Goal: Task Accomplishment & Management: Use online tool/utility

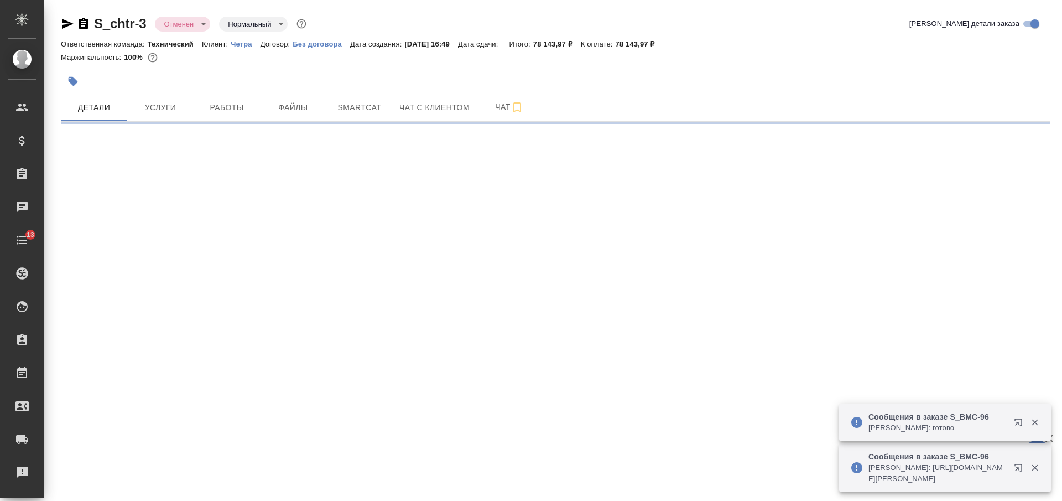
select select "RU"
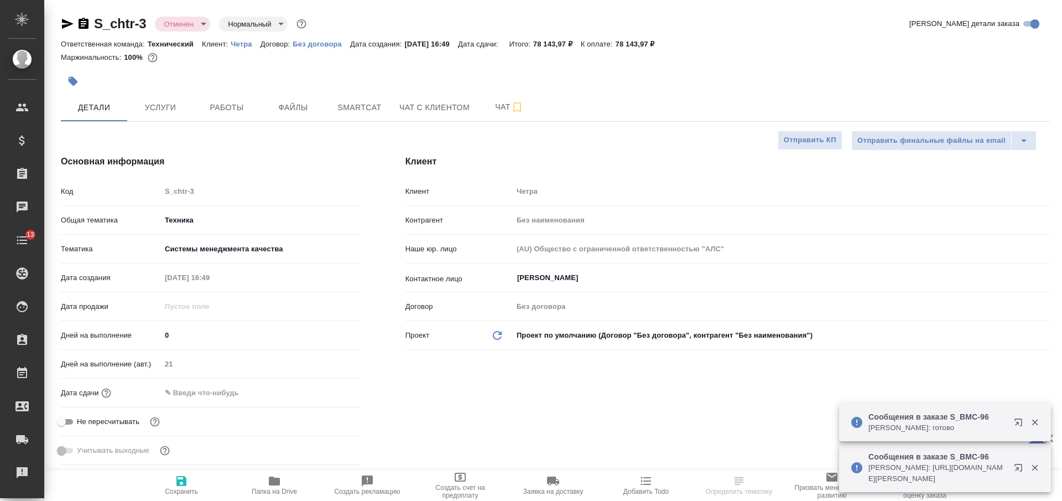
type textarea "x"
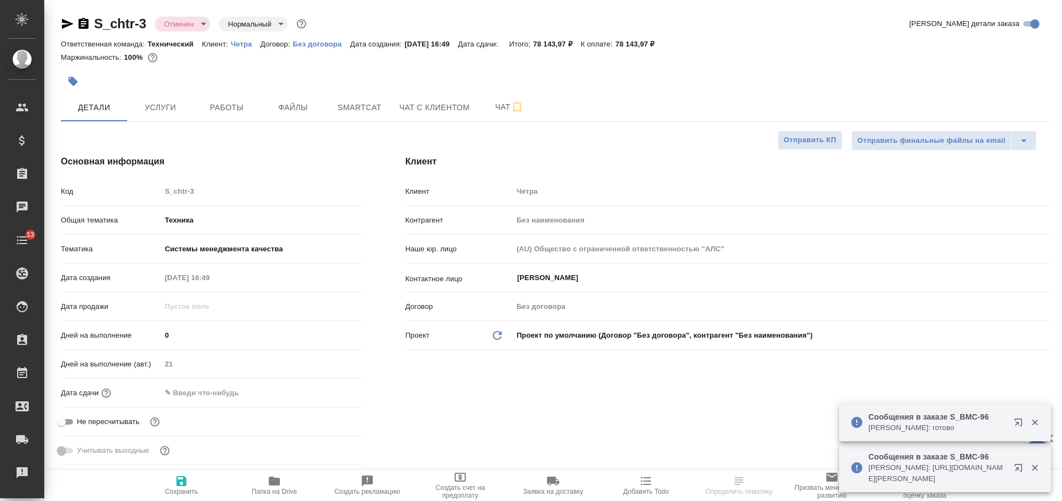
type textarea "x"
click at [242, 41] on p "Четра" at bounding box center [245, 44] width 29 height 8
type textarea "x"
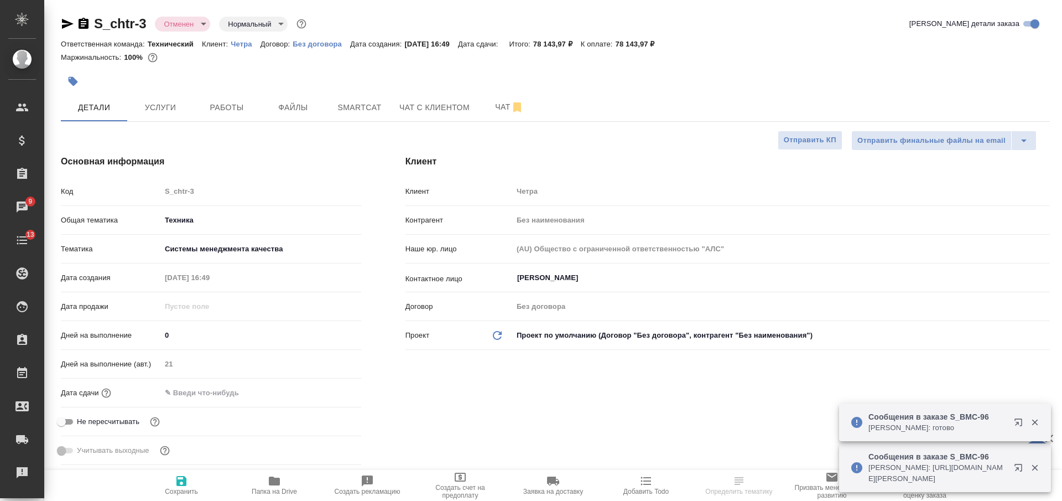
select select "RU"
type textarea "x"
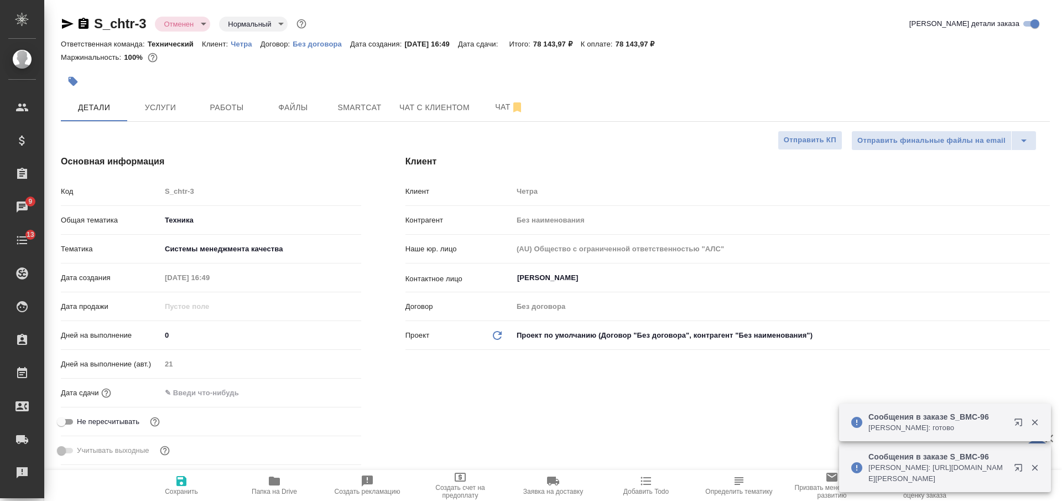
type textarea "x"
click at [572, 276] on input "Вовк Владимир" at bounding box center [762, 277] width 493 height 13
type textarea "x"
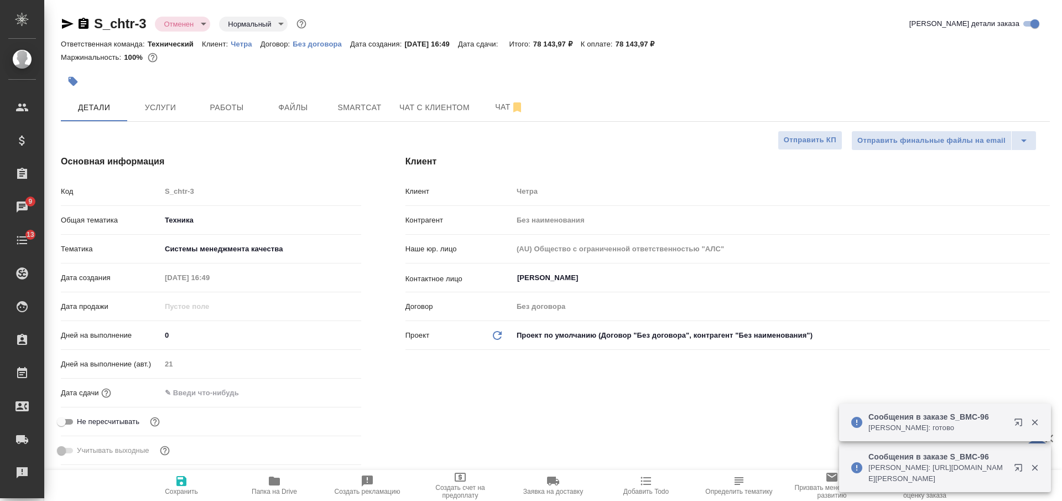
type textarea "x"
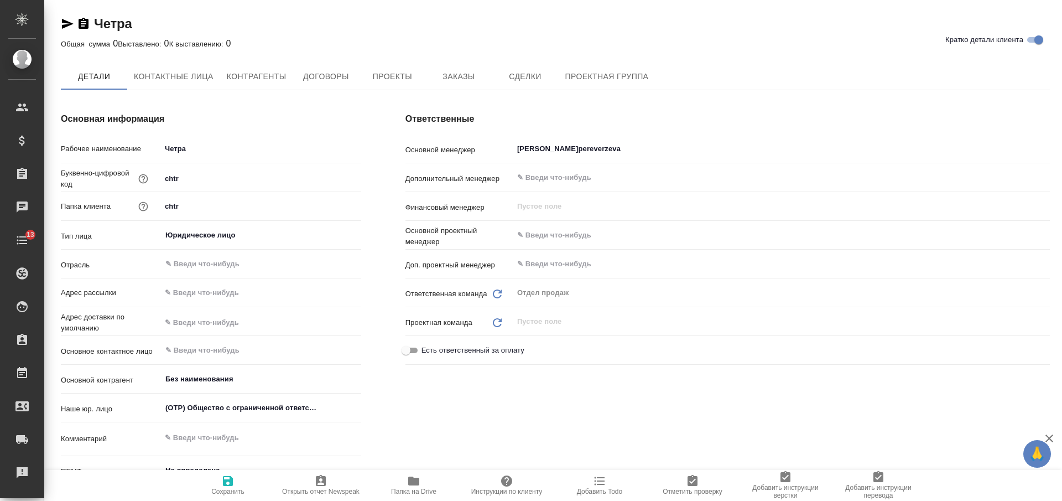
type textarea "x"
click at [85, 23] on icon "button" at bounding box center [84, 23] width 10 height 11
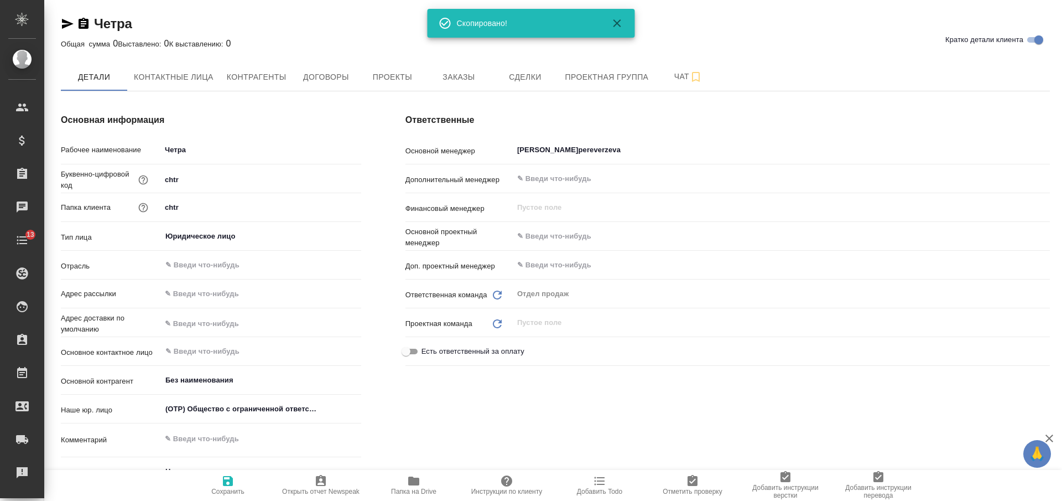
type textarea "x"
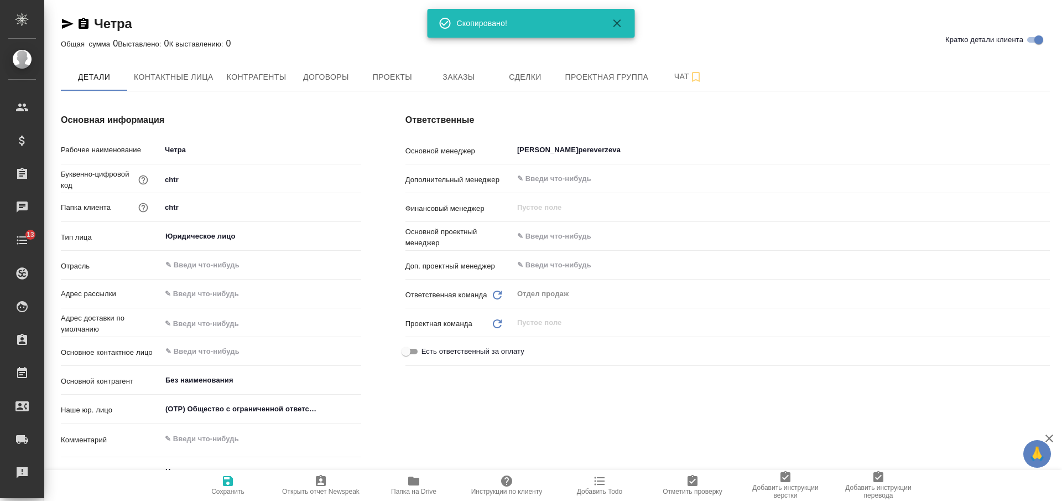
type textarea "x"
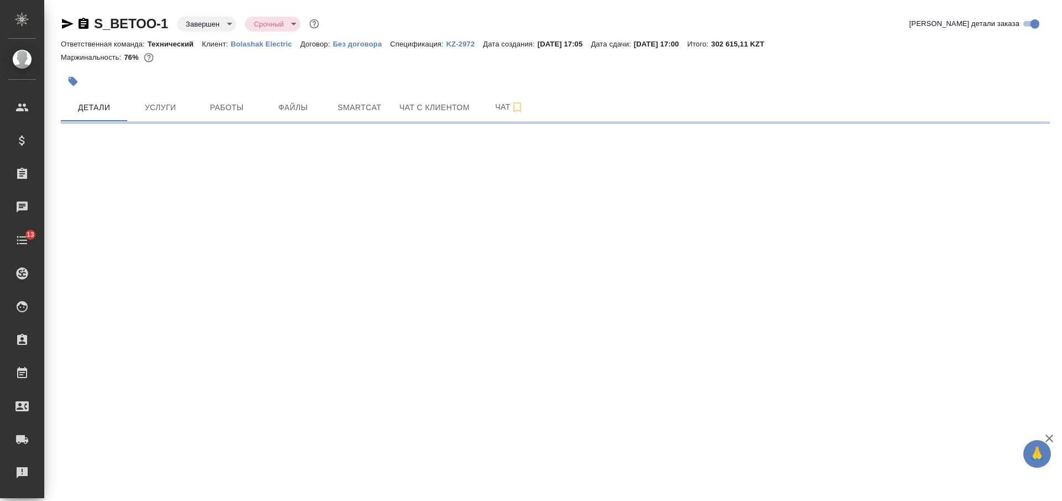
select select "RU"
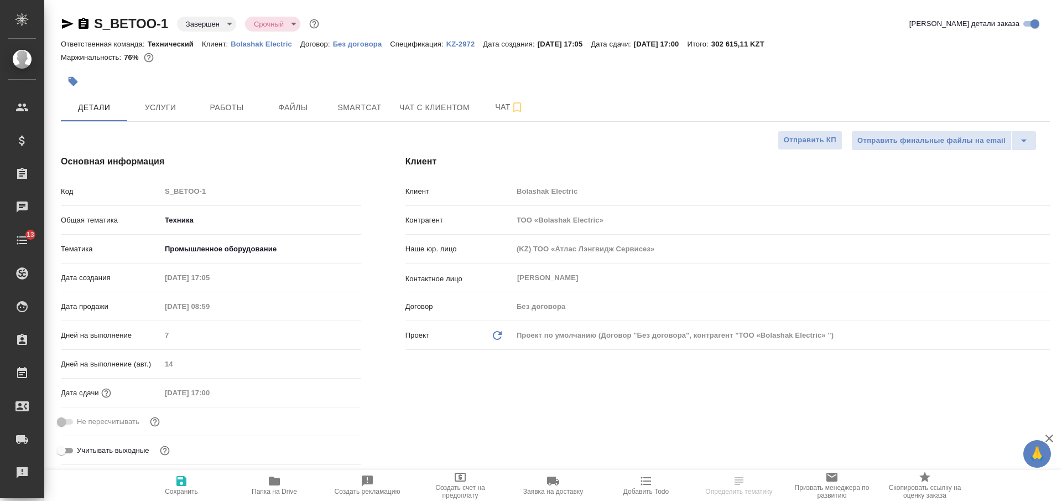
type textarea "x"
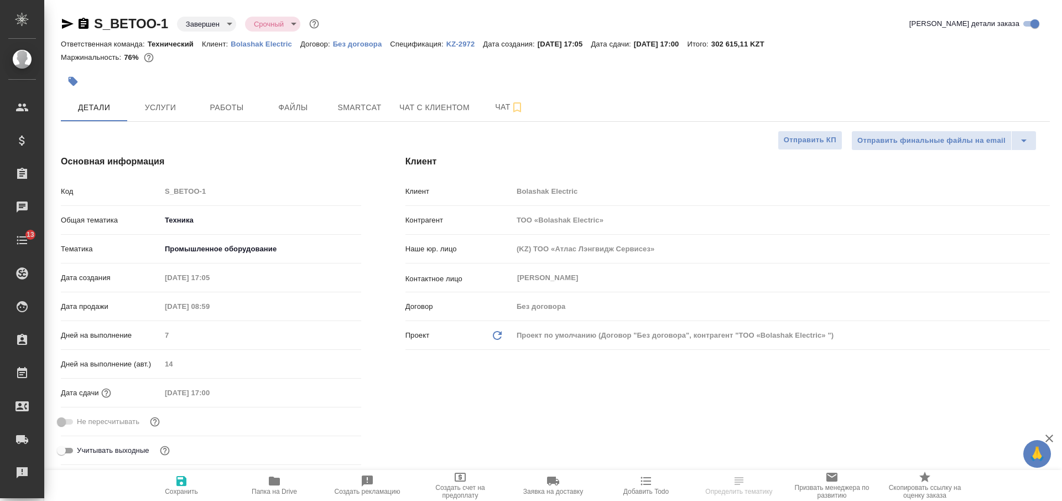
type textarea "x"
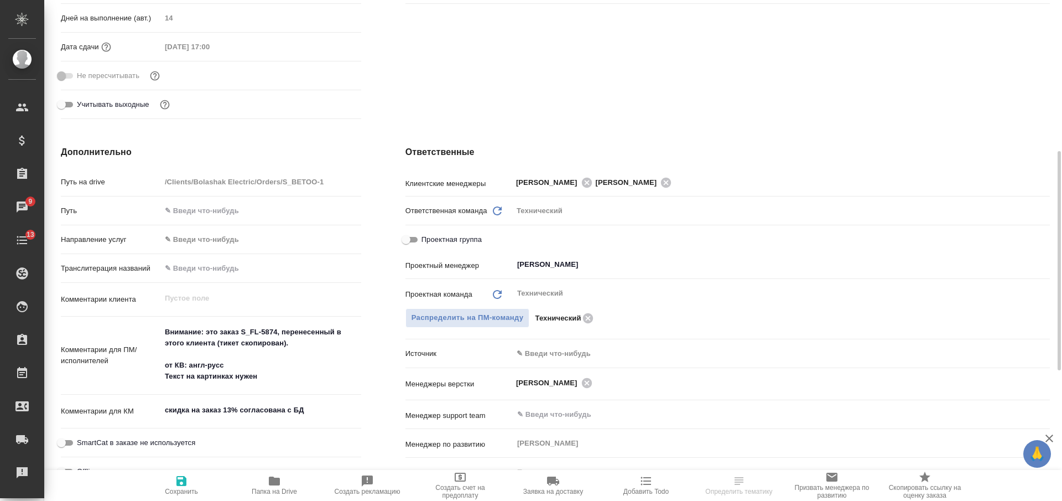
scroll to position [415, 0]
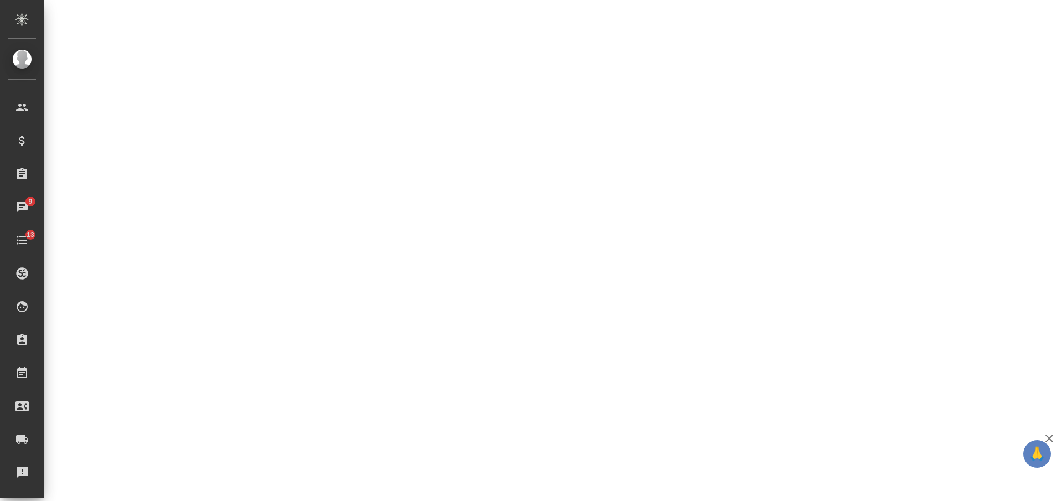
select select "RU"
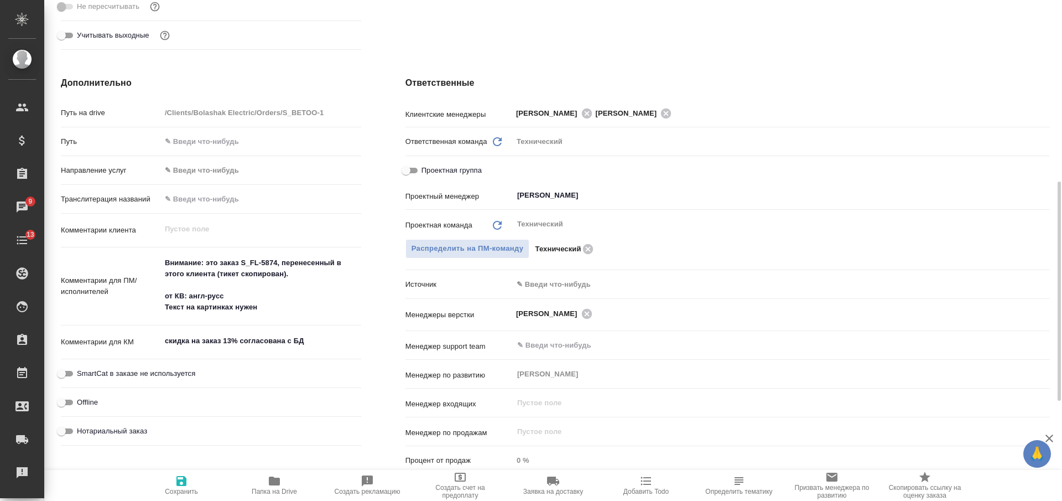
type textarea "x"
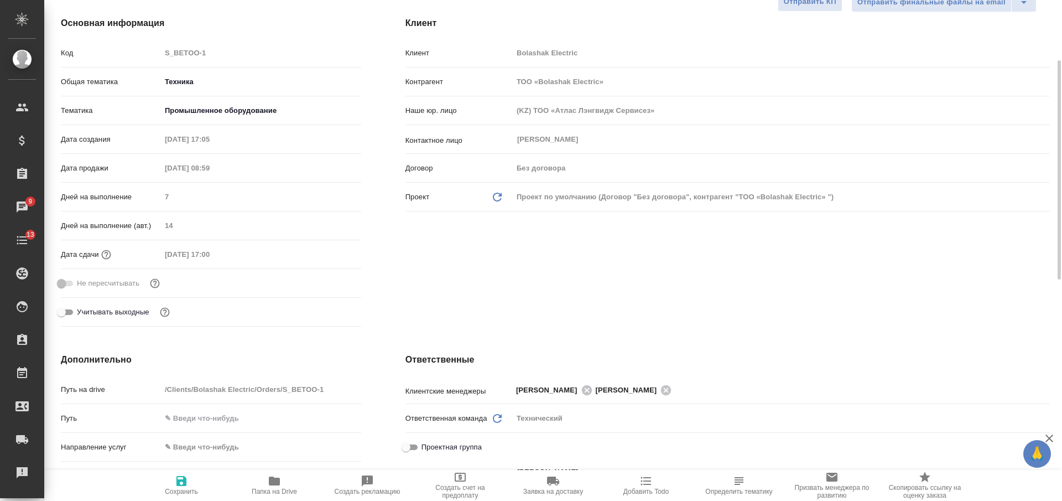
scroll to position [0, 0]
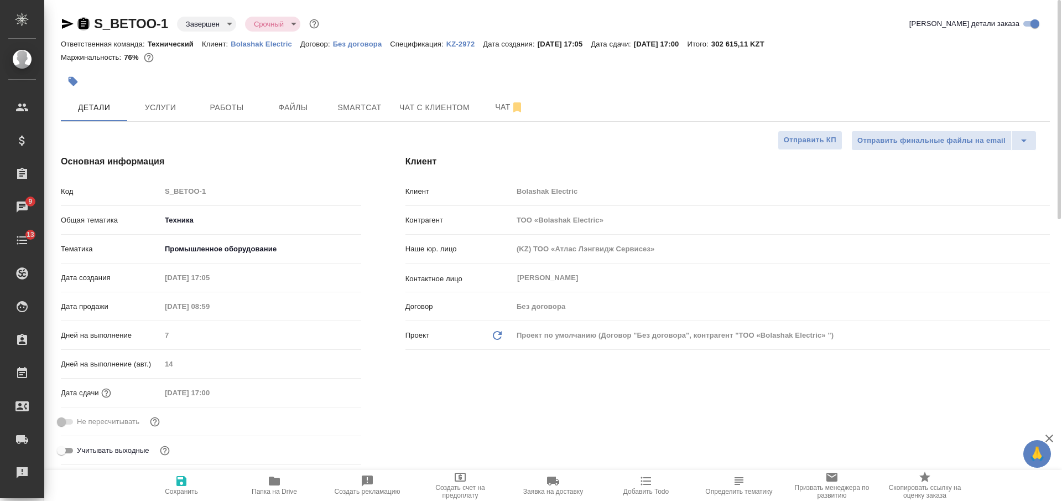
click at [88, 21] on icon "button" at bounding box center [84, 23] width 10 height 11
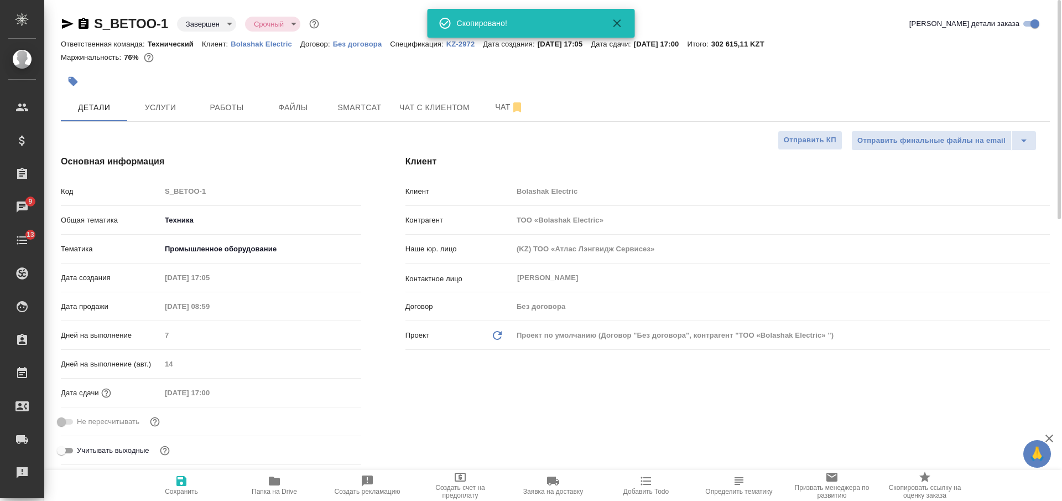
type textarea "x"
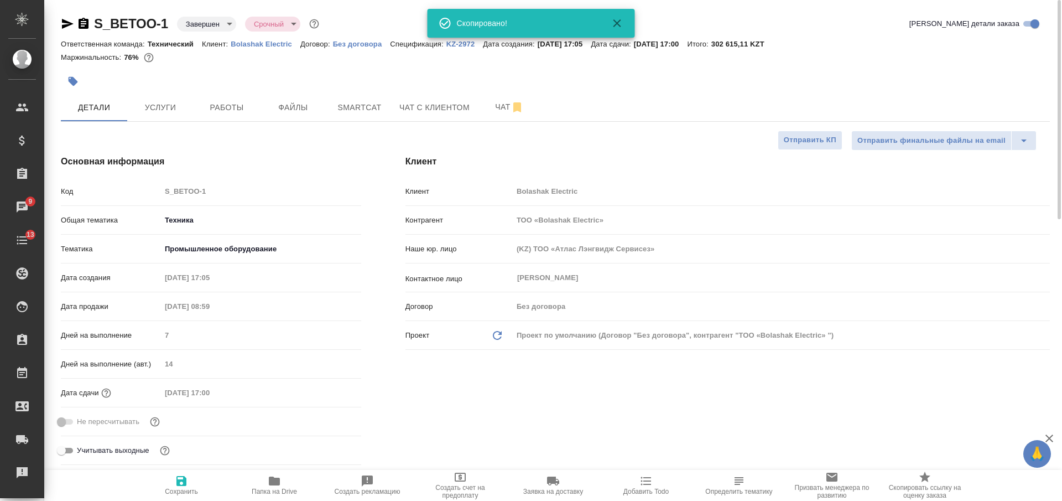
type textarea "x"
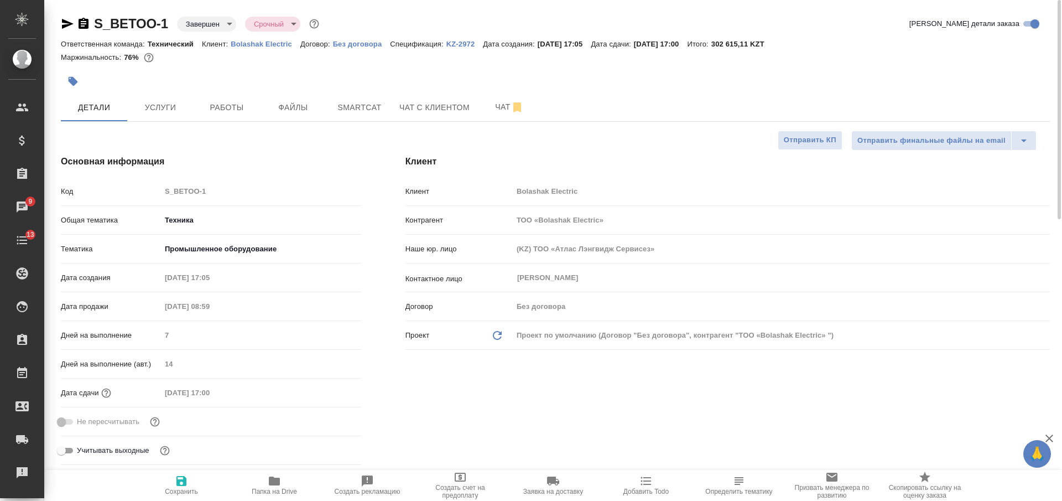
type textarea "x"
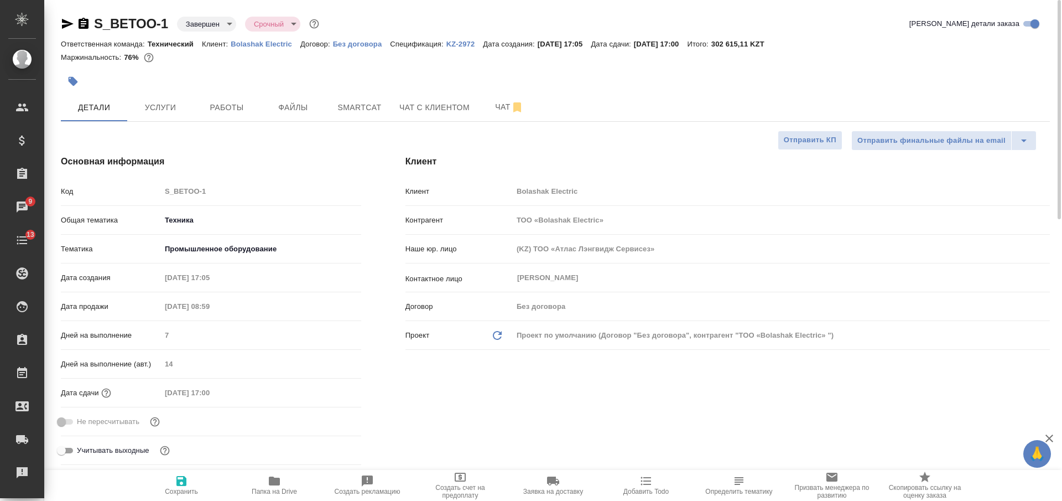
type textarea "x"
click at [268, 44] on p "Bolashak Electric" at bounding box center [266, 44] width 70 height 8
type textarea "x"
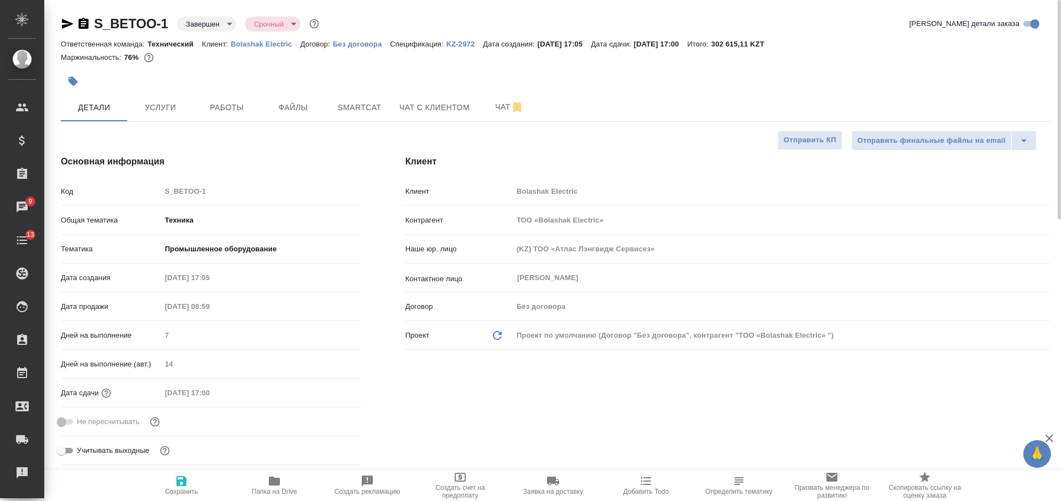
type textarea "x"
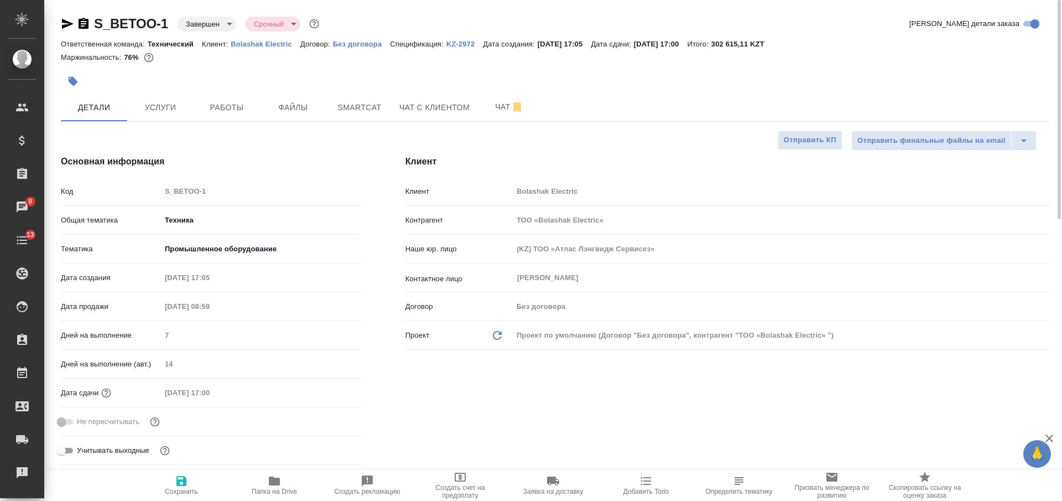
type textarea "x"
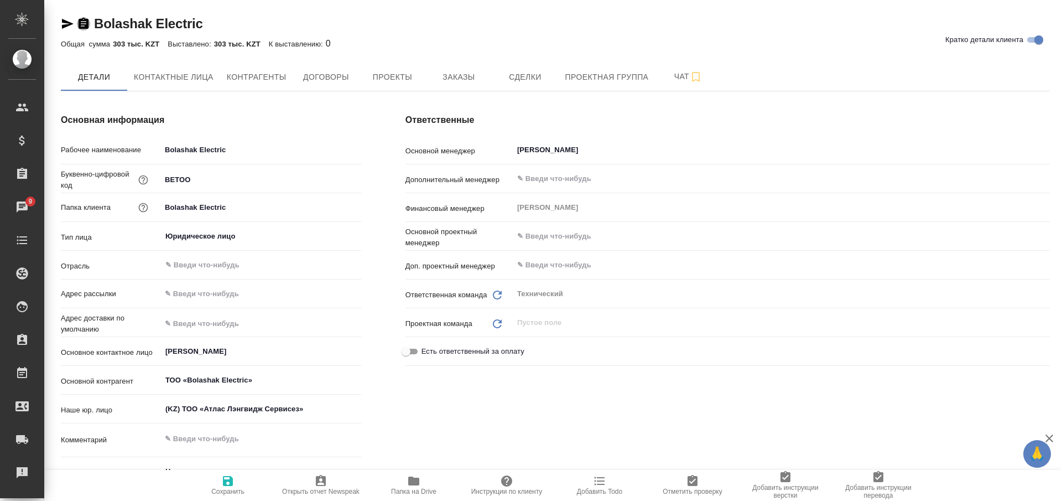
click at [86, 24] on icon "button" at bounding box center [83, 23] width 13 height 13
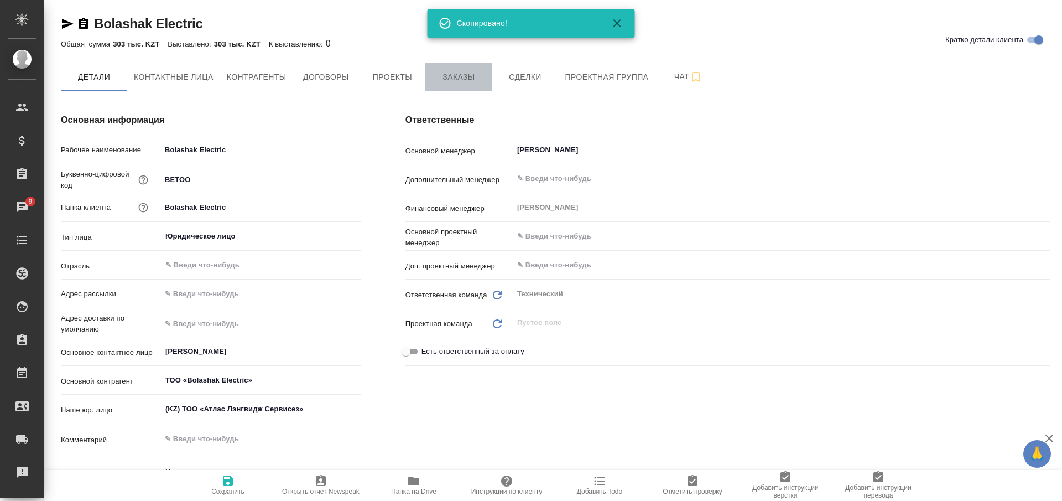
click at [456, 82] on span "Заказы" at bounding box center [458, 77] width 53 height 14
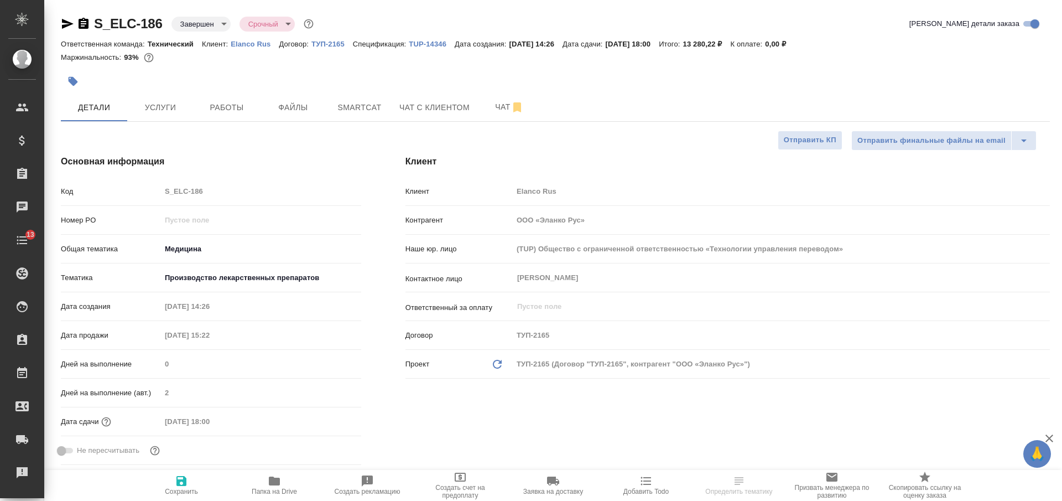
select select "RU"
type textarea "x"
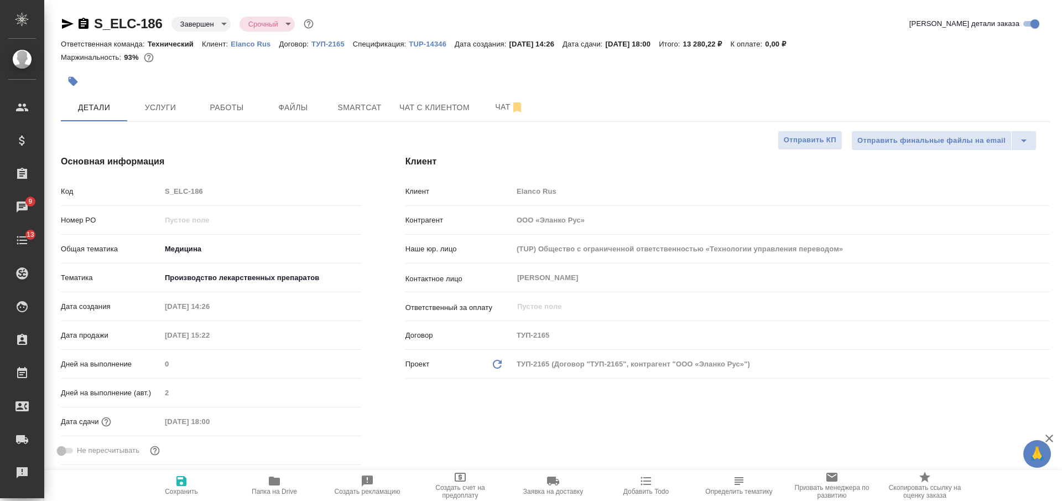
type textarea "x"
click at [247, 46] on p "Elanco Rus" at bounding box center [255, 44] width 48 height 8
type textarea "x"
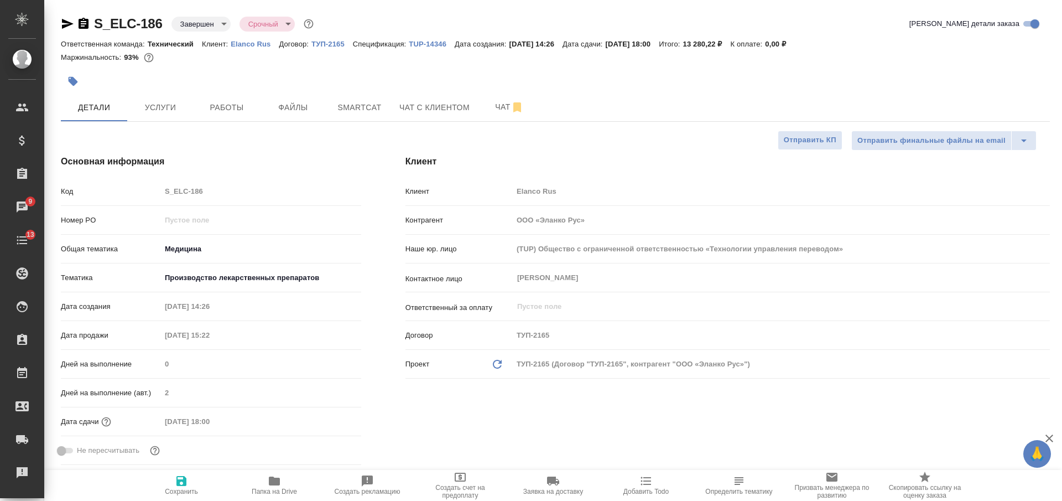
type textarea "x"
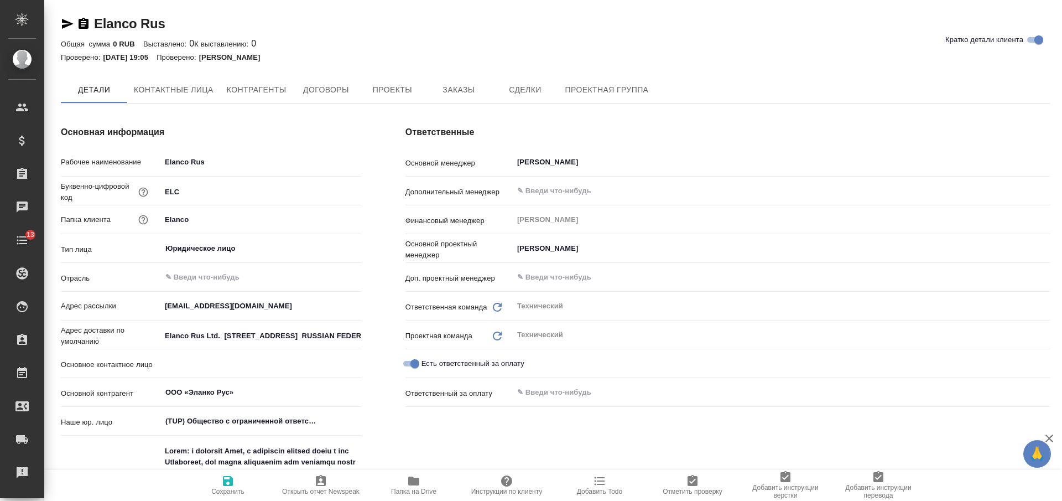
type textarea "x"
click at [82, 24] on icon "button" at bounding box center [84, 23] width 10 height 11
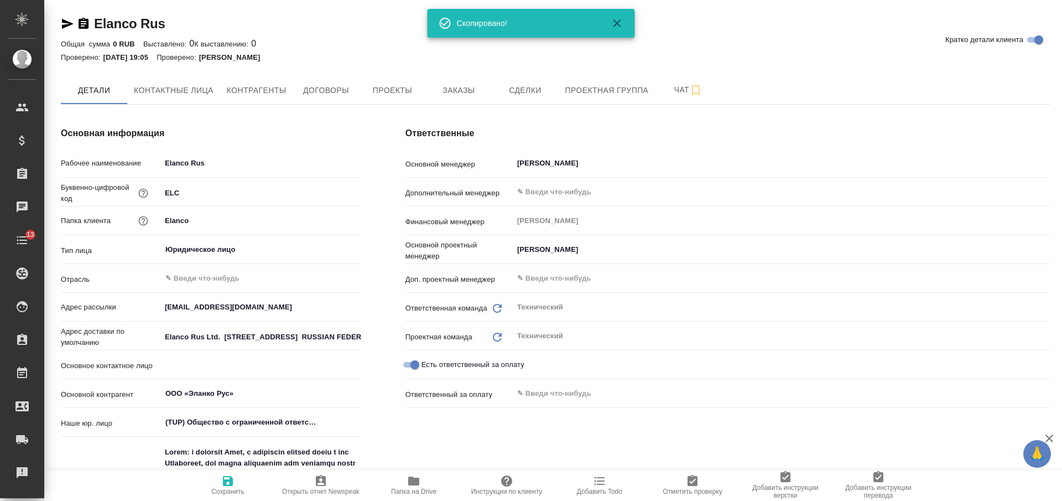
type textarea "x"
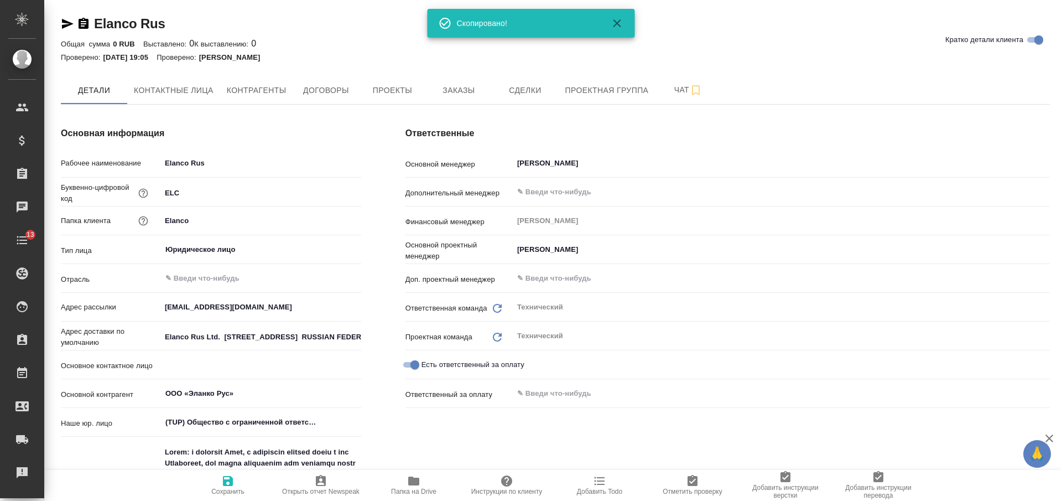
type textarea "x"
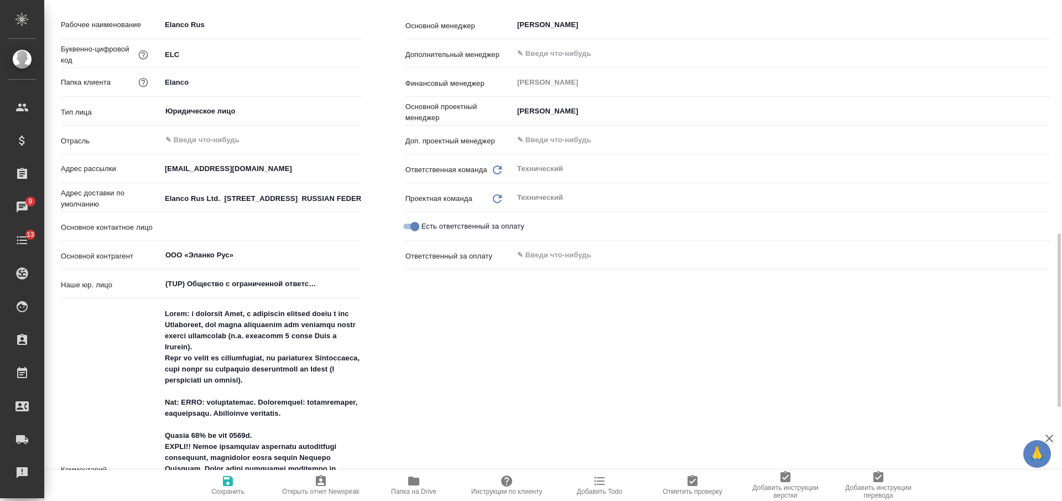
scroll to position [277, 0]
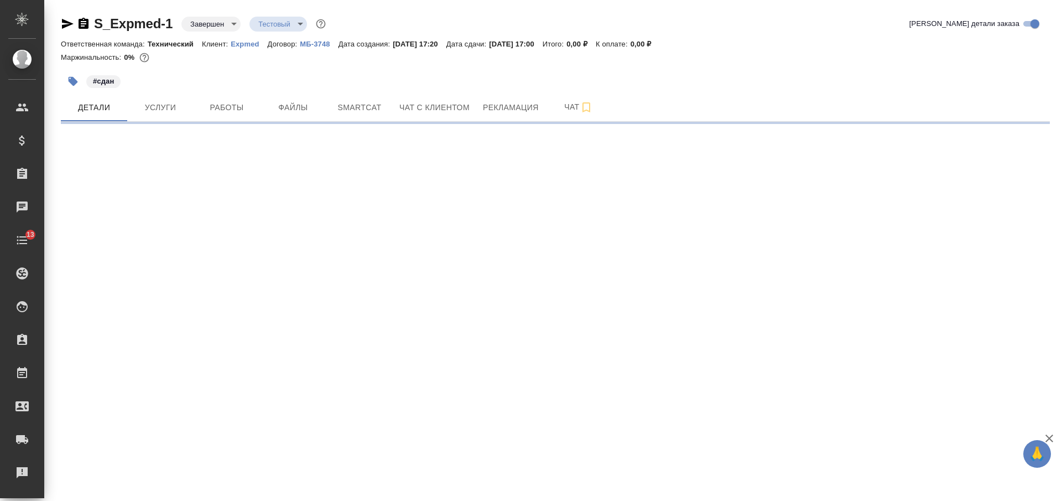
select select "RU"
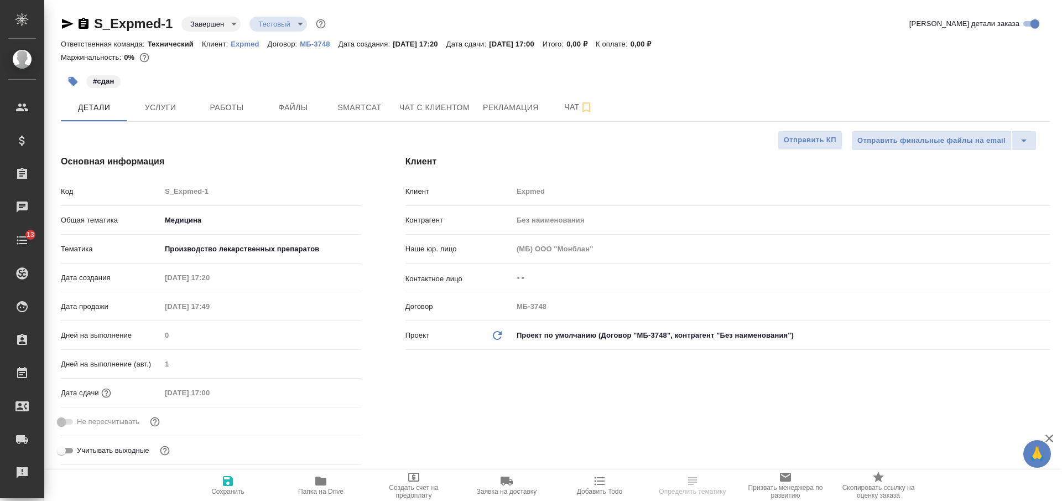
type textarea "x"
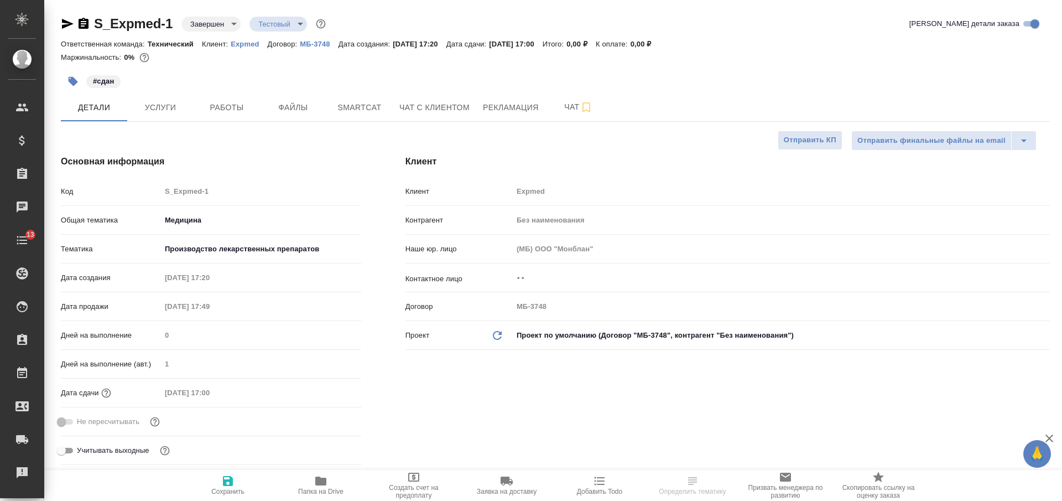
type textarea "x"
click at [90, 24] on icon "button" at bounding box center [83, 23] width 13 height 13
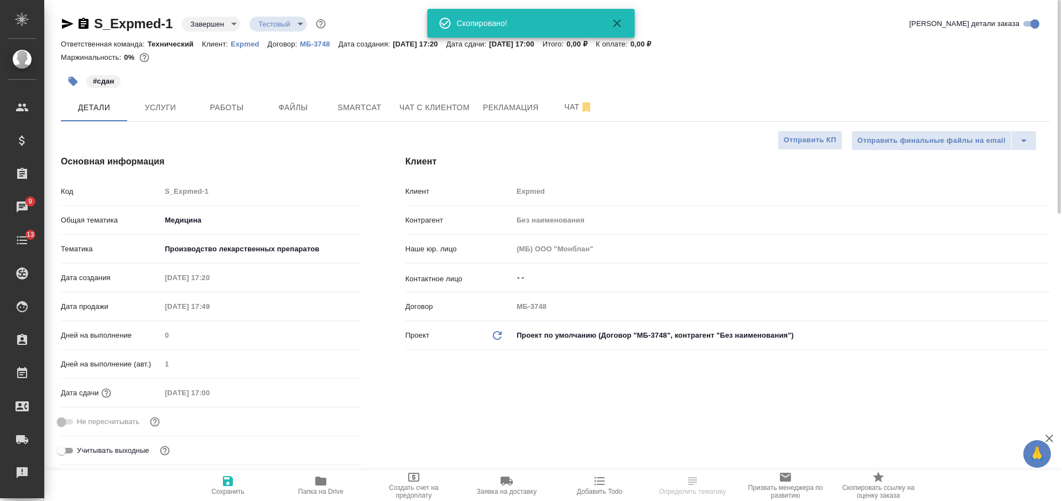
select select "RU"
type textarea "x"
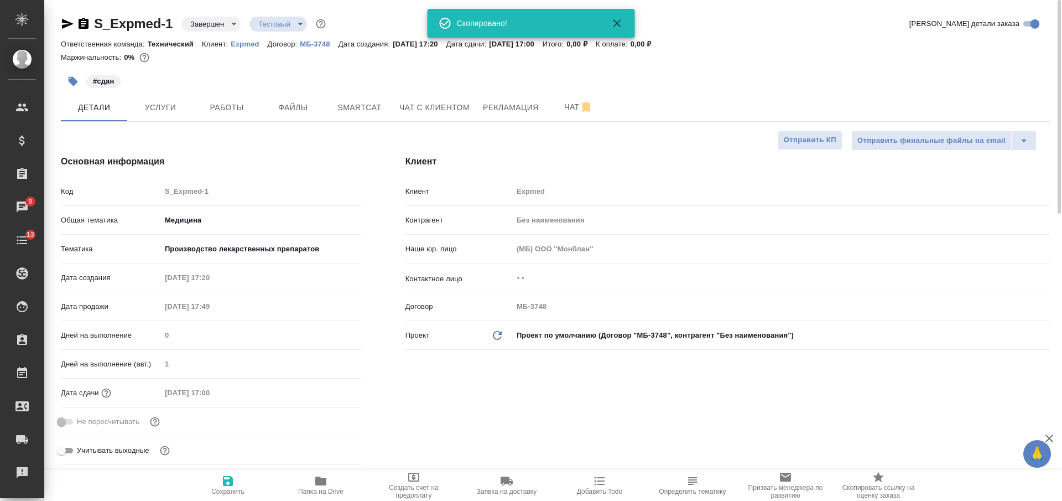
type textarea "x"
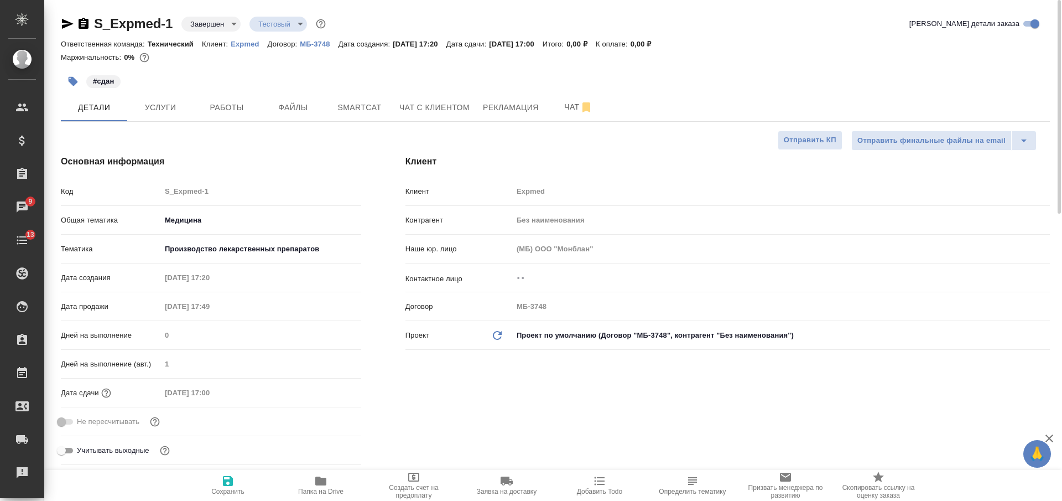
click at [246, 41] on p "Expmed" at bounding box center [249, 44] width 37 height 8
type textarea "x"
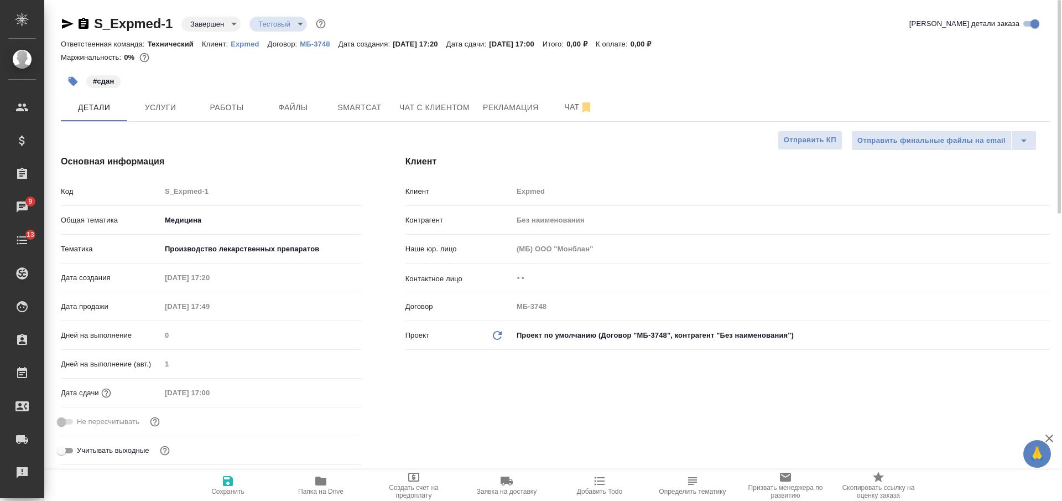
type textarea "x"
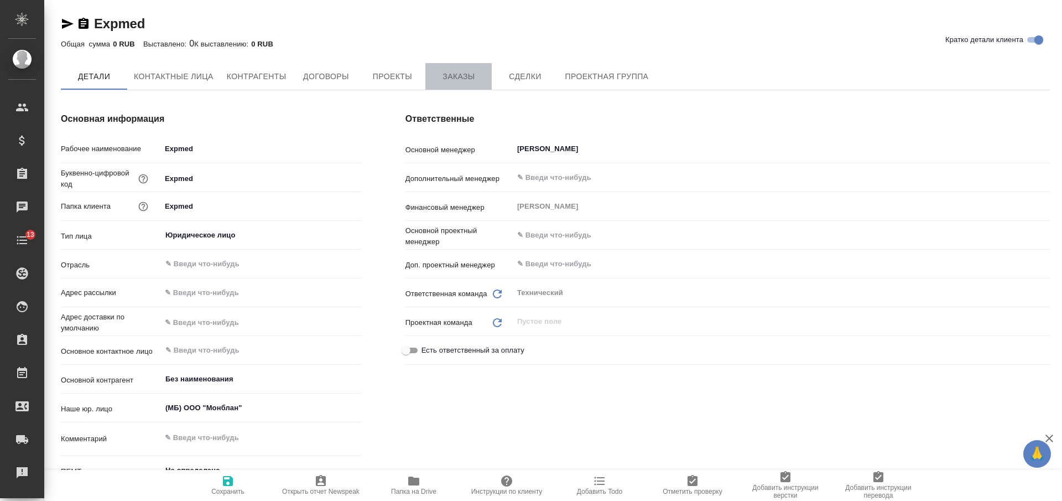
click at [457, 77] on span "Заказы" at bounding box center [458, 77] width 53 height 14
type textarea "x"
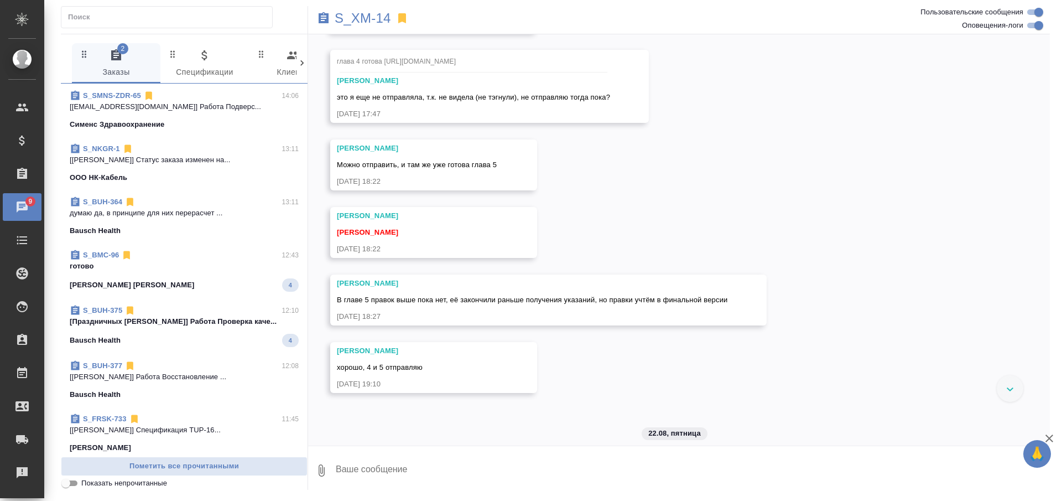
scroll to position [15273, 0]
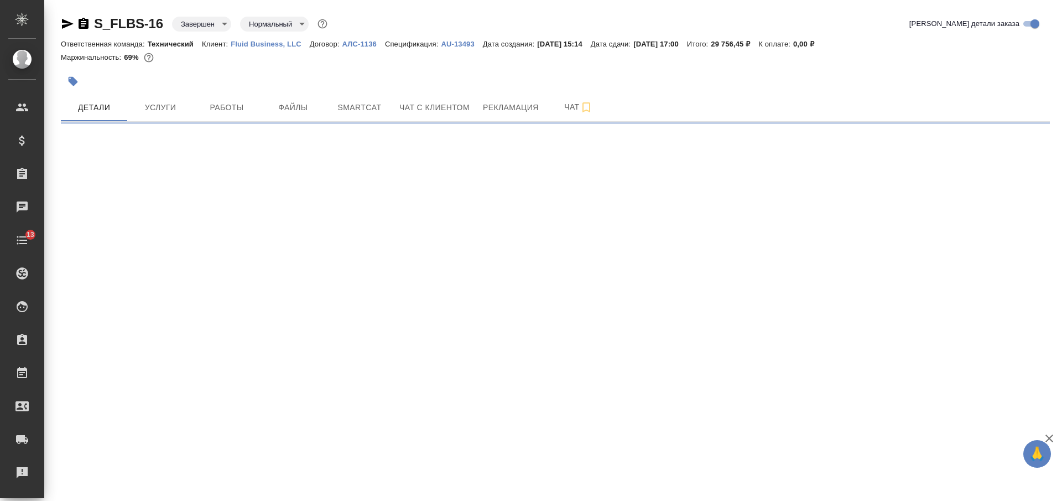
select select "RU"
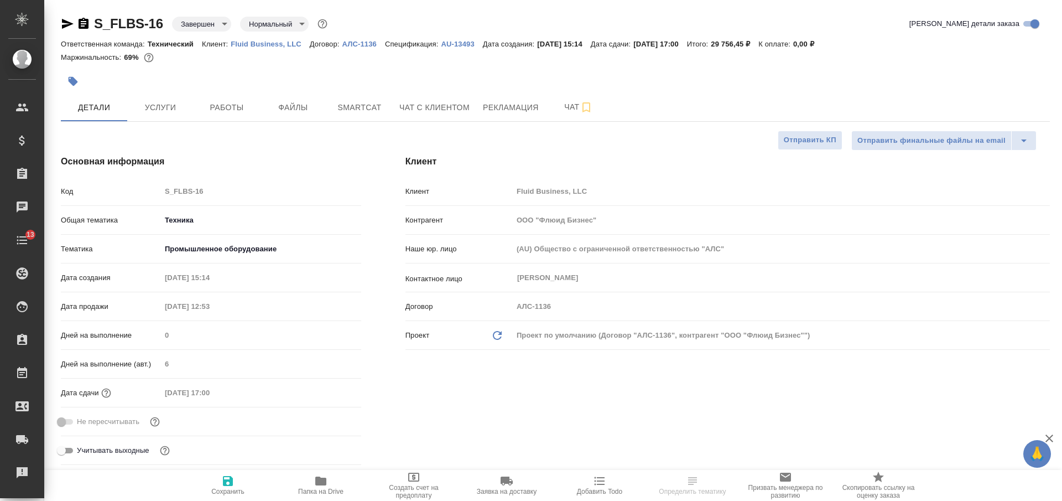
type textarea "x"
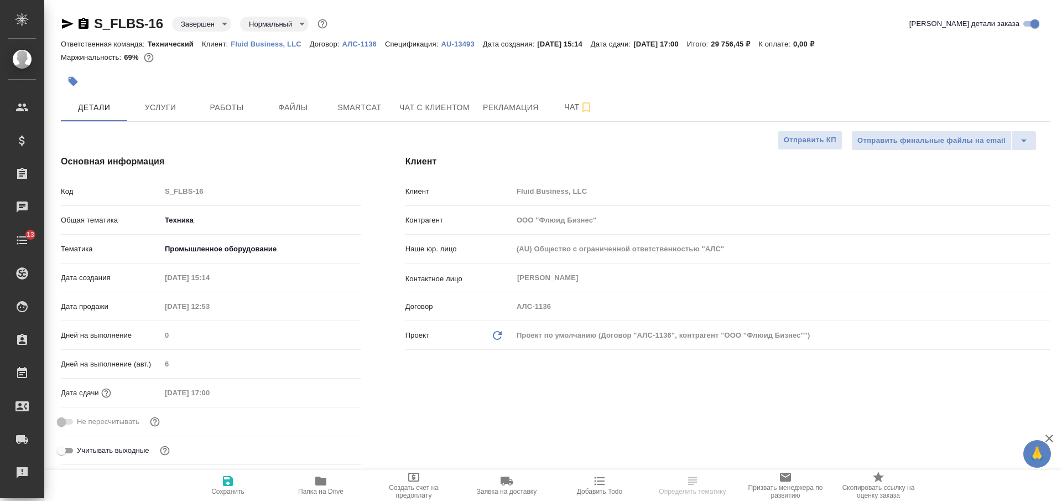
type textarea "x"
click at [260, 43] on p "Fluid Business, LLC" at bounding box center [270, 44] width 79 height 8
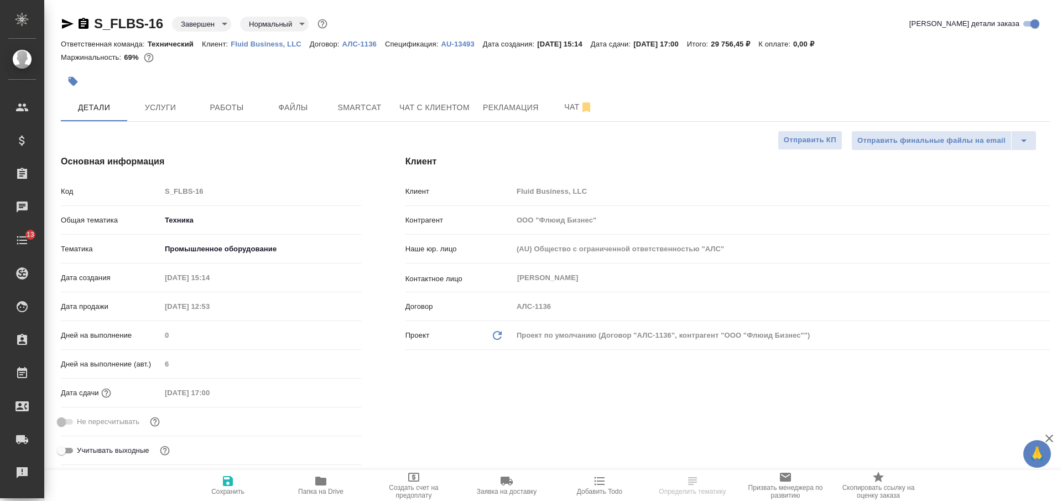
type textarea "x"
select select "RU"
type textarea "x"
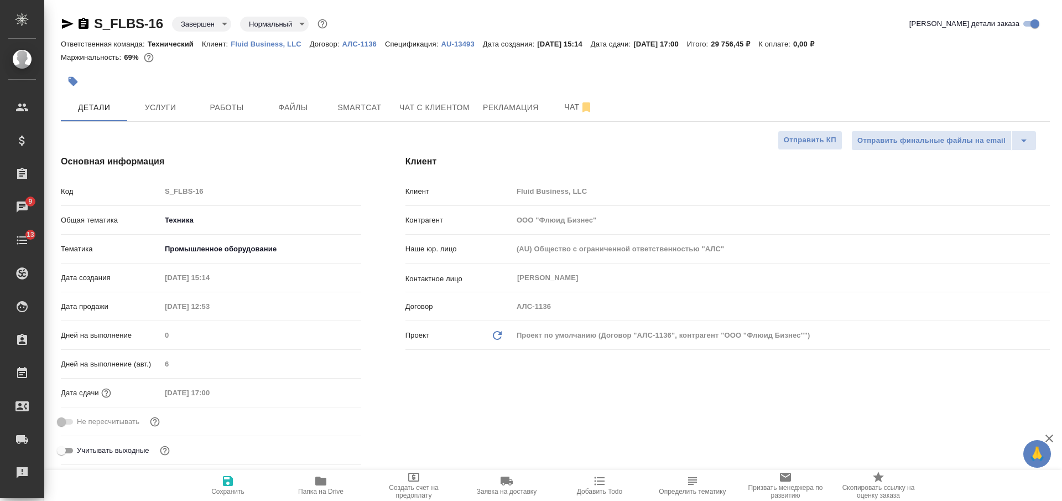
type textarea "x"
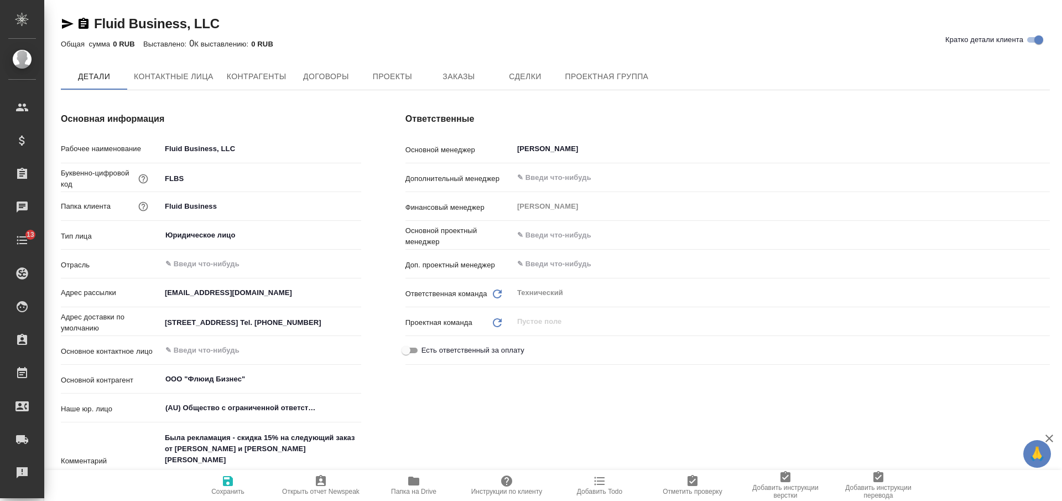
type textarea "x"
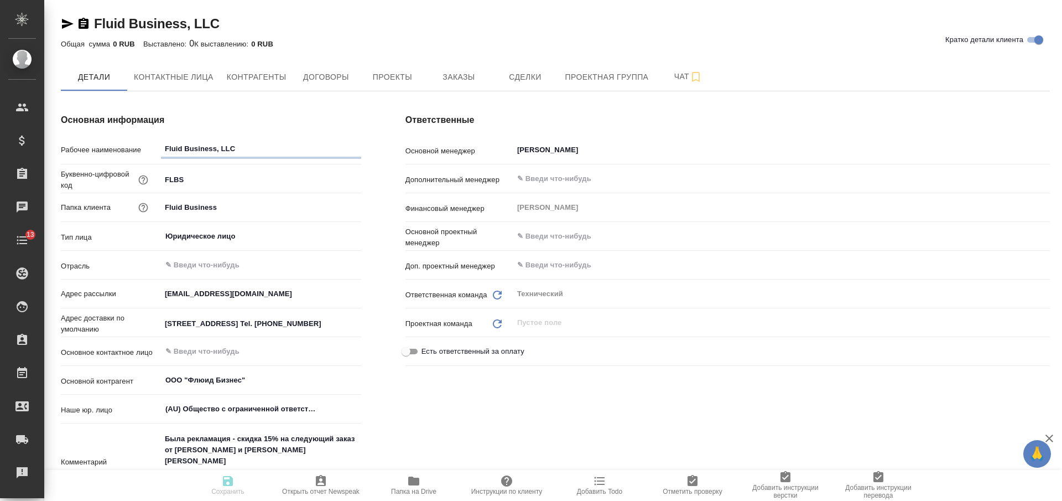
type textarea "x"
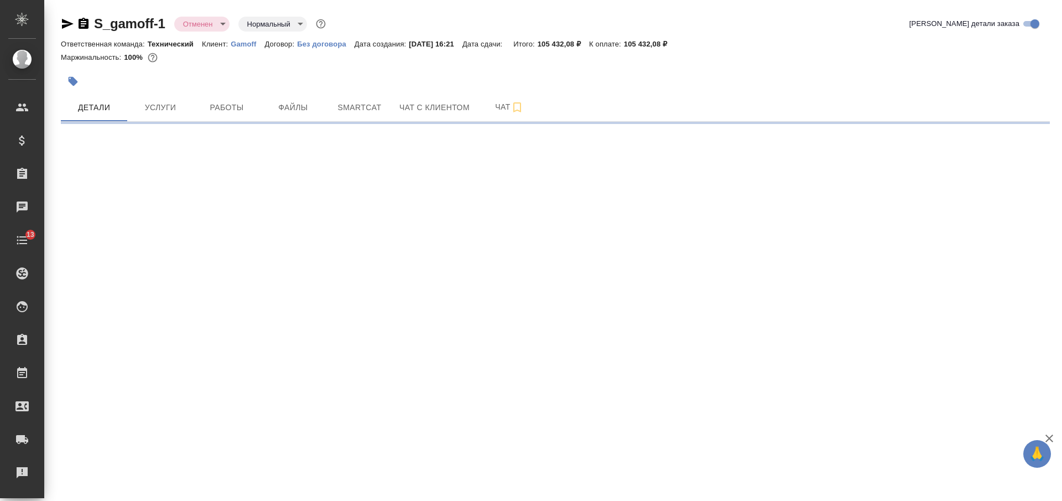
select select "RU"
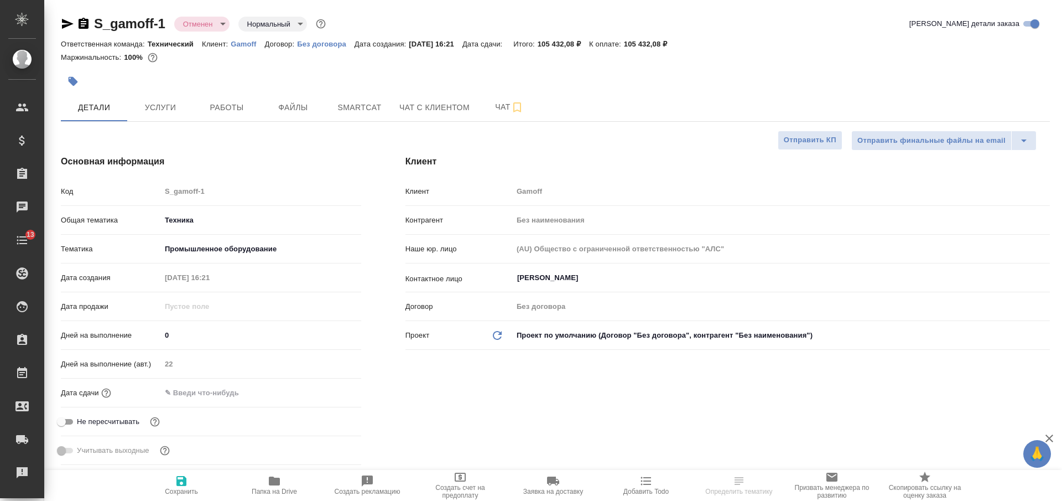
type textarea "x"
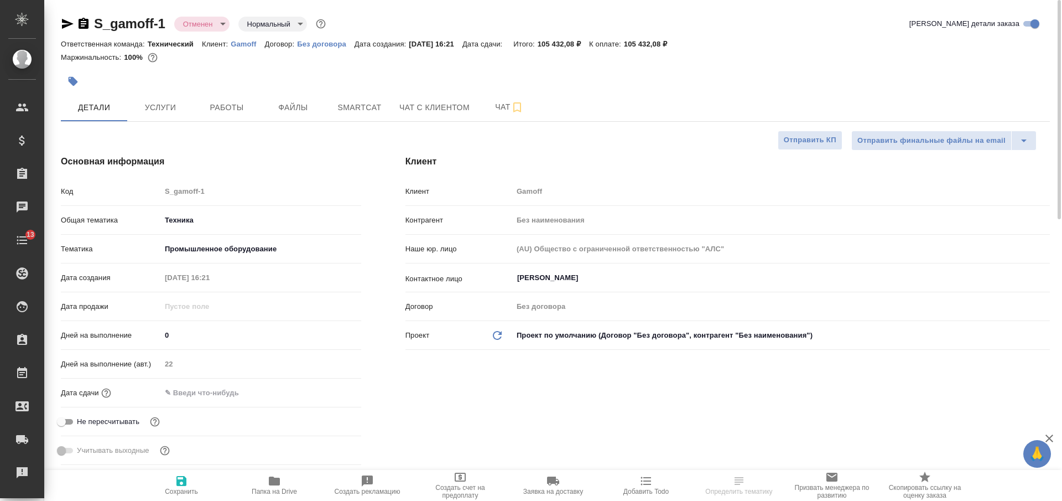
type textarea "x"
select select "RU"
type textarea "x"
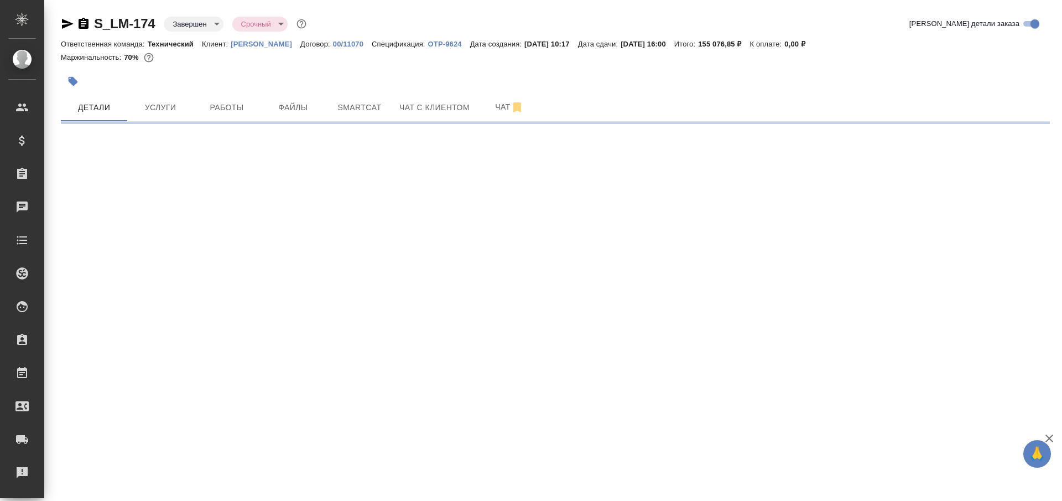
select select "RU"
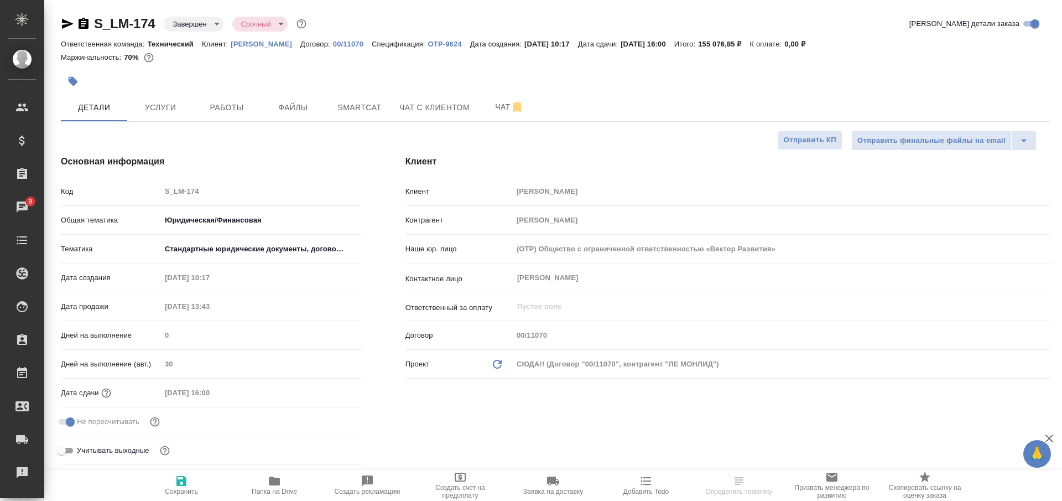
select select "RU"
type textarea "x"
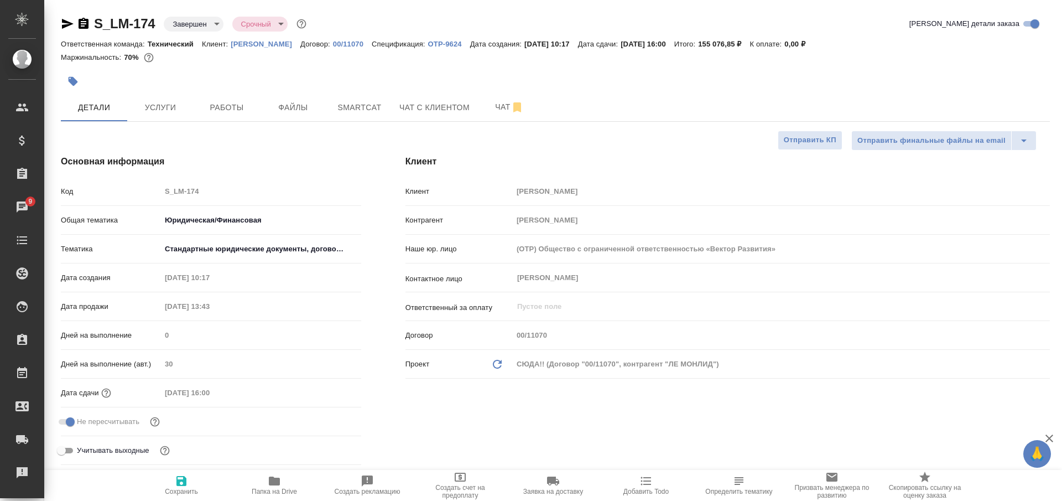
type textarea "x"
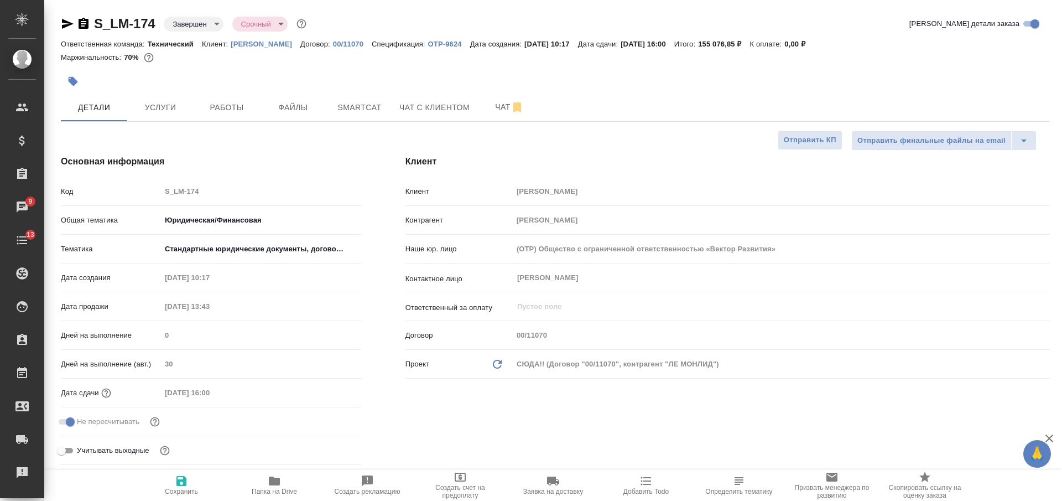
click at [260, 41] on p "Leroy Merlin" at bounding box center [266, 44] width 70 height 8
type textarea "x"
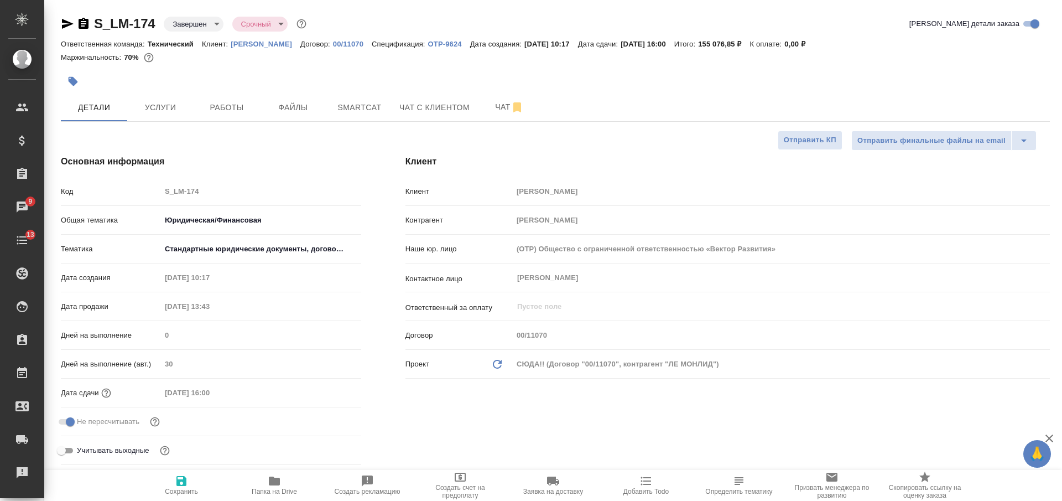
type textarea "x"
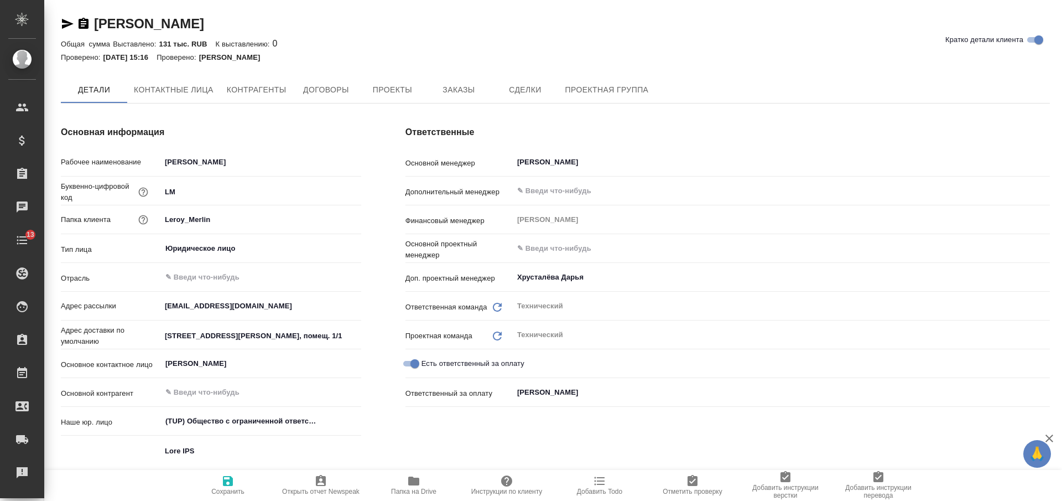
type textarea "x"
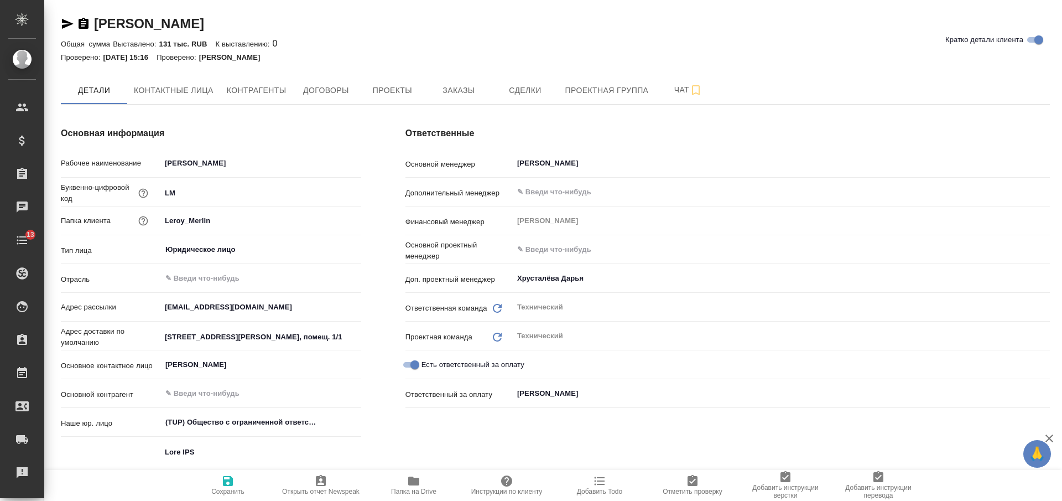
type textarea "x"
click at [84, 24] on icon "button" at bounding box center [83, 23] width 13 height 13
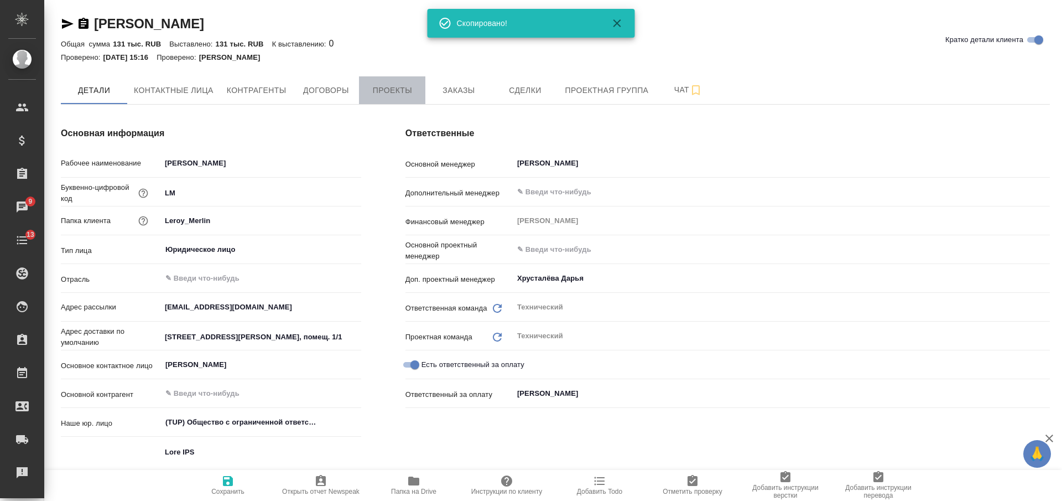
click at [388, 84] on span "Проекты" at bounding box center [392, 91] width 53 height 14
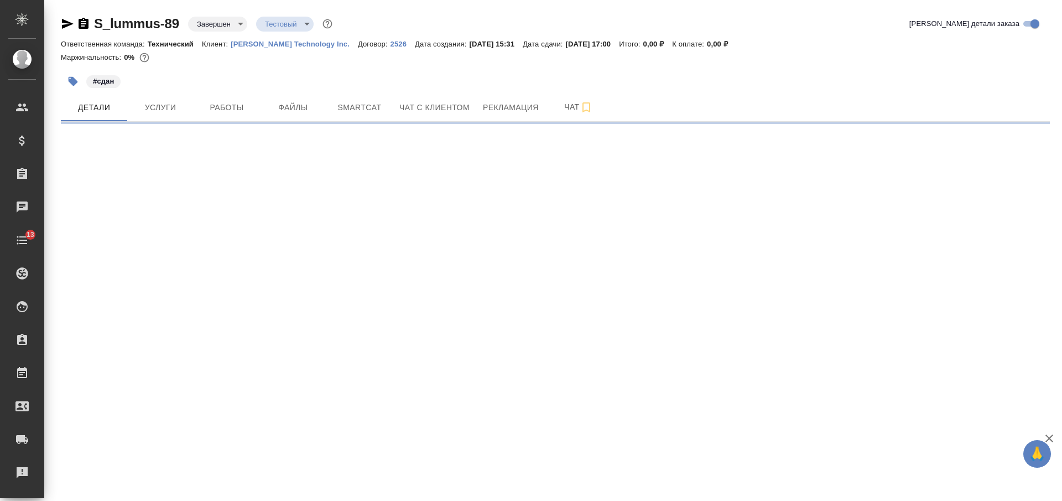
select select "RU"
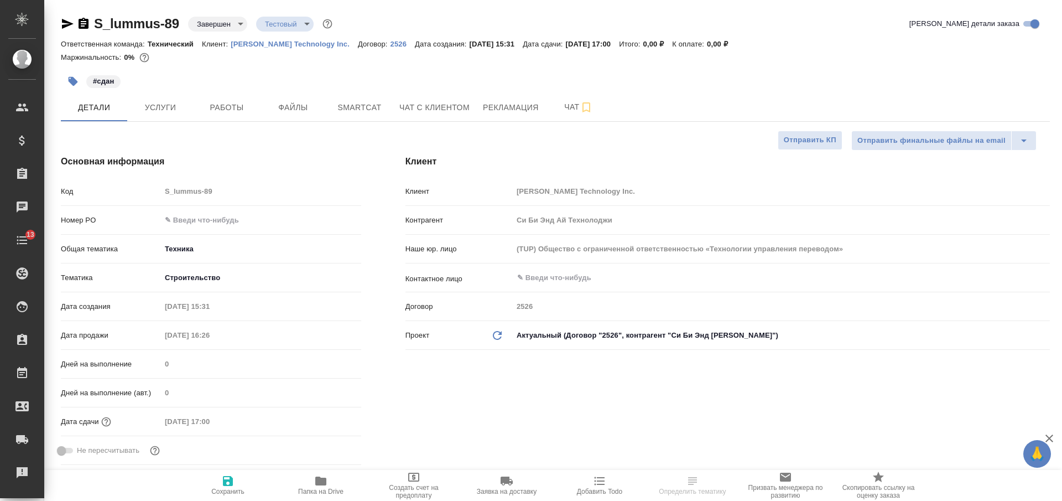
type textarea "x"
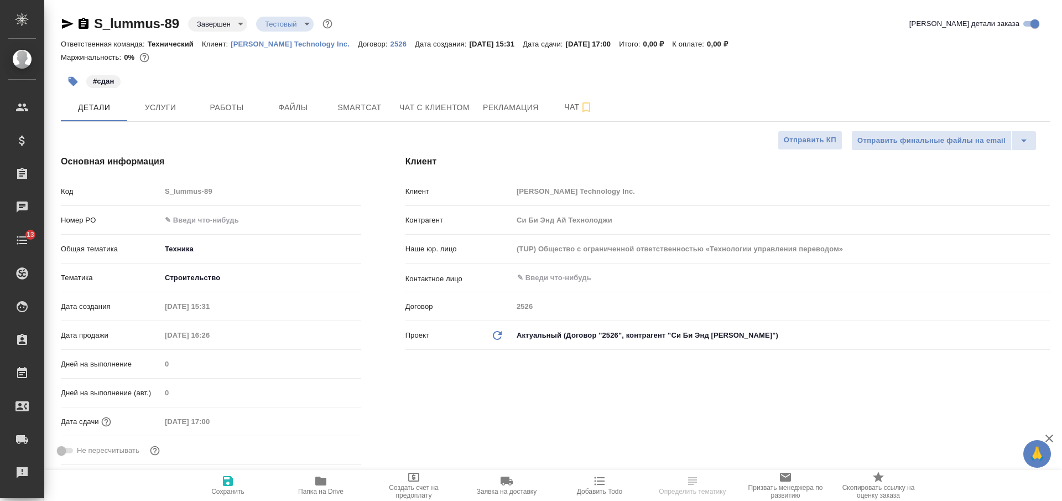
type textarea "x"
click at [290, 45] on p "Lummus Technology Inc." at bounding box center [294, 44] width 127 height 8
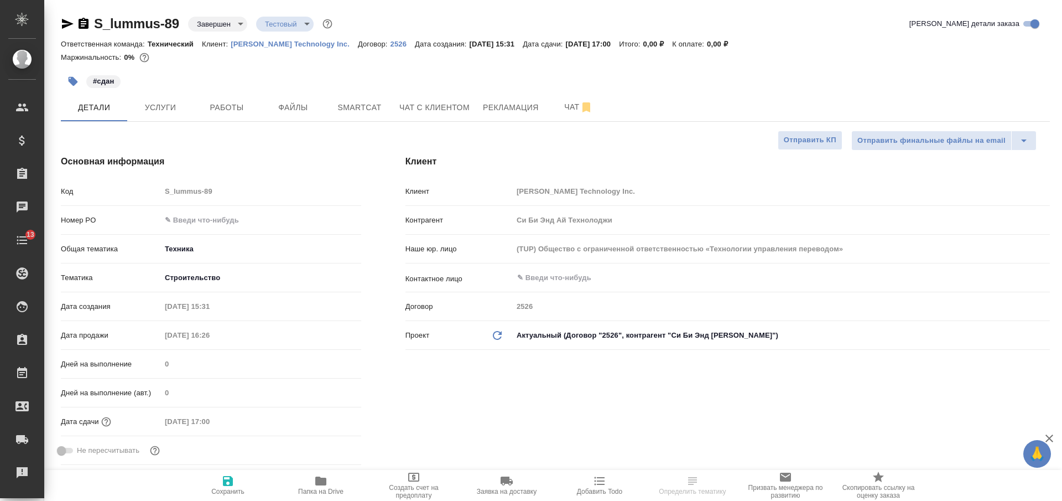
type textarea "x"
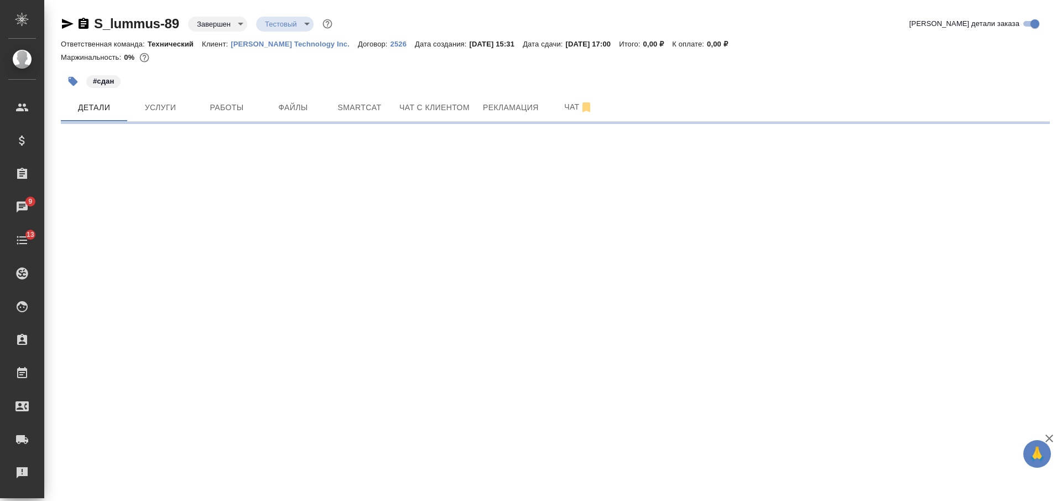
select select "RU"
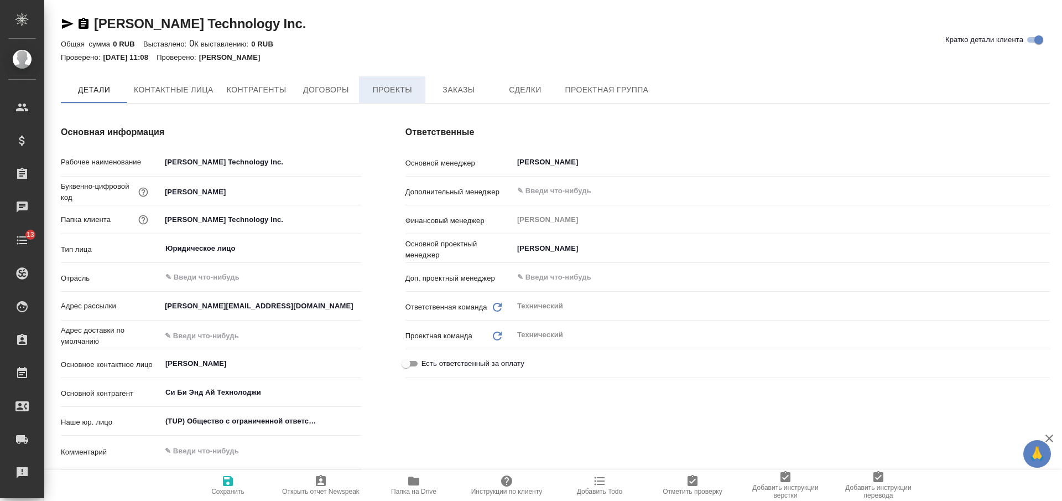
type textarea "x"
click at [445, 87] on span "Заказы" at bounding box center [458, 91] width 53 height 14
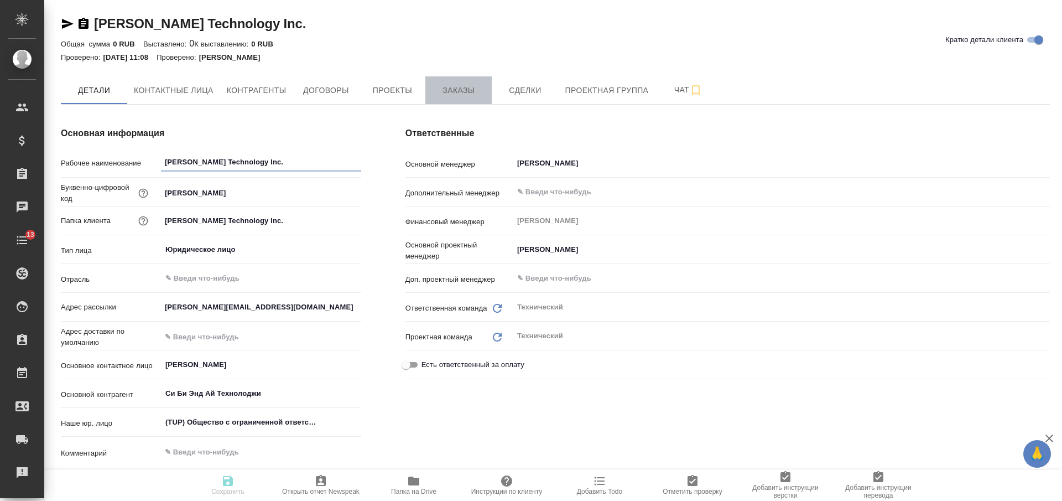
type textarea "x"
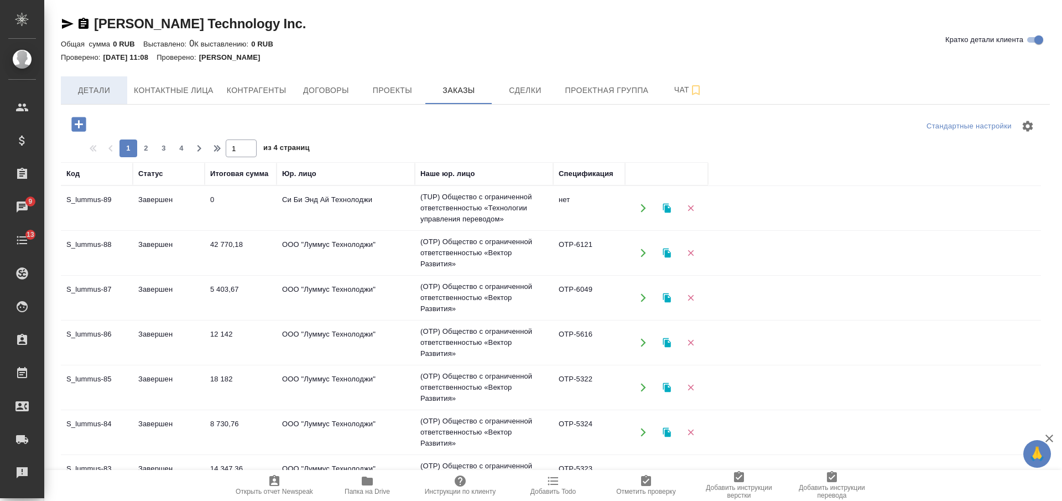
click at [112, 98] on button "Детали" at bounding box center [94, 90] width 66 height 28
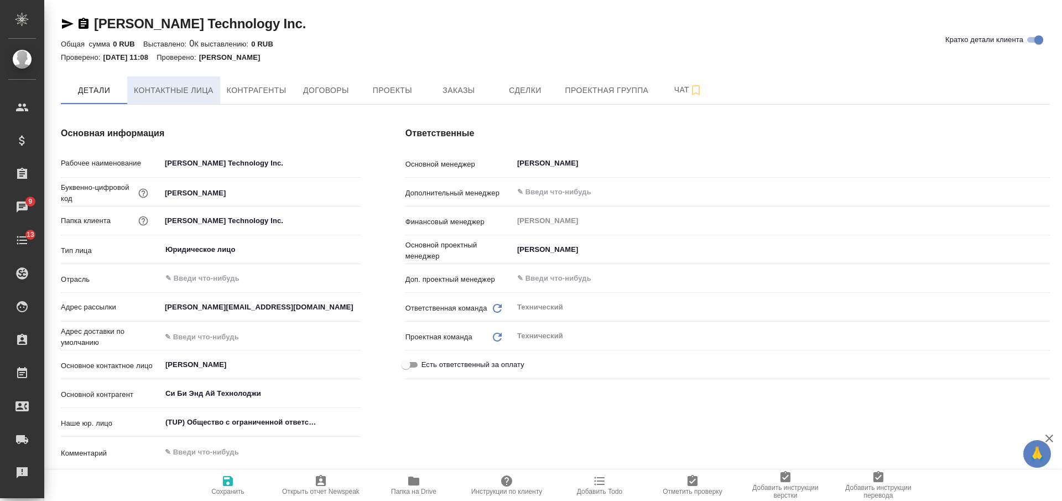
type textarea "x"
click at [396, 84] on span "Проекты" at bounding box center [392, 91] width 53 height 14
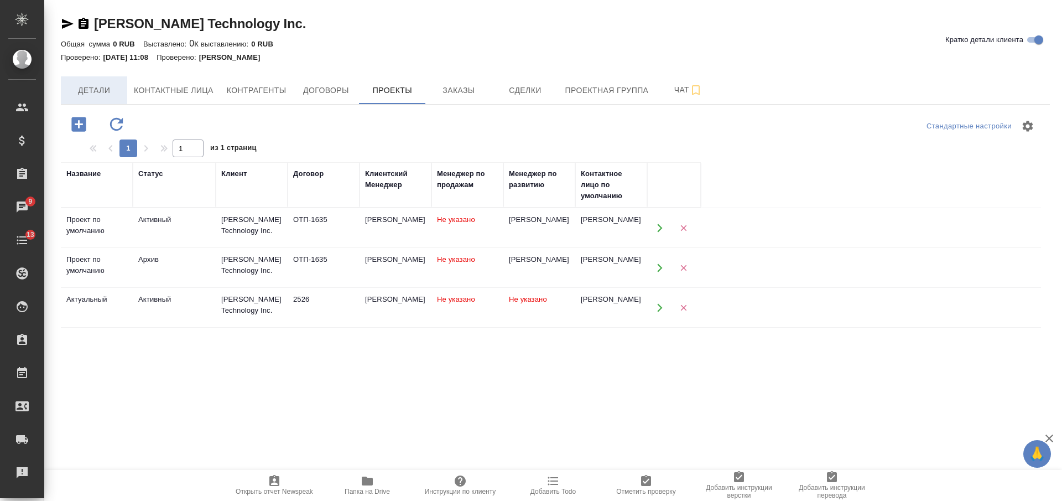
click at [97, 95] on span "Детали" at bounding box center [93, 91] width 53 height 14
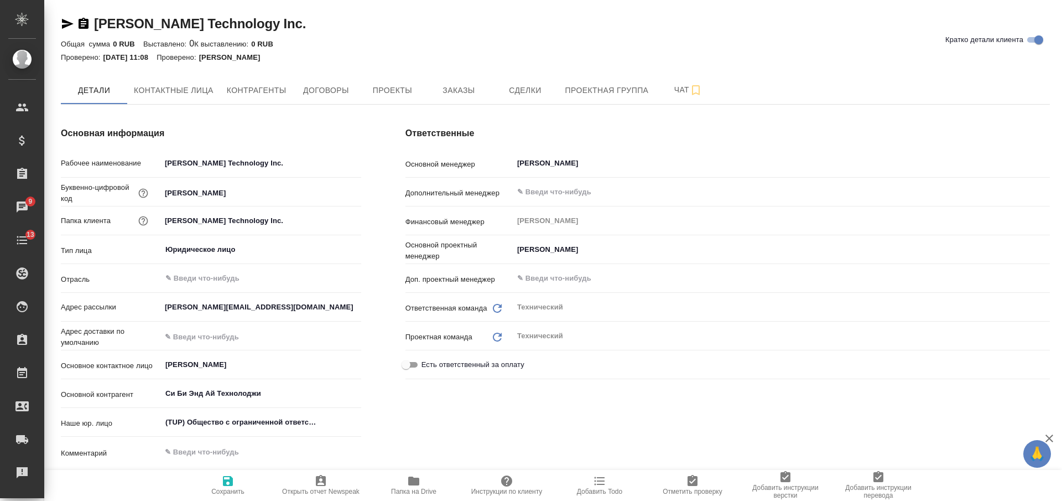
type textarea "x"
click at [86, 25] on icon "button" at bounding box center [84, 23] width 10 height 11
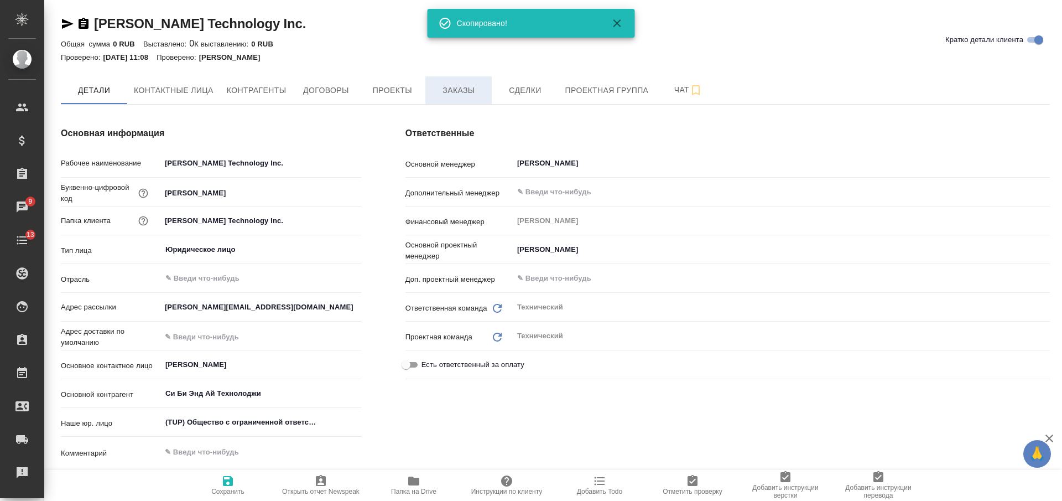
click at [441, 89] on span "Заказы" at bounding box center [458, 91] width 53 height 14
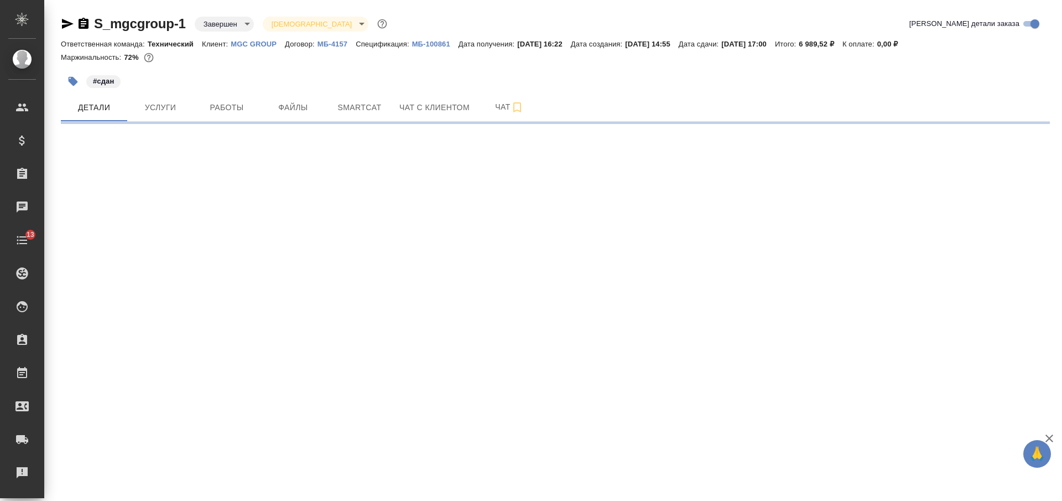
select select "RU"
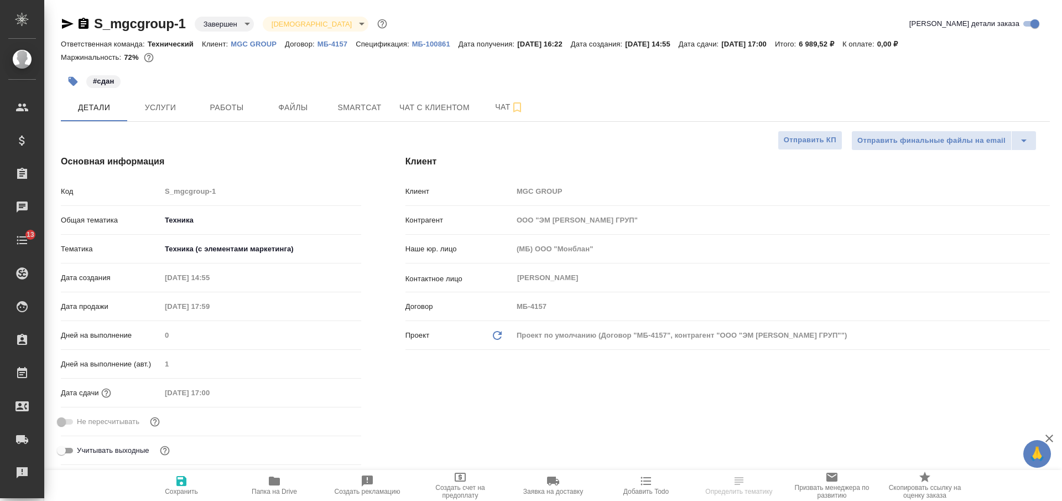
type textarea "x"
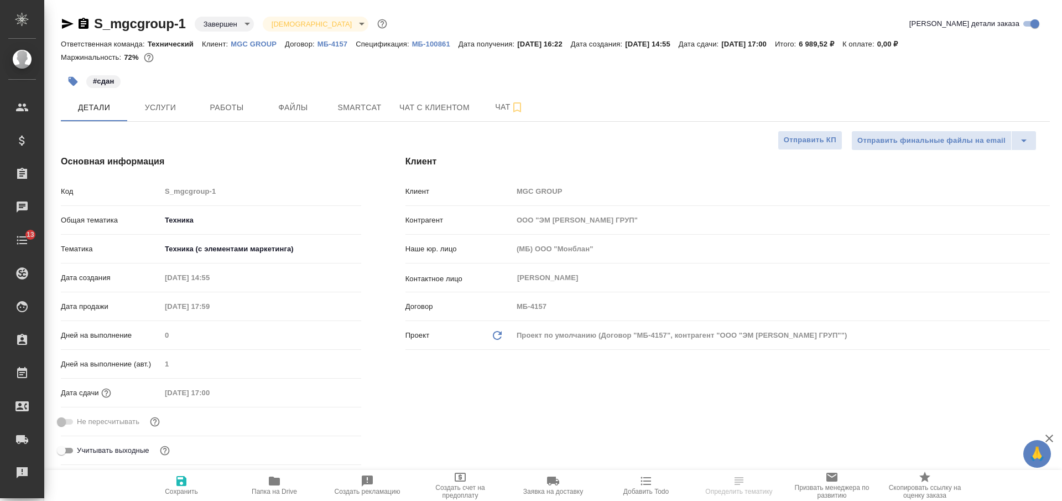
type textarea "x"
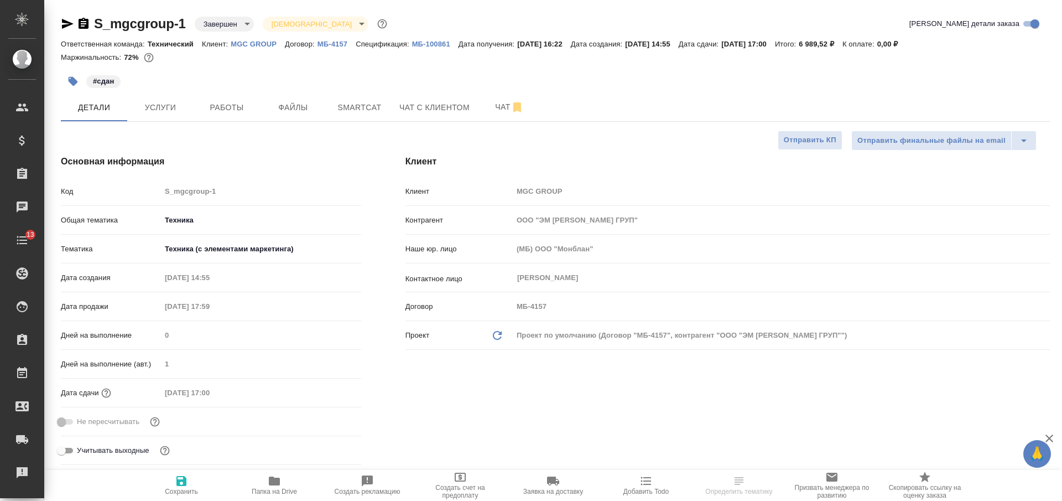
type textarea "x"
select select "RU"
type textarea "x"
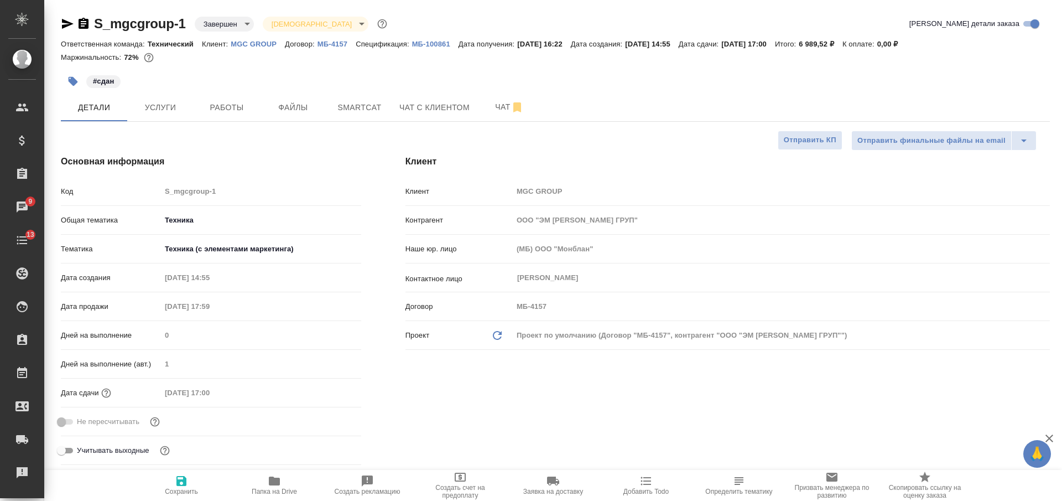
type textarea "x"
click at [264, 40] on p "MGC GROUP" at bounding box center [258, 44] width 54 height 8
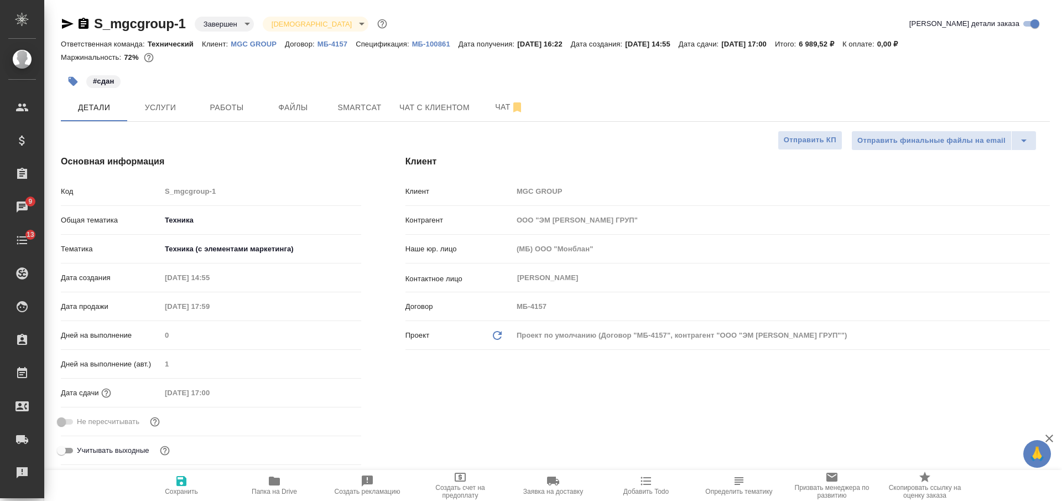
type textarea "x"
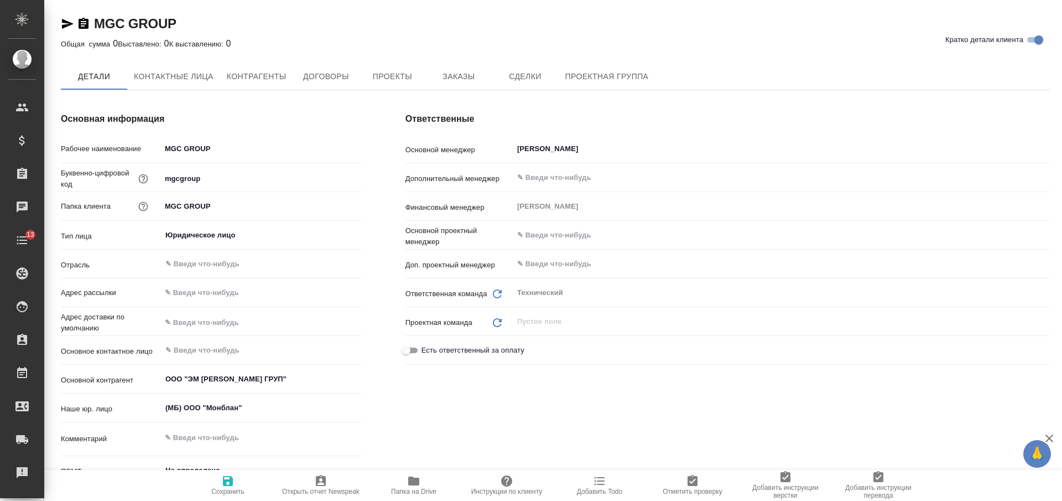
type textarea "x"
click at [84, 24] on icon "button" at bounding box center [83, 23] width 13 height 13
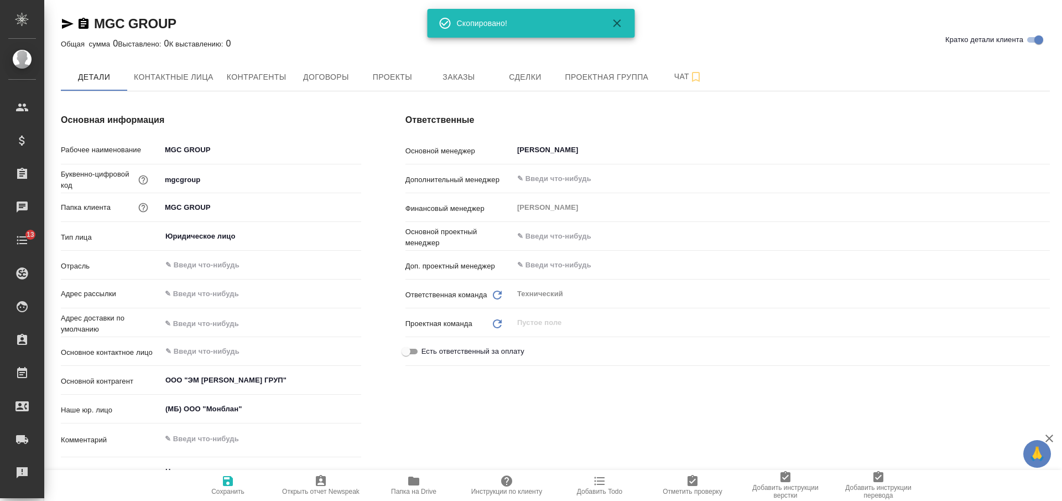
type textarea "x"
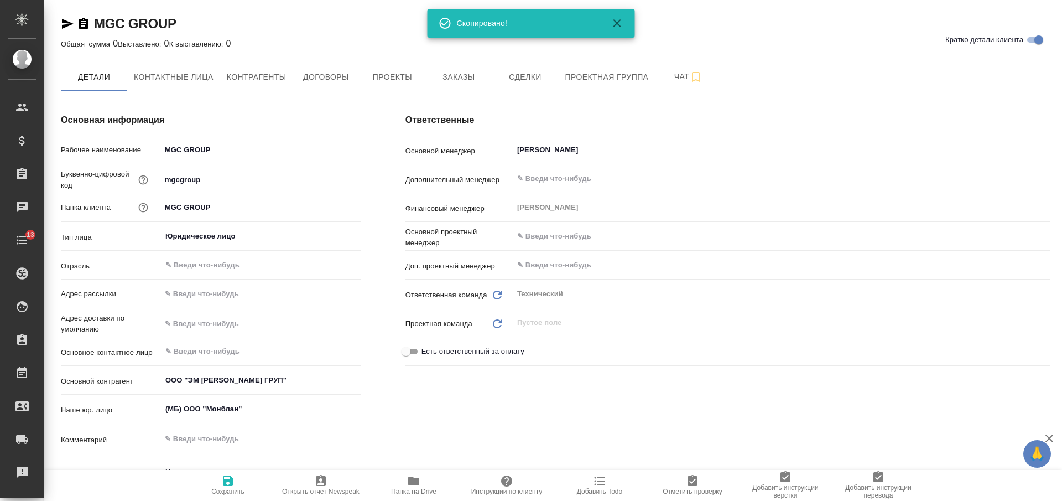
type textarea "x"
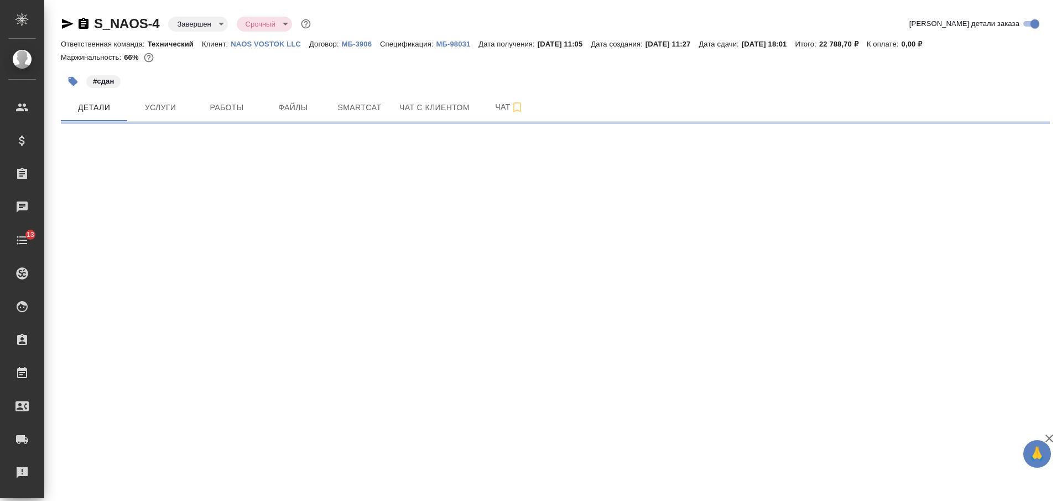
select select "RU"
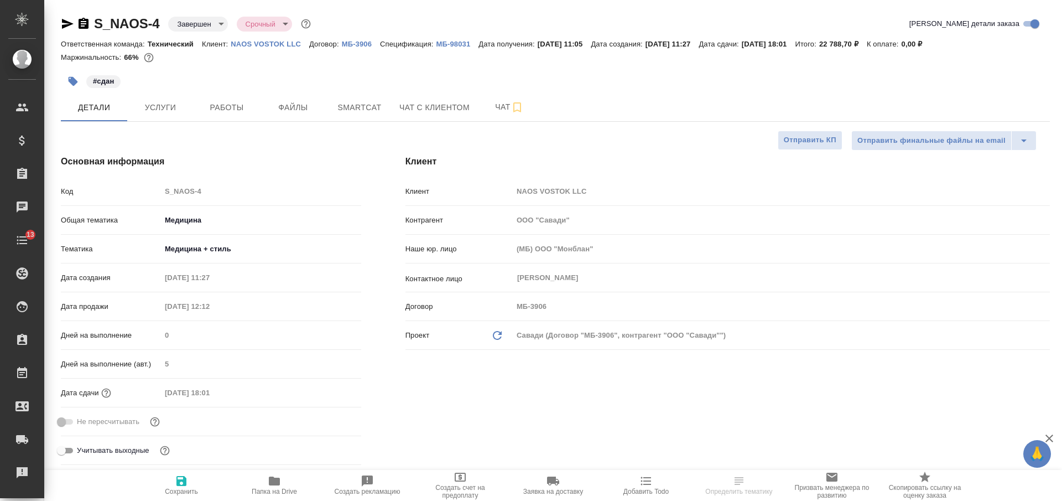
type textarea "x"
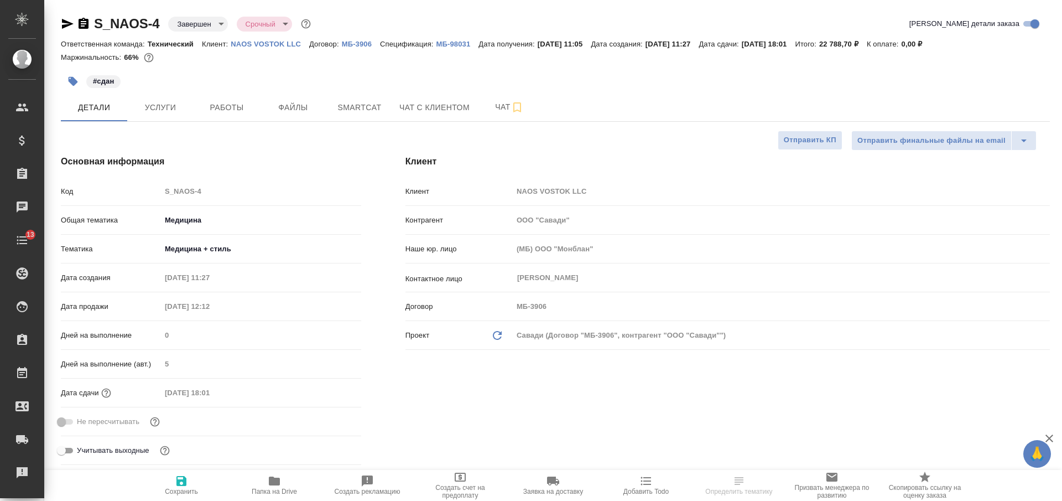
type textarea "x"
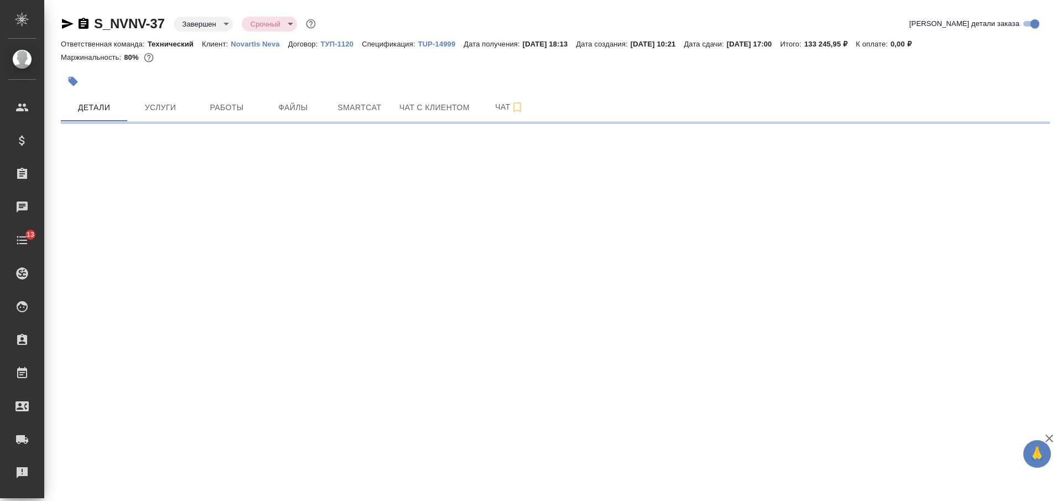
select select "RU"
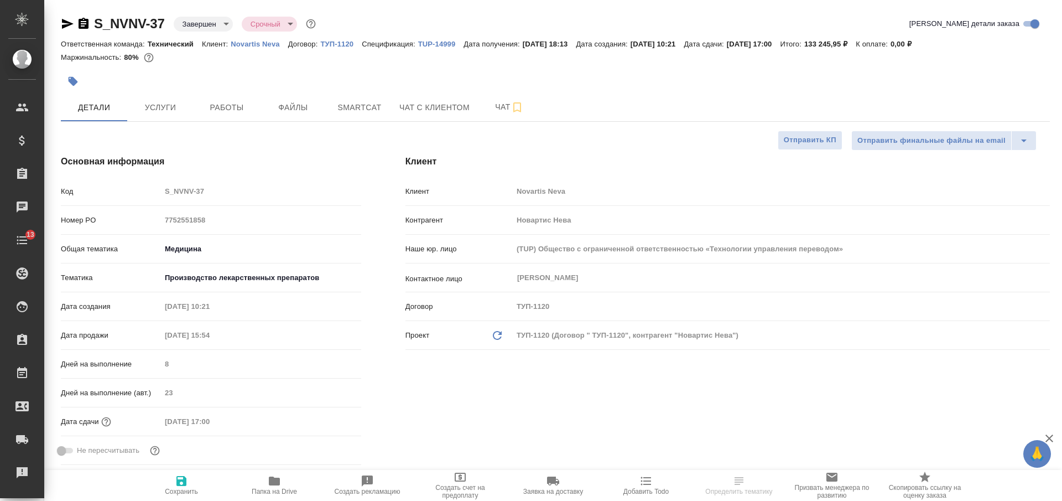
type textarea "x"
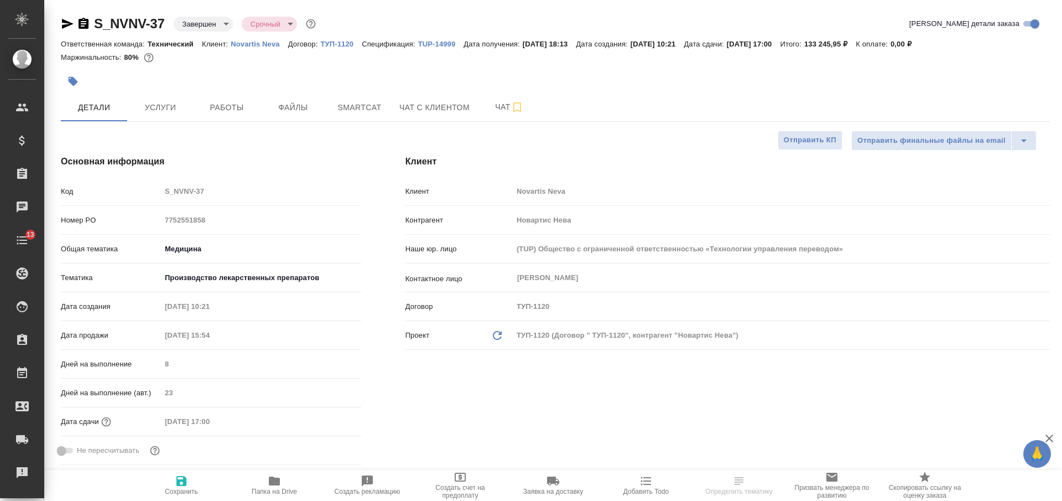
type textarea "x"
click at [246, 46] on p "Novartis Neva" at bounding box center [260, 44] width 58 height 8
type textarea "x"
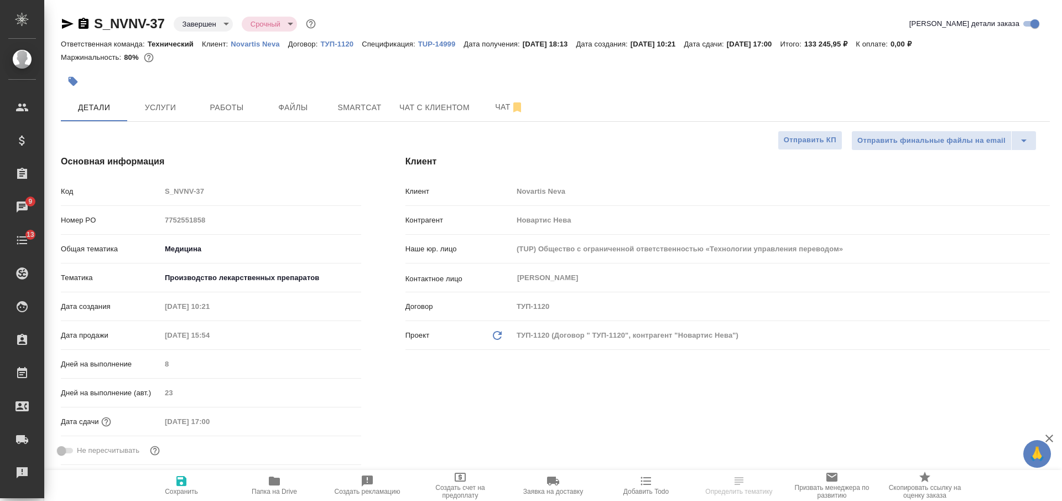
select select "RU"
type textarea "x"
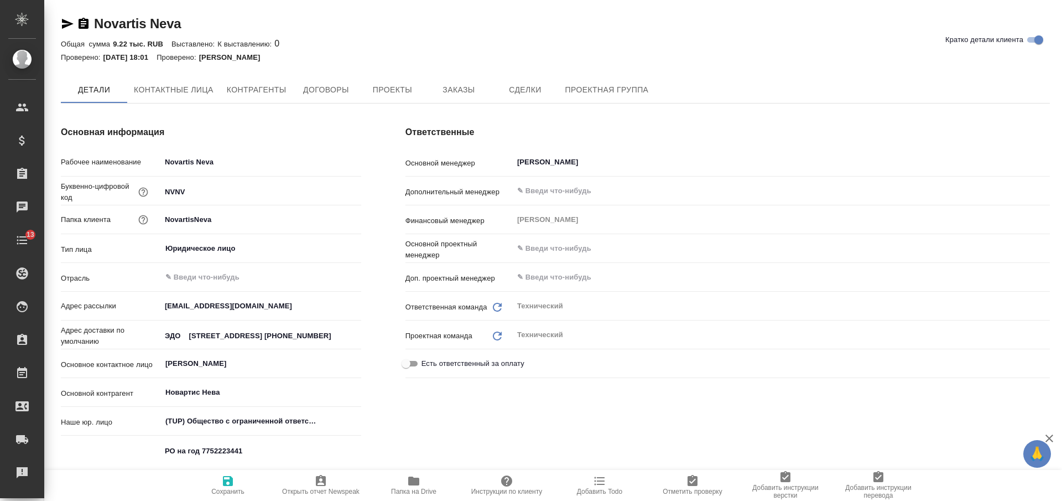
type textarea "x"
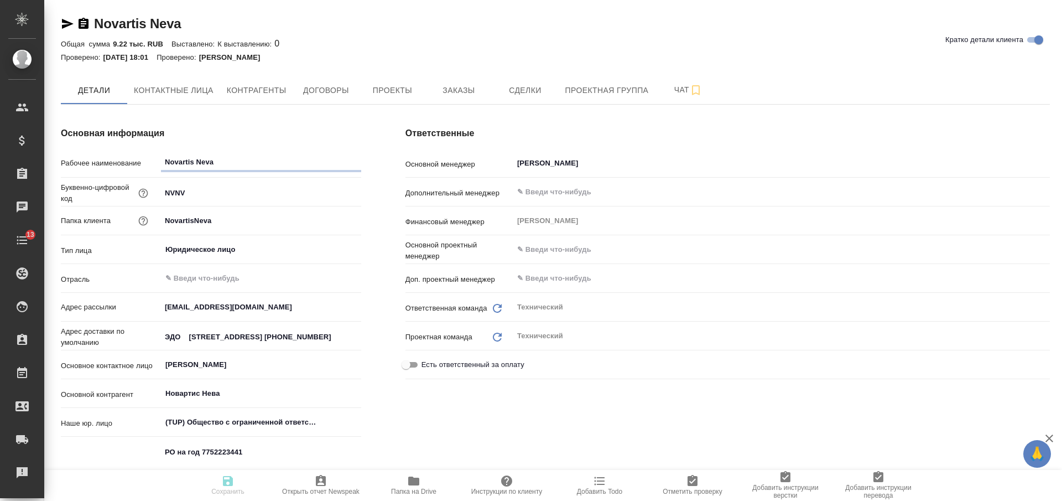
type textarea "x"
click at [85, 20] on icon "button" at bounding box center [84, 23] width 10 height 11
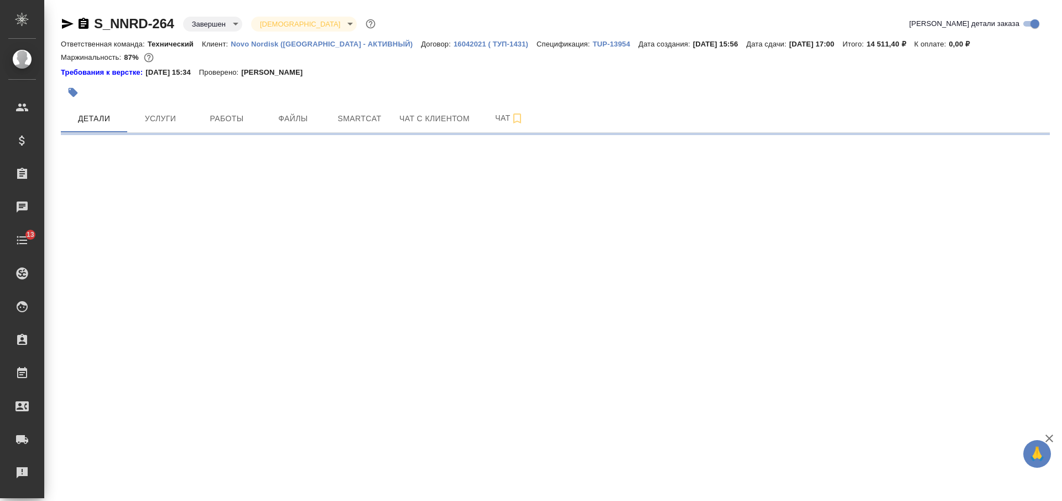
select select "RU"
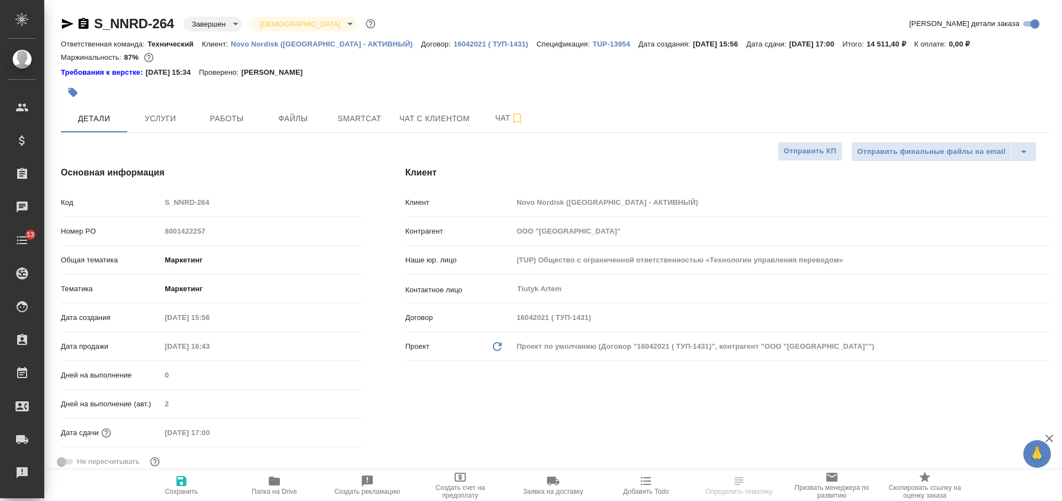
type textarea "x"
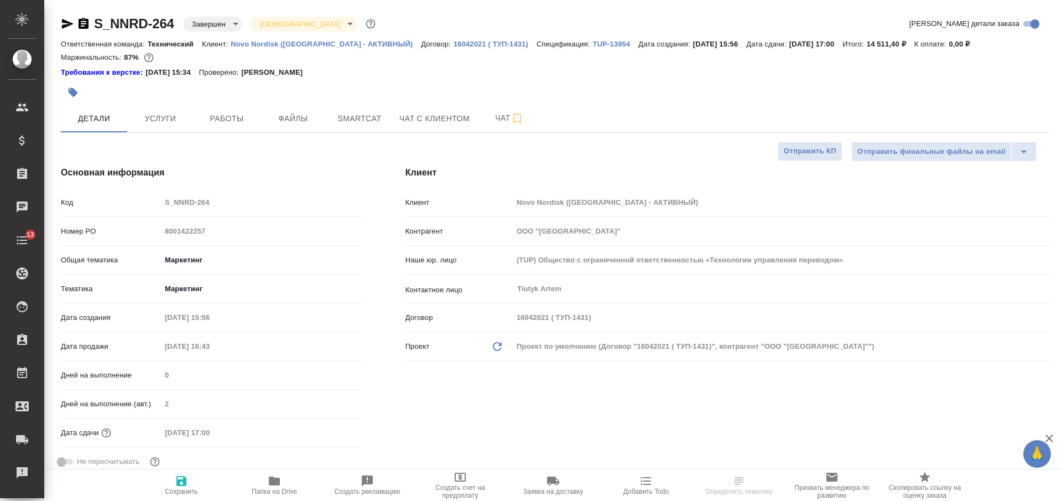
type textarea "x"
click at [284, 45] on p "Novo Nordisk (РФ - АКТИВНЫЙ)" at bounding box center [326, 44] width 190 height 8
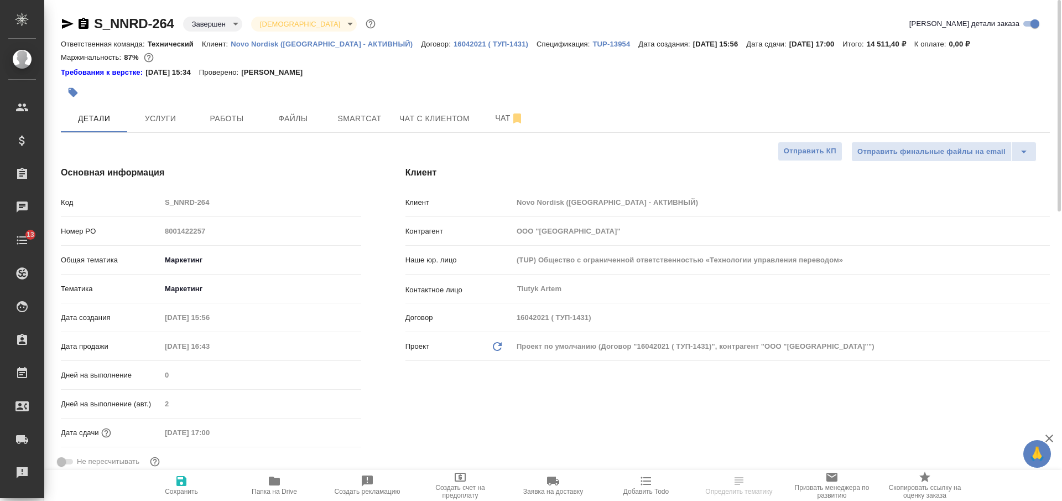
type textarea "x"
select select "RU"
type textarea "x"
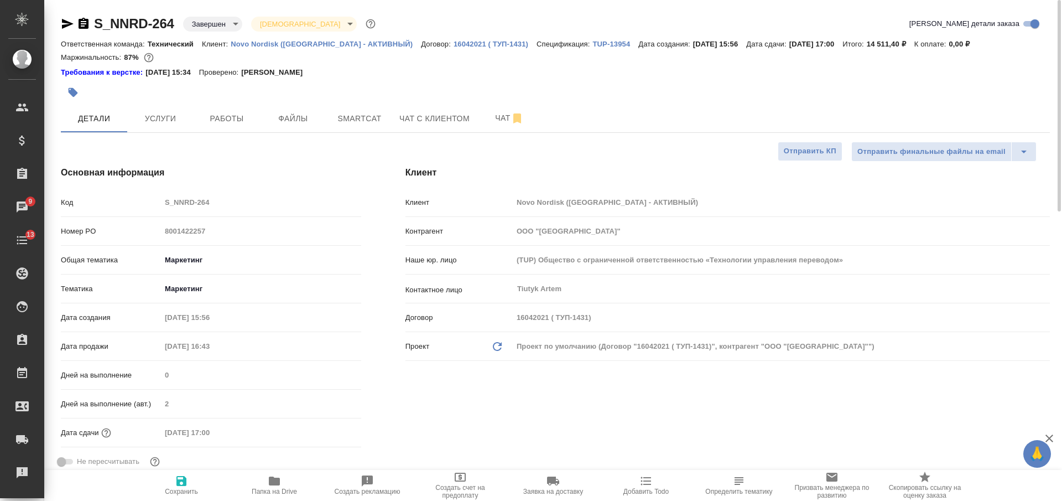
type textarea "x"
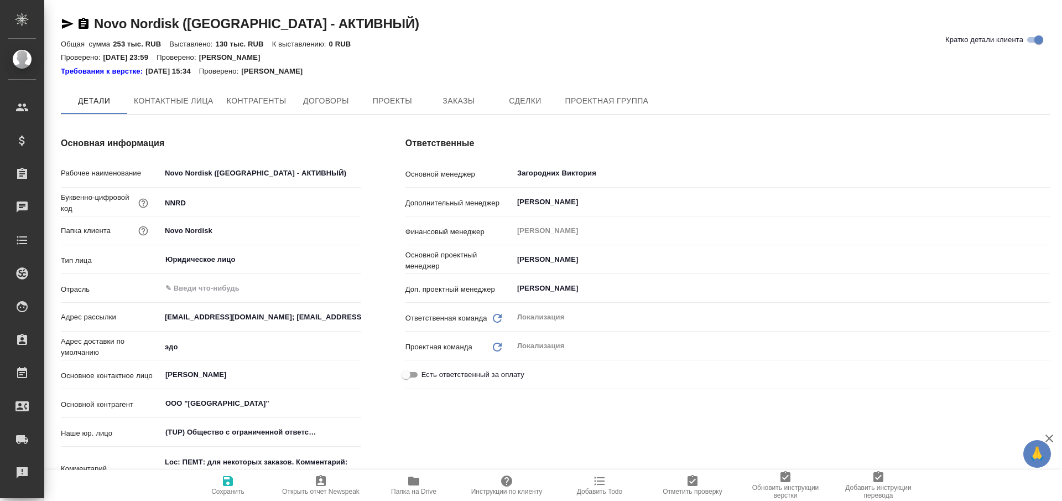
type textarea "x"
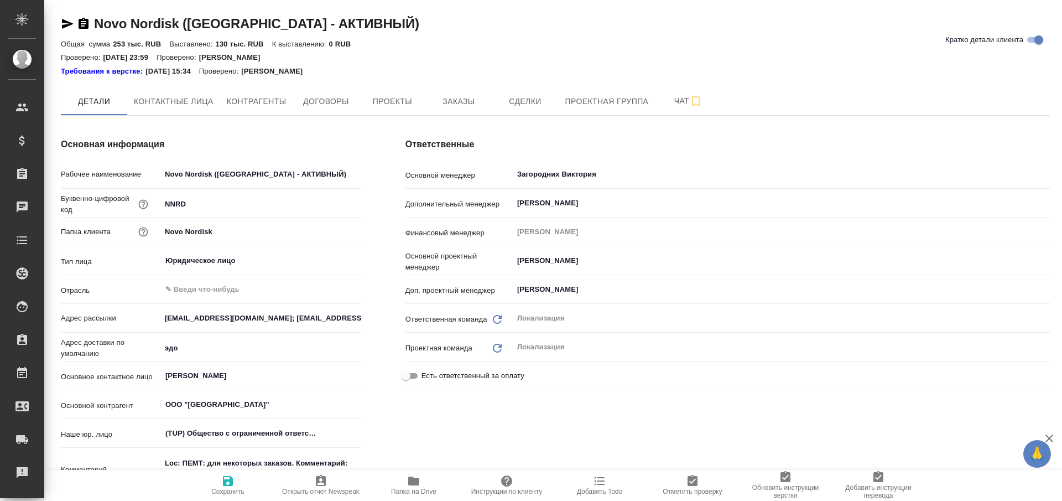
type textarea "x"
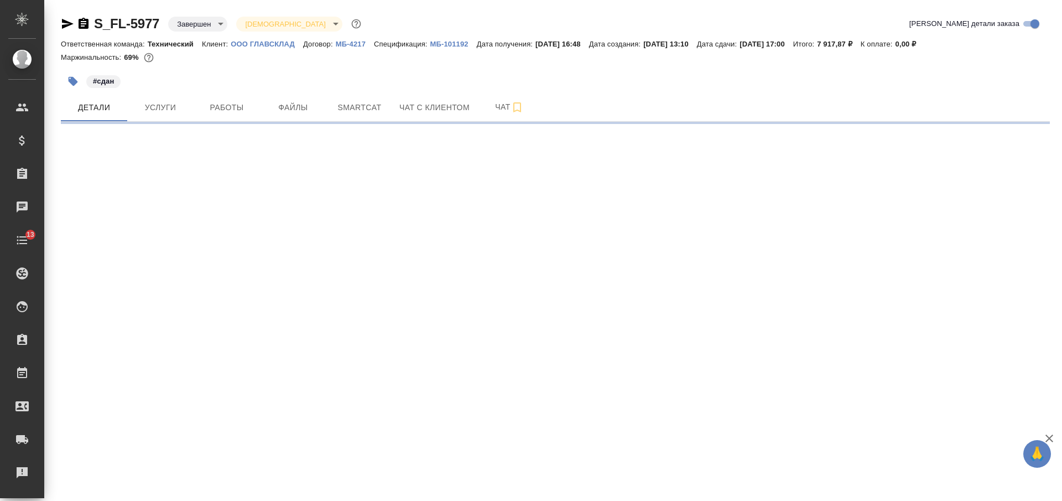
select select "RU"
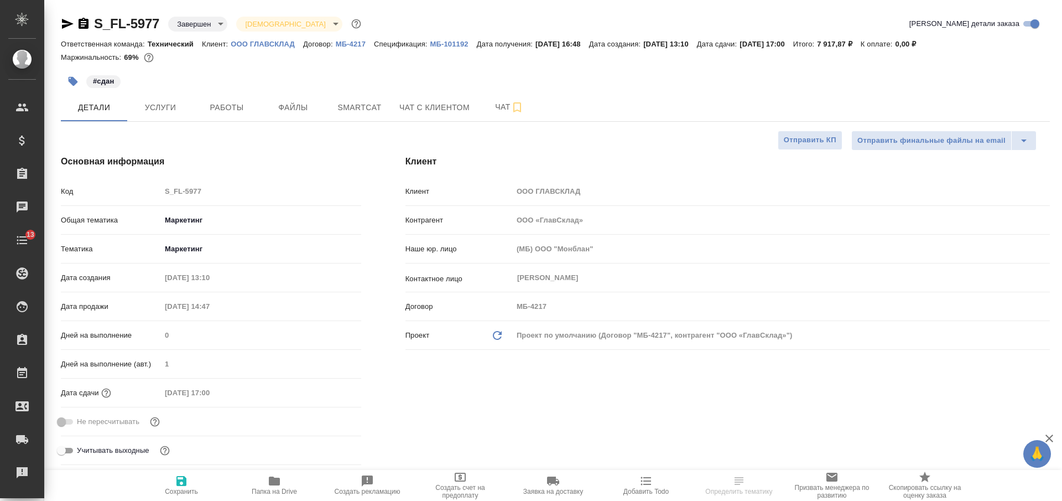
type textarea "x"
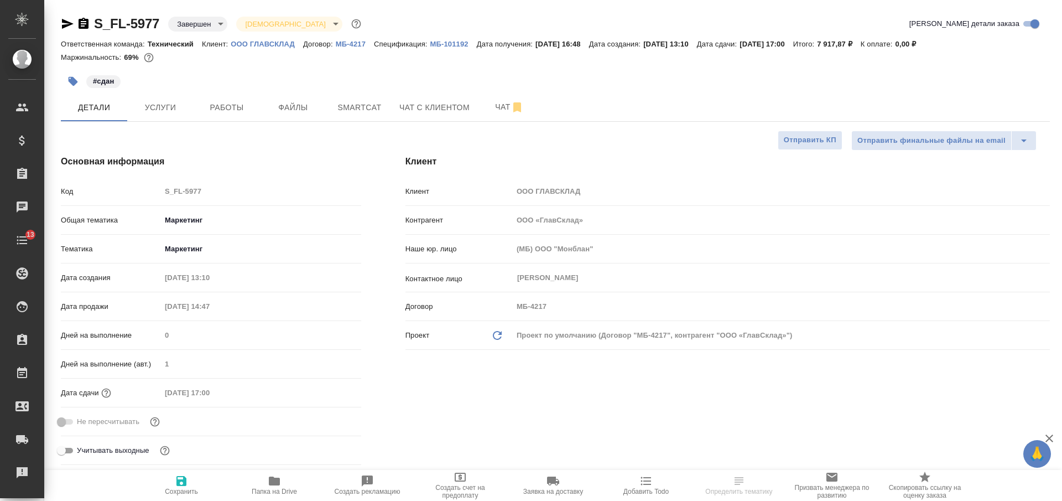
type textarea "x"
click at [259, 41] on p "OOO ГЛАВСКЛАД" at bounding box center [267, 44] width 72 height 8
type textarea "x"
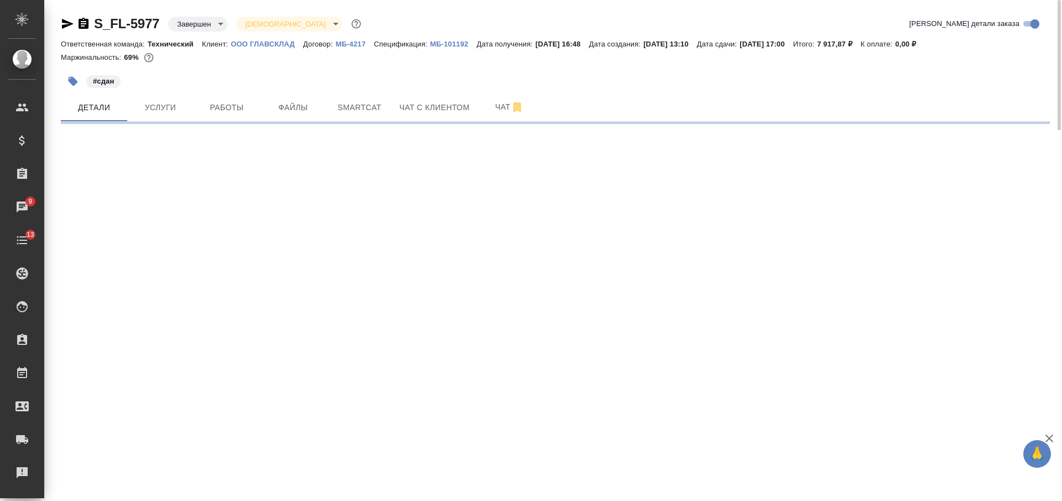
select select "RU"
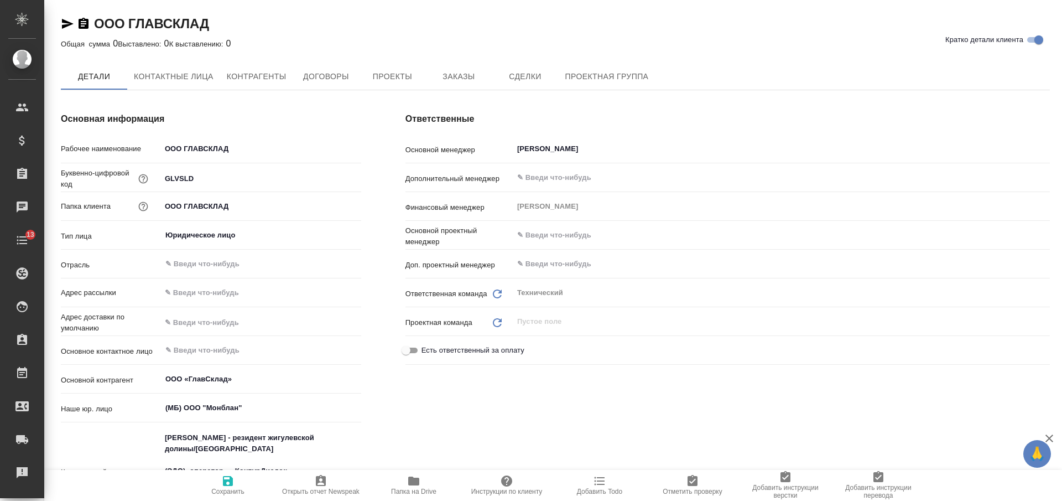
type textarea "x"
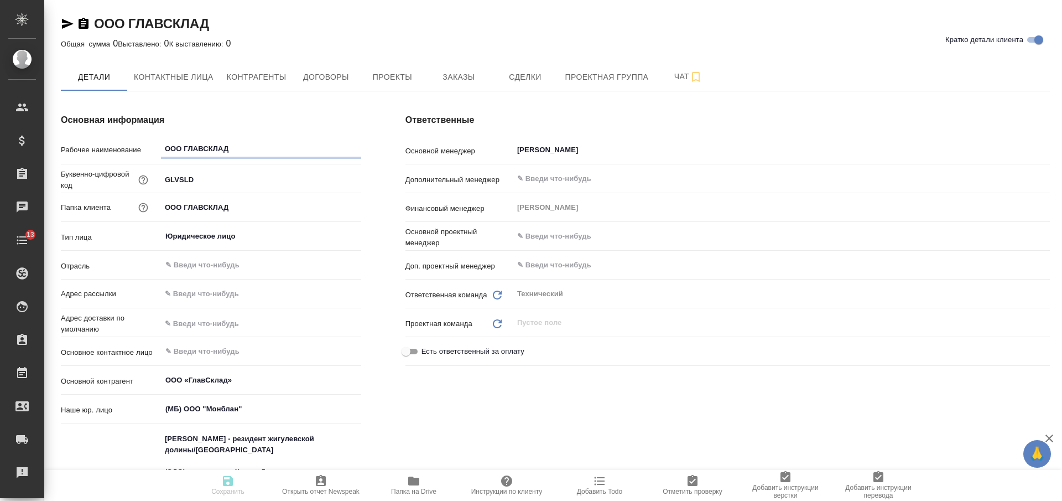
type textarea "x"
drag, startPoint x: 82, startPoint y: 22, endPoint x: 88, endPoint y: 15, distance: 8.6
click at [83, 22] on icon "button" at bounding box center [84, 23] width 10 height 11
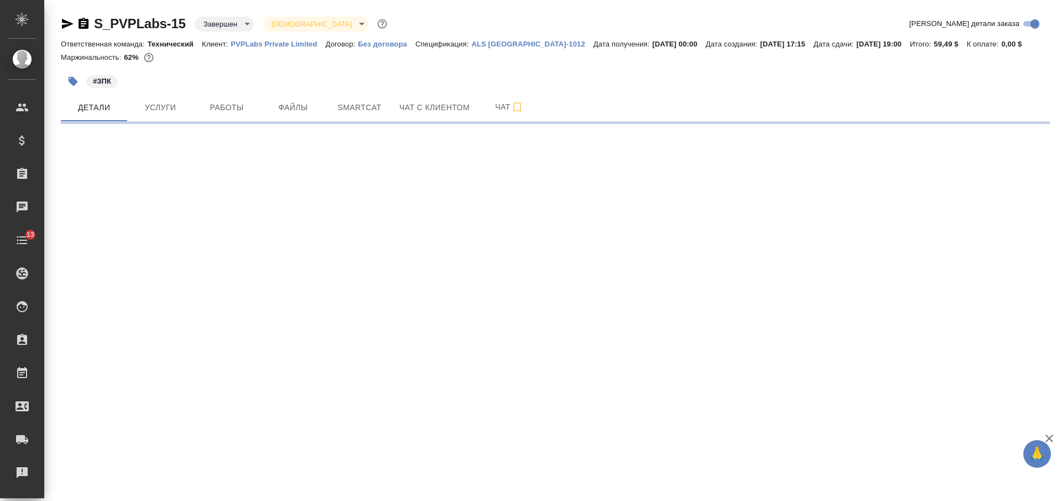
select select "RU"
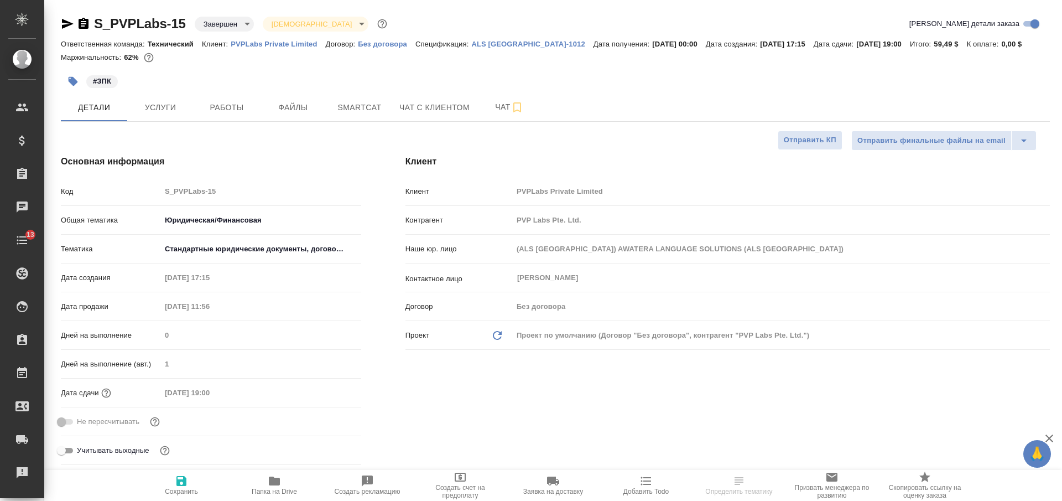
type textarea "x"
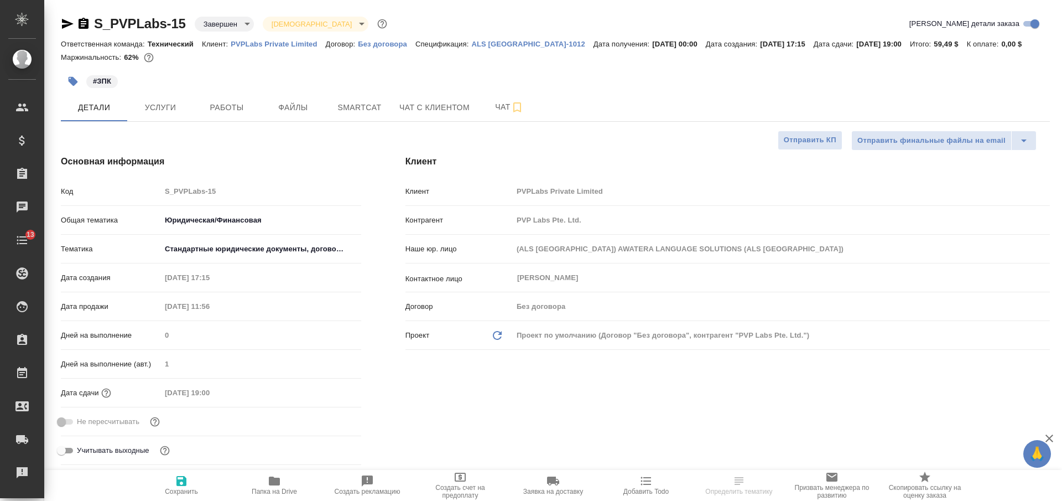
type textarea "x"
click at [278, 43] on p "PVPLabs Private Limited" at bounding box center [278, 44] width 95 height 8
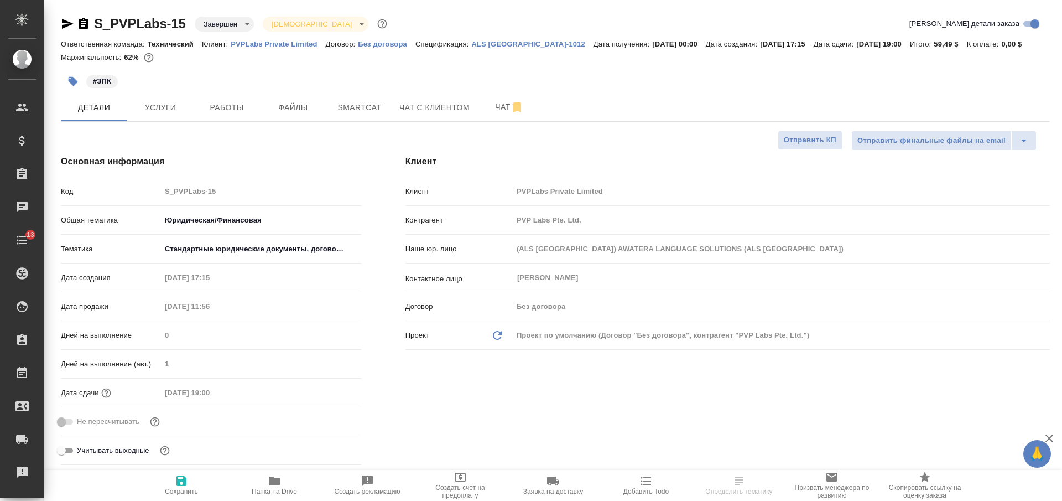
type textarea "x"
select select "RU"
type textarea "x"
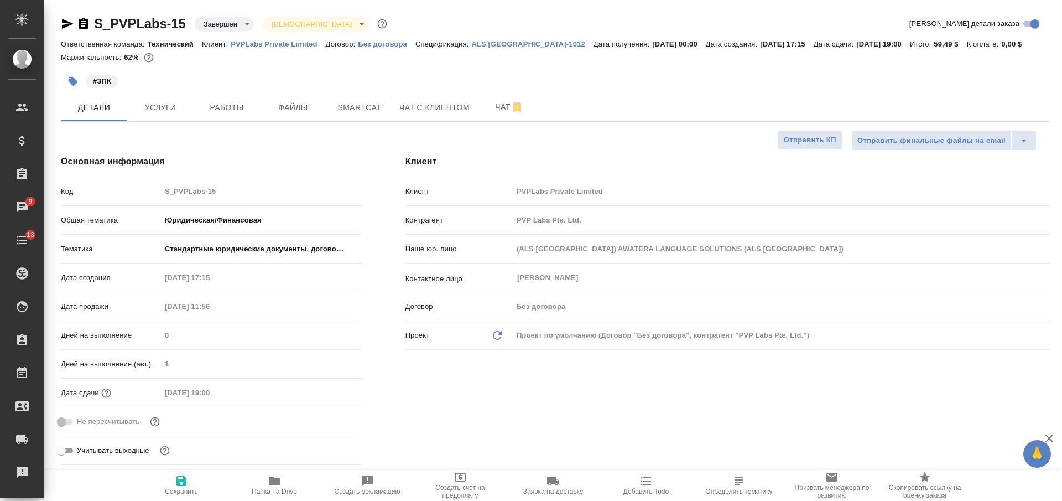
type textarea "x"
click at [505, 270] on div "Контактное лицо Мельников Геннадий ​" at bounding box center [727, 277] width 644 height 19
type textarea "x"
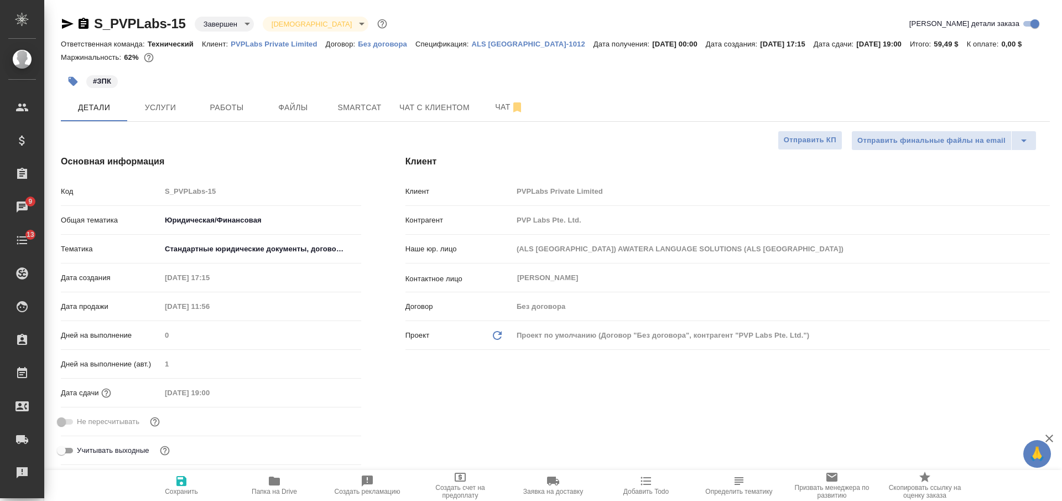
type textarea "x"
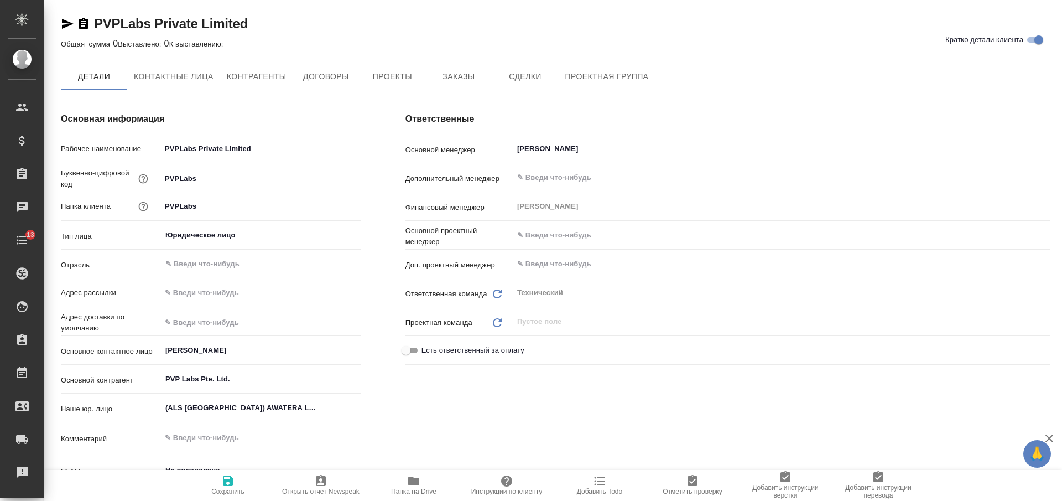
type textarea "x"
click at [85, 24] on icon "button" at bounding box center [83, 23] width 13 height 13
type textarea "x"
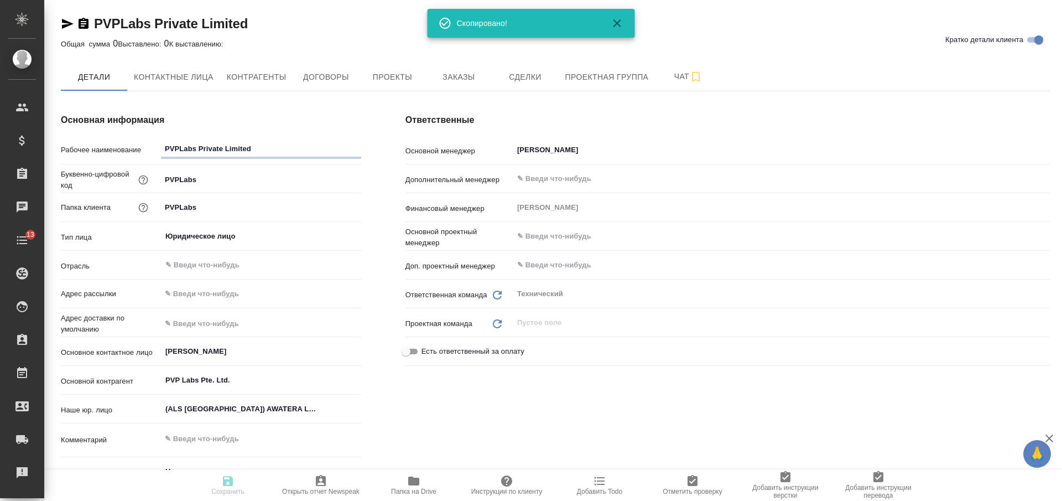
type textarea "x"
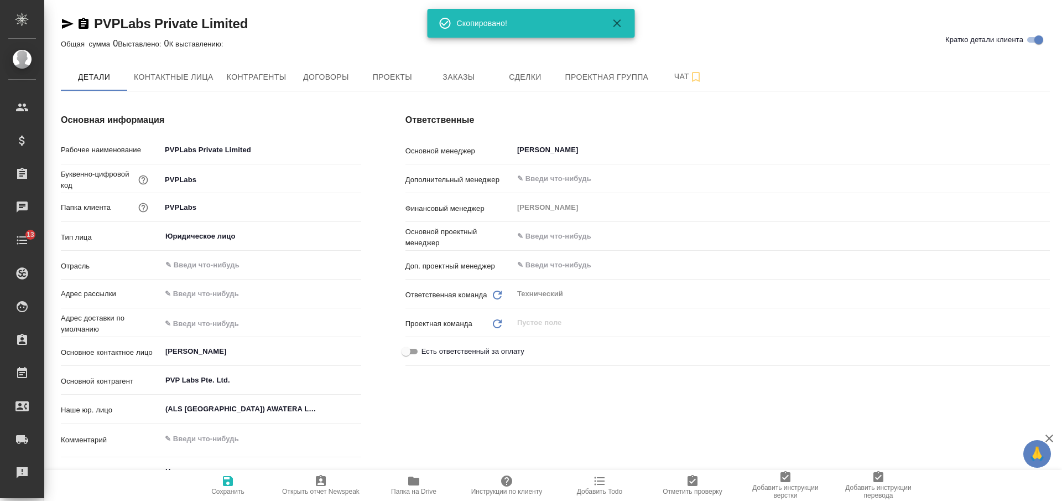
type textarea "x"
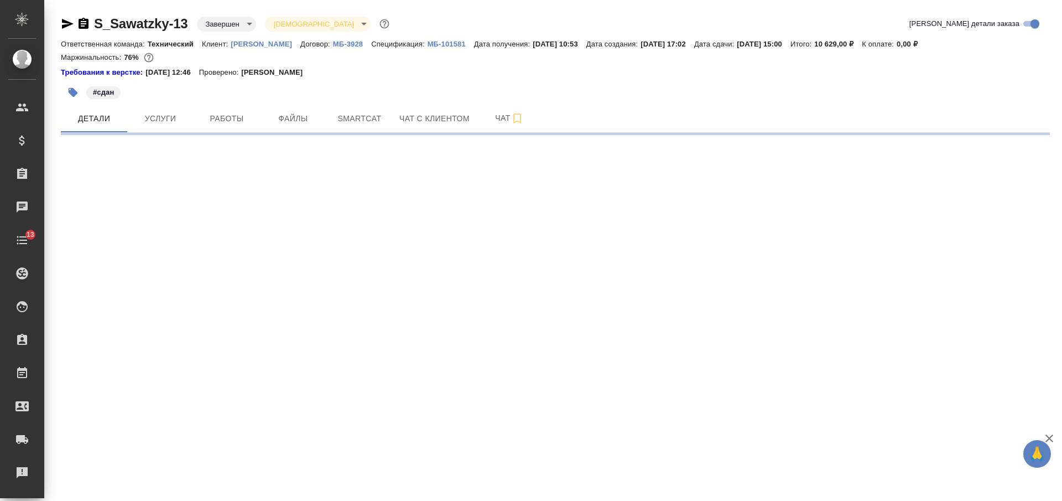
select select "RU"
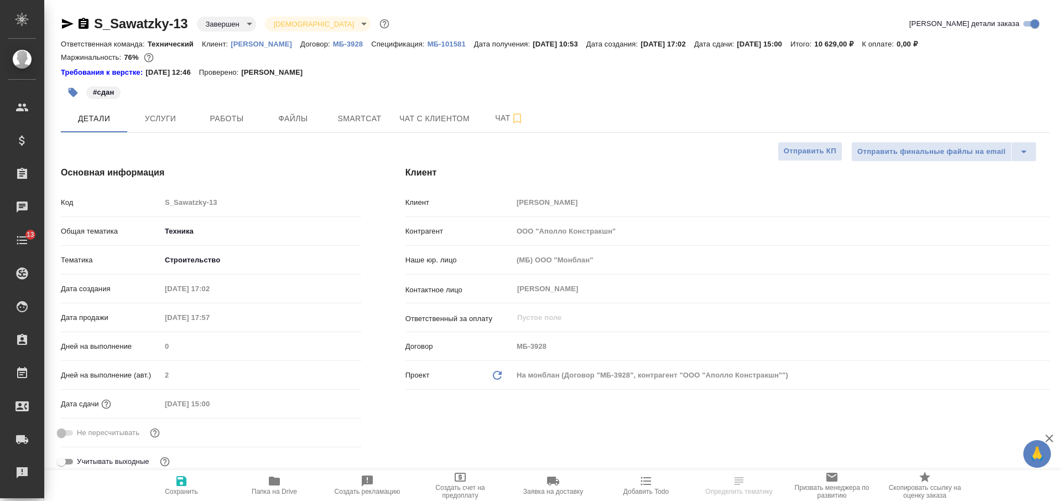
type textarea "x"
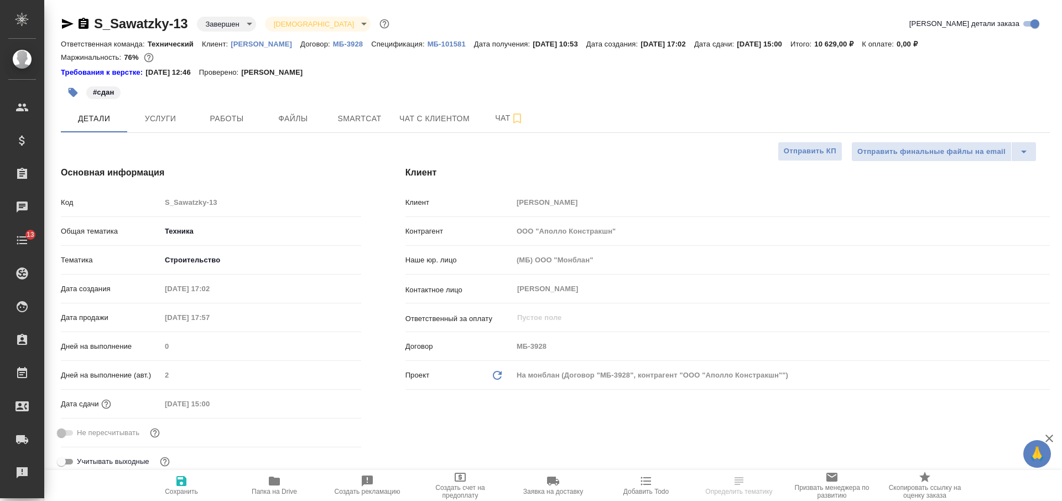
type textarea "x"
click at [251, 46] on p "[PERSON_NAME]" at bounding box center [266, 44] width 70 height 8
type textarea "x"
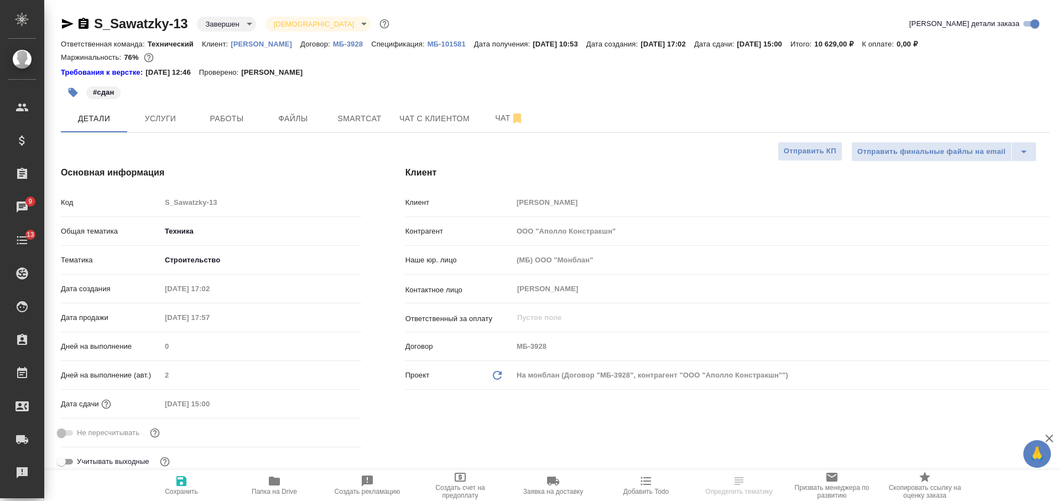
select select "RU"
type textarea "x"
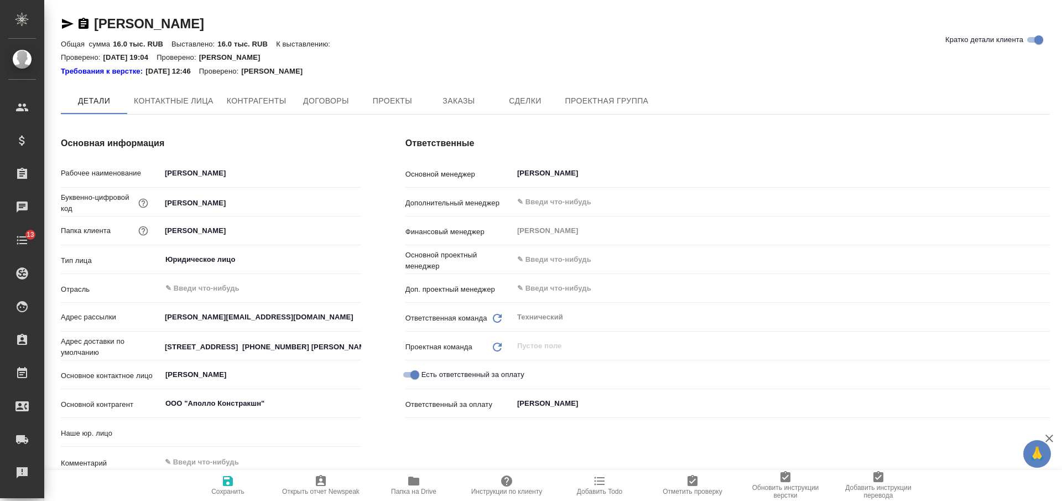
type textarea "x"
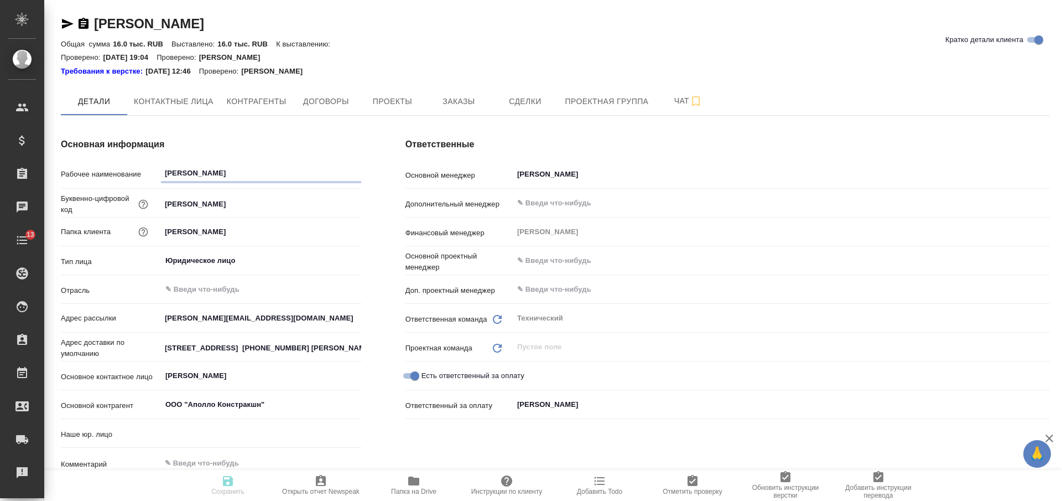
type textarea "x"
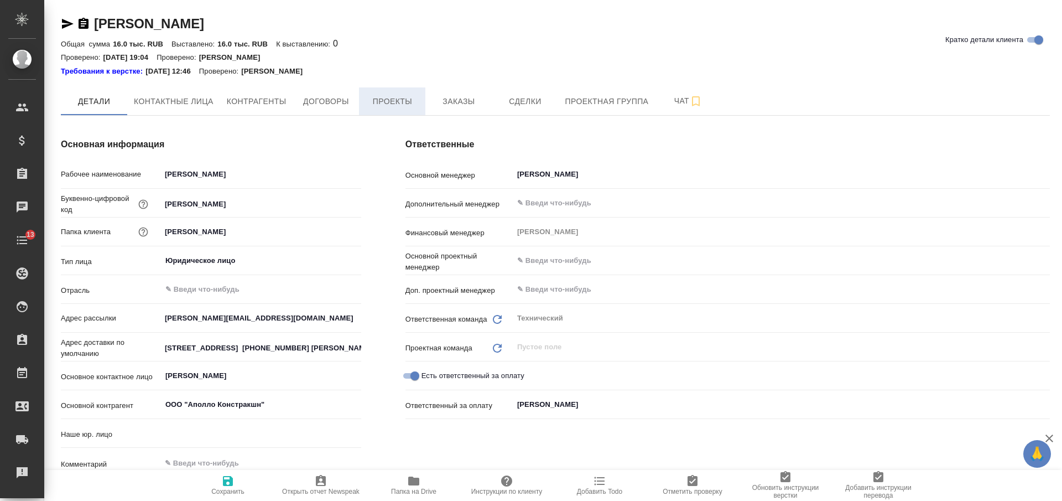
click at [397, 99] on span "Проекты" at bounding box center [392, 102] width 53 height 14
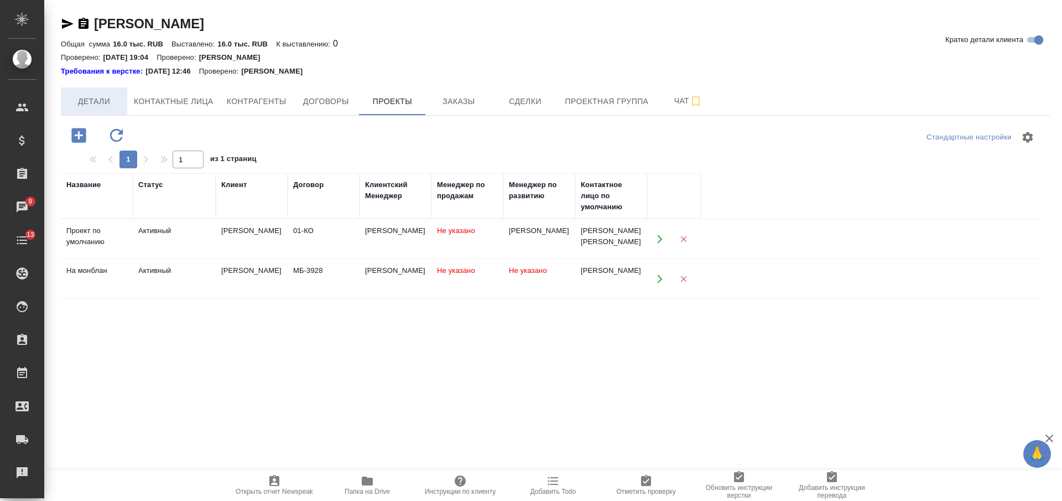
click at [117, 103] on span "Детали" at bounding box center [93, 102] width 53 height 14
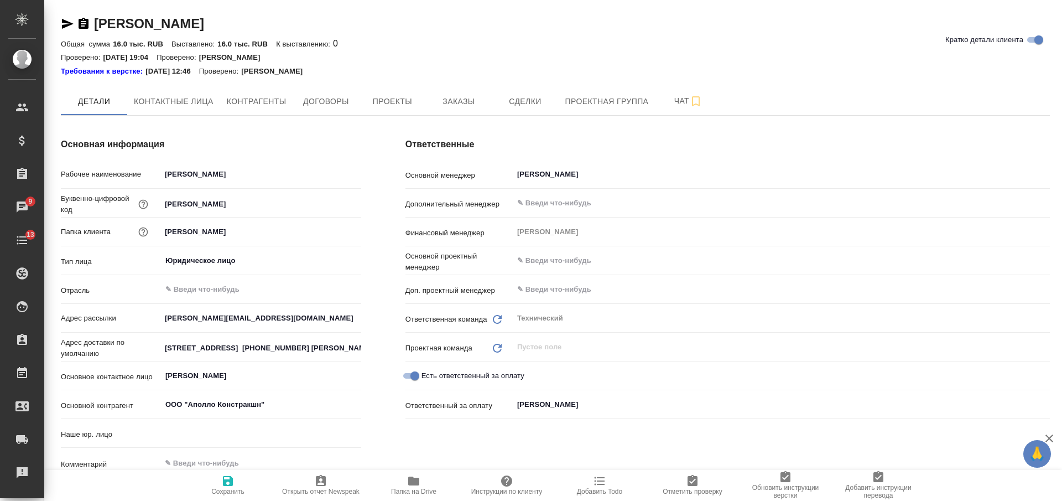
type textarea "x"
click at [82, 23] on icon "button" at bounding box center [84, 23] width 10 height 11
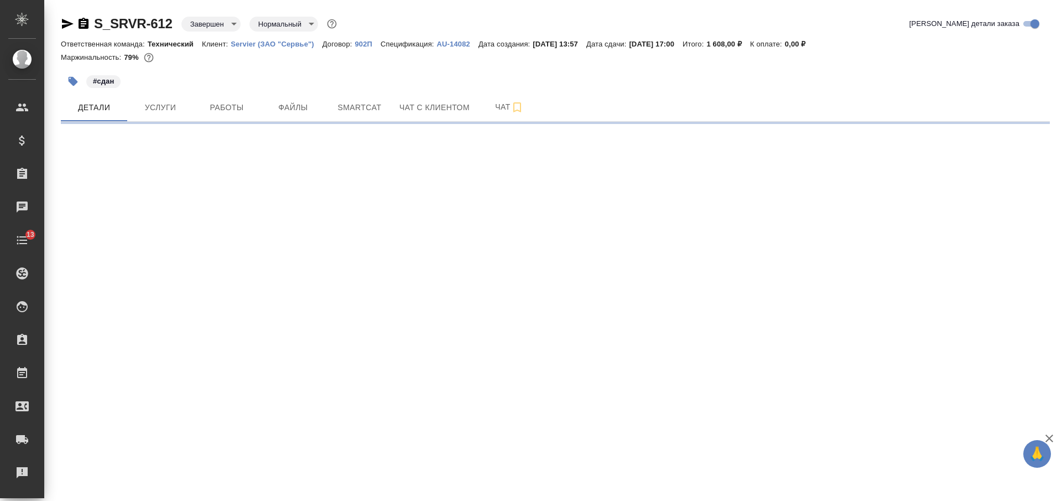
select select "RU"
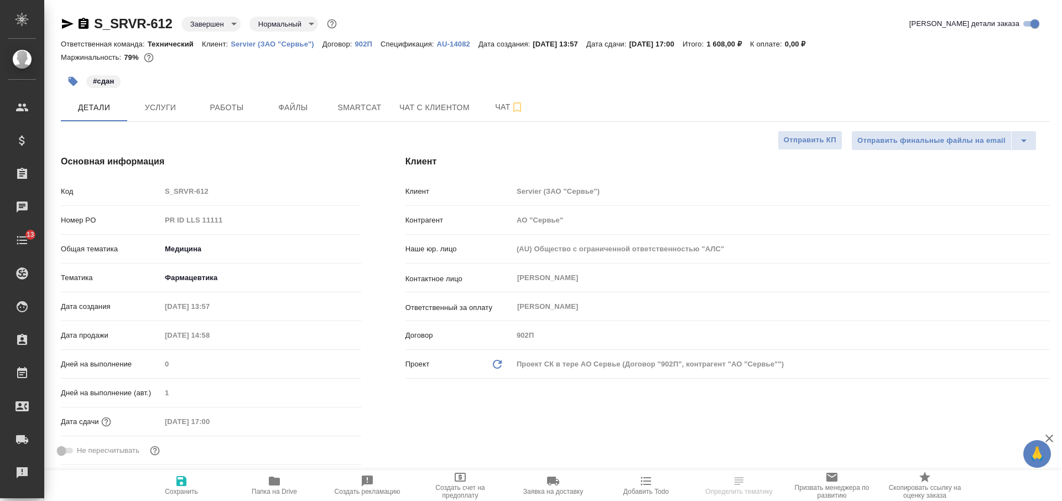
type textarea "x"
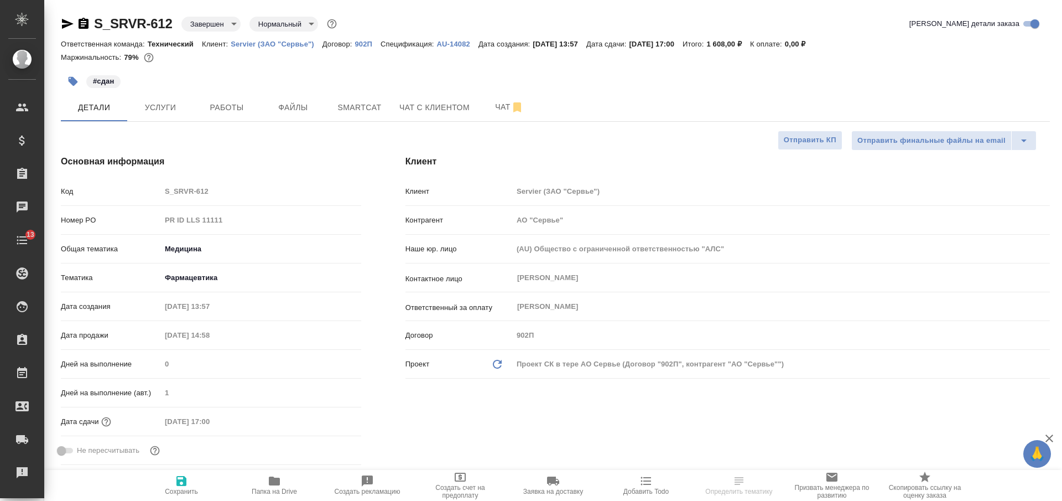
type textarea "x"
type input "[PERSON_NAME]"
click at [300, 44] on p "Servier (ЗАО "Сервье")" at bounding box center [277, 44] width 92 height 8
type textarea "x"
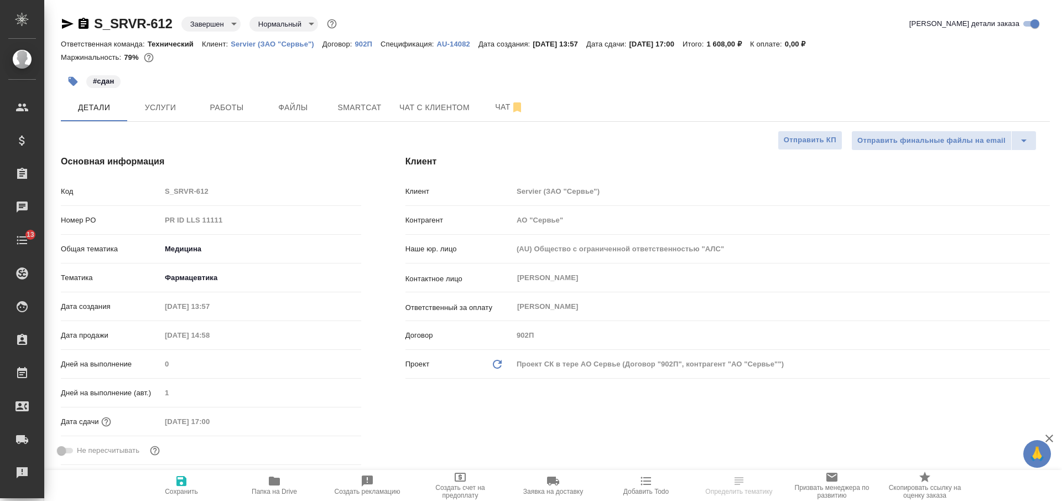
type textarea "x"
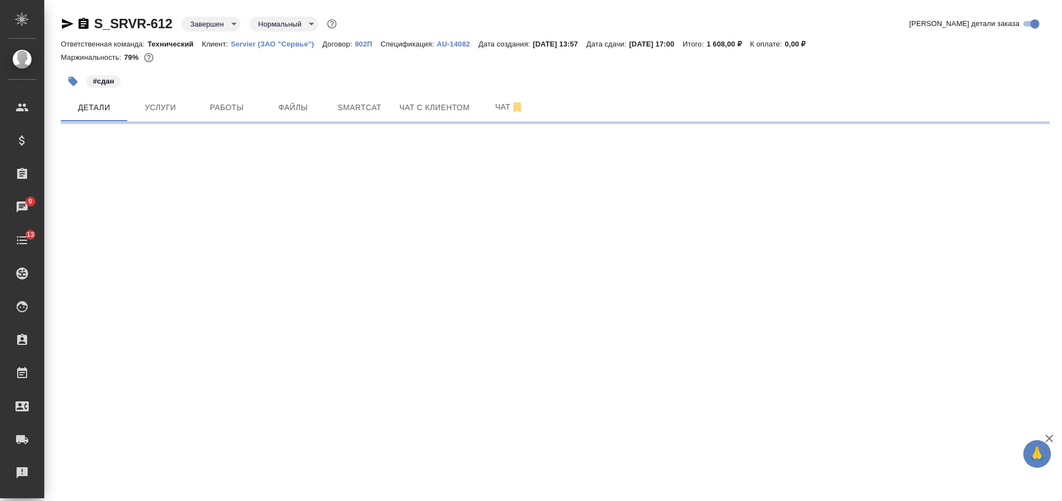
select select "RU"
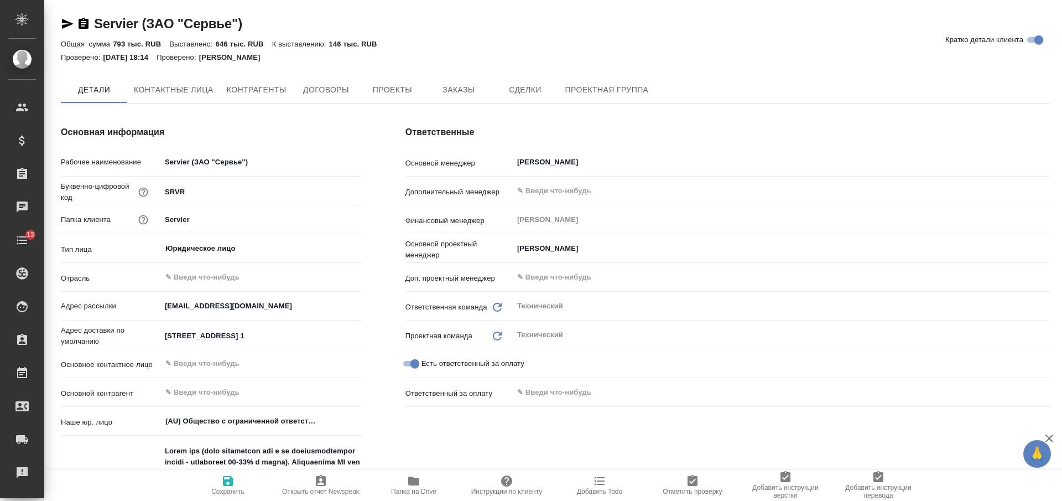
type textarea "x"
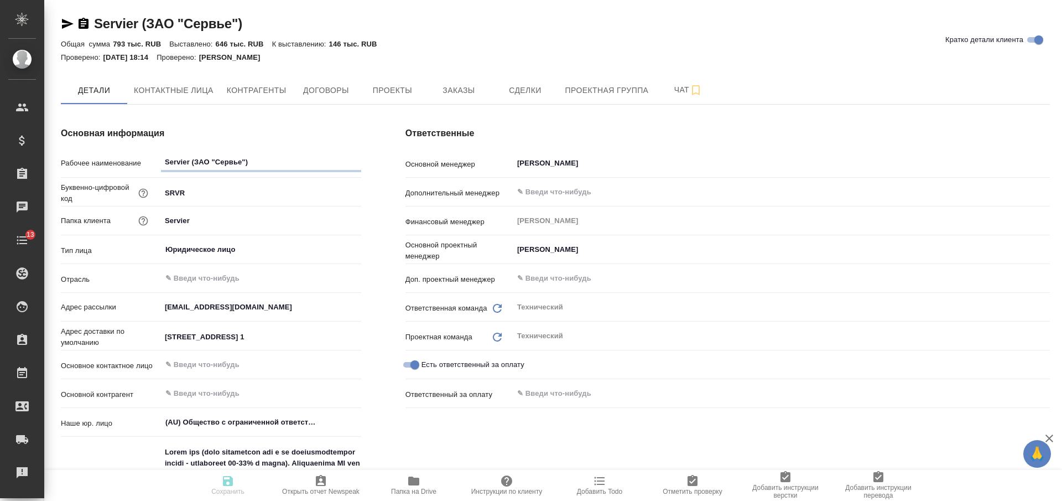
type textarea "x"
click at [81, 25] on icon "button" at bounding box center [84, 23] width 10 height 11
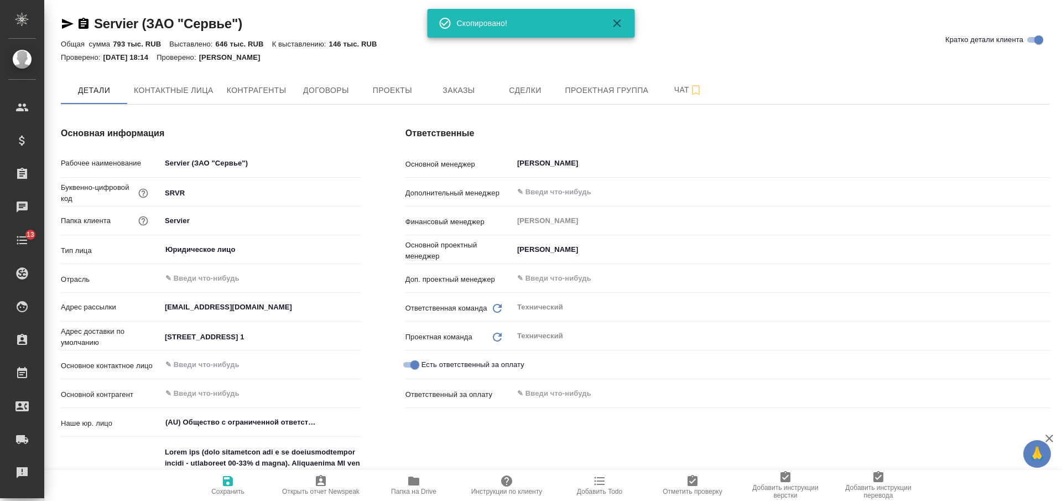
type textarea "x"
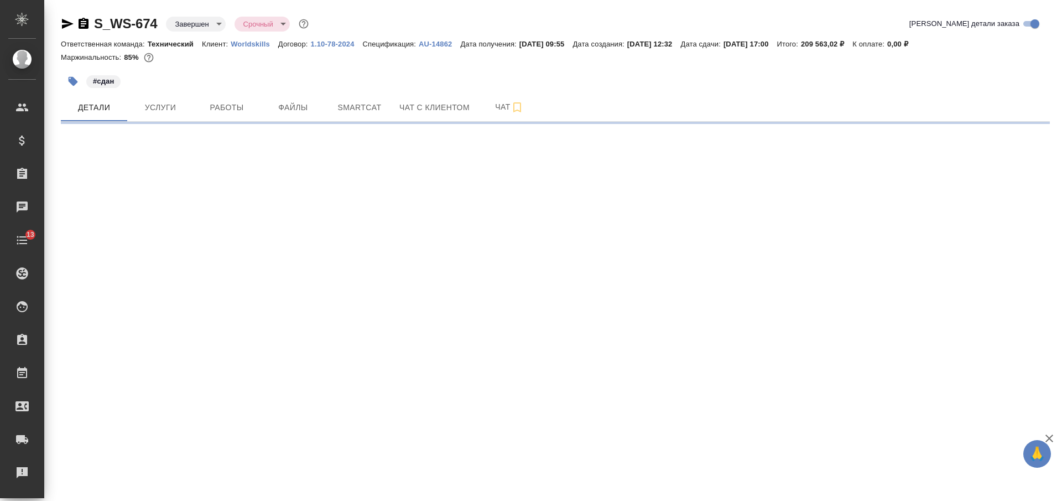
select select "RU"
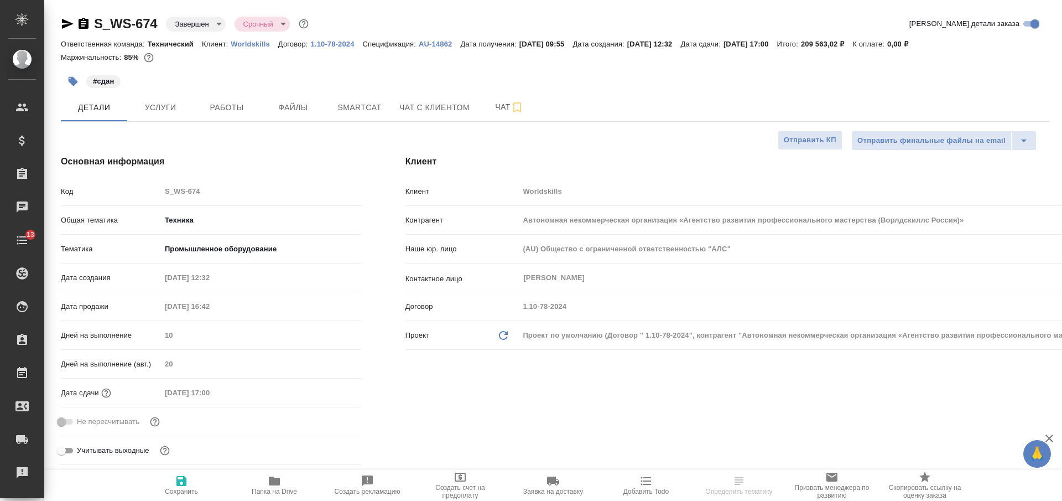
type textarea "x"
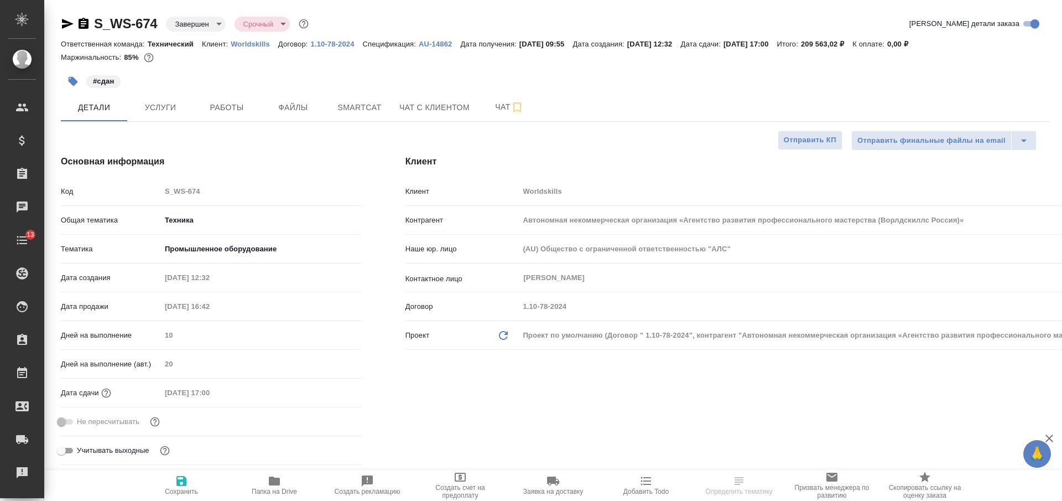
type textarea "x"
click at [246, 45] on p "Worldskills" at bounding box center [255, 44] width 48 height 8
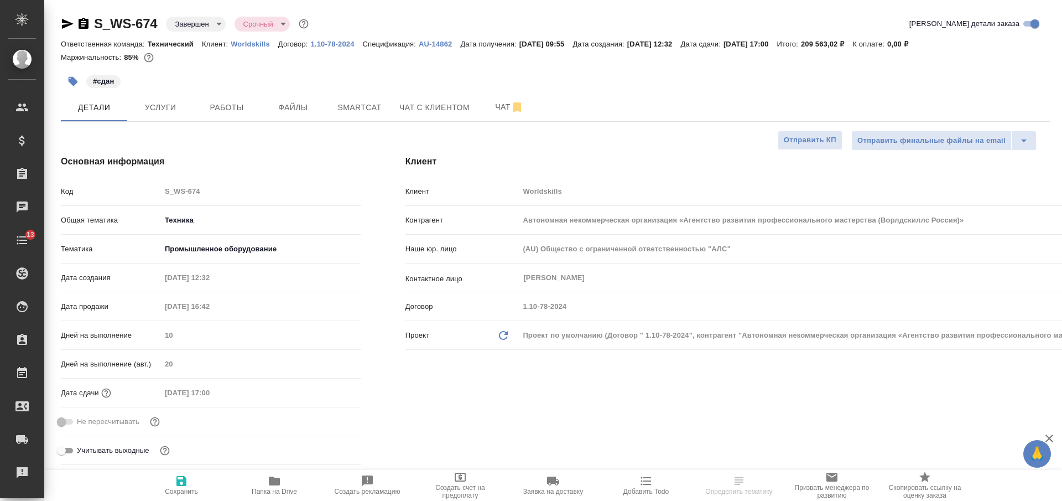
type textarea "x"
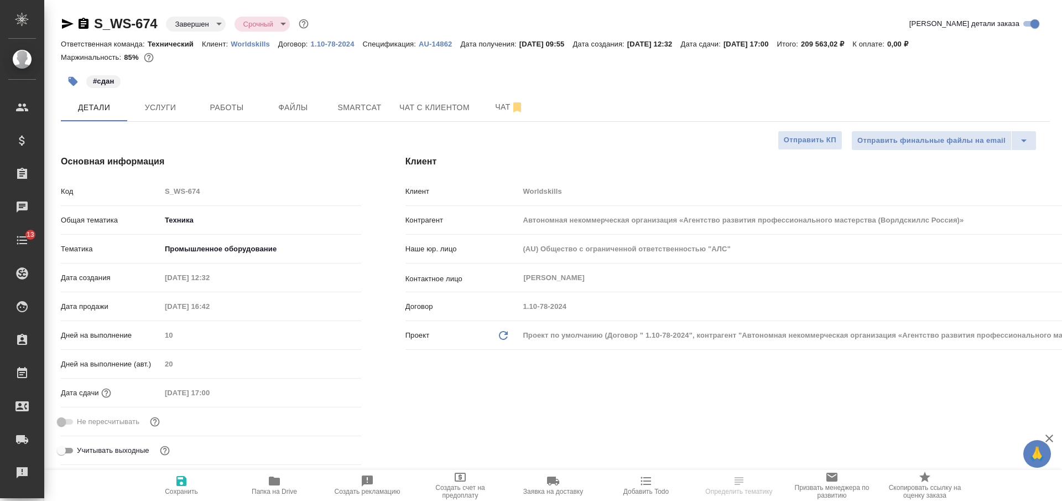
type textarea "x"
select select "RU"
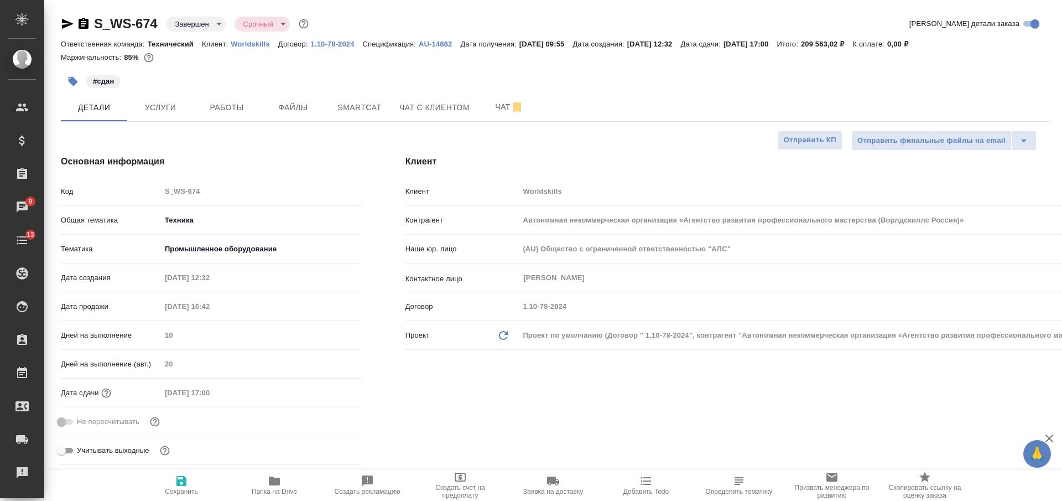
type textarea "x"
click at [496, 281] on div "Контактное лицо Зассеева Александра ​" at bounding box center [746, 277] width 683 height 19
type textarea "x"
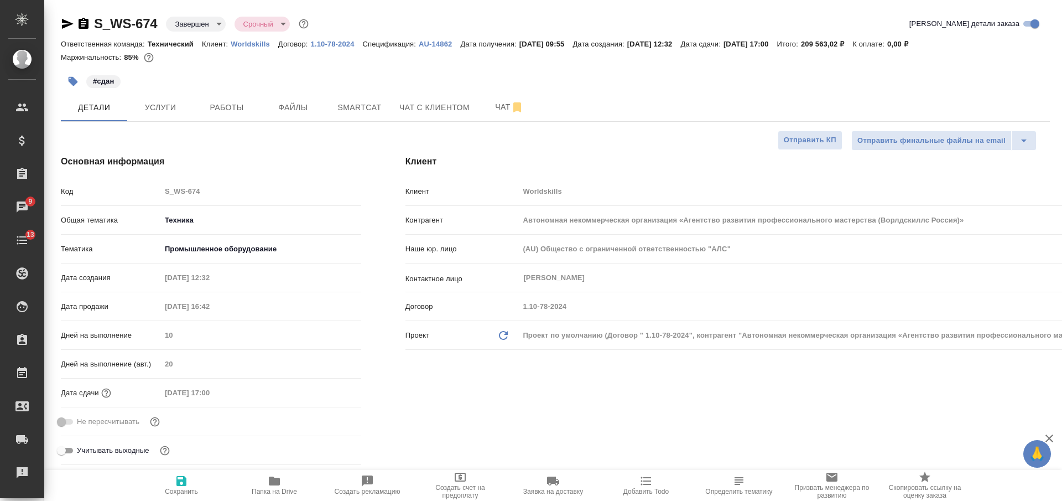
type textarea "x"
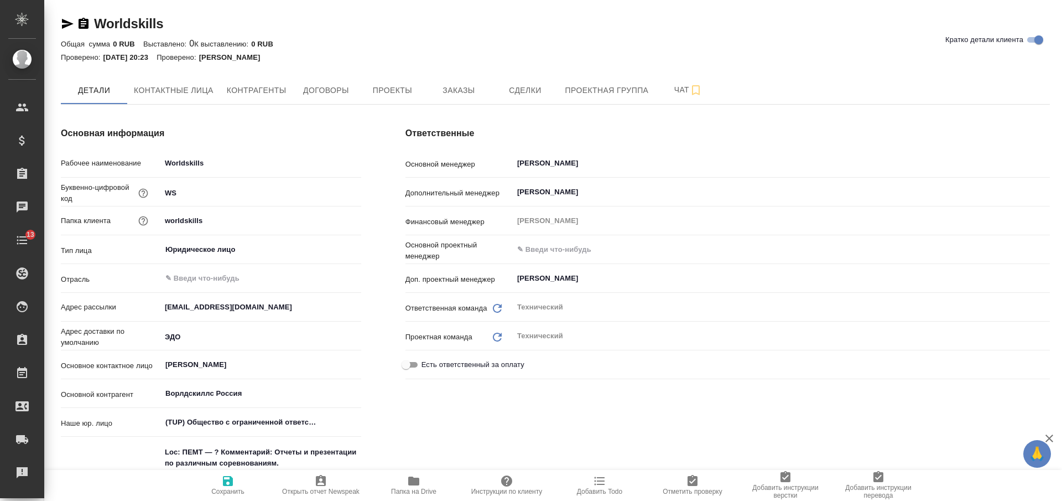
type textarea "x"
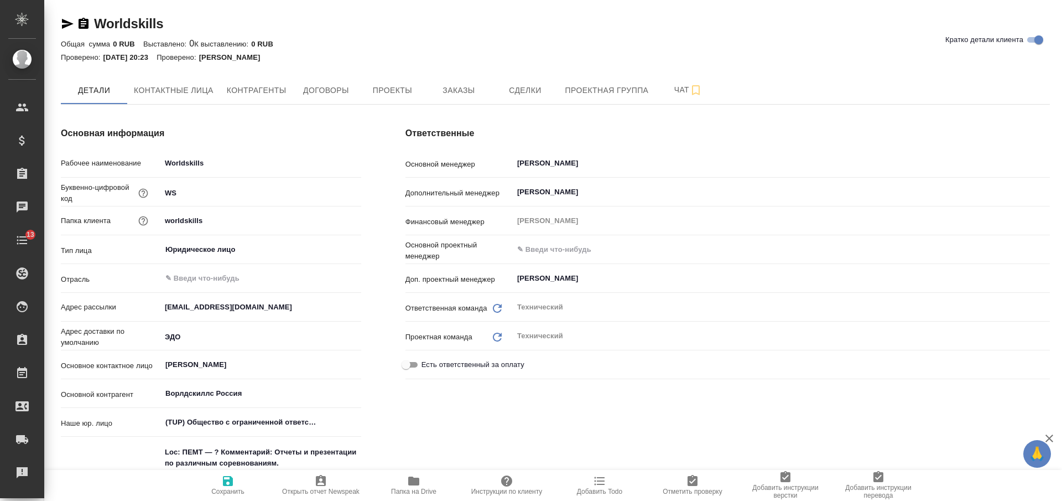
type textarea "x"
click at [87, 20] on icon "button" at bounding box center [84, 23] width 10 height 11
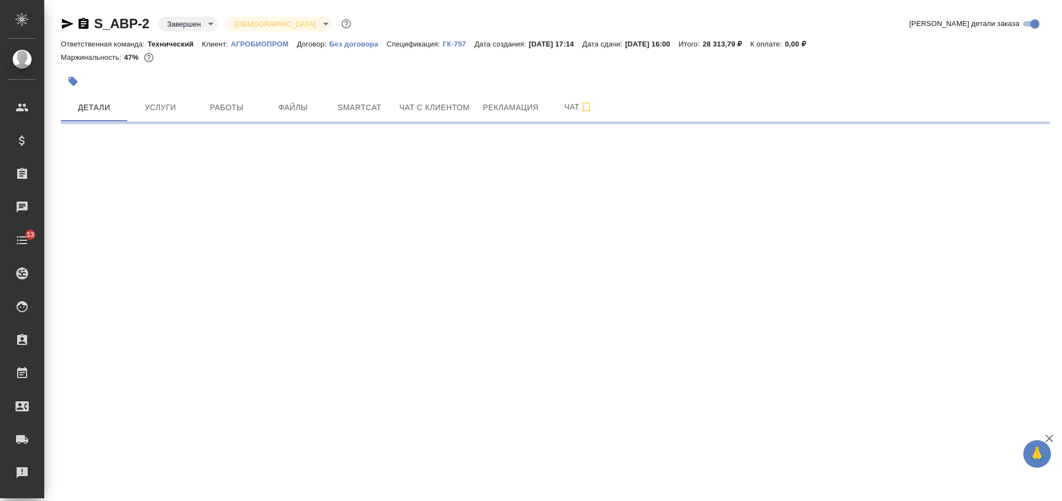
select select "RU"
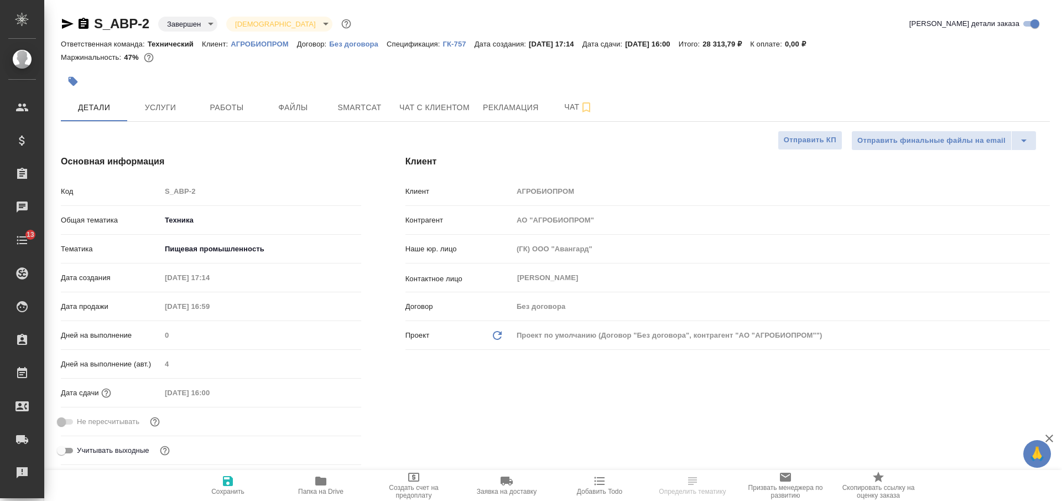
type textarea "x"
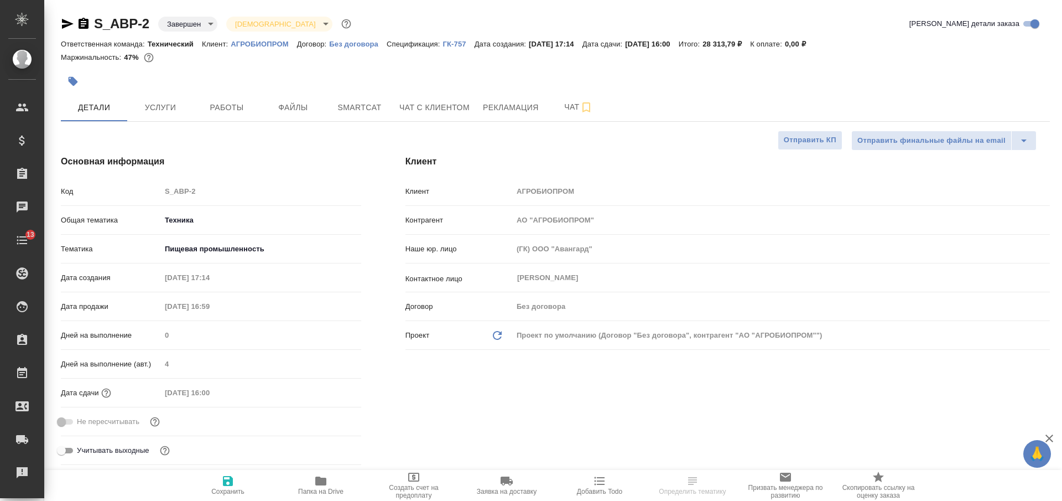
type textarea "x"
click at [262, 41] on p "АГРОБИОПРОМ" at bounding box center [264, 44] width 66 height 8
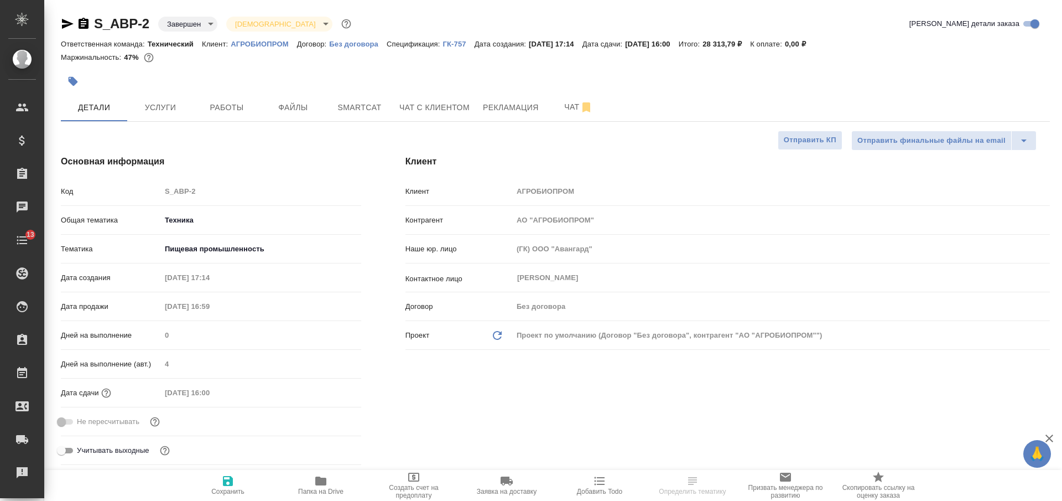
type textarea "x"
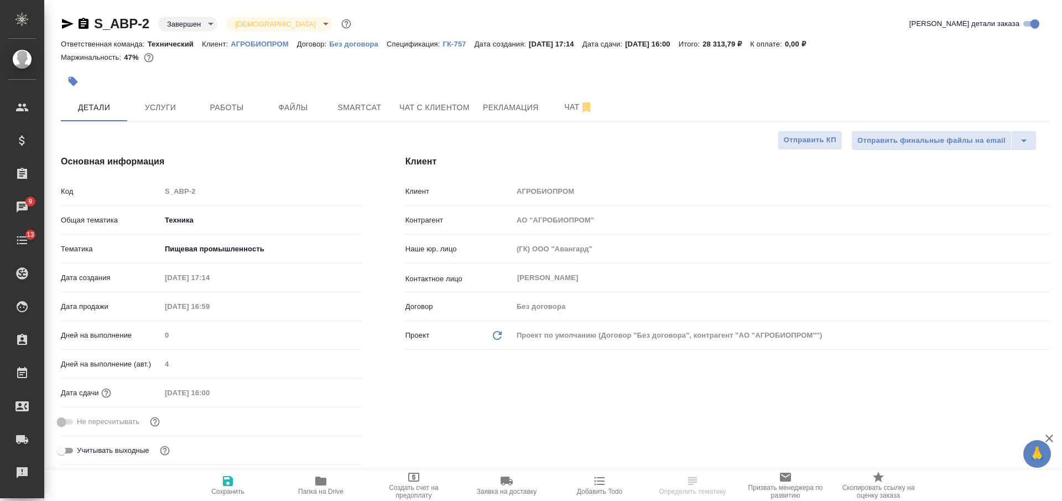
type textarea "x"
drag, startPoint x: 82, startPoint y: 20, endPoint x: 93, endPoint y: 3, distance: 20.4
click at [82, 21] on icon "button" at bounding box center [83, 23] width 13 height 13
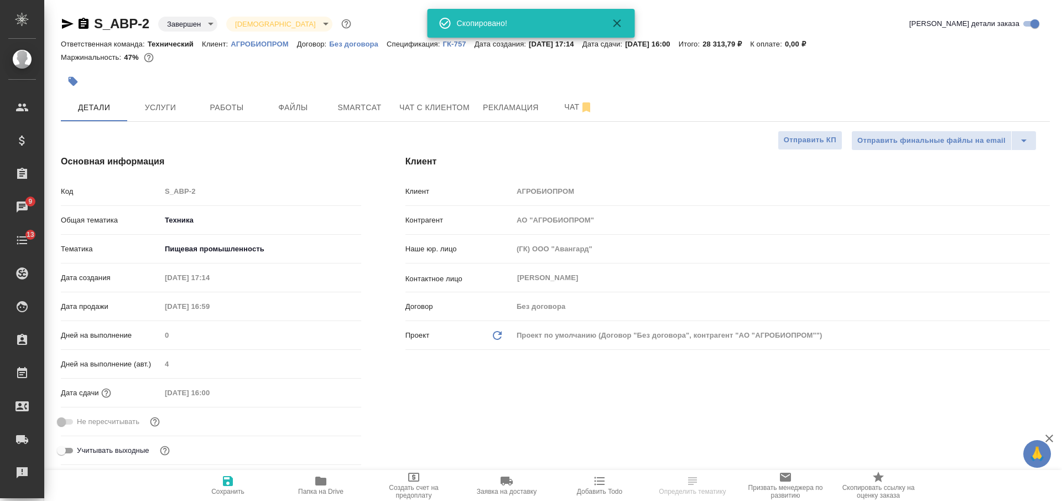
select select "RU"
type textarea "x"
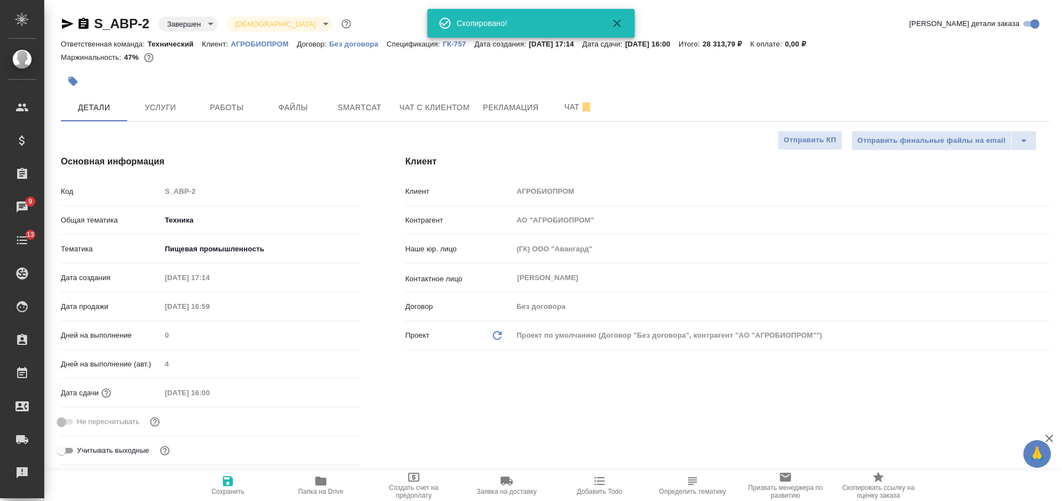
type textarea "x"
click at [505, 268] on div "Контактное лицо Хансвярова Альбина ​" at bounding box center [727, 277] width 644 height 19
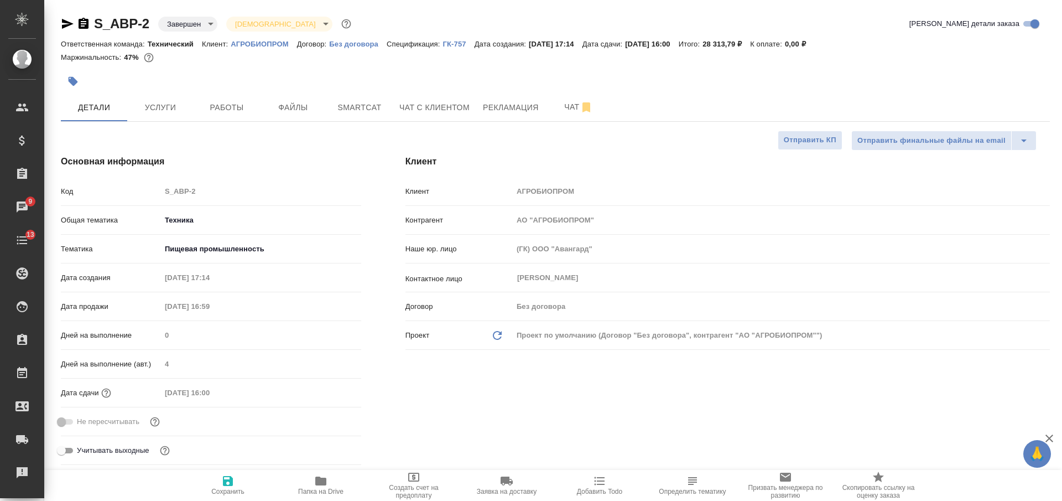
type textarea "x"
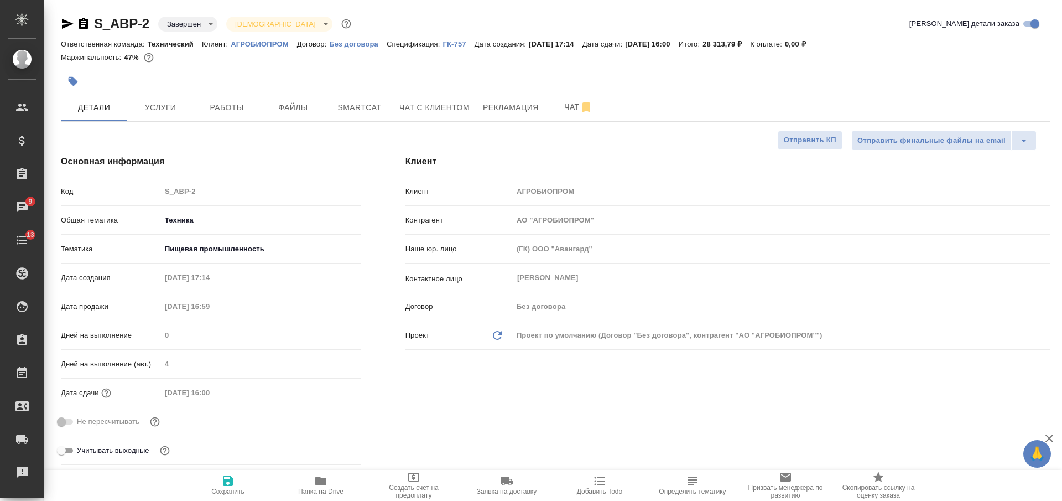
type textarea "x"
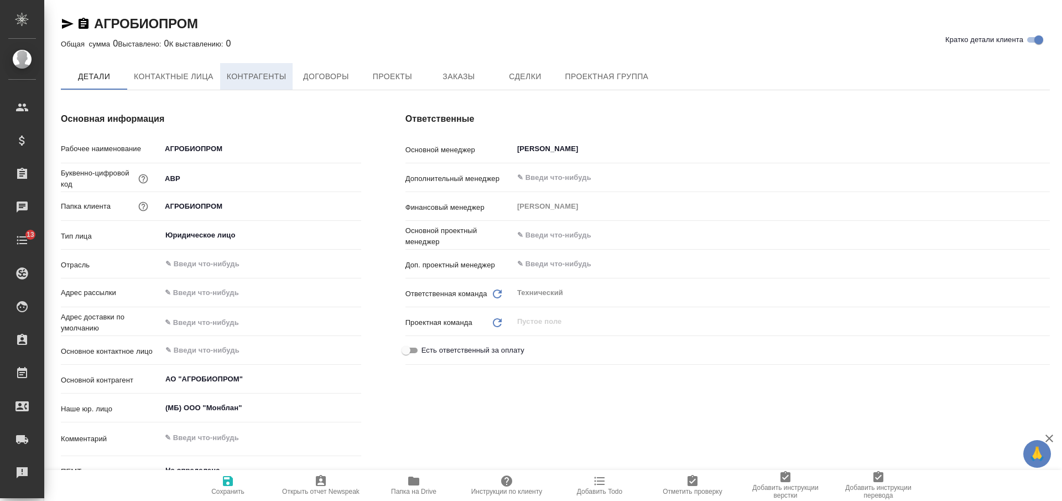
type textarea "x"
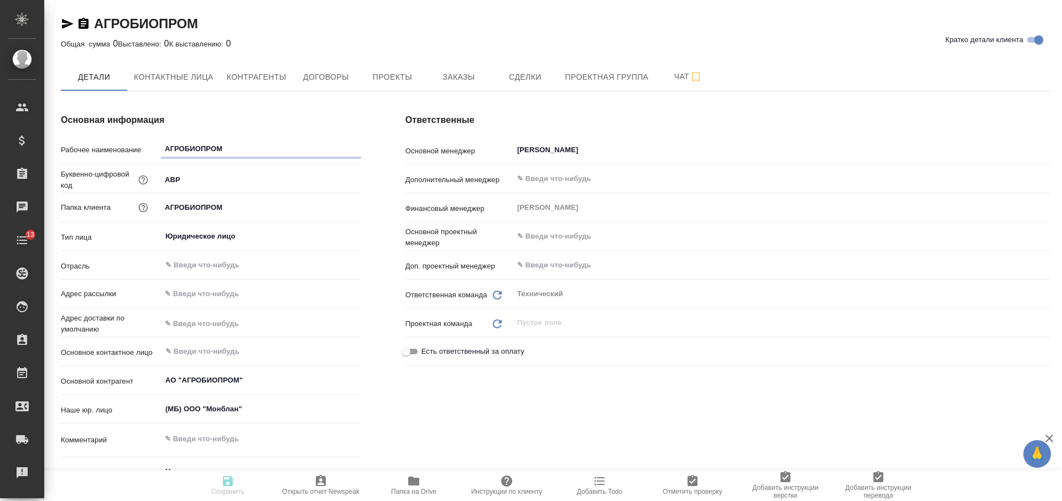
type textarea "x"
click at [84, 22] on icon "button" at bounding box center [84, 23] width 10 height 11
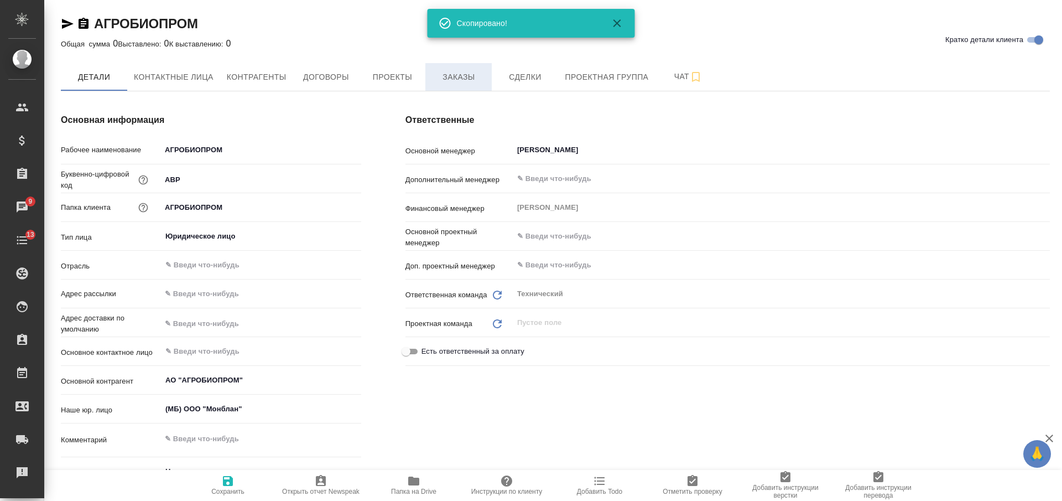
click at [450, 76] on span "Заказы" at bounding box center [458, 77] width 53 height 14
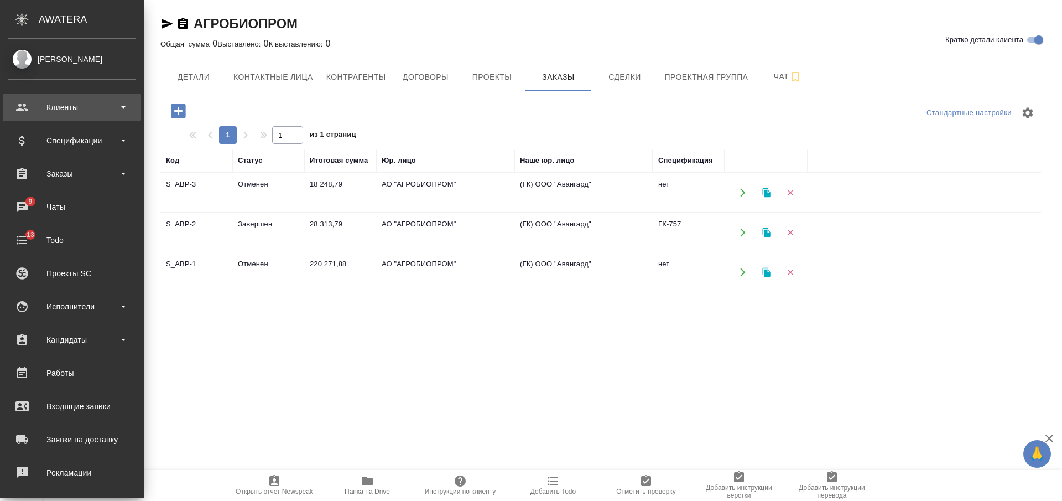
click at [98, 108] on div "Клиенты" at bounding box center [71, 107] width 127 height 17
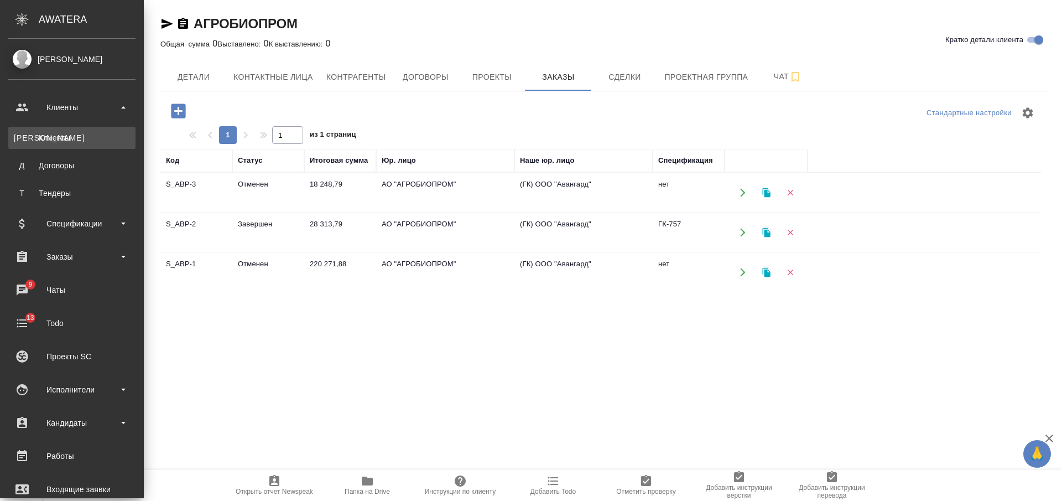
click at [84, 137] on div "Клиенты" at bounding box center [72, 137] width 116 height 11
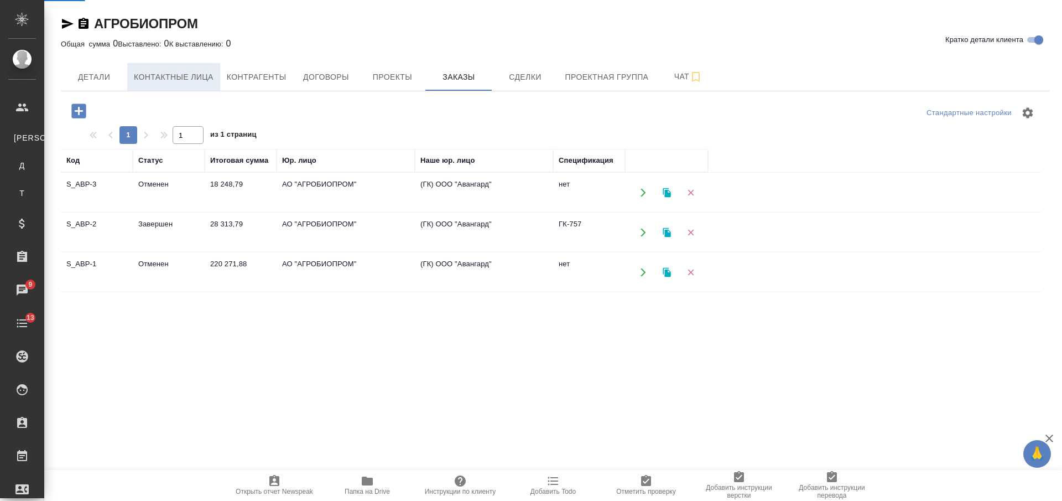
select select "RU"
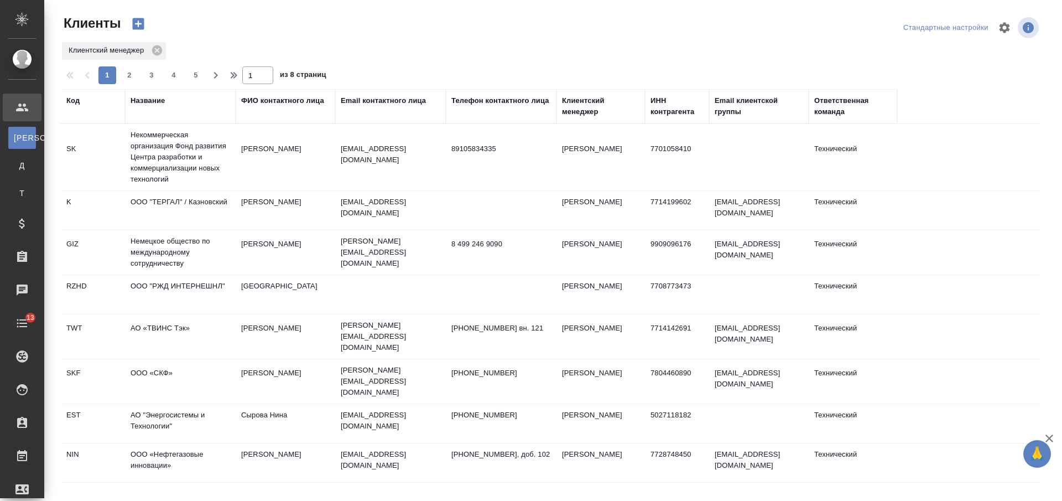
click at [152, 98] on div "Название" at bounding box center [148, 100] width 34 height 11
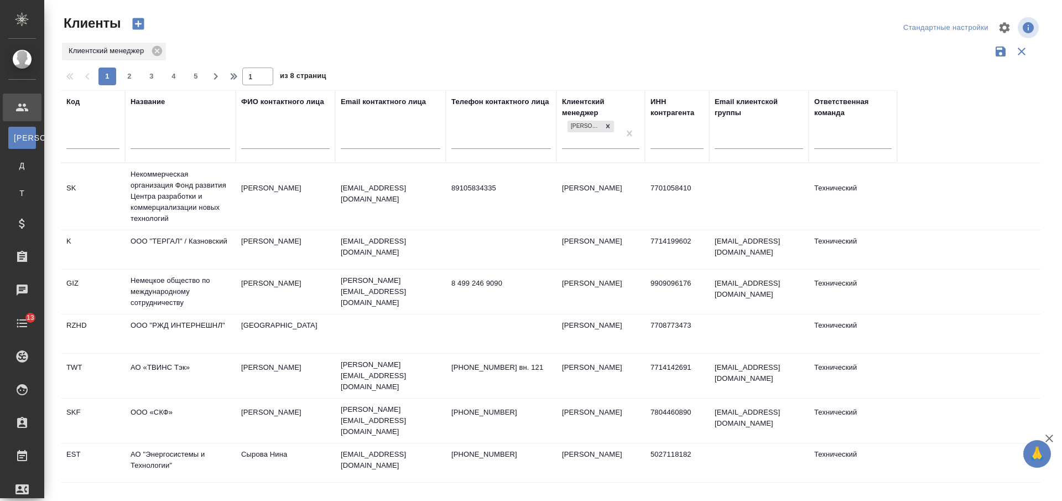
click at [169, 146] on input "text" at bounding box center [181, 141] width 100 height 14
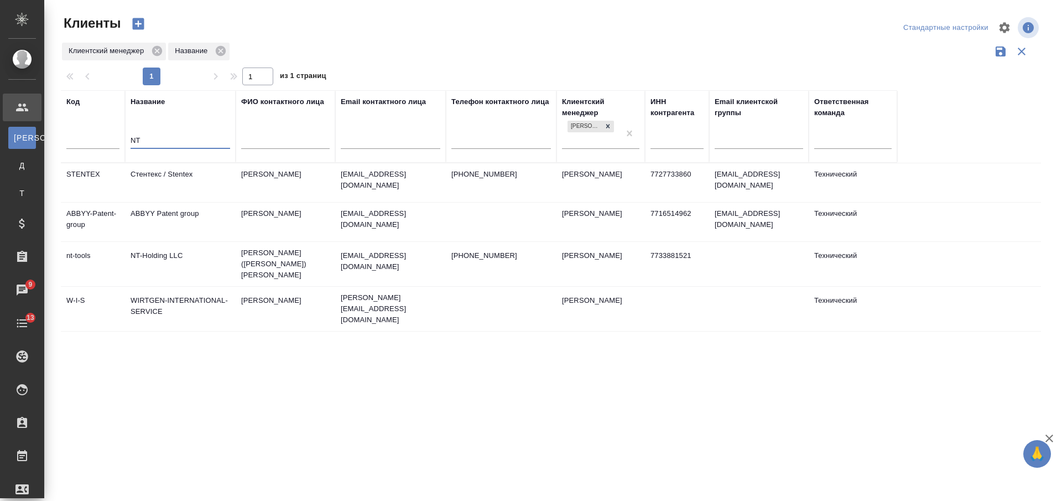
type input "NT"
click at [181, 260] on td "NT-Holding LLC" at bounding box center [180, 263] width 111 height 39
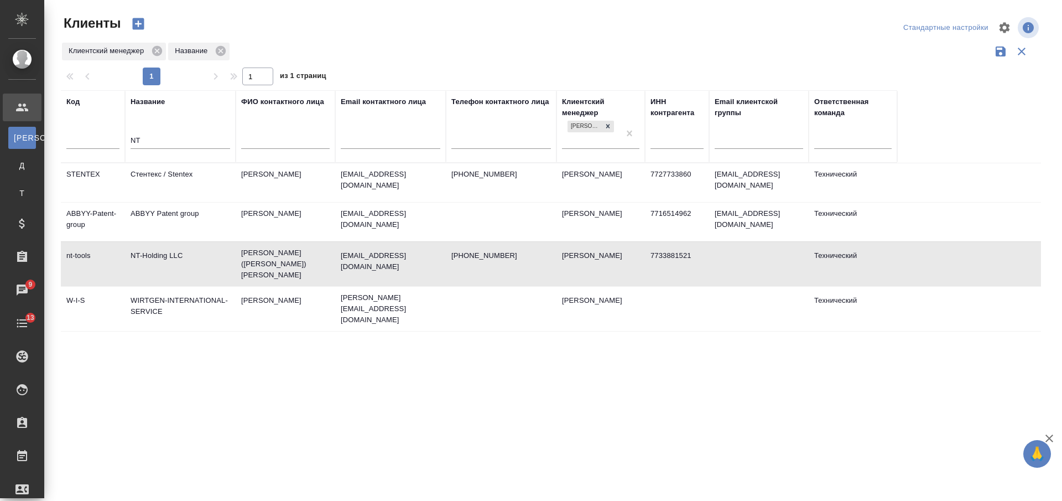
click at [181, 260] on td "NT-Holding LLC" at bounding box center [180, 263] width 111 height 39
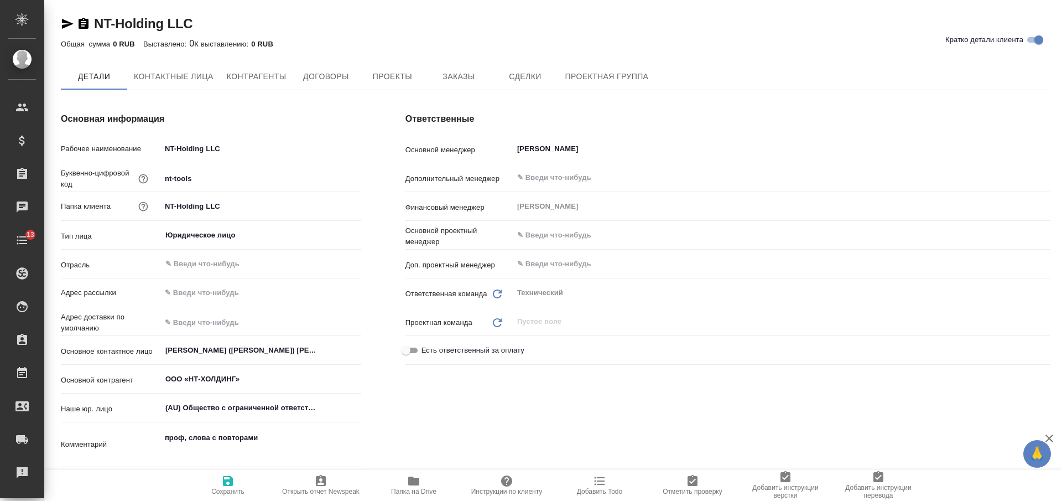
type textarea "x"
click at [84, 25] on icon "button" at bounding box center [84, 23] width 10 height 11
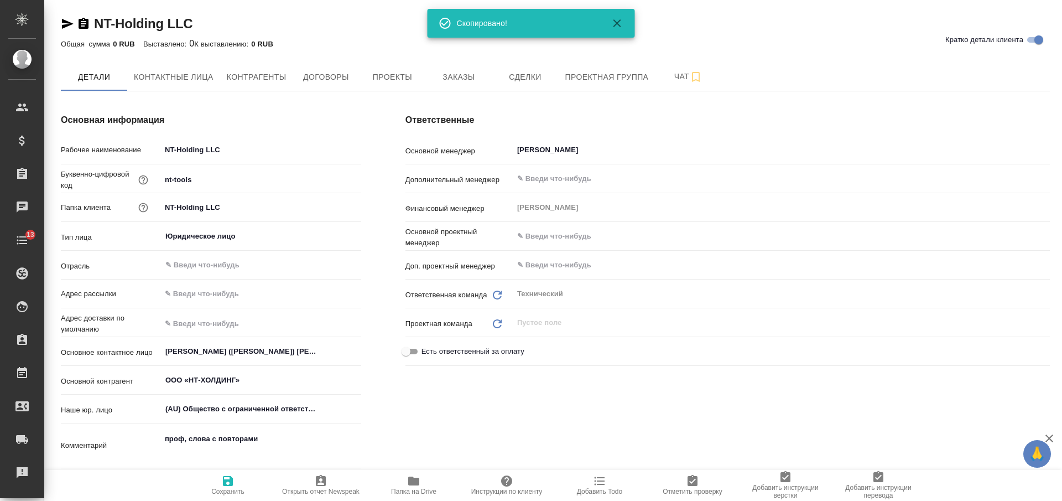
type textarea "x"
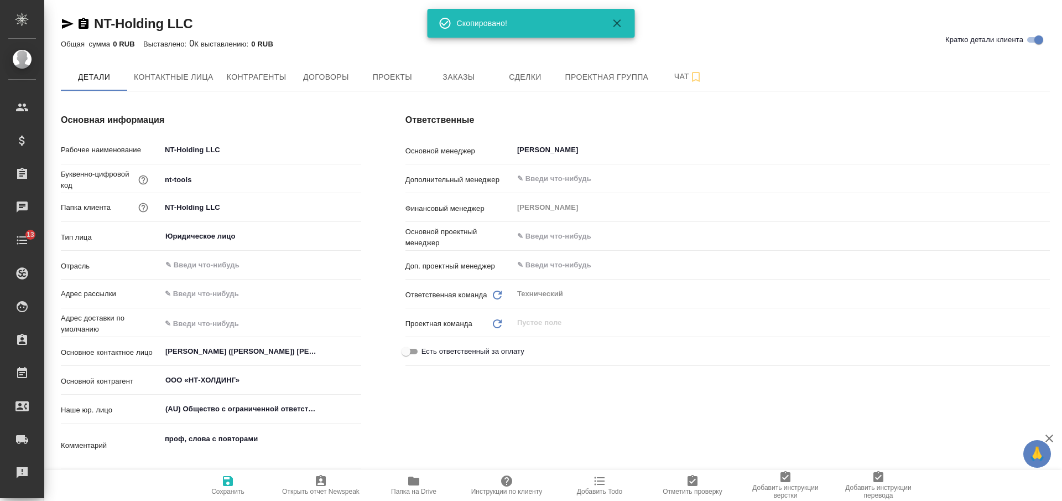
type textarea "x"
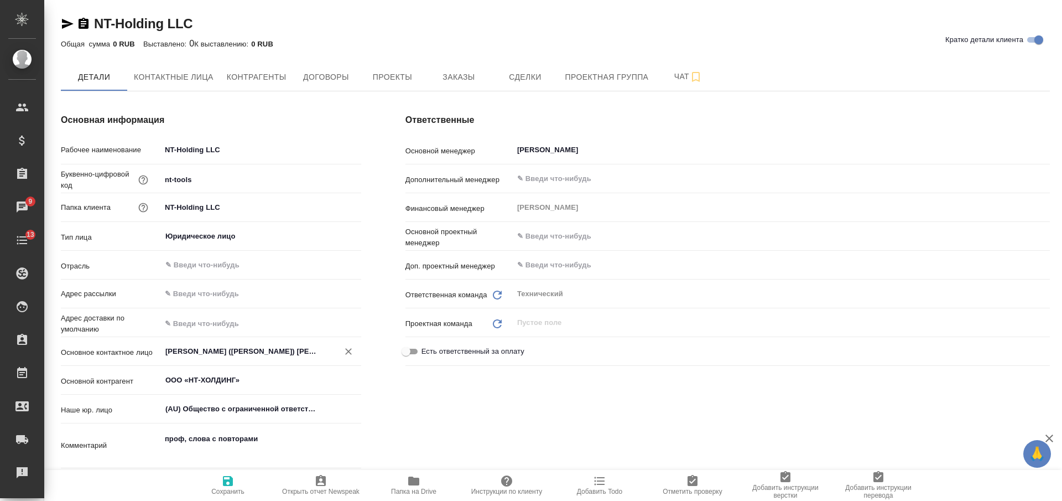
click at [214, 352] on input "Гайдай (Цигулева) Елена" at bounding box center [242, 351] width 157 height 13
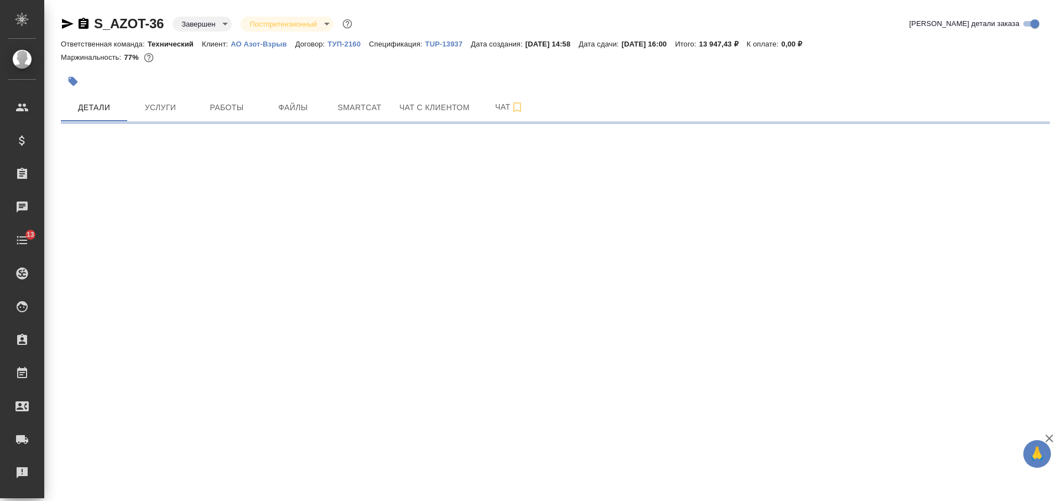
select select "RU"
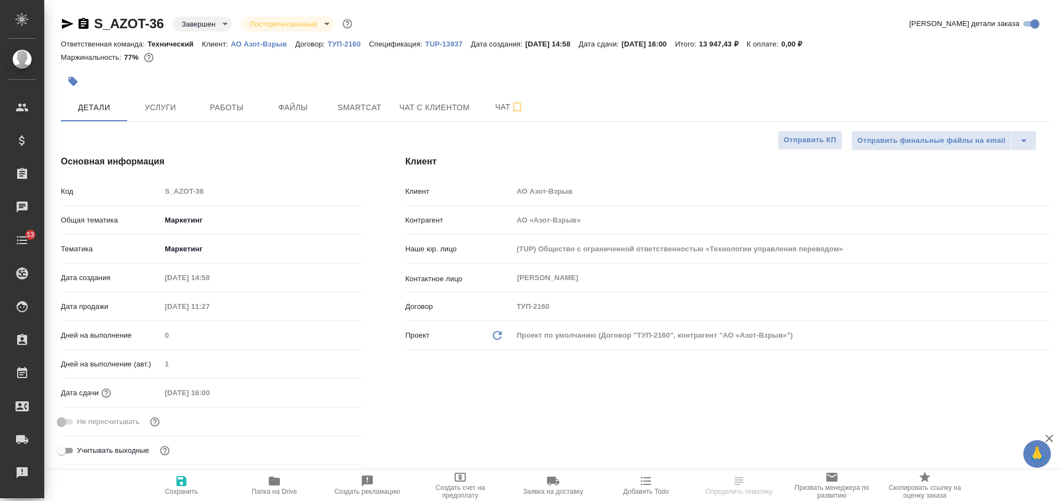
type textarea "x"
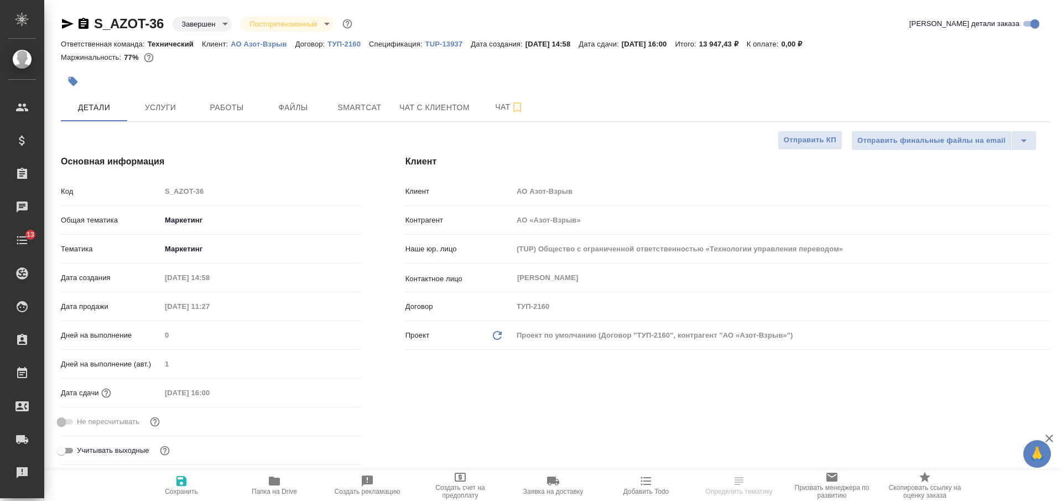
type textarea "x"
click at [264, 43] on p "АО Азот-Взрыв" at bounding box center [263, 44] width 64 height 8
type textarea "x"
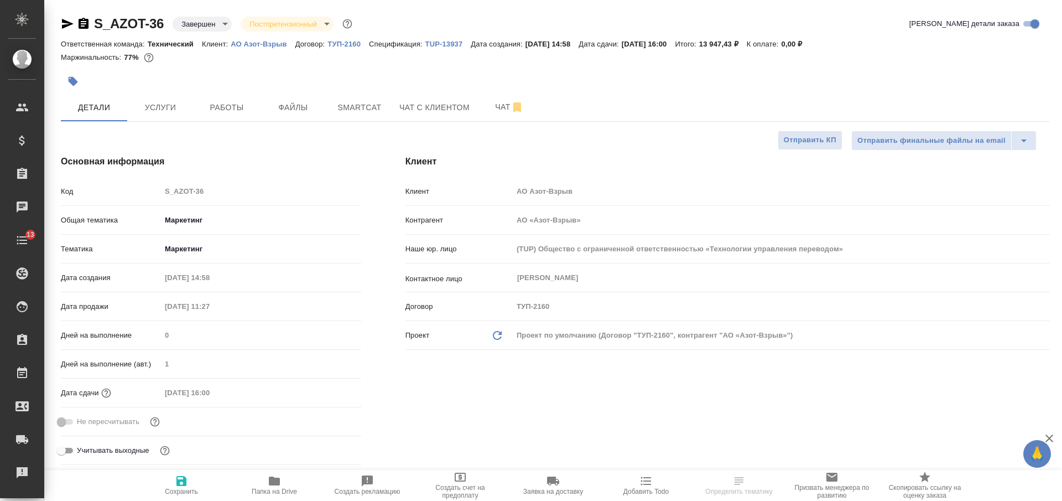
type textarea "x"
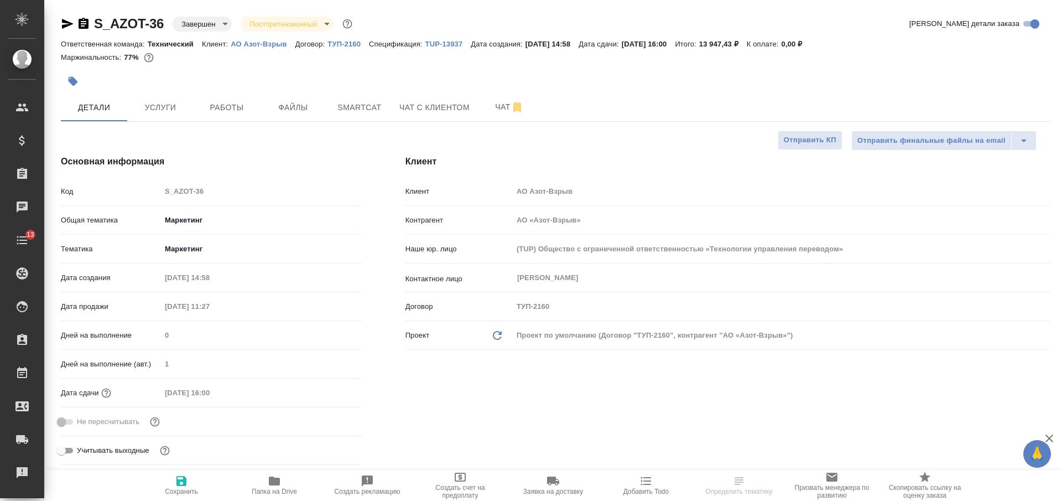
type textarea "x"
select select "RU"
type textarea "x"
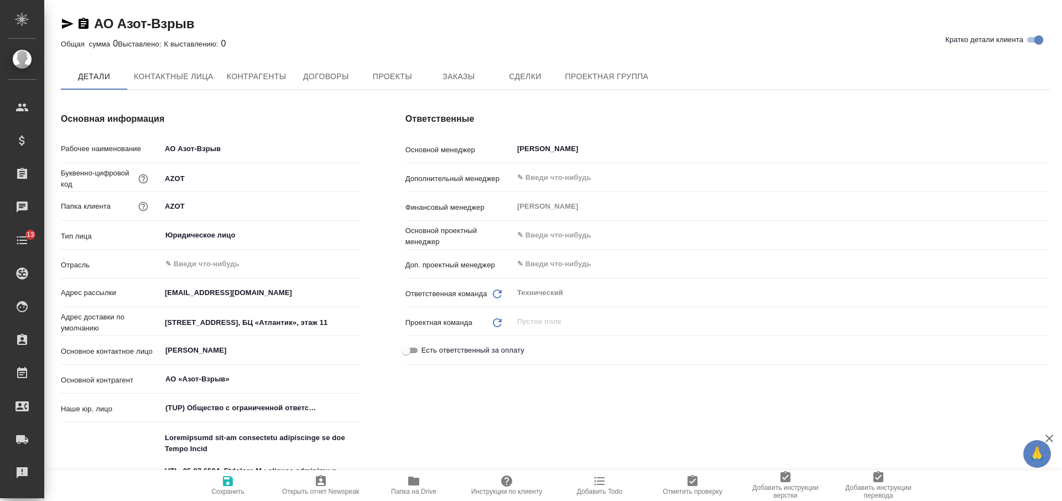
type textarea "x"
click at [82, 23] on icon "button" at bounding box center [84, 23] width 10 height 11
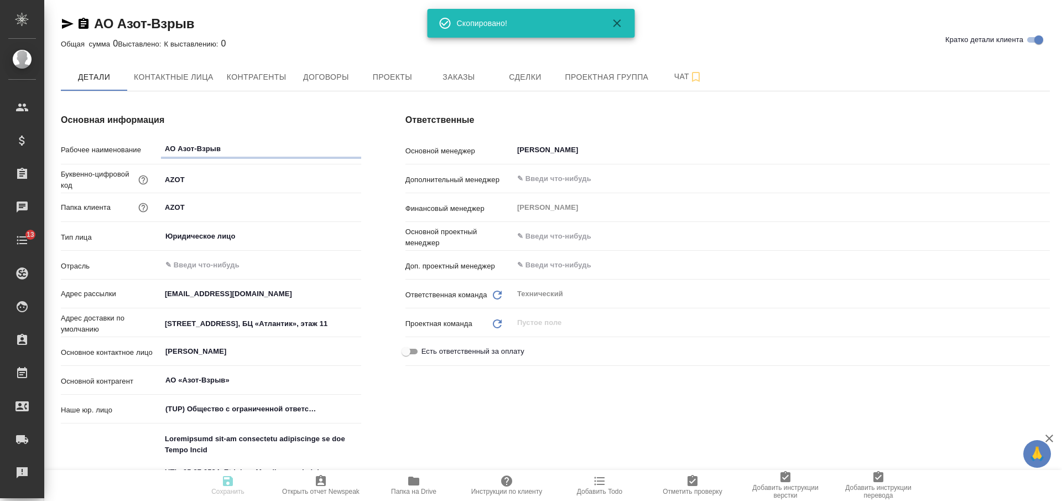
type textarea "x"
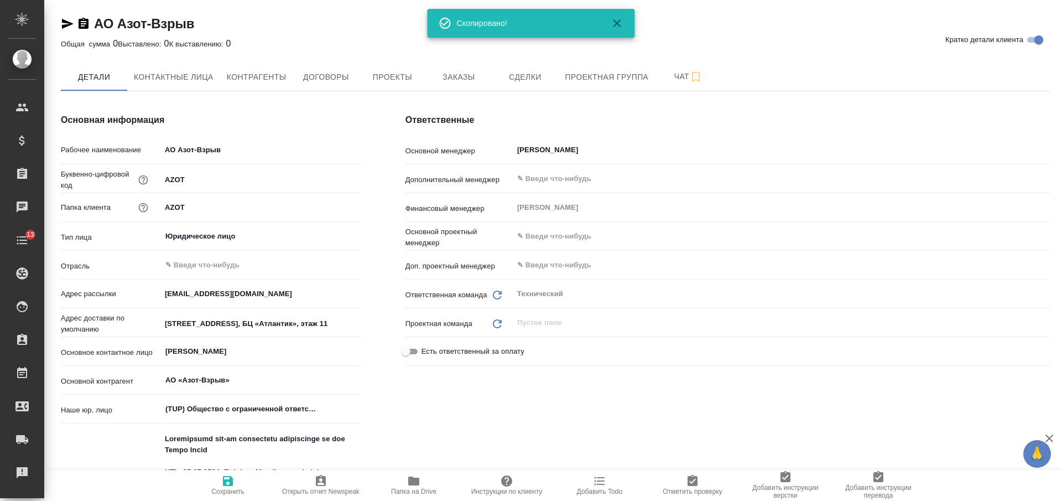
type textarea "x"
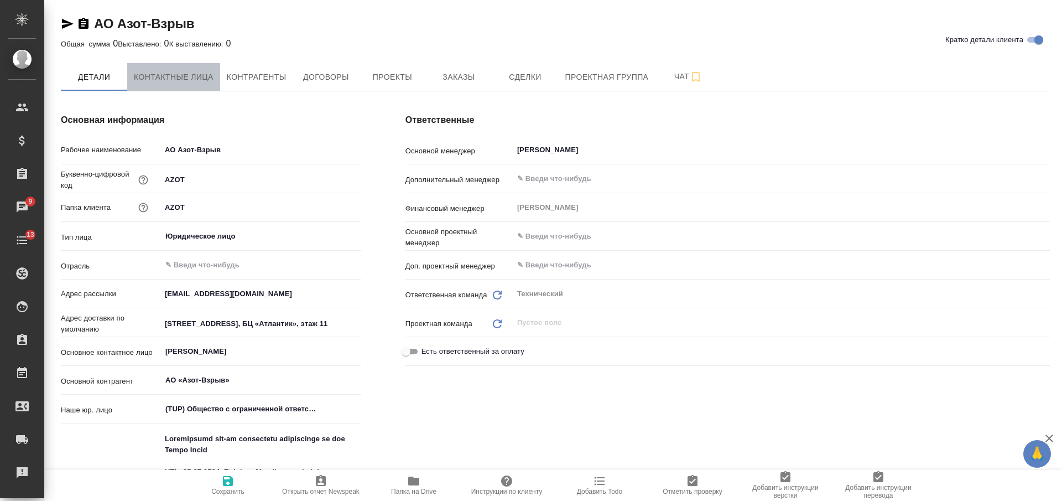
click at [207, 75] on span "Контактные лица" at bounding box center [174, 77] width 80 height 14
select select "RU"
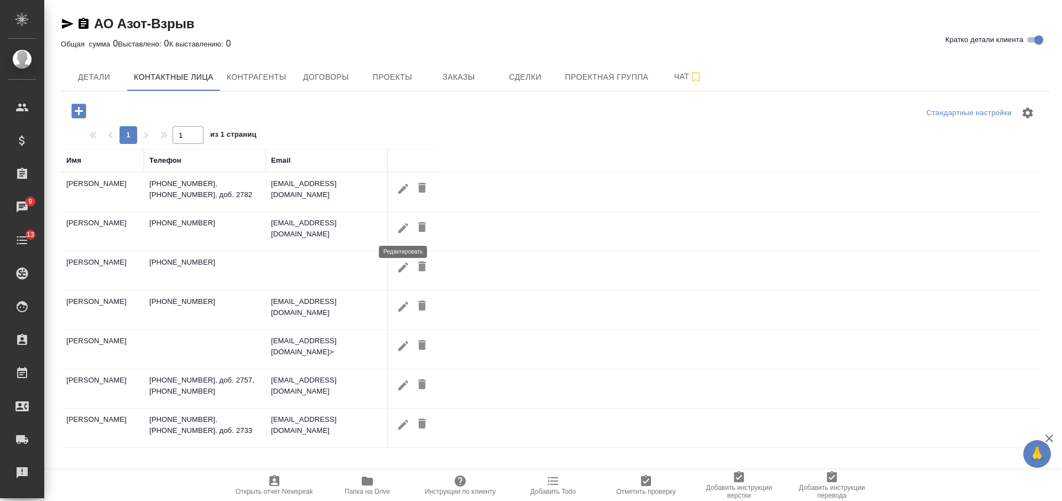
click at [402, 226] on icon "button" at bounding box center [403, 227] width 13 height 13
type input "Марсель"
type input "Набиулин"
type textarea "Директор по развитию технологий буровзрывных работ"
type textarea "121151, г. Москва, ул. Можайский вал, д. 8, этаж 11"
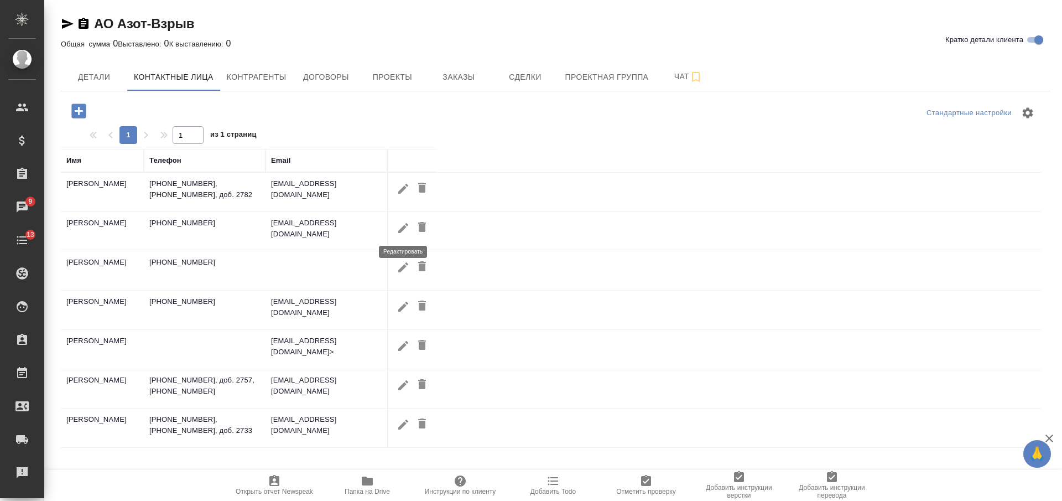
type input "Пользователь"
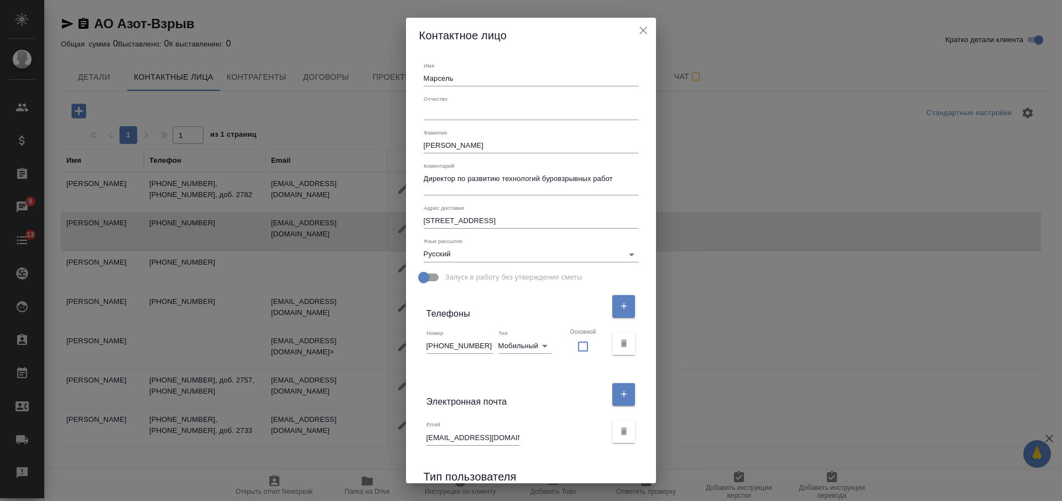
click at [450, 145] on input "Набиулин" at bounding box center [531, 145] width 215 height 15
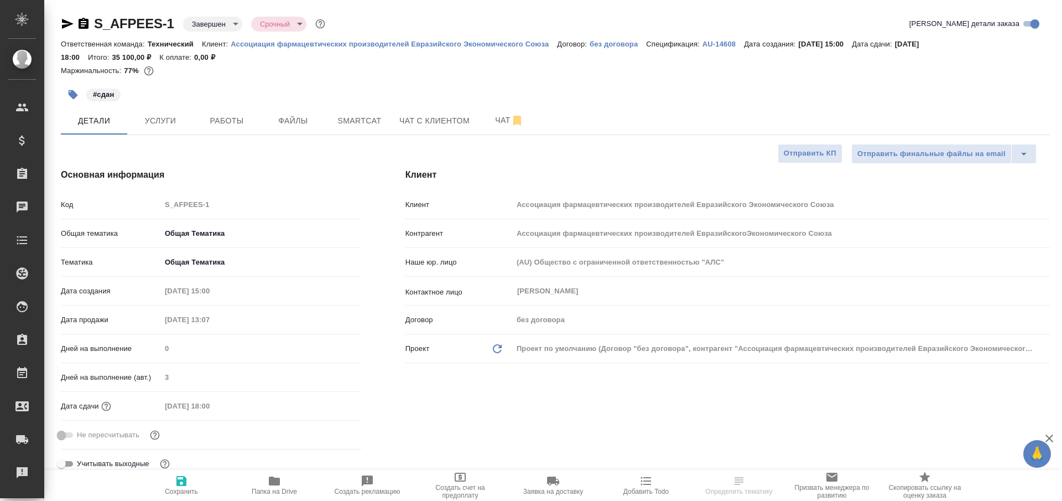
select select "RU"
type textarea "x"
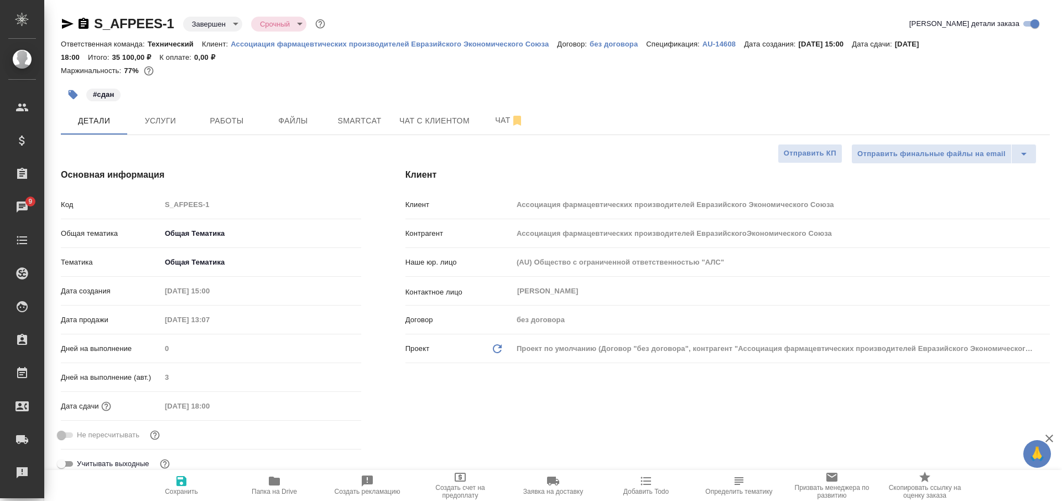
type input "Ассоциация фармацевтических производителей ЕвразийскогоЭкономического Союза"
type textarea "x"
type input "Ассоциация фармацевтических производителей ЕвразийскогоЭкономического Союза"
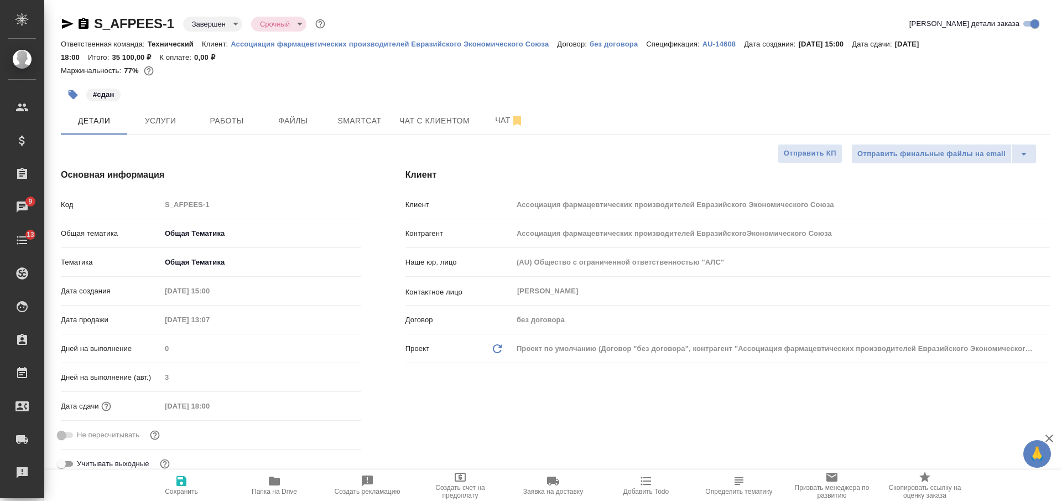
type textarea "x"
click at [81, 26] on icon "button" at bounding box center [84, 23] width 10 height 11
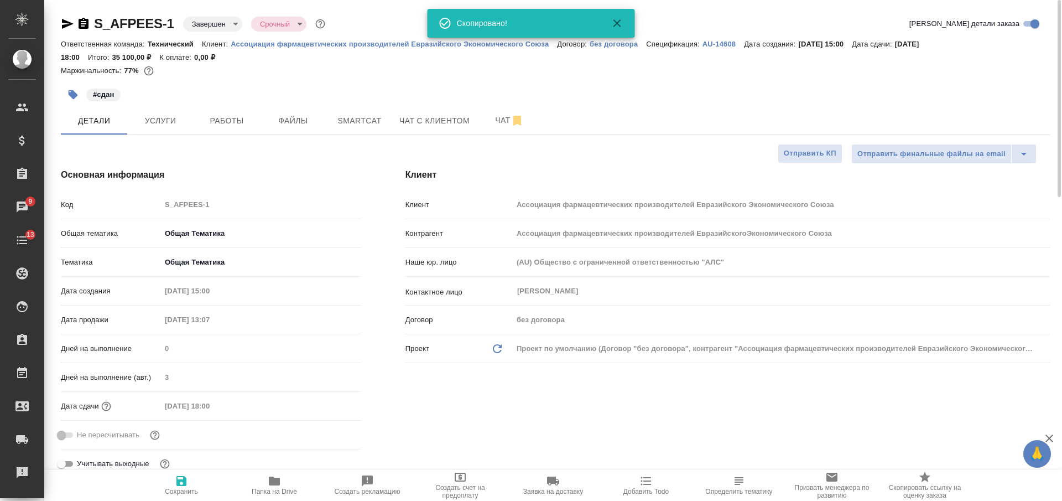
type input "Ассоциация фармацевтических производителей ЕвразийскогоЭкономического Союза"
type textarea "x"
type input "Ассоциация фармацевтических производителей ЕвразийскогоЭкономического Союза"
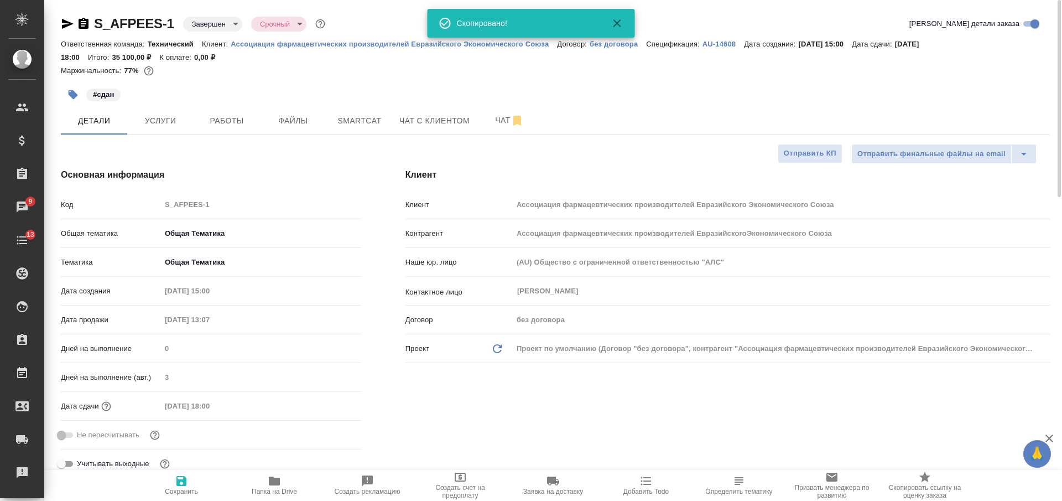
type textarea "x"
click at [298, 44] on p "Ассоциация фармацевтических производителей Евразийского Экономического Союза" at bounding box center [394, 44] width 326 height 8
type input "Ассоциация фармацевтических производителей ЕвразийскогоЭкономического Союза"
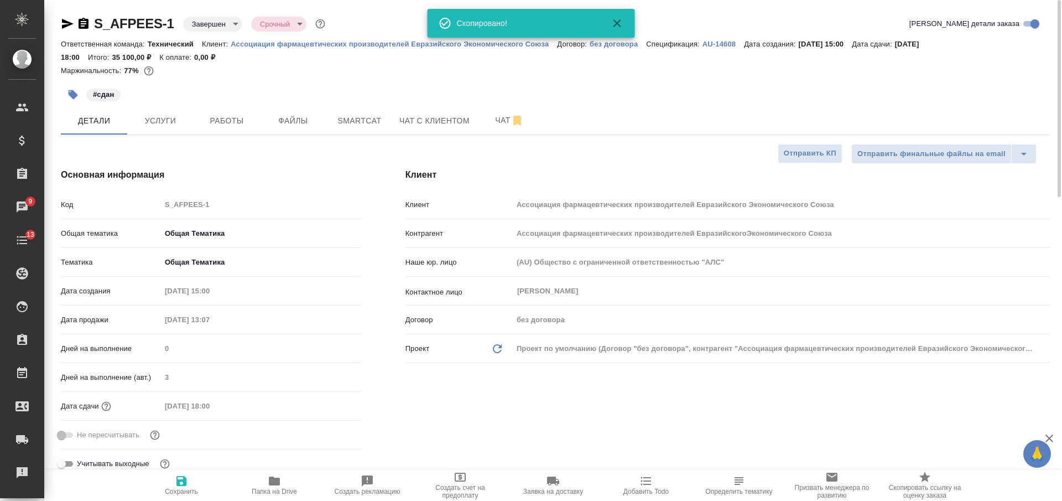
type textarea "x"
type input "Ассоциация фармацевтических производителей ЕвразийскогоЭкономического Союза"
type textarea "x"
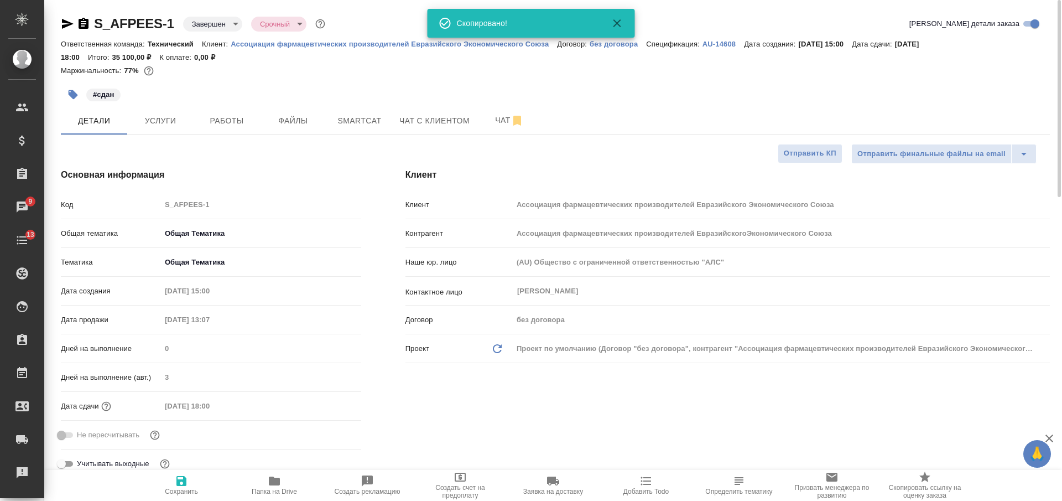
type textarea "x"
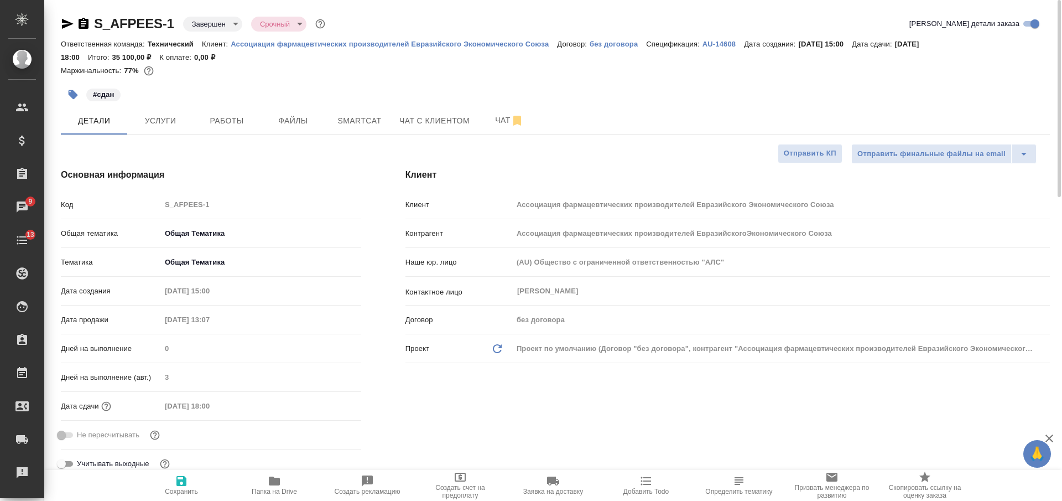
click at [511, 291] on div "Контактное лицо Радецкий Максим ​" at bounding box center [727, 290] width 644 height 19
type input "Ассоциация фармацевтических производителей ЕвразийскогоЭкономического Союза"
type textarea "x"
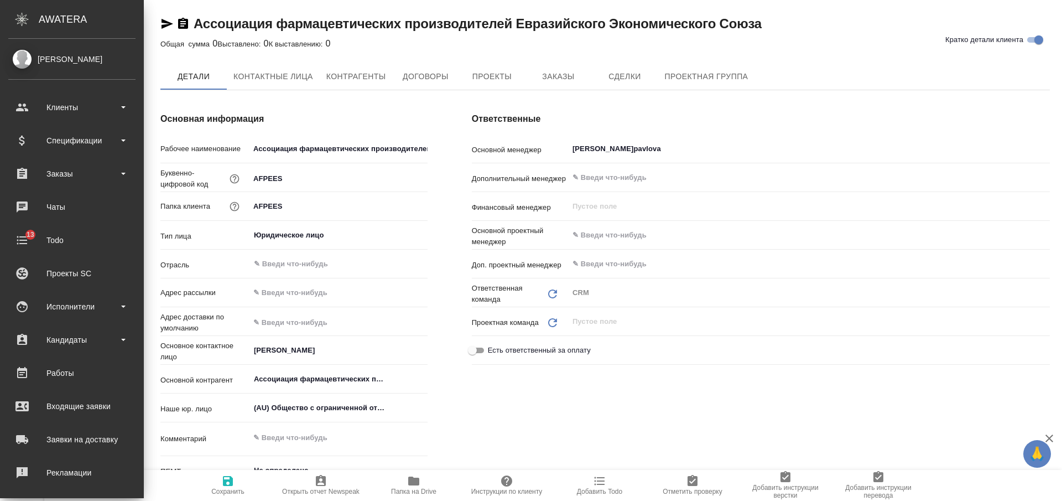
type input "Ассоциация фармацевтических производителей ЕвразийскогоЭкономического Союза"
type textarea "x"
type input "Ассоциация фармацевтических производителей ЕвразийскогоЭкономического Союза"
type textarea "x"
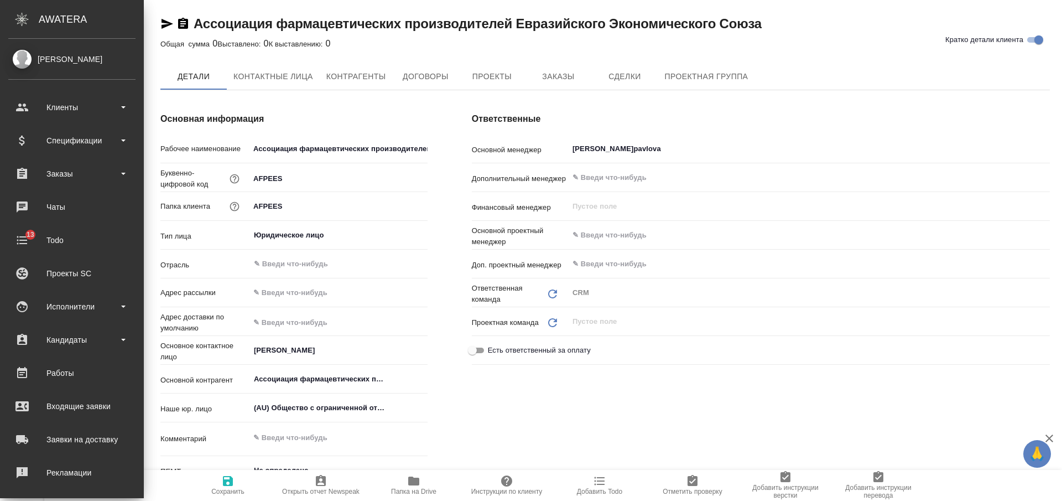
type textarea "x"
type input "Ассоциация фармацевтических производителей ЕвразийскогоЭкономического Союза"
type textarea "x"
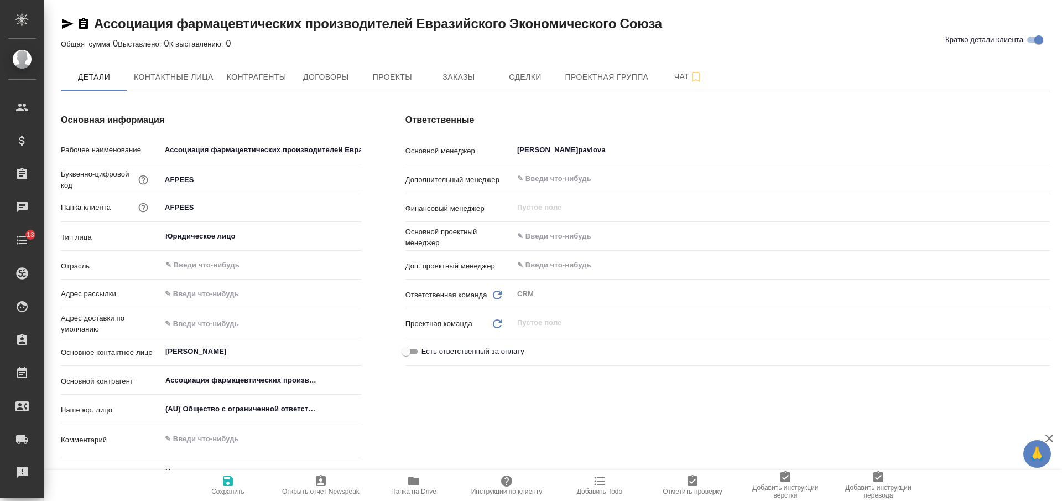
type input "Ассоциация фармацевтических производителей ЕвразийскогоЭкономического Союза"
type textarea "x"
type input "Ассоциация фармацевтических производителей ЕвразийскогоЭкономического Союза"
type textarea "x"
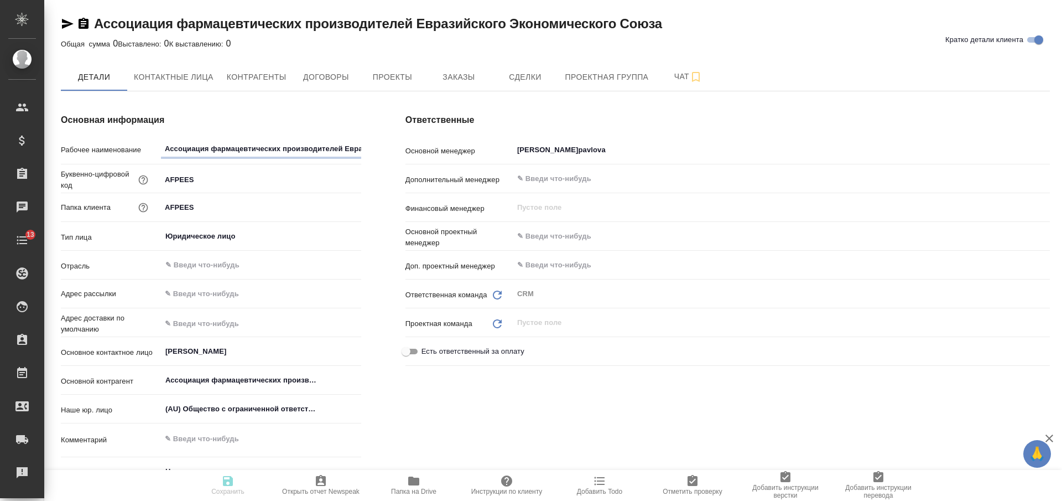
type textarea "x"
click at [85, 24] on icon "button" at bounding box center [84, 23] width 10 height 11
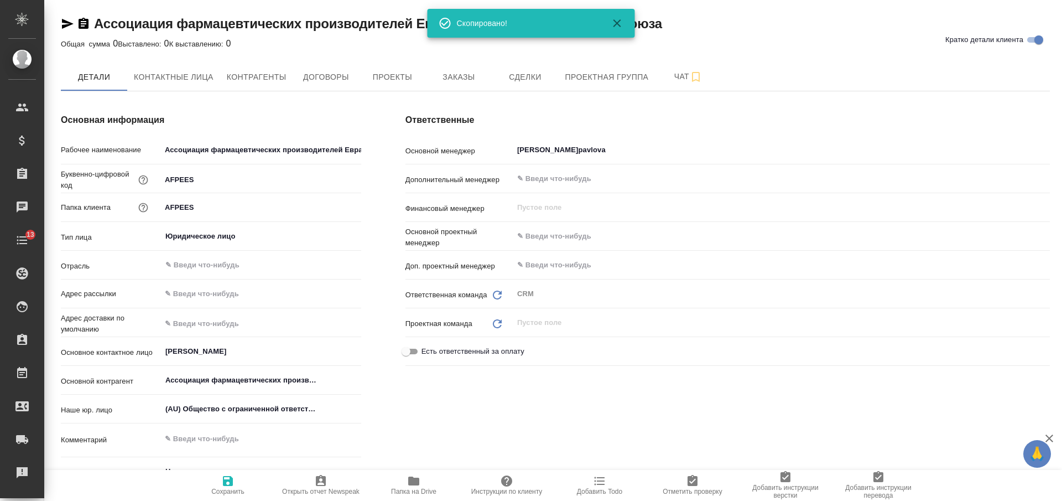
type input "Ассоциация фармацевтических производителей ЕвразийскогоЭкономического Союза"
type textarea "x"
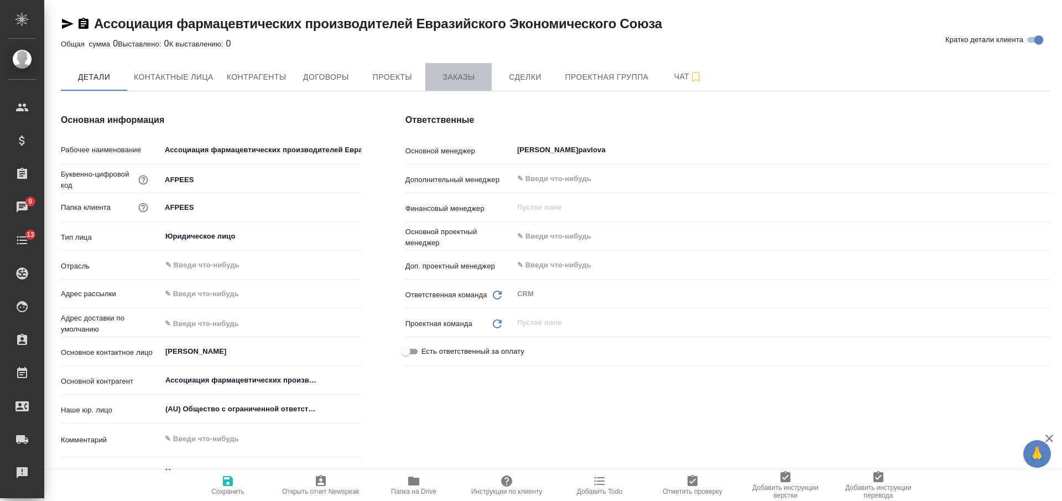
click at [465, 82] on span "Заказы" at bounding box center [458, 77] width 53 height 14
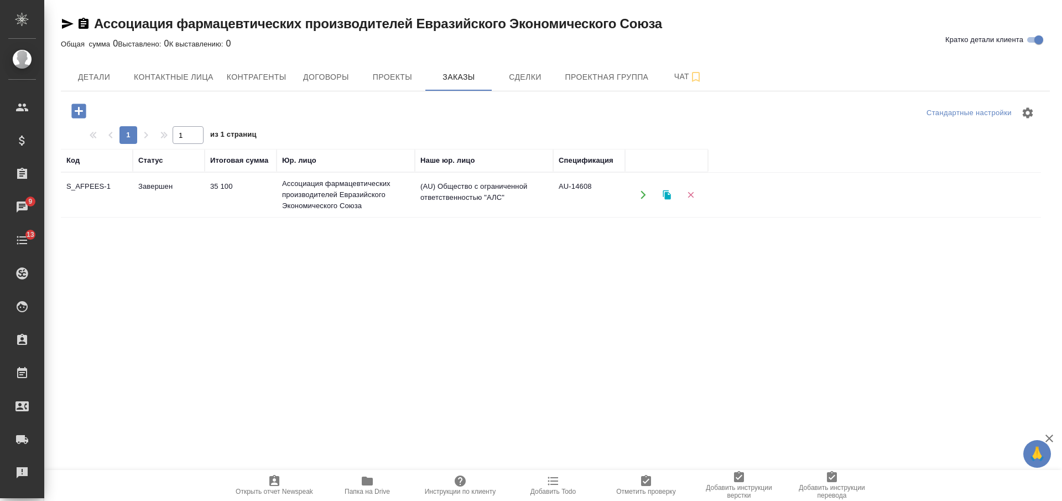
click at [397, 201] on td "Ассоциация фармацевтических производителей Евразийского Экономического Союза" at bounding box center [346, 195] width 138 height 44
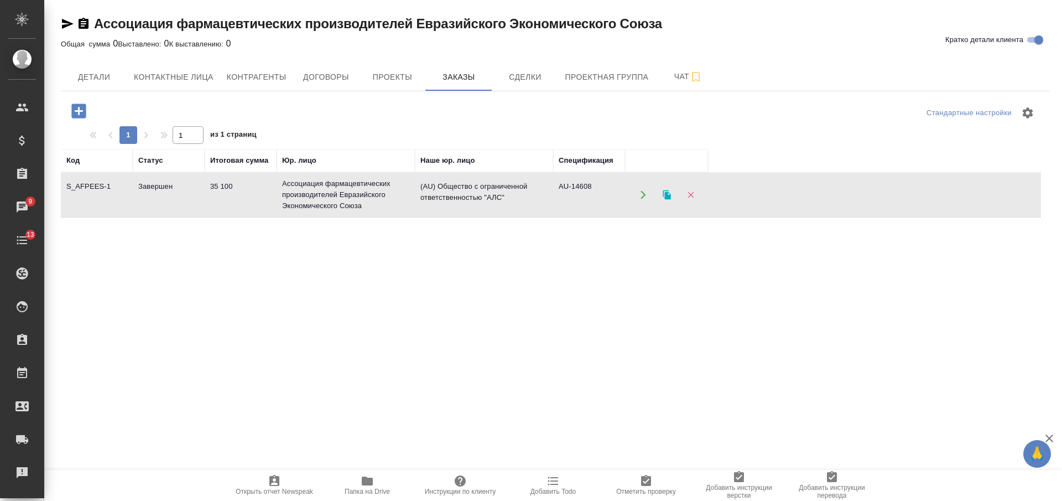
click at [397, 201] on td "Ассоциация фармацевтических производителей Евразийского Экономического Союза" at bounding box center [346, 195] width 138 height 44
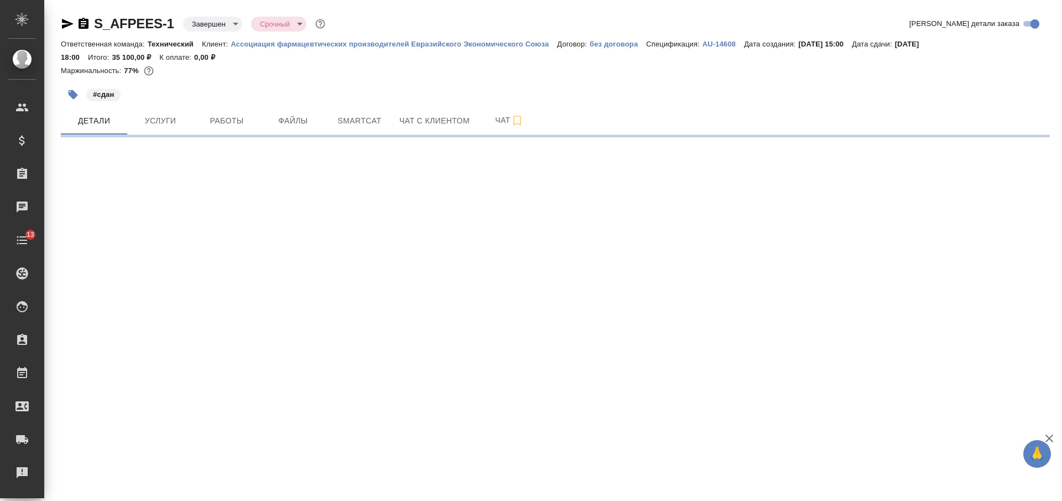
select select "RU"
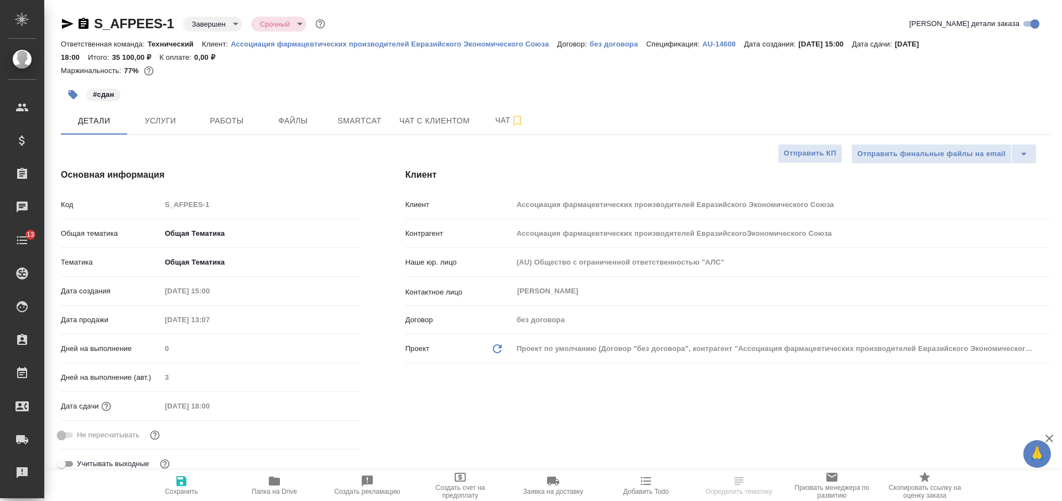
type input "Ассоциация фармацевтических производителей ЕвразийскогоЭкономического Союза"
type textarea "x"
type input "Ассоциация фармацевтических производителей ЕвразийскогоЭкономического Союза"
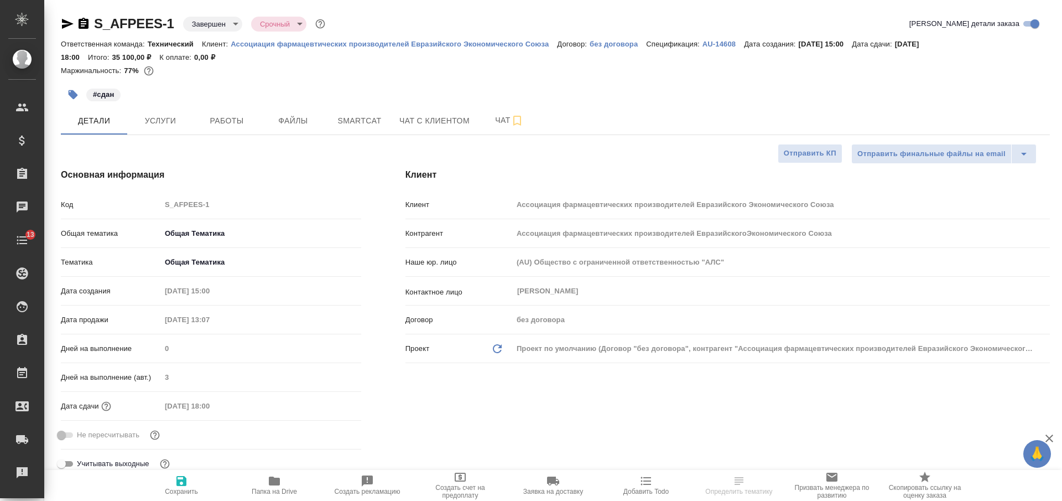
type textarea "x"
type input "Ассоциация фармацевтических производителей ЕвразийскогоЭкономического Союза"
type textarea "x"
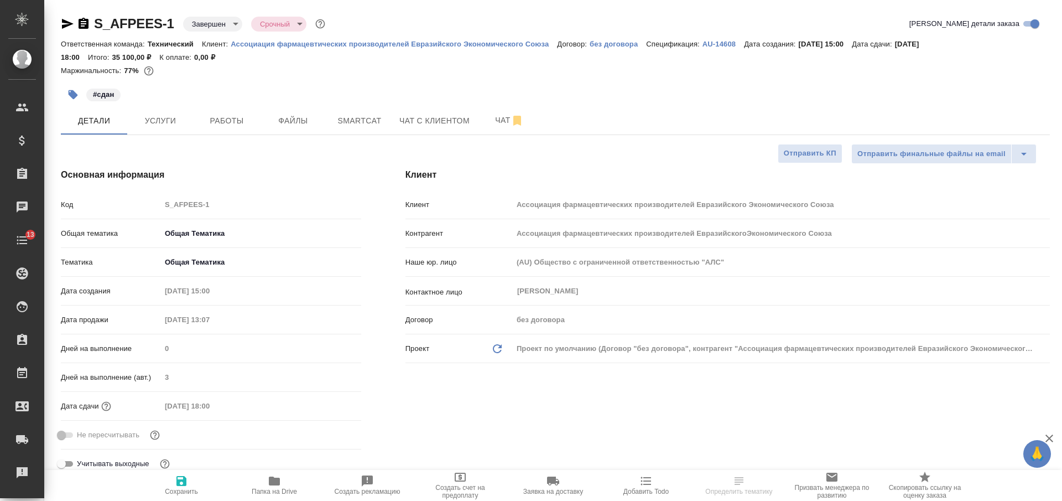
type textarea "x"
select select "RU"
type textarea "x"
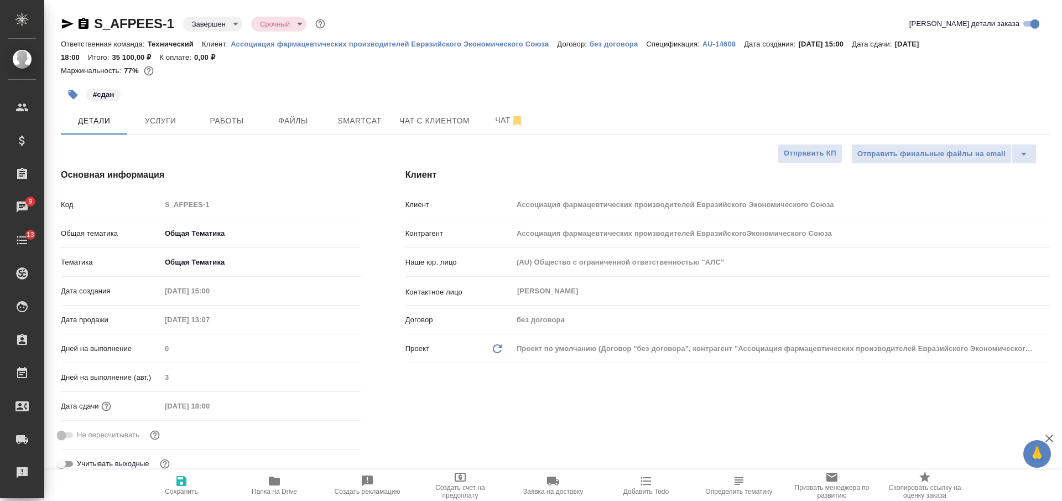
type textarea "x"
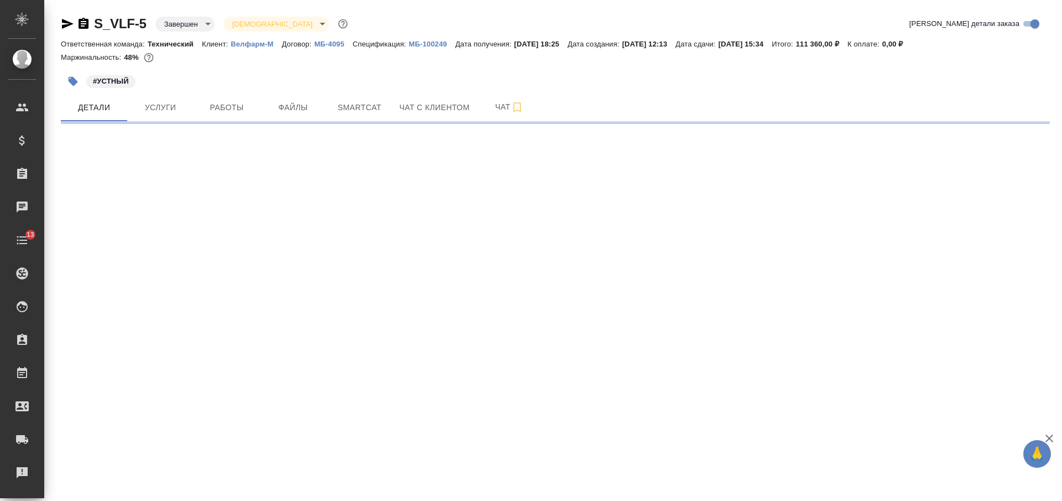
select select "RU"
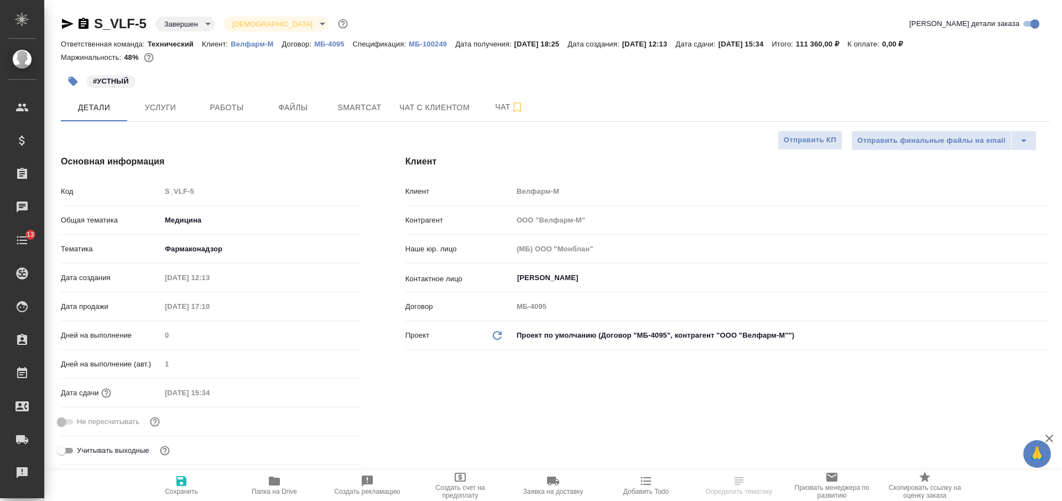
type textarea "x"
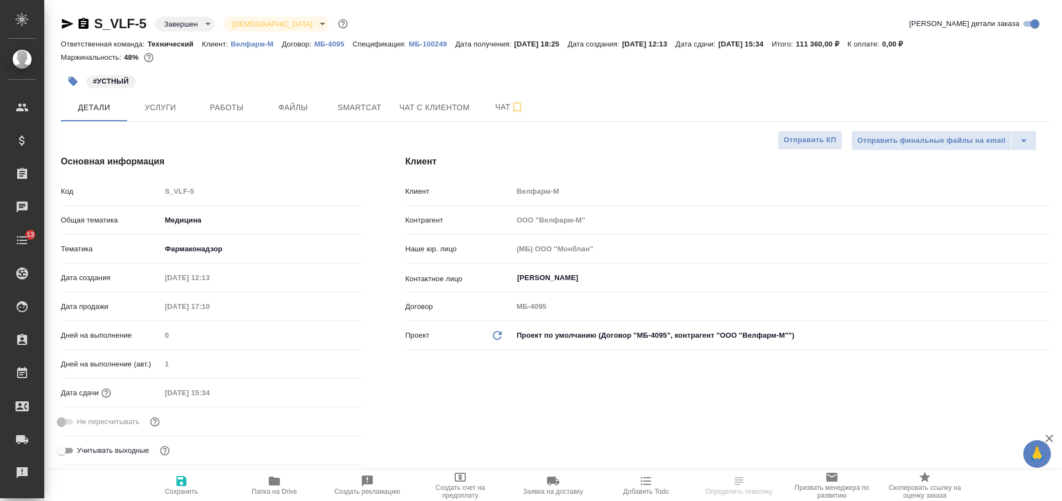
type textarea "x"
click at [83, 20] on icon "button" at bounding box center [84, 23] width 10 height 11
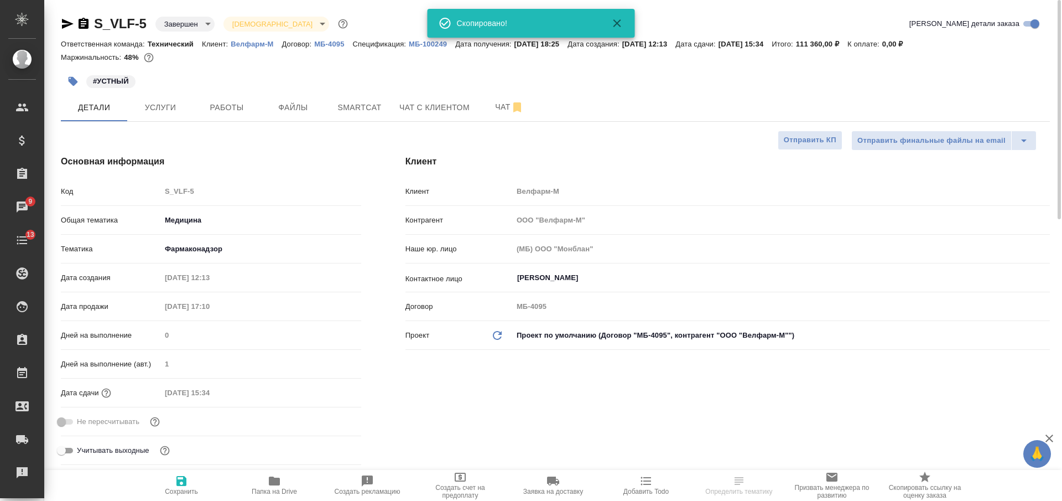
select select "RU"
type textarea "x"
click at [239, 44] on p "Велфарм-М" at bounding box center [256, 44] width 51 height 8
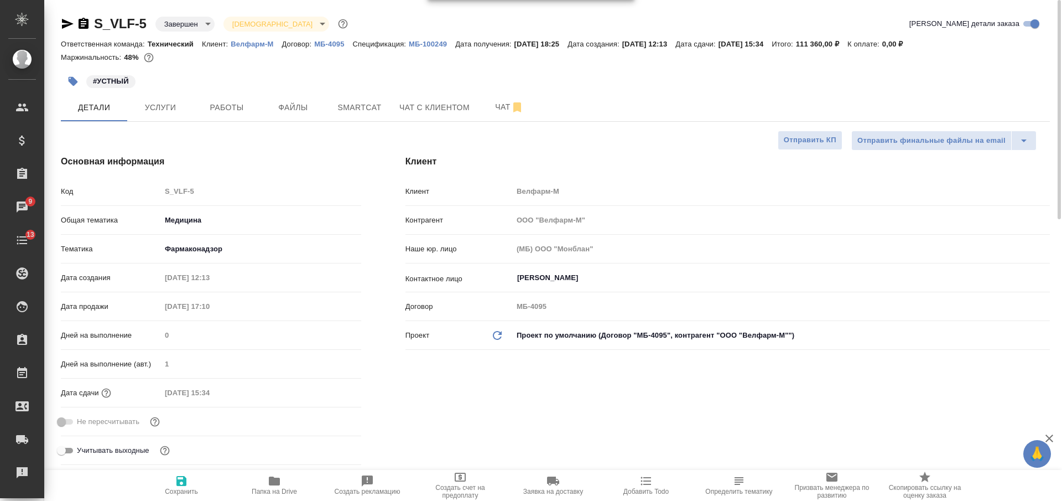
type textarea "x"
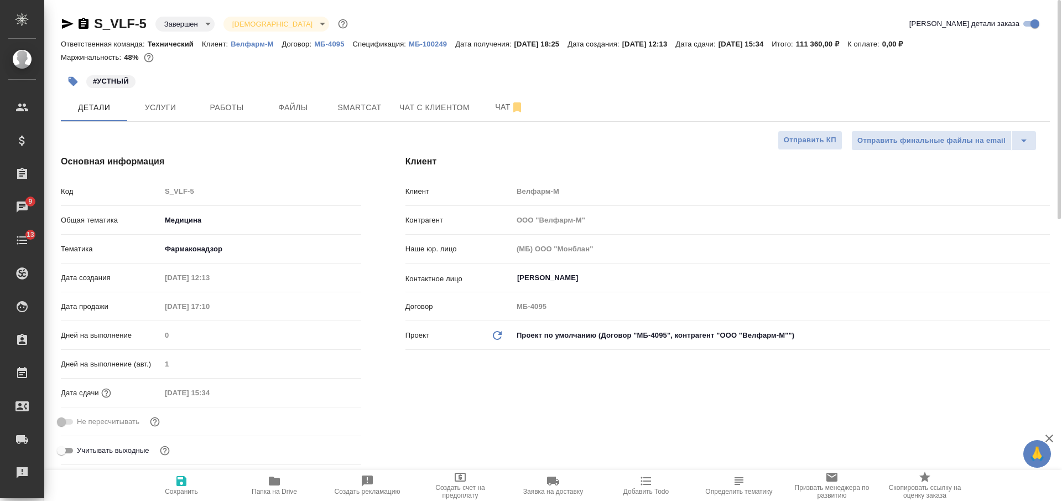
type textarea "x"
click at [592, 271] on input "Клапкова Полина" at bounding box center [762, 277] width 493 height 13
type textarea "x"
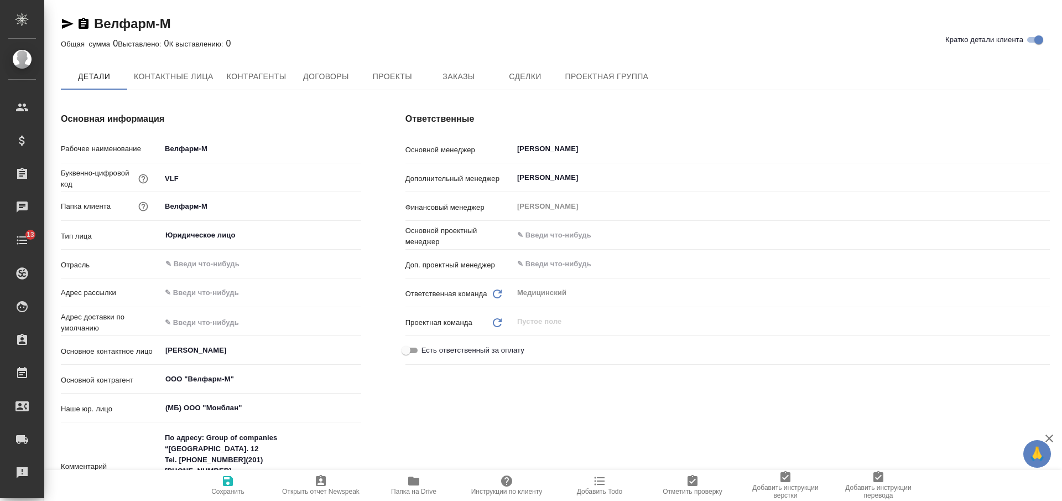
click at [84, 21] on icon "button" at bounding box center [84, 23] width 10 height 11
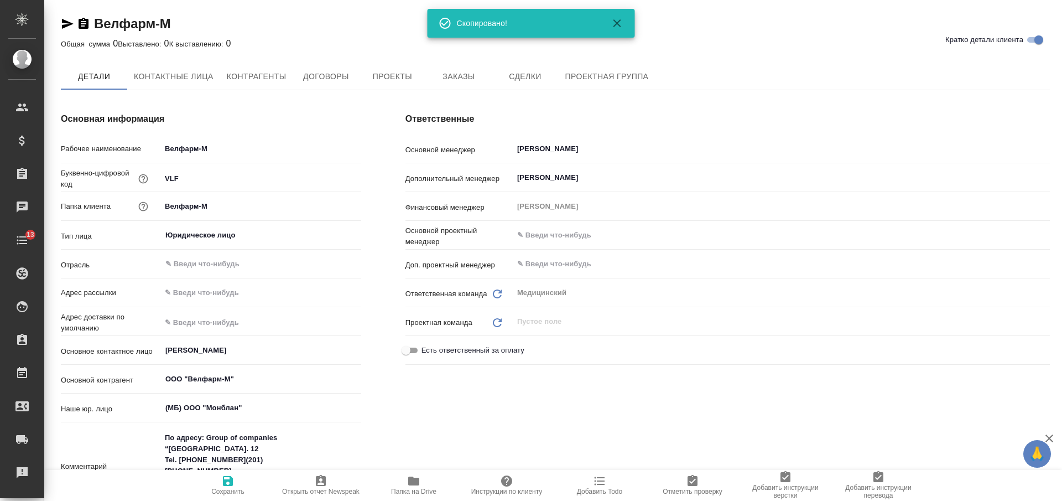
type textarea "x"
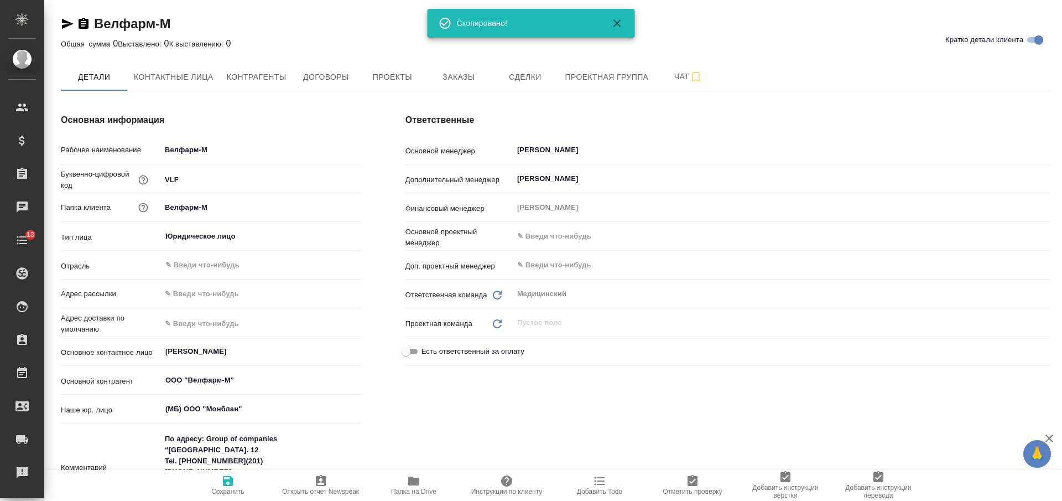
type textarea "x"
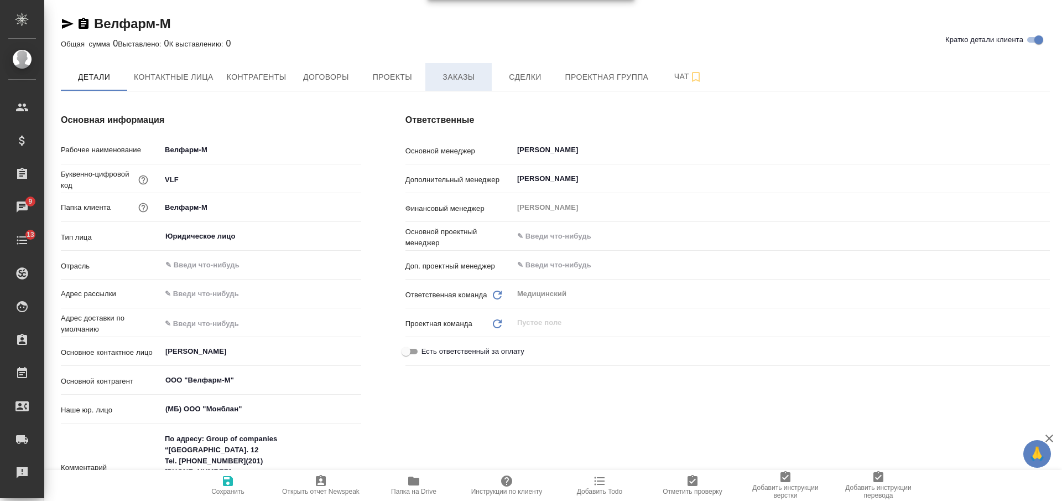
click at [473, 83] on span "Заказы" at bounding box center [458, 77] width 53 height 14
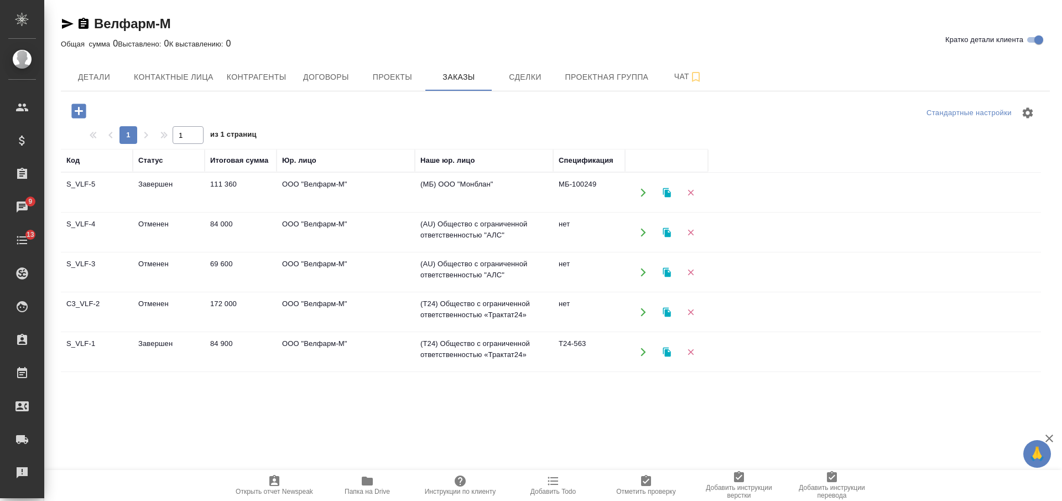
click at [395, 184] on td "ООО "Велфарм-М"" at bounding box center [346, 192] width 138 height 39
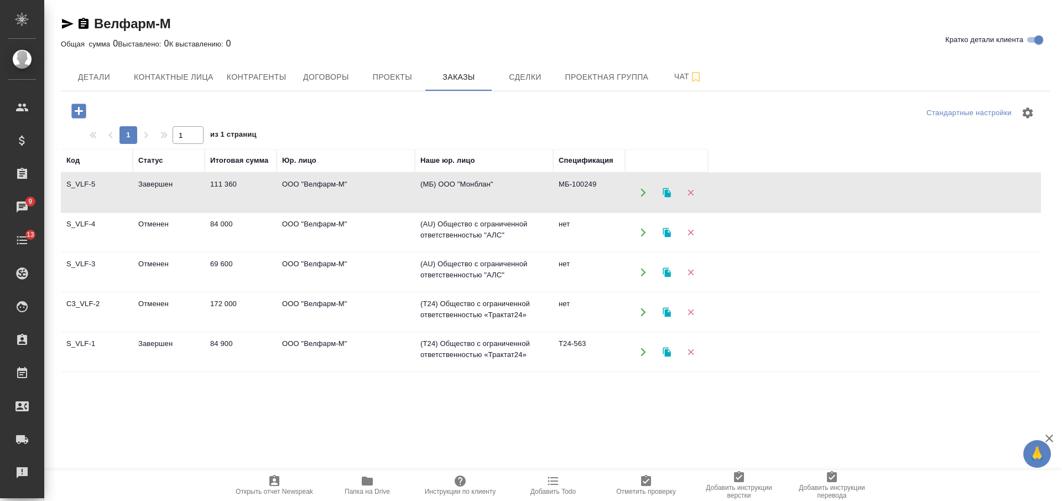
click at [395, 184] on td "ООО "Велфарм-М"" at bounding box center [346, 192] width 138 height 39
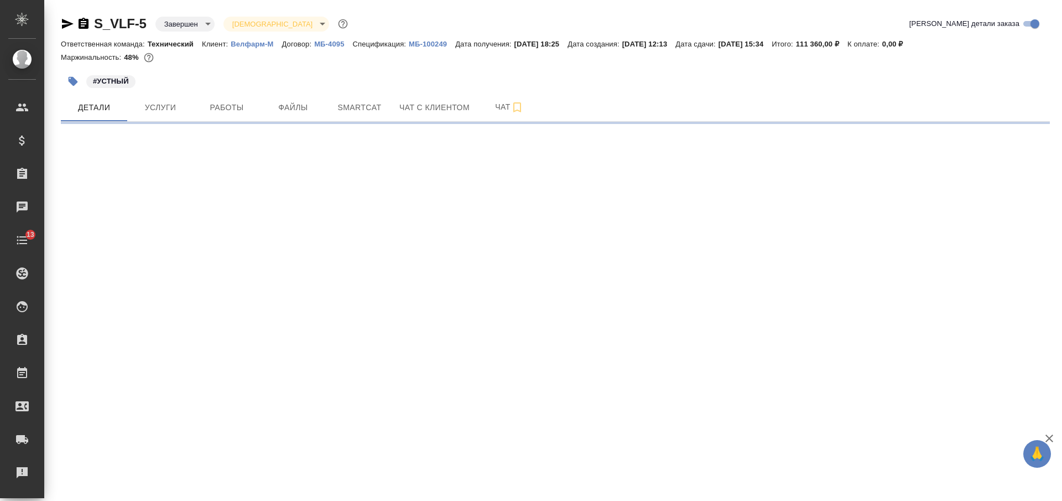
select select "RU"
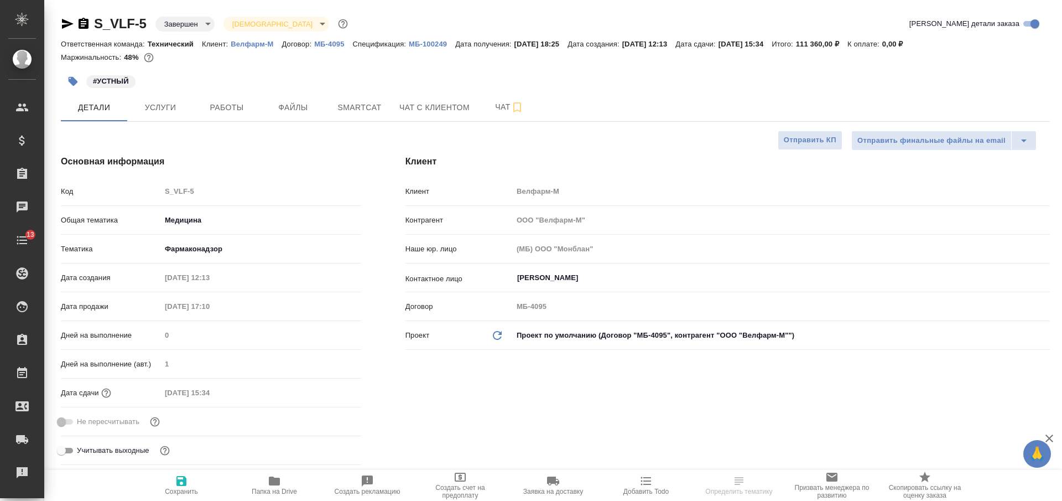
type textarea "x"
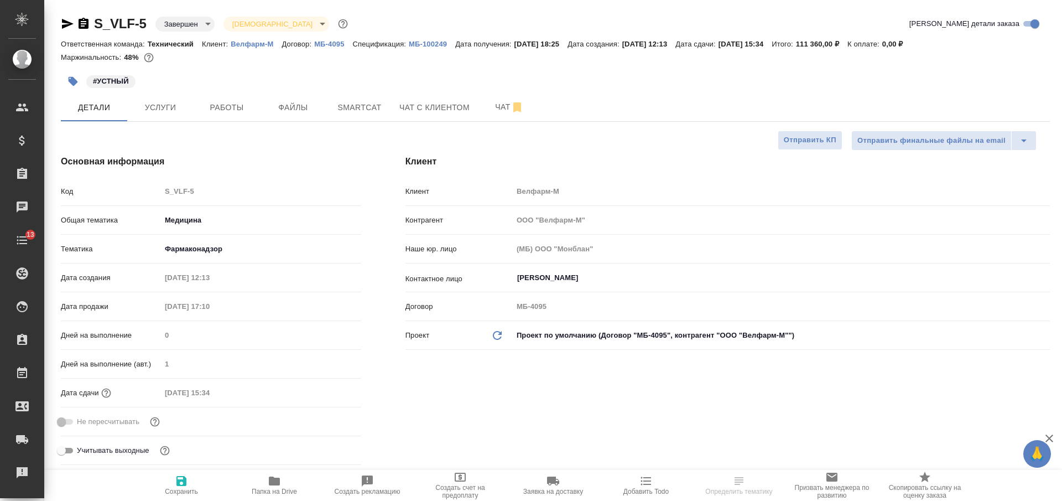
type textarea "x"
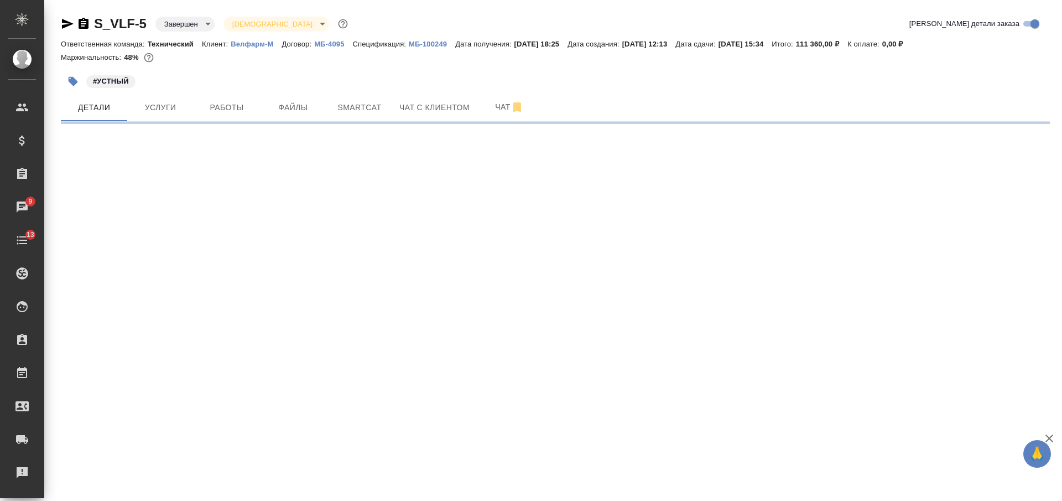
select select "RU"
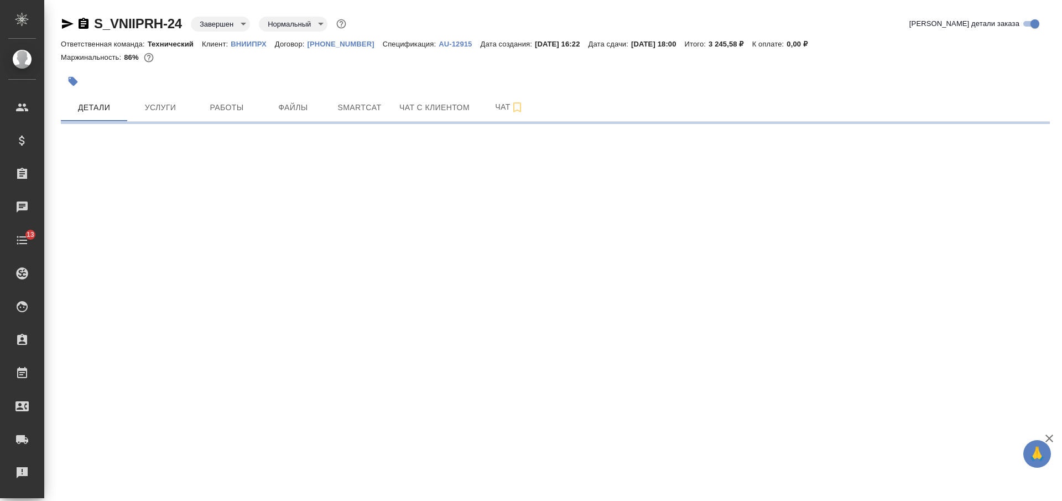
select select "RU"
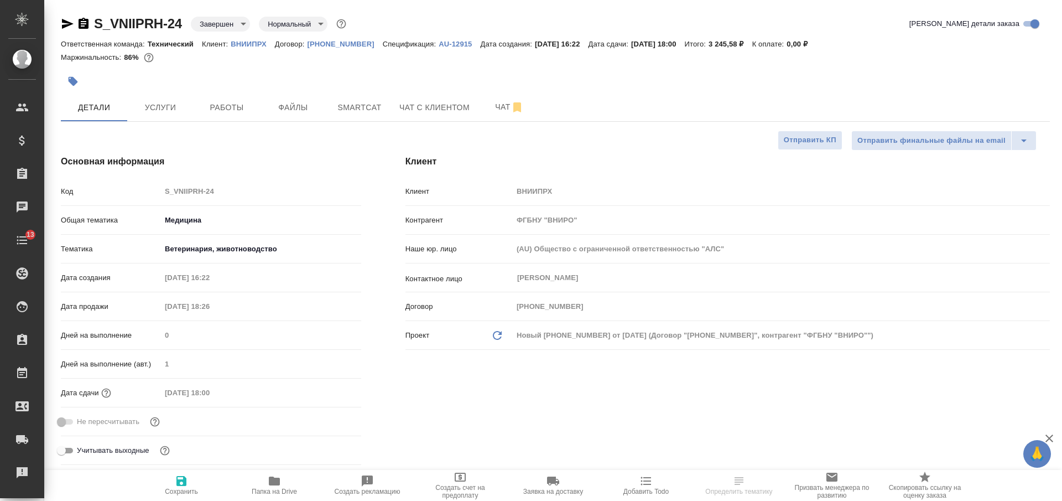
type textarea "x"
click at [255, 44] on p "ВНИИПРХ" at bounding box center [253, 44] width 44 height 8
type textarea "x"
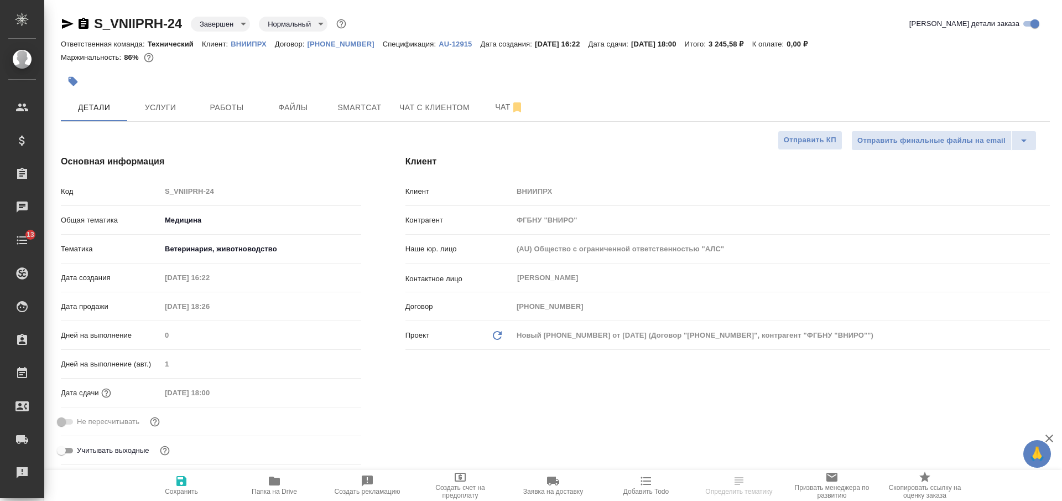
type textarea "x"
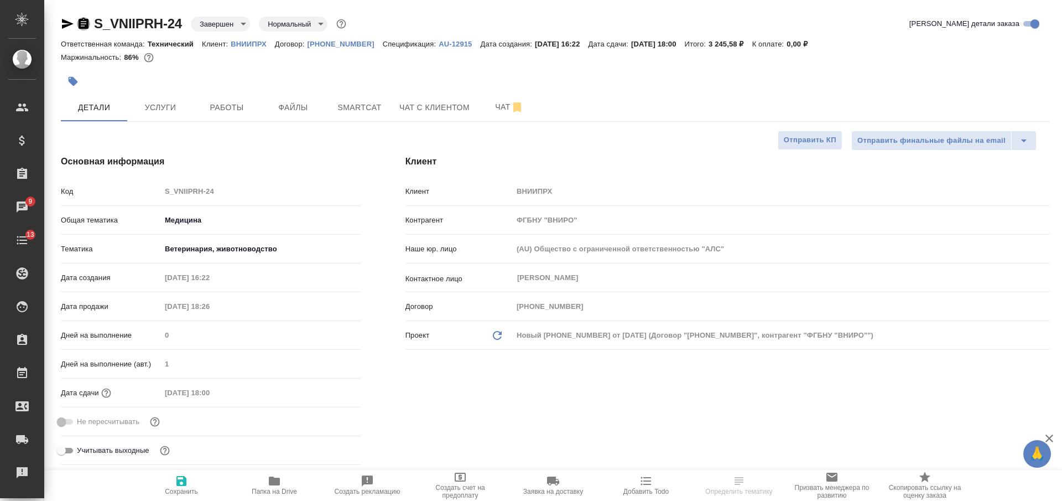
click at [82, 23] on icon "button" at bounding box center [84, 23] width 10 height 11
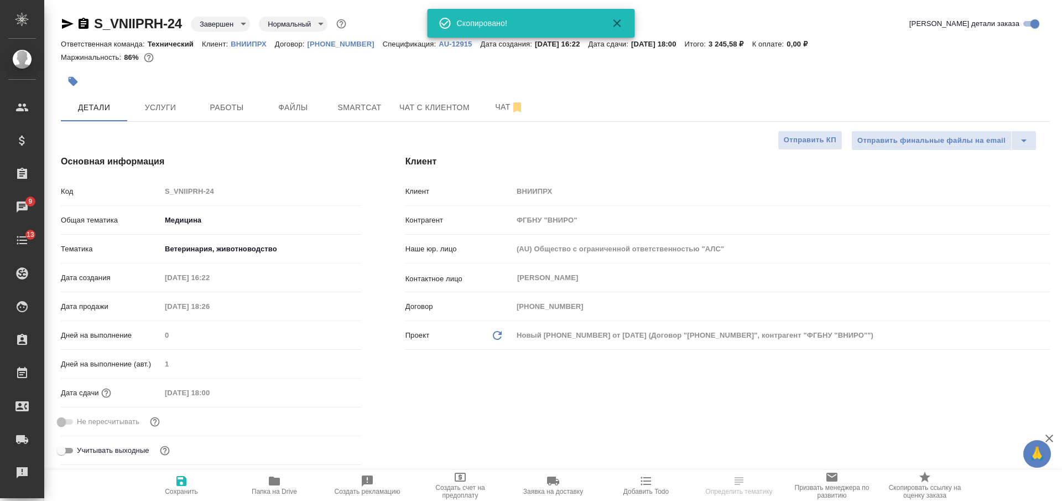
select select "RU"
type textarea "x"
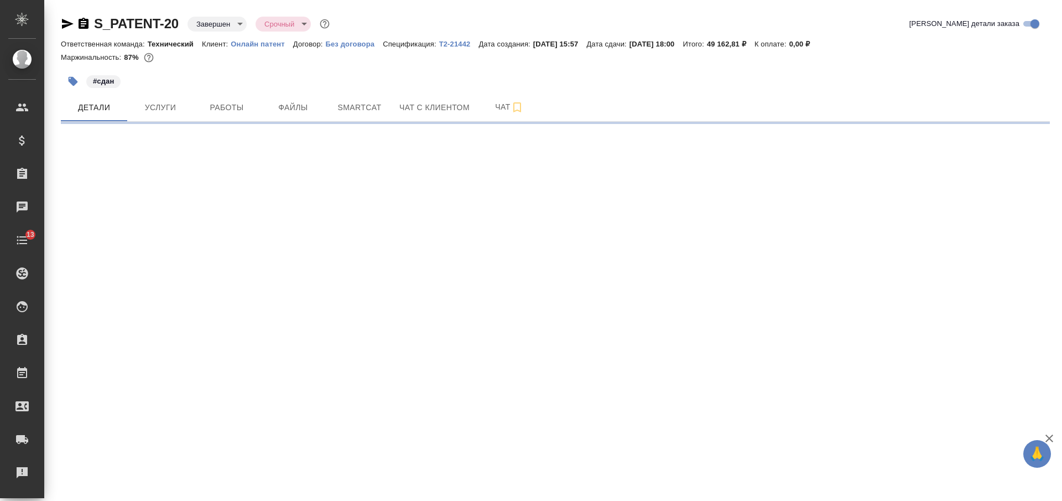
select select "RU"
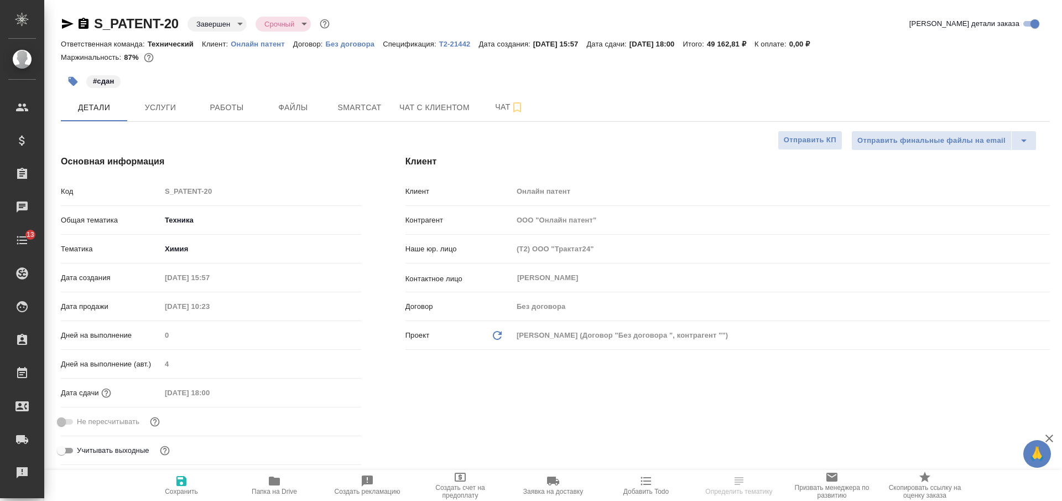
type textarea "x"
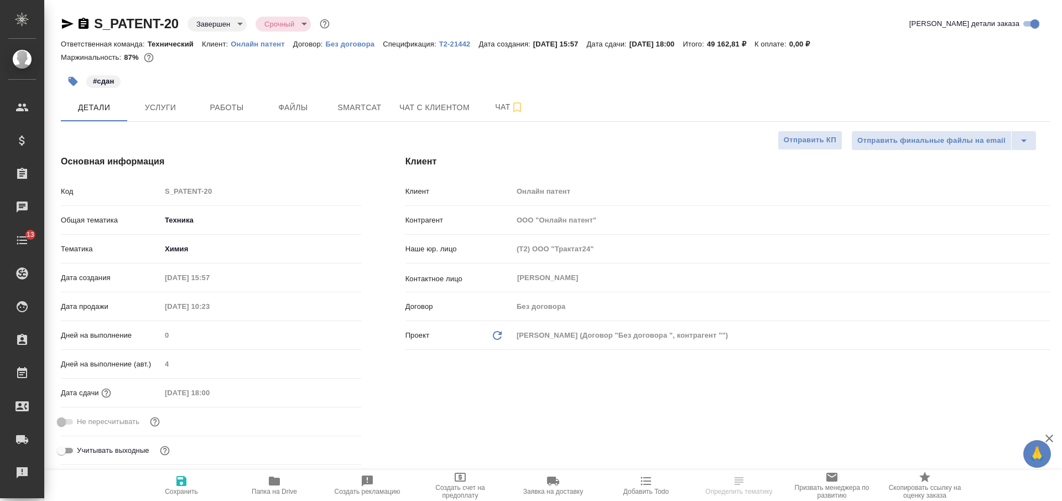
type textarea "x"
click at [245, 44] on p "Онлайн патент" at bounding box center [262, 44] width 62 height 8
type textarea "x"
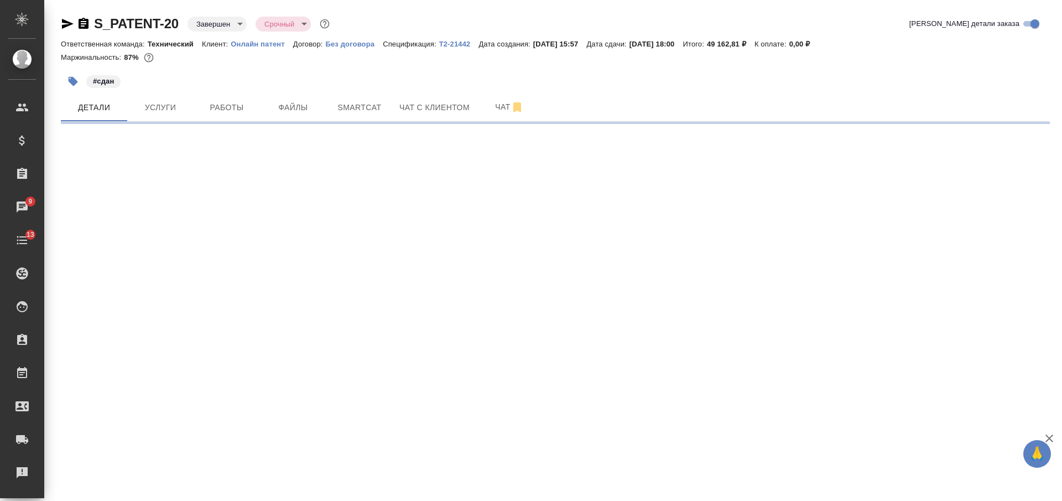
select select "RU"
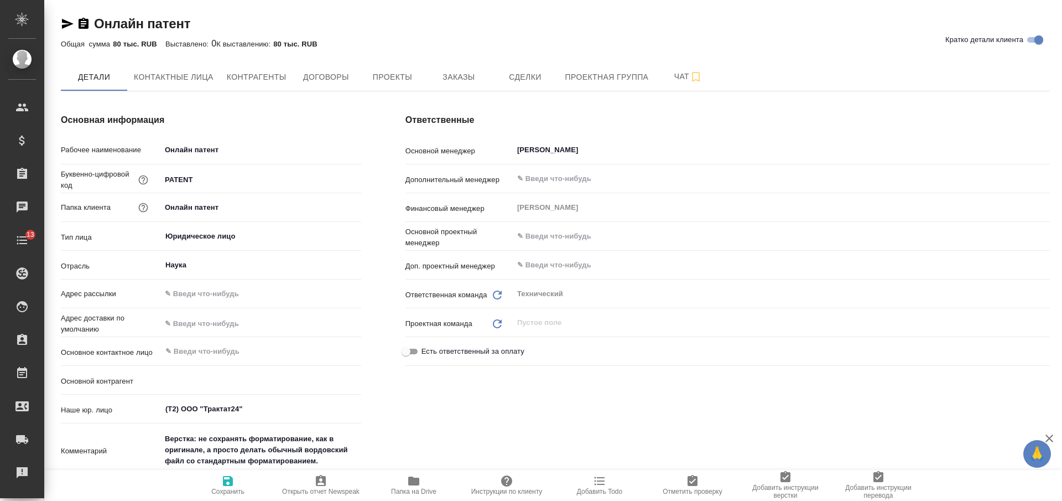
type textarea "x"
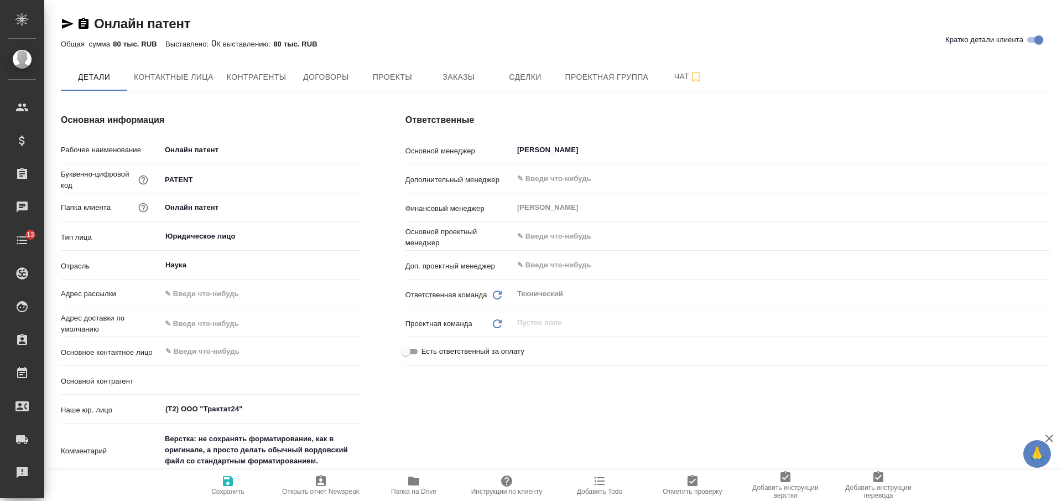
type textarea "x"
click at [80, 26] on icon "button" at bounding box center [84, 23] width 10 height 11
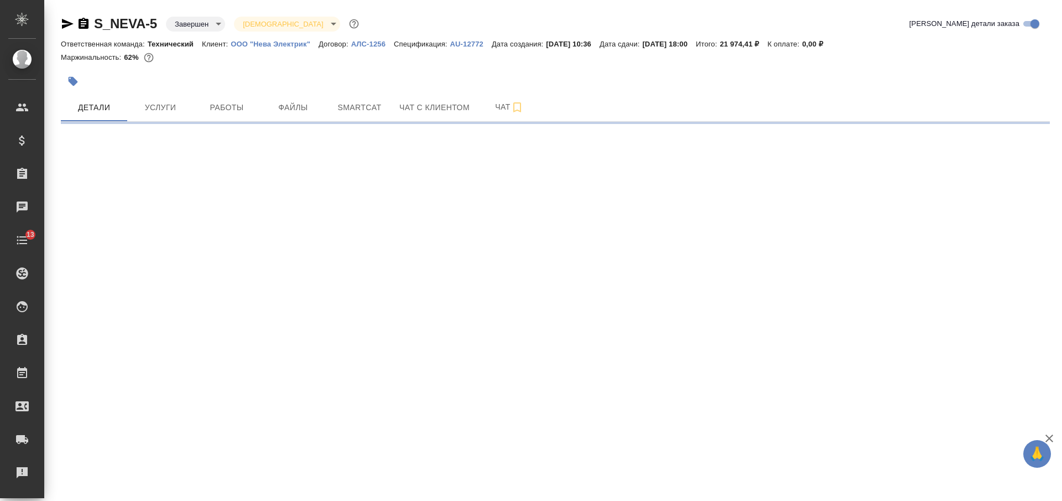
select select "RU"
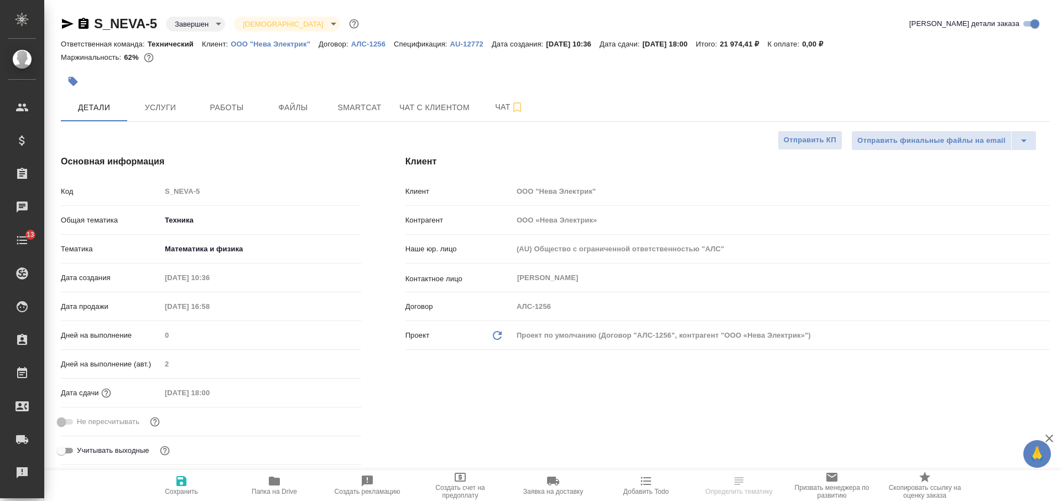
type textarea "x"
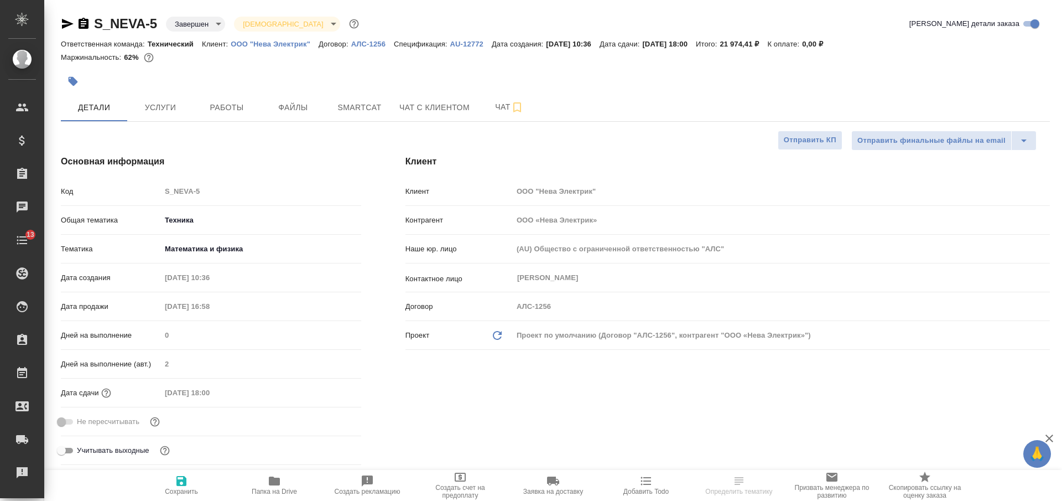
type textarea "x"
click at [290, 43] on p "ООО "Нева Электрик"" at bounding box center [275, 44] width 88 height 8
type textarea "x"
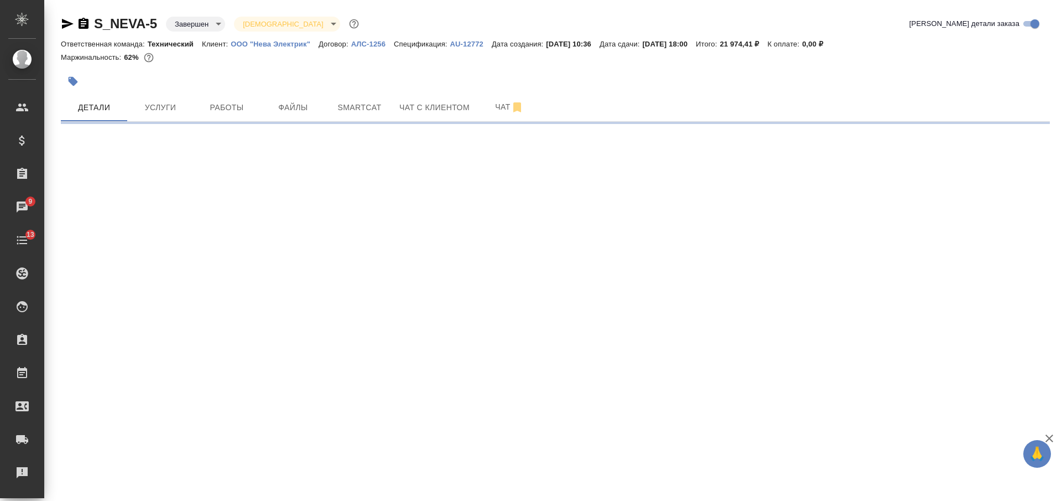
select select "RU"
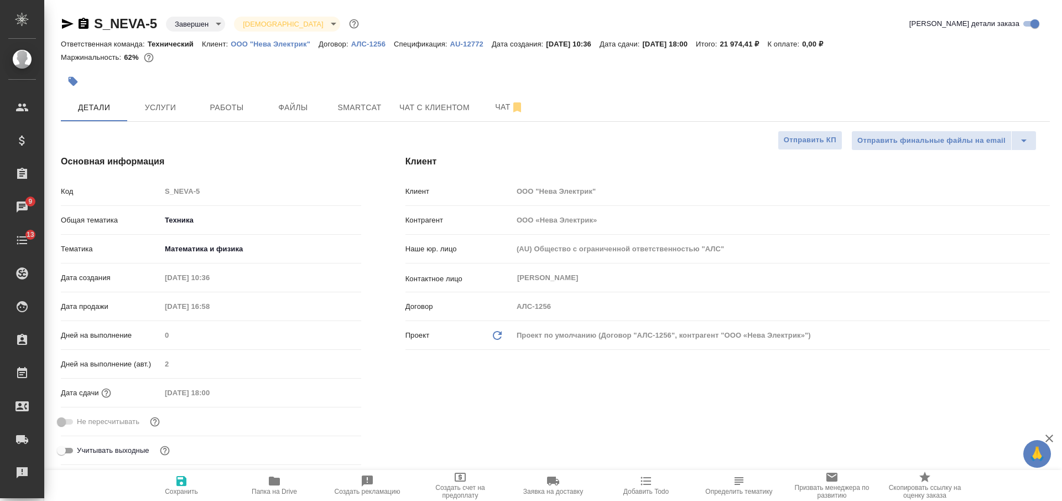
type textarea "x"
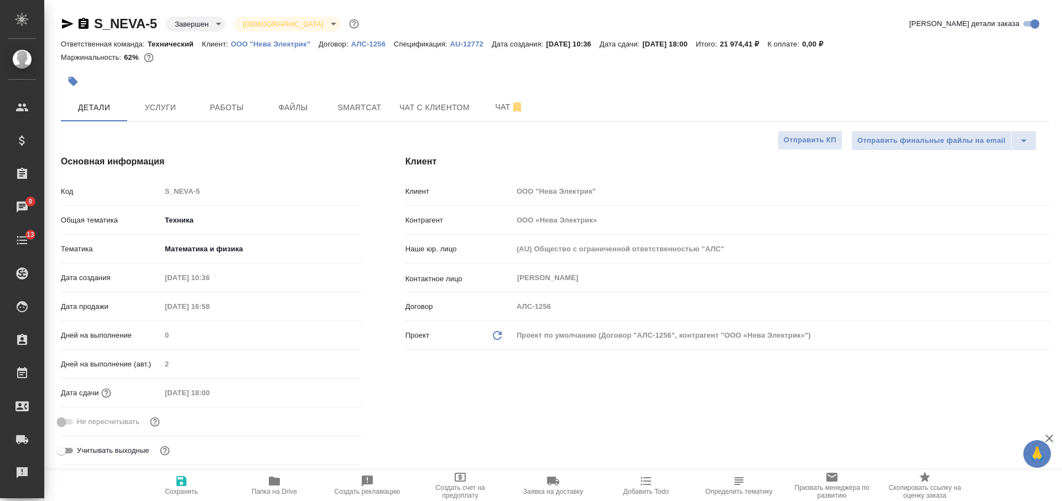
type textarea "x"
click at [84, 21] on icon "button" at bounding box center [83, 23] width 13 height 13
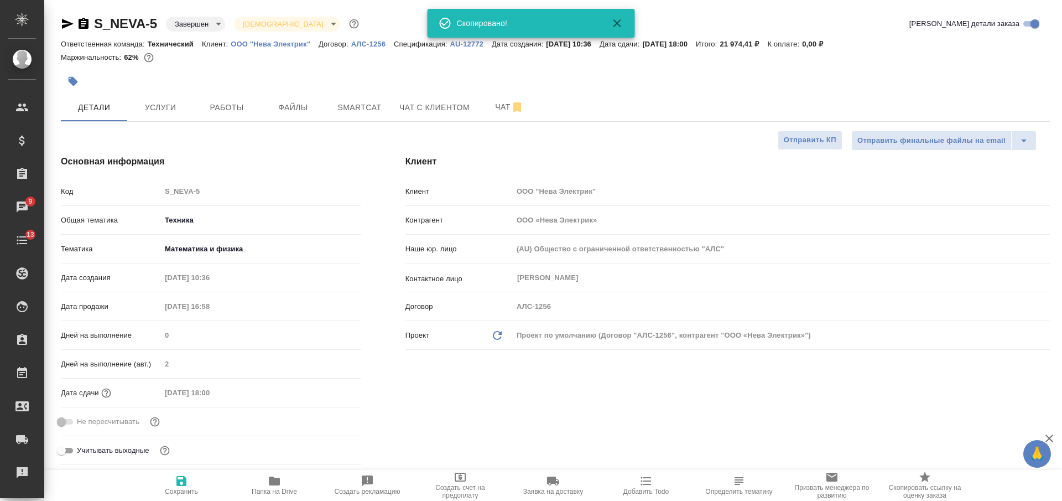
type textarea "x"
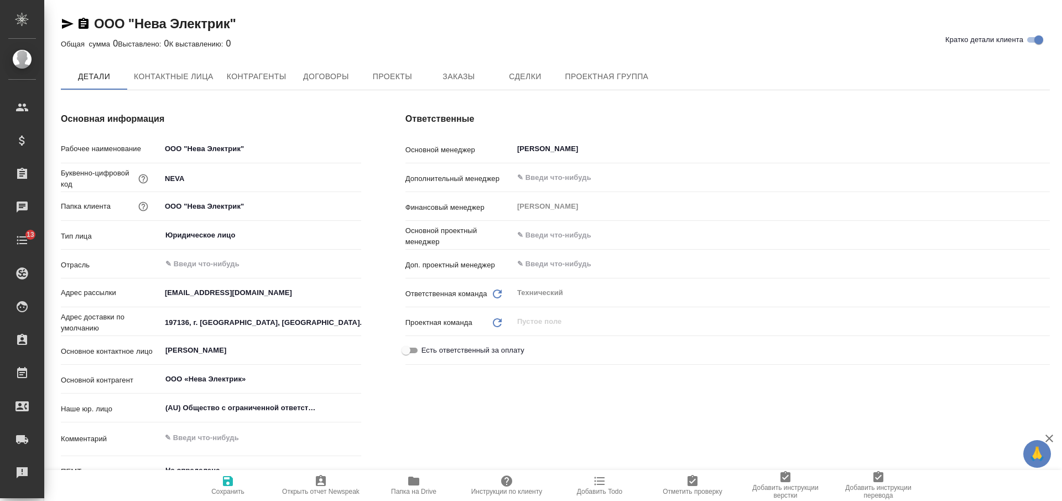
type textarea "x"
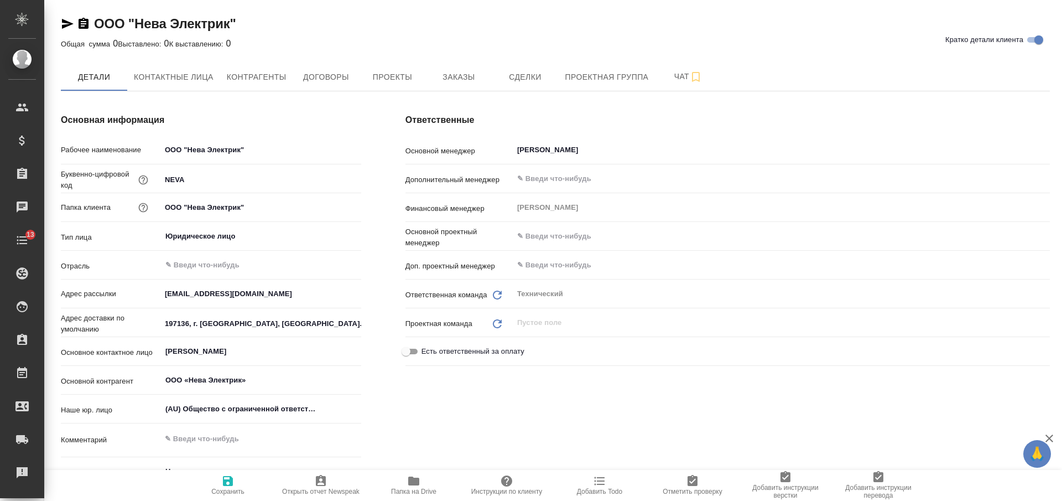
type textarea "x"
click at [405, 72] on span "Проекты" at bounding box center [392, 77] width 53 height 14
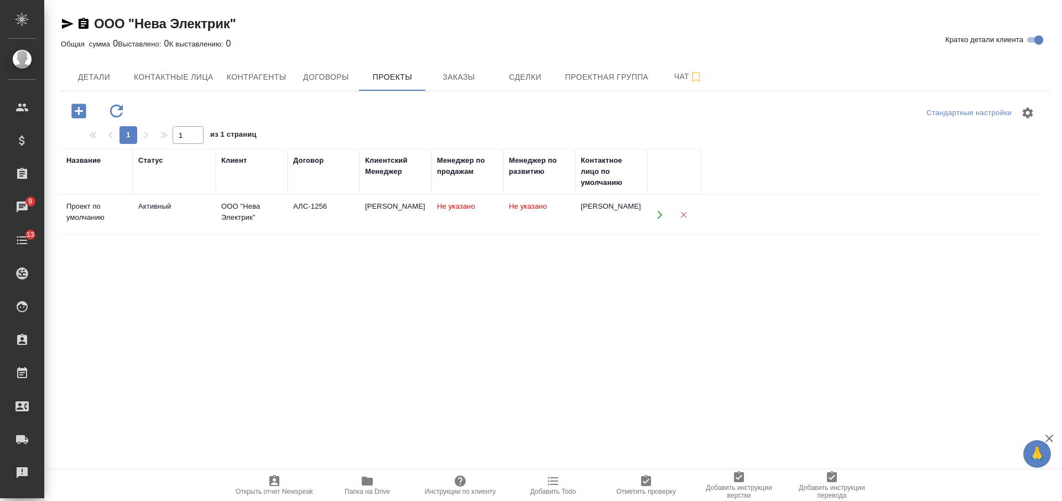
click at [87, 21] on icon "button" at bounding box center [84, 23] width 10 height 11
click at [85, 26] on icon "button" at bounding box center [84, 23] width 10 height 11
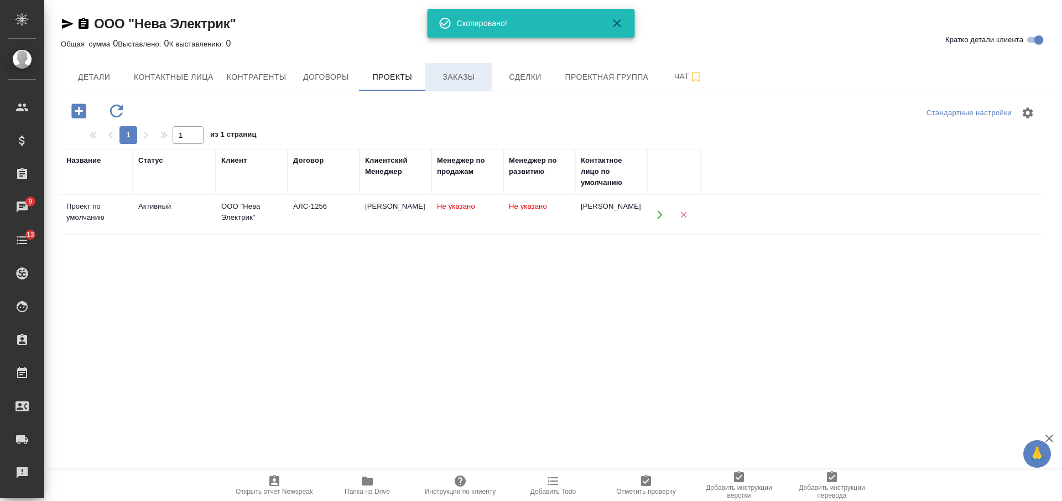
click at [468, 71] on span "Заказы" at bounding box center [458, 77] width 53 height 14
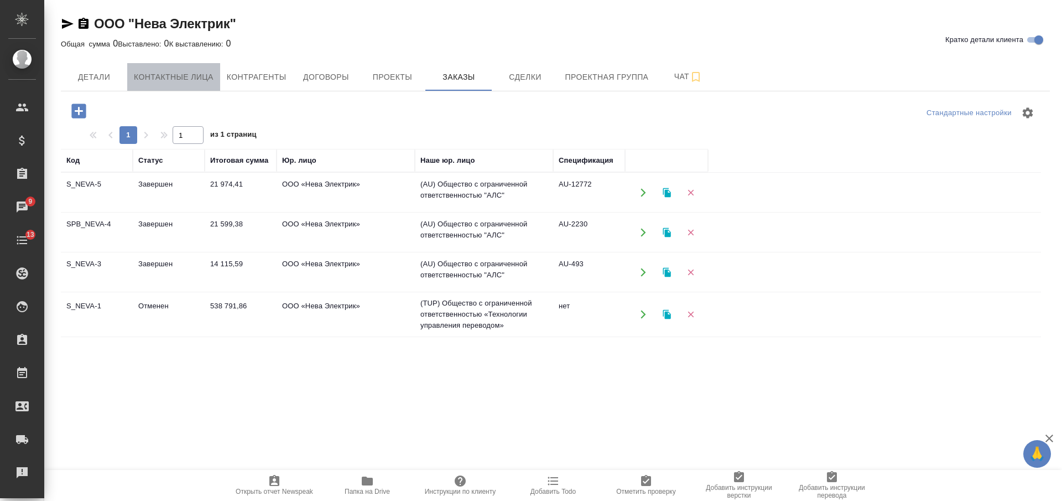
click at [172, 76] on span "Контактные лица" at bounding box center [174, 77] width 80 height 14
select select "RU"
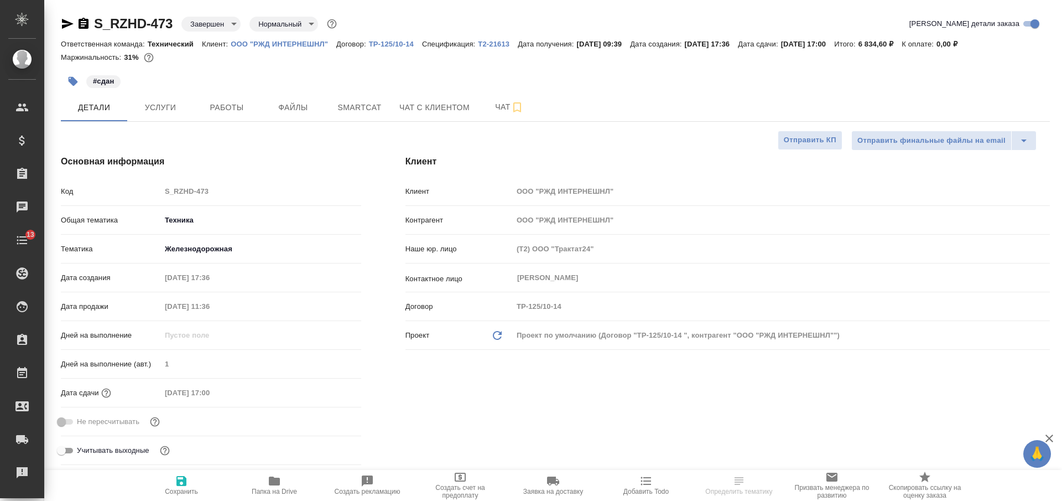
select select "RU"
click at [293, 43] on p "ООО "РЖД ИНТЕРНЕШНЛ"" at bounding box center [284, 44] width 106 height 8
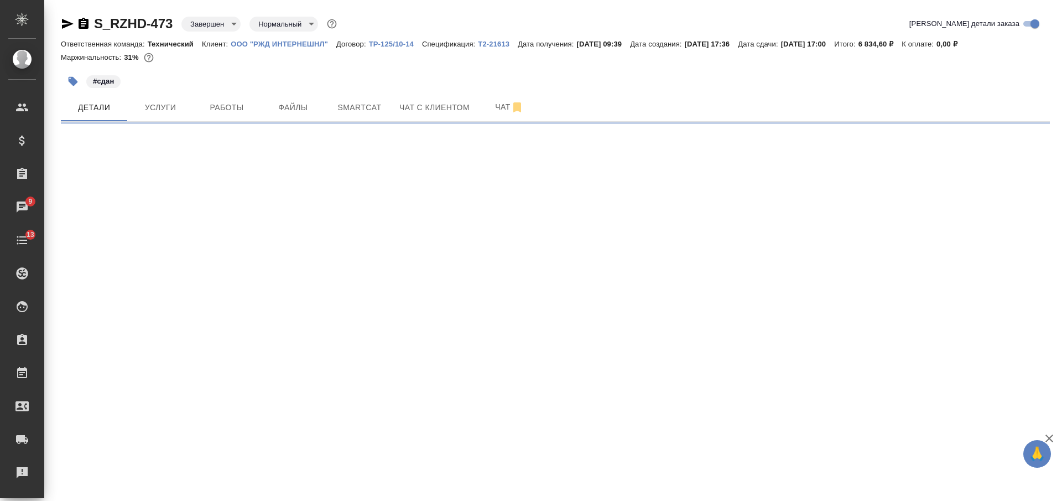
select select "RU"
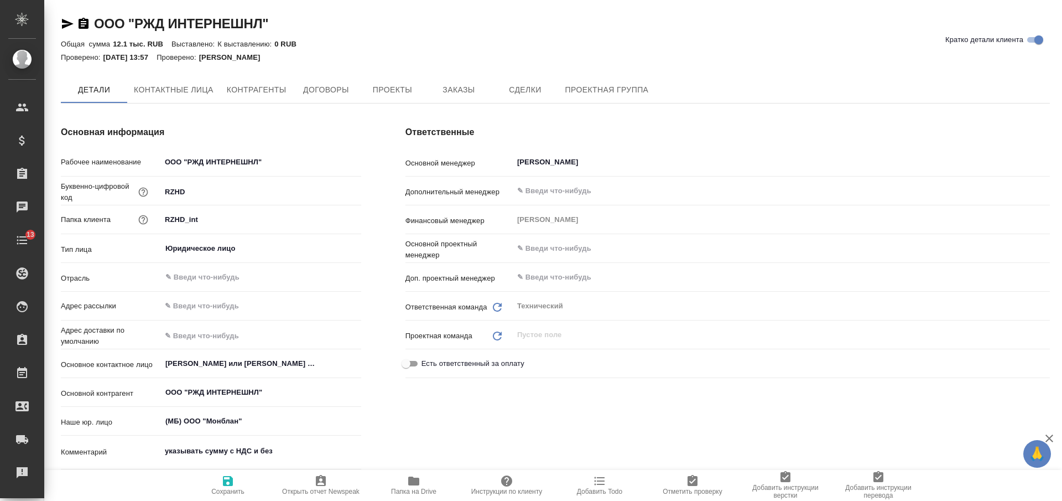
type textarea "x"
click at [84, 23] on icon "button" at bounding box center [84, 23] width 10 height 11
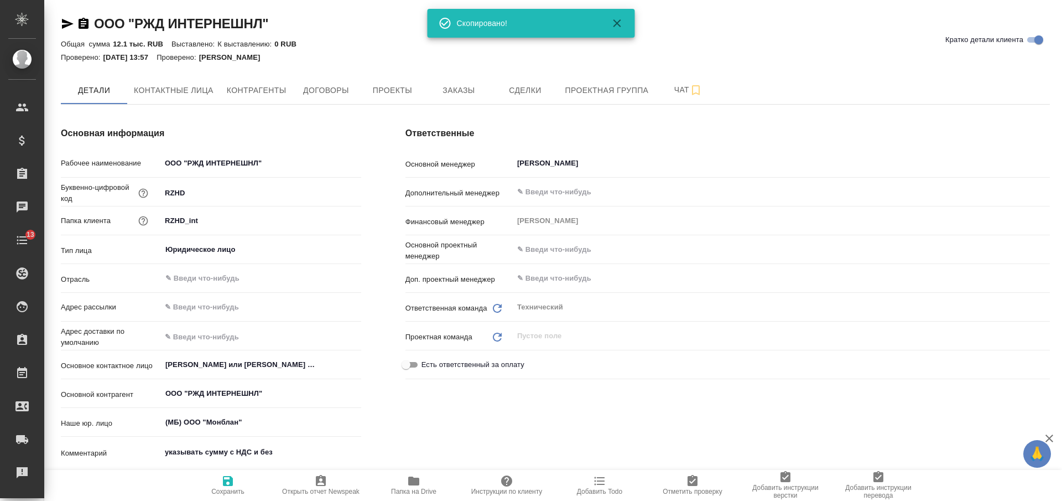
type textarea "x"
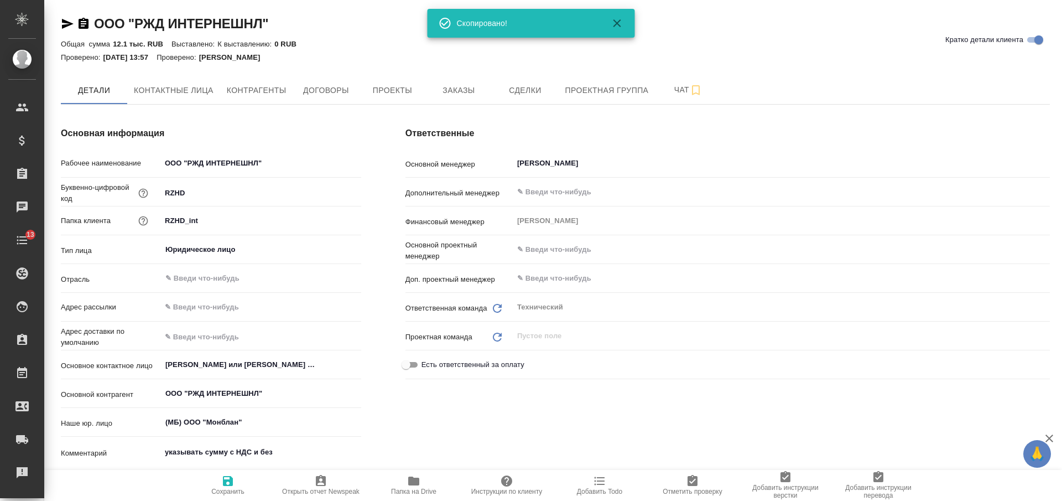
type textarea "x"
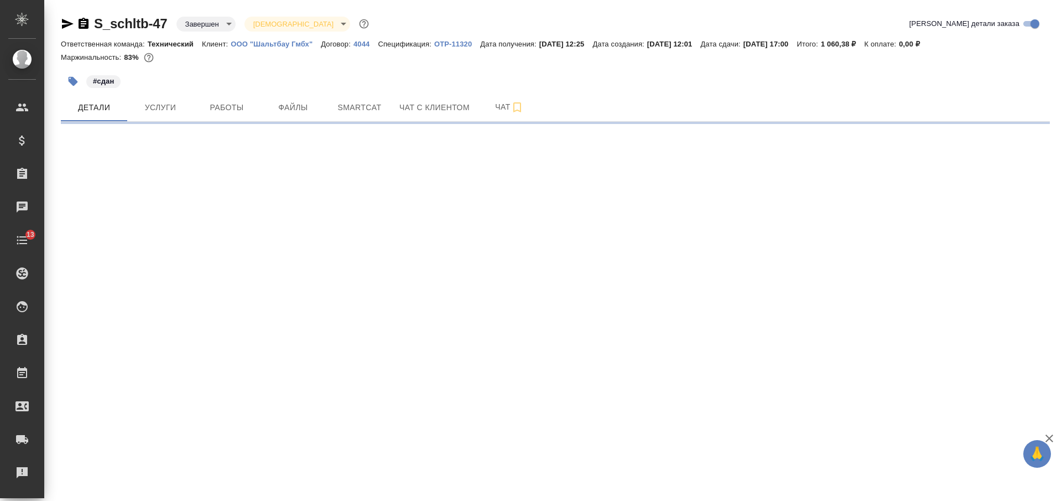
select select "RU"
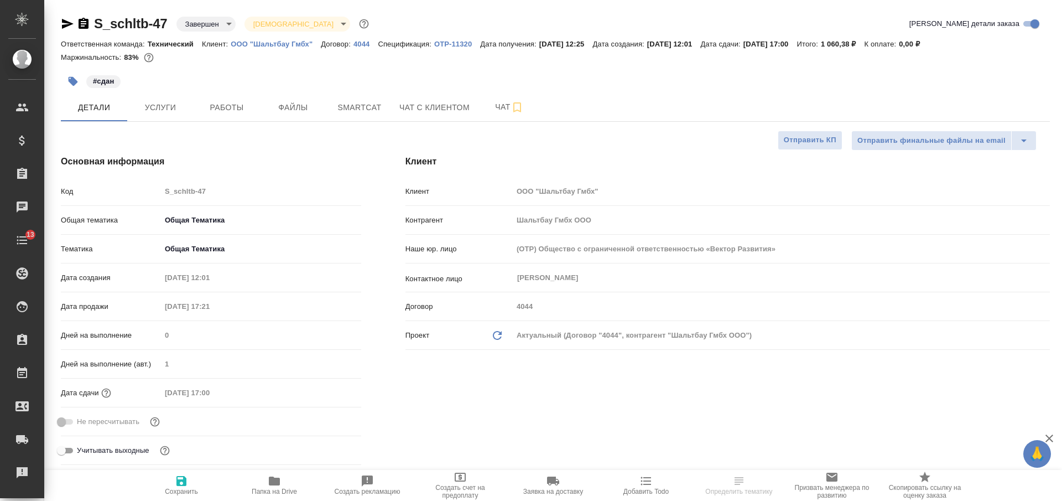
type textarea "x"
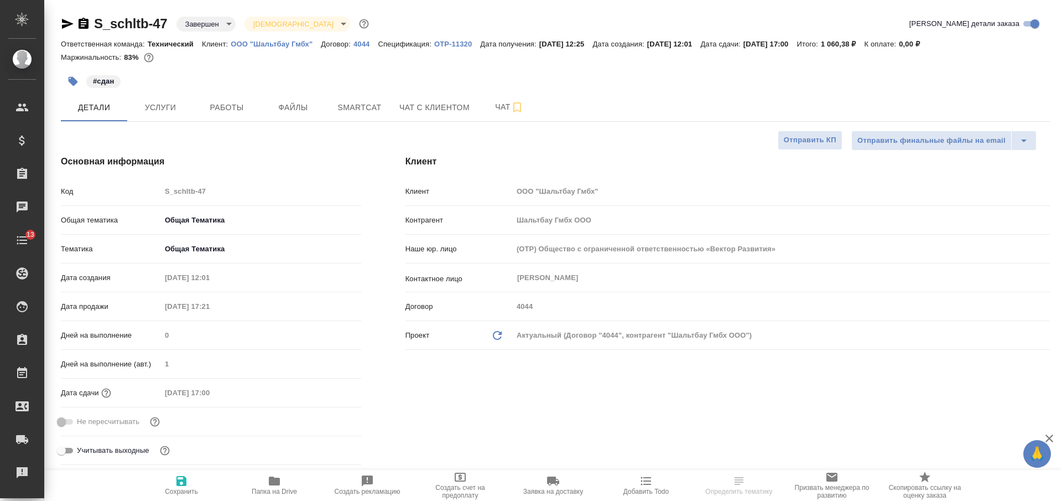
type textarea "x"
select select "RU"
type textarea "x"
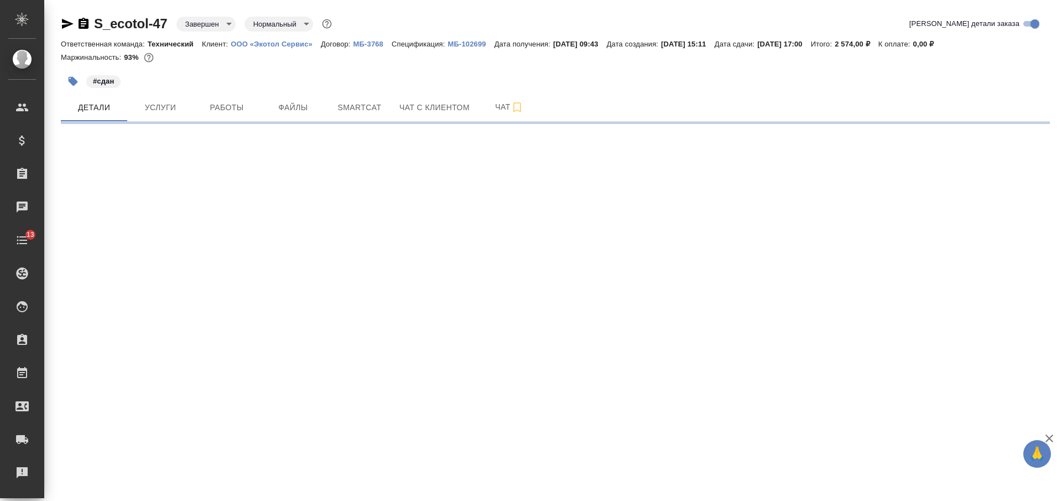
select select "RU"
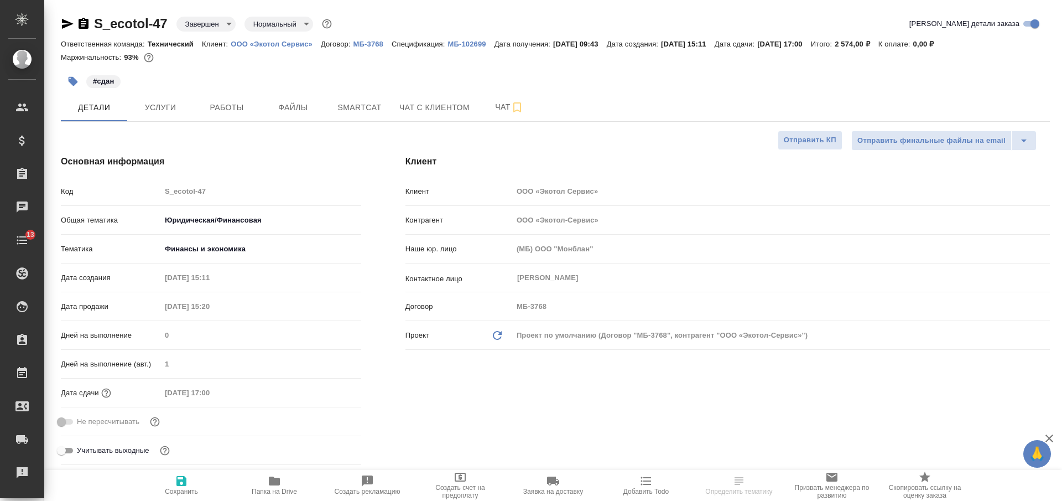
type textarea "x"
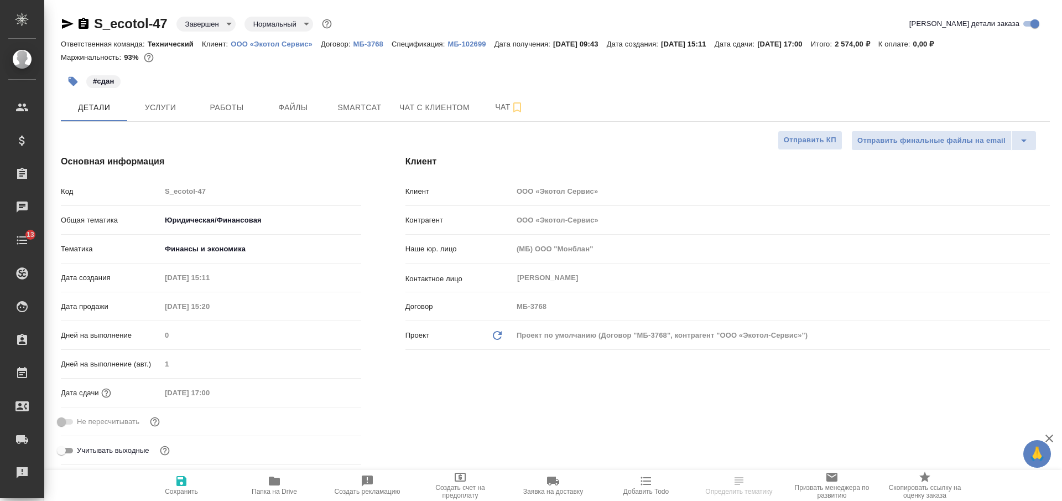
type textarea "x"
click at [252, 43] on p "ООО «Экотол Сервис»" at bounding box center [276, 44] width 90 height 8
type textarea "x"
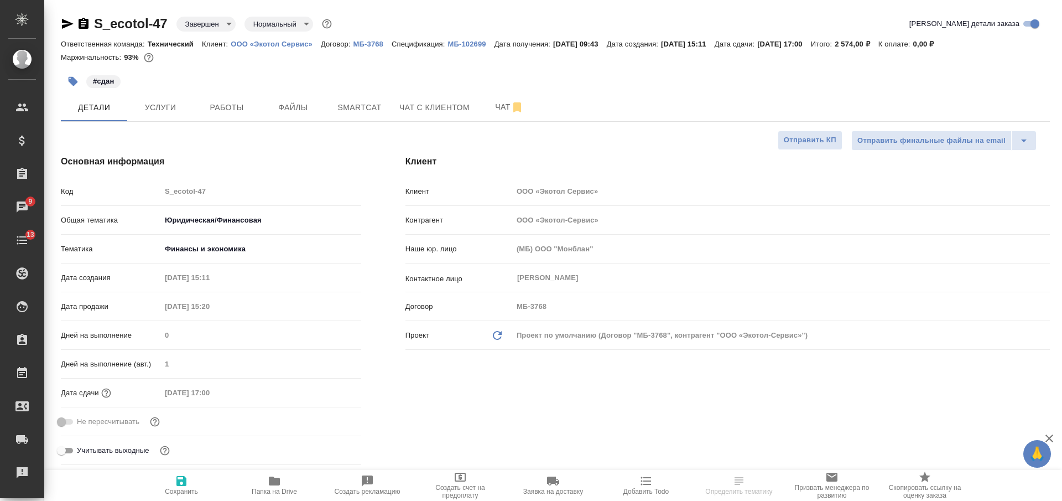
select select "RU"
type textarea "x"
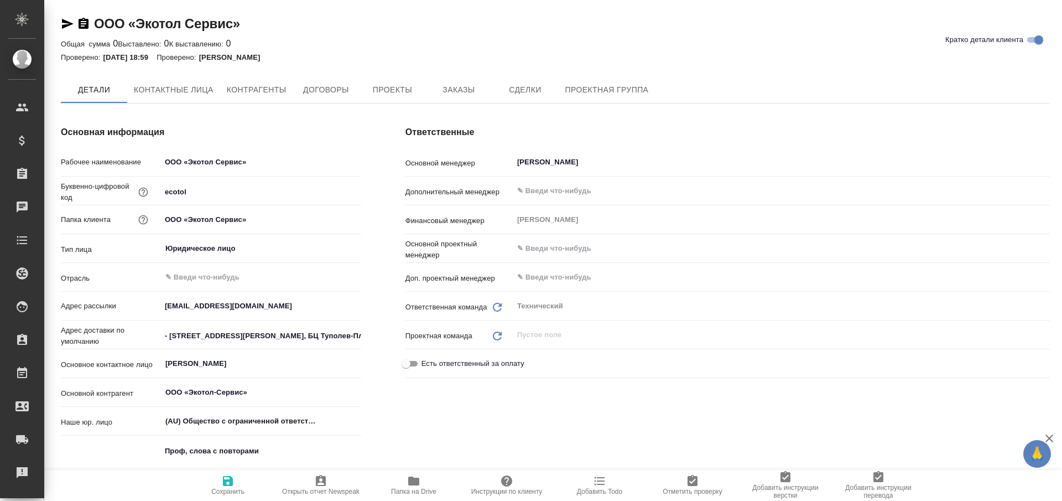
click at [86, 21] on icon "button" at bounding box center [84, 23] width 10 height 11
type textarea "x"
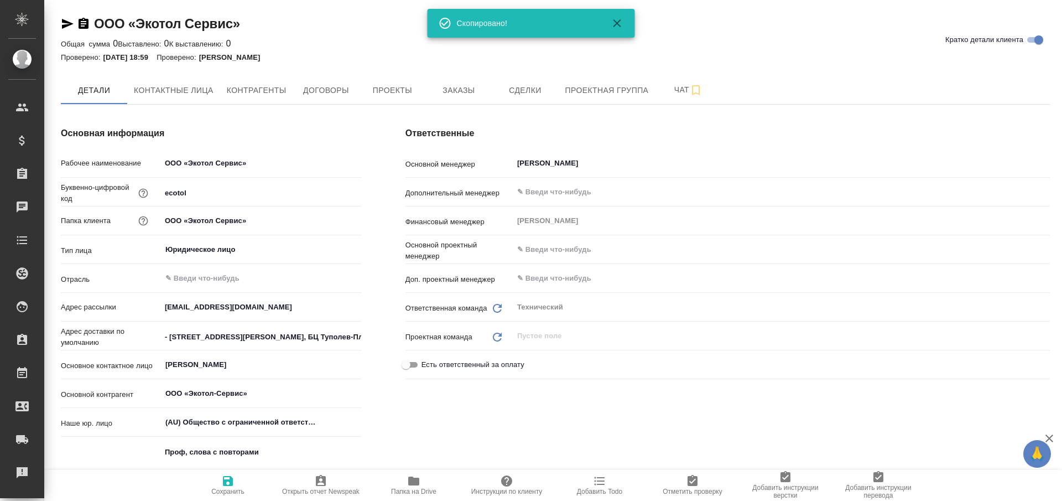
type textarea "x"
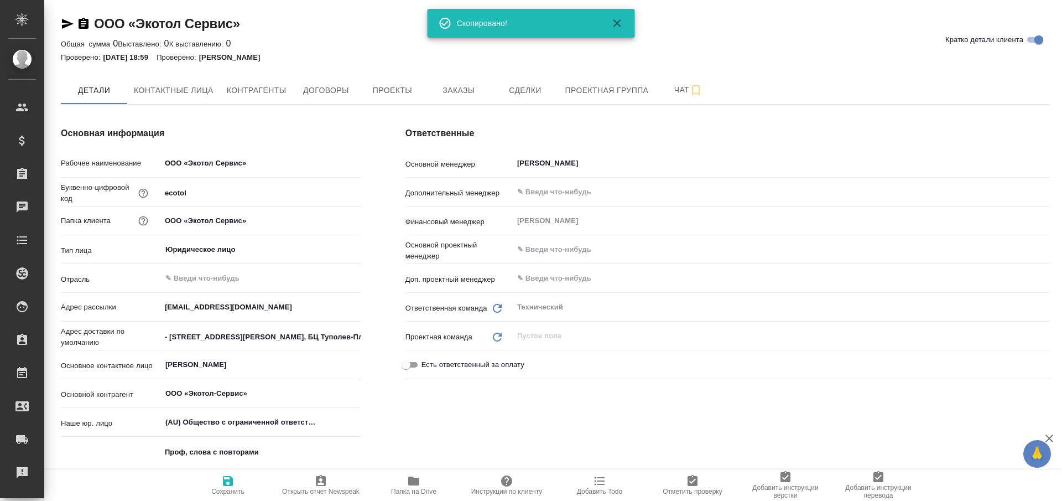
type textarea "x"
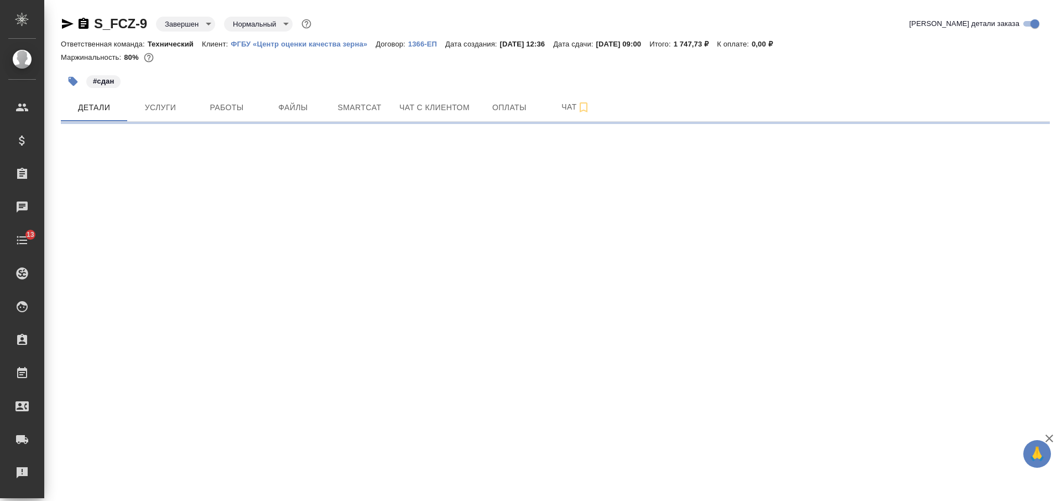
click at [283, 43] on p "ФГБУ «Центр оценки качества зерна»" at bounding box center [303, 44] width 145 height 8
select select "RU"
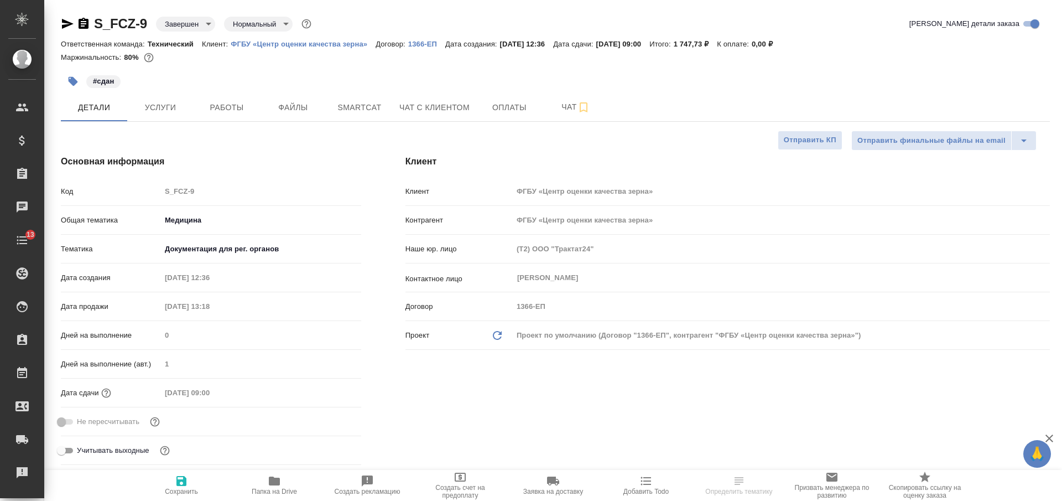
type textarea "x"
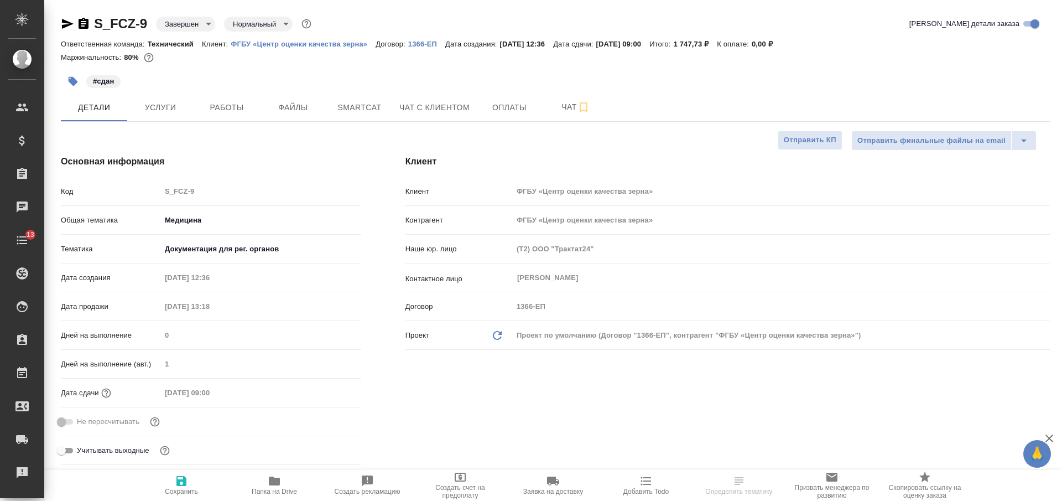
type textarea "x"
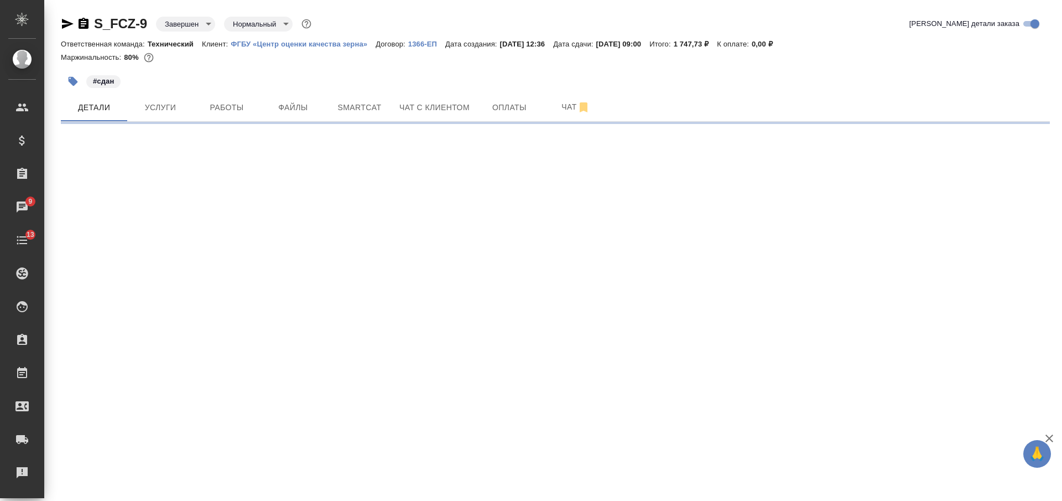
select select "RU"
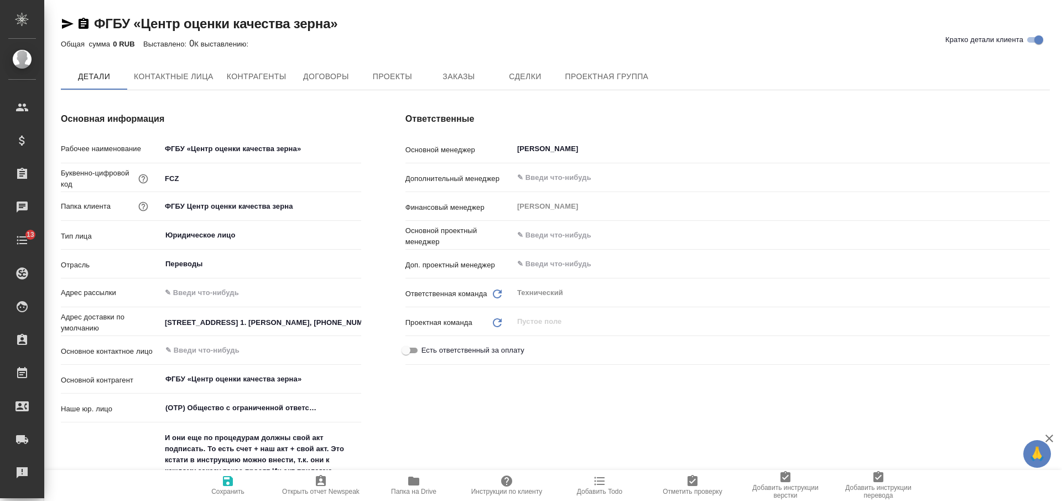
type textarea "x"
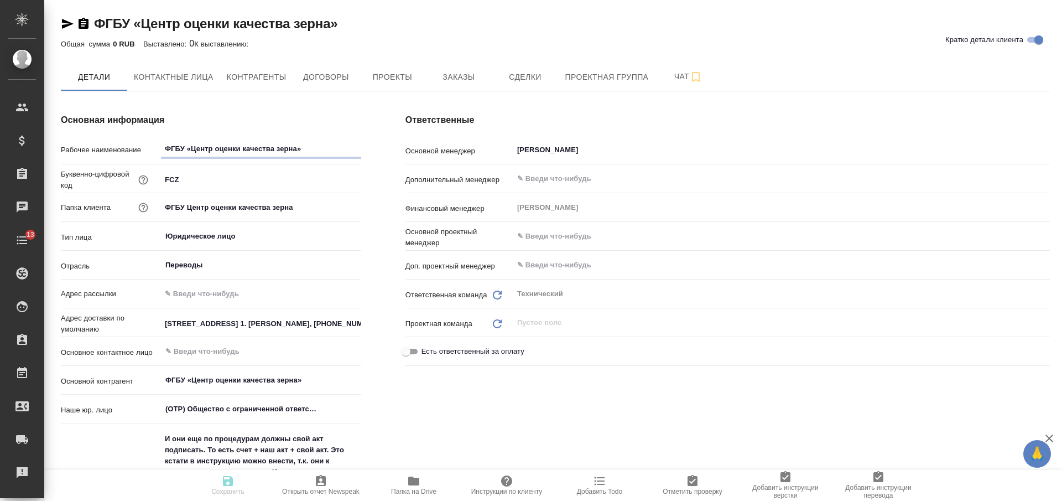
type textarea "x"
click at [83, 21] on icon "button" at bounding box center [84, 23] width 10 height 11
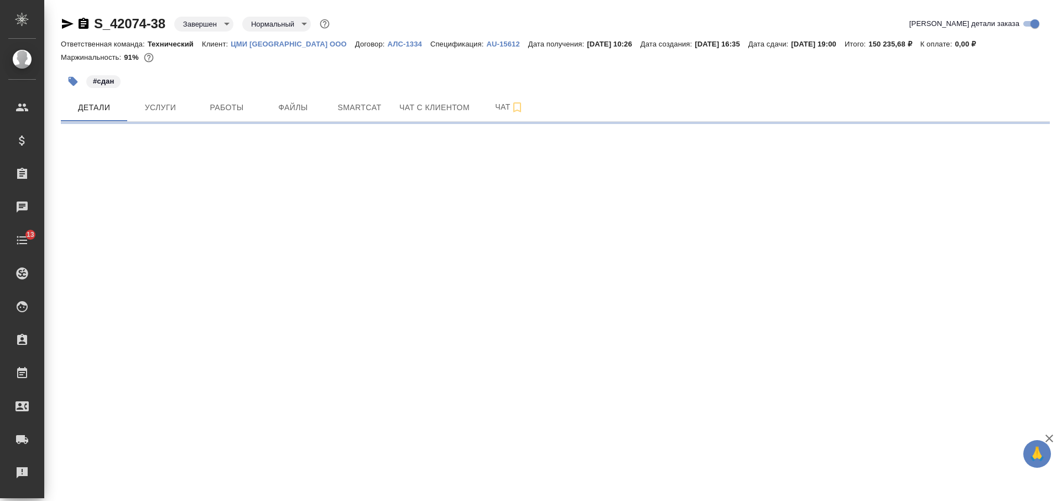
select select "RU"
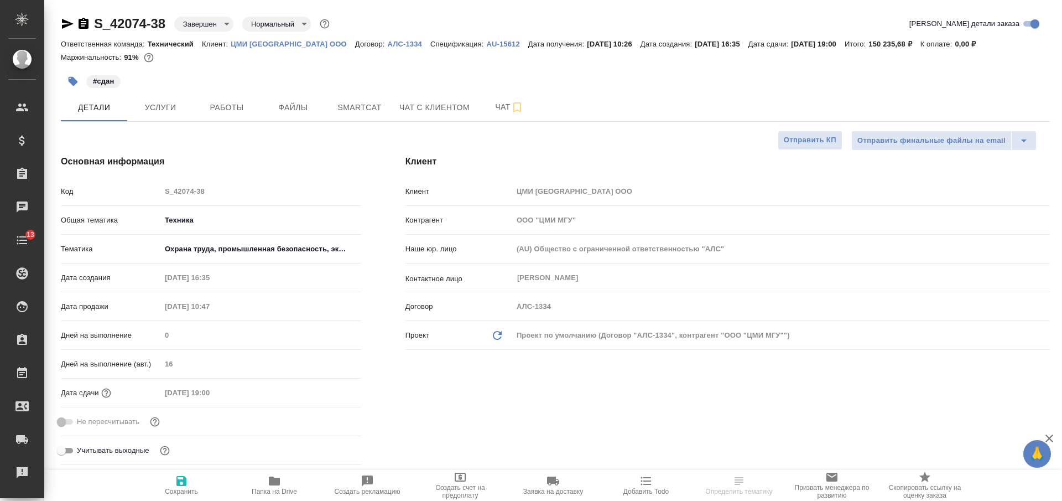
type textarea "x"
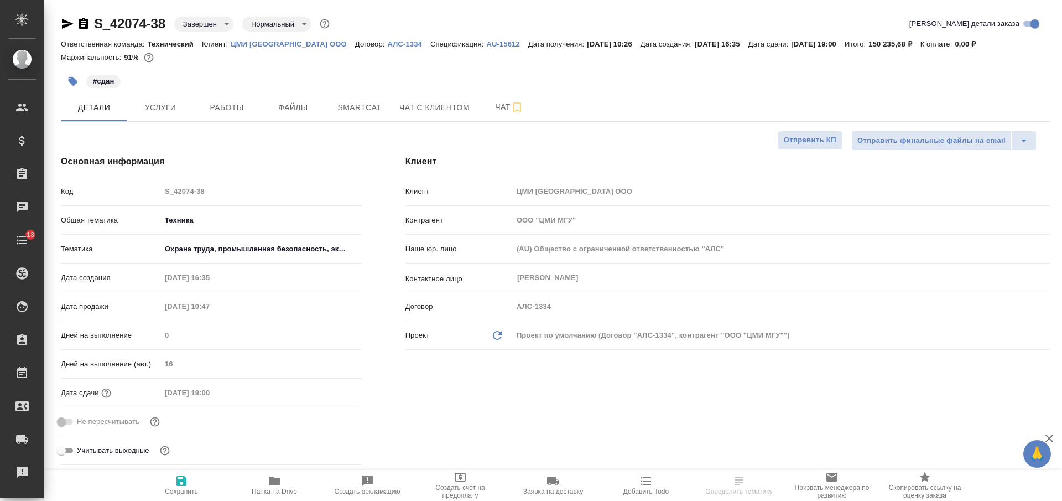
type textarea "x"
click at [86, 20] on icon "button" at bounding box center [84, 23] width 10 height 11
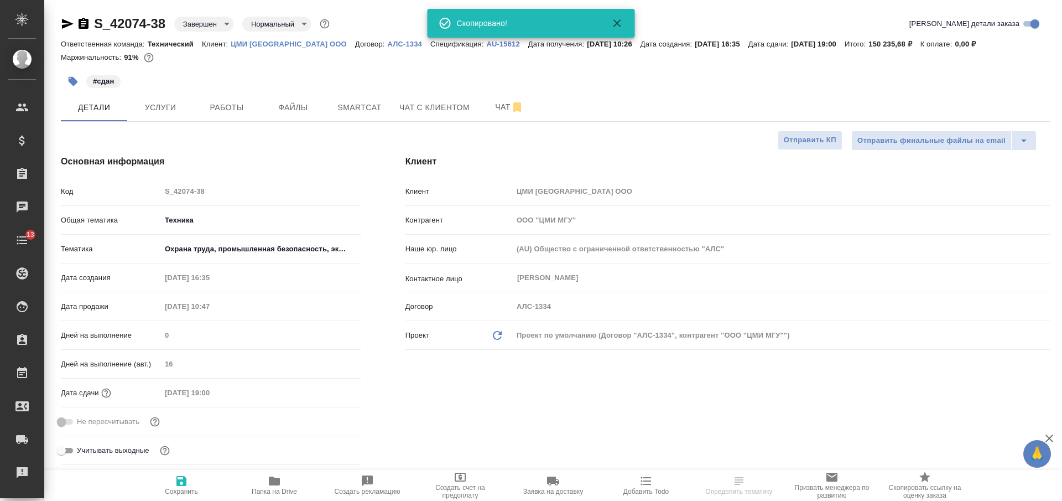
type textarea "x"
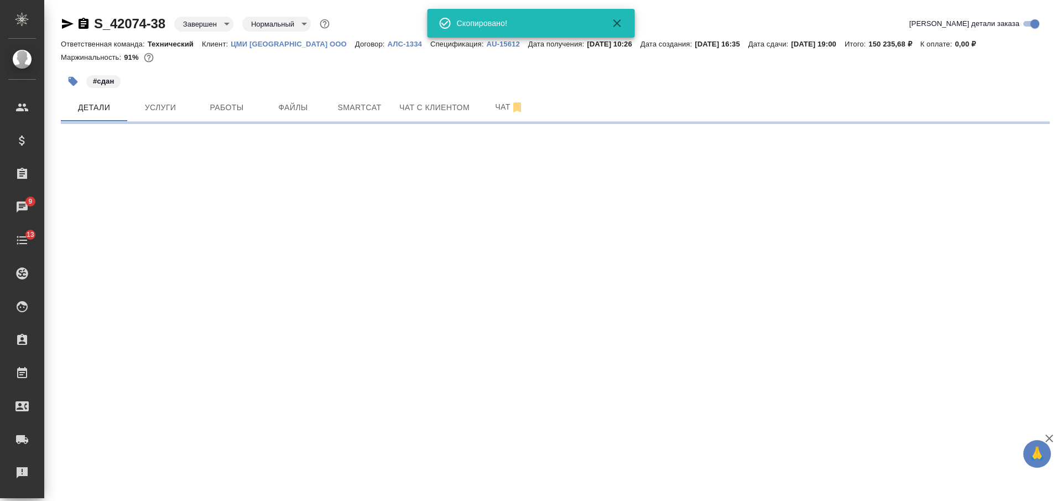
select select "RU"
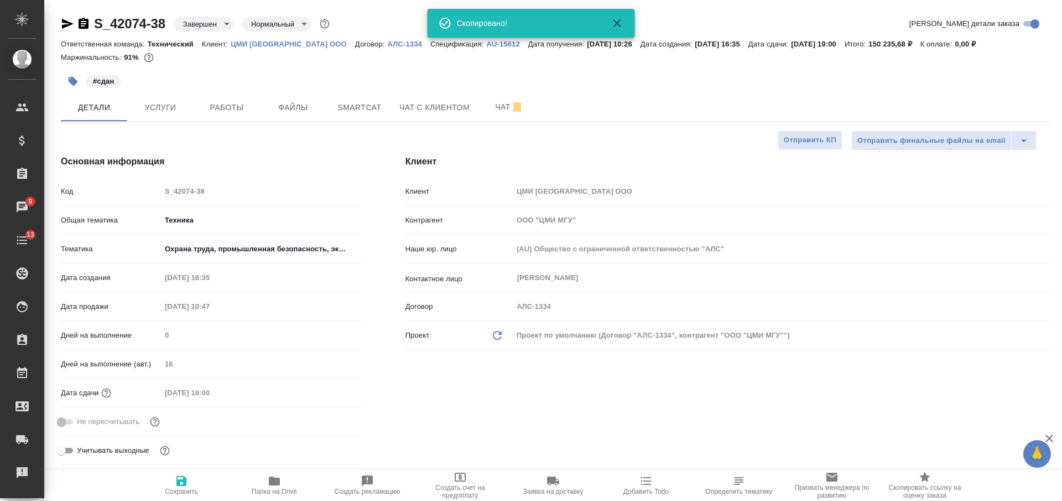
type textarea "x"
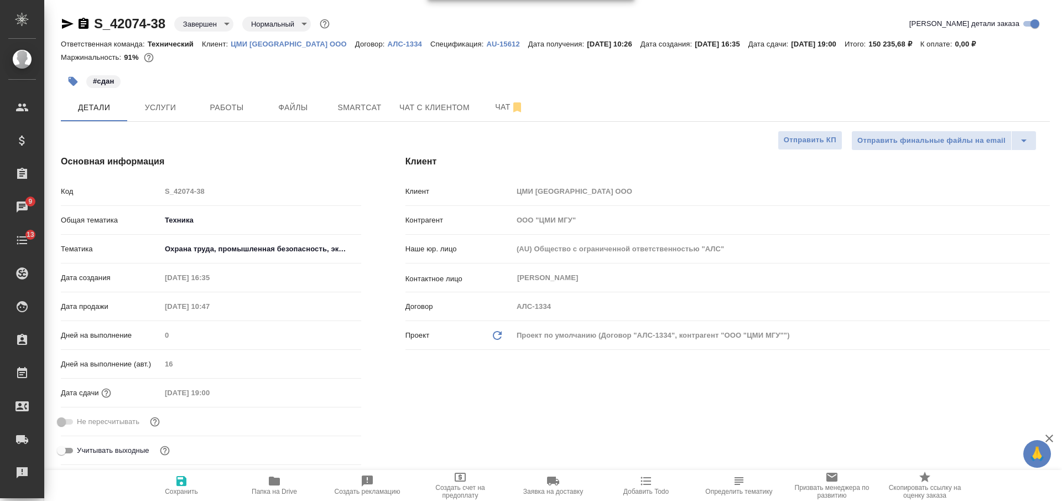
click at [247, 43] on p "ЦМИ [GEOGRAPHIC_DATA] ООО" at bounding box center [293, 44] width 124 height 8
type textarea "x"
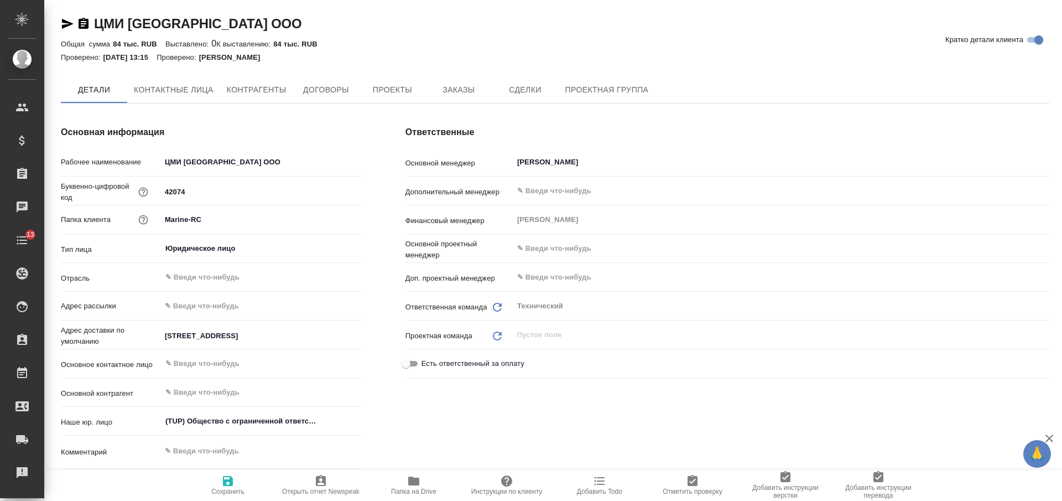
type textarea "x"
click at [85, 25] on icon "button" at bounding box center [84, 23] width 10 height 11
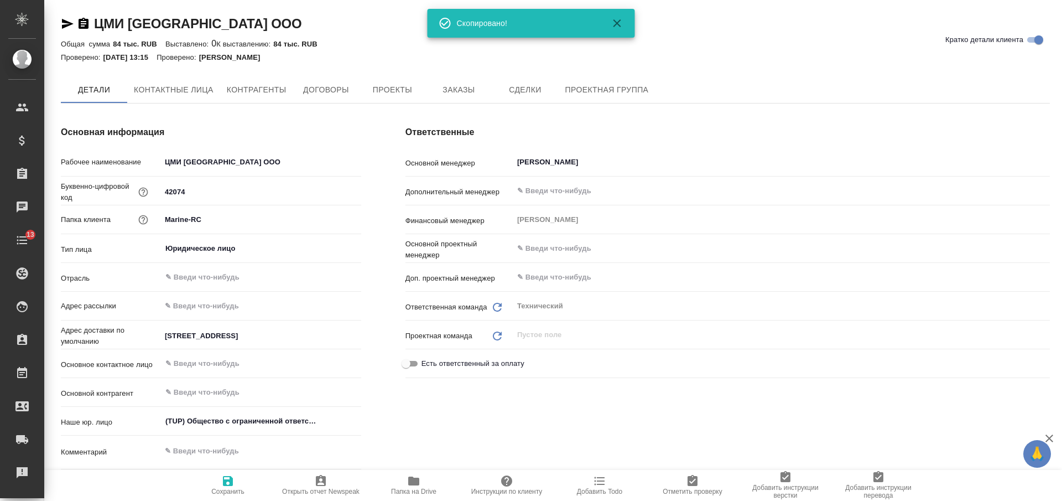
type textarea "x"
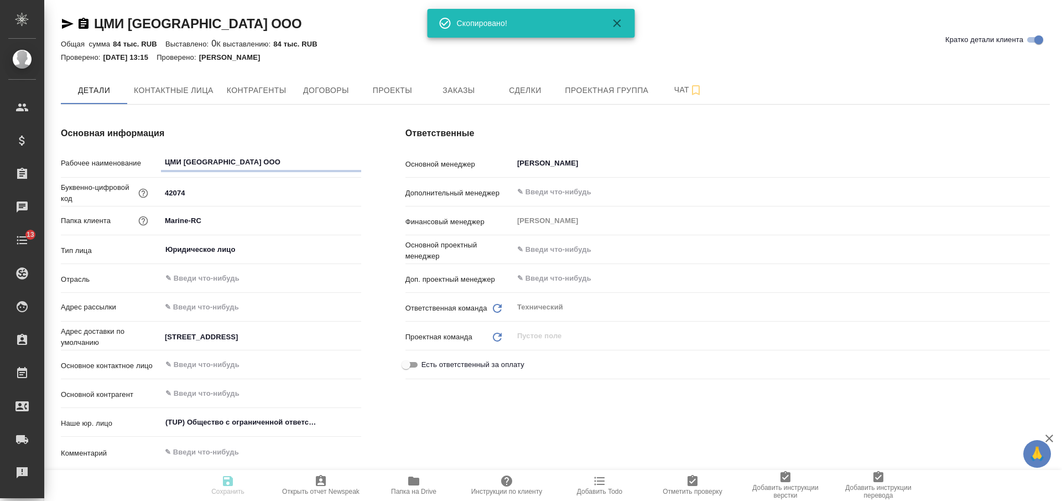
type textarea "x"
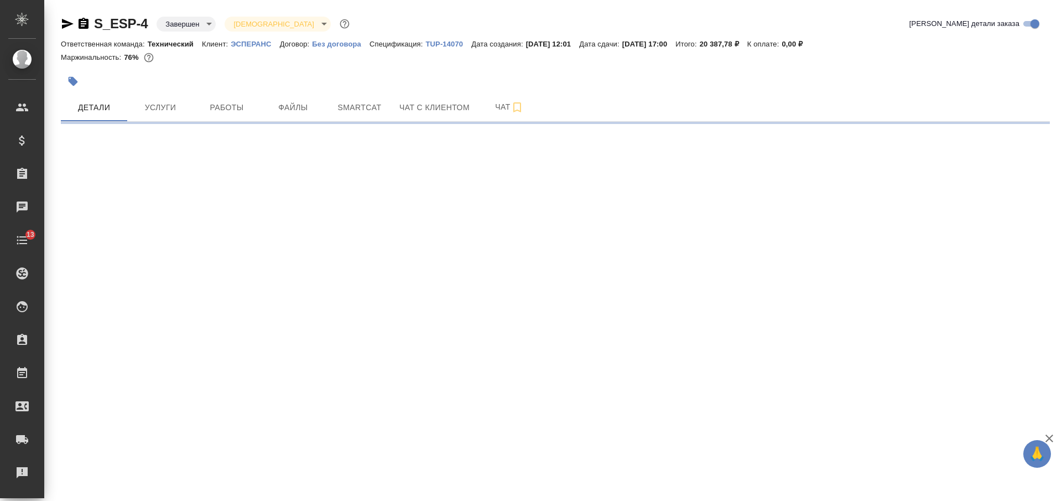
select select "RU"
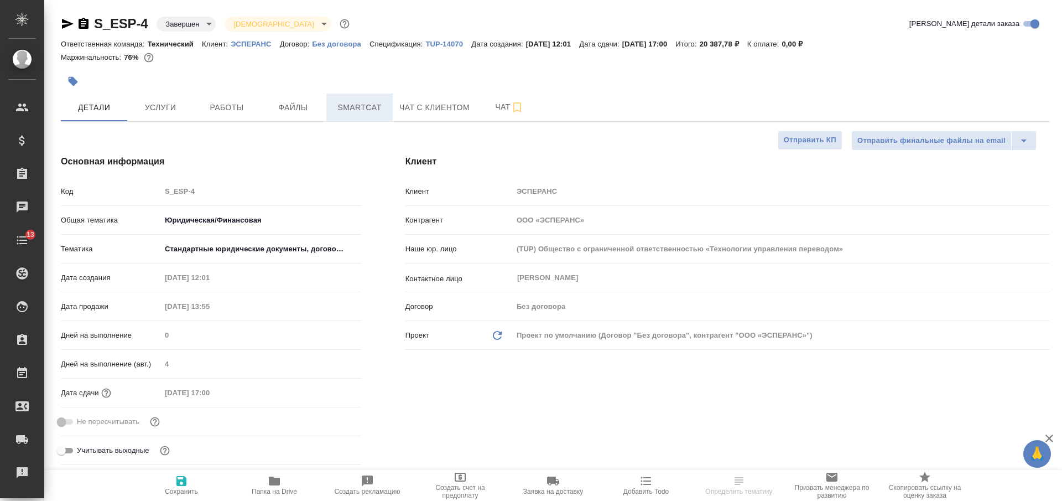
type textarea "x"
drag, startPoint x: 86, startPoint y: 24, endPoint x: 96, endPoint y: 4, distance: 21.5
click at [88, 24] on icon "button" at bounding box center [84, 23] width 10 height 11
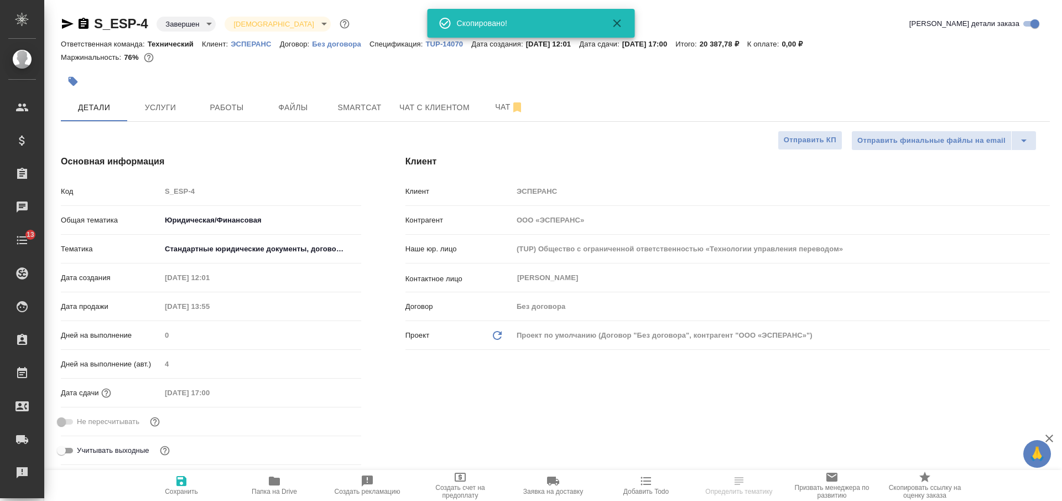
type textarea "x"
select select "RU"
type textarea "x"
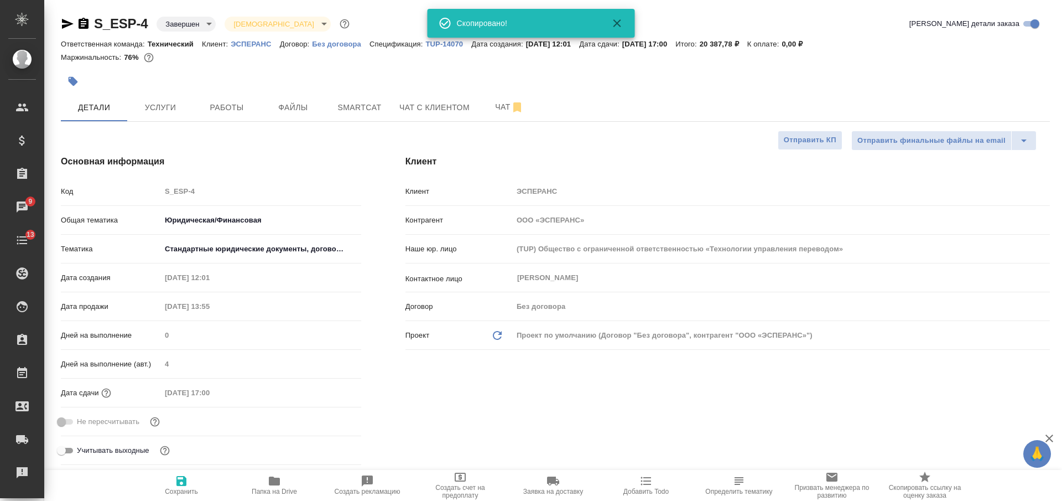
type textarea "x"
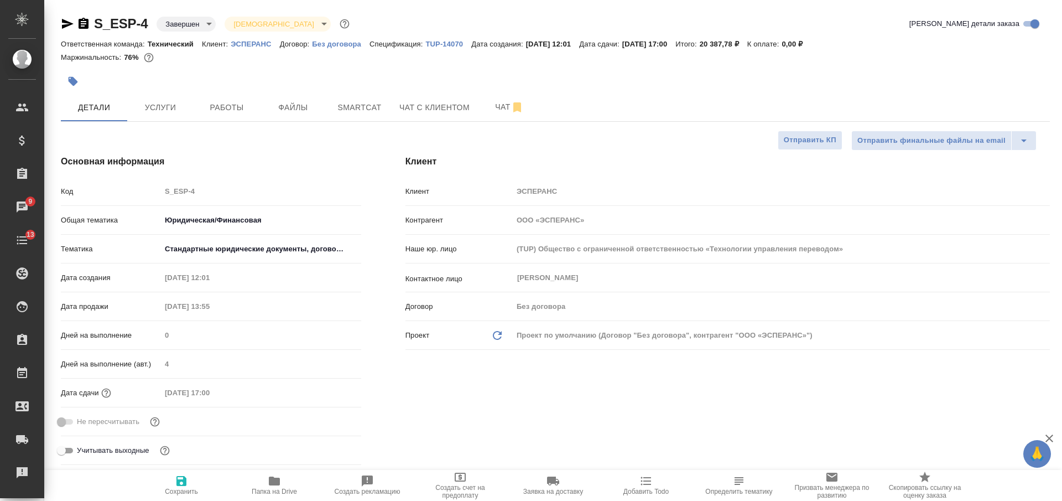
click at [256, 43] on p "ЭСПЕРАНС" at bounding box center [255, 44] width 49 height 8
type textarea "x"
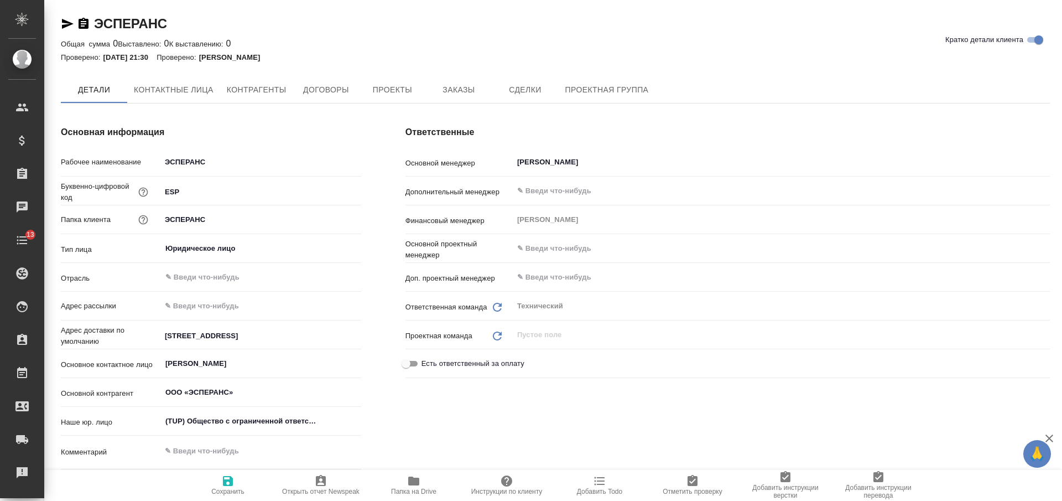
type textarea "x"
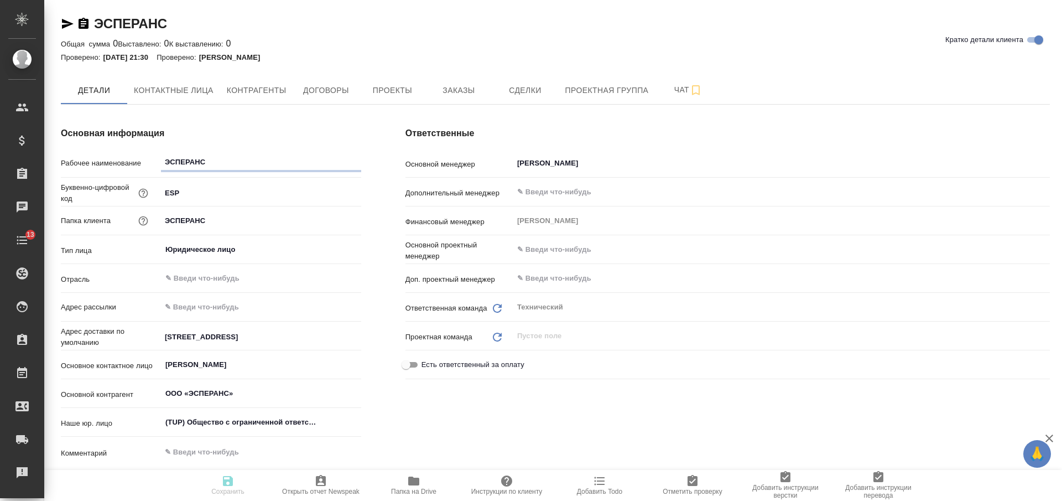
type textarea "x"
click at [82, 22] on icon "button" at bounding box center [84, 23] width 10 height 11
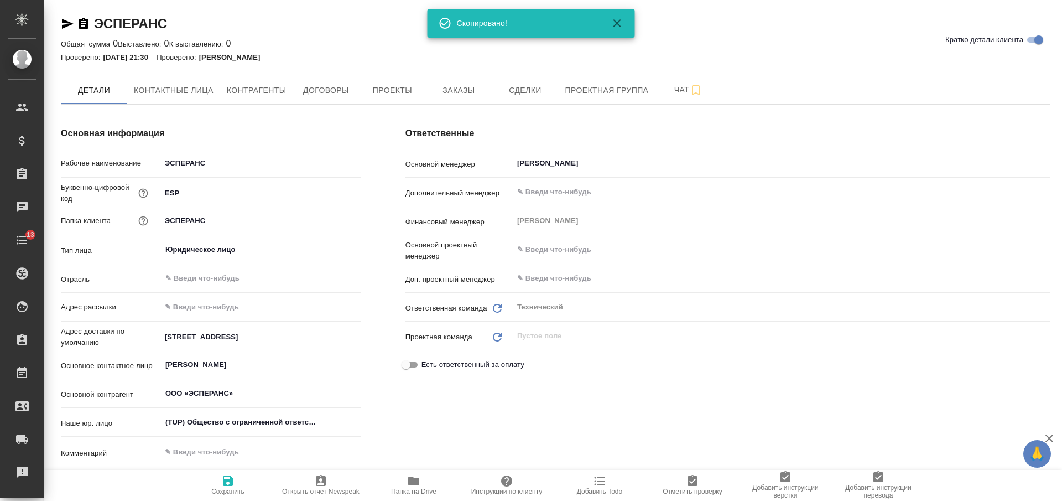
type textarea "x"
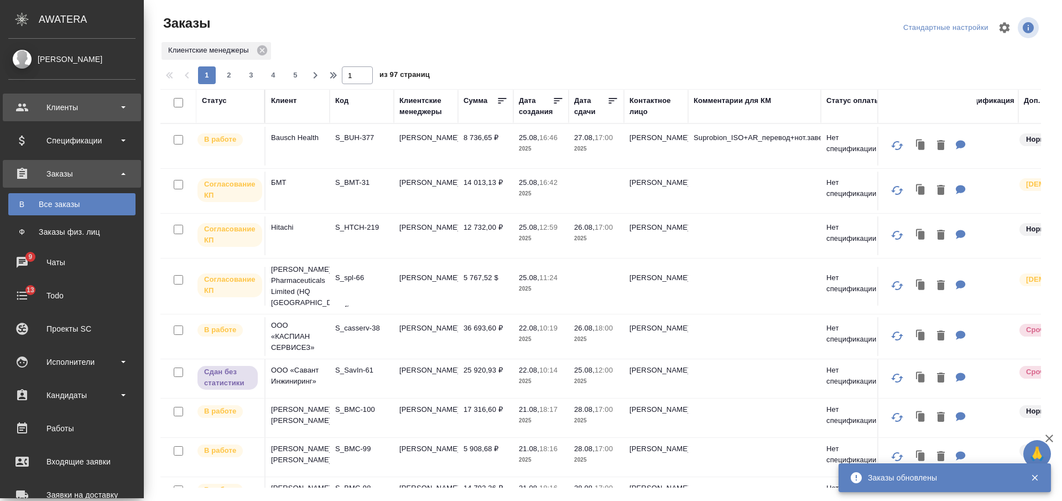
click at [66, 108] on div "Клиенты" at bounding box center [71, 107] width 127 height 17
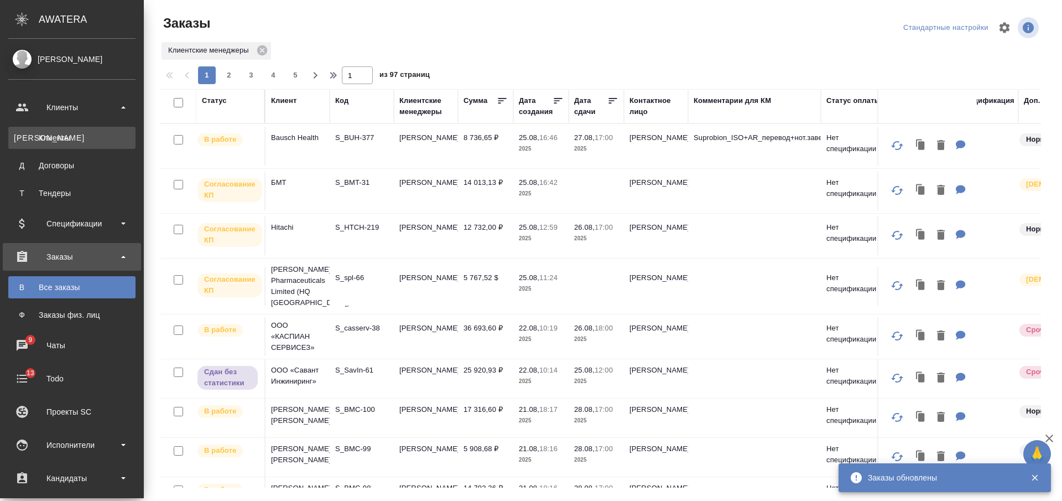
click at [82, 141] on div "Клиенты" at bounding box center [72, 137] width 116 height 11
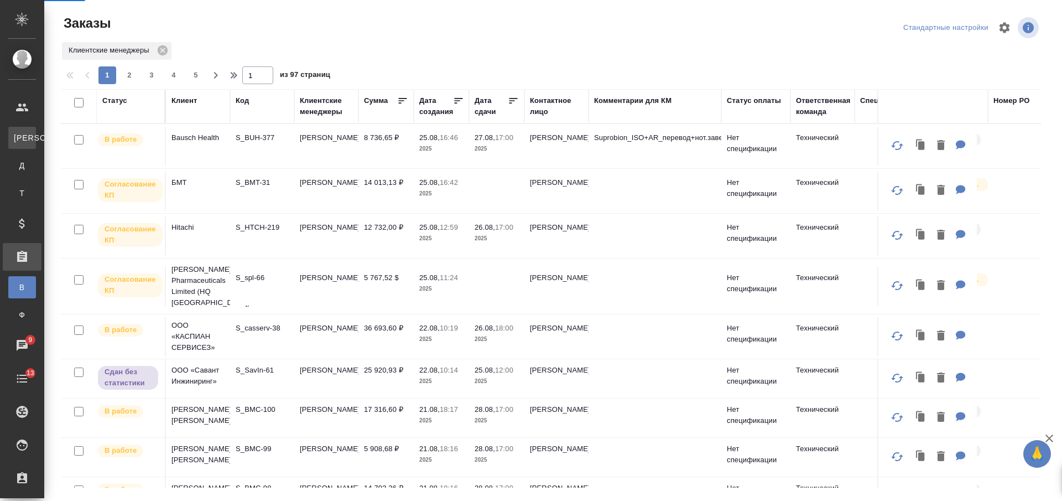
select select "RU"
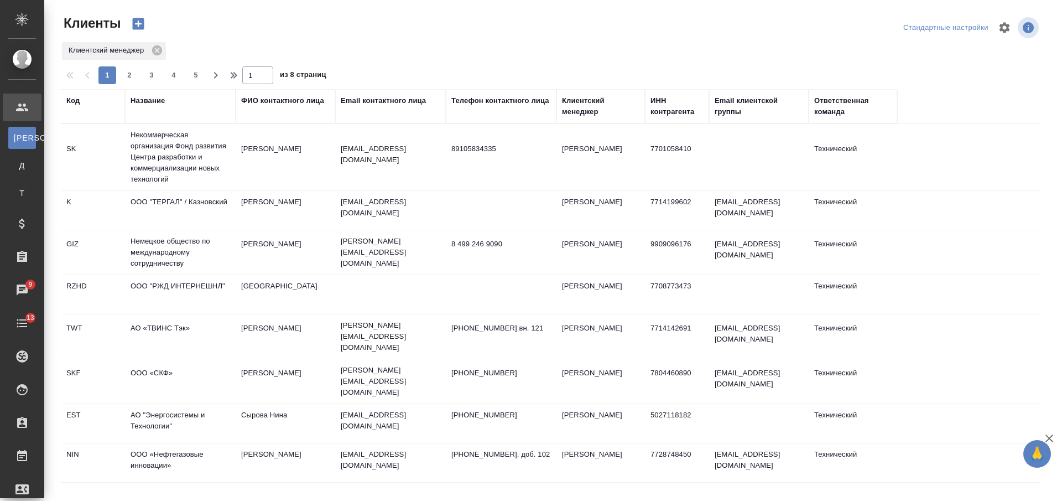
click at [150, 102] on div "Название" at bounding box center [148, 100] width 34 height 11
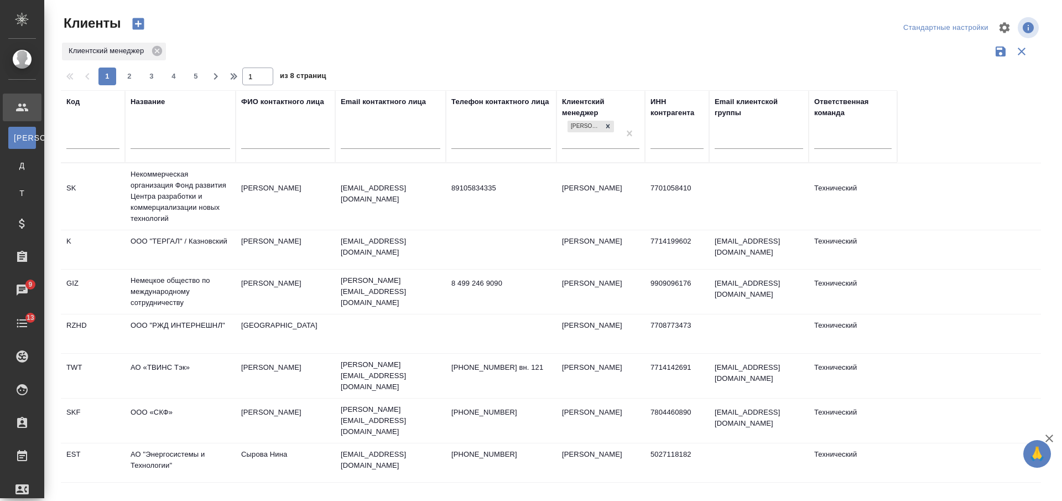
click at [166, 136] on input "text" at bounding box center [181, 141] width 100 height 14
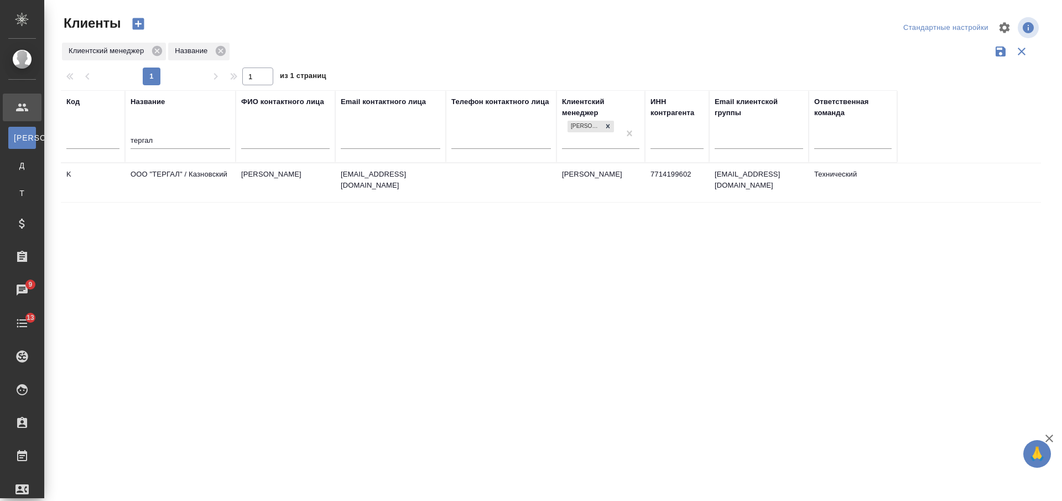
click at [169, 184] on td "ООО "ТЕРГАЛ" / Казновский" at bounding box center [180, 182] width 111 height 39
click at [170, 184] on td "ООО "ТЕРГАЛ" / Казновский" at bounding box center [180, 182] width 111 height 39
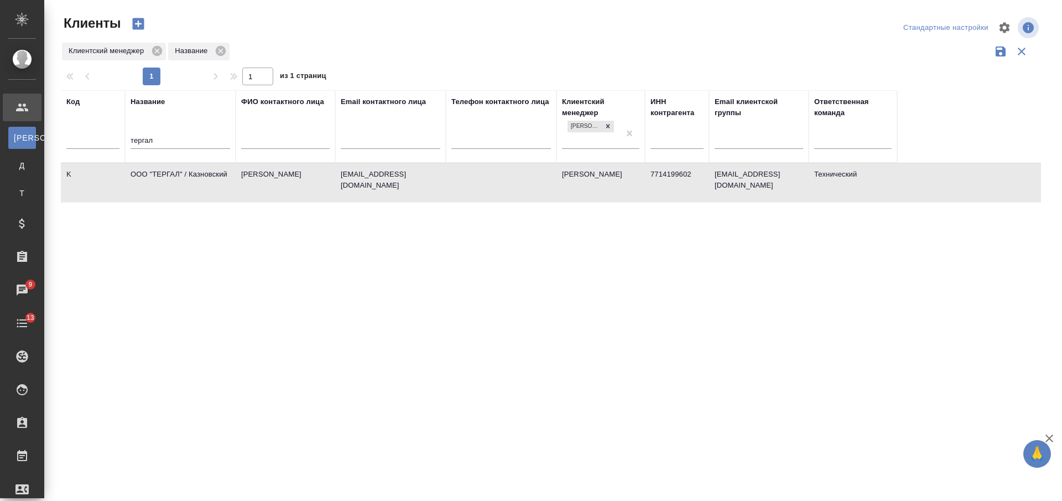
click at [138, 138] on input "тергал" at bounding box center [181, 141] width 100 height 14
click at [136, 136] on input "тергал" at bounding box center [181, 141] width 100 height 14
click at [138, 137] on input "тергал" at bounding box center [181, 141] width 100 height 14
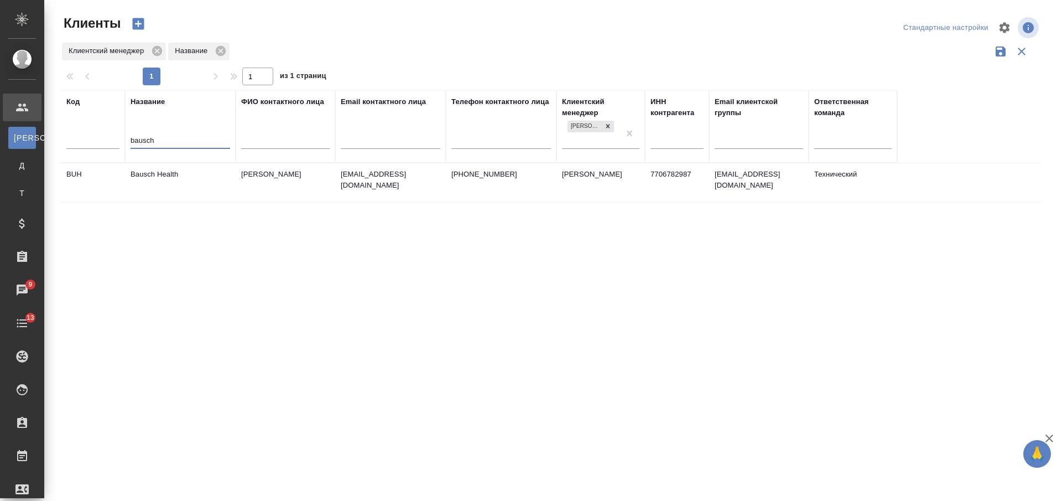
type input "bausch"
click at [179, 186] on td "Bausch Health" at bounding box center [180, 182] width 111 height 39
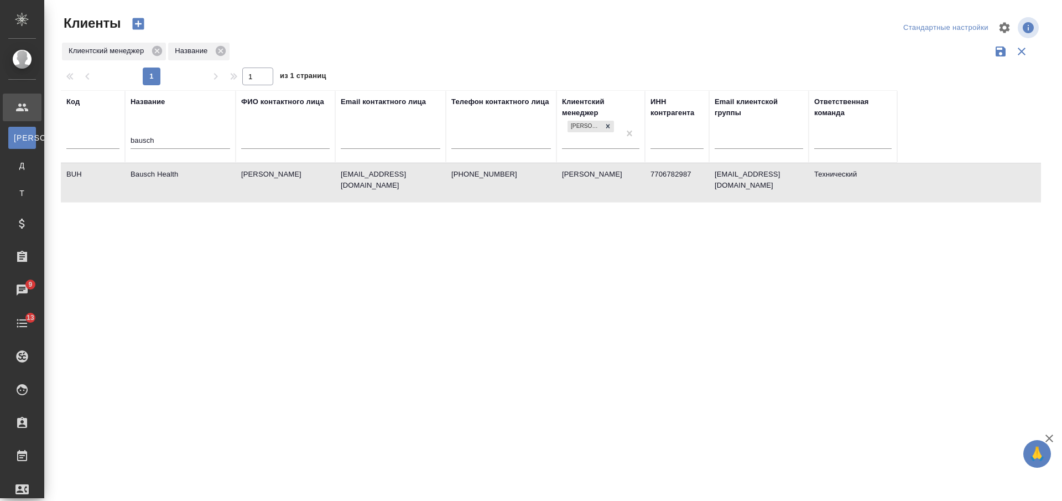
click at [179, 186] on td "Bausch Health" at bounding box center [180, 182] width 111 height 39
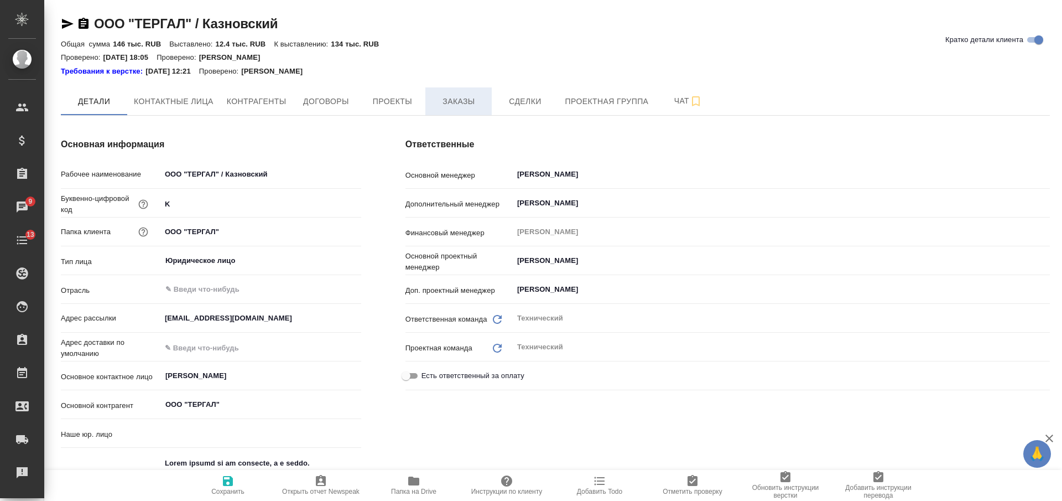
click at [428, 96] on button "Заказы" at bounding box center [458, 101] width 66 height 28
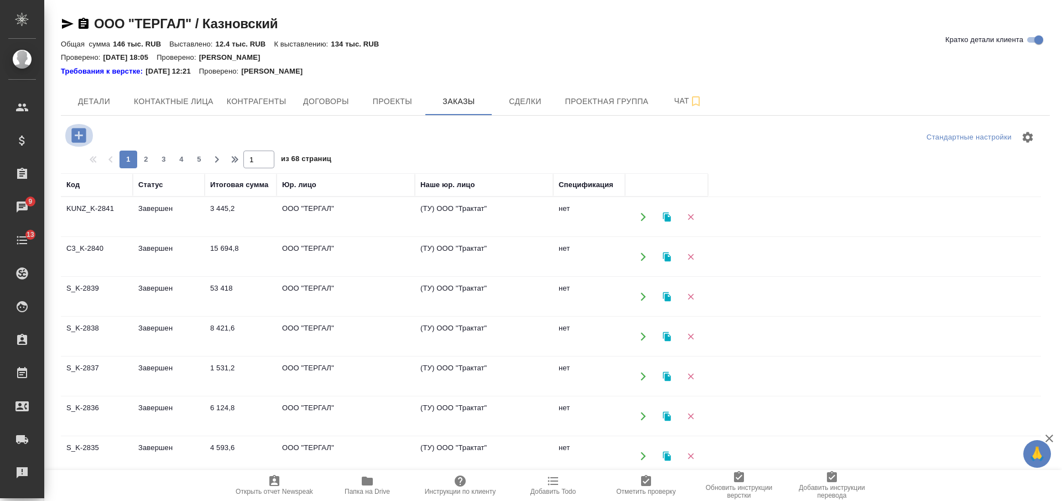
click at [74, 137] on icon "button" at bounding box center [78, 135] width 14 height 14
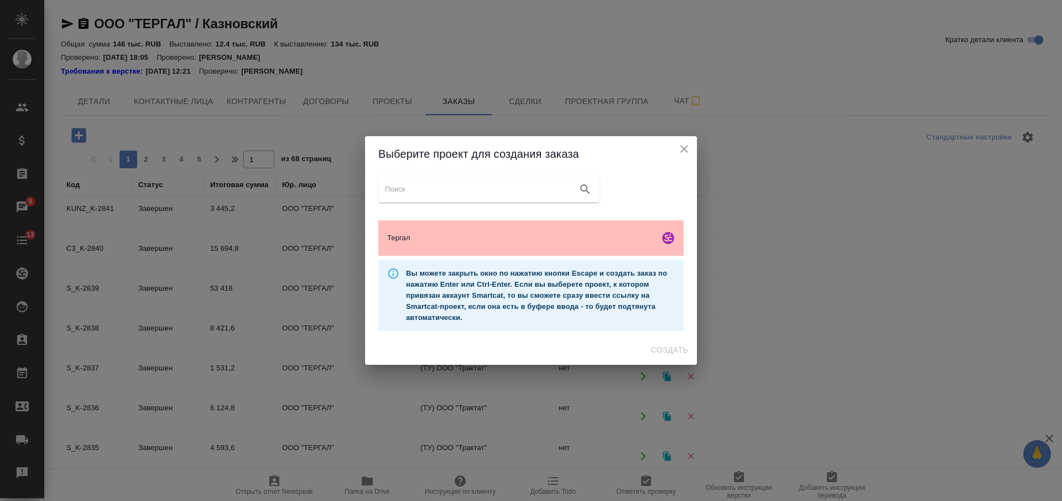
click at [524, 237] on span "Тергал" at bounding box center [521, 237] width 268 height 11
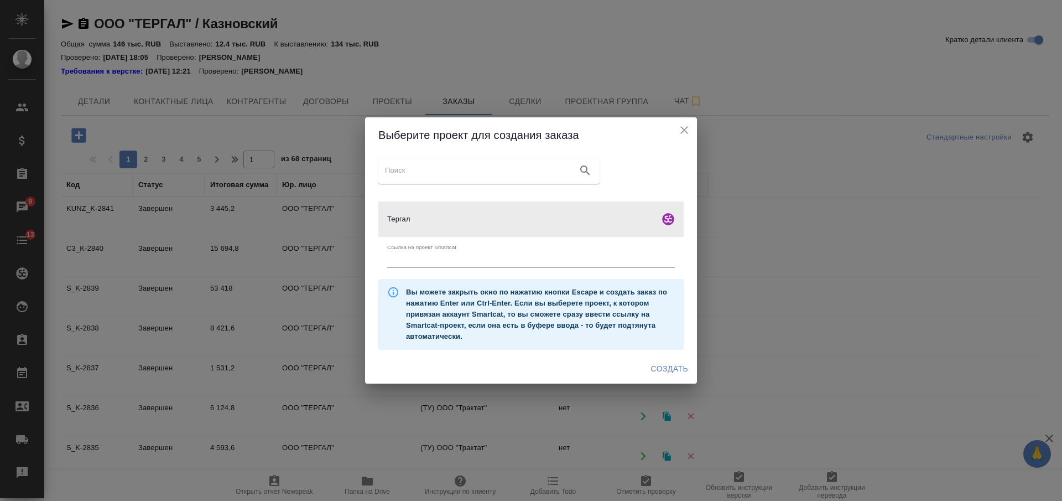
click at [671, 367] on span "Создать" at bounding box center [669, 369] width 37 height 14
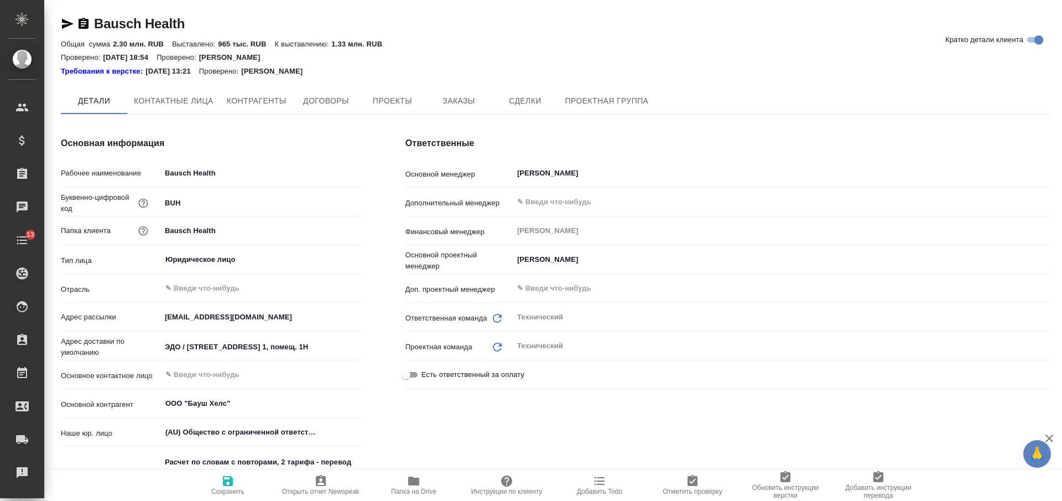
type textarea "x"
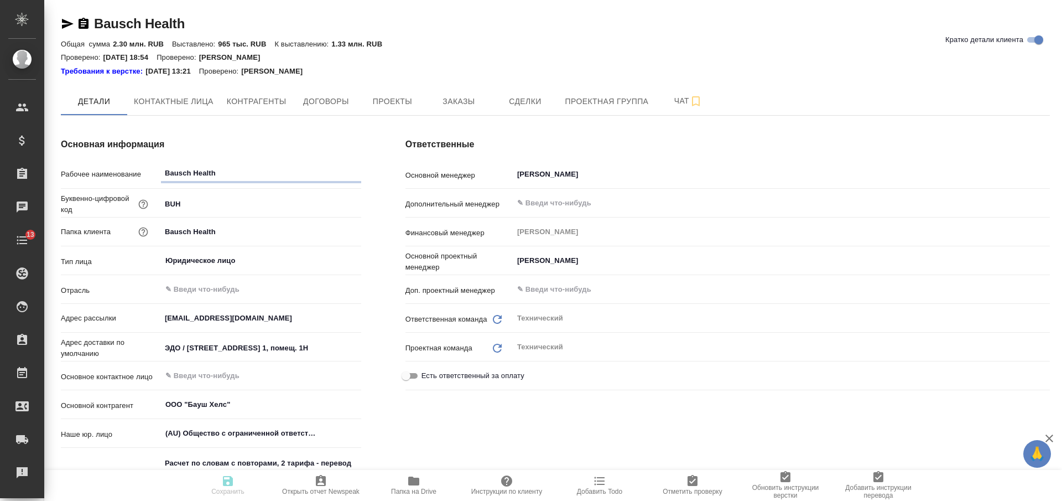
type textarea "x"
click at [458, 97] on span "Заказы" at bounding box center [458, 102] width 53 height 14
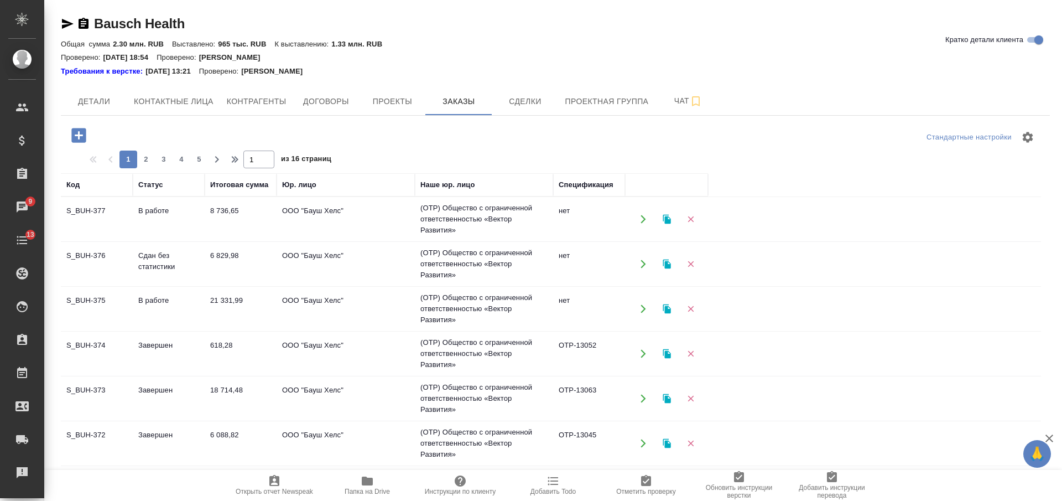
click at [87, 131] on icon "button" at bounding box center [78, 135] width 19 height 19
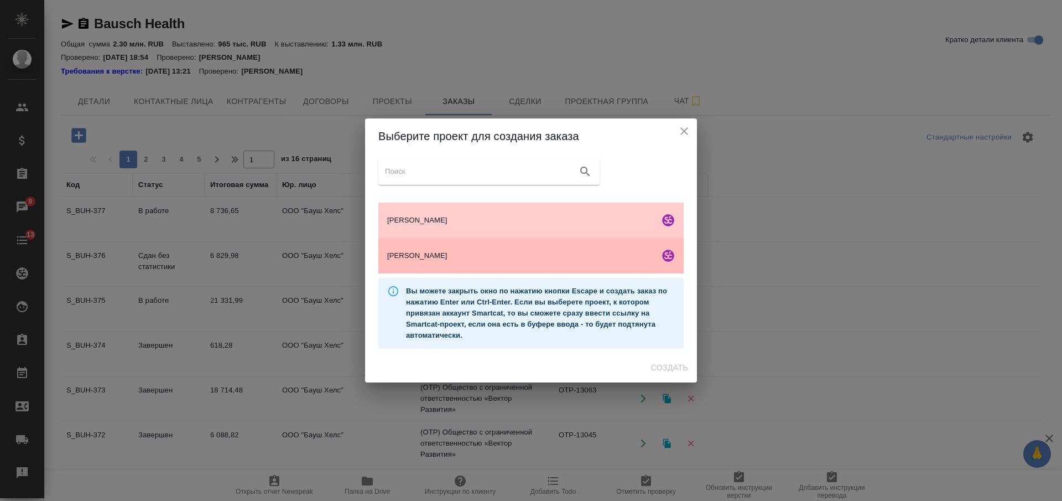
click at [530, 253] on span "Бауш Хелс" at bounding box center [521, 255] width 268 height 11
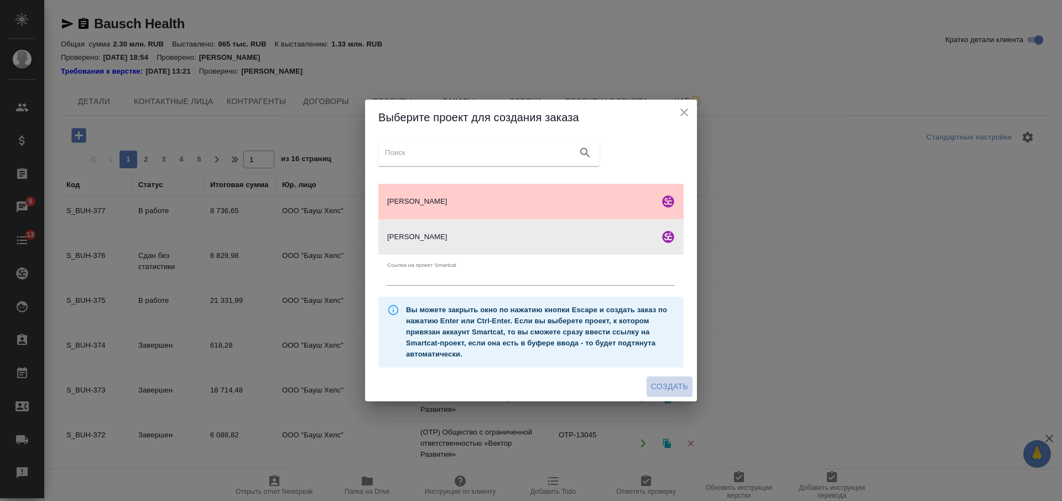
click at [660, 381] on span "Создать" at bounding box center [669, 386] width 37 height 14
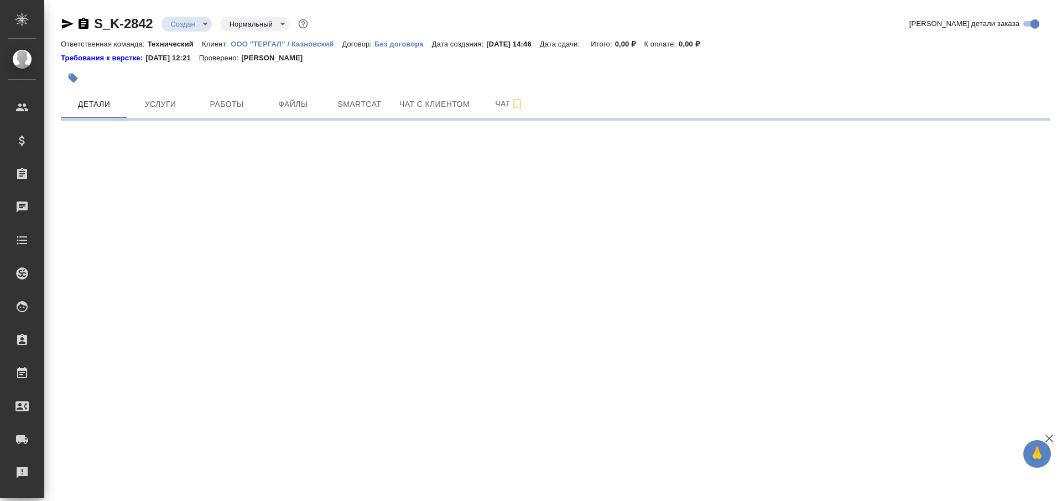
select select "RU"
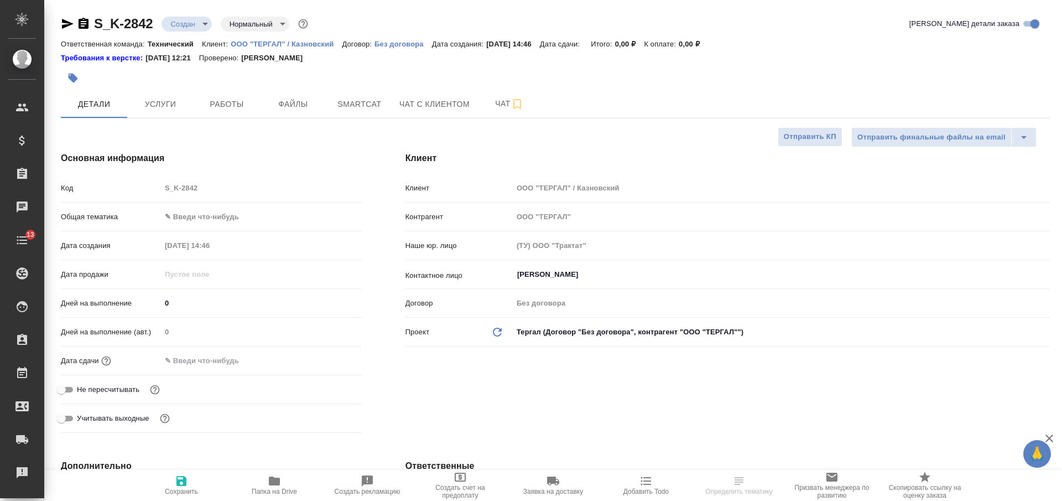
type textarea "x"
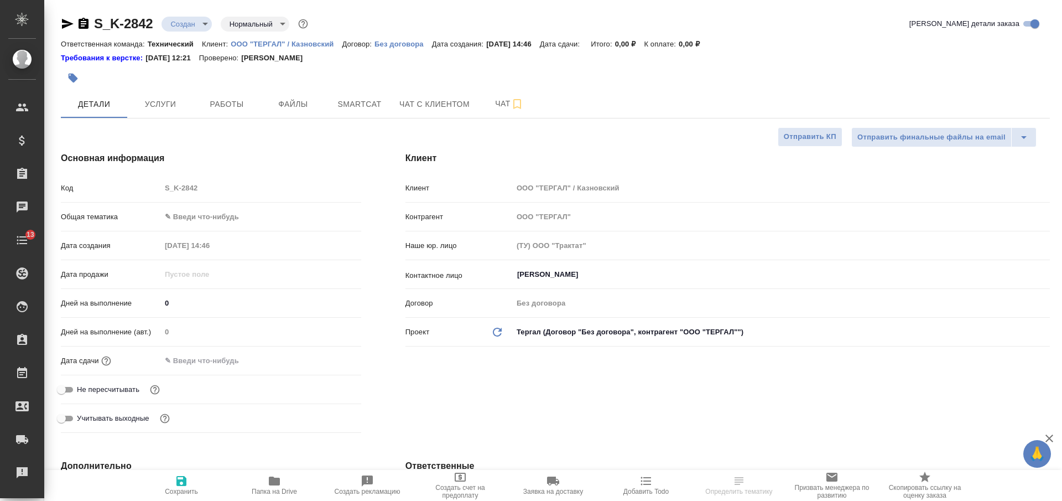
type textarea "x"
click at [557, 280] on input "[PERSON_NAME]" at bounding box center [762, 274] width 493 height 13
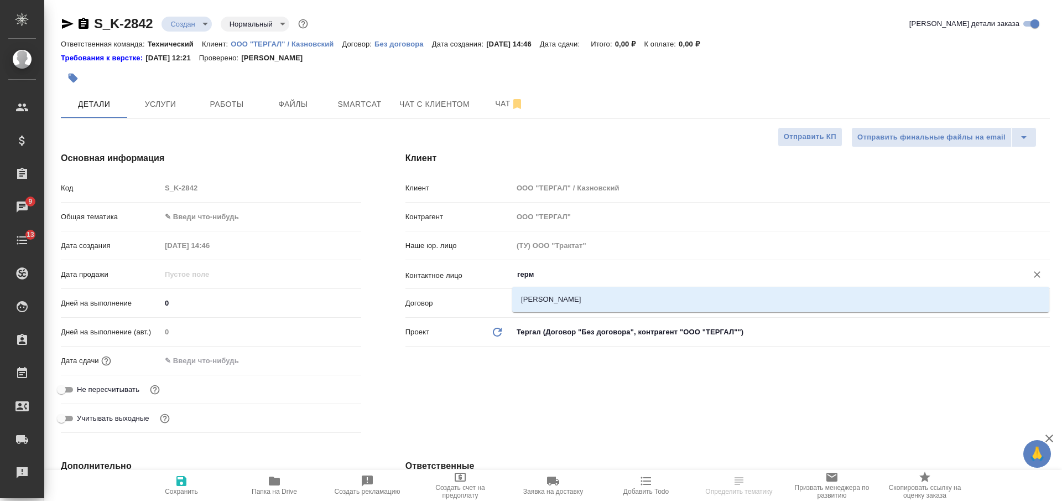
click at [583, 299] on li "[PERSON_NAME]" at bounding box center [780, 299] width 537 height 20
type input "[PERSON_NAME]"
type textarea "x"
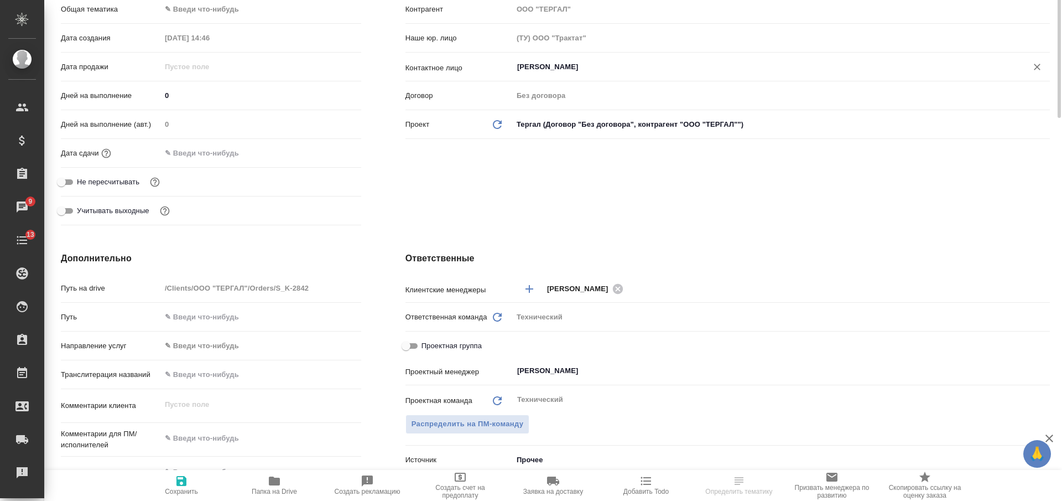
scroll to position [277, 0]
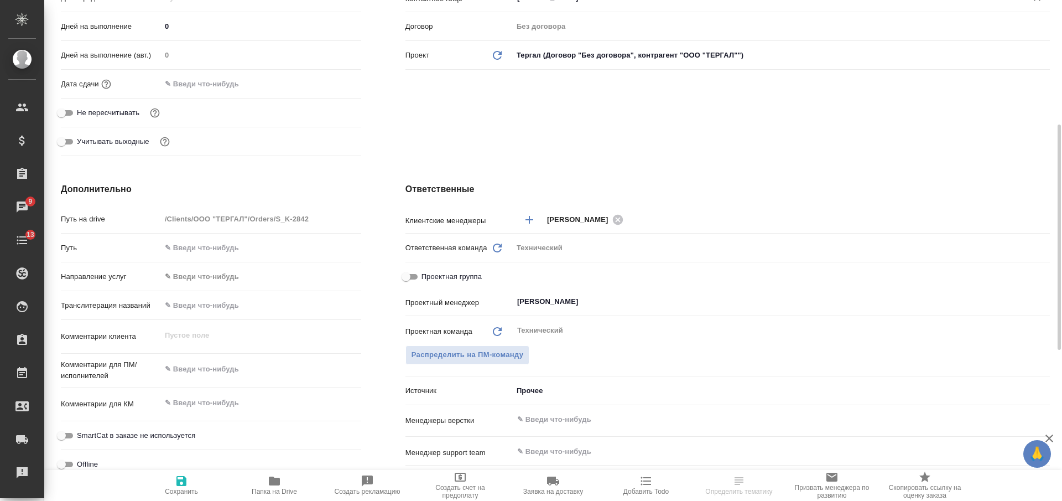
type input "[PERSON_NAME]"
type textarea "x"
click at [240, 371] on textarea at bounding box center [260, 369] width 199 height 19
type textarea "р"
type textarea "x"
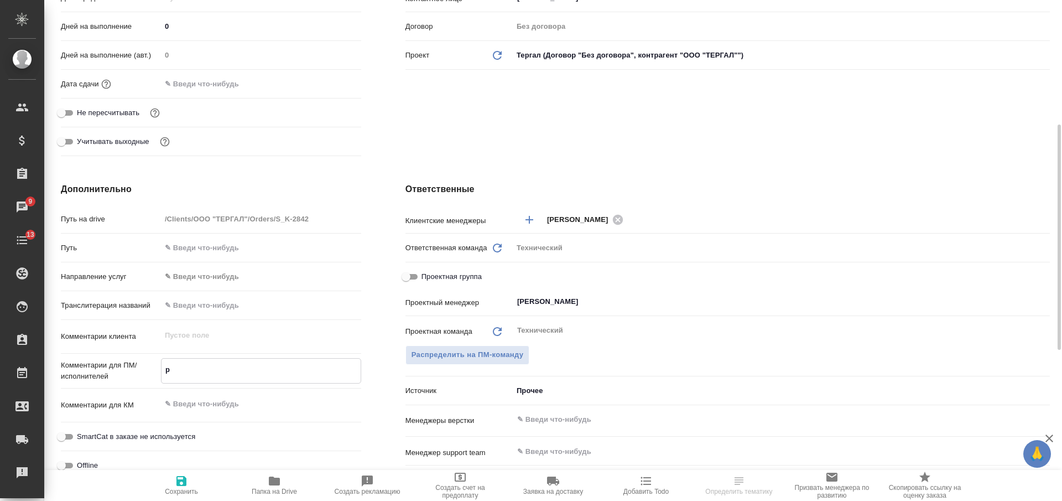
type textarea "x"
type textarea "ру"
type textarea "x"
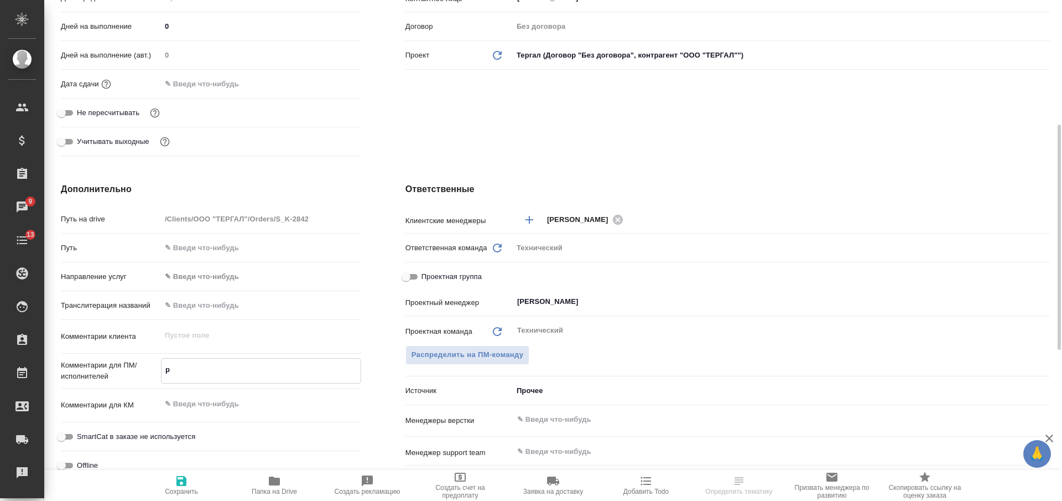
type textarea "x"
type textarea "рус"
type textarea "x"
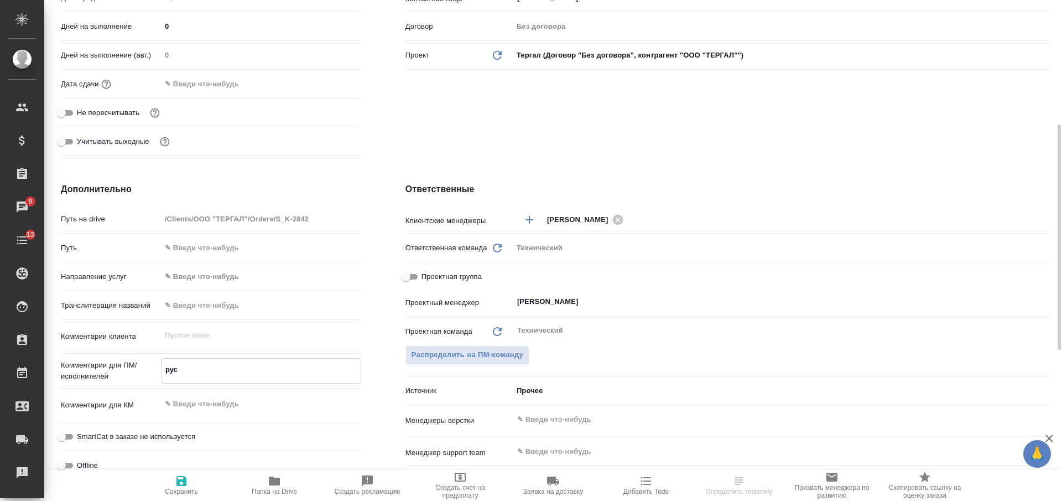
type textarea "рус-"
type textarea "x"
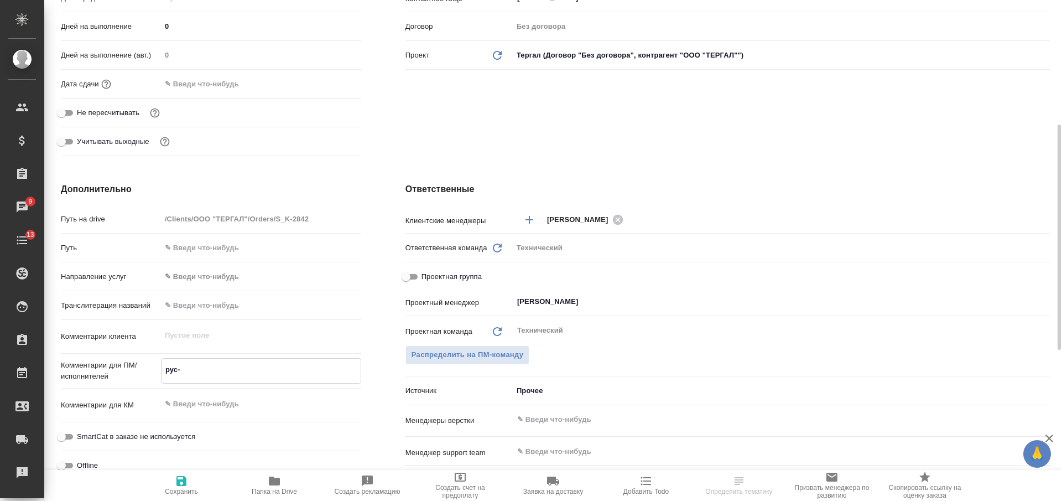
type textarea "рус-н"
type textarea "x"
type textarea "рус-не"
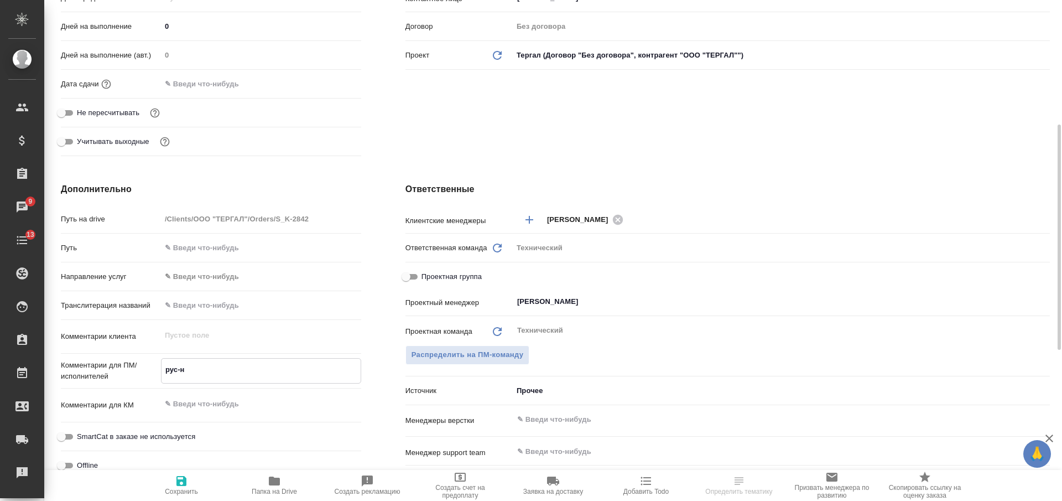
type textarea "x"
type textarea "рус-нем"
type textarea "x"
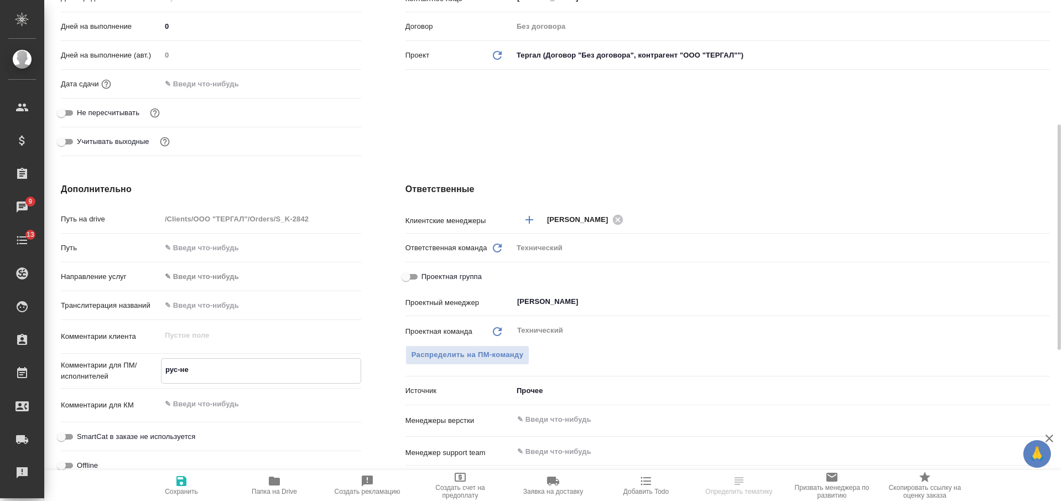
type textarea "x"
type textarea "рус-нем"
type textarea "x"
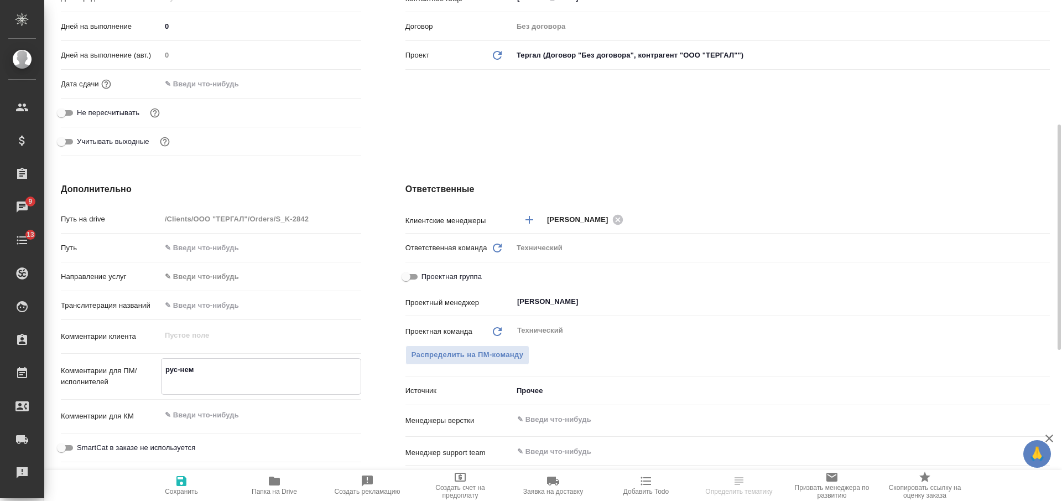
type textarea "рус-нем с"
type textarea "x"
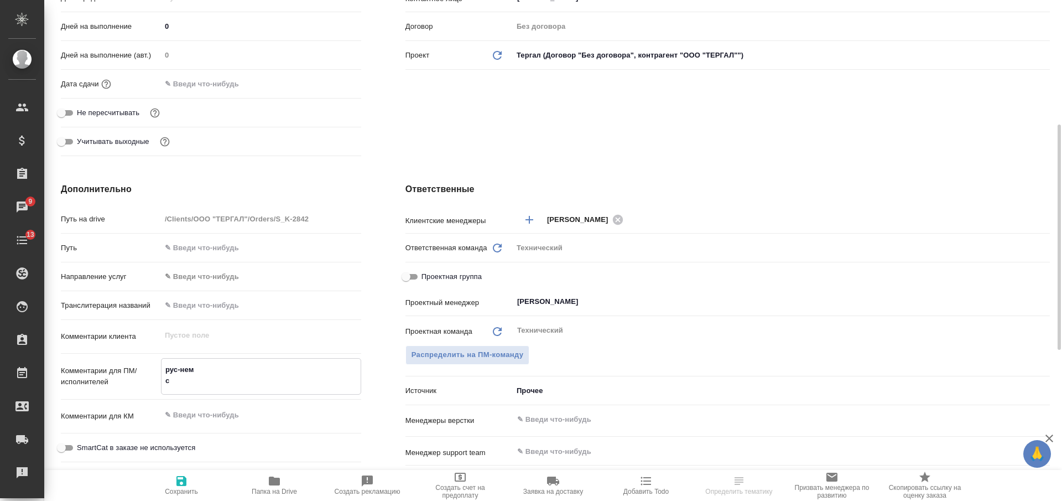
type textarea "рус-нем св"
type textarea "x"
type textarea "рус-нем све"
type textarea "x"
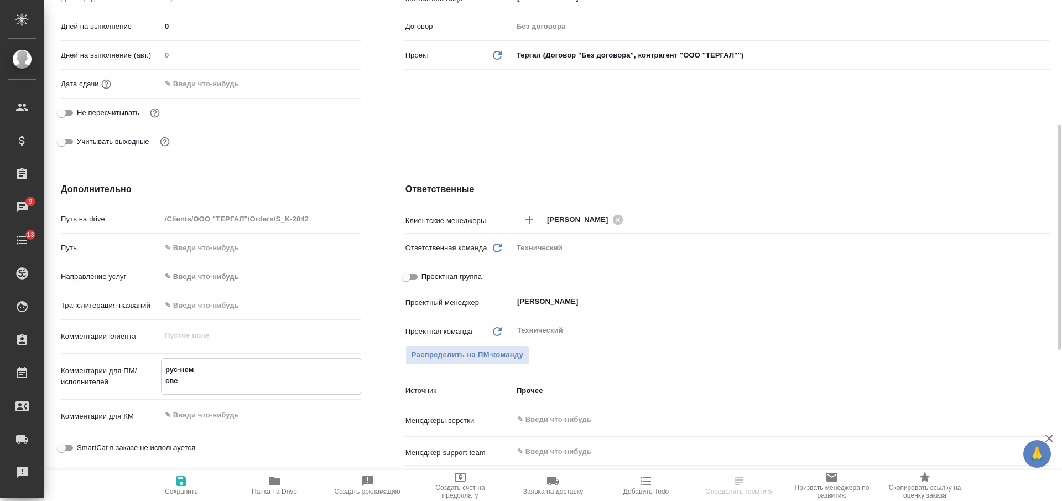
type textarea "x"
type textarea "рус-нем свер"
type textarea "x"
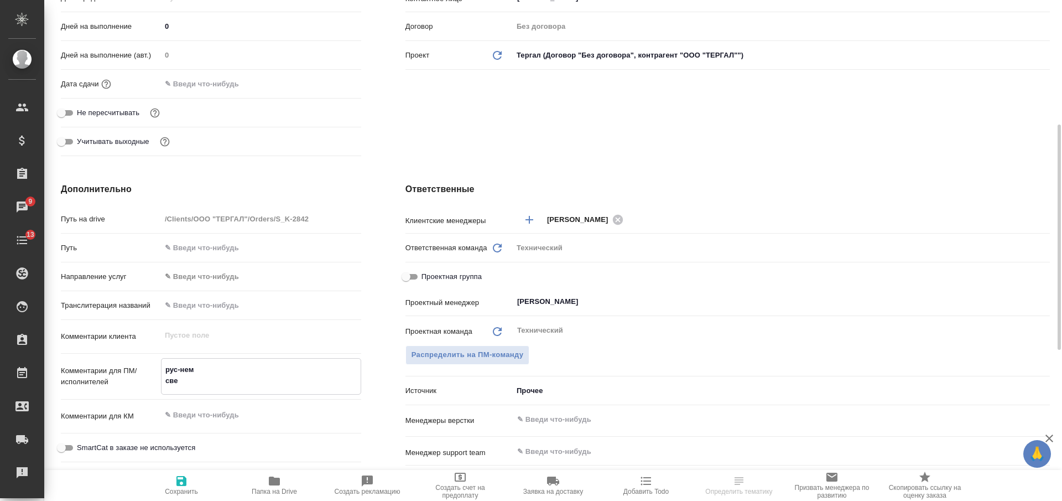
type textarea "x"
type textarea "рус-нем сверх"
type textarea "x"
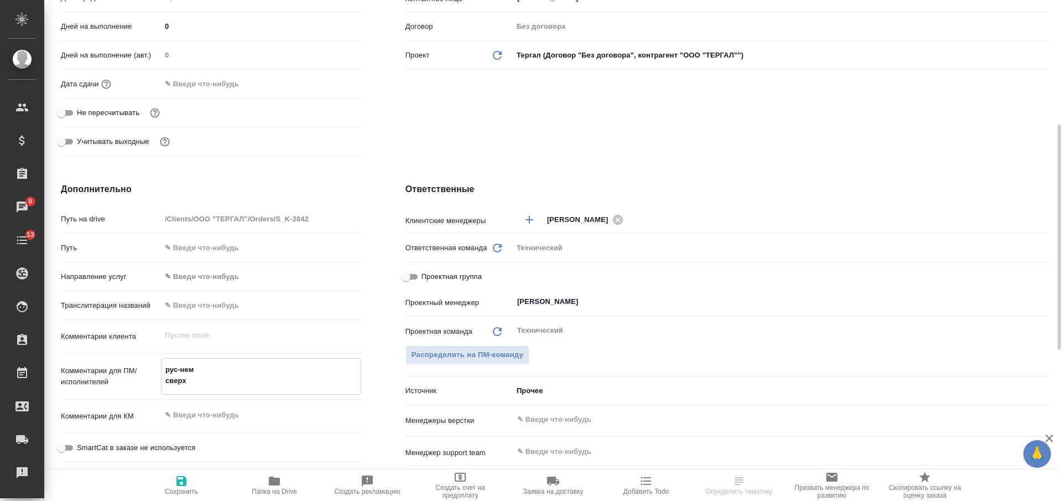
type textarea "x"
type textarea "рус-нем сверхс"
type textarea "x"
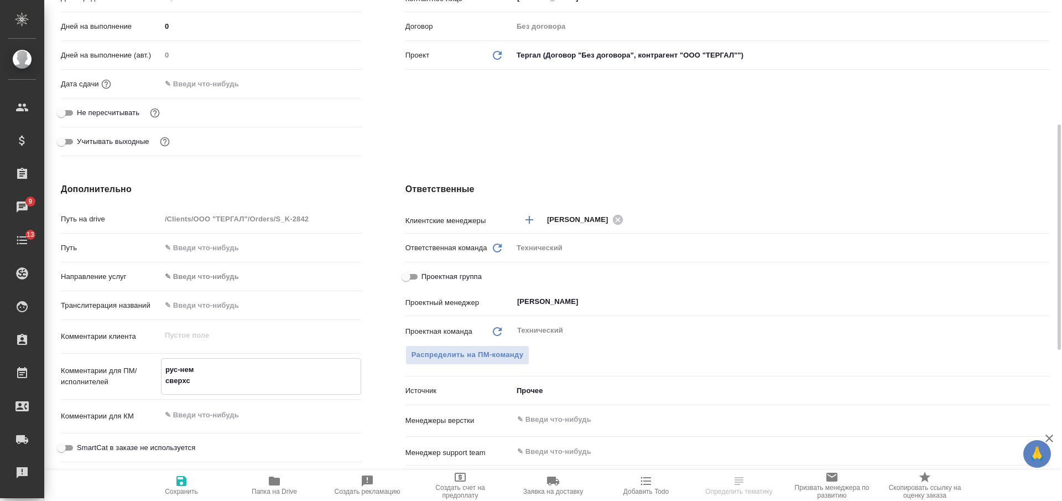
type textarea "рус-нем сверхср"
type textarea "x"
type textarea "рус-нем сверхсро"
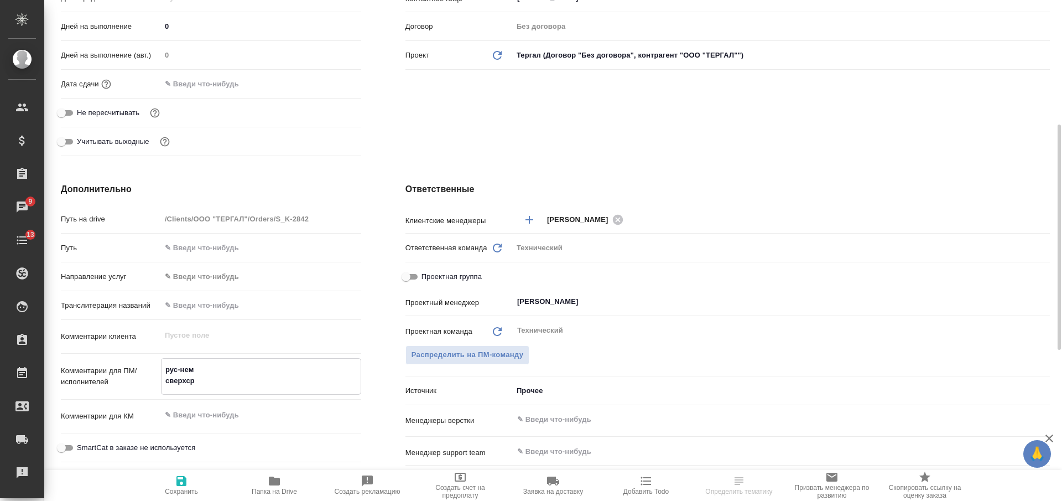
type textarea "x"
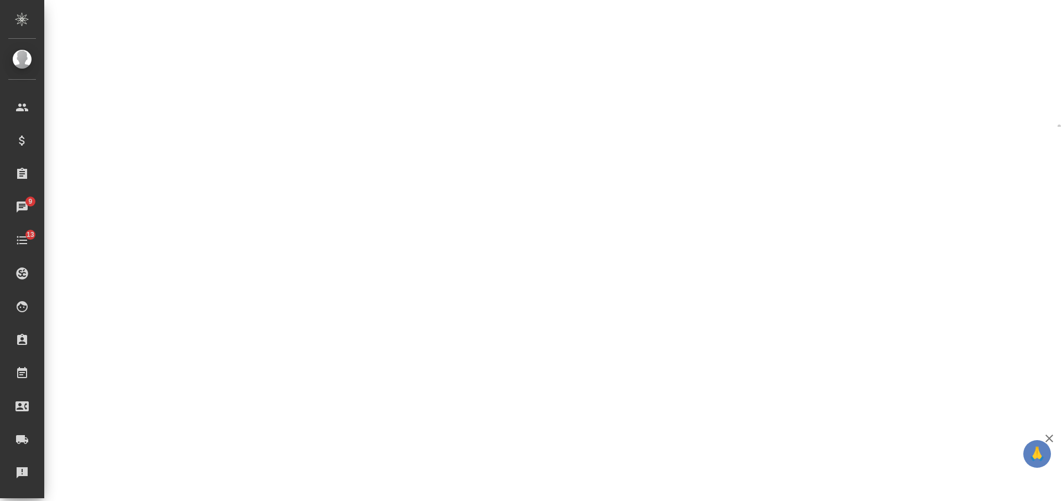
select select "RU"
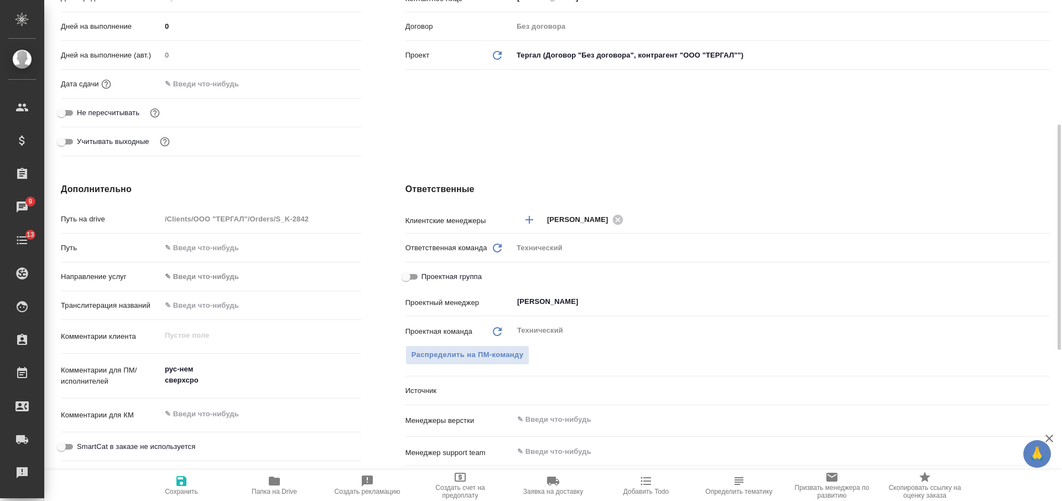
type textarea "x"
click at [252, 387] on textarea "рус-нем сверхсро" at bounding box center [261, 374] width 200 height 30
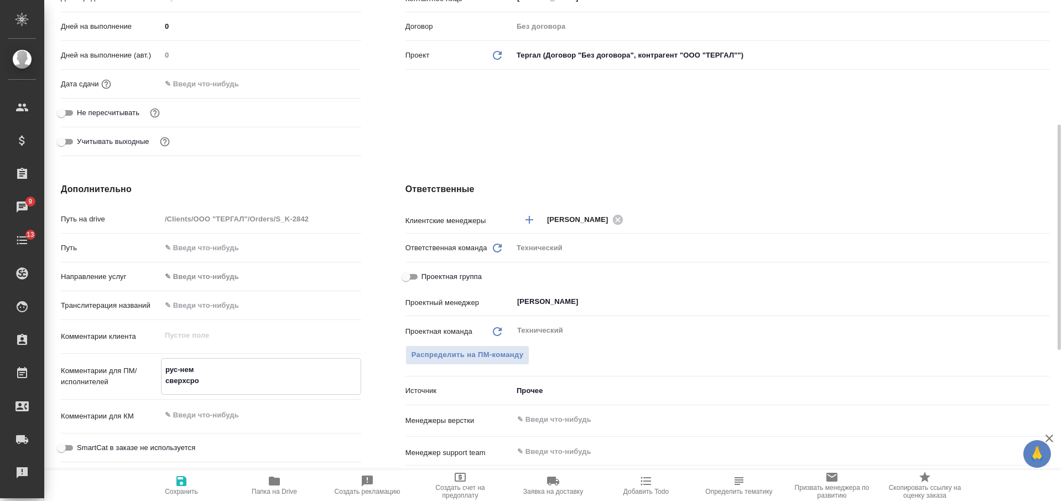
type textarea "рус-нем сверхср"
type textarea "x"
type textarea "рус-нем сверхср"
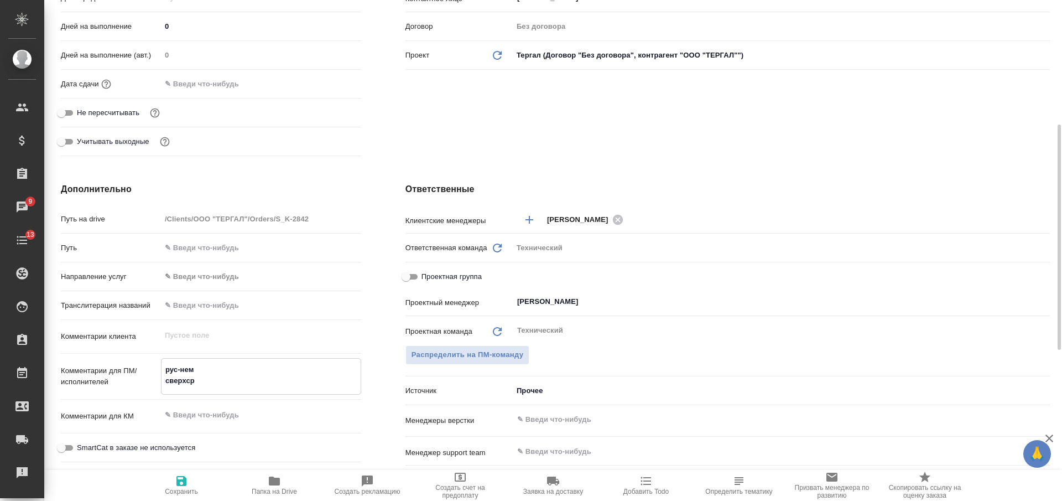
type textarea "x"
click at [189, 488] on span "Сохранить" at bounding box center [181, 491] width 33 height 8
type textarea "x"
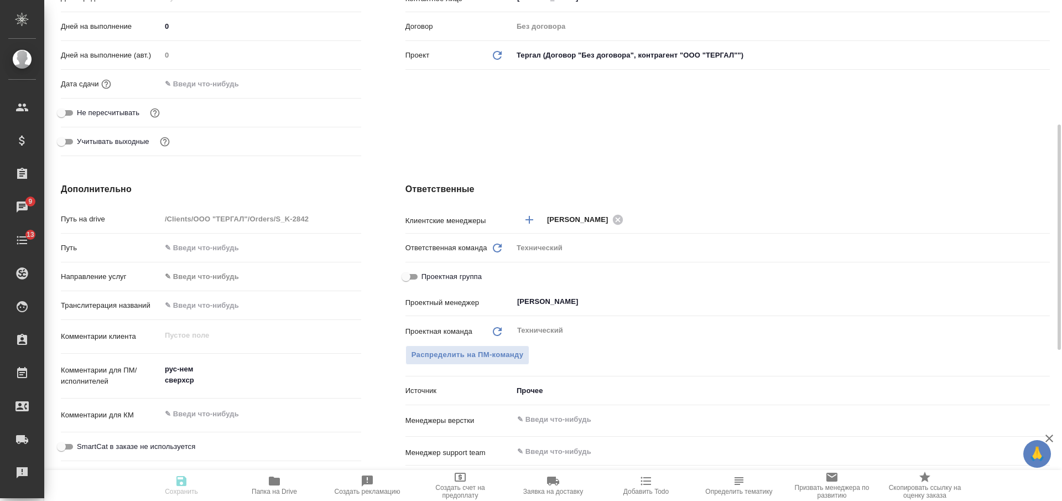
type textarea "x"
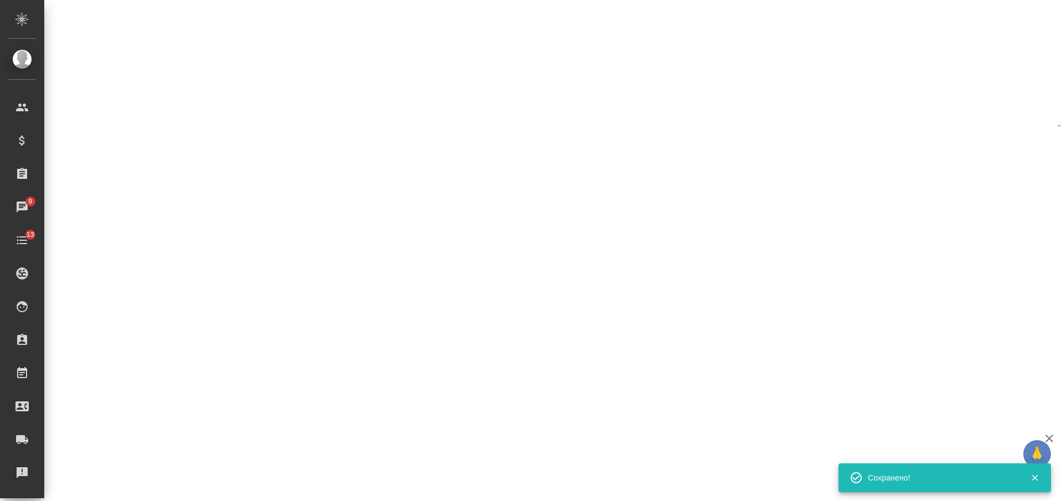
select select "RU"
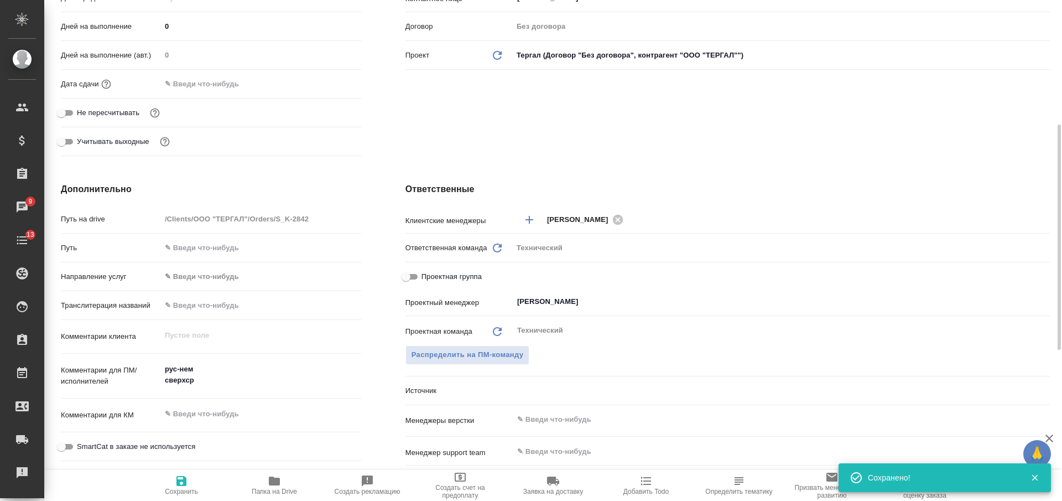
type textarea "x"
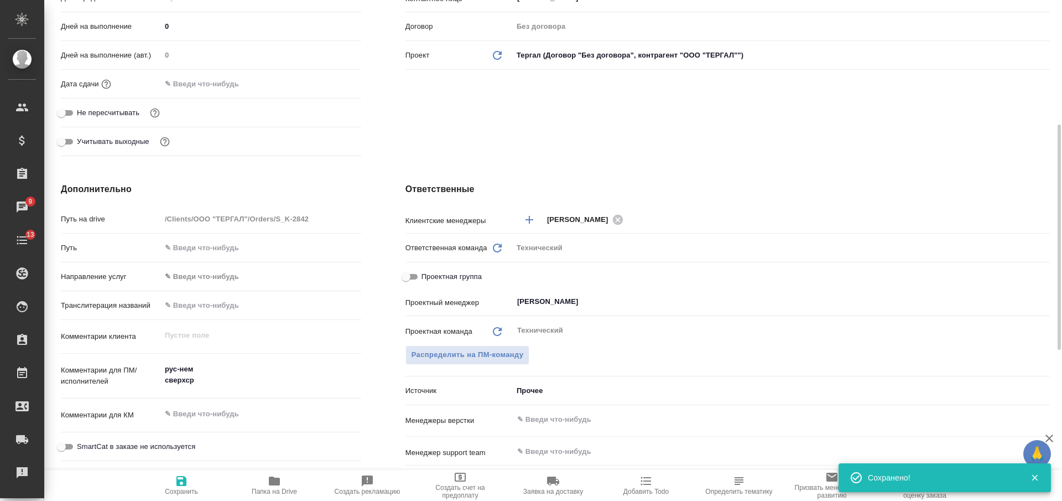
type textarea "x"
click at [206, 414] on textarea at bounding box center [260, 414] width 199 height 19
type textarea "С"
type textarea "x"
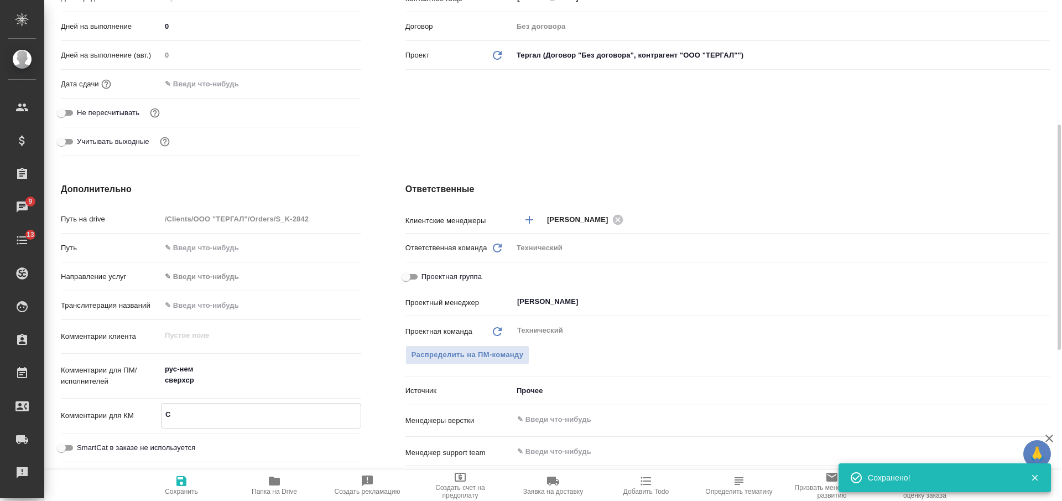
type textarea "x"
type textarea "Се"
type textarea "x"
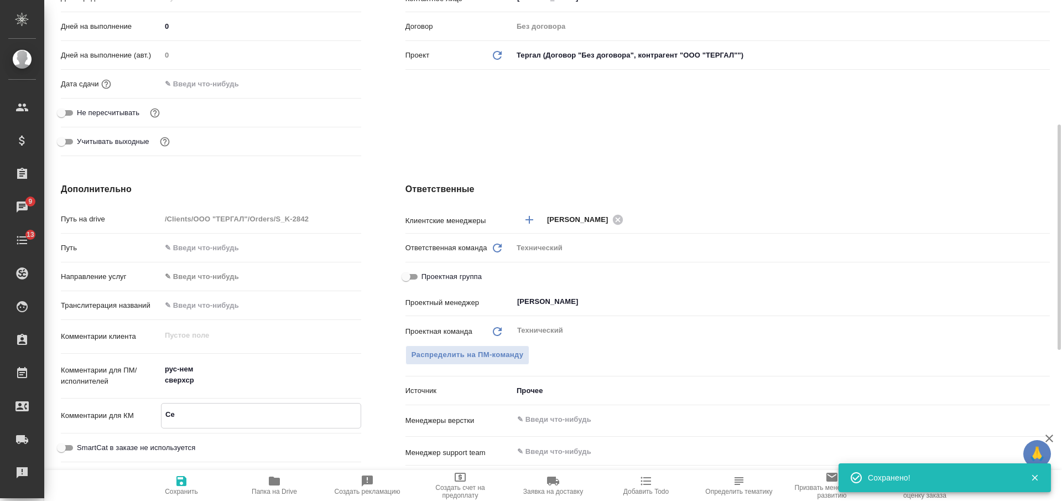
type textarea "Сер"
type textarea "x"
type textarea "Серг"
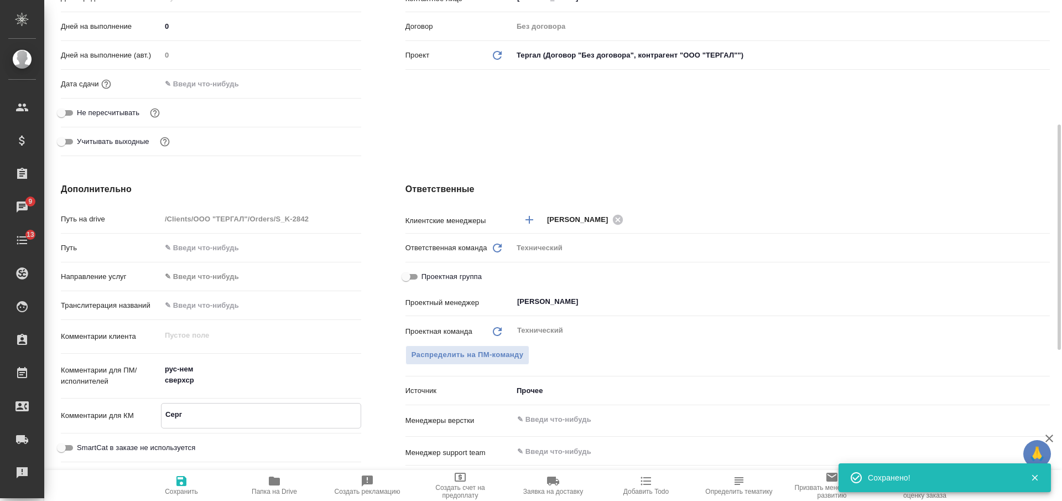
type textarea "x"
type textarea "Серге"
type textarea "x"
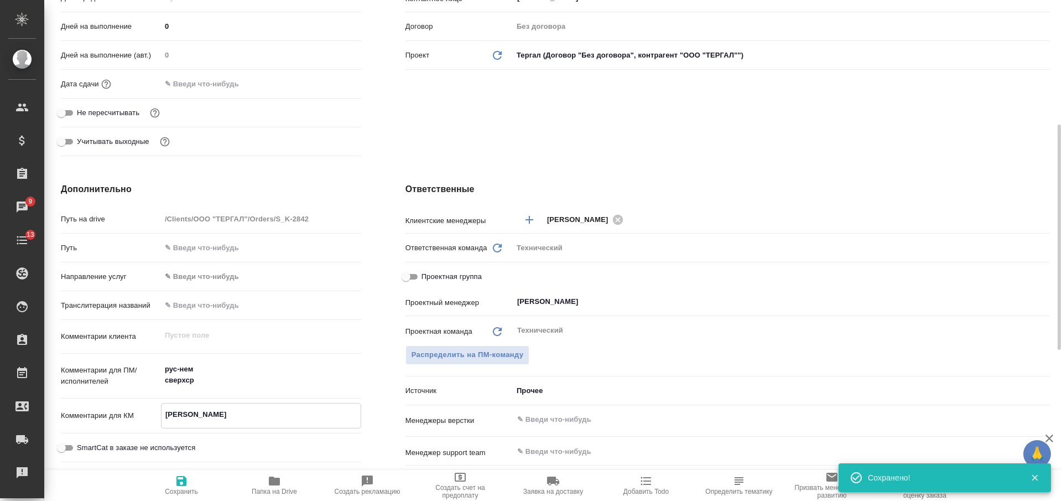
type textarea "x"
type textarea "Сергее"
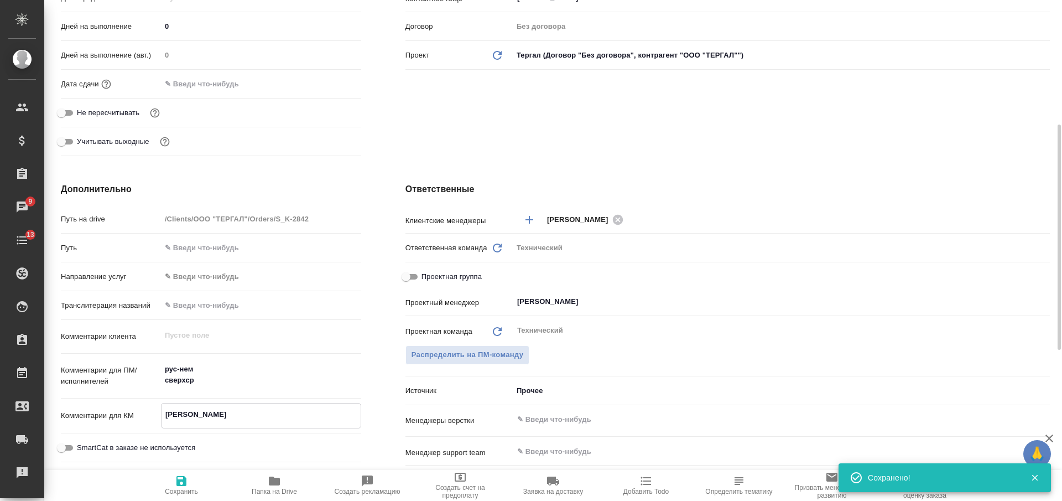
type textarea "x"
type textarea "Сергеев"
type textarea "x"
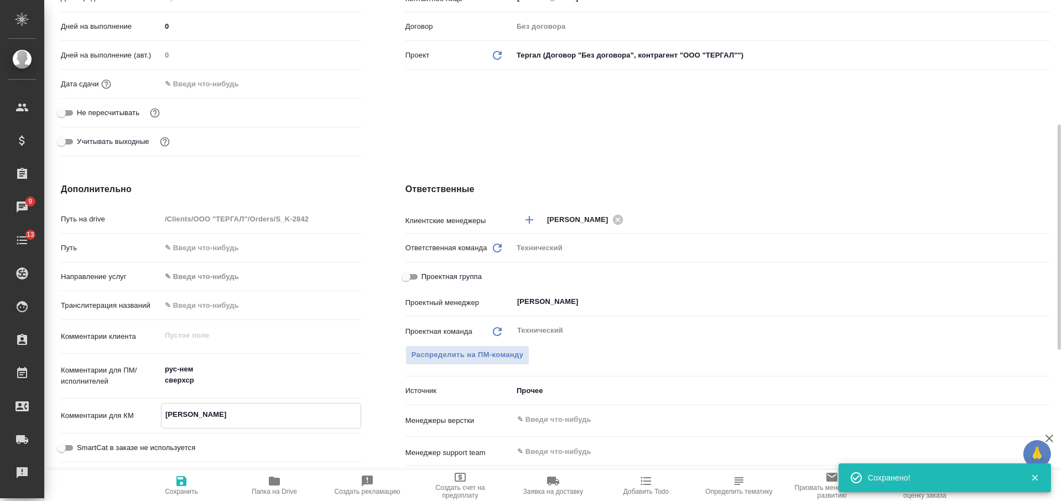
type textarea "x"
type textarea "Сергеев"
type textarea "x"
type textarea "Сергеев А"
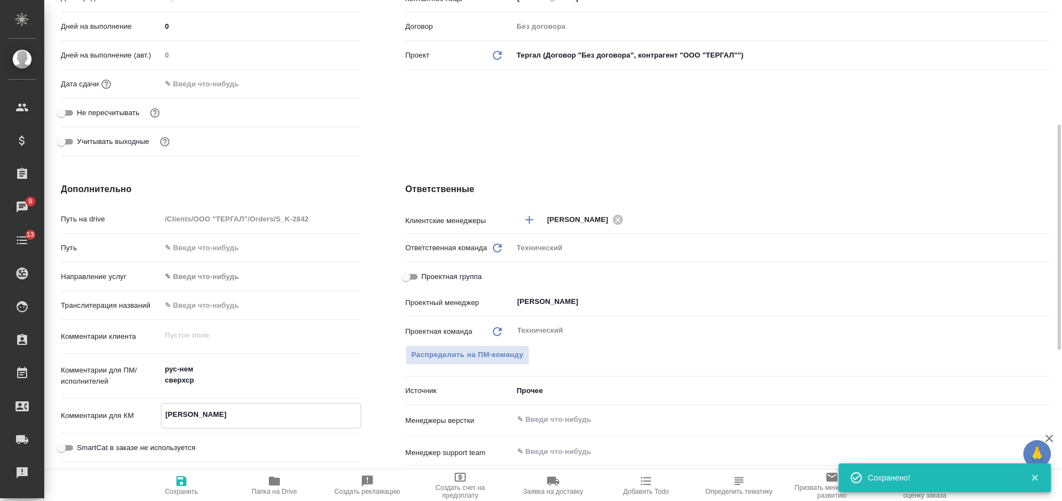
type textarea "x"
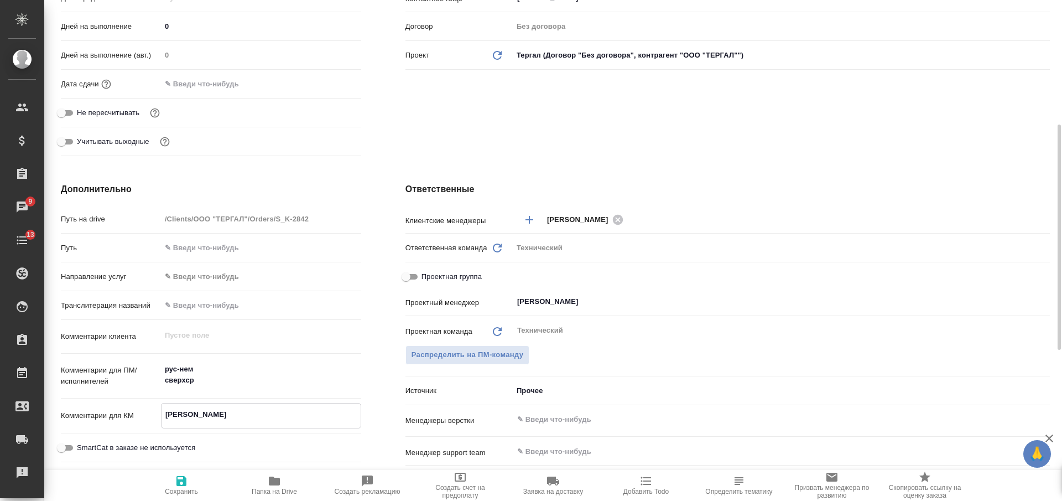
type textarea "x"
type textarea "Сергеев А."
type textarea "x"
type textarea "Сергеев А.И"
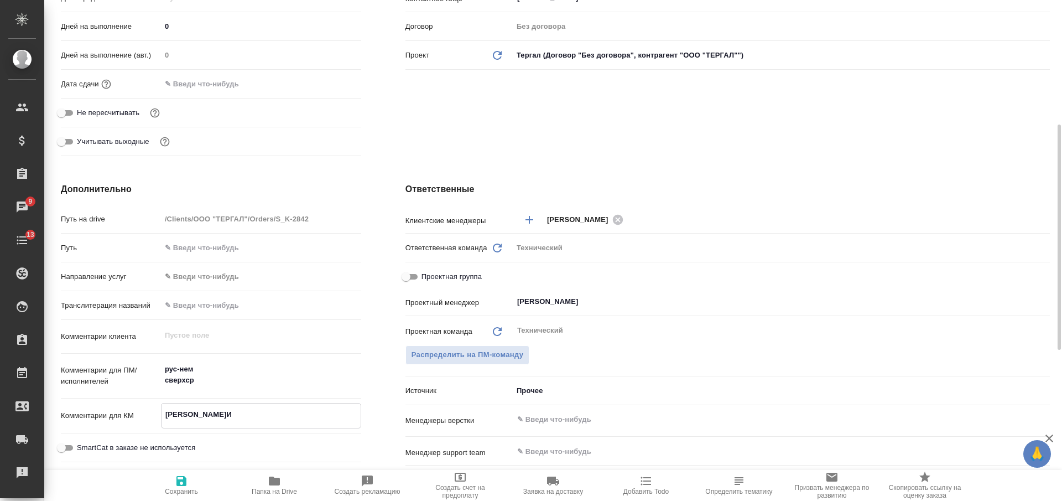
type textarea "x"
type textarea "Сергеев А.И."
type textarea "x"
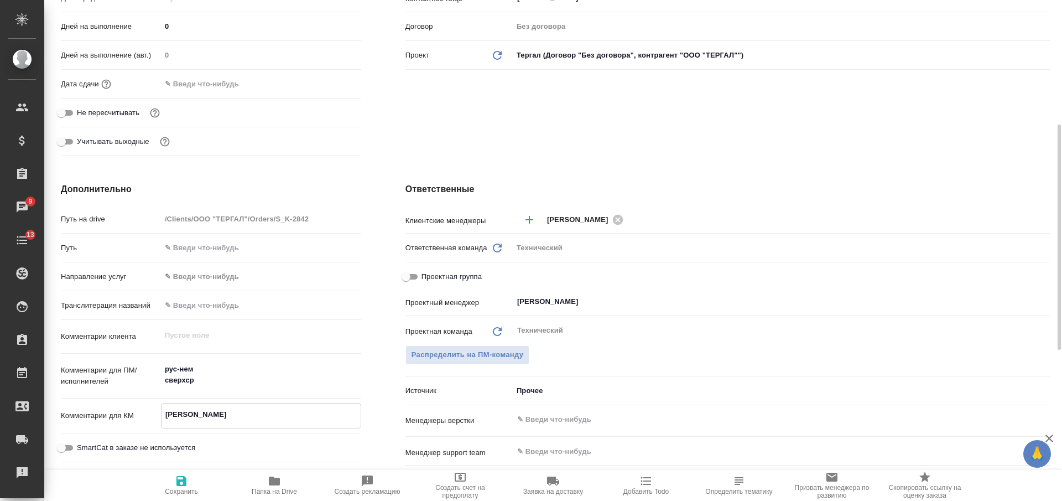
type textarea "x"
type textarea "Сергеев А.И."
type textarea "x"
click at [183, 482] on icon "button" at bounding box center [181, 481] width 10 height 10
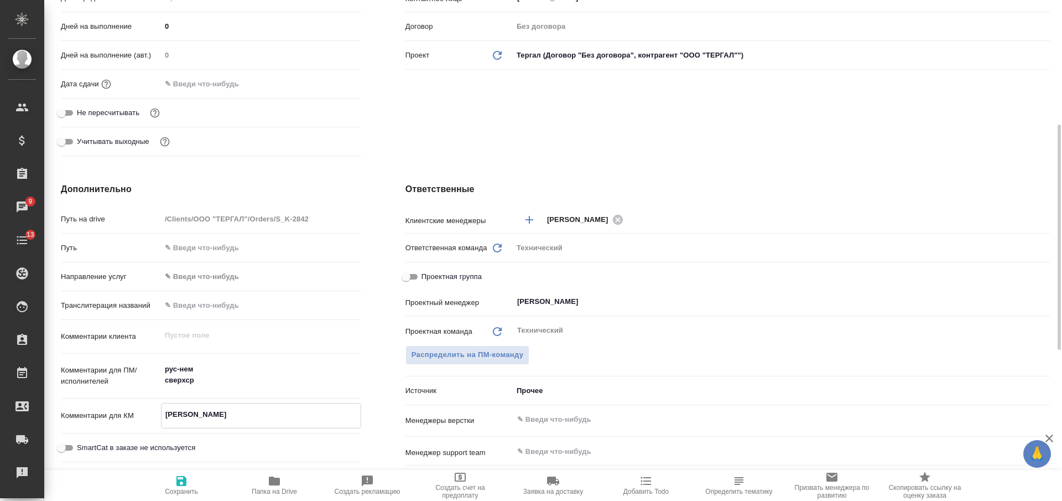
type textarea "x"
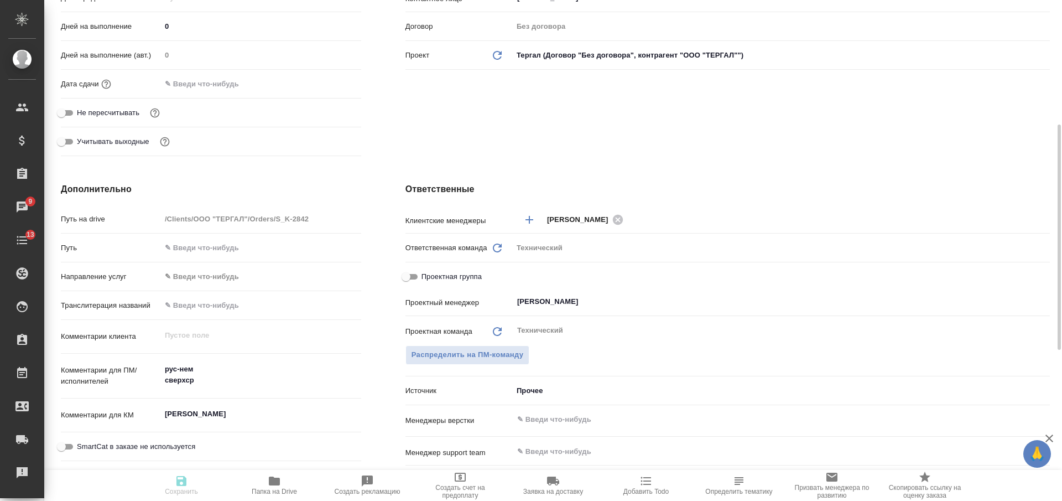
type textarea "x"
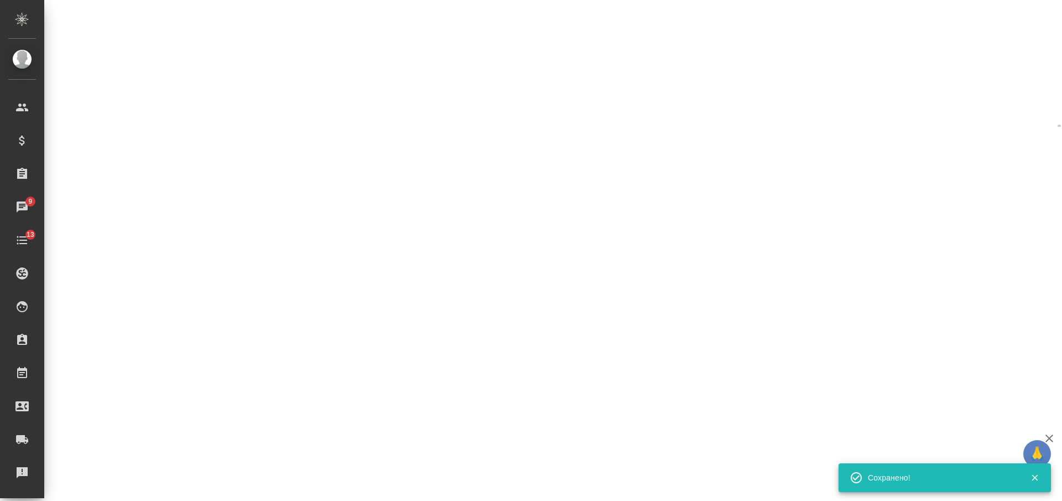
select select "RU"
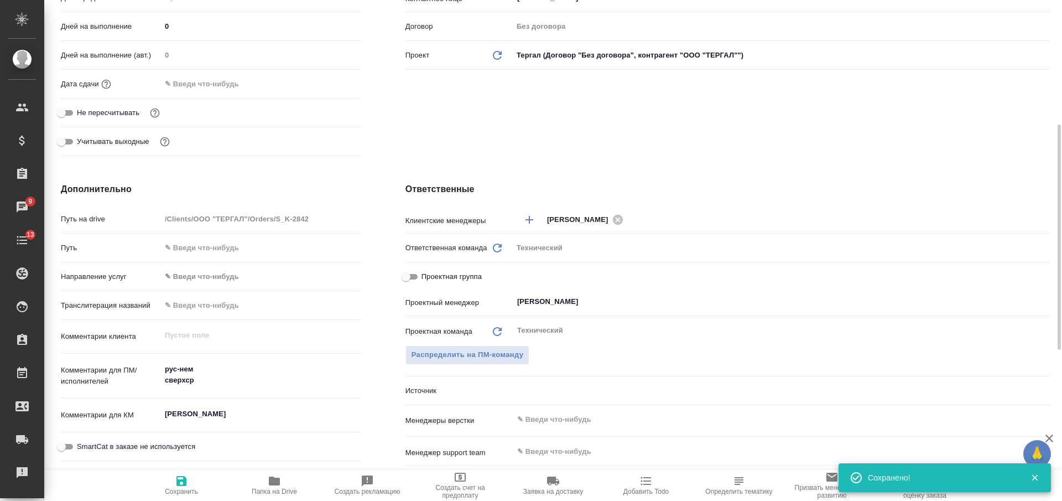
type textarea "x"
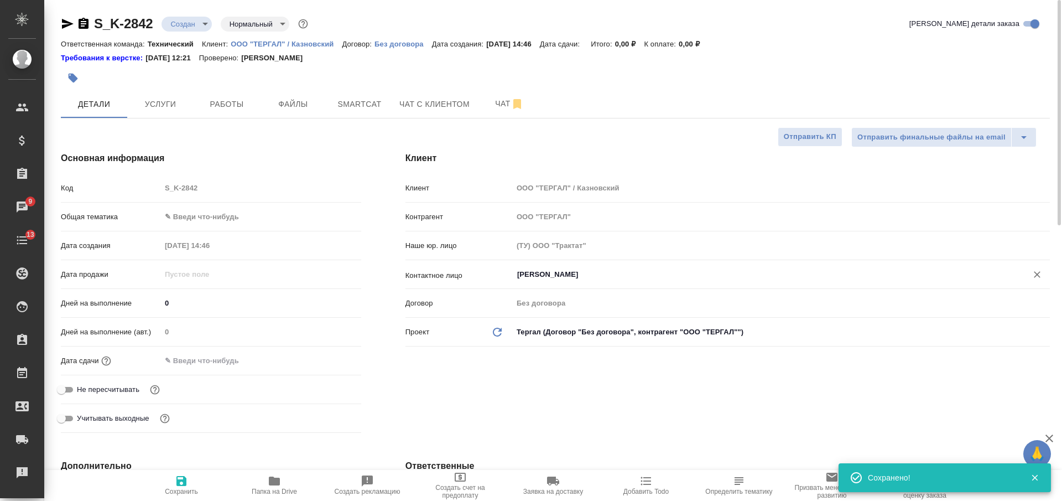
click at [547, 272] on input "Казновский Анатолий" at bounding box center [762, 274] width 493 height 13
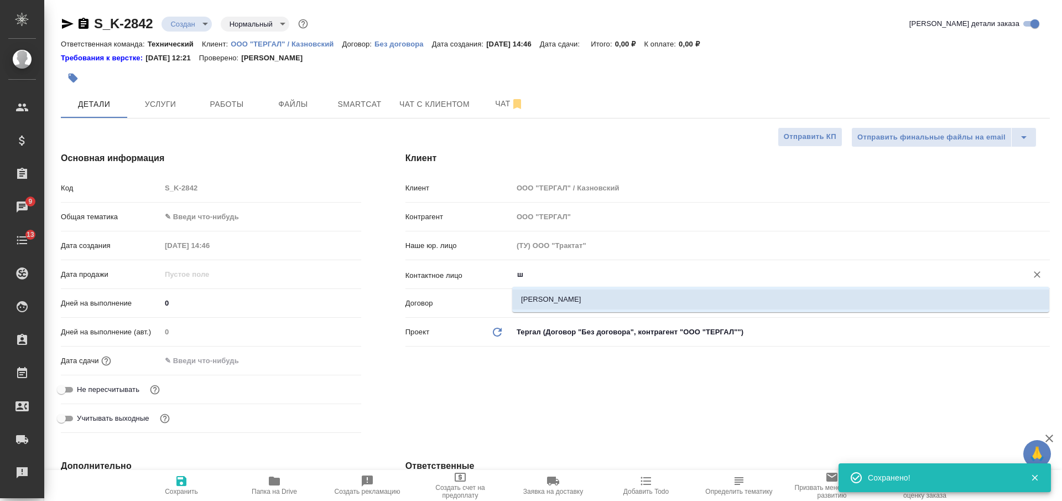
click at [550, 298] on li "Шаймухамет Герман" at bounding box center [780, 299] width 537 height 20
type input "Шаймухамет Герман"
type textarea "x"
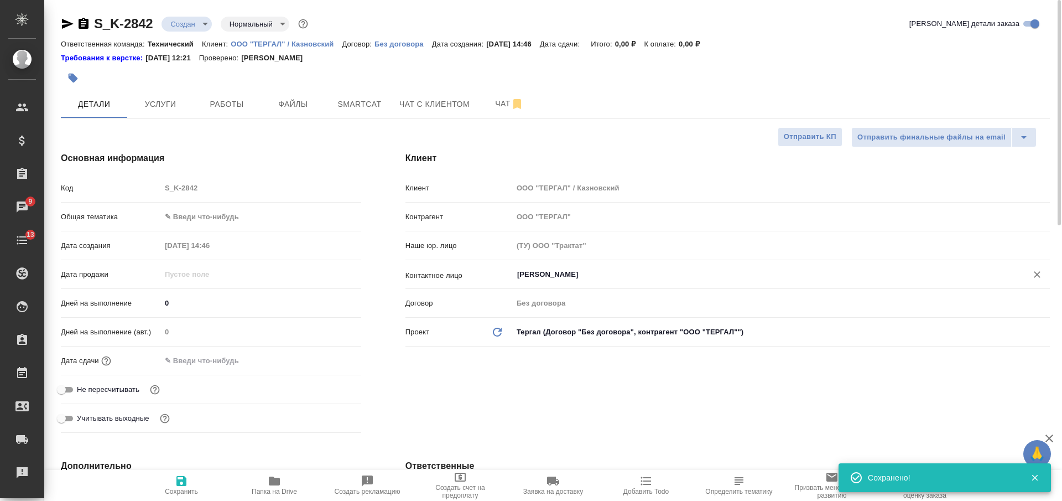
type input "Шаймухамет Герман"
click at [233, 223] on body "🙏 .cls-1 fill:#fff; AWATERA Nikiforova Valeria Клиенты Спецификации Заказы 9 Ча…" at bounding box center [531, 250] width 1062 height 501
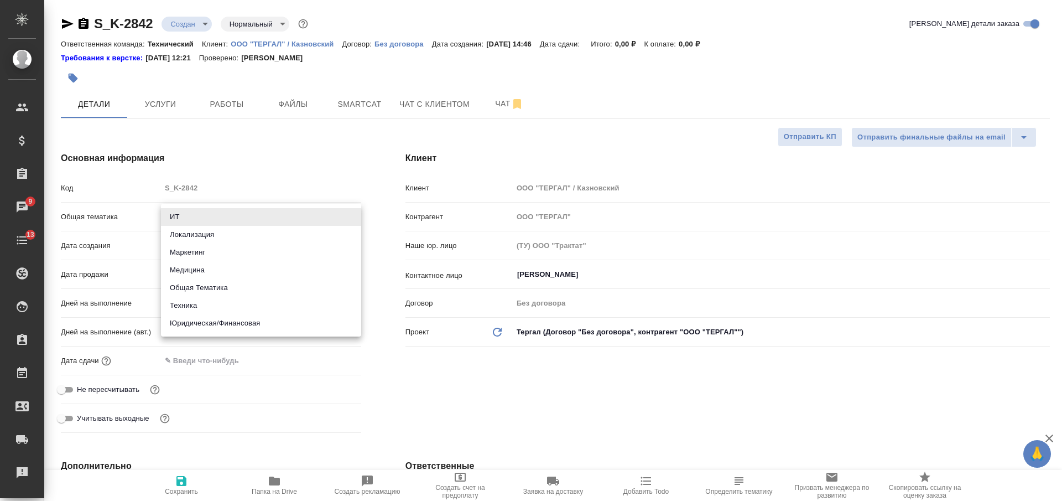
click at [231, 272] on li "Медицина" at bounding box center [261, 270] width 200 height 18
type input "med"
type textarea "x"
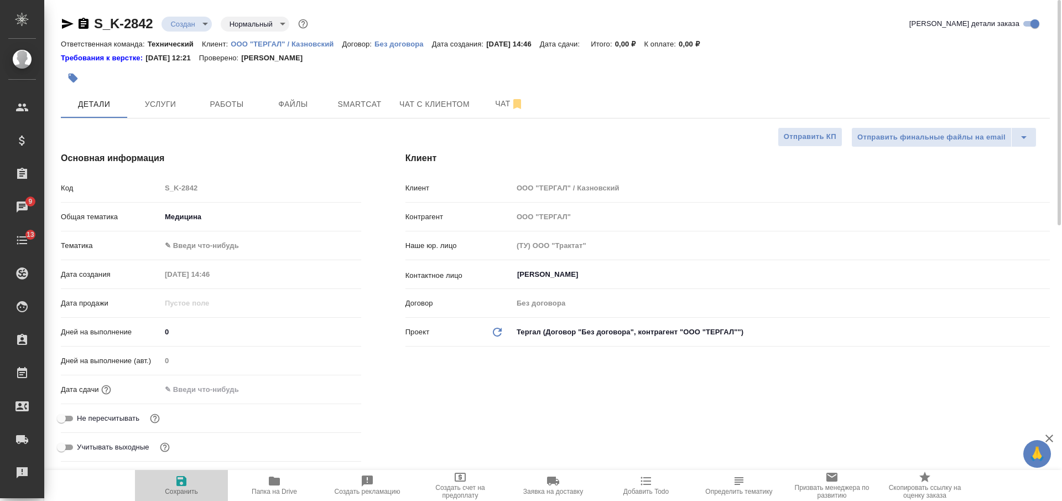
click at [181, 486] on icon "button" at bounding box center [181, 480] width 13 height 13
type textarea "x"
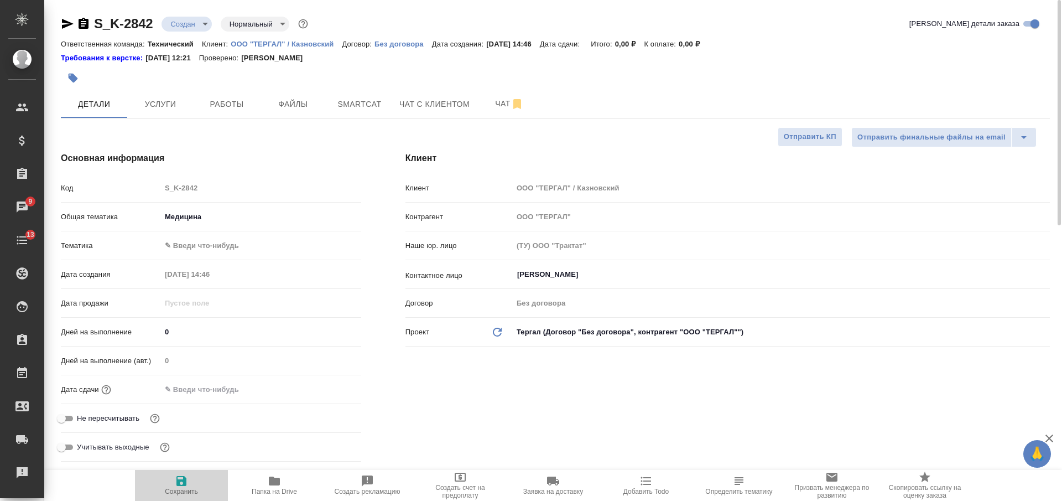
type textarea "x"
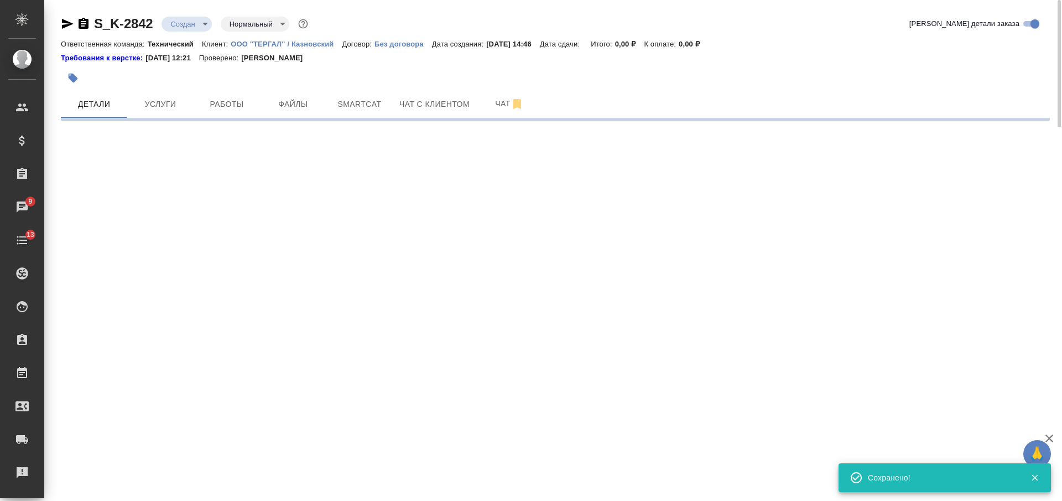
select select "RU"
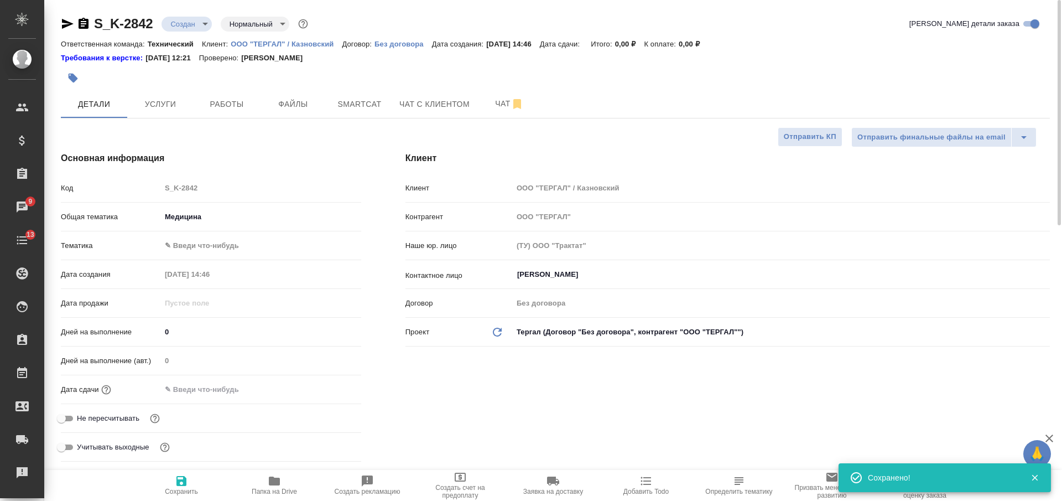
type textarea "x"
click at [226, 242] on body "🙏 .cls-1 fill:#fff; AWATERA Nikiforova Valeria Клиенты Спецификации Заказы 9 Ча…" at bounding box center [531, 250] width 1062 height 501
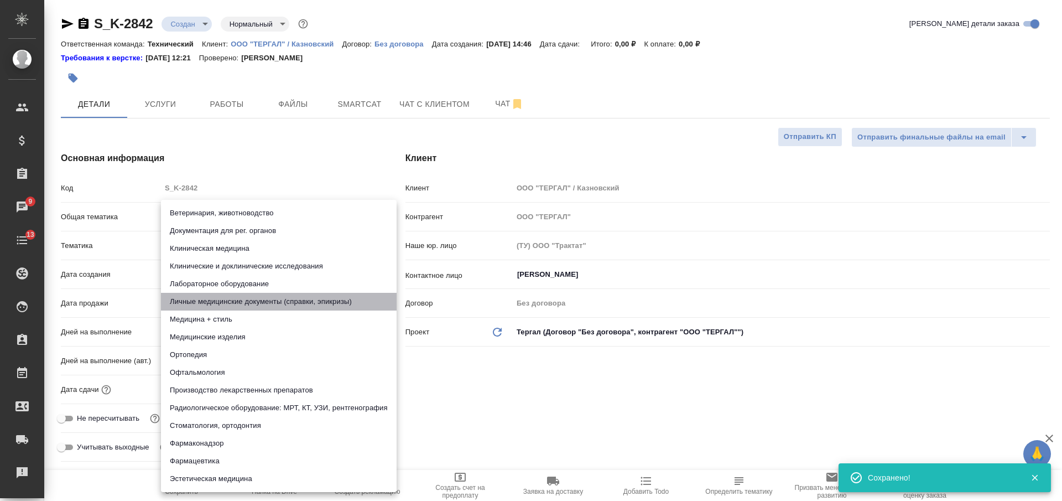
click at [239, 294] on li "Личные медицинские документы (справки, эпикризы)" at bounding box center [279, 302] width 236 height 18
type input "5a8b8b956a9677013d343e74"
type textarea "x"
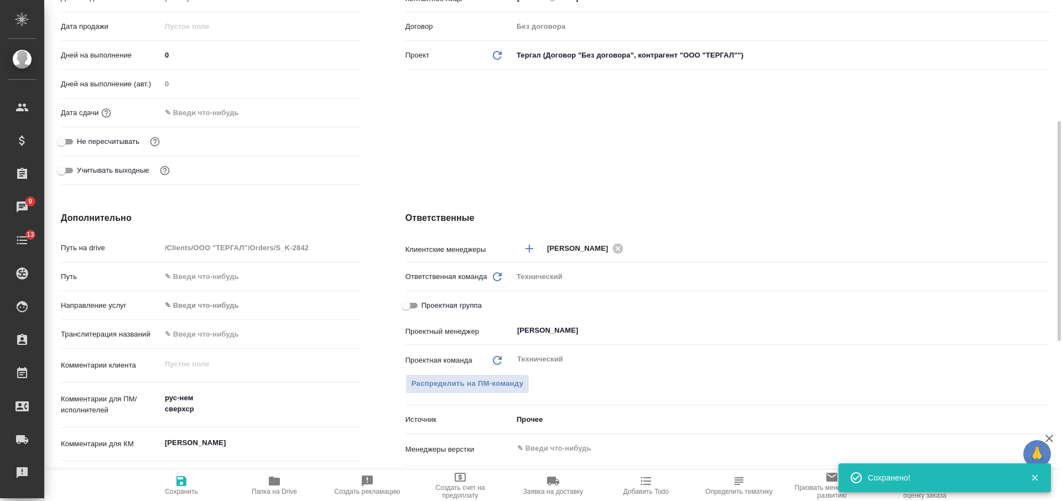
scroll to position [415, 0]
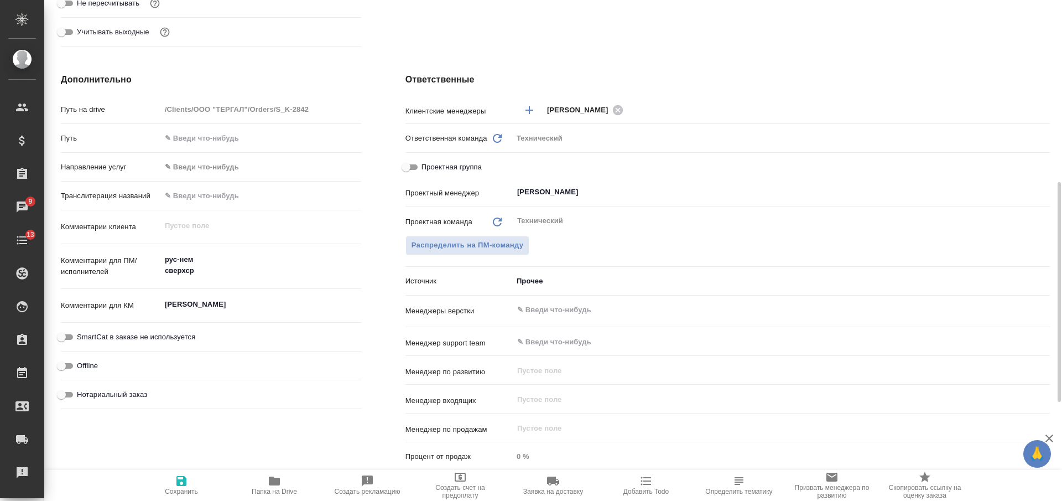
click at [556, 307] on input "text" at bounding box center [762, 309] width 493 height 13
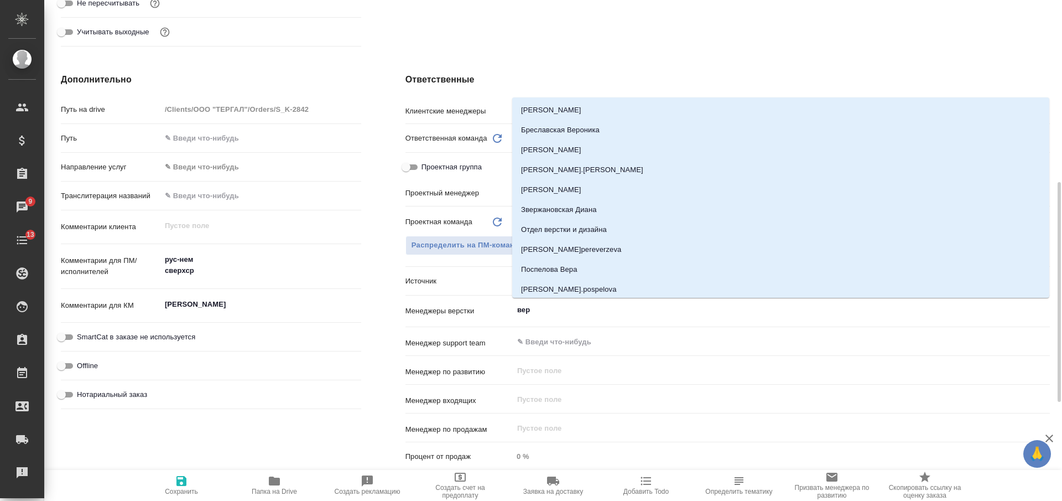
type input "верс"
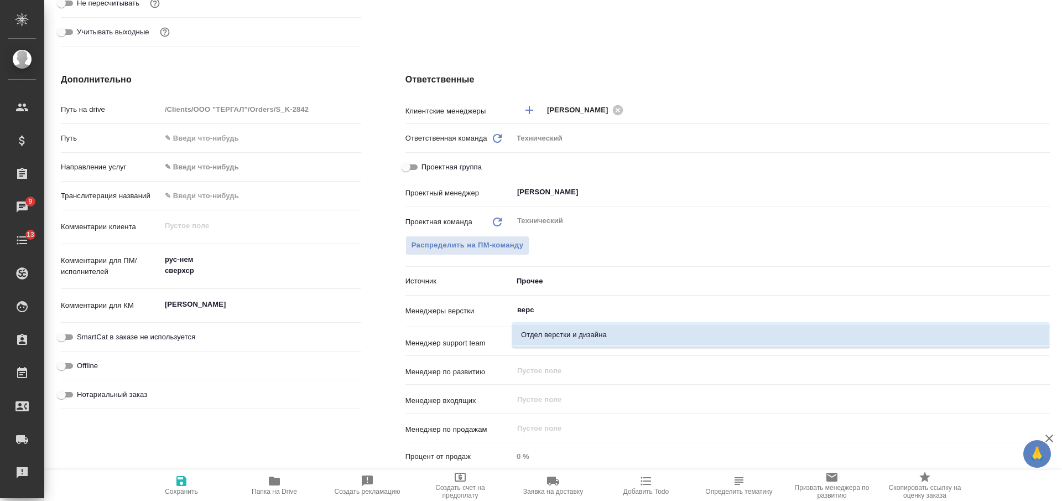
drag, startPoint x: 604, startPoint y: 326, endPoint x: 580, endPoint y: 342, distance: 29.1
click at [604, 327] on li "Отдел верстки и дизайна" at bounding box center [780, 335] width 537 height 20
type textarea "x"
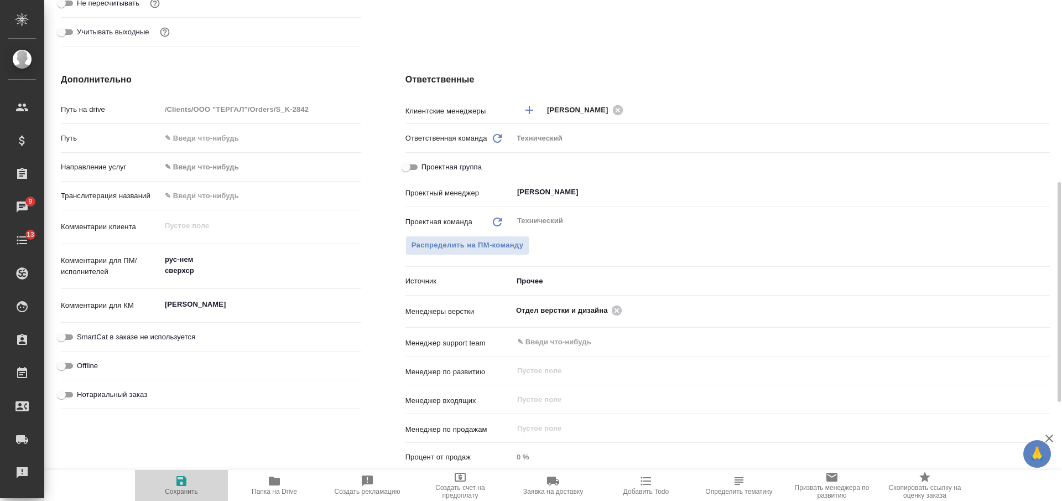
click at [170, 478] on span "Сохранить" at bounding box center [182, 484] width 80 height 21
type textarea "x"
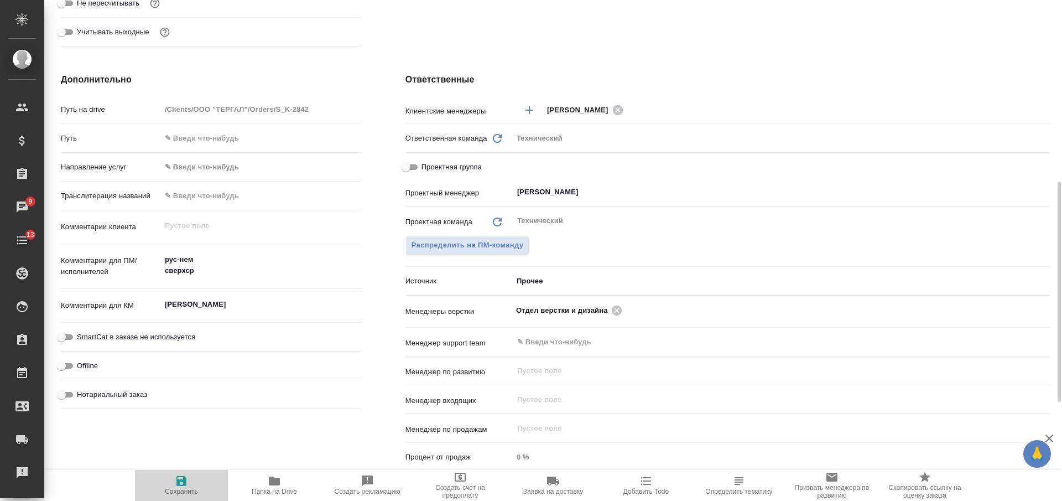
type textarea "x"
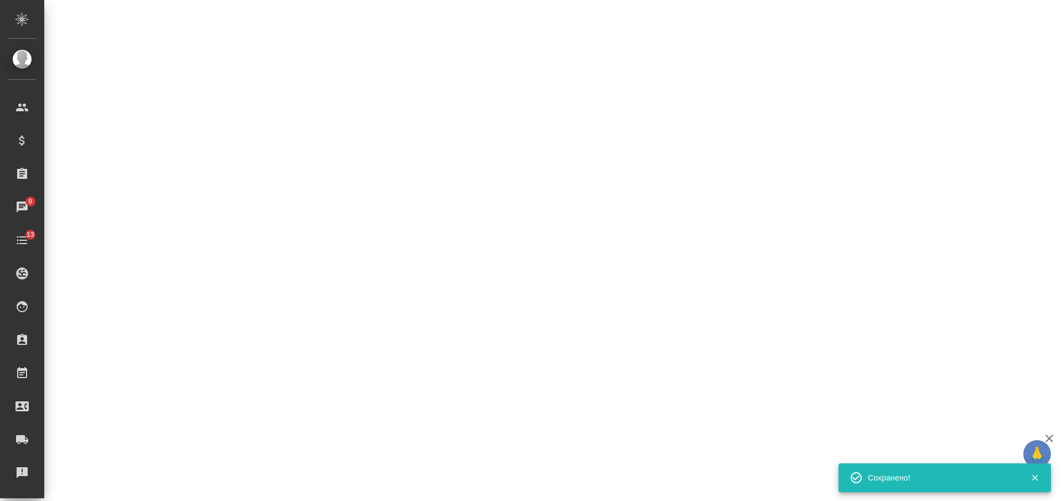
select select "RU"
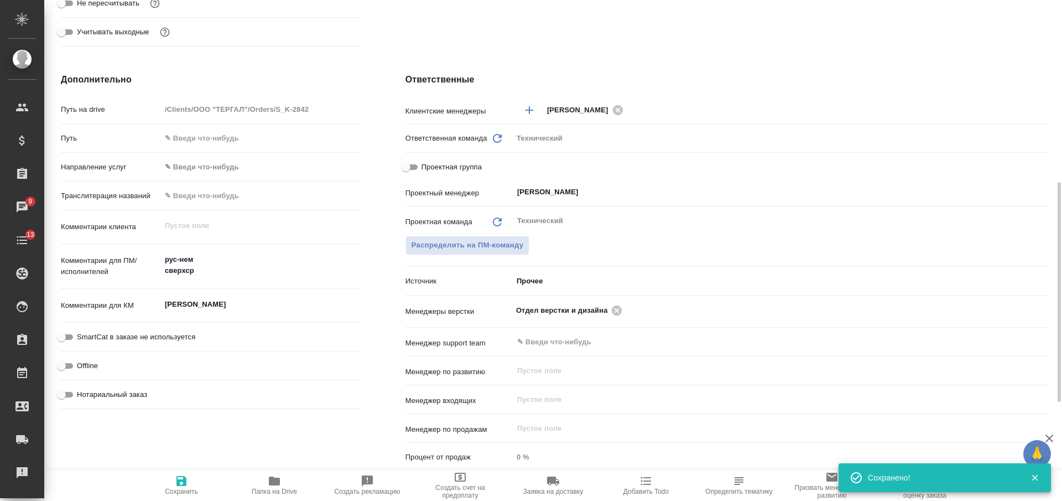
type textarea "x"
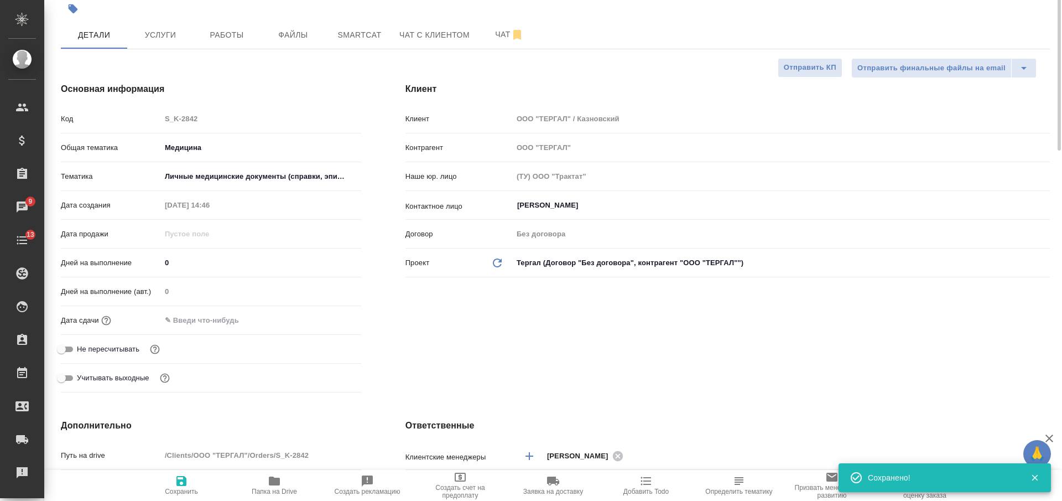
scroll to position [0, 0]
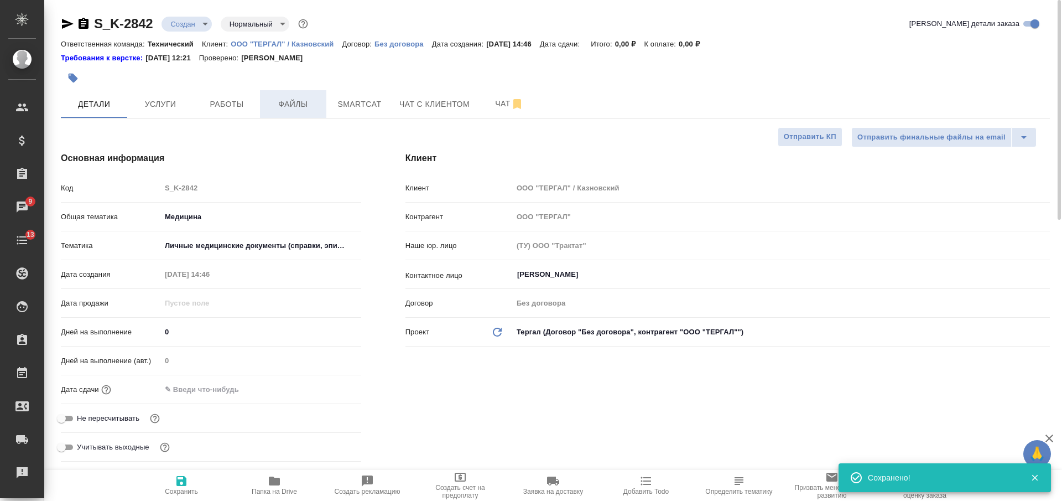
click at [308, 108] on span "Файлы" at bounding box center [293, 104] width 53 height 14
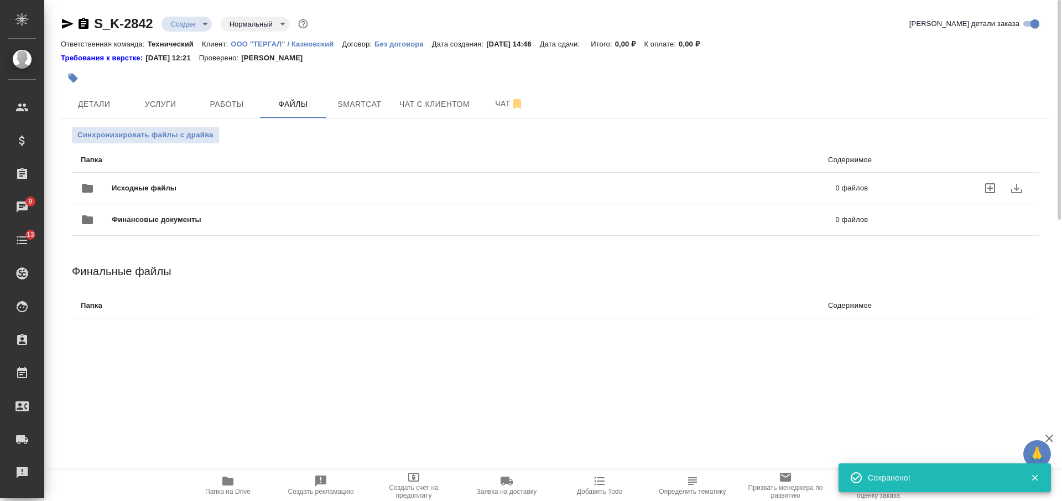
click at [300, 182] on div "Исходные файлы 0 файлов" at bounding box center [474, 188] width 787 height 27
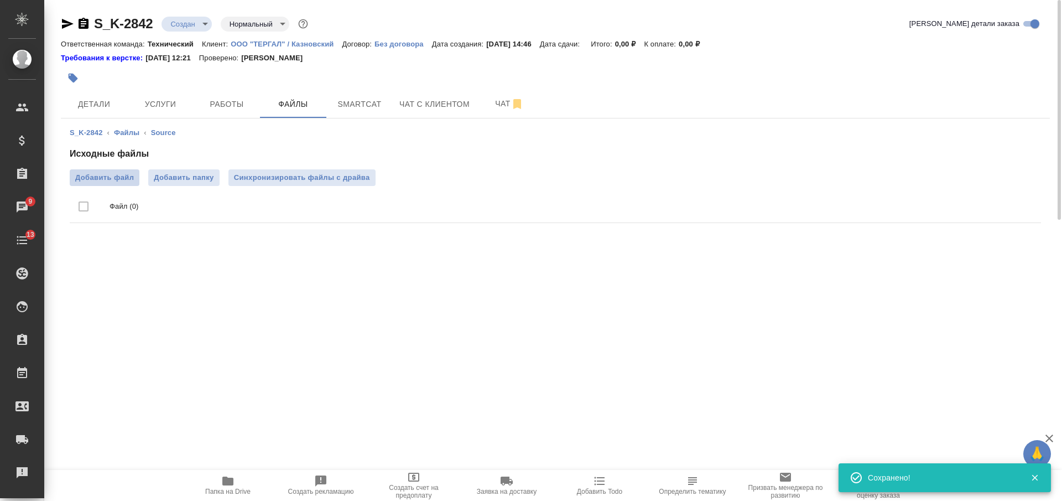
click at [118, 179] on span "Добавить файл" at bounding box center [104, 177] width 59 height 11
click at [0, 0] on input "Добавить файл" at bounding box center [0, 0] width 0 height 0
click at [101, 97] on span "Детали" at bounding box center [93, 104] width 53 height 14
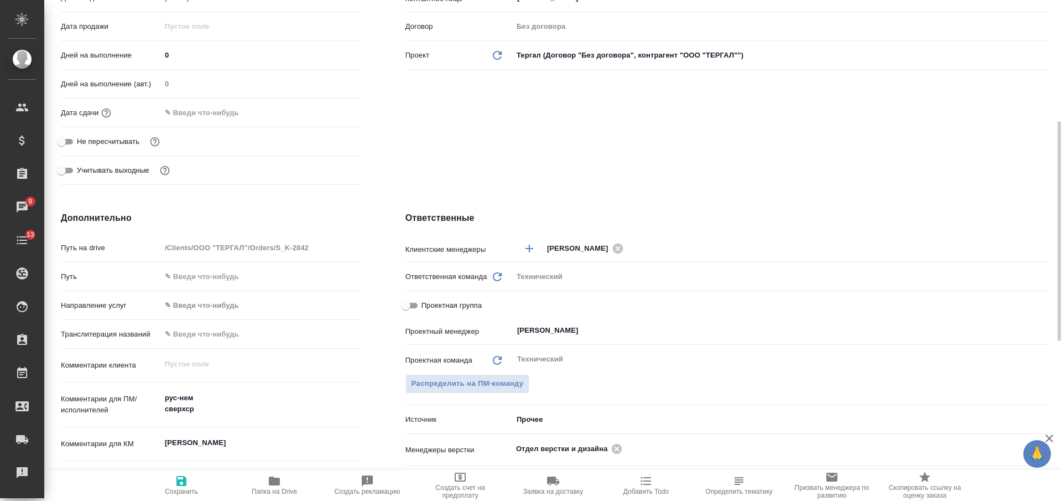
scroll to position [346, 0]
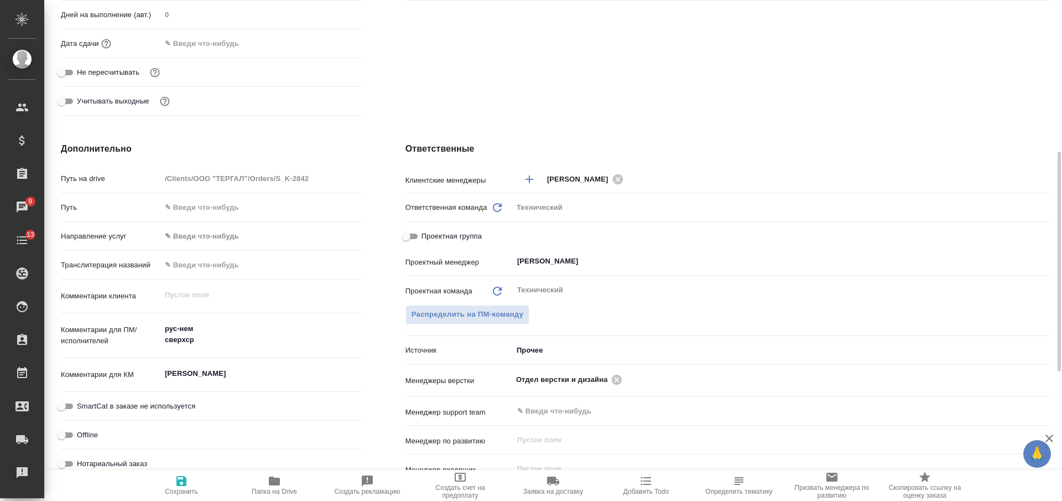
click at [253, 343] on textarea "рус-нем сверхср" at bounding box center [261, 334] width 200 height 30
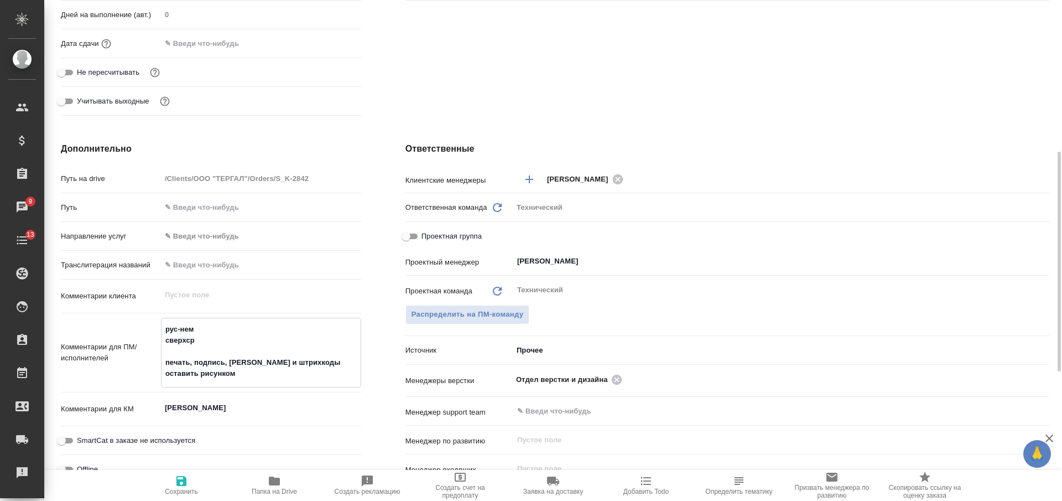
click at [181, 489] on span "Сохранить" at bounding box center [181, 491] width 33 height 8
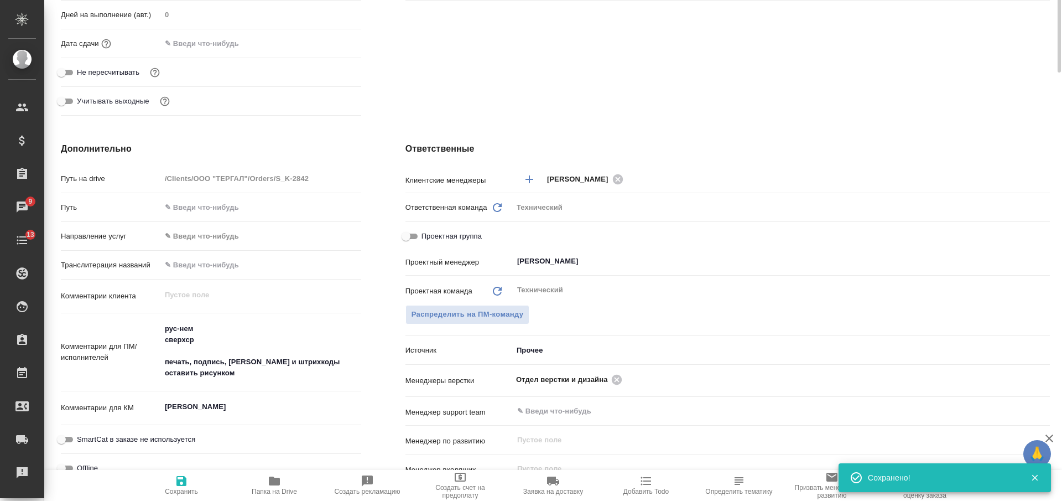
scroll to position [0, 0]
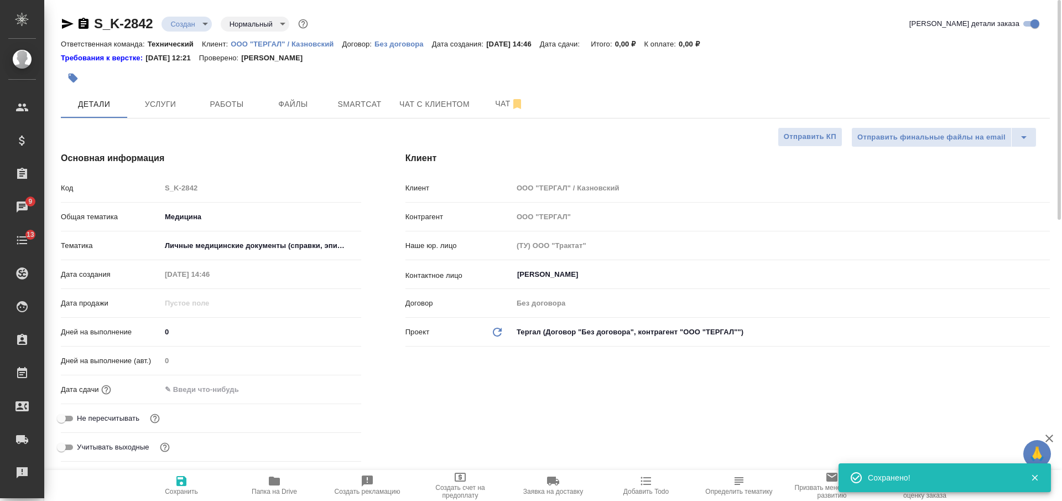
click at [276, 82] on div at bounding box center [390, 78] width 659 height 24
click at [280, 98] on span "Файлы" at bounding box center [293, 104] width 53 height 14
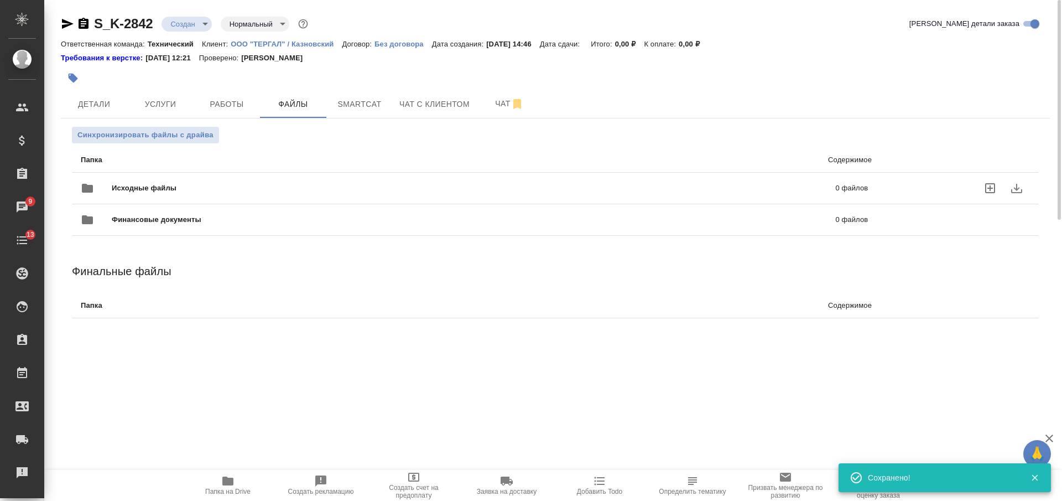
click at [250, 180] on div "Исходные файлы 0 файлов" at bounding box center [474, 188] width 787 height 27
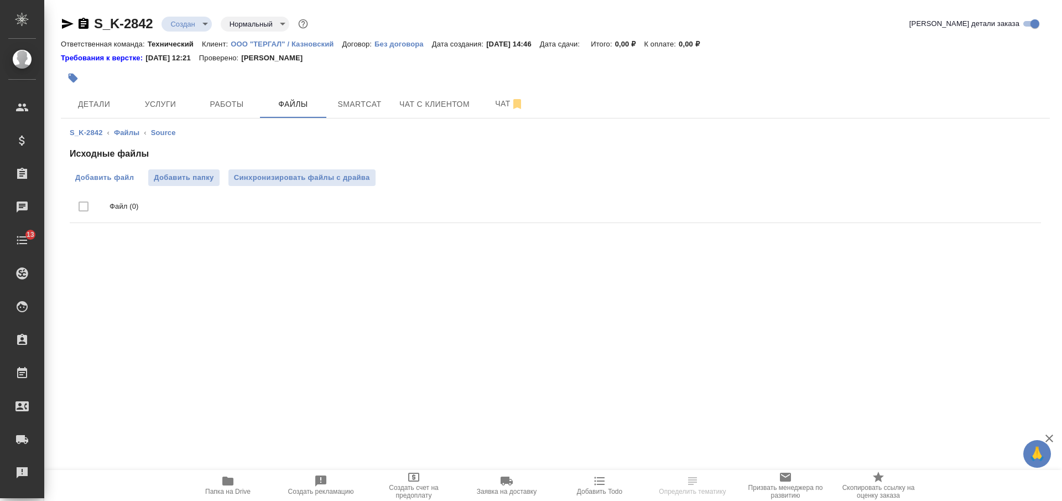
click at [111, 175] on span "Добавить файл" at bounding box center [104, 177] width 59 height 11
click at [0, 0] on input "Добавить файл" at bounding box center [0, 0] width 0 height 0
click at [227, 472] on button "Папка на Drive" at bounding box center [227, 485] width 93 height 31
click at [340, 178] on span "Синхронизировать файлы с драйва" at bounding box center [314, 178] width 136 height 11
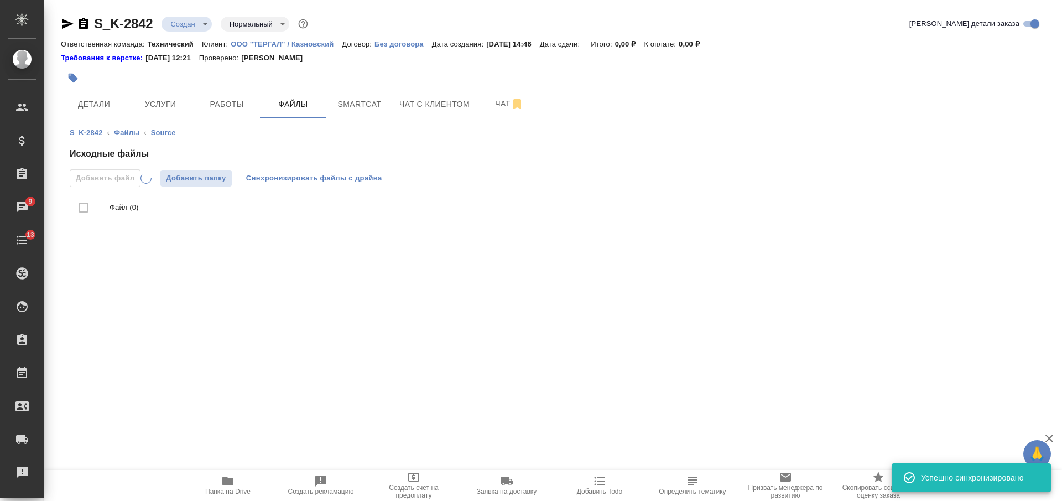
click at [333, 179] on span "Синхронизировать файлы с драйва" at bounding box center [314, 178] width 136 height 11
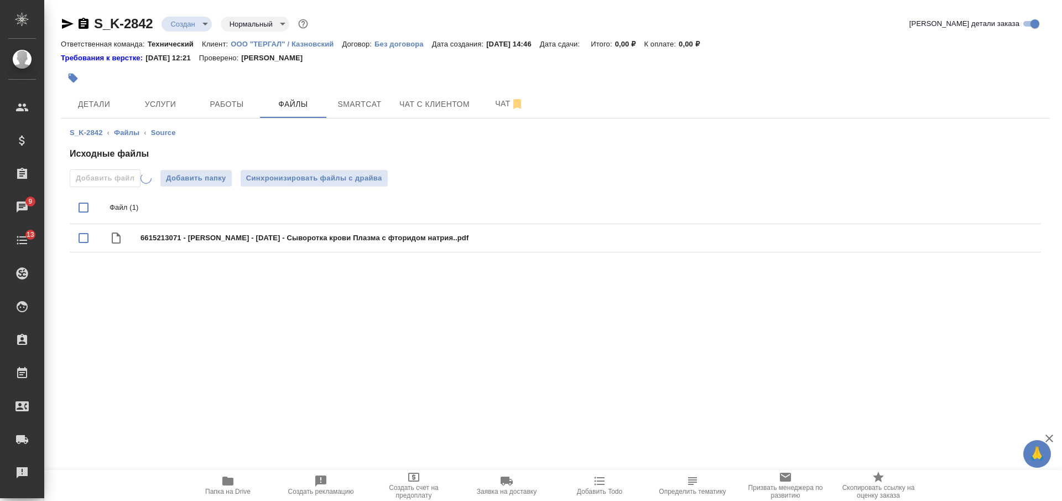
click at [183, 27] on body "🙏 .cls-1 fill:#fff; AWATERA [PERSON_NAME] Спецификации Заказы 9 Чаты 13 Todo Пр…" at bounding box center [531, 250] width 1062 height 501
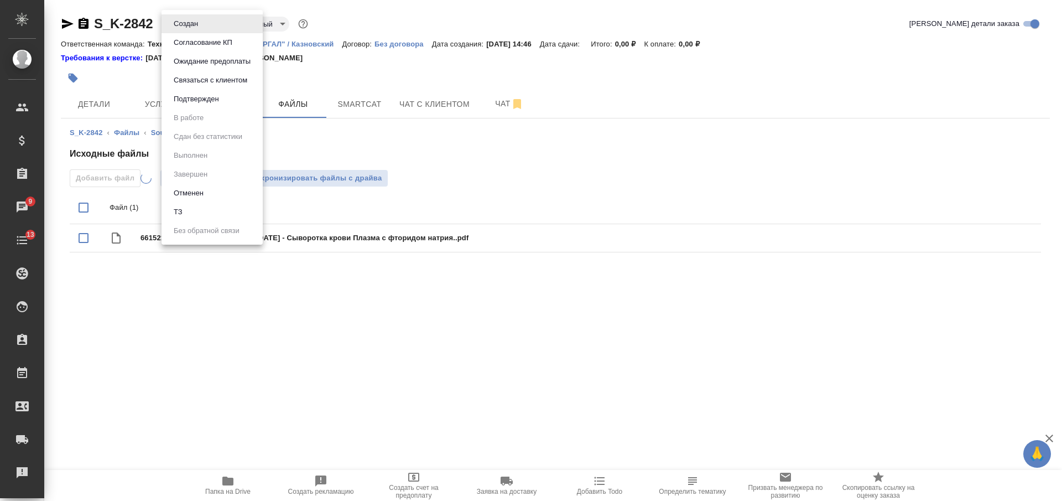
click at [197, 212] on li "ТЗ" at bounding box center [211, 211] width 101 height 19
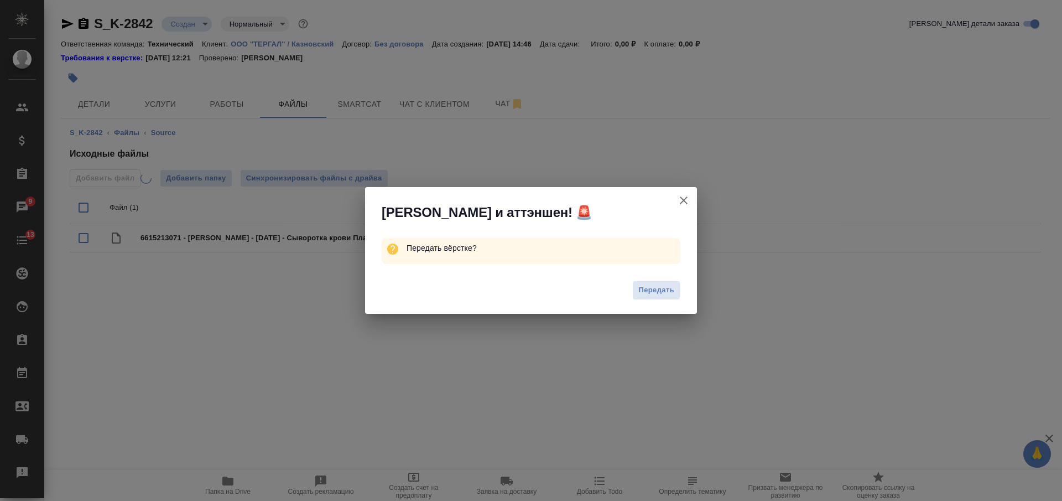
click at [682, 198] on icon "button" at bounding box center [683, 200] width 13 height 13
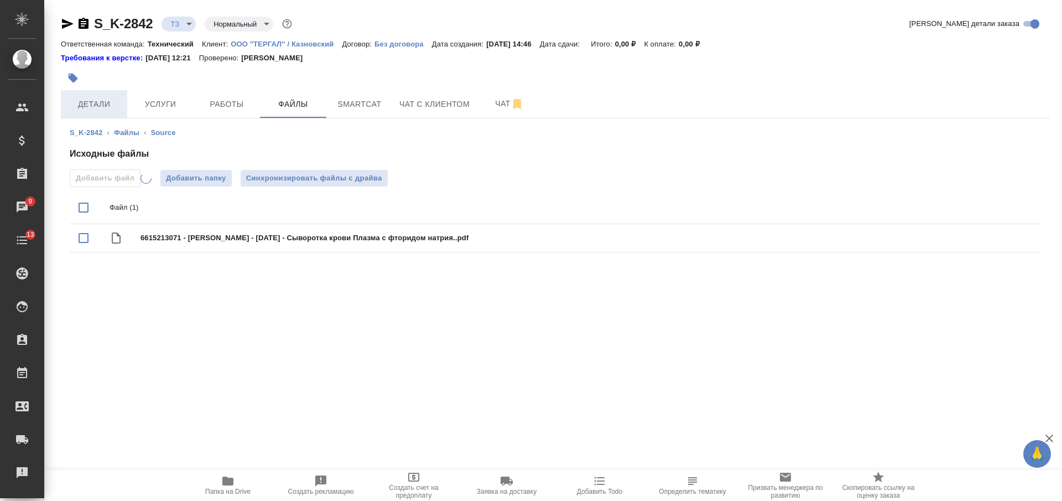
click at [113, 105] on span "Детали" at bounding box center [93, 104] width 53 height 14
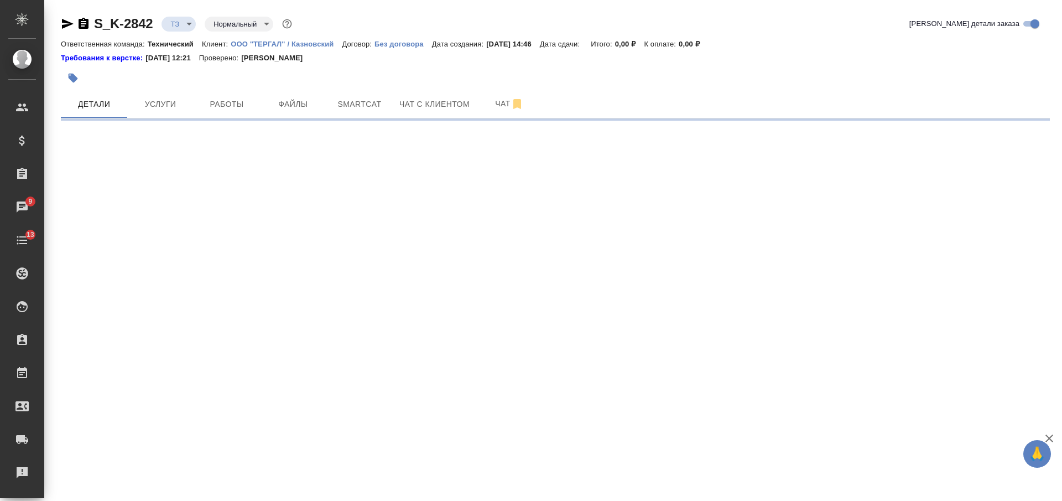
select select "RU"
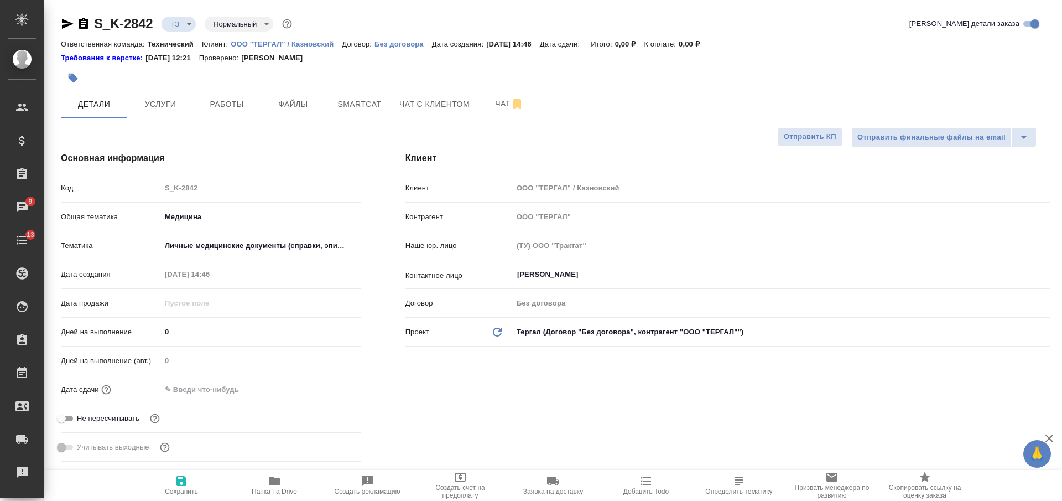
type textarea "x"
click at [184, 106] on span "Услуги" at bounding box center [160, 104] width 53 height 14
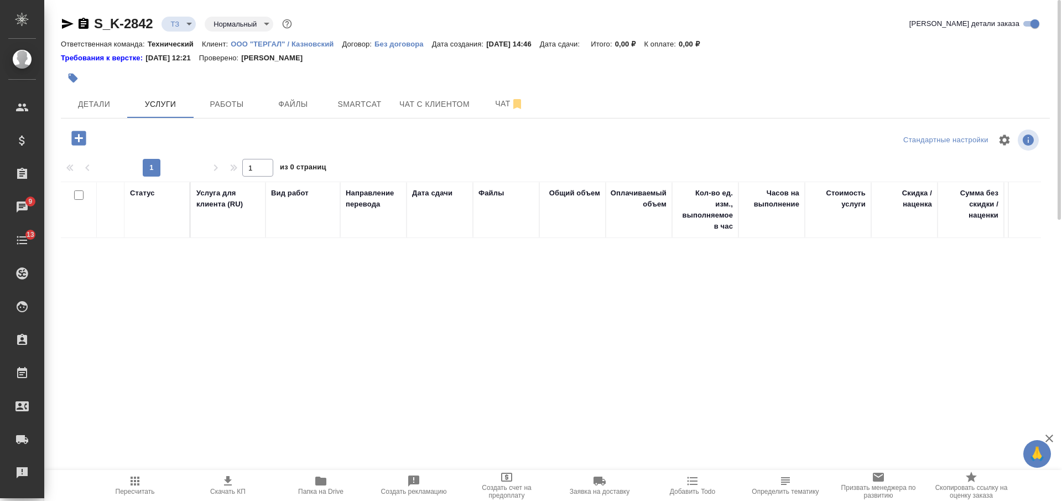
click at [80, 141] on icon "button" at bounding box center [78, 138] width 14 height 14
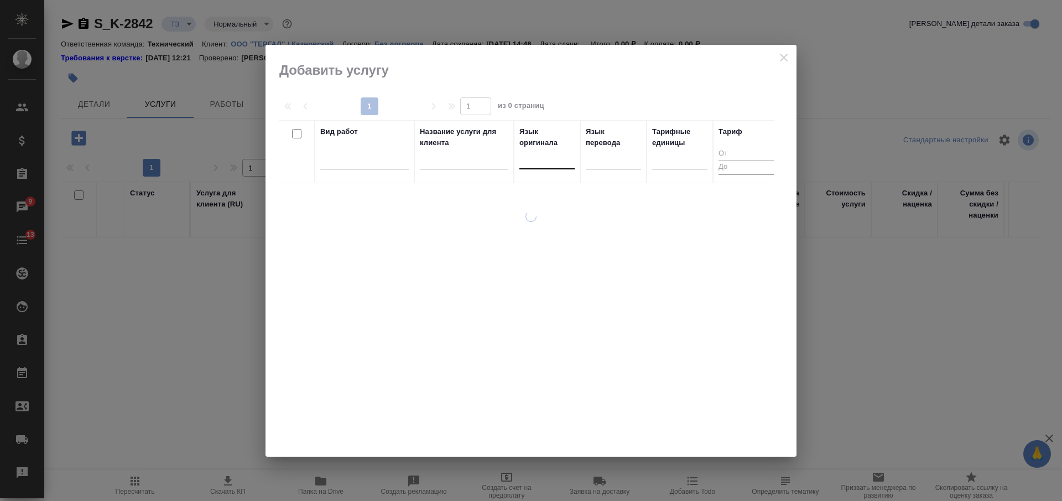
click at [528, 165] on div at bounding box center [546, 158] width 55 height 16
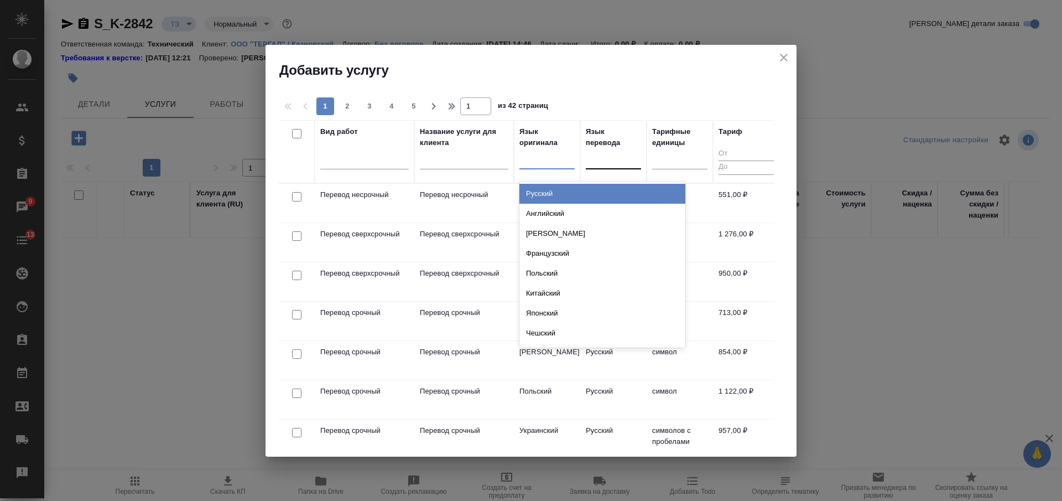
click at [544, 193] on div "Русский" at bounding box center [602, 194] width 166 height 20
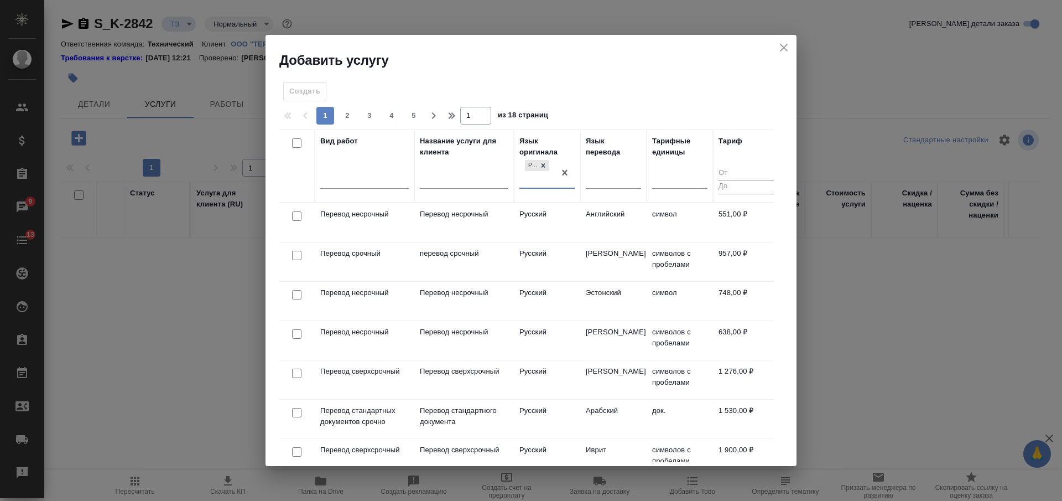
click at [608, 185] on div at bounding box center [613, 178] width 55 height 21
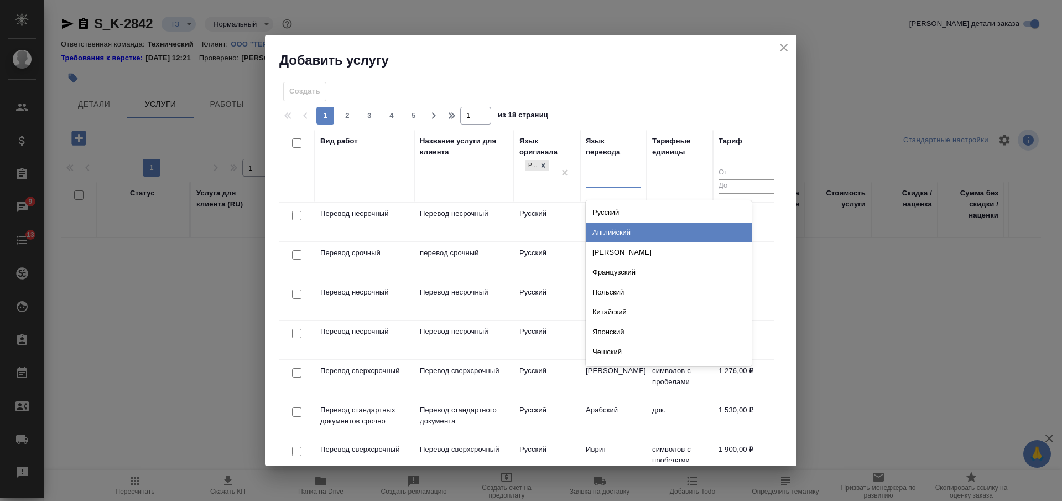
click at [608, 231] on div "Английский" at bounding box center [669, 232] width 166 height 20
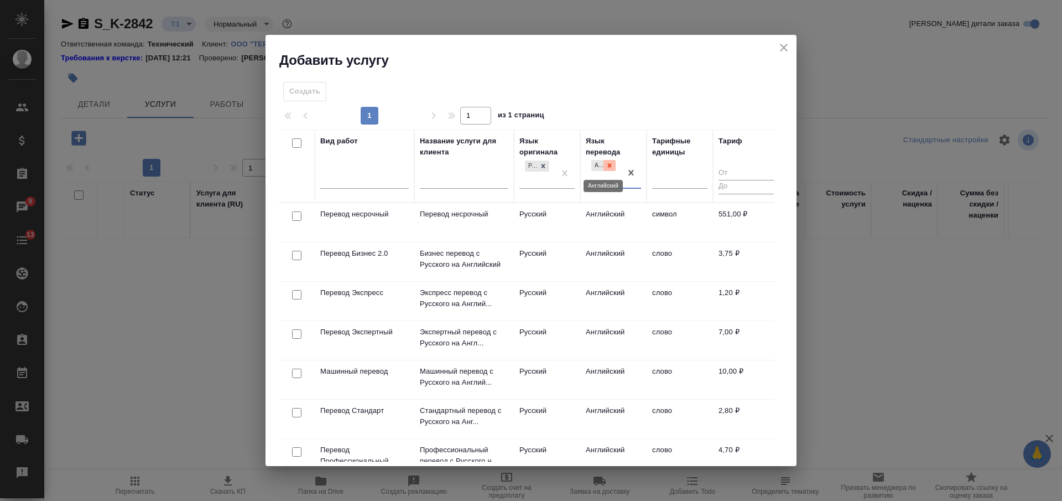
click at [612, 167] on icon at bounding box center [610, 165] width 8 height 8
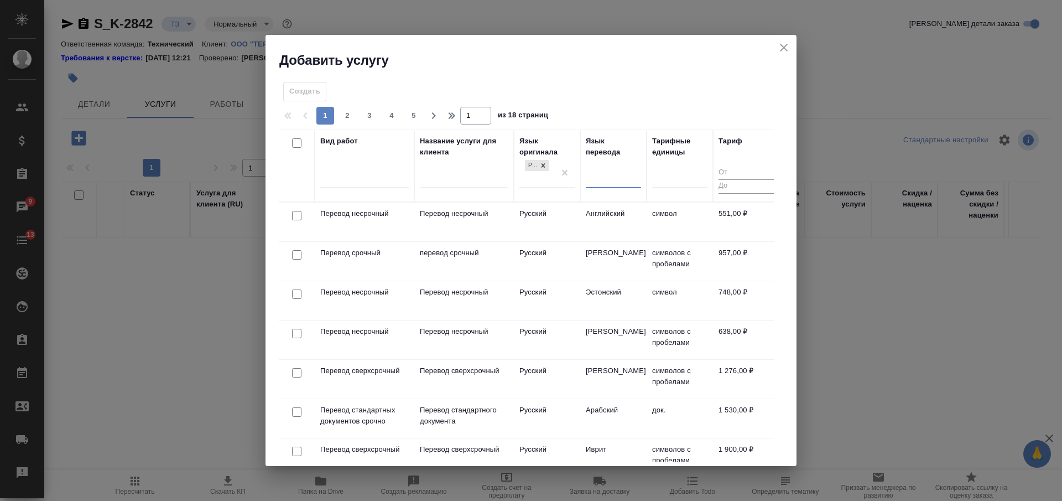
click at [610, 179] on div at bounding box center [613, 177] width 55 height 16
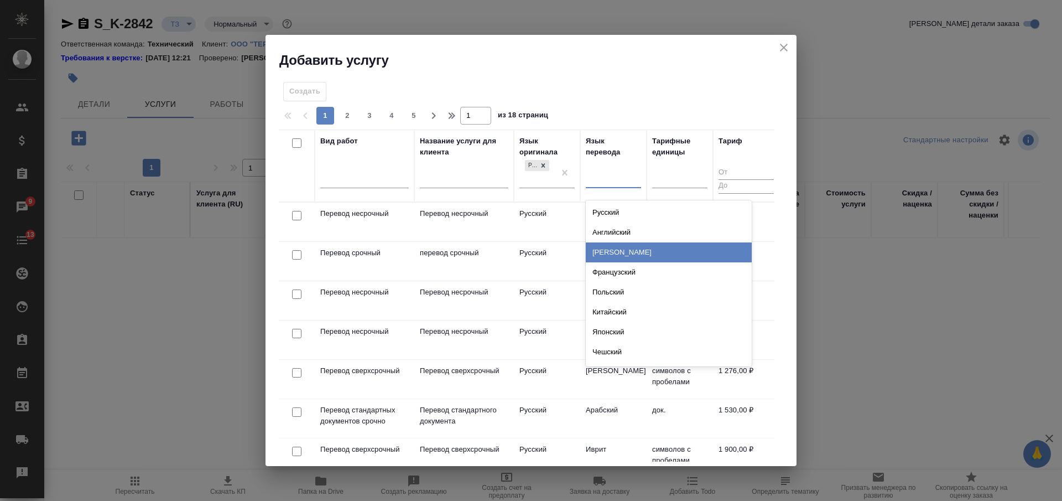
click at [604, 254] on div "Немецкий" at bounding box center [669, 252] width 166 height 20
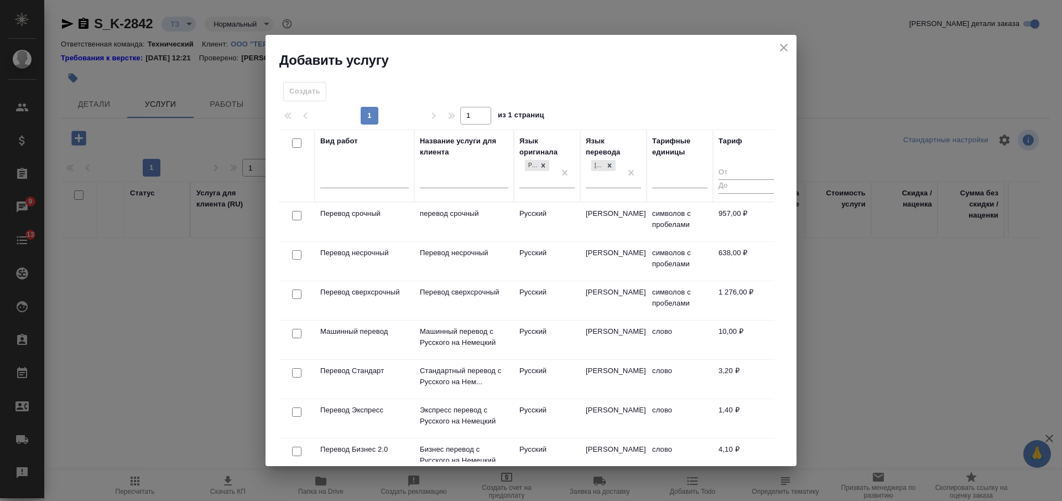
click at [296, 293] on input "checkbox" at bounding box center [296, 293] width 9 height 9
checkbox input "true"
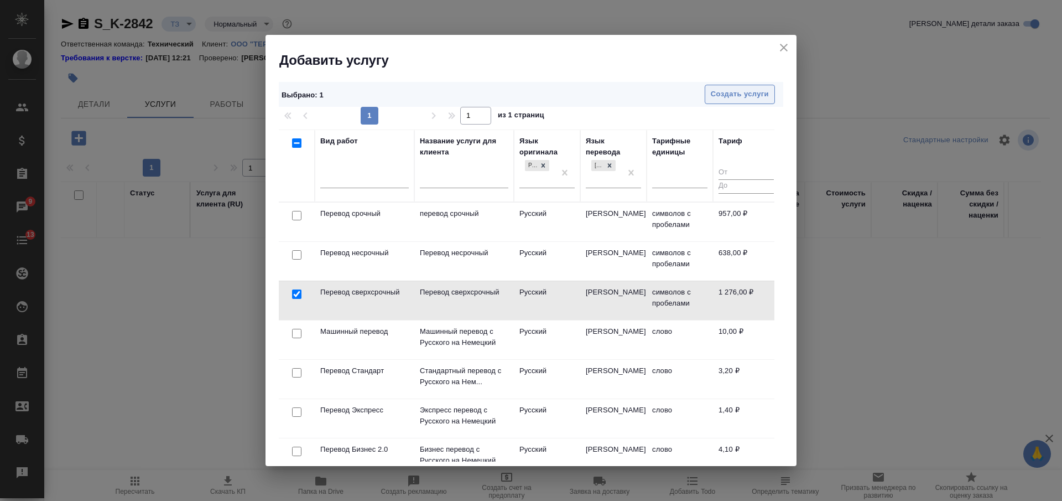
click at [730, 95] on span "Создать услуги" at bounding box center [740, 94] width 58 height 13
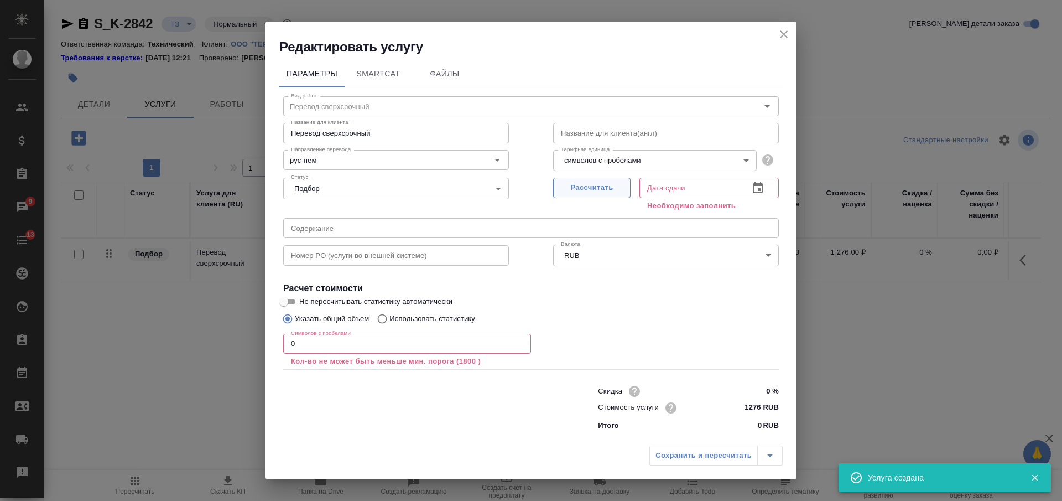
click at [610, 188] on span "Рассчитать" at bounding box center [591, 187] width 65 height 13
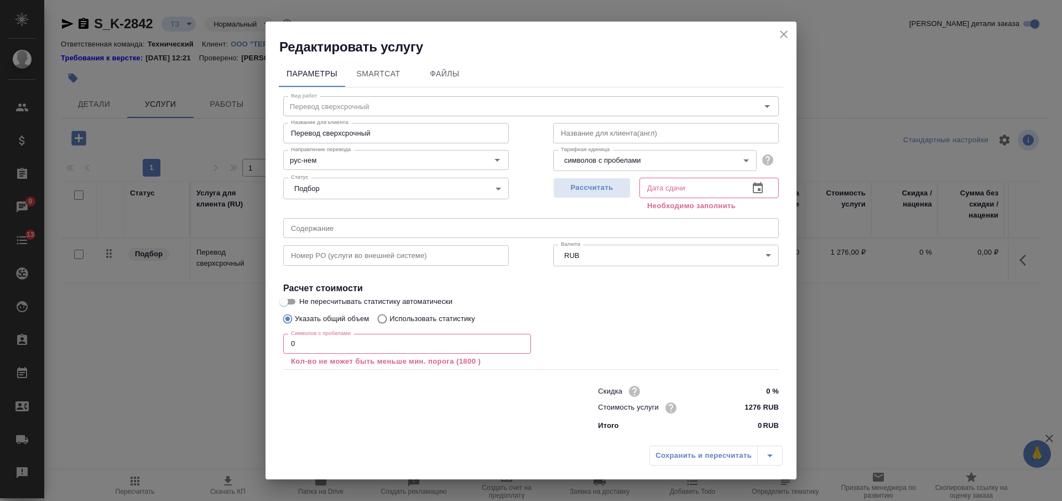
type input "26.08.2025 14:51"
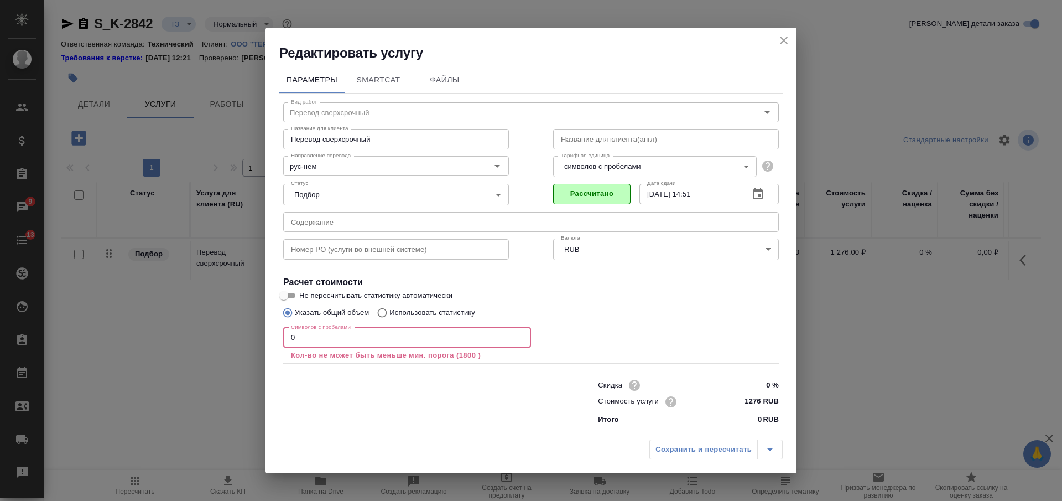
drag, startPoint x: 300, startPoint y: 333, endPoint x: 282, endPoint y: 332, distance: 18.8
click at [282, 332] on div "Вид работ Перевод сверхсрочный Вид работ Название для клиента Перевод сверхсроч…" at bounding box center [531, 261] width 504 height 336
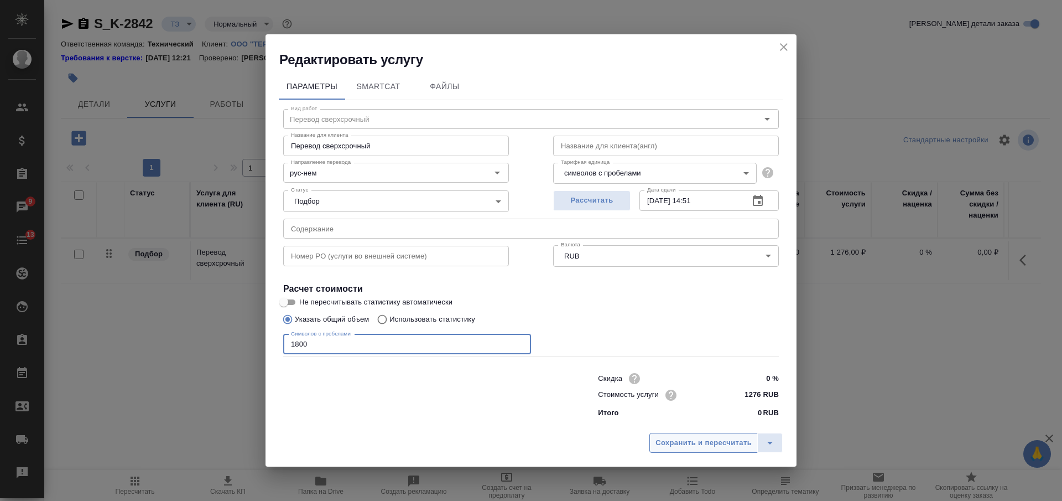
type input "1800"
click at [682, 439] on span "Сохранить и пересчитать" at bounding box center [703, 442] width 96 height 13
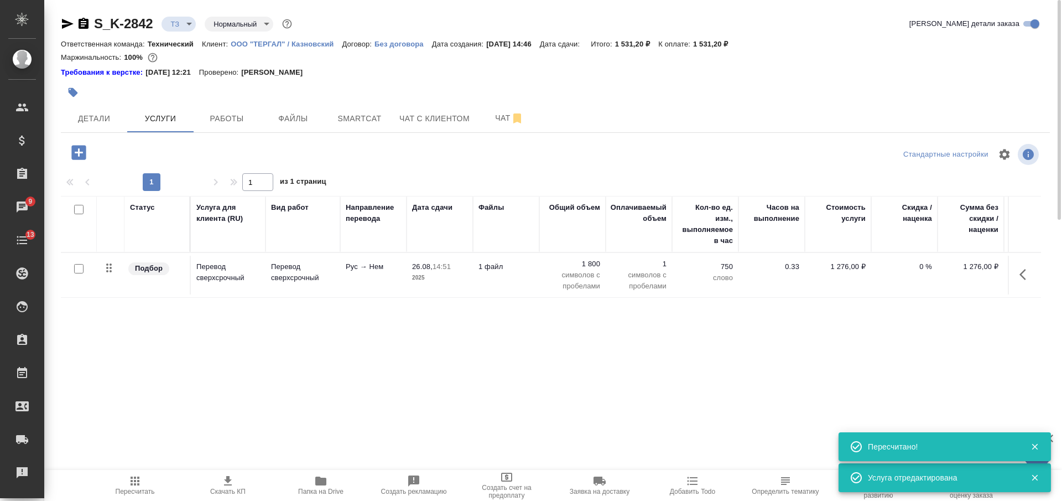
click at [79, 272] on input "checkbox" at bounding box center [78, 268] width 9 height 9
checkbox input "true"
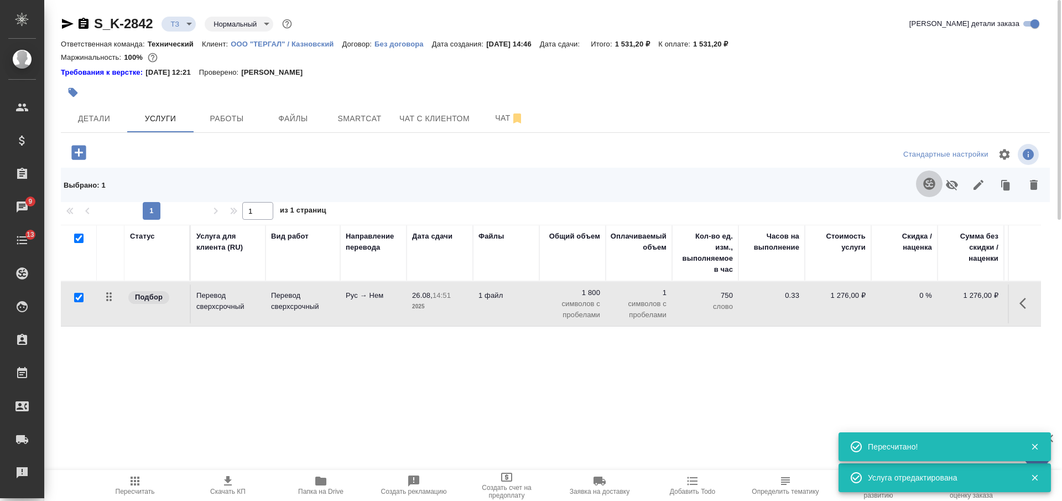
click at [929, 184] on icon "button" at bounding box center [929, 183] width 13 height 13
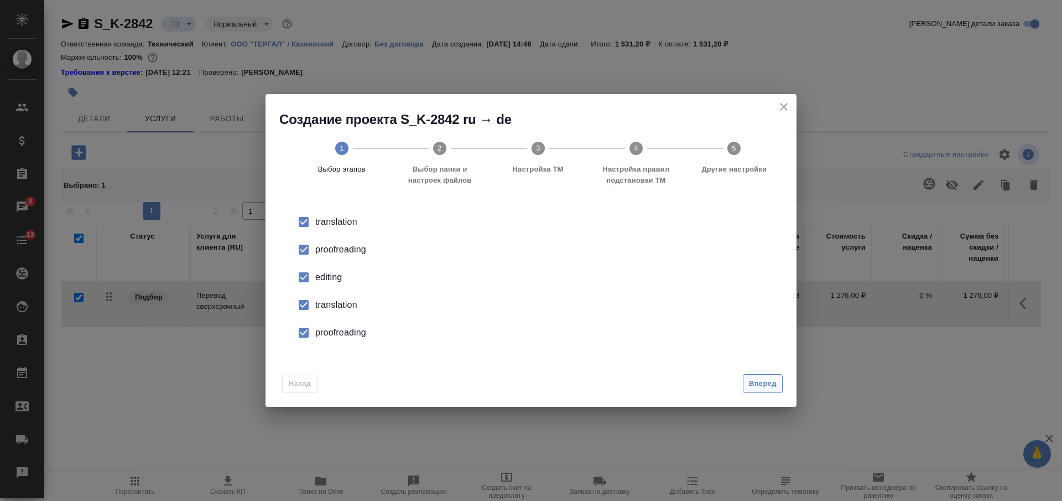
click at [769, 384] on span "Вперед" at bounding box center [763, 383] width 28 height 13
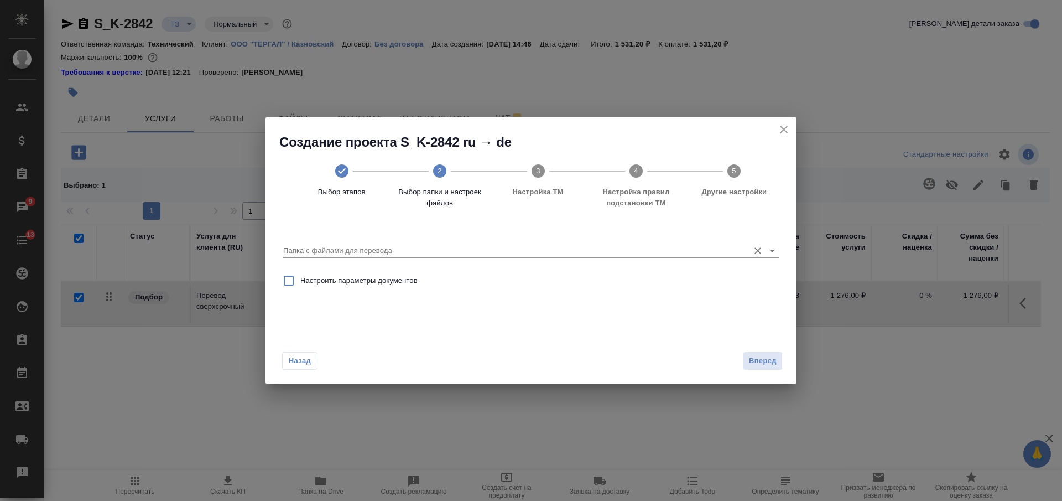
click at [585, 249] on input "Папка с файлами для перевода" at bounding box center [513, 250] width 460 height 13
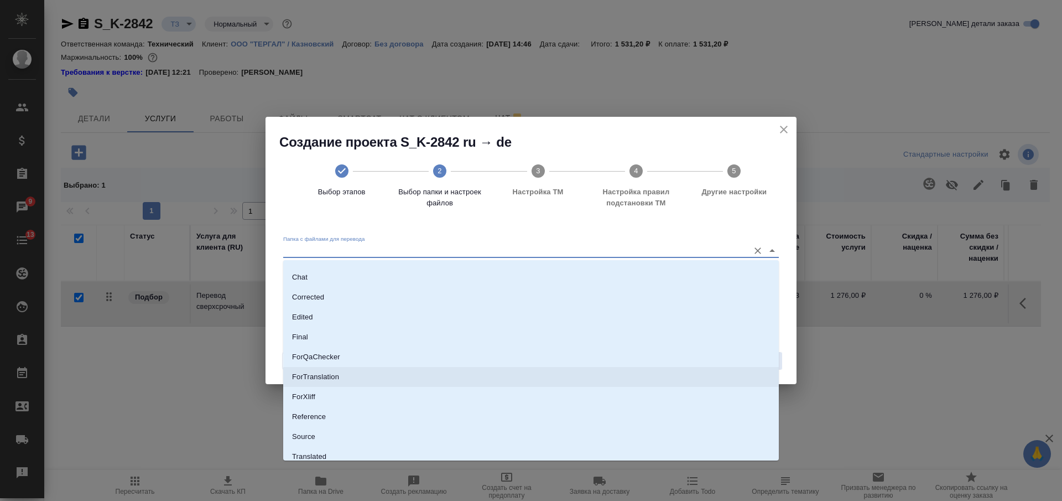
scroll to position [62, 0]
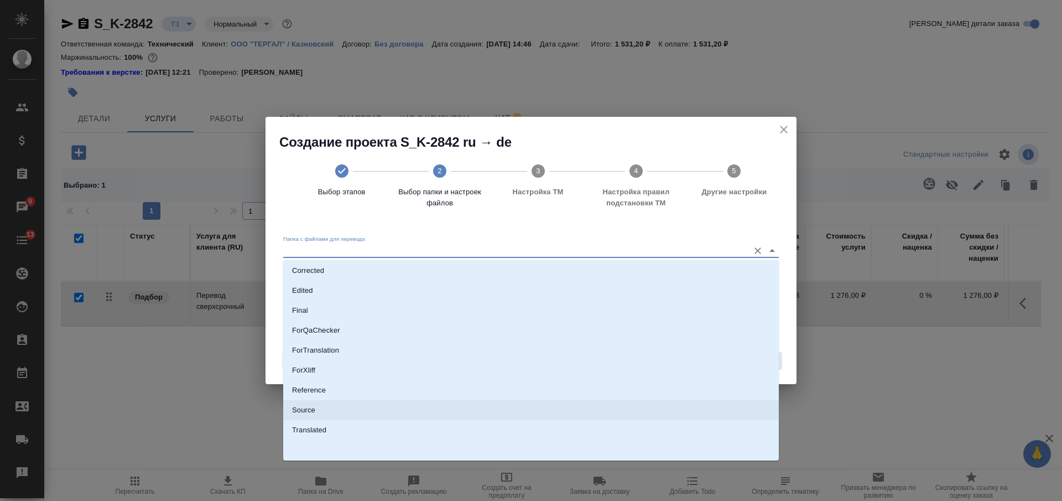
click at [517, 409] on li "Source" at bounding box center [531, 410] width 496 height 20
type input "Source"
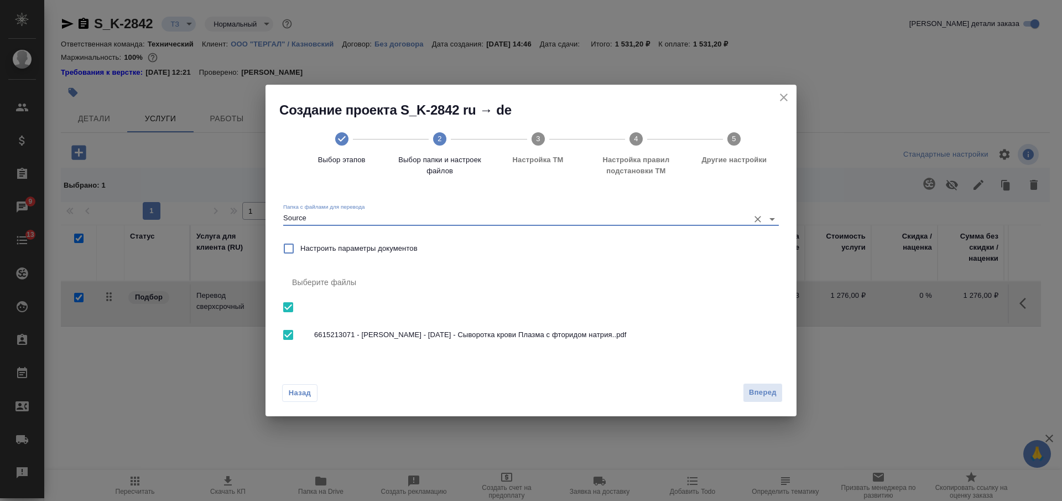
click at [765, 389] on span "Вперед" at bounding box center [763, 392] width 28 height 13
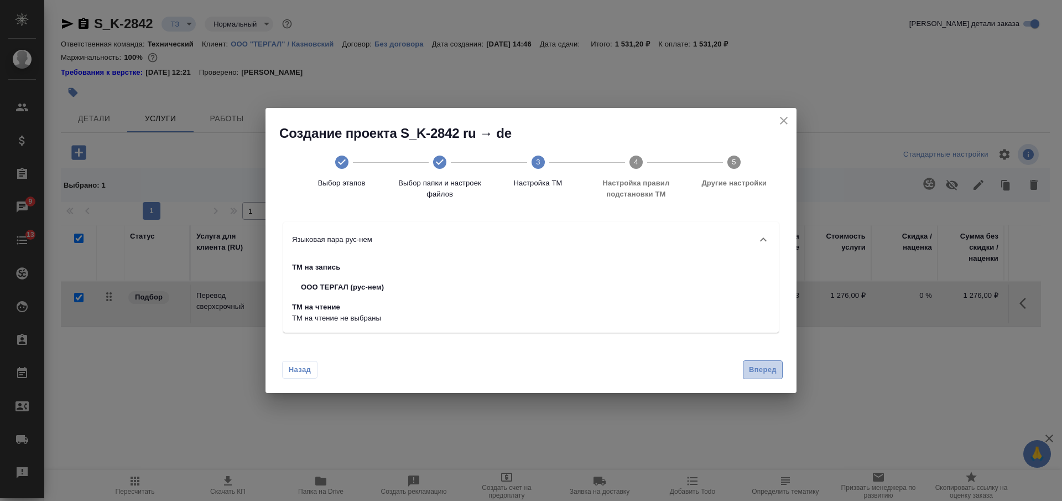
click at [765, 363] on span "Вперед" at bounding box center [763, 369] width 28 height 13
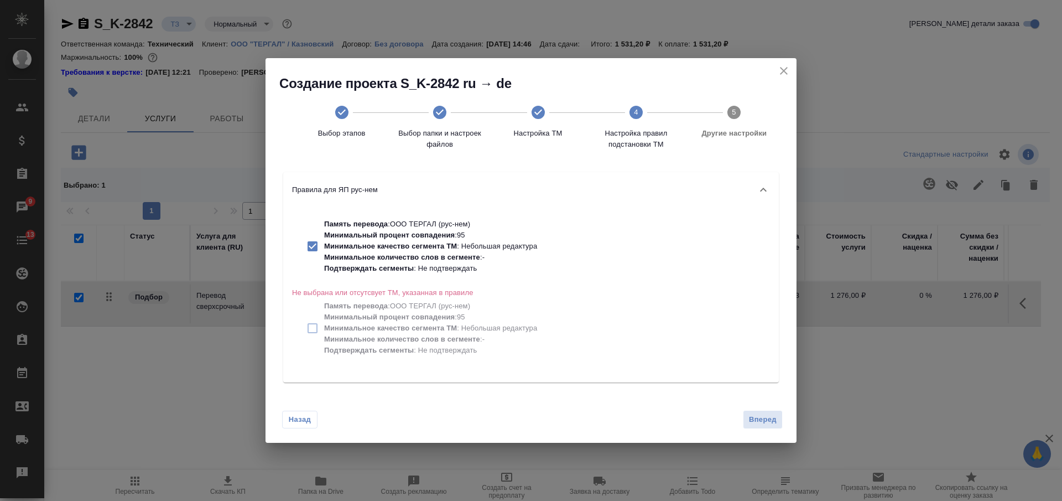
click at [762, 423] on span "Вперед" at bounding box center [763, 419] width 28 height 13
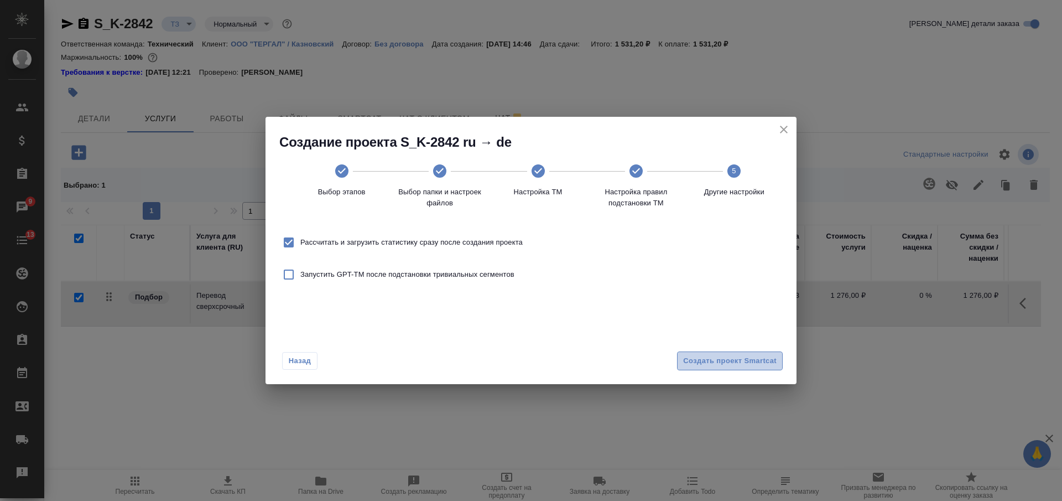
click at [739, 366] on span "Создать проект Smartcat" at bounding box center [729, 361] width 93 height 13
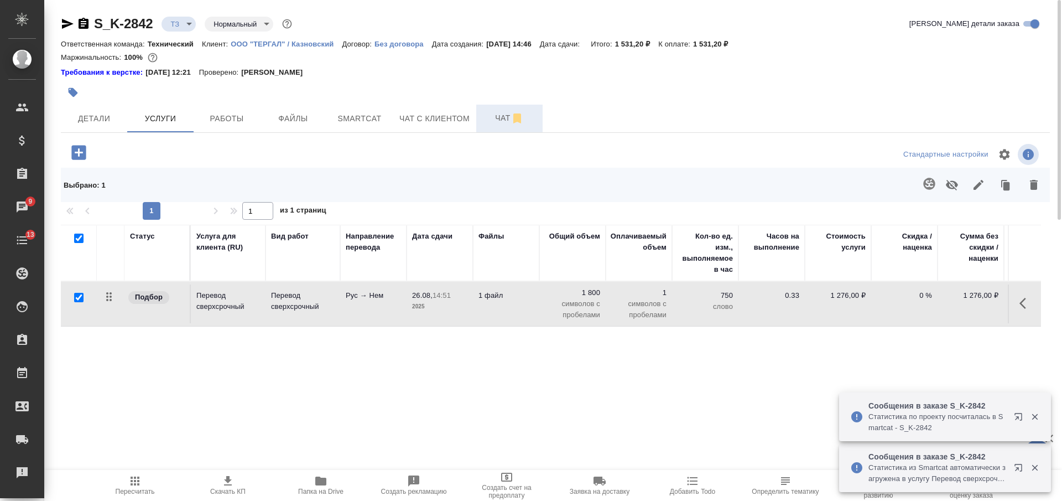
click at [496, 116] on span "Чат" at bounding box center [509, 118] width 53 height 14
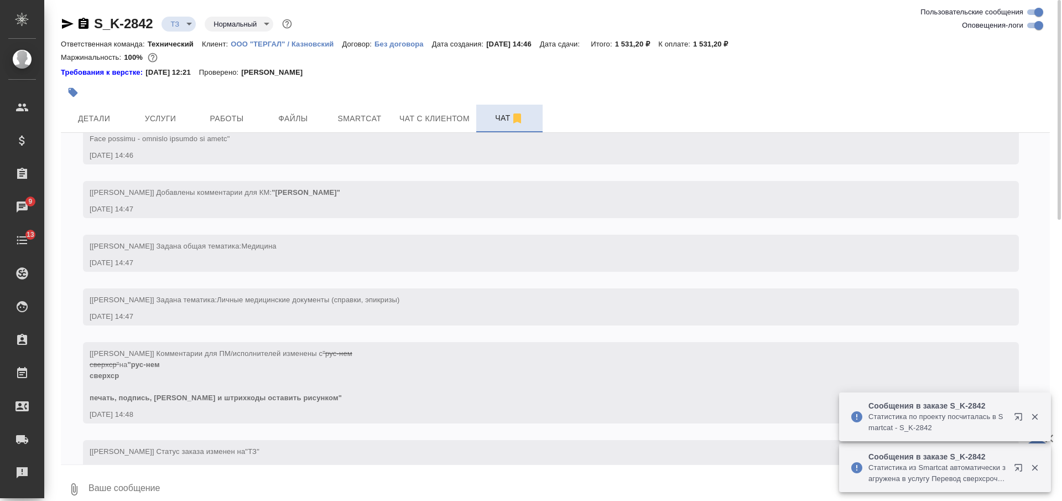
scroll to position [345, 0]
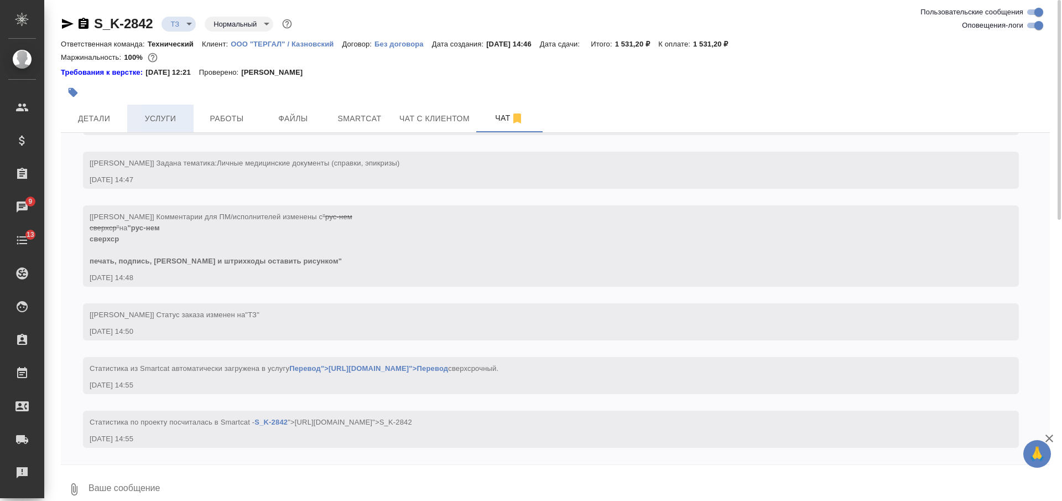
click at [159, 118] on span "Услуги" at bounding box center [160, 119] width 53 height 14
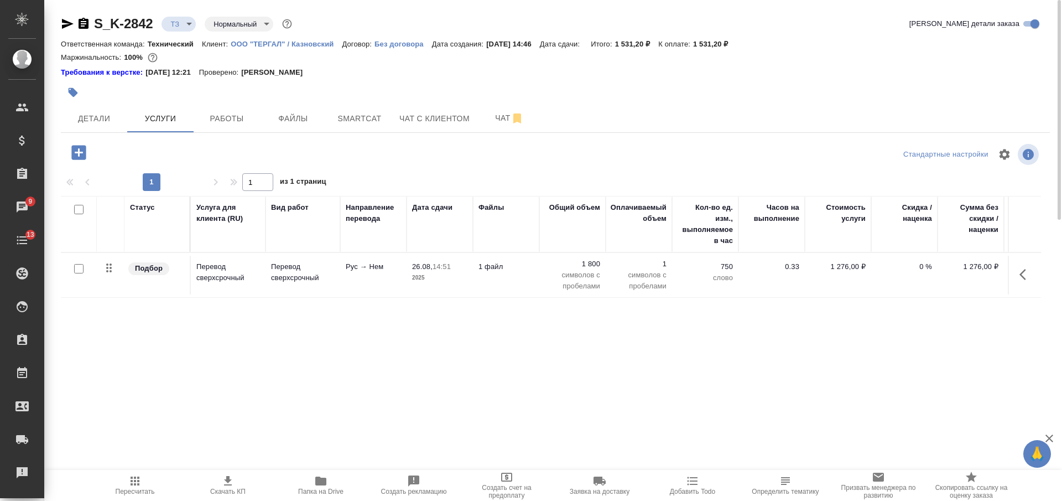
click at [531, 274] on td "1 файл" at bounding box center [506, 275] width 66 height 39
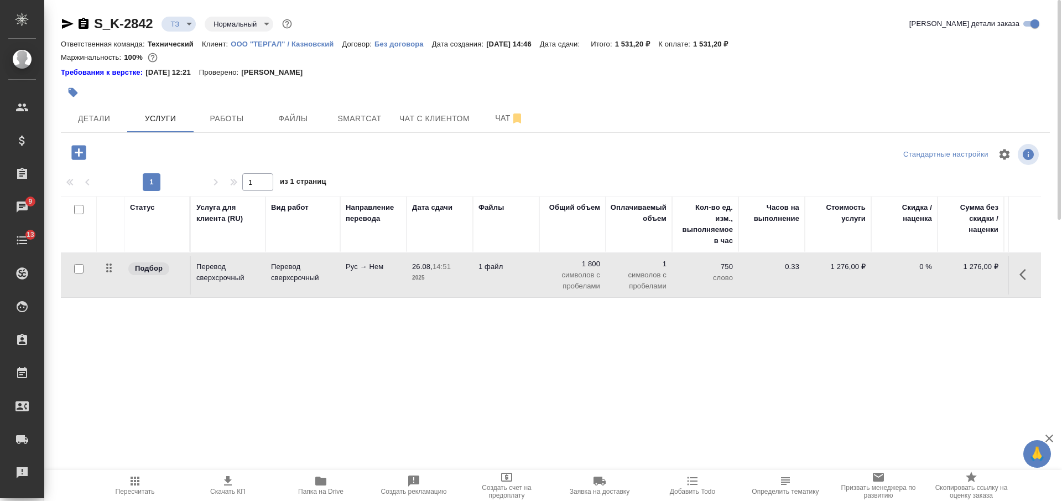
click at [531, 274] on td "1 файл" at bounding box center [506, 275] width 66 height 39
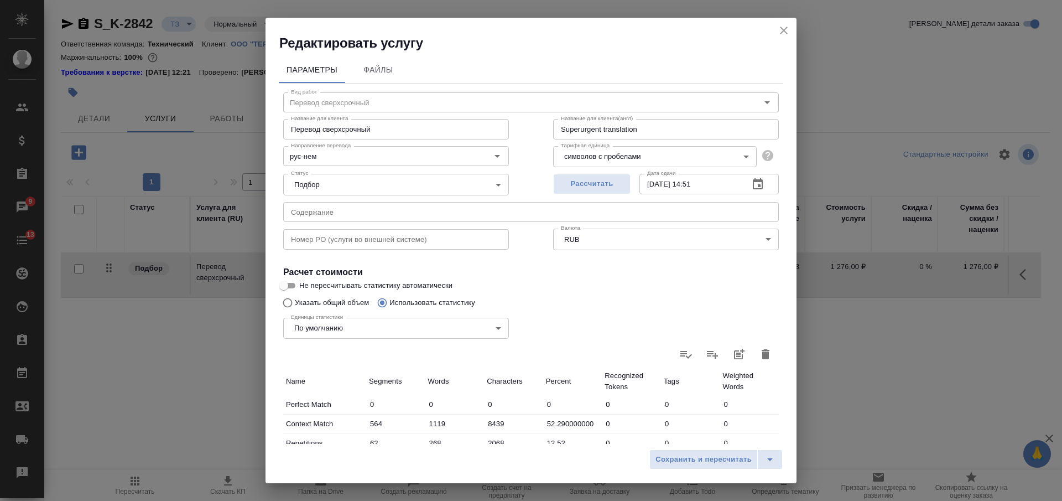
click at [759, 351] on icon "button" at bounding box center [765, 353] width 13 height 13
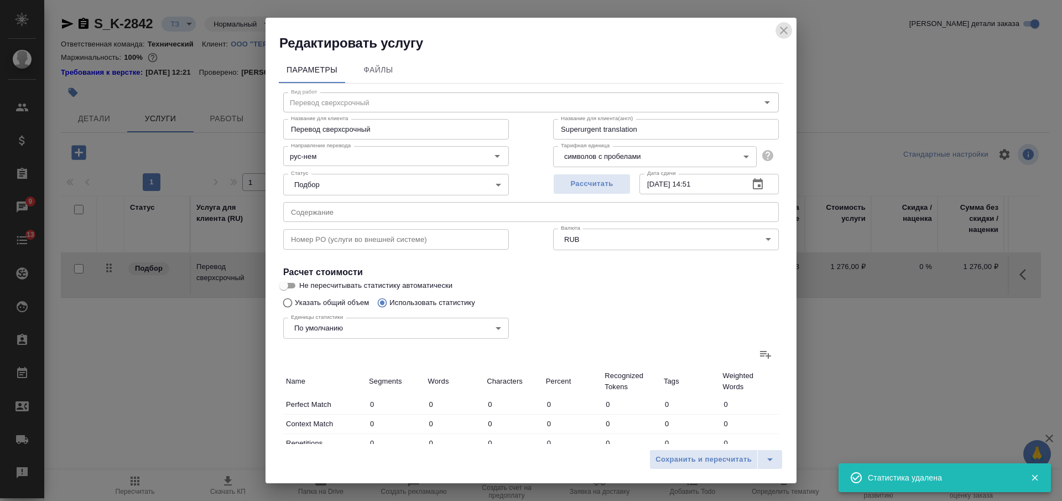
click at [788, 31] on icon "close" at bounding box center [783, 30] width 13 height 13
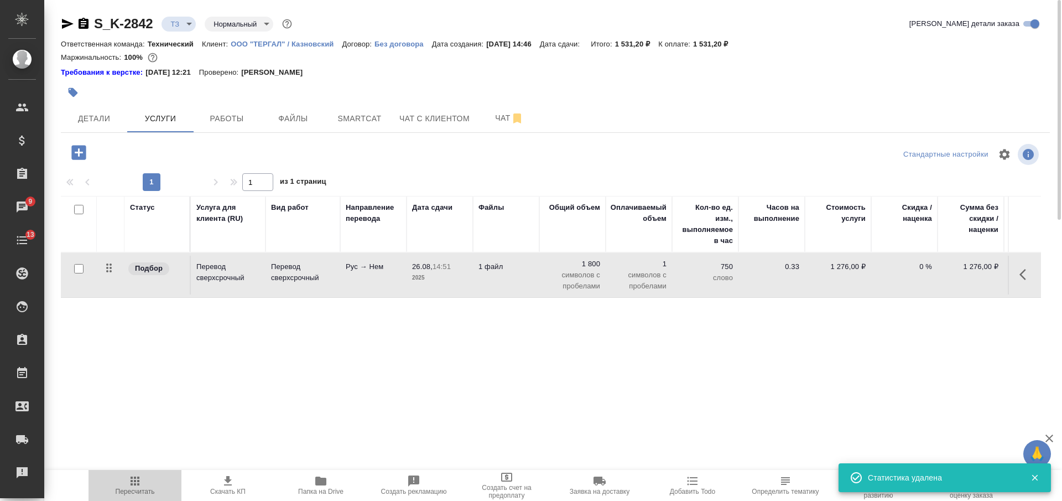
click at [141, 476] on icon "button" at bounding box center [134, 480] width 13 height 13
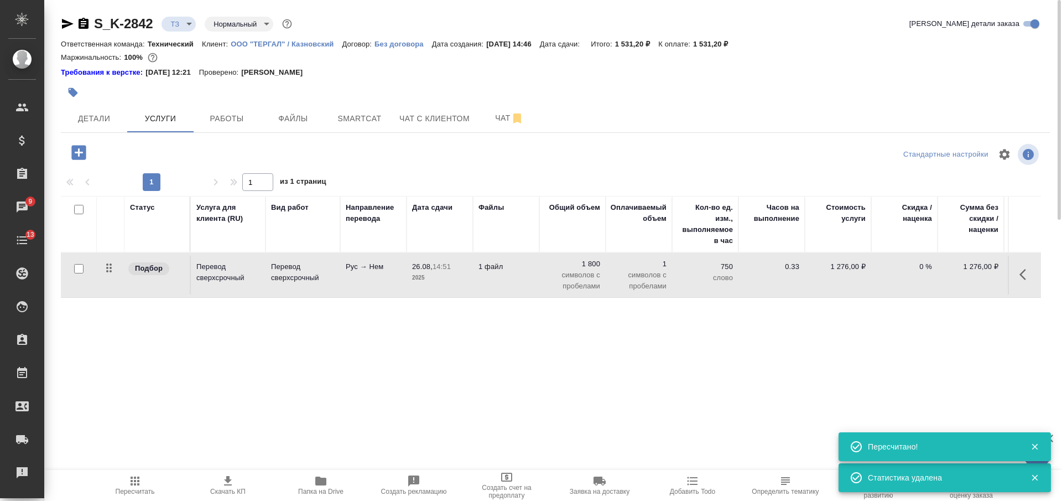
click at [520, 283] on td "1 файл" at bounding box center [506, 275] width 66 height 39
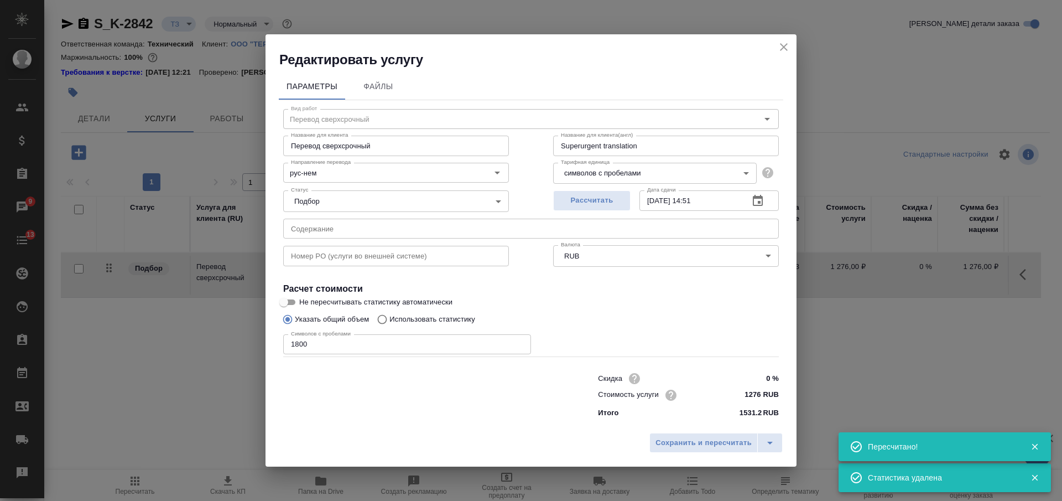
click at [298, 340] on input "1800" at bounding box center [407, 344] width 248 height 20
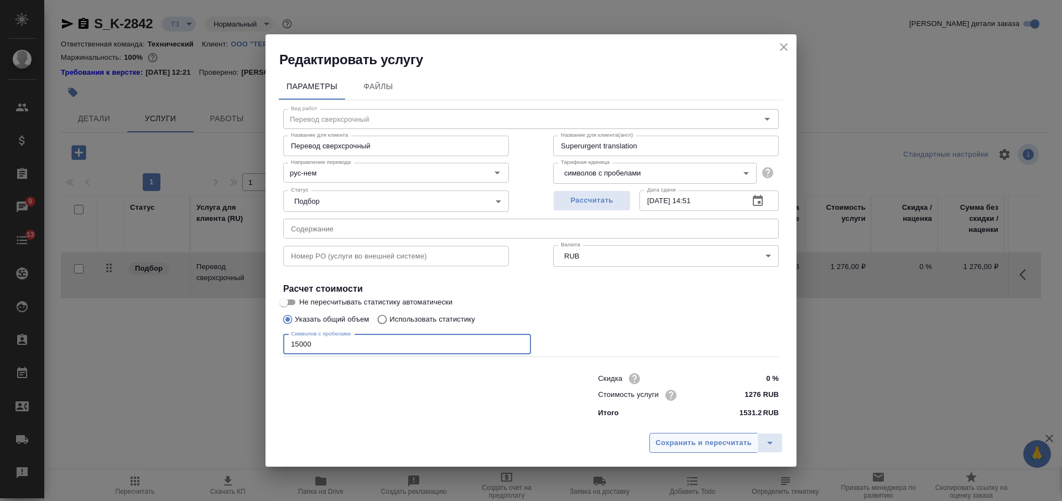
type input "15000"
click at [670, 438] on span "Сохранить и пересчитать" at bounding box center [703, 442] width 96 height 13
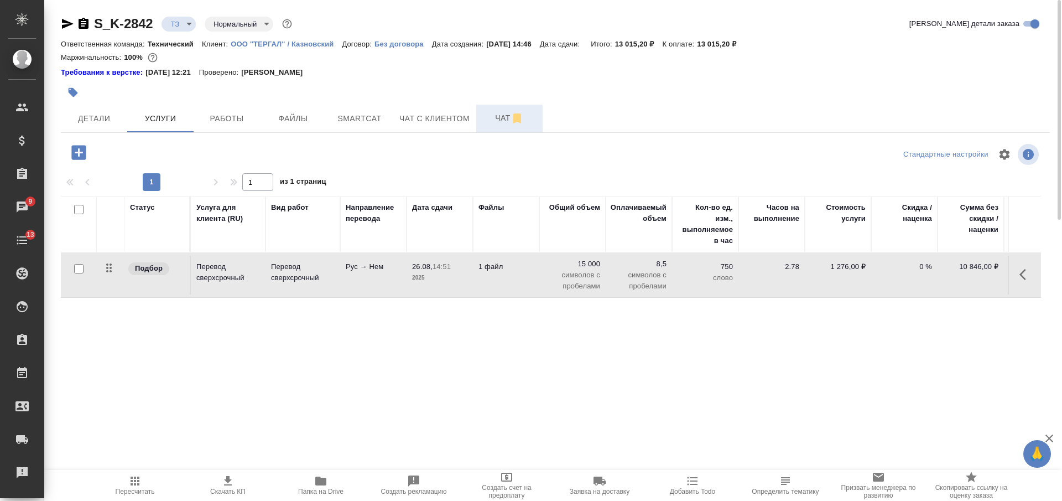
click at [499, 114] on span "Чат" at bounding box center [509, 118] width 53 height 14
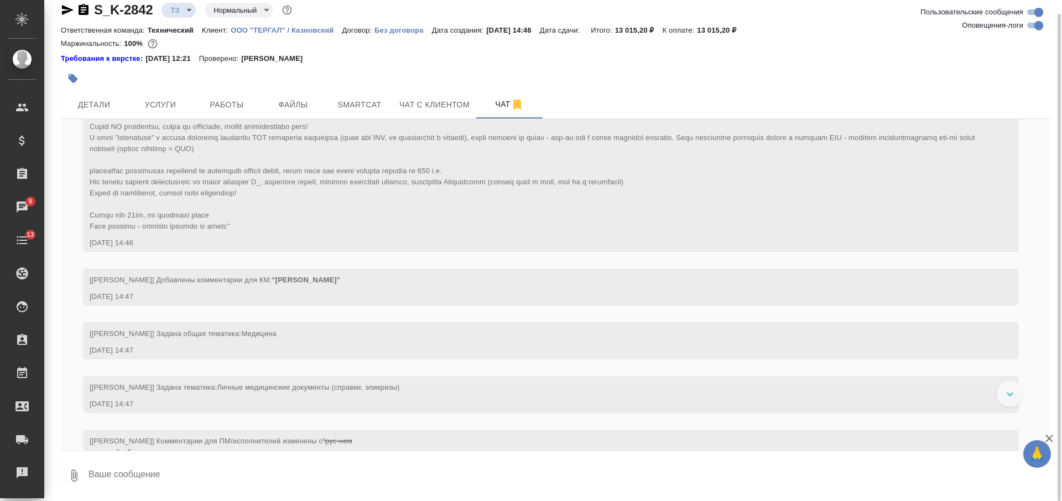
scroll to position [345, 0]
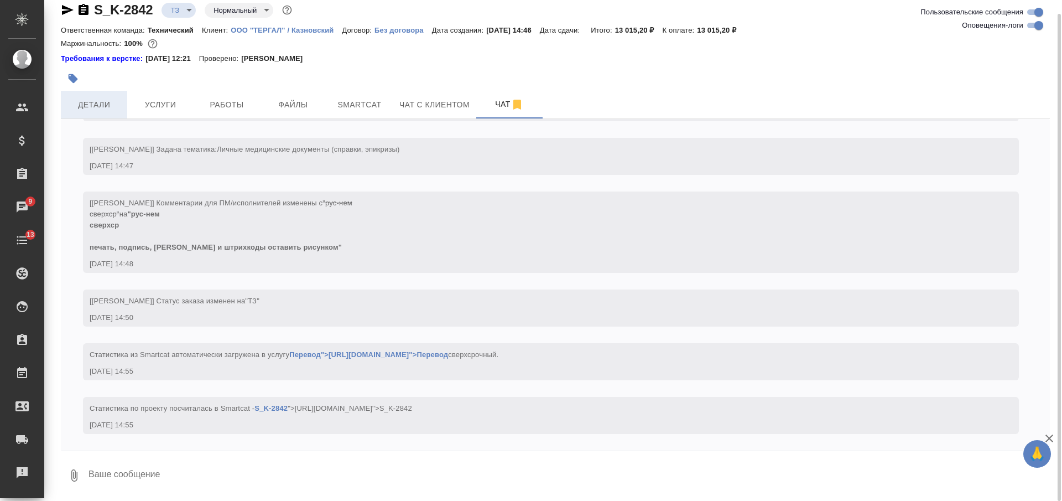
click at [107, 108] on span "Детали" at bounding box center [93, 105] width 53 height 14
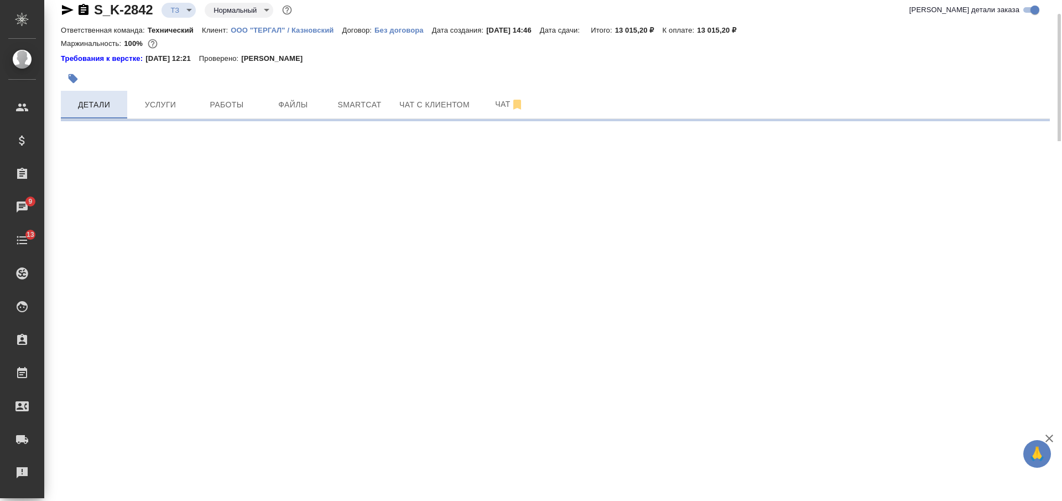
select select "RU"
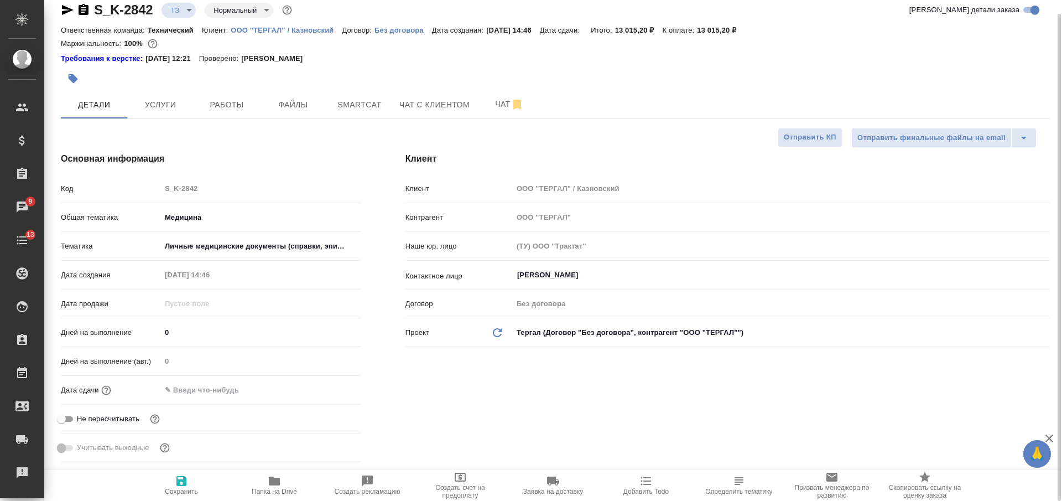
type textarea "x"
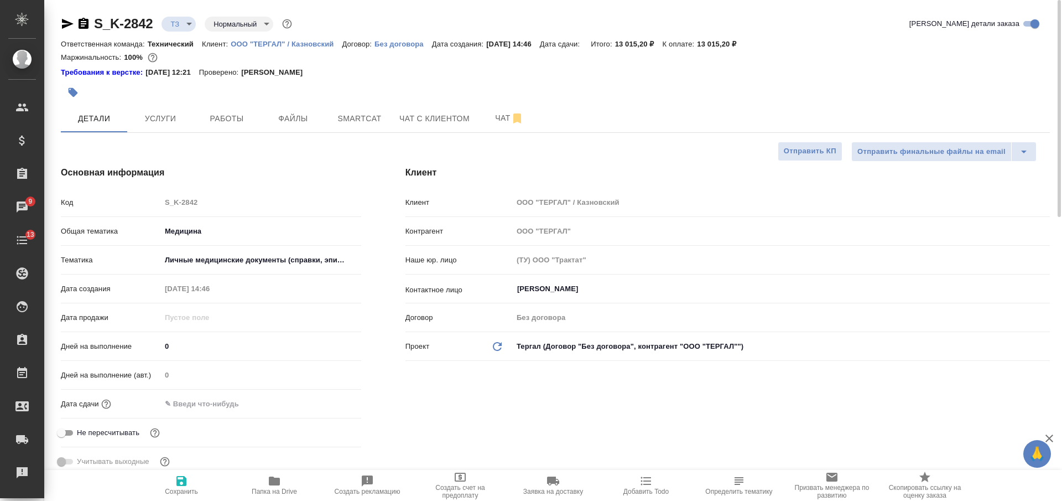
click at [173, 27] on body "🙏 .cls-1 fill:#fff; AWATERA Nikiforova Valeria Клиенты Спецификации Заказы 9 Ча…" at bounding box center [531, 250] width 1062 height 501
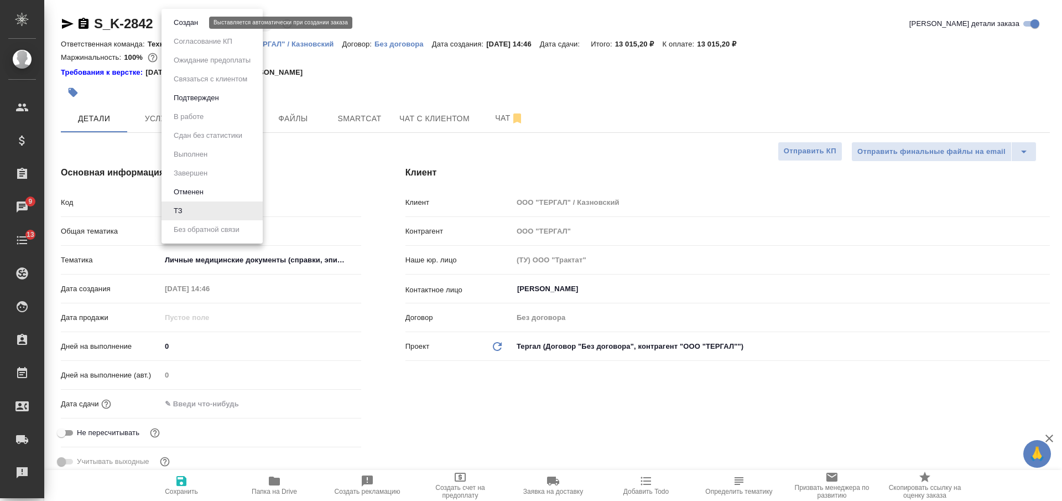
click at [175, 26] on button "Создан" at bounding box center [185, 23] width 31 height 12
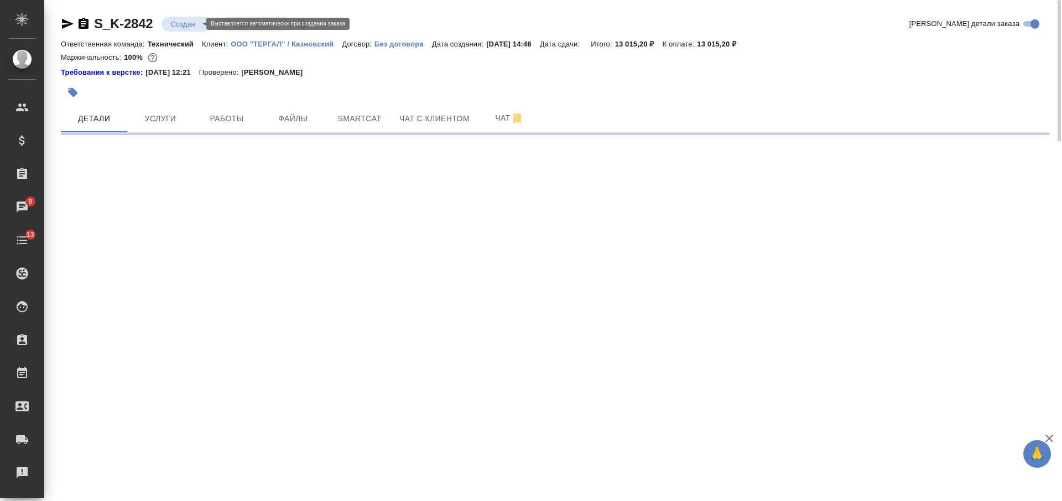
select select "RU"
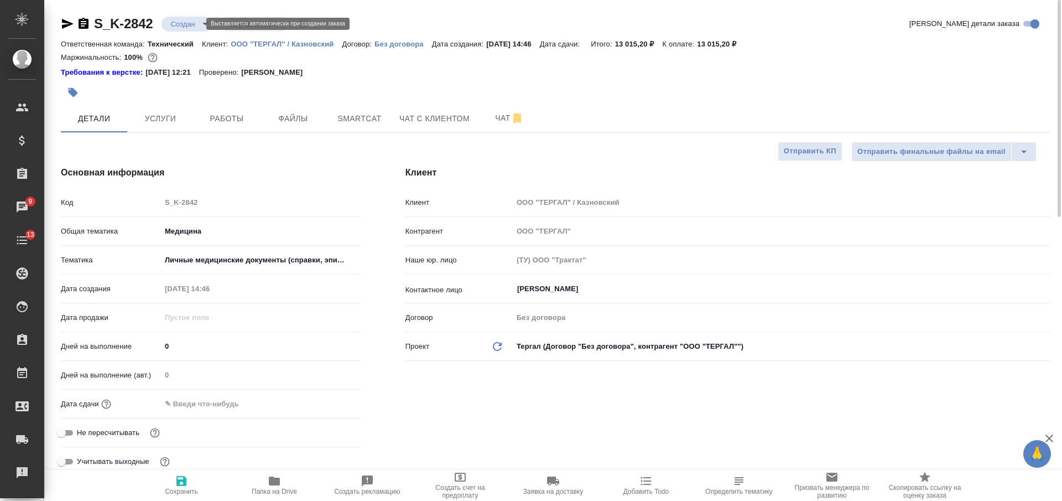
type textarea "x"
click at [187, 23] on body "🙏 .cls-1 fill:#fff; AWATERA Nikiforova Valeria Клиенты Спецификации Заказы 9 Ча…" at bounding box center [531, 250] width 1062 height 501
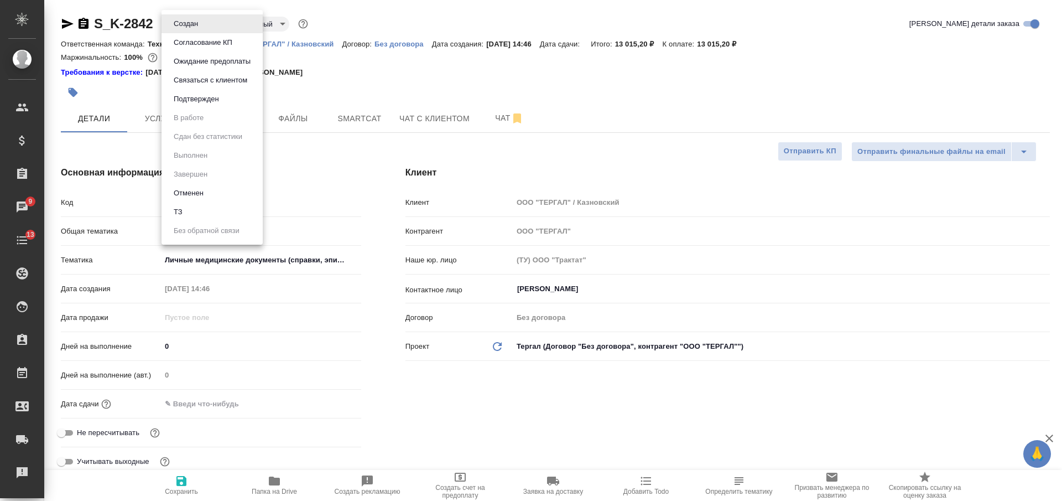
click at [215, 218] on li "ТЗ" at bounding box center [211, 211] width 101 height 19
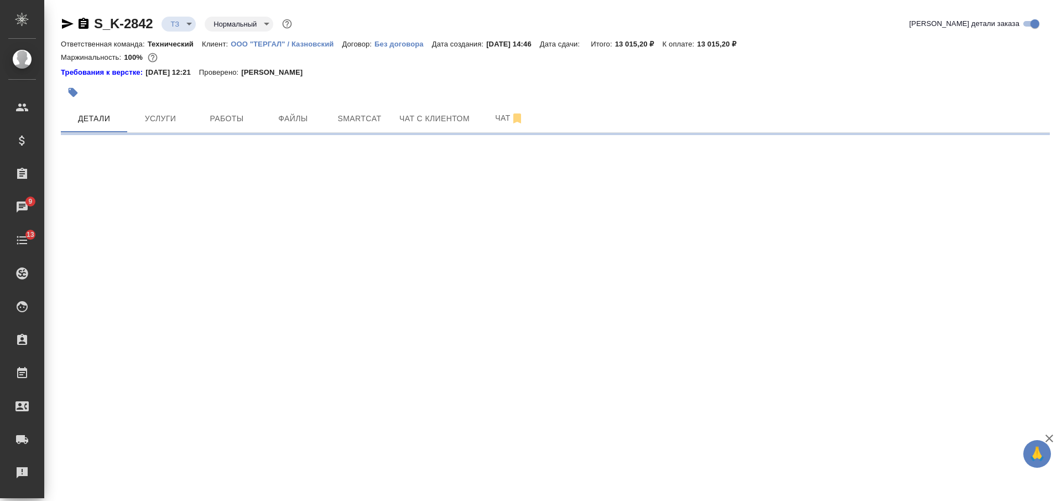
select select "RU"
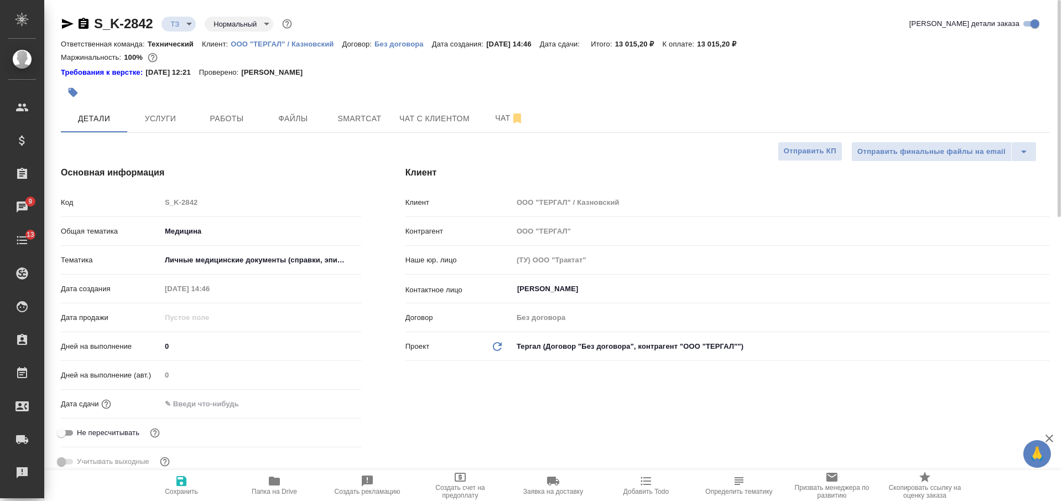
type textarea "x"
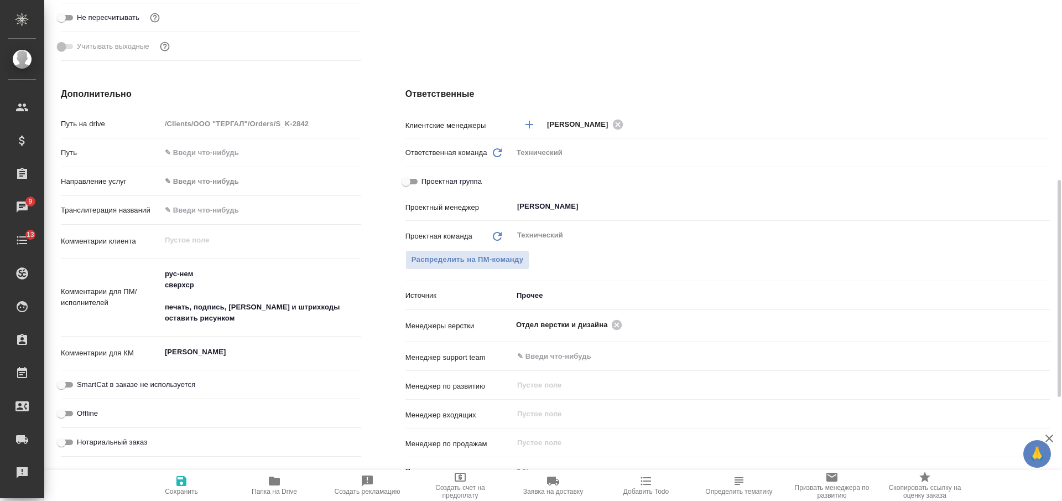
scroll to position [69, 0]
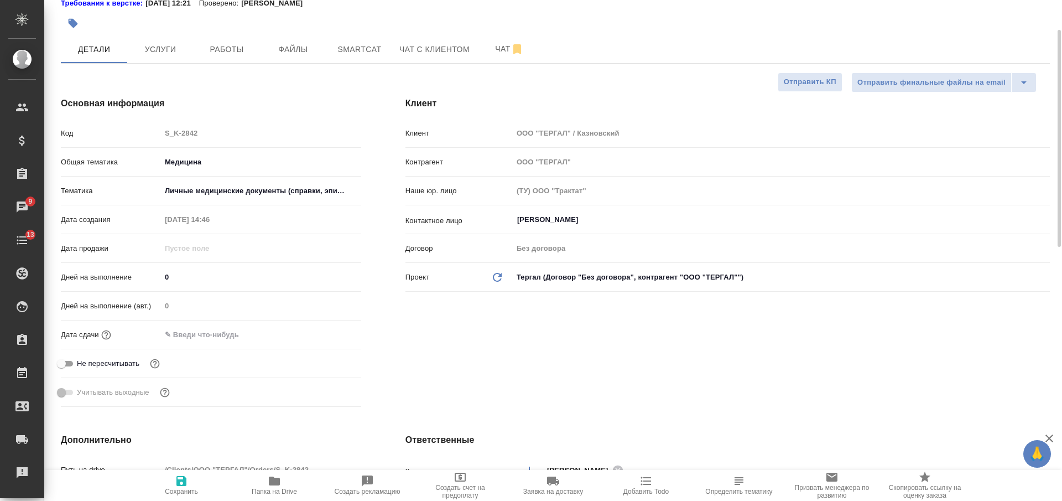
type textarea "x"
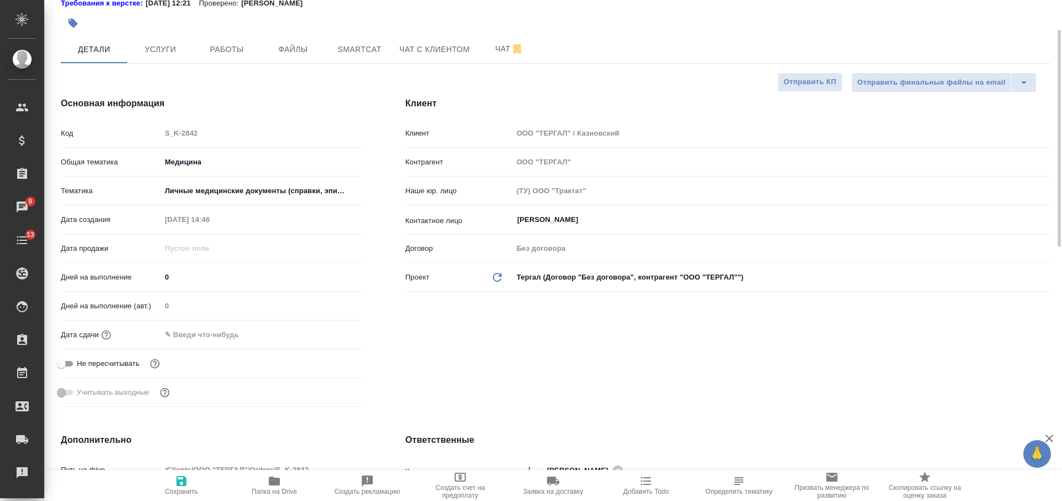
type textarea "x"
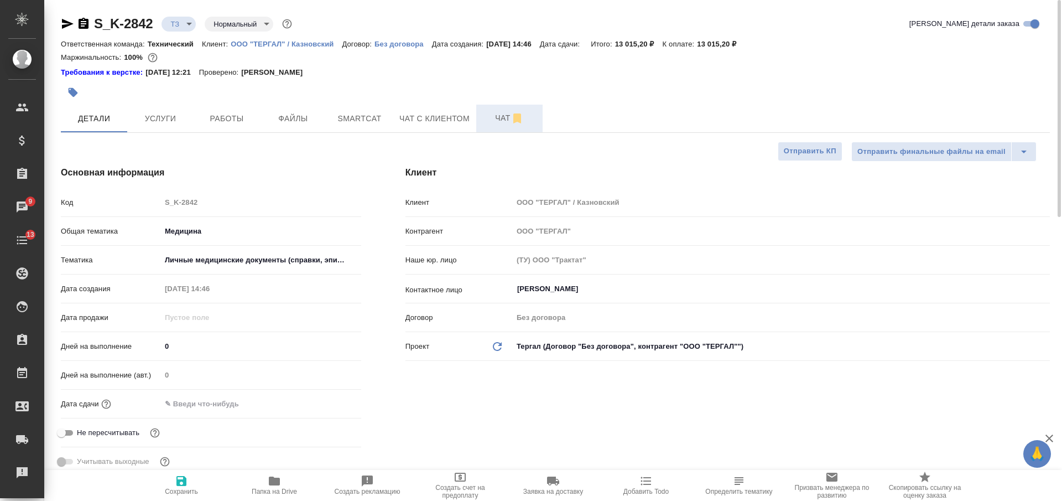
click at [496, 115] on span "Чат" at bounding box center [509, 118] width 53 height 14
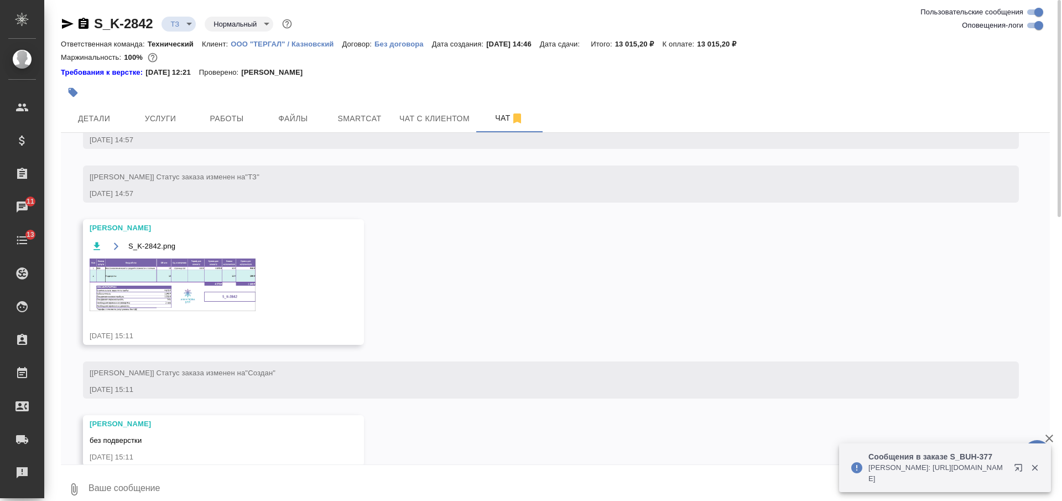
scroll to position [716, 0]
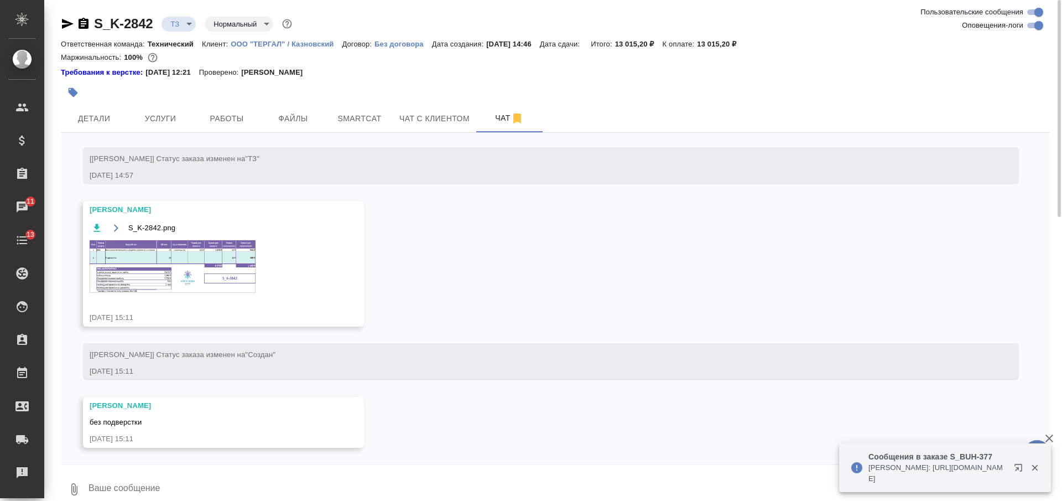
click at [206, 292] on img at bounding box center [173, 266] width 166 height 53
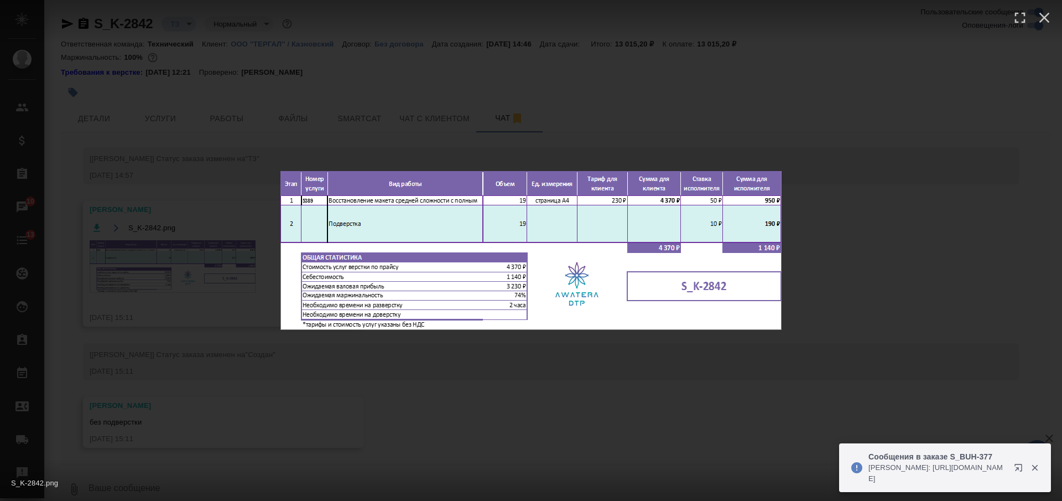
click at [419, 108] on div "S_K-2842.png 1 of 1" at bounding box center [531, 250] width 1062 height 501
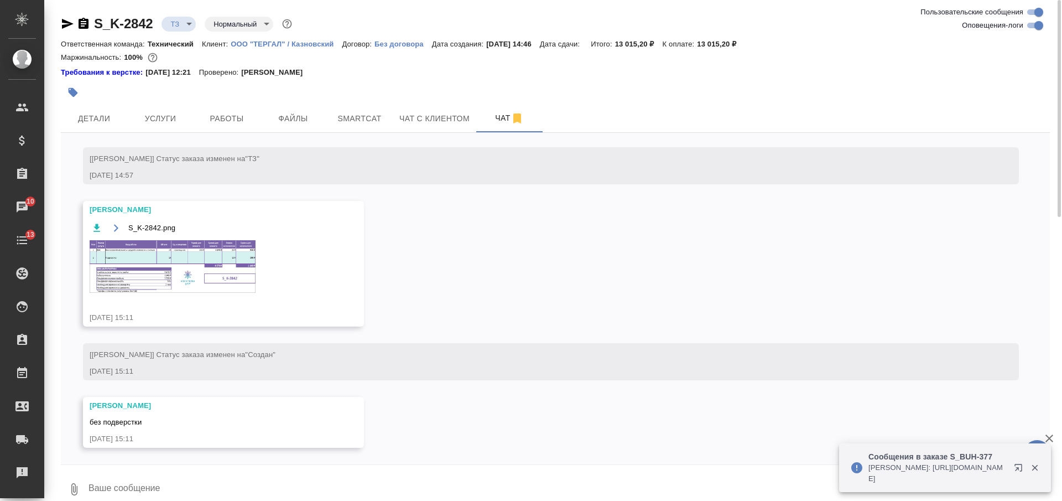
click at [85, 22] on icon "button" at bounding box center [84, 23] width 10 height 11
click at [248, 265] on img at bounding box center [173, 266] width 166 height 53
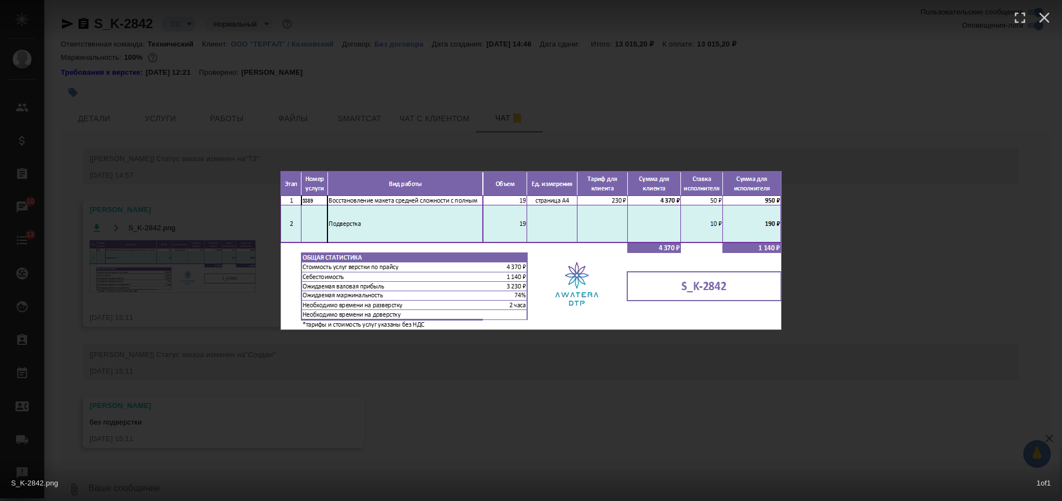
click at [539, 399] on div "S_K-2842.png 1 of 1" at bounding box center [531, 250] width 1062 height 501
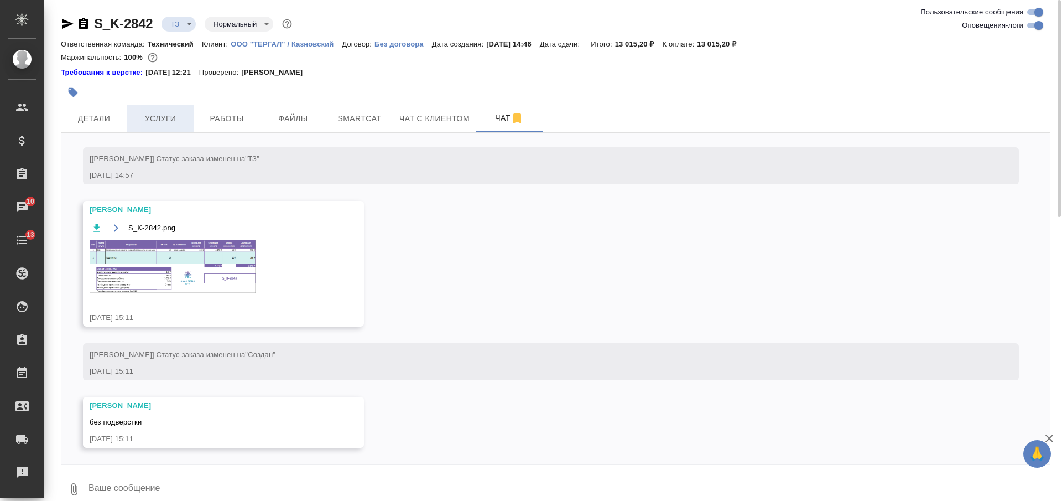
click at [161, 117] on span "Услуги" at bounding box center [160, 119] width 53 height 14
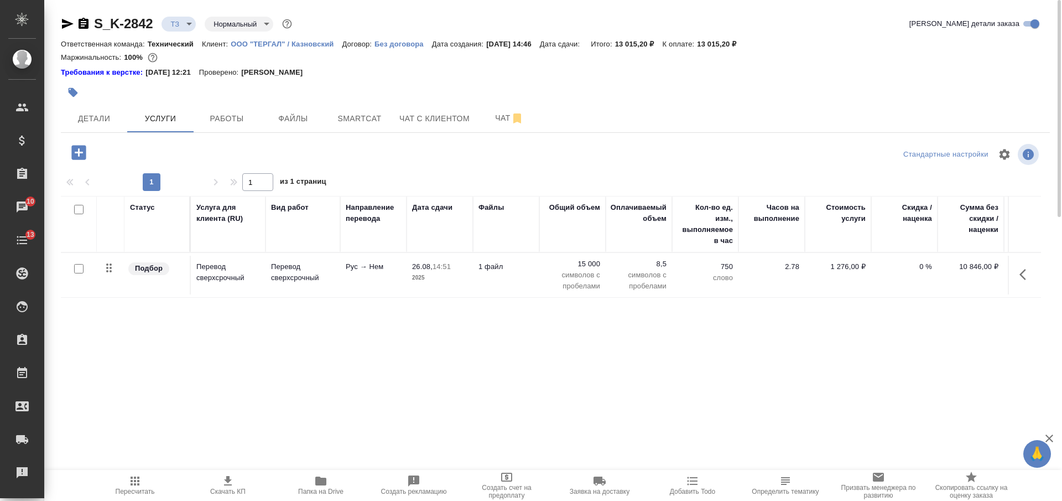
click at [70, 153] on icon "button" at bounding box center [78, 152] width 19 height 19
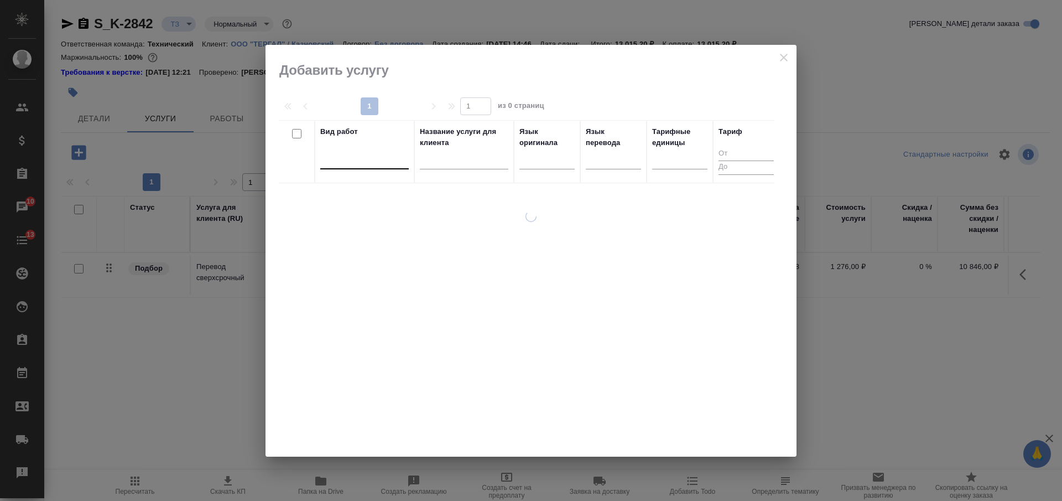
click at [356, 160] on div at bounding box center [364, 158] width 88 height 16
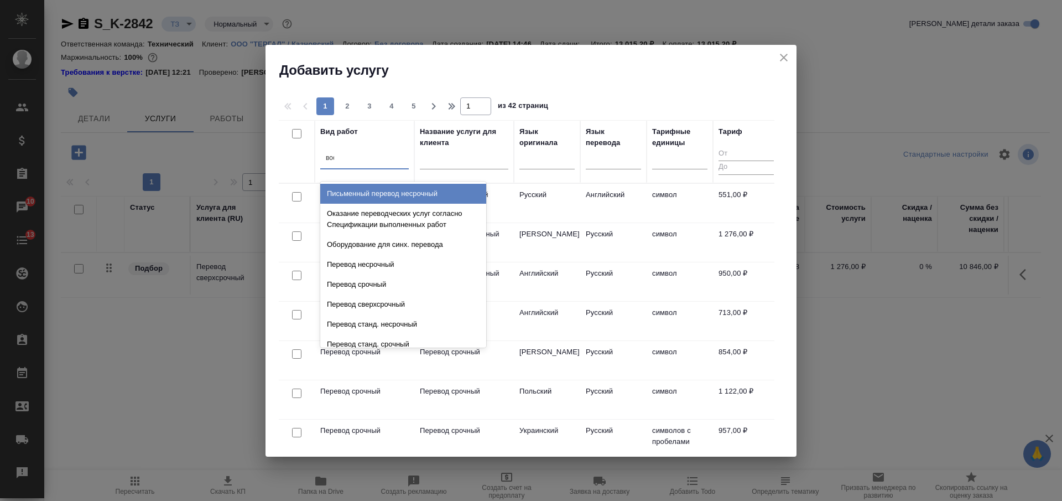
type input "восс"
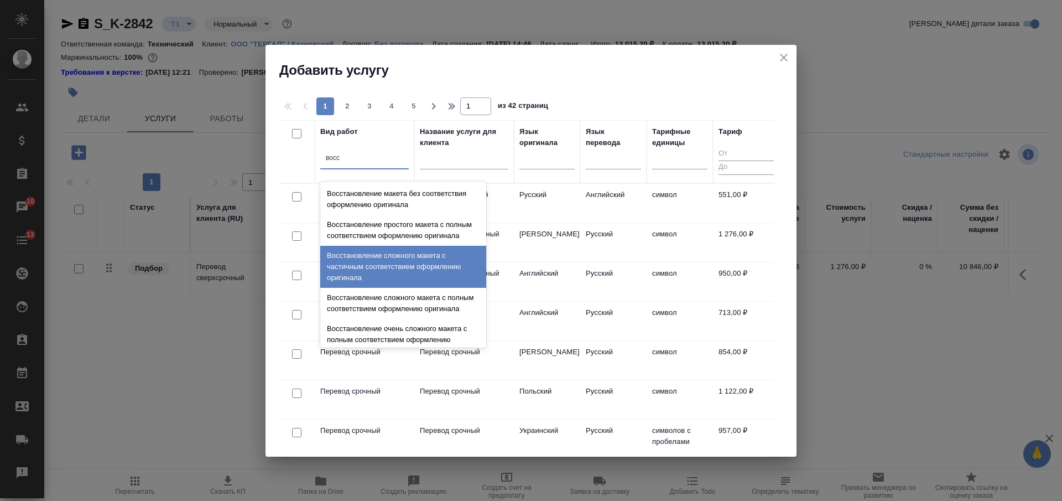
scroll to position [204, 0]
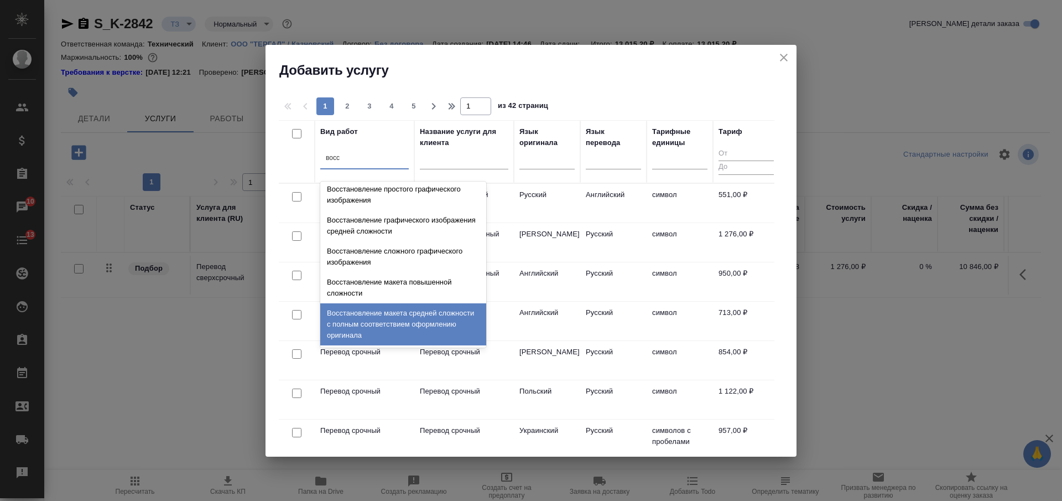
drag, startPoint x: 406, startPoint y: 320, endPoint x: 403, endPoint y: 313, distance: 7.7
click at [406, 321] on div "Восстановление макета средней сложности с полным соответствием оформлению ориги…" at bounding box center [403, 324] width 166 height 42
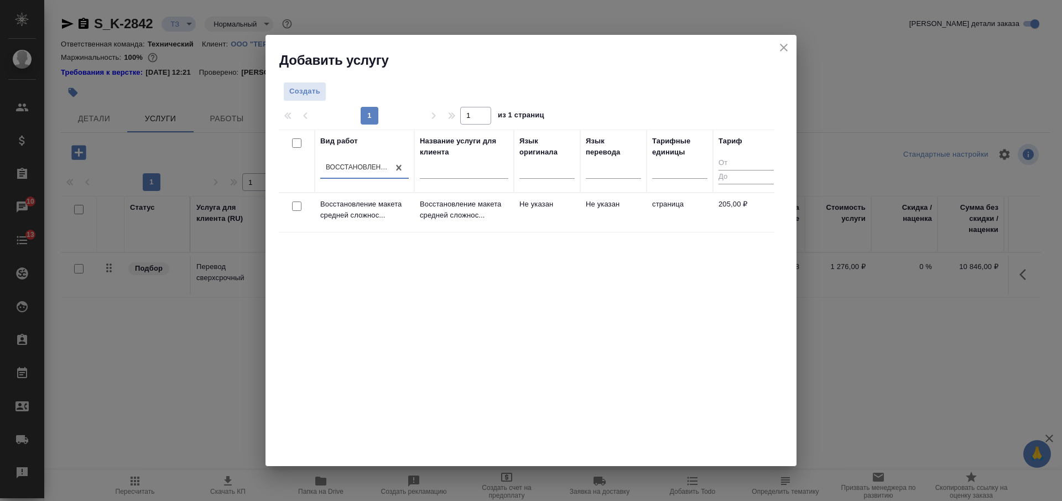
drag, startPoint x: 295, startPoint y: 203, endPoint x: 326, endPoint y: 192, distance: 33.4
click at [295, 203] on input "checkbox" at bounding box center [296, 205] width 9 height 9
checkbox input "true"
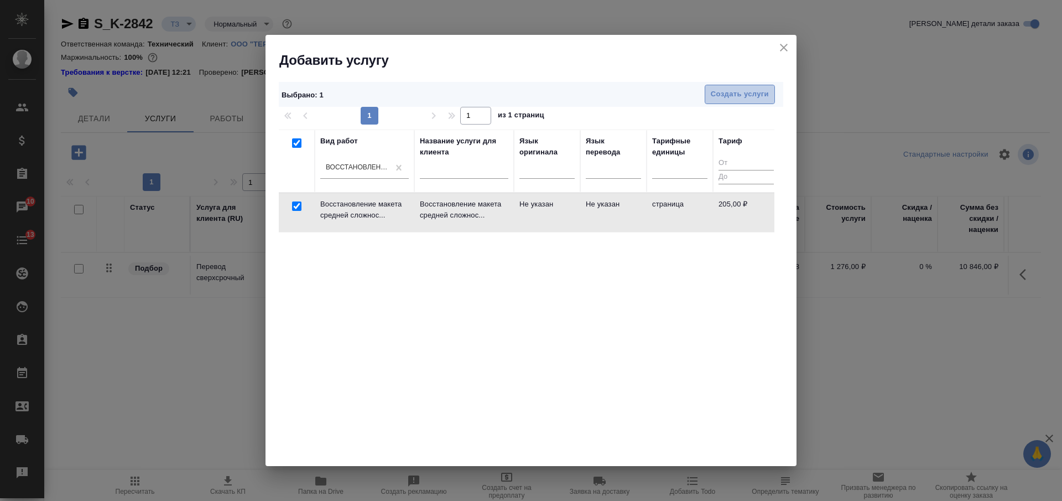
click at [728, 94] on span "Создать услуги" at bounding box center [740, 94] width 58 height 13
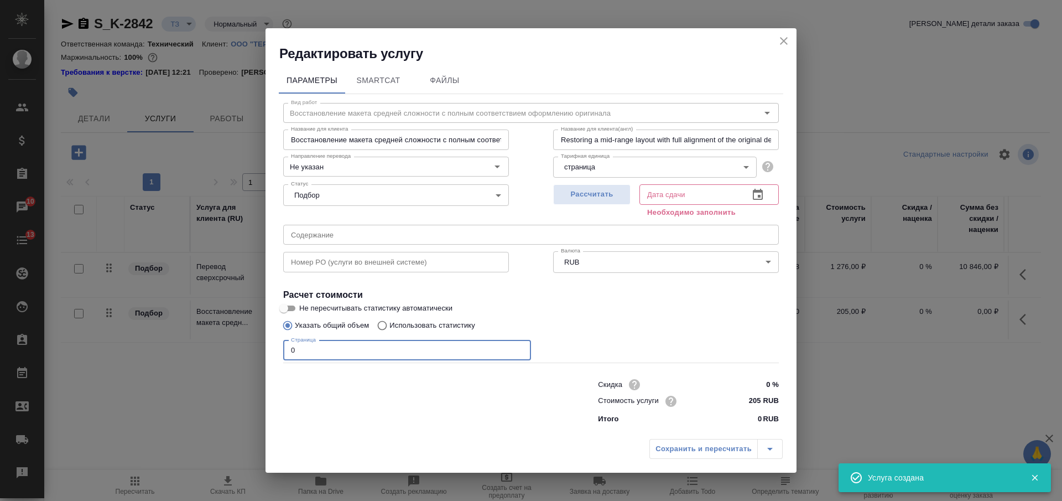
click at [279, 342] on div "Вид работ Восстановление макета средней сложности с полным соответствием оформл…" at bounding box center [531, 261] width 504 height 335
type input "19"
click at [606, 190] on span "Рассчитать" at bounding box center [591, 194] width 65 height 13
type input "26.08.2025 17:13"
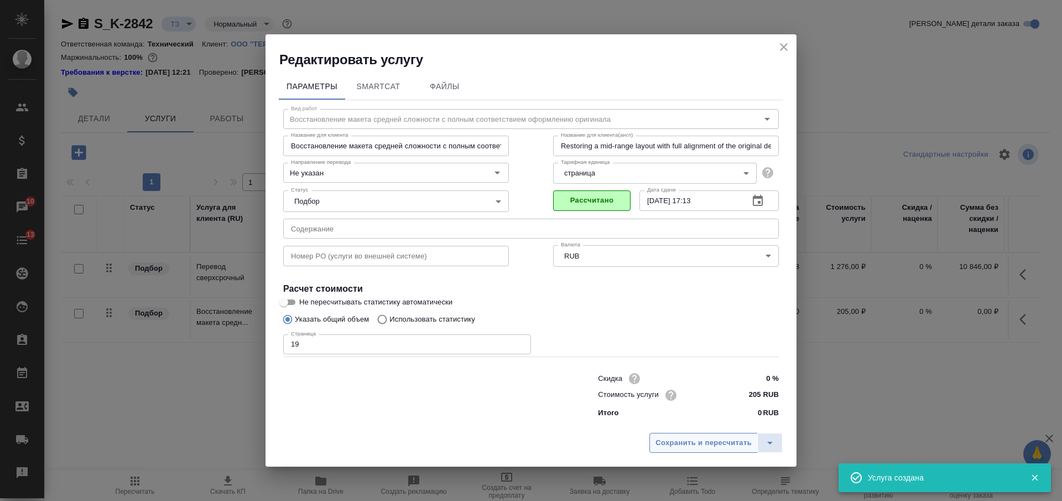
click at [688, 449] on button "Сохранить и пересчитать" at bounding box center [703, 442] width 108 height 20
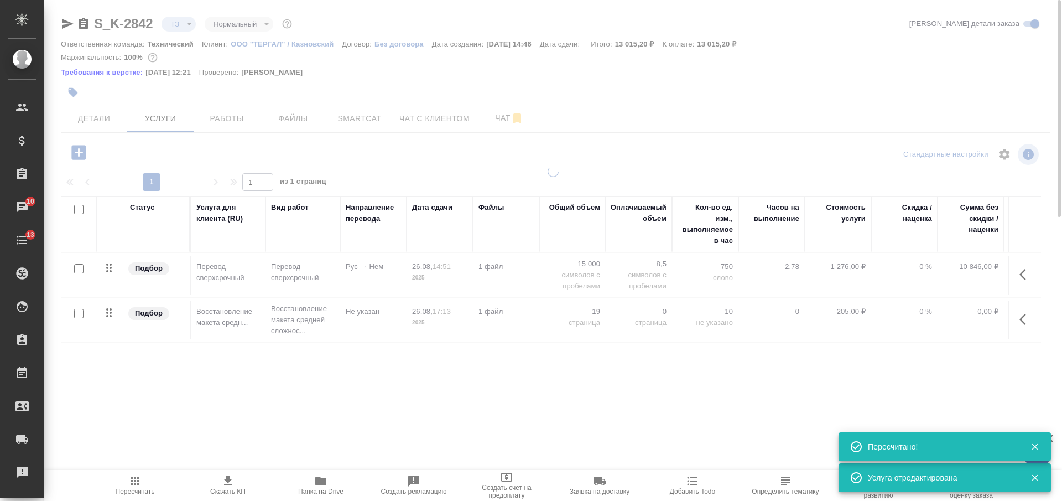
type input "new"
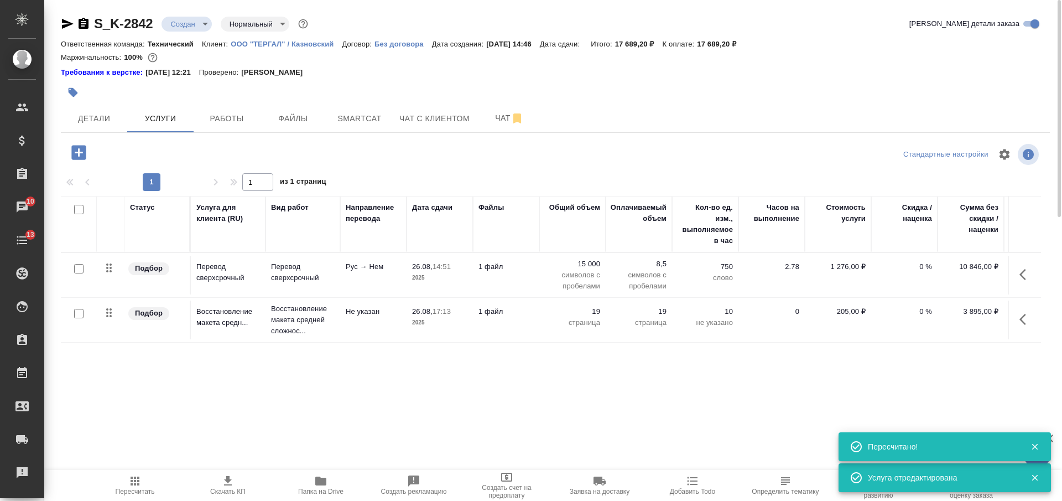
click at [1022, 316] on icon "button" at bounding box center [1025, 318] width 13 height 13
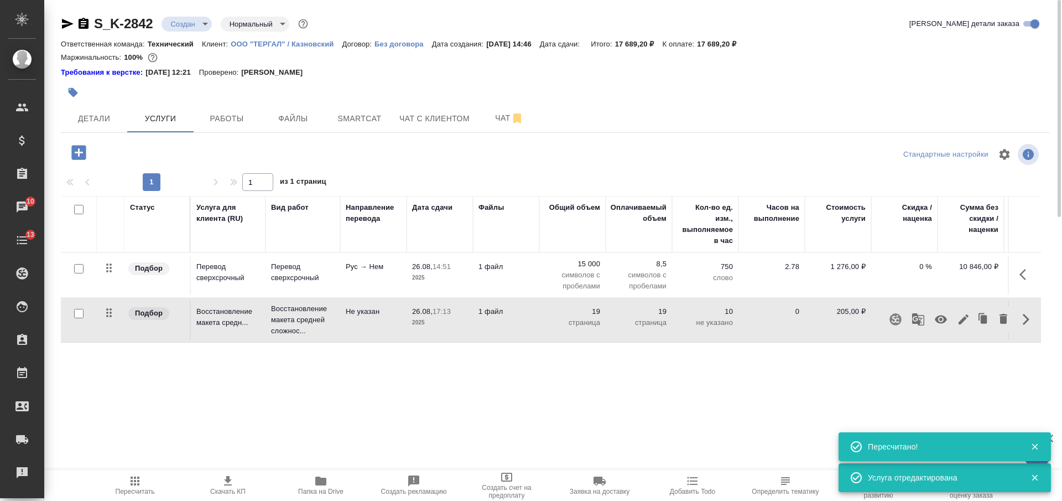
click at [936, 315] on icon "button" at bounding box center [940, 318] width 13 height 13
click at [134, 481] on icon "button" at bounding box center [135, 480] width 9 height 9
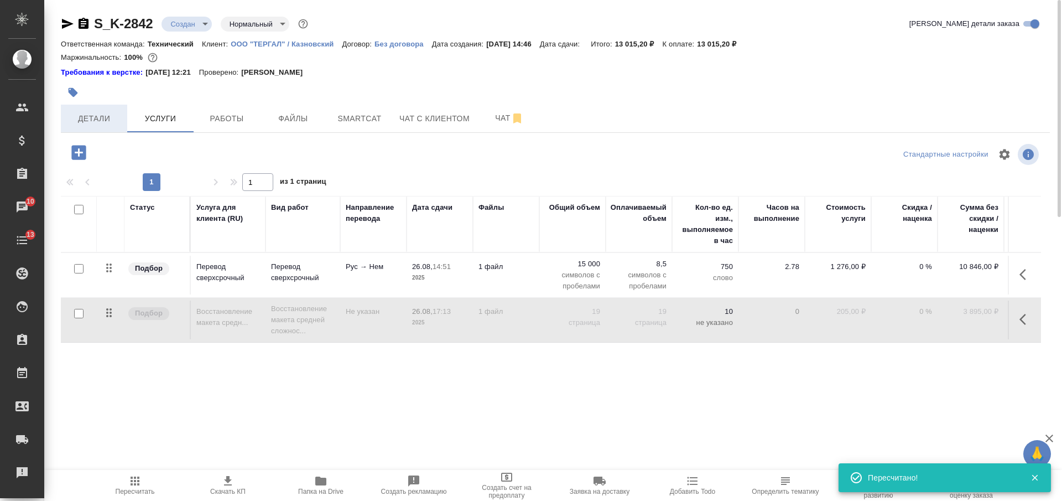
click at [113, 124] on span "Детали" at bounding box center [93, 119] width 53 height 14
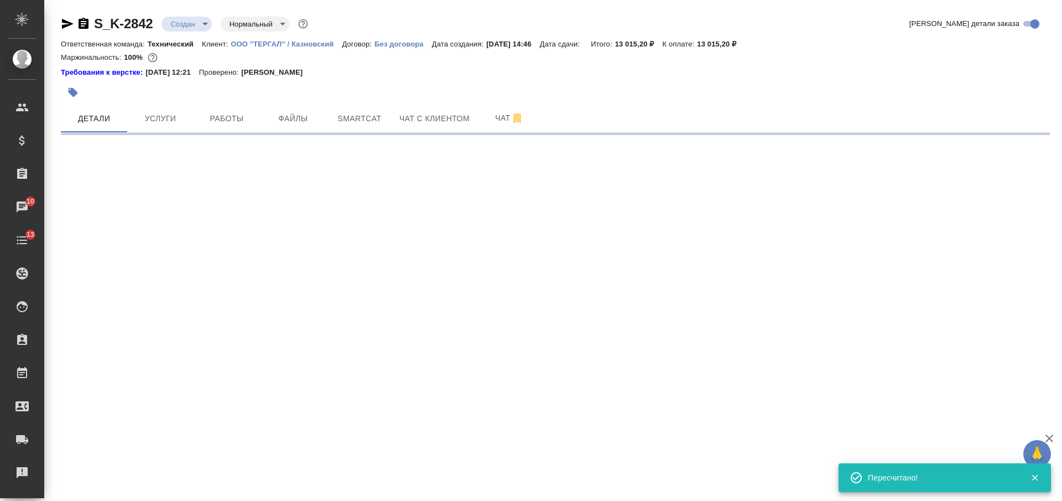
select select "RU"
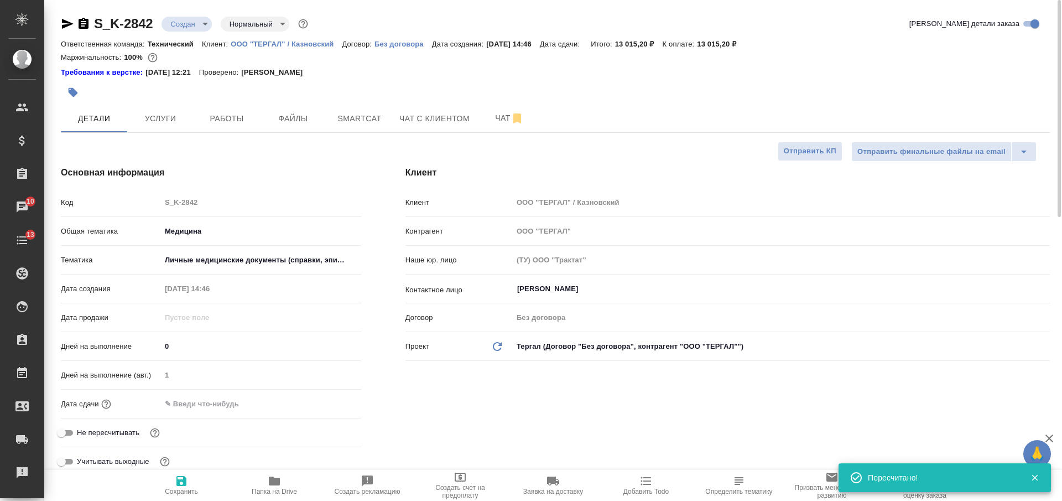
type textarea "x"
click at [199, 402] on input "text" at bounding box center [209, 403] width 97 height 16
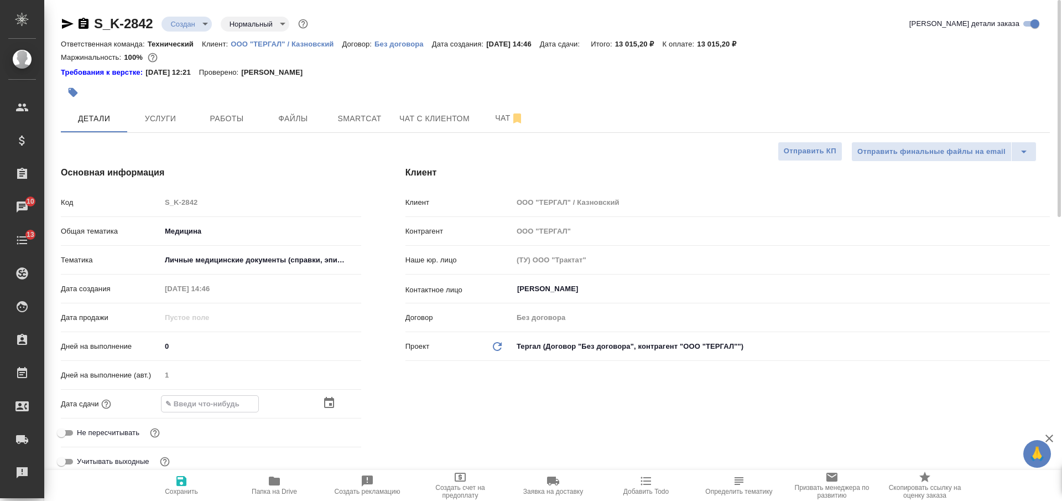
type input "2_.__.____ __:__"
type textarea "x"
type input "26.__.____ __:__"
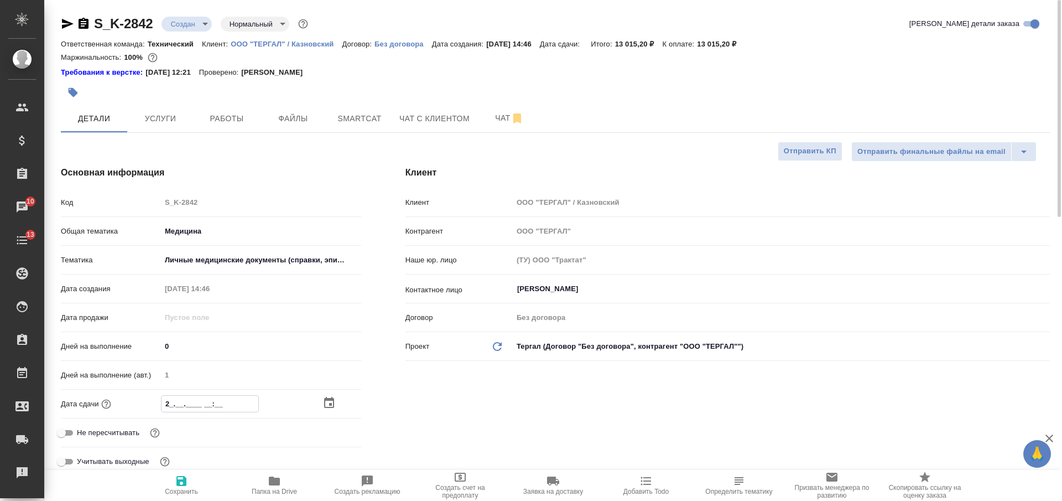
type textarea "x"
type input "26.0_.____ __:__"
type textarea "x"
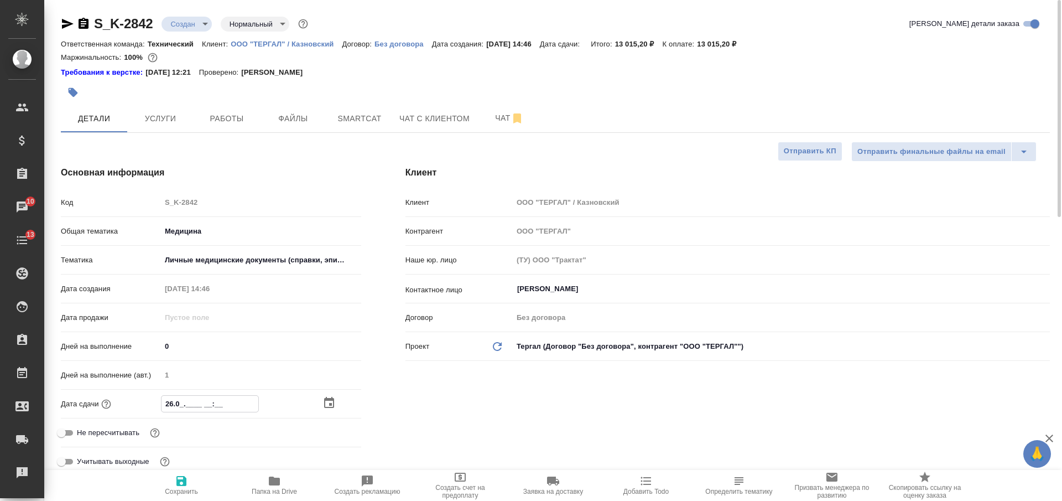
type textarea "x"
type input "26.08.____ __:__"
type textarea "x"
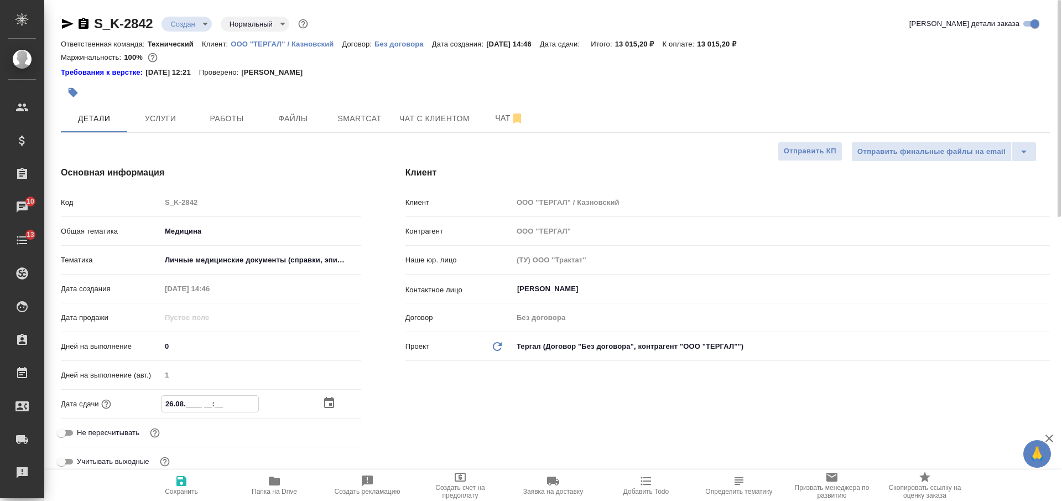
type textarea "x"
type input "26.08.2___ __:__"
type textarea "x"
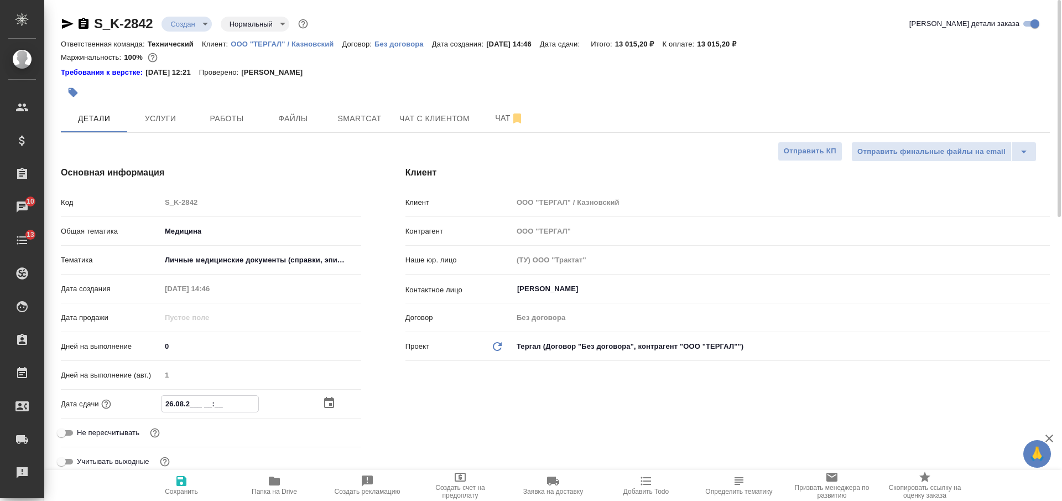
type input "26.08.20__ __:__"
type textarea "x"
type input "26.08.202_ __:__"
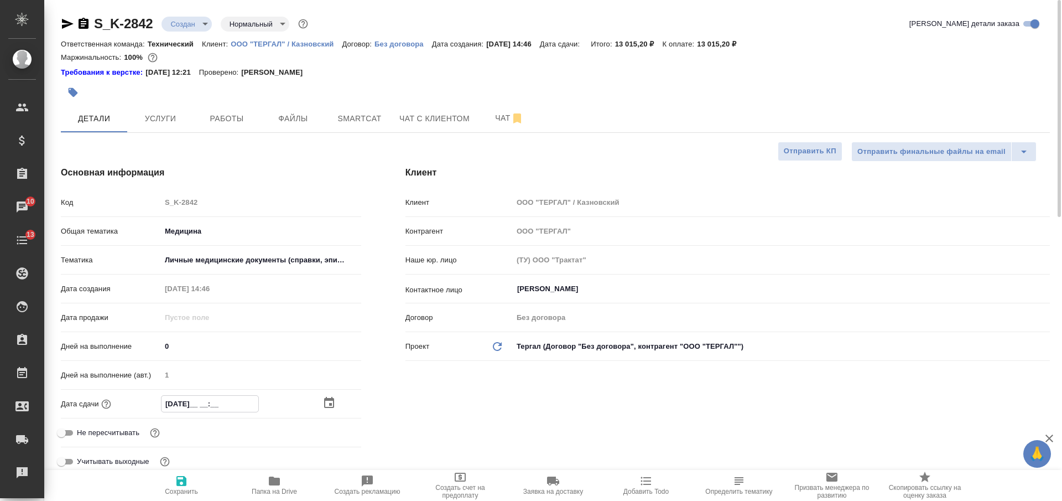
type textarea "x"
type input "26.08.2025 __:__"
type textarea "x"
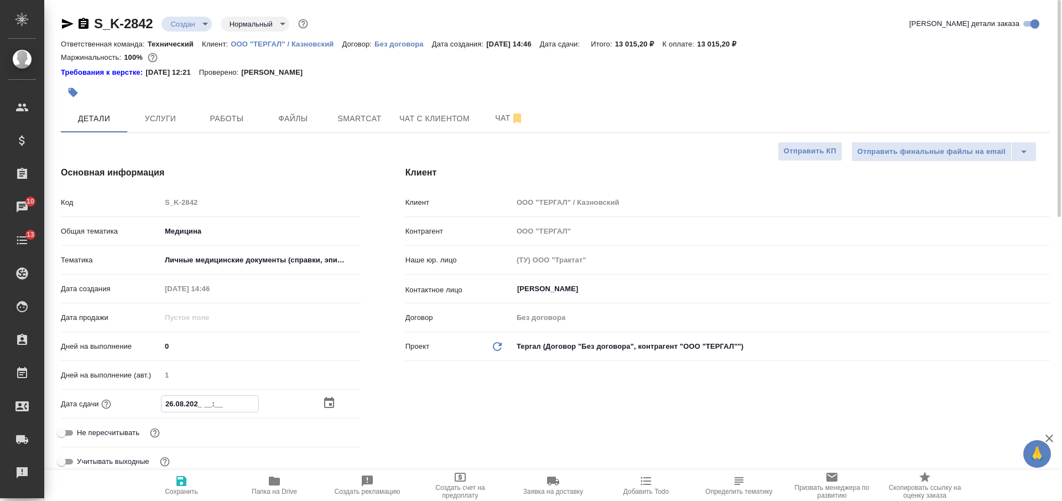
type textarea "x"
type input "26.08.2025 1_:__"
type textarea "x"
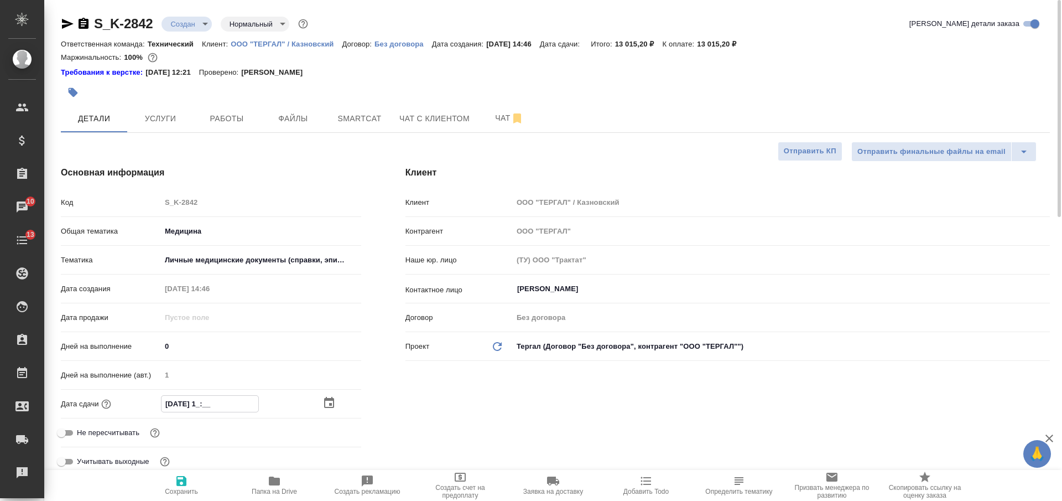
type textarea "x"
type input "26.08.2025 __:__"
type textarea "x"
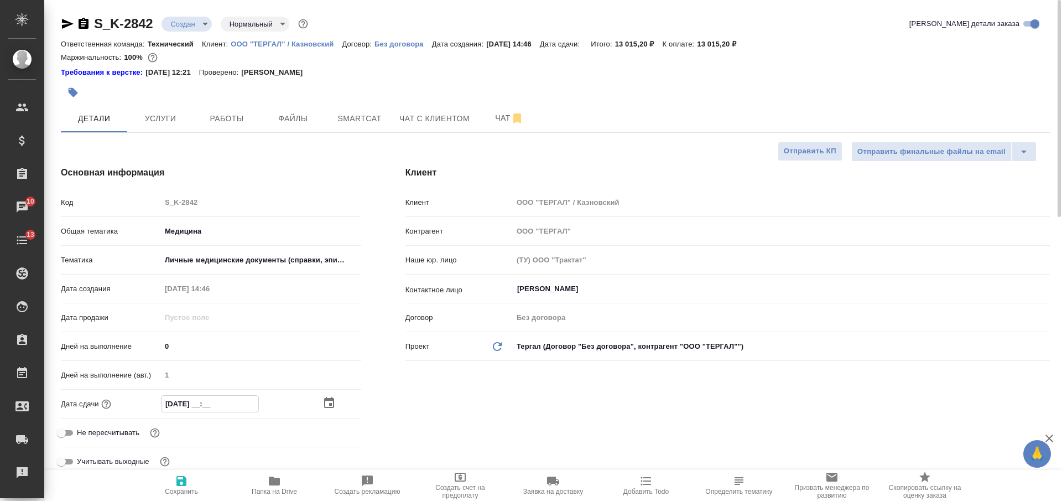
type input "26.08.2025 2_:__"
type textarea "x"
type input "26.08.2025 20:__"
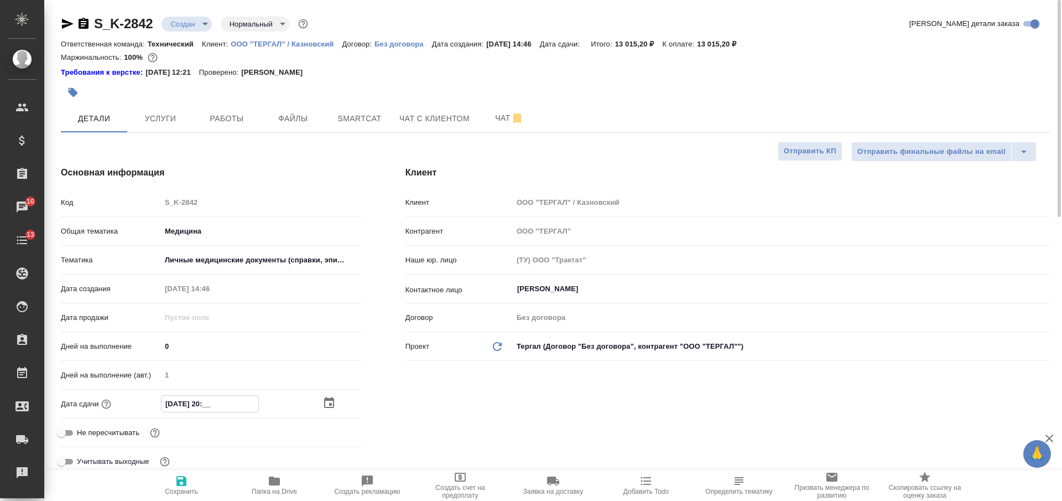
type textarea "x"
type input "26.08.2025 20:0_"
type textarea "x"
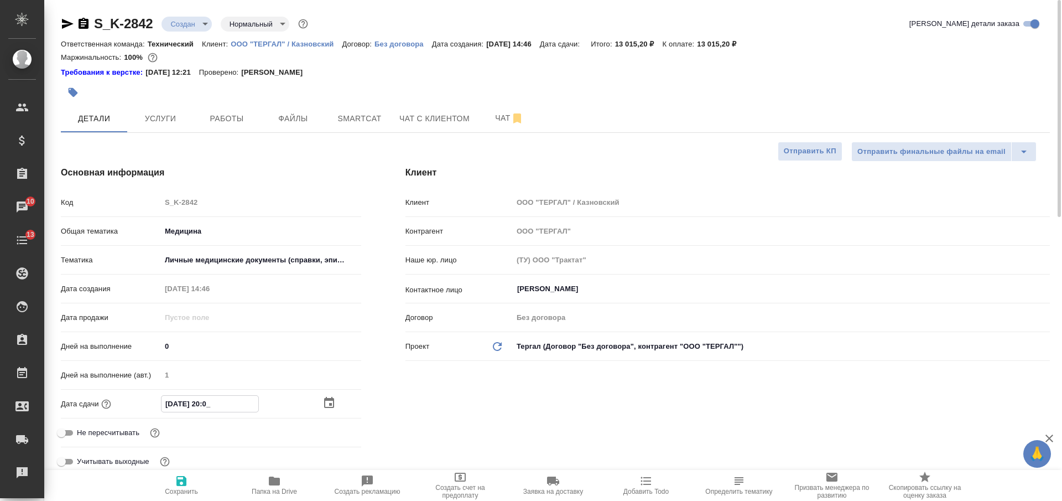
type textarea "x"
type input "26.08.2025 20:00"
type textarea "x"
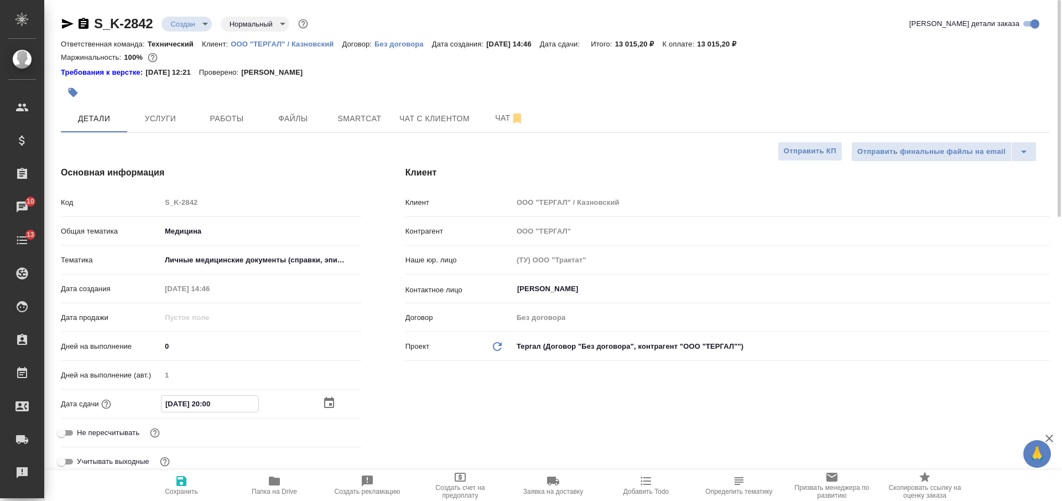
type textarea "x"
type input "26.08.2025 20:00"
drag, startPoint x: 176, startPoint y: 482, endPoint x: 171, endPoint y: 477, distance: 7.1
click at [175, 482] on icon "button" at bounding box center [181, 480] width 13 height 13
type textarea "x"
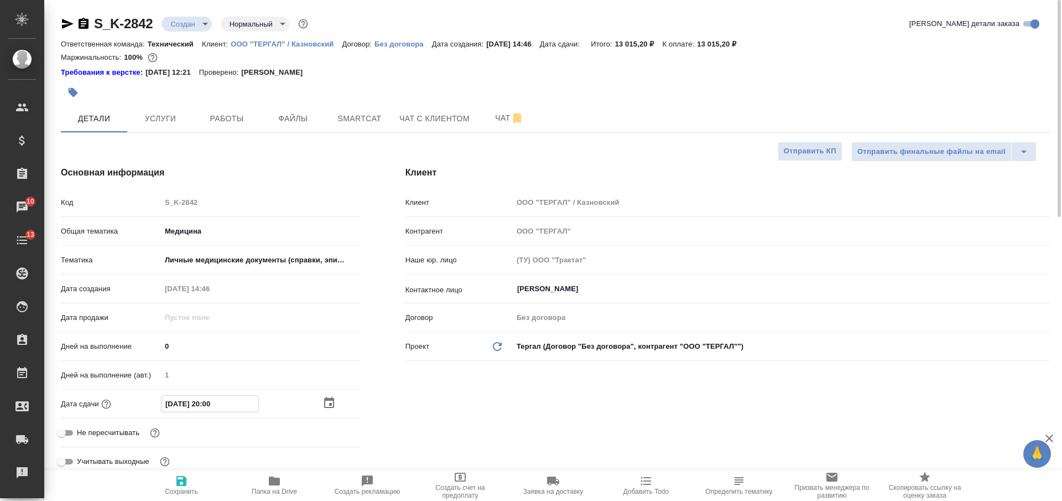
type textarea "x"
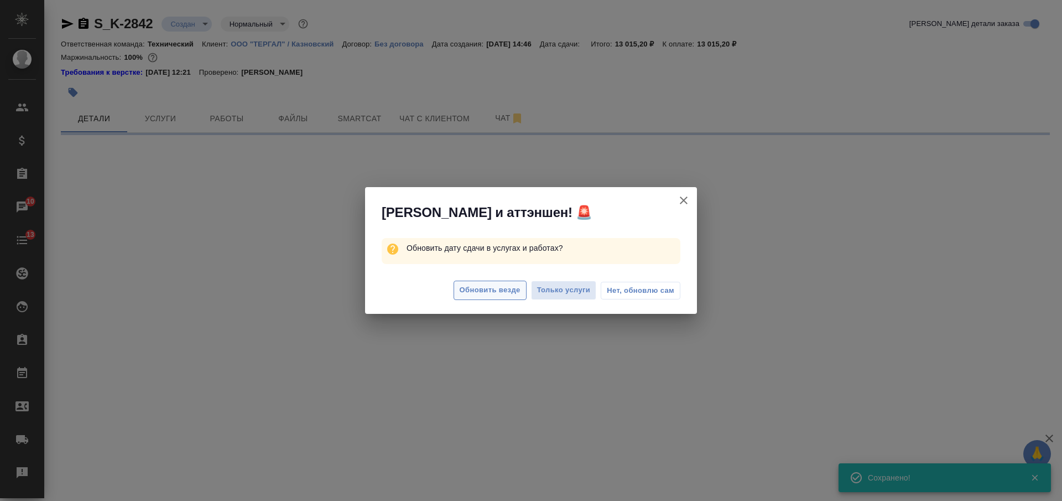
click at [464, 293] on span "Обновить везде" at bounding box center [490, 290] width 61 height 13
select select "RU"
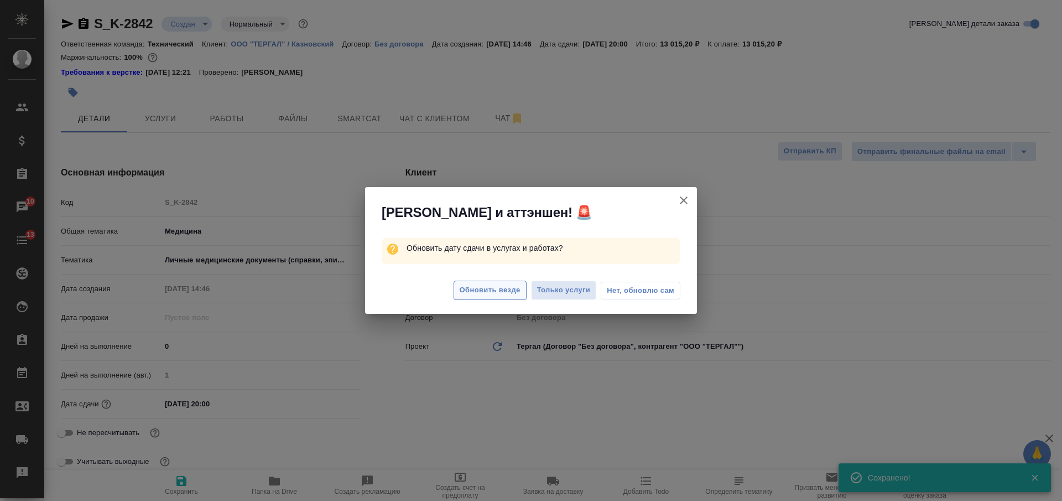
type textarea "x"
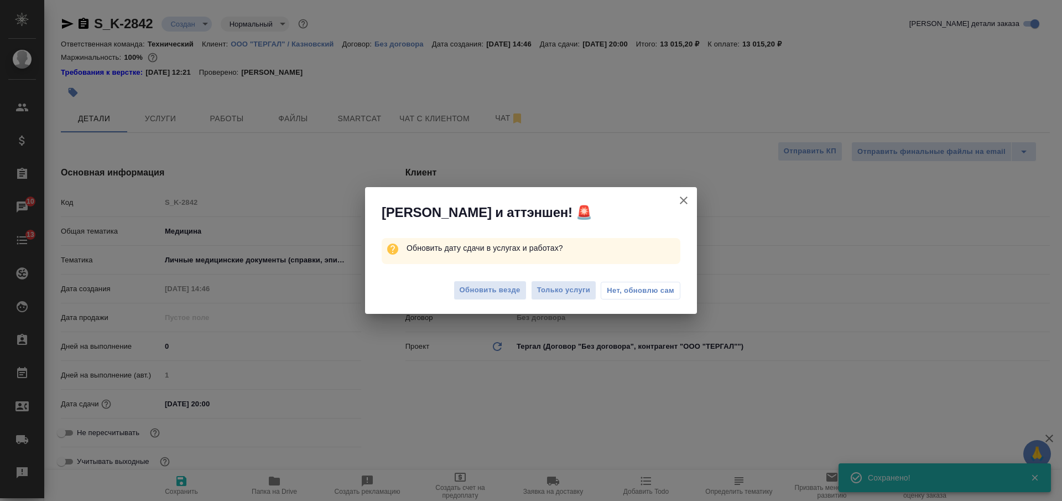
type textarea "x"
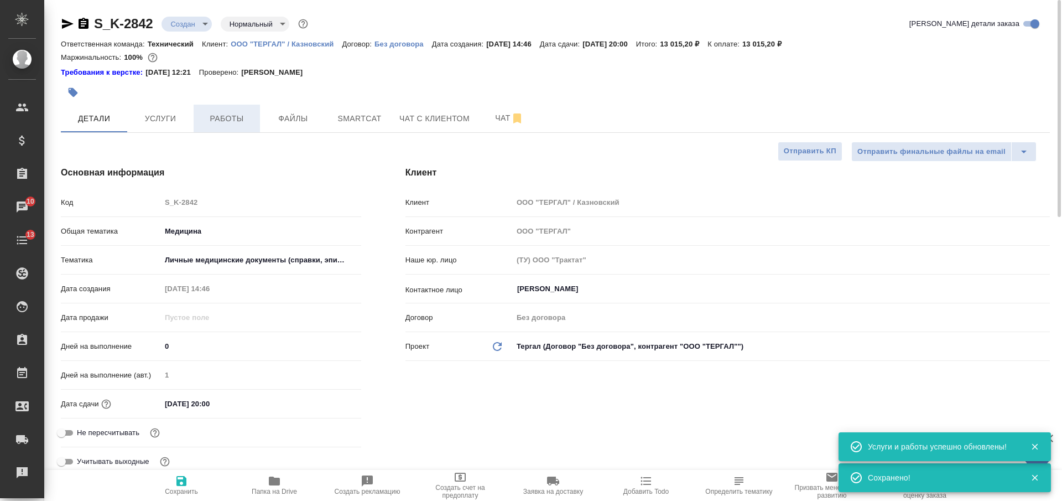
click at [234, 116] on span "Работы" at bounding box center [226, 119] width 53 height 14
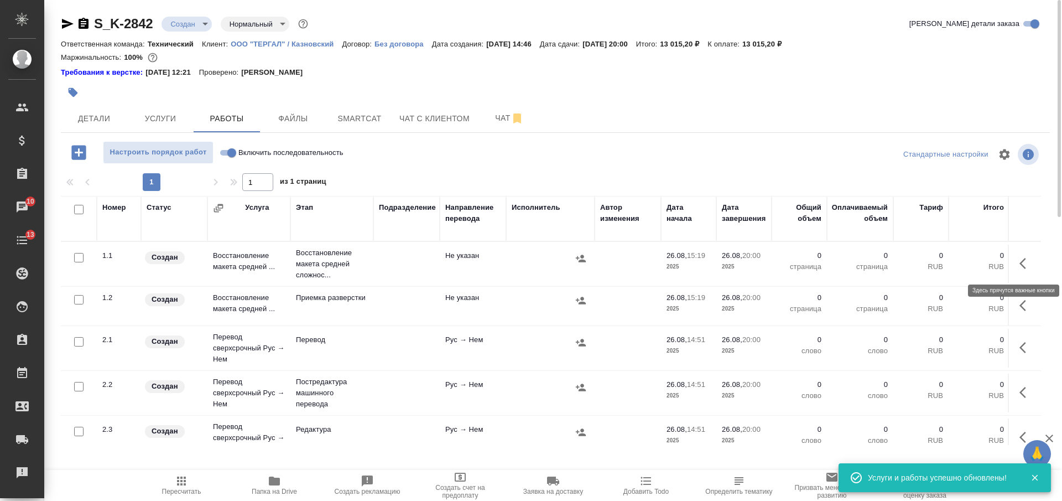
click at [1019, 260] on icon "button" at bounding box center [1025, 263] width 13 height 13
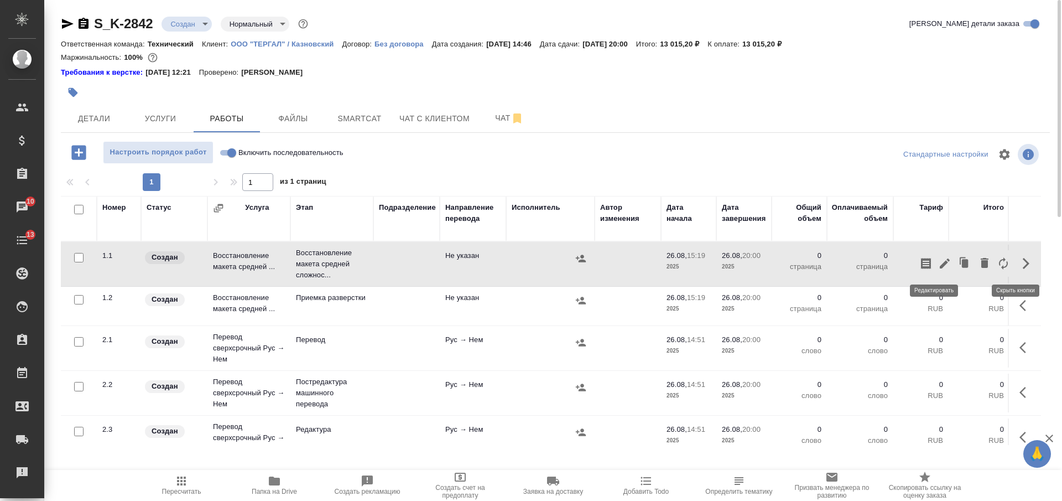
click at [940, 263] on icon "button" at bounding box center [945, 263] width 10 height 10
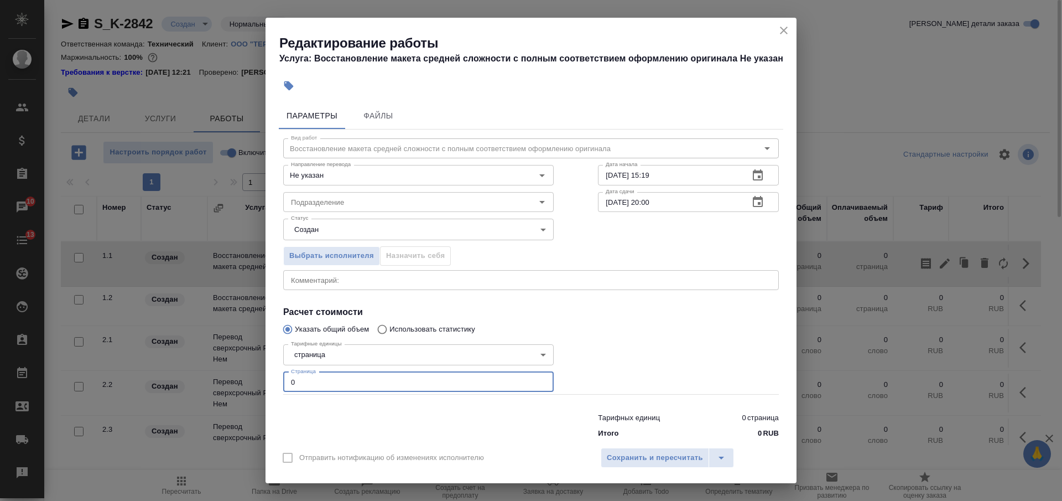
drag, startPoint x: 291, startPoint y: 382, endPoint x: 253, endPoint y: 382, distance: 38.2
click at [254, 382] on div "Редактирование работы Услуга: Восстановление макета средней сложности с полным …" at bounding box center [531, 250] width 1062 height 501
type input "19"
click at [658, 200] on input "26.08.2025 20:00" at bounding box center [669, 202] width 142 height 20
click at [642, 201] on input "26.08.2025 20:00" at bounding box center [669, 202] width 142 height 20
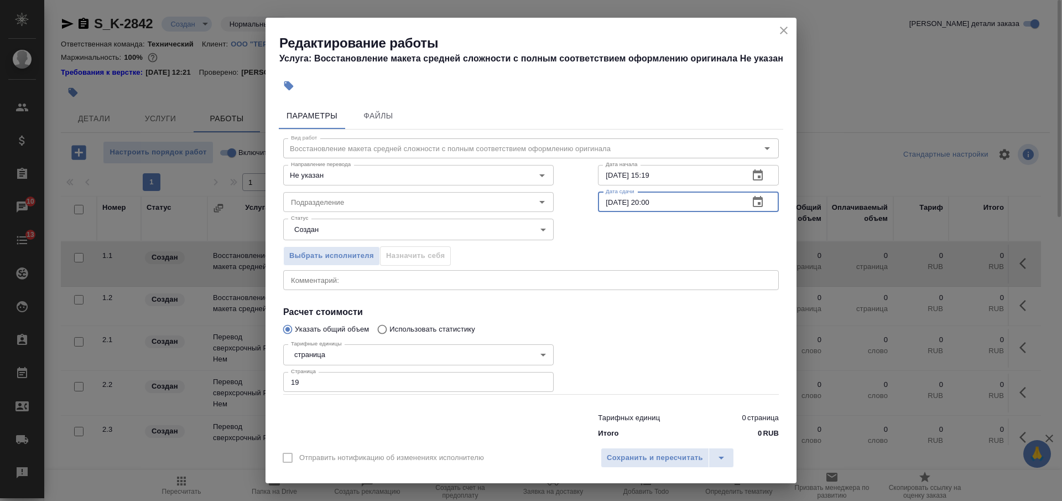
click at [639, 199] on input "26.08.2025 20:00" at bounding box center [669, 202] width 142 height 20
type input "26.08.2025 17:00"
click at [376, 230] on body "🙏 .cls-1 fill:#fff; AWATERA Nikiforova Valeria Клиенты Спецификации Заказы 10 Ч…" at bounding box center [531, 250] width 1062 height 501
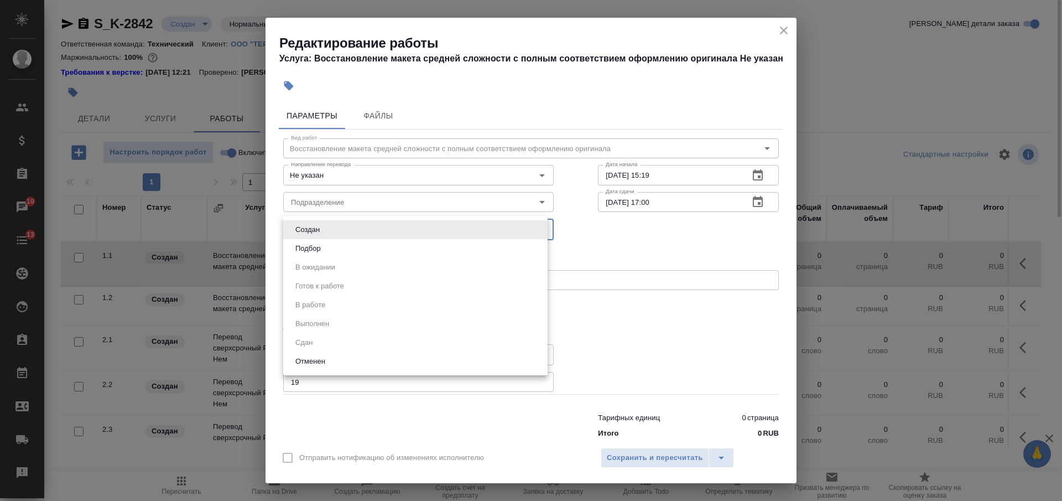
click at [654, 239] on div at bounding box center [531, 250] width 1062 height 501
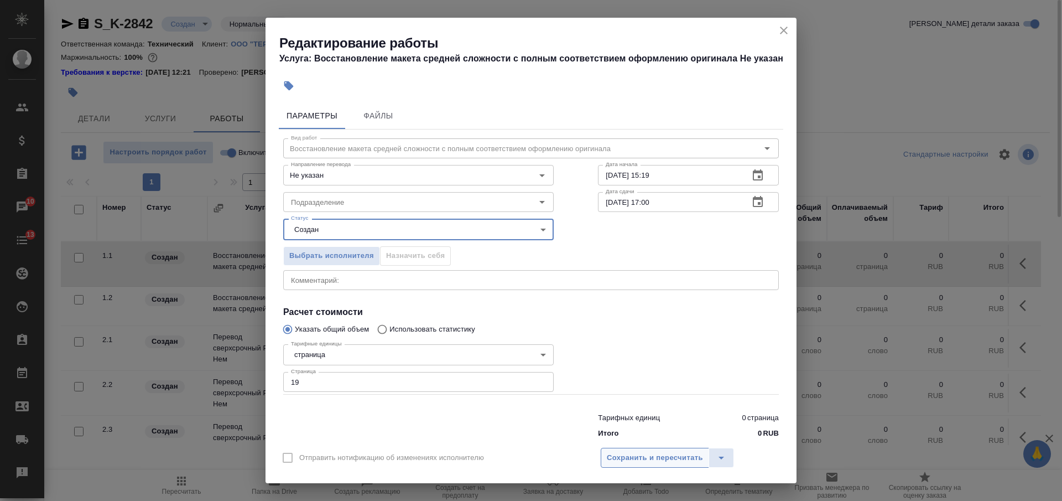
click at [649, 452] on span "Сохранить и пересчитать" at bounding box center [655, 457] width 96 height 13
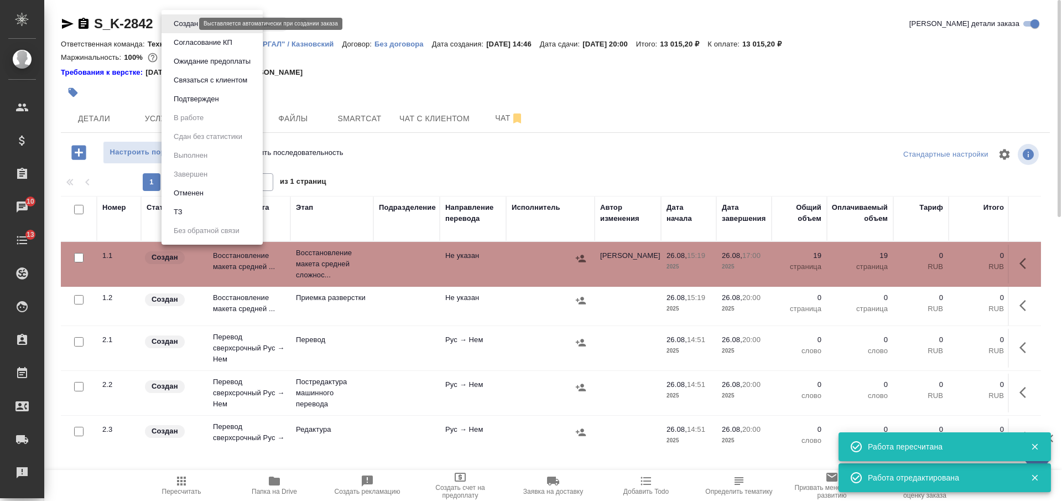
click at [187, 23] on body "🙏 .cls-1 fill:#fff; AWATERA Nikiforova Valeria Клиенты Спецификации Заказы 10 Ч…" at bounding box center [531, 250] width 1062 height 501
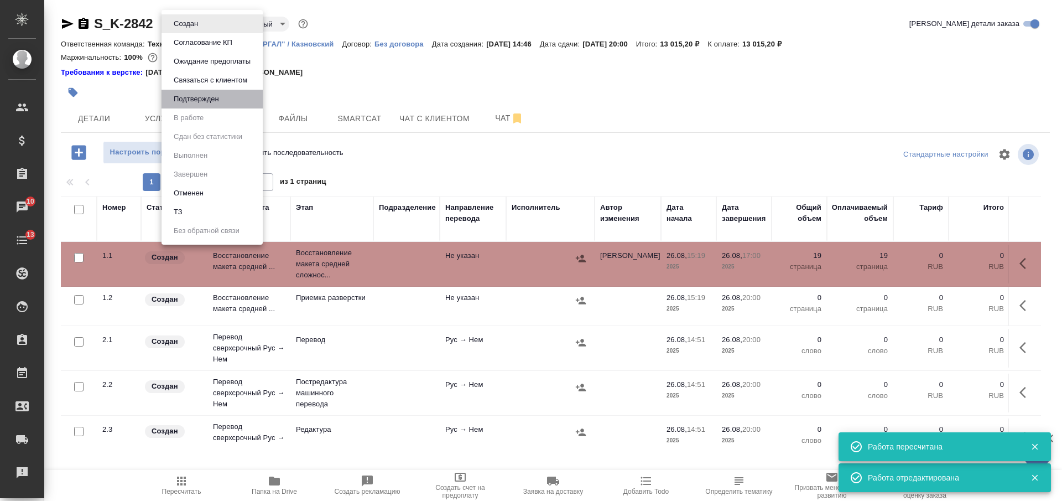
click at [233, 96] on li "Подтвержден" at bounding box center [211, 99] width 101 height 19
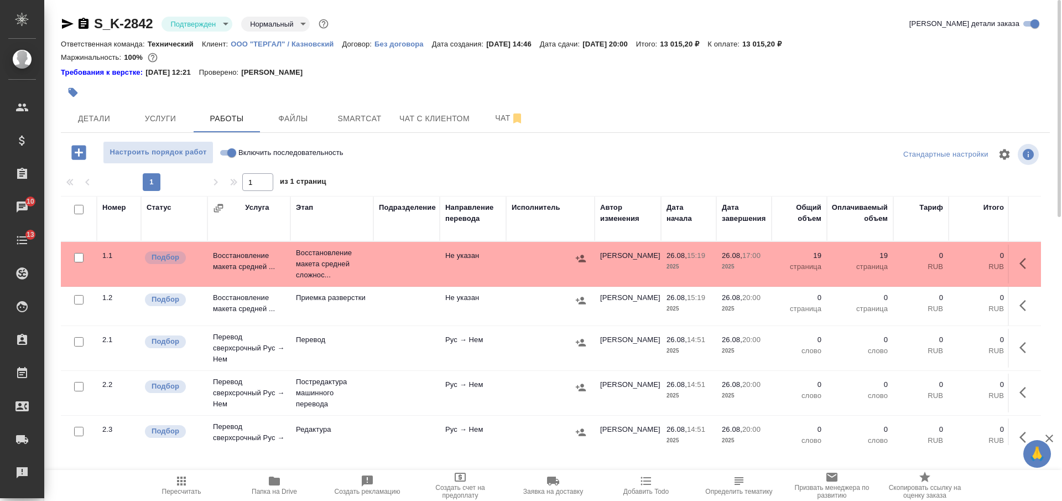
click at [208, 23] on body "🙏 .cls-1 fill:#fff; AWATERA Nikiforova Valeria Клиенты Спецификации Заказы 10 Ч…" at bounding box center [531, 250] width 1062 height 501
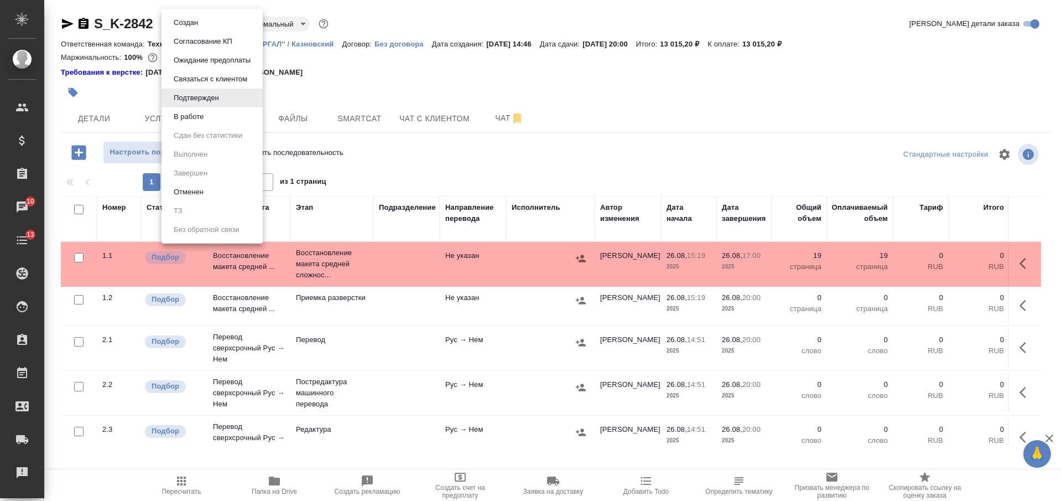
click at [218, 114] on li "В работе" at bounding box center [211, 116] width 101 height 19
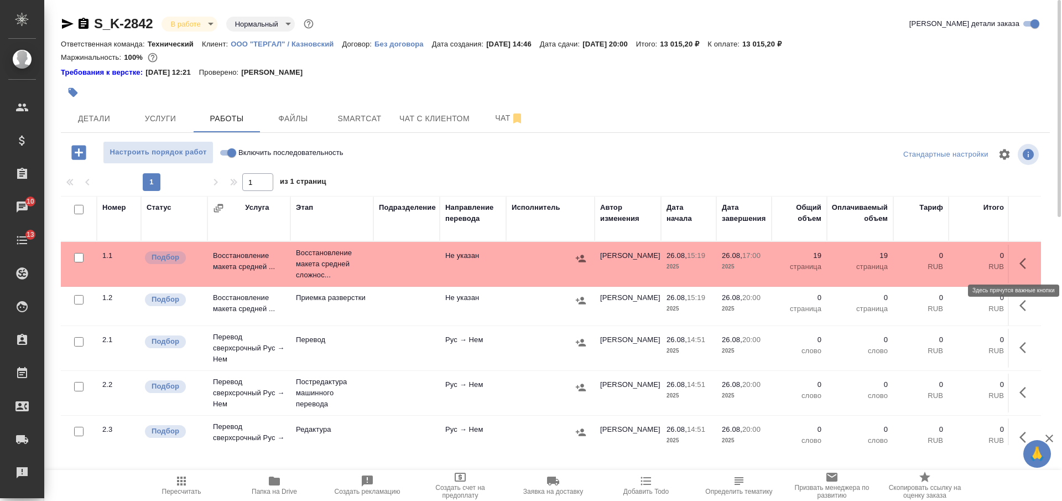
click at [1019, 263] on icon "button" at bounding box center [1025, 263] width 13 height 13
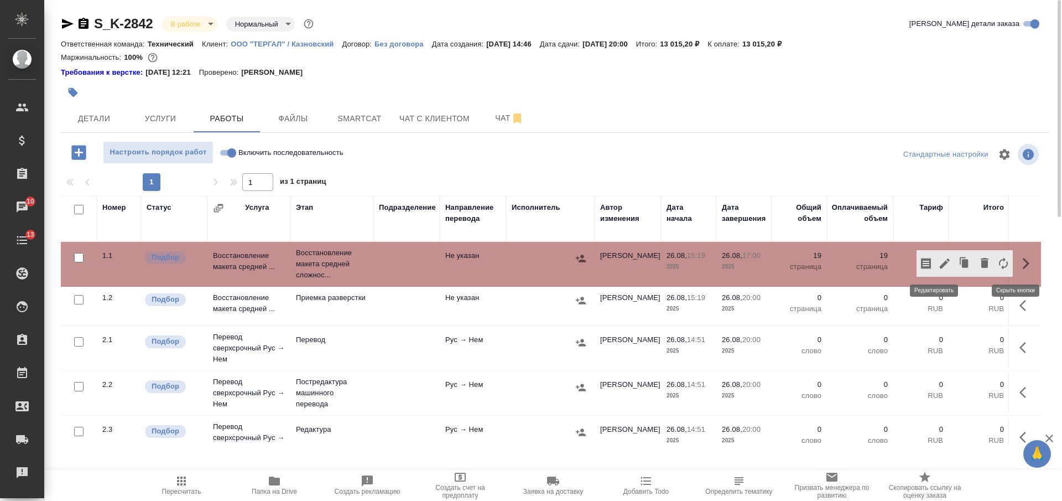
click at [940, 262] on icon "button" at bounding box center [945, 263] width 10 height 10
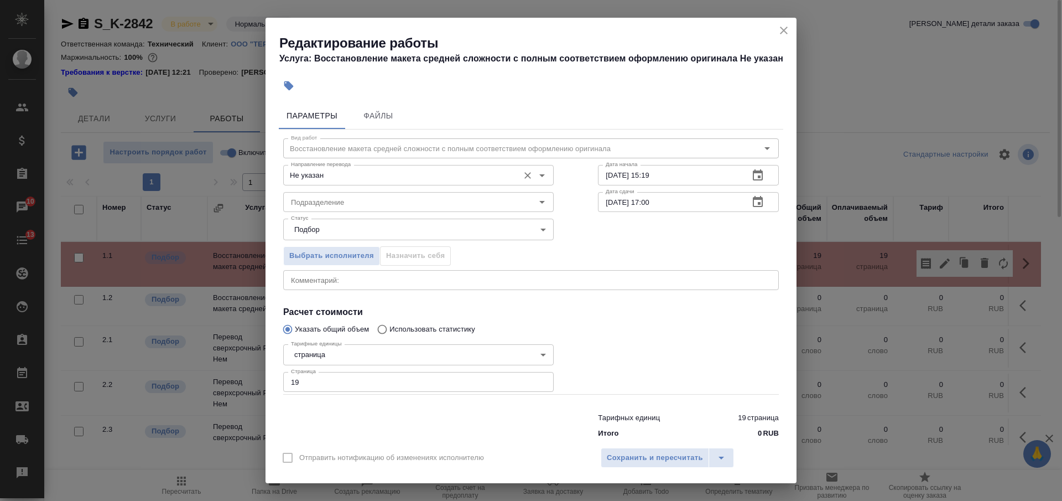
click at [358, 175] on input "Не указан" at bounding box center [399, 174] width 227 height 13
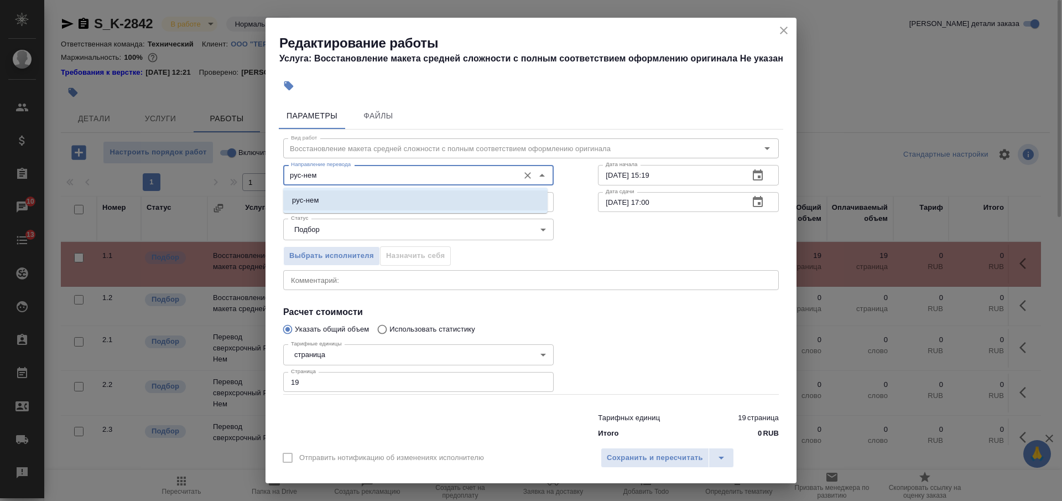
click at [362, 199] on li "рус-нем" at bounding box center [415, 200] width 264 height 20
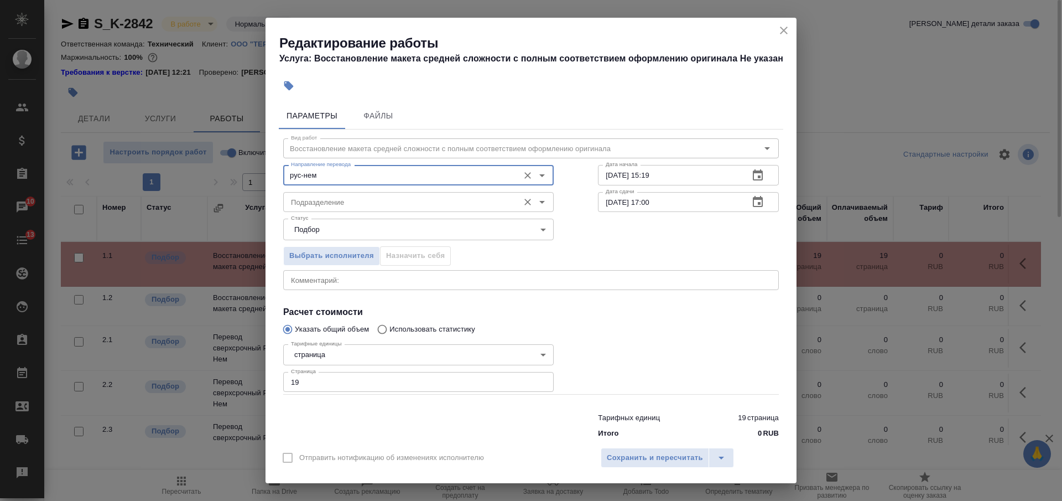
type input "рус-нем"
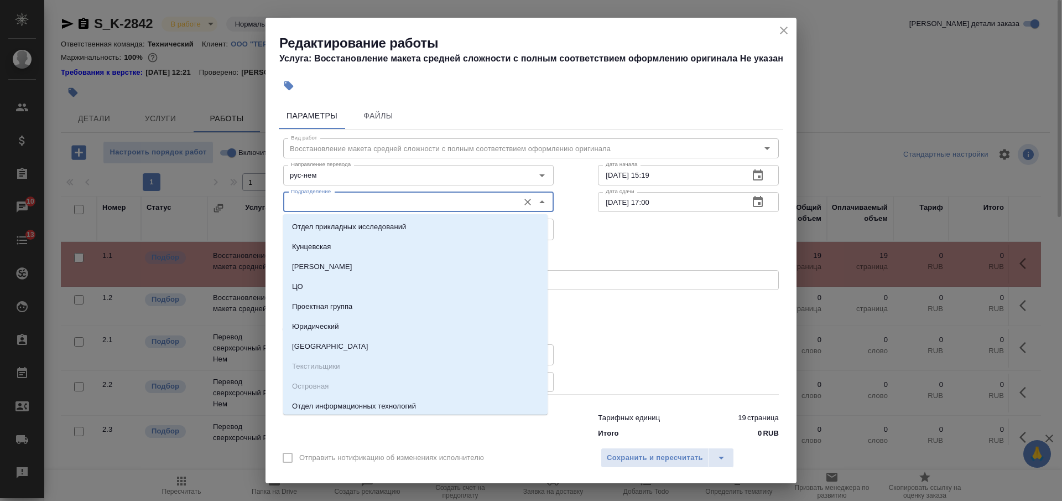
click at [357, 202] on input "Подразделение" at bounding box center [399, 201] width 227 height 13
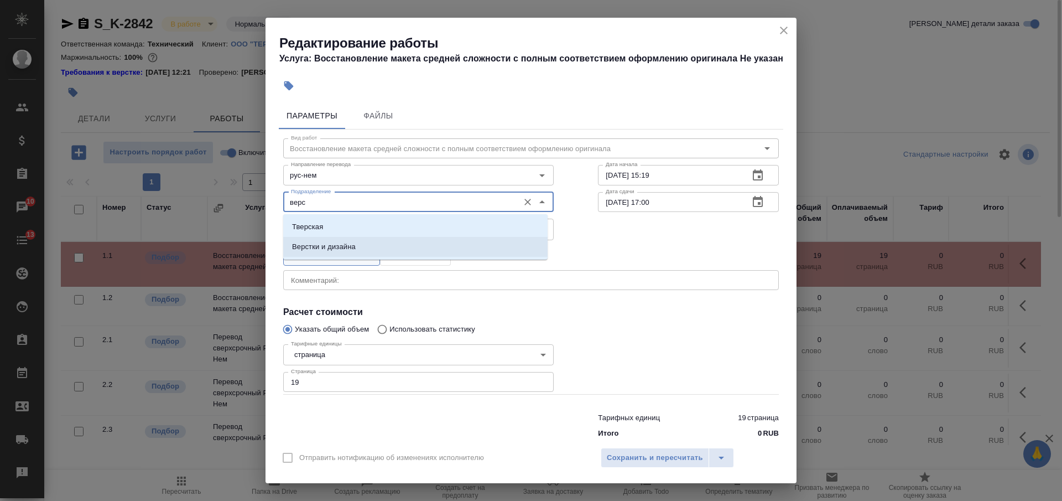
click at [364, 248] on li "Верстки и дизайна" at bounding box center [415, 247] width 264 height 20
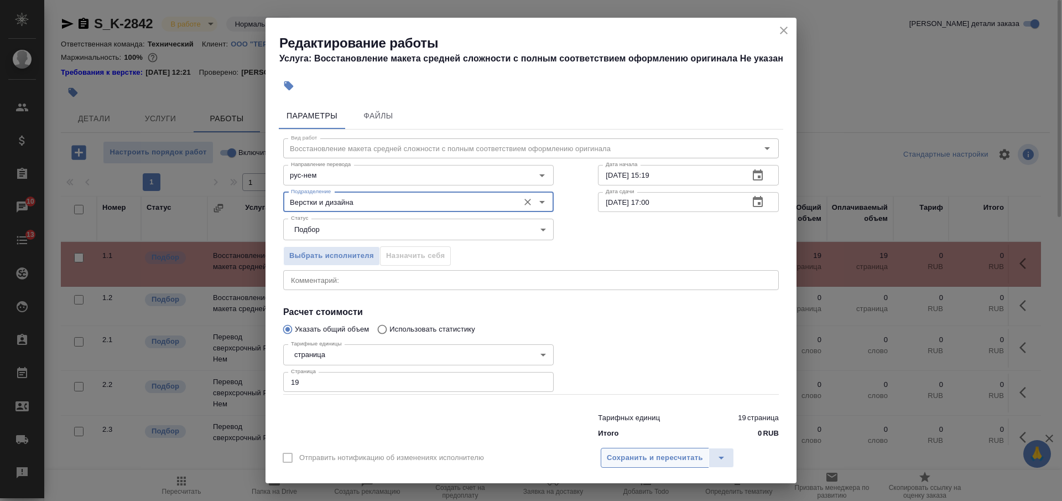
type input "Верстки и дизайна"
click at [634, 462] on span "Сохранить и пересчитать" at bounding box center [655, 457] width 96 height 13
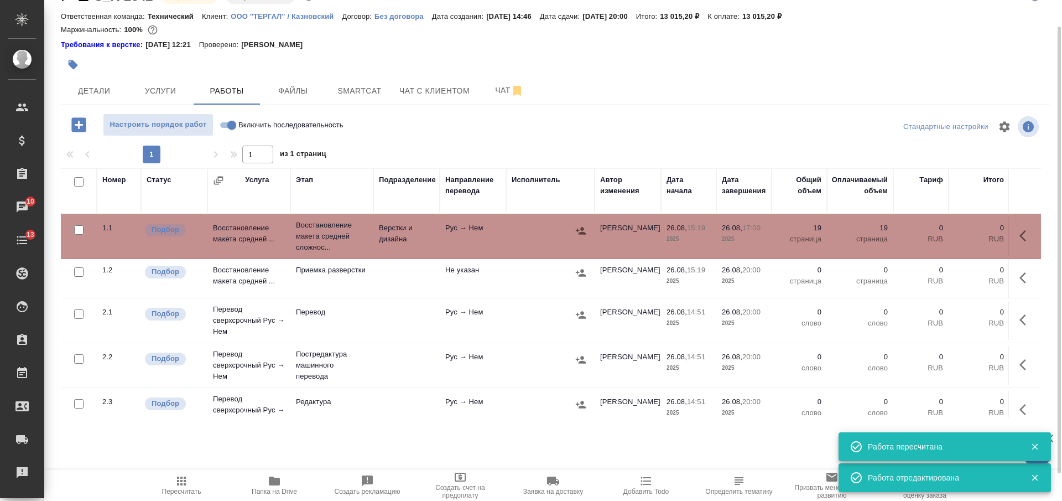
click at [80, 184] on input "checkbox" at bounding box center [78, 181] width 9 height 9
checkbox input "true"
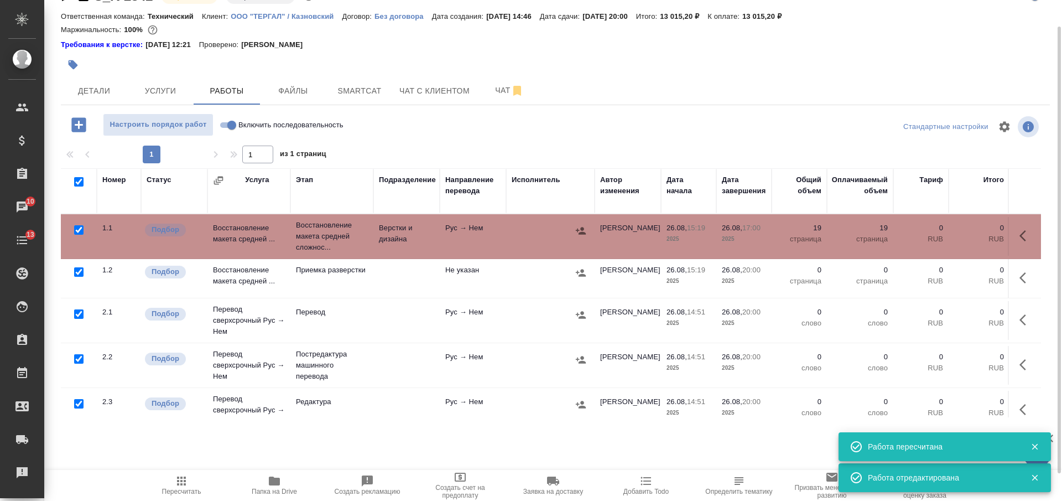
checkbox input "true"
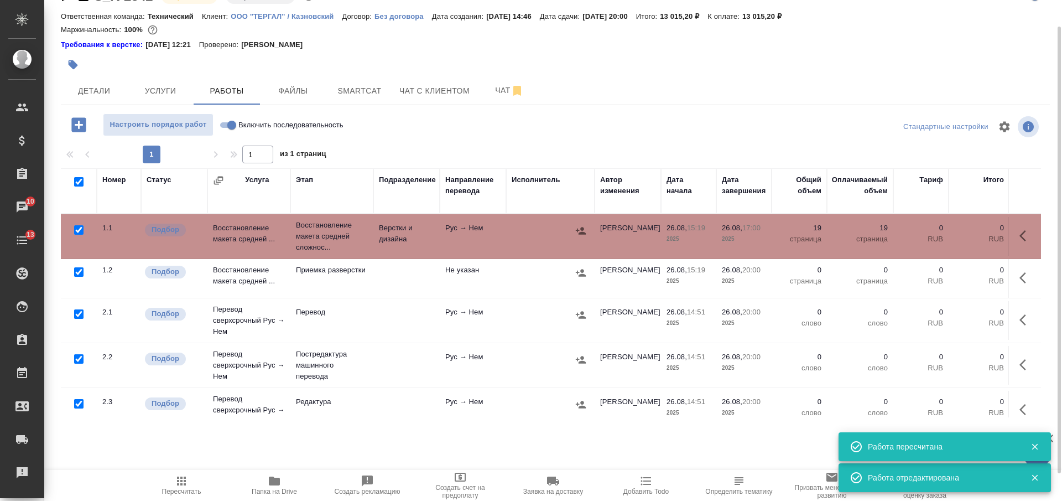
checkbox input "true"
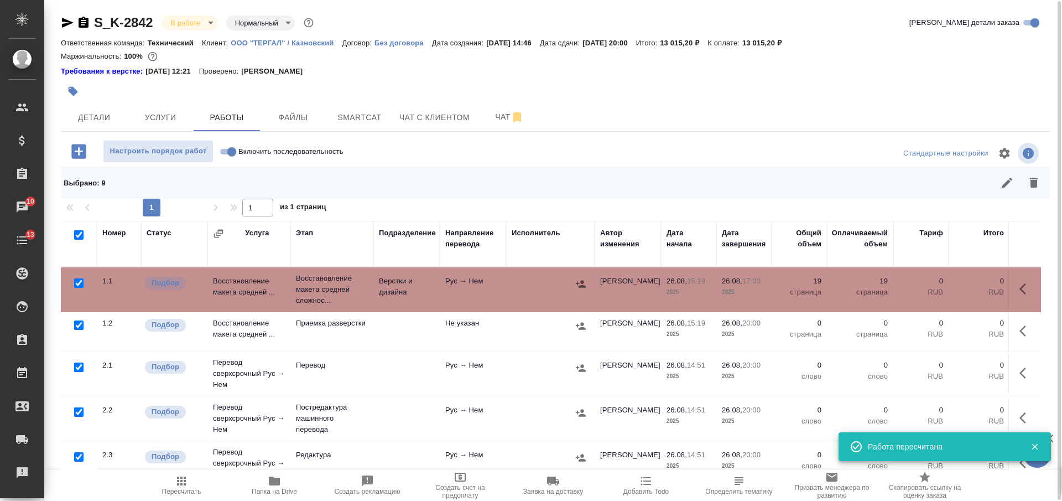
scroll to position [1, 0]
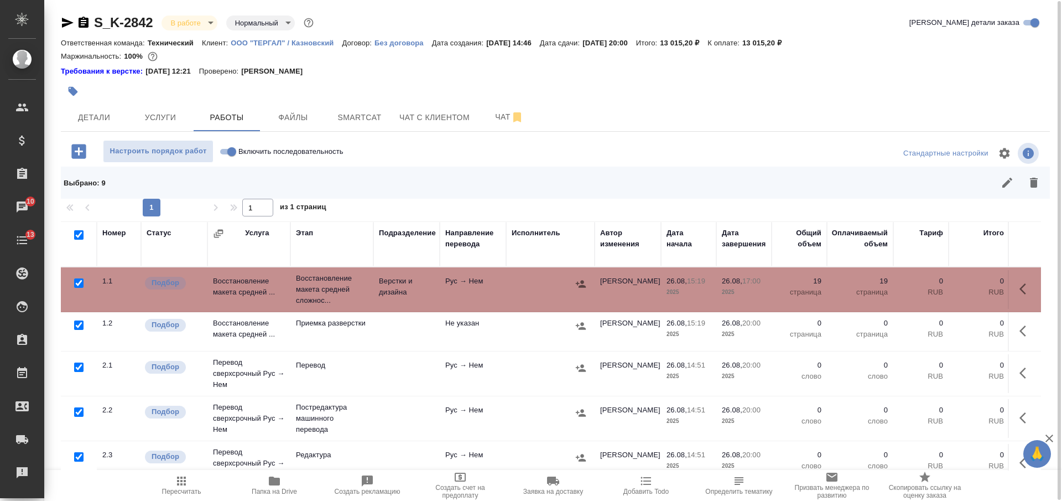
click at [77, 282] on input "checkbox" at bounding box center [78, 282] width 9 height 9
checkbox input "false"
click at [80, 369] on input "checkbox" at bounding box center [78, 366] width 9 height 9
checkbox input "false"
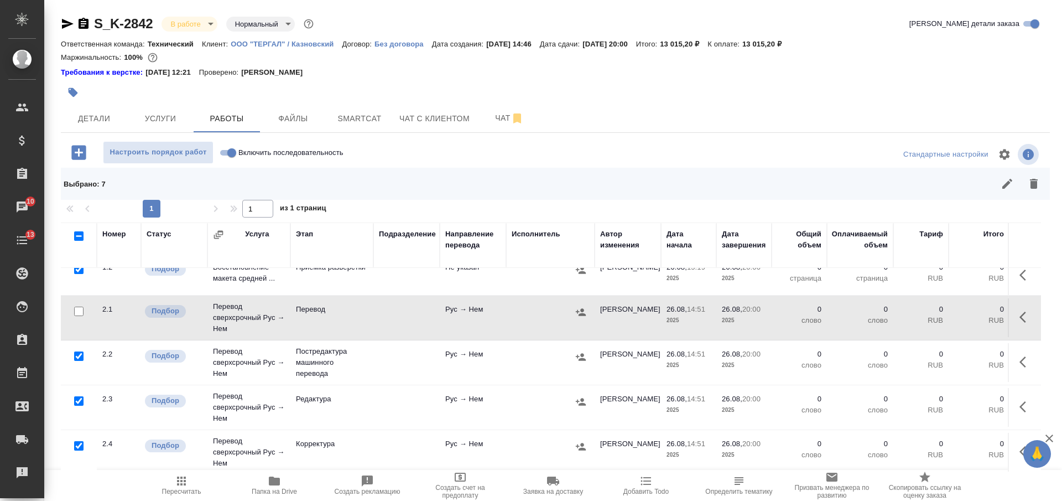
scroll to position [0, 0]
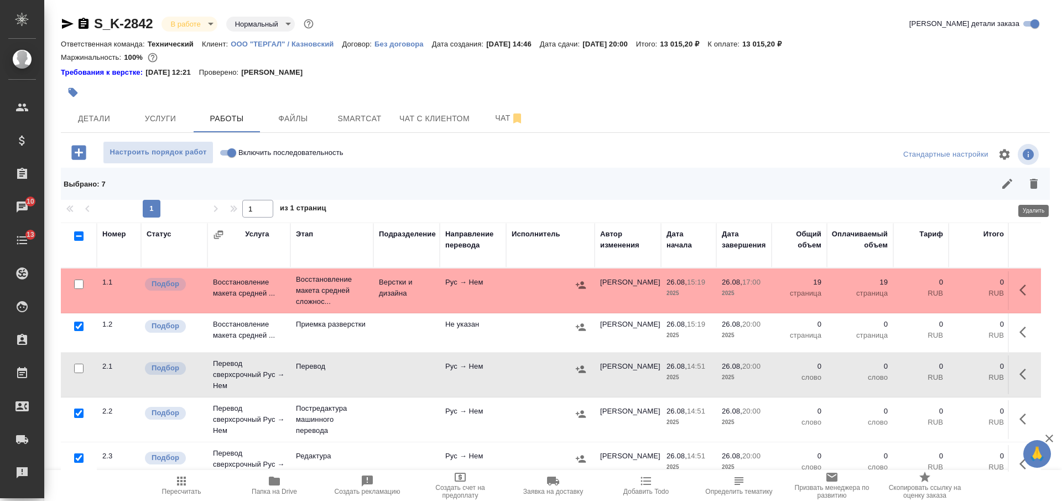
click at [1034, 184] on icon "button" at bounding box center [1034, 184] width 8 height 10
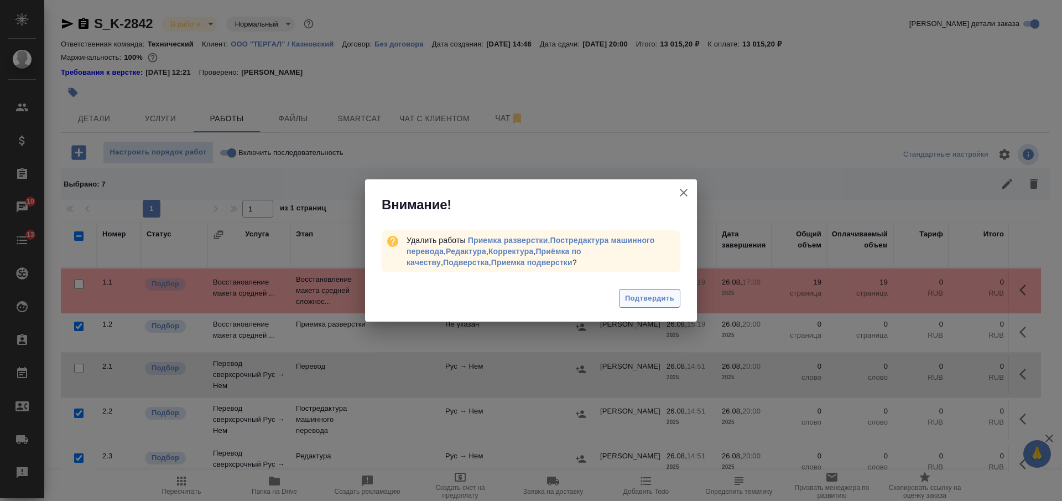
click at [659, 300] on span "Подтвердить" at bounding box center [649, 298] width 49 height 13
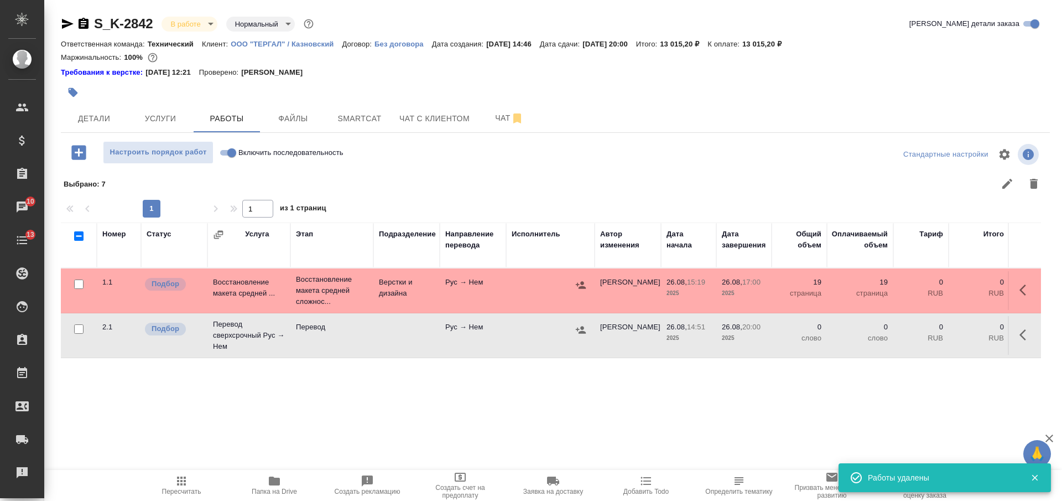
click at [1023, 333] on icon "button" at bounding box center [1025, 334] width 13 height 13
click at [946, 338] on icon "button" at bounding box center [944, 334] width 13 height 13
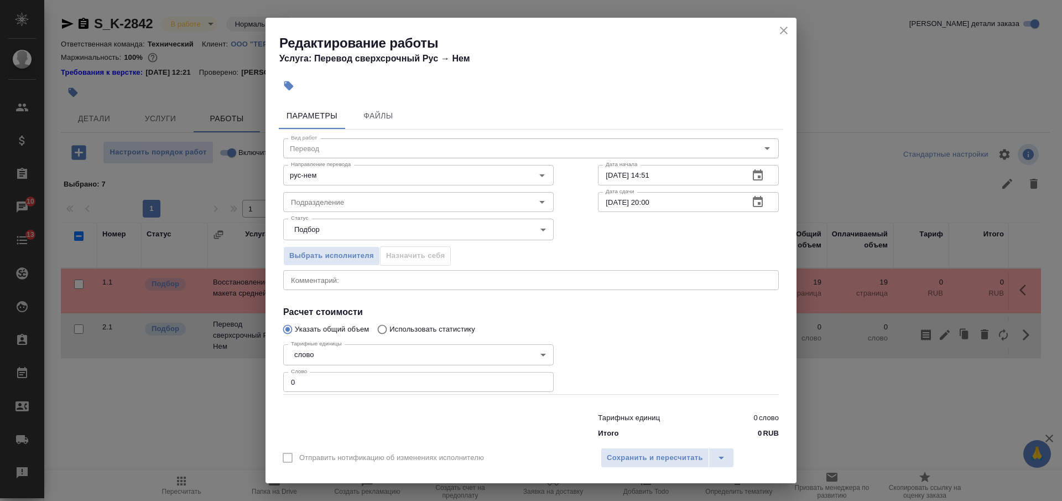
click at [663, 176] on input "26.08.2025 14:51" at bounding box center [669, 175] width 142 height 20
click at [641, 174] on input "26.08.2025 14:51" at bounding box center [669, 175] width 142 height 20
type input "26.08.2025 17:00"
click at [660, 202] on input "26.08.2025 20:00" at bounding box center [669, 202] width 142 height 20
click at [644, 203] on input "26.08.2025 20:00" at bounding box center [669, 202] width 142 height 20
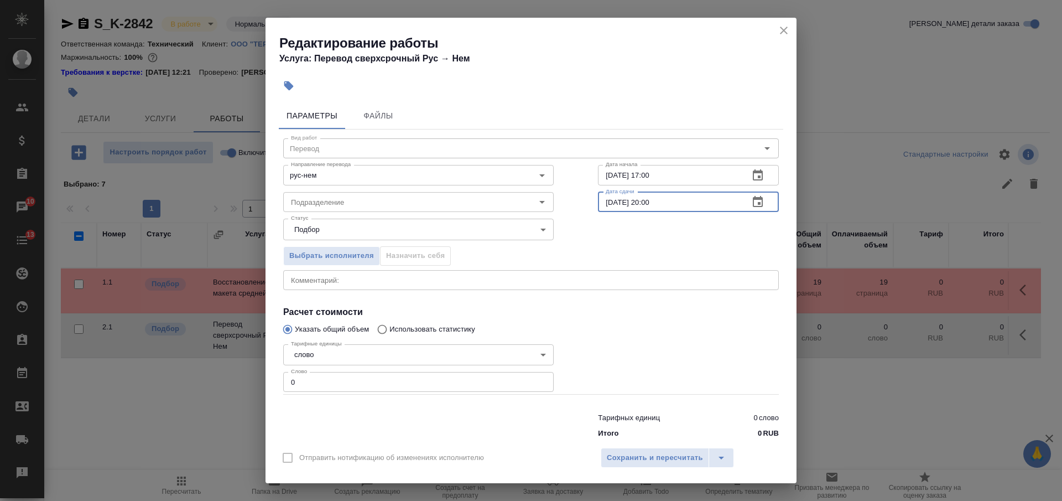
click at [646, 204] on input "26.08.2025 20:00" at bounding box center [669, 202] width 142 height 20
click at [640, 202] on input "26.08.2025 20:00" at bounding box center [669, 202] width 142 height 20
type input "26.08.2025 19:00"
click at [586, 280] on textarea at bounding box center [531, 279] width 480 height 8
type textarea "Р"
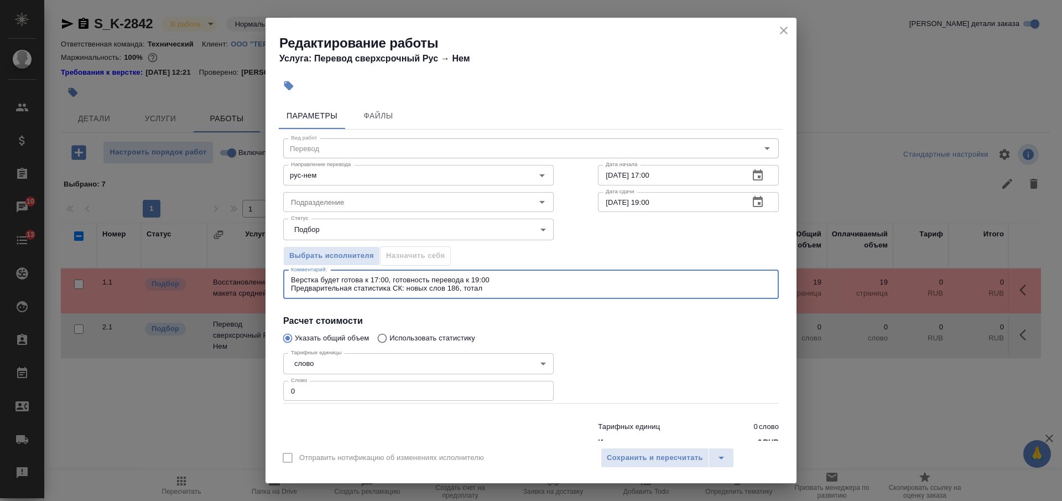
paste textarea "2140"
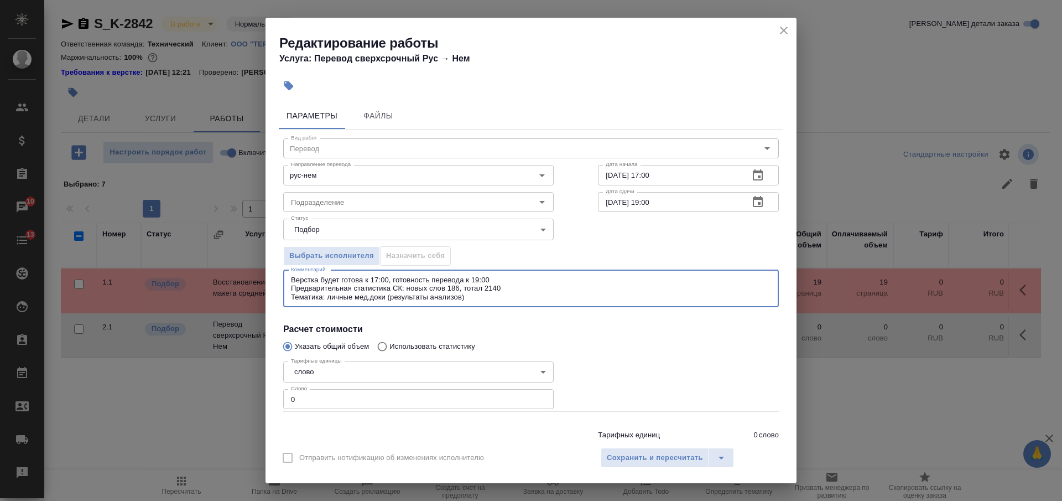
type textarea "Верстка будет готова к 17:00, готовность перевода к 19:00 Предварительная стати…"
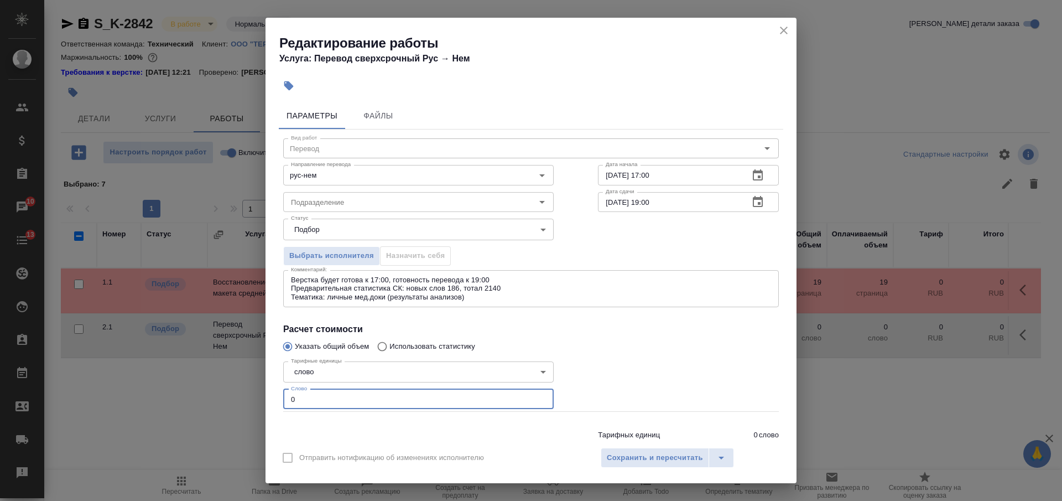
drag, startPoint x: 300, startPoint y: 397, endPoint x: 277, endPoint y: 394, distance: 22.9
click at [278, 395] on div "Параметры Файлы Вид работ Перевод Вид работ Направление перевода рус-нем Направ…" at bounding box center [530, 269] width 531 height 342
type input "186"
click at [645, 455] on span "Сохранить и пересчитать" at bounding box center [655, 457] width 96 height 13
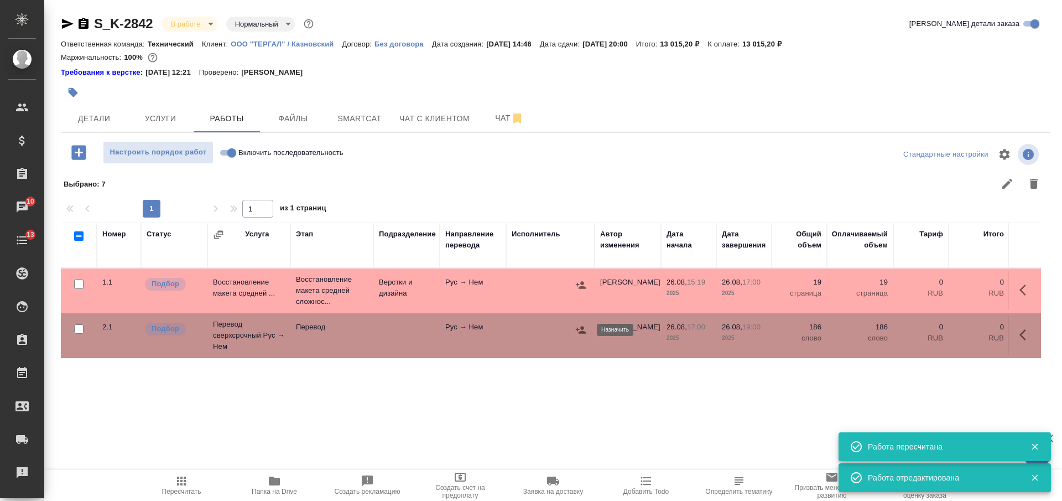
click at [580, 327] on icon "button" at bounding box center [580, 329] width 11 height 11
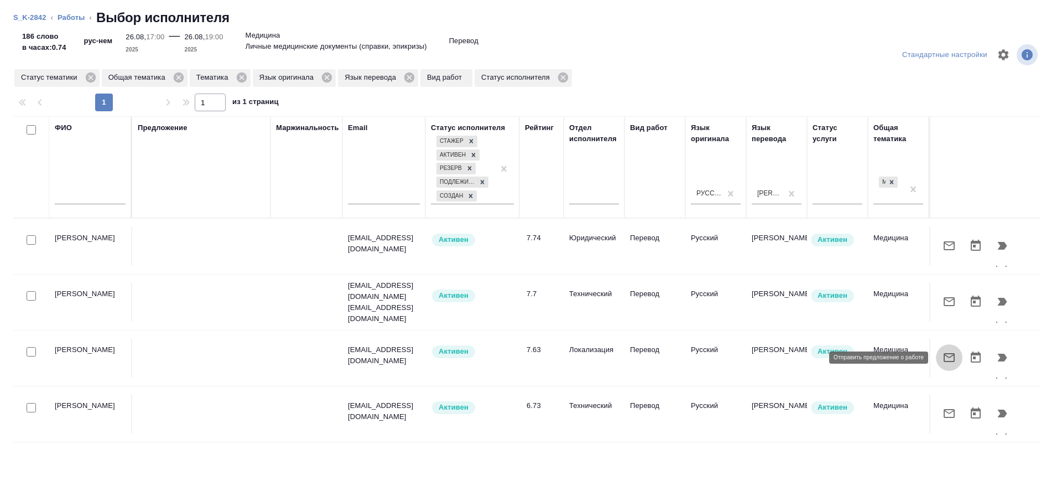
click at [946, 362] on icon "button" at bounding box center [948, 357] width 13 height 13
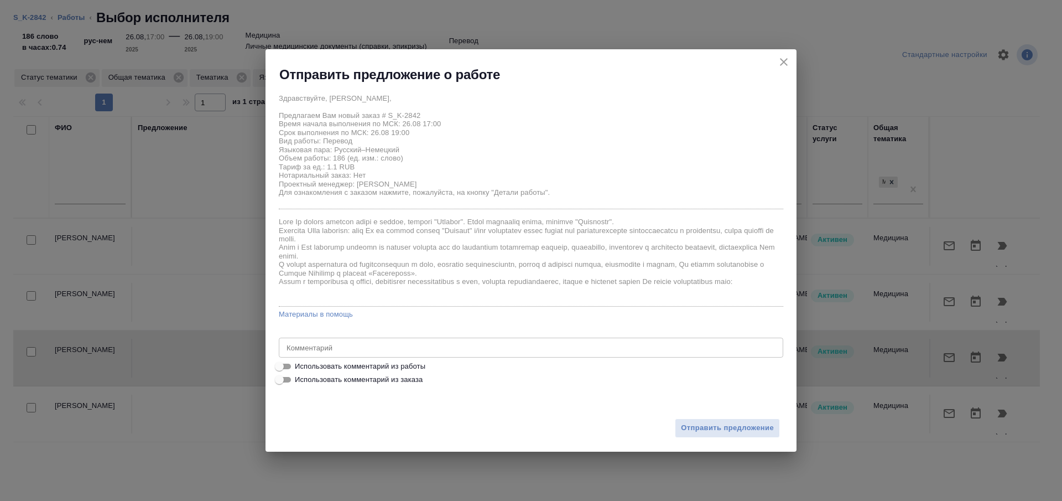
click at [367, 367] on span "Использовать комментарий из работы" at bounding box center [360, 366] width 131 height 11
click at [299, 367] on input "Использовать комментарий из работы" at bounding box center [279, 365] width 40 height 13
checkbox input "true"
type textarea "Верстка будет готова к 17:00, готовность перевода к 19:00 Предварительная стати…"
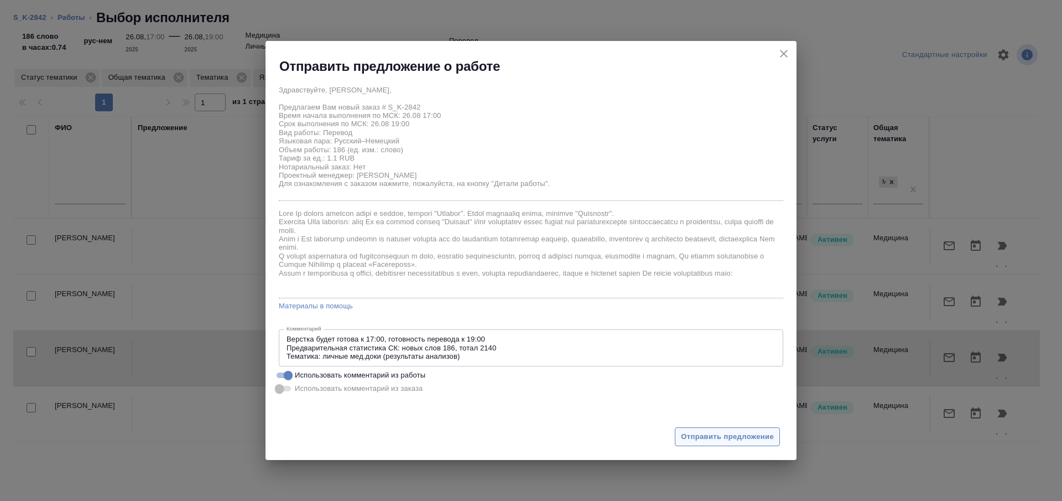
click at [716, 439] on span "Отправить предложение" at bounding box center [727, 436] width 93 height 13
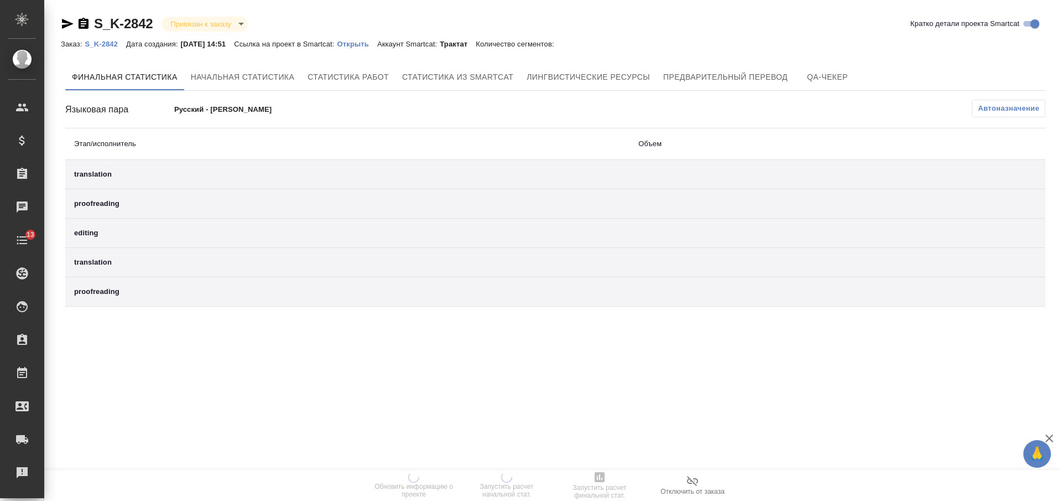
click at [369, 45] on p "Открыть" at bounding box center [357, 44] width 40 height 8
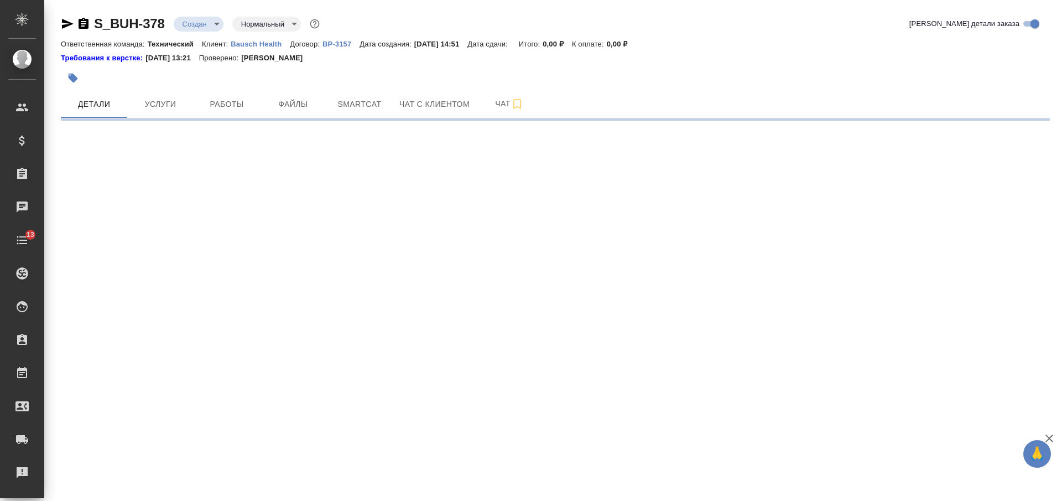
select select "RU"
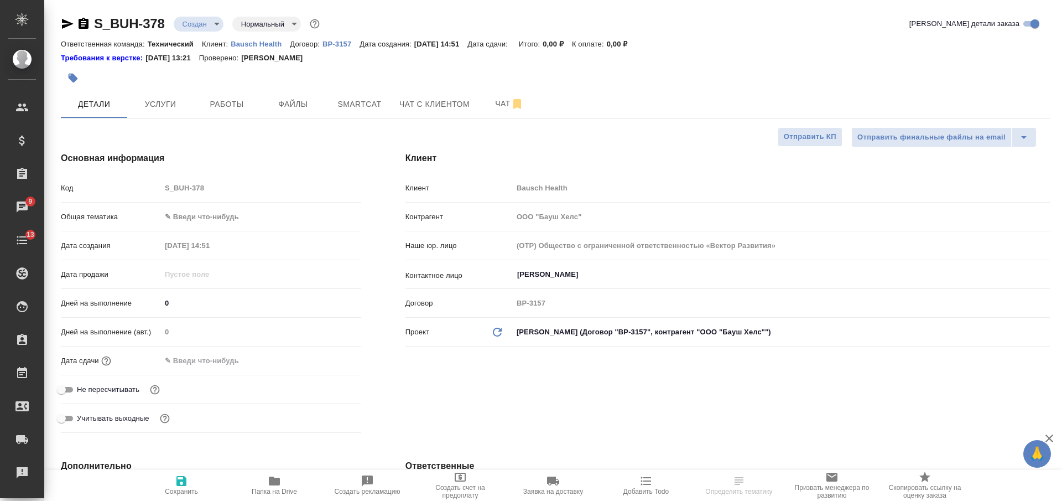
select select "RU"
type textarea "x"
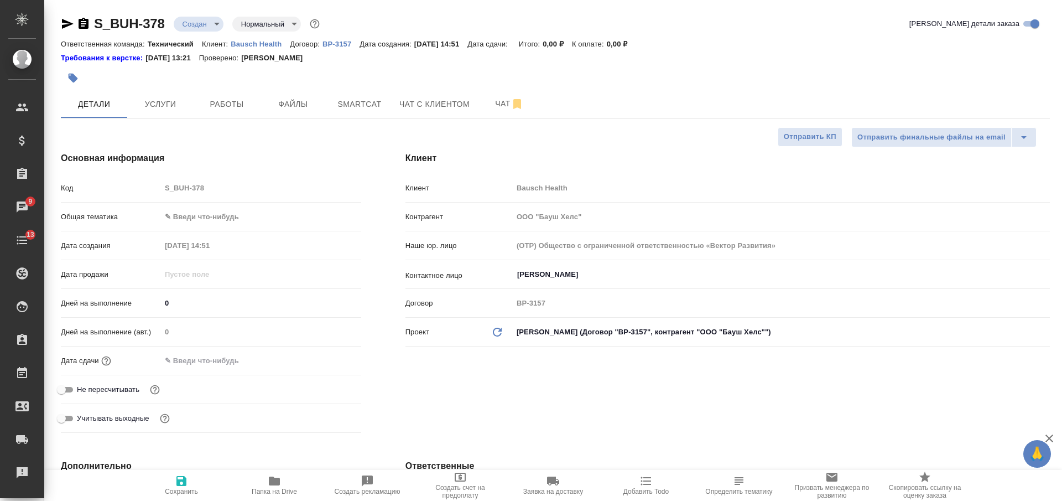
type textarea "x"
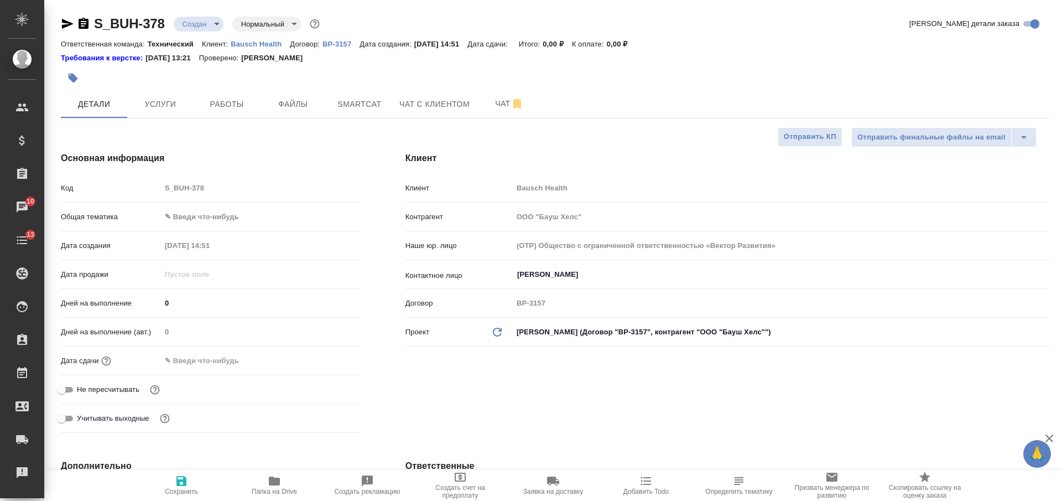
select select "RU"
click at [265, 485] on span "Папка на Drive" at bounding box center [274, 484] width 80 height 21
click at [536, 275] on input "Долгополова Любовь" at bounding box center [762, 274] width 493 height 13
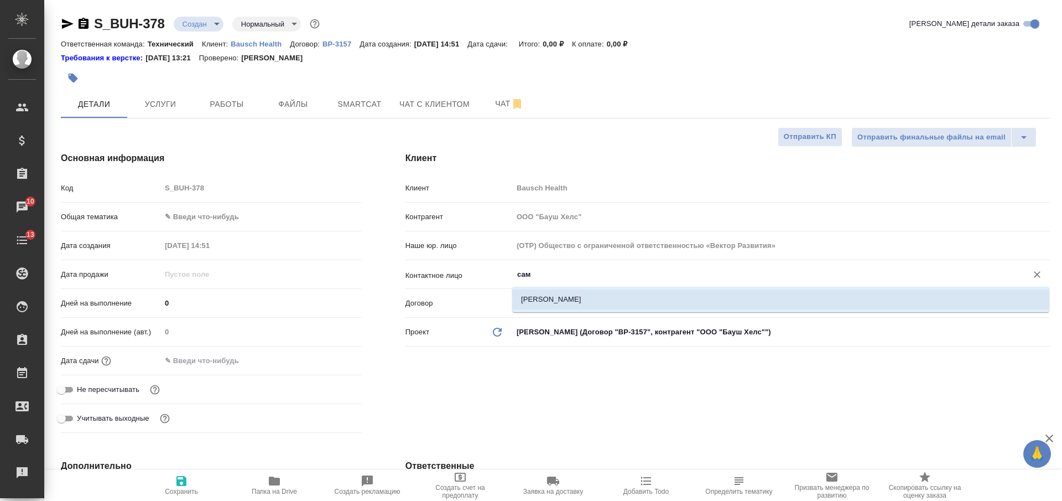
click at [559, 302] on li "[PERSON_NAME]" at bounding box center [780, 299] width 537 height 20
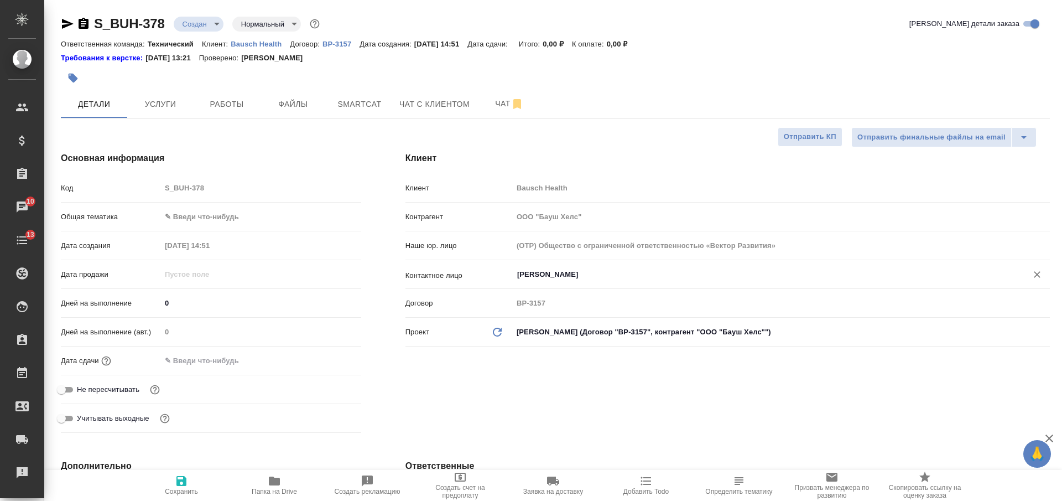
type input "[PERSON_NAME]"
click at [175, 483] on icon "button" at bounding box center [181, 480] width 13 height 13
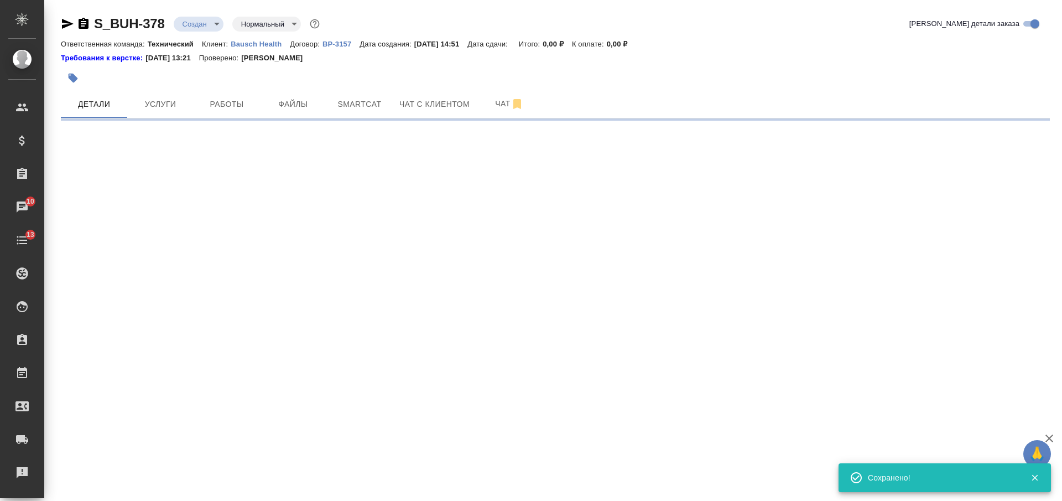
select select "RU"
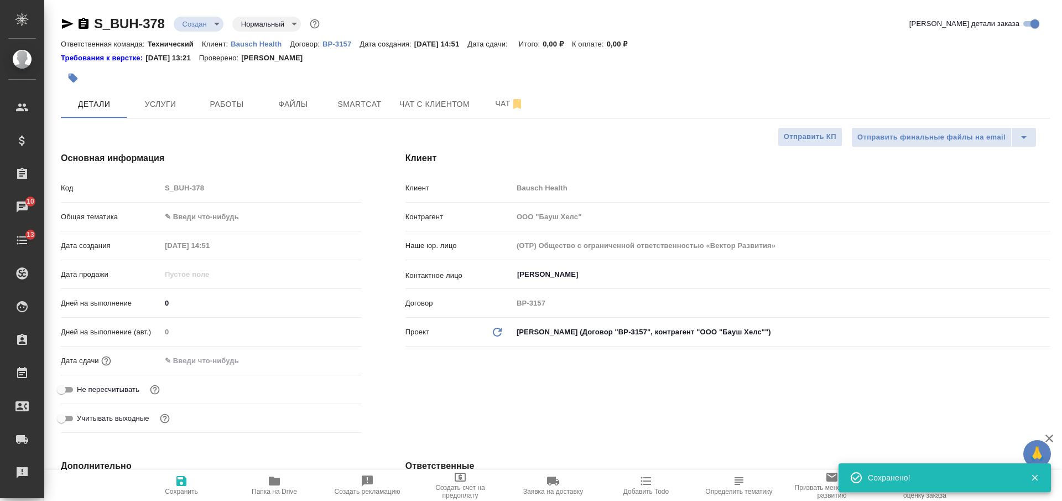
type textarea "x"
type input "[PERSON_NAME]"
type input "Переверзева Анна a.pereverzeva"
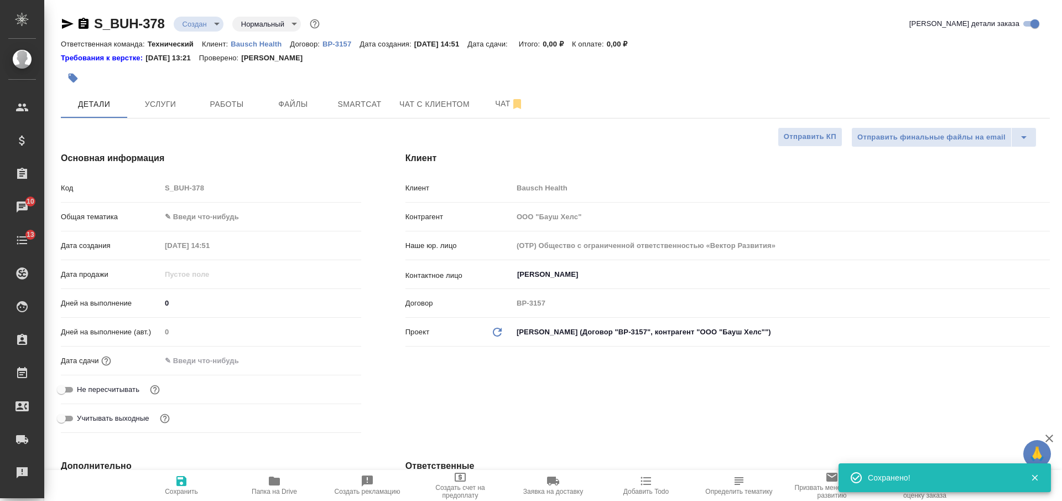
type textarea "x"
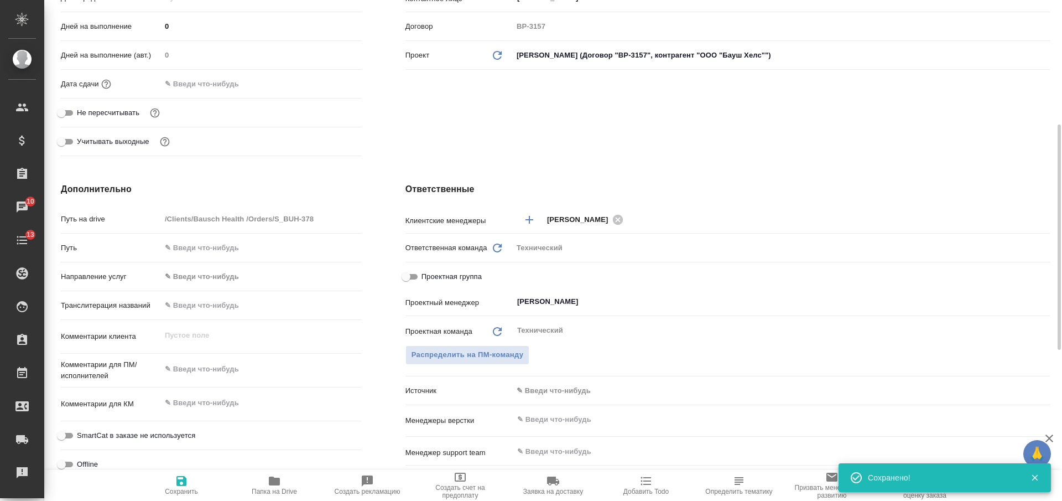
type textarea "x"
click at [234, 366] on textarea at bounding box center [260, 369] width 199 height 19
type textarea "x"
type textarea "а"
type textarea "x"
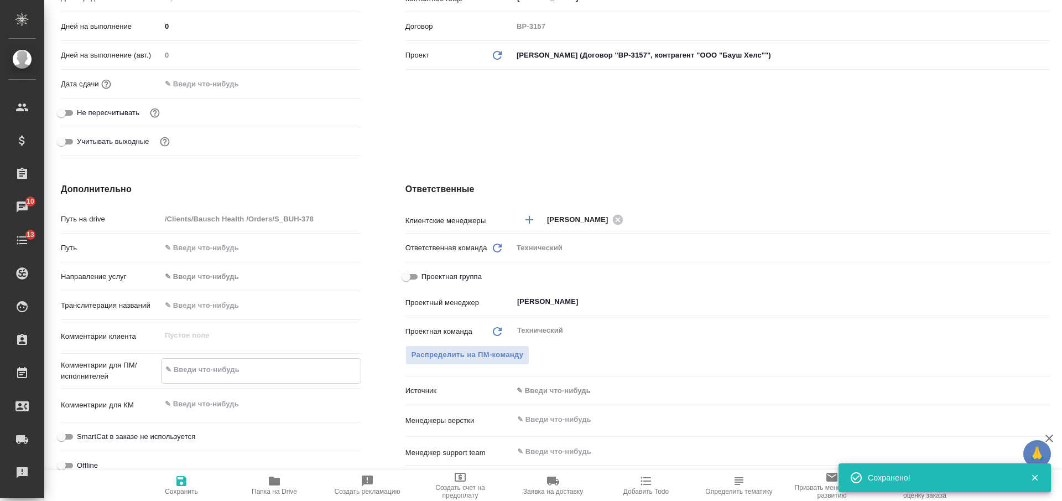
type textarea "x"
type textarea "ан"
type textarea "x"
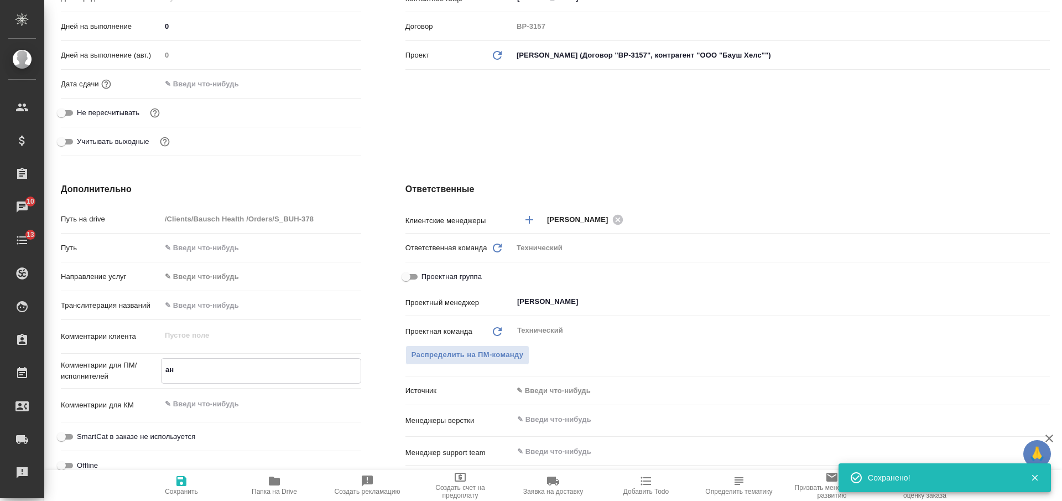
type textarea "x"
type textarea "анг"
type textarea "x"
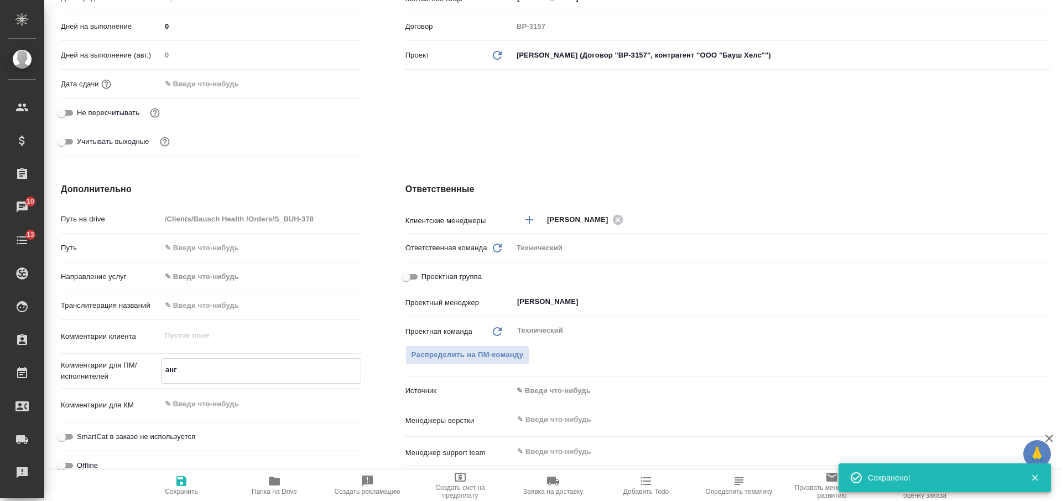
type textarea "англ"
type textarea "x"
type textarea "англ-"
type textarea "x"
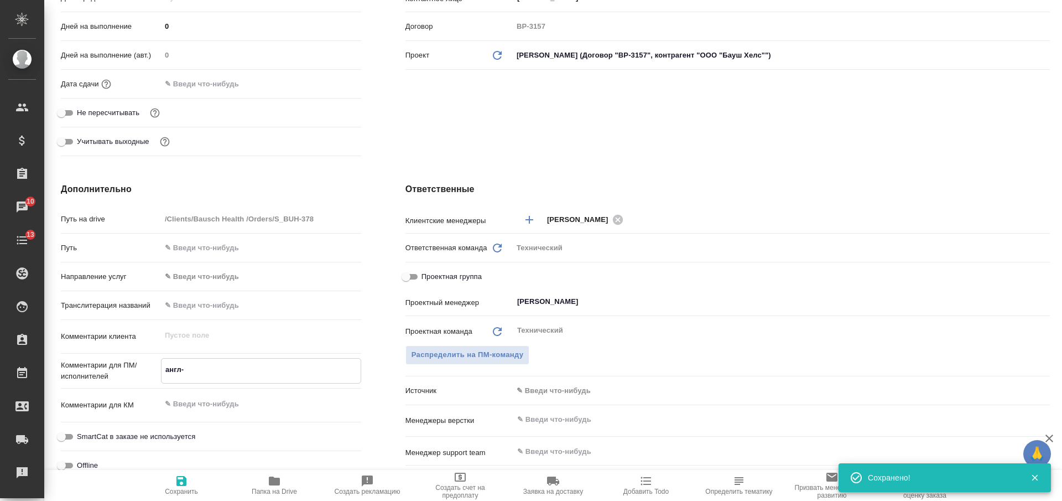
type textarea "x"
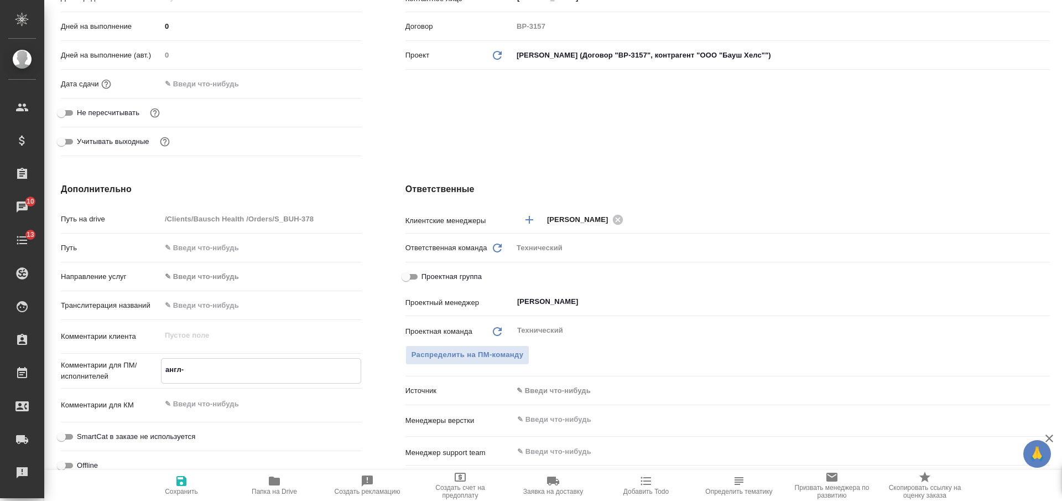
type textarea "англ-р"
type textarea "x"
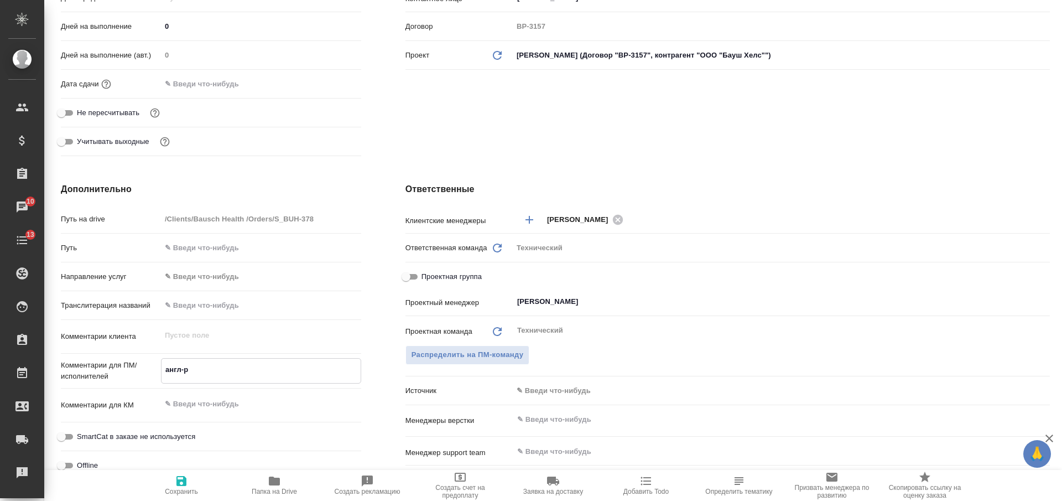
type textarea "англ-ру"
type textarea "x"
type textarea "англ-рус"
type textarea "x"
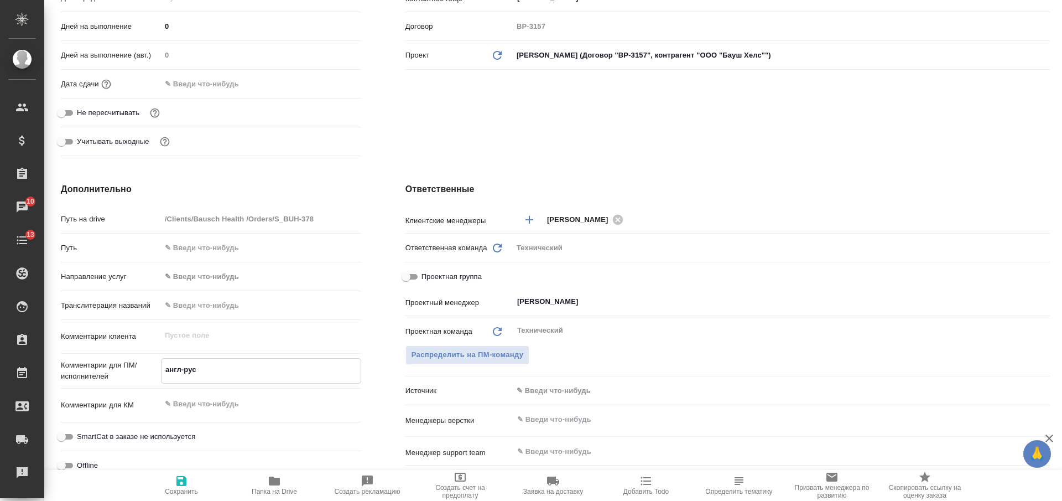
type textarea "x"
type textarea "англ-рус д"
type textarea "x"
type textarea "англ-рус ду"
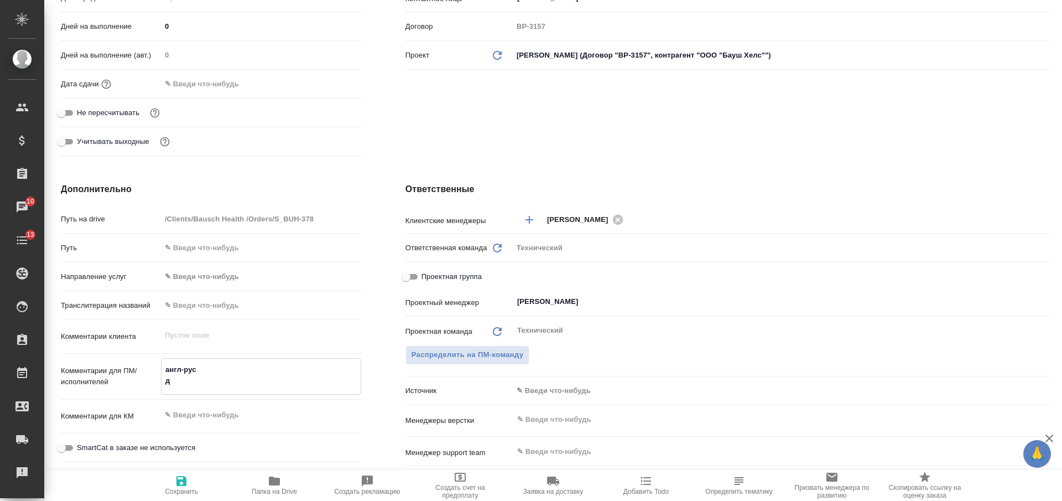
type textarea "x"
type textarea "англ-рус дуб"
type textarea "x"
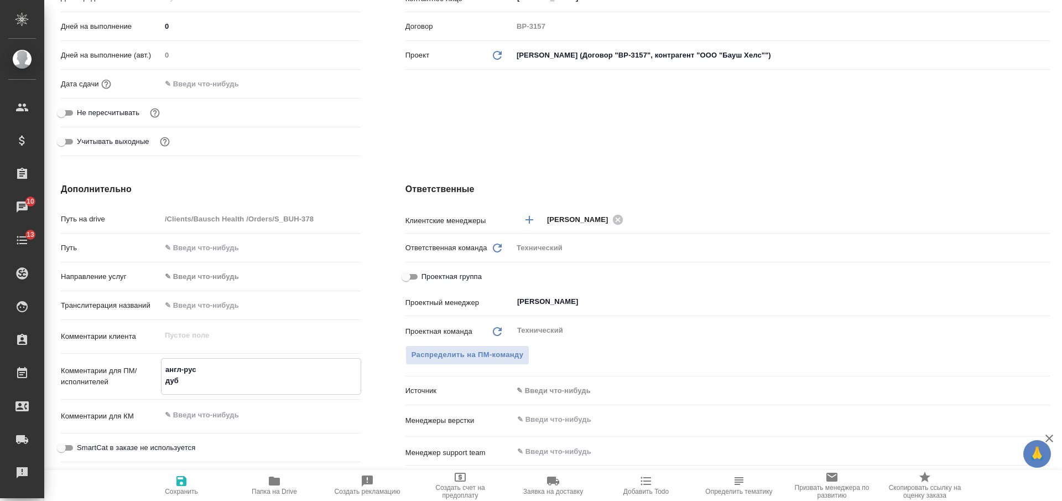
type textarea "x"
type textarea "англ-рус дубл"
type textarea "x"
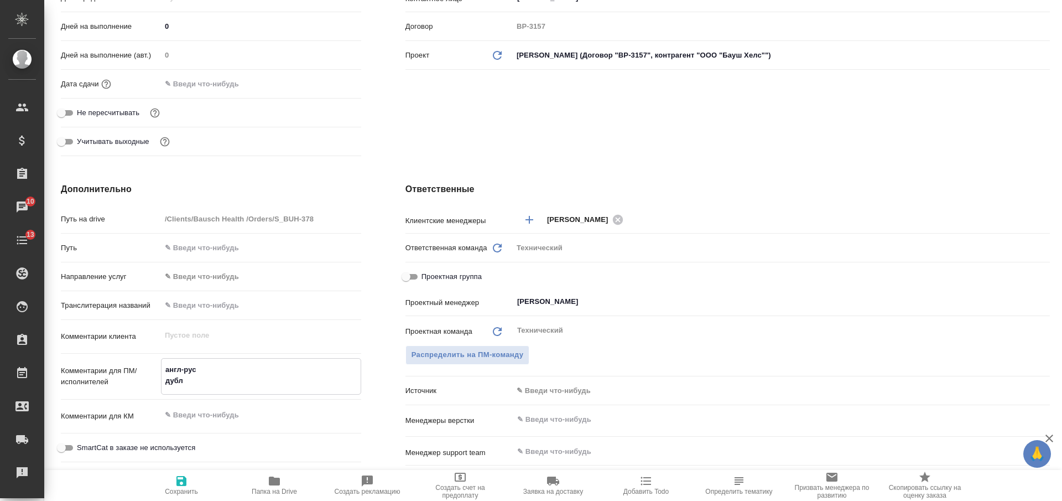
type textarea "англ-рус дубль"
type textarea "x"
type textarea "англ-рус дубль"
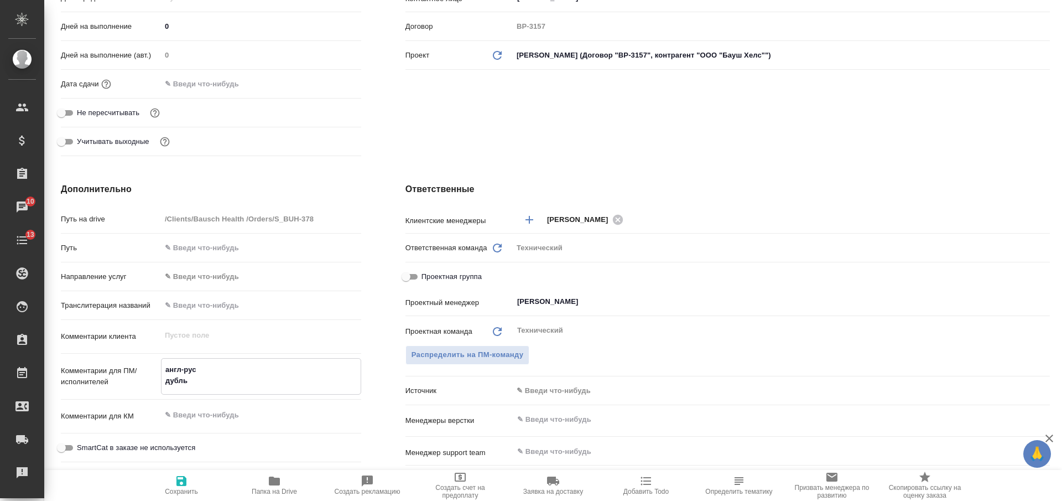
type textarea "x"
type textarea "англ-рус дубль п"
type textarea "x"
type textarea "англ-рус дубль по"
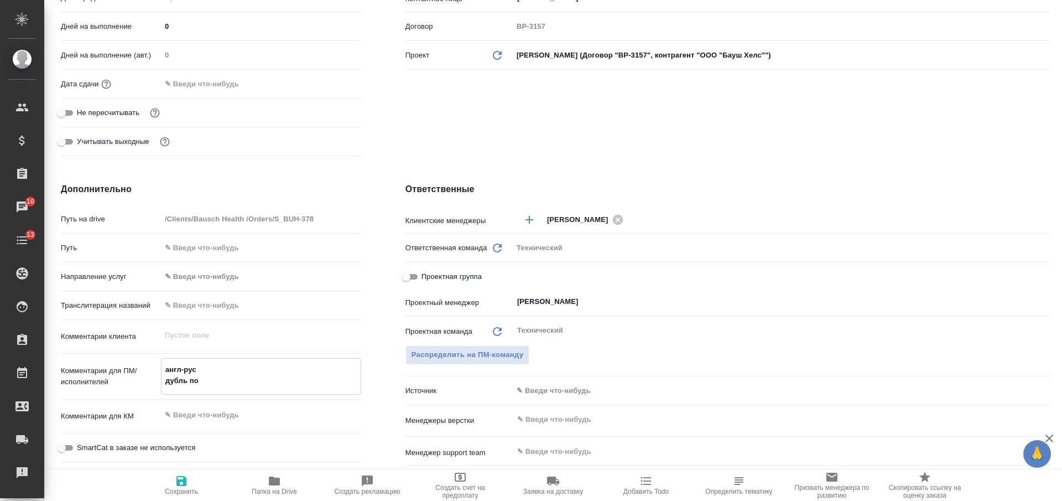
type textarea "x"
type textarea "англ-рус дубль пол"
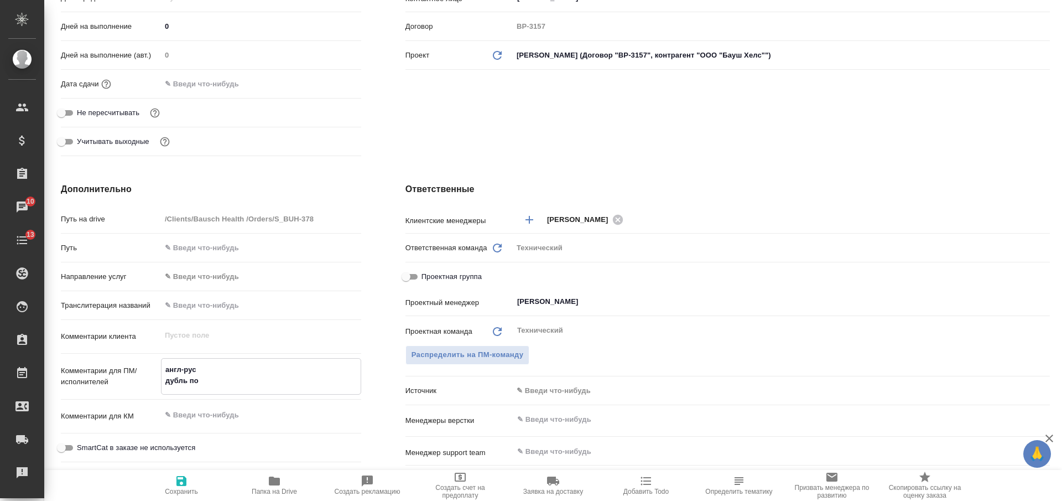
type textarea "x"
type textarea "англ-рус дубль поль"
type textarea "x"
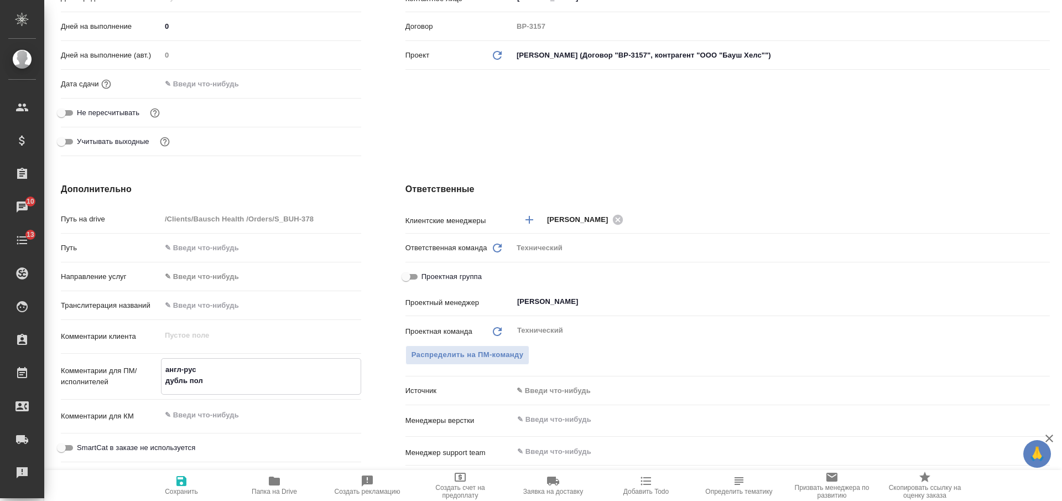
type textarea "x"
type textarea "англ-рус дубль польс"
type textarea "x"
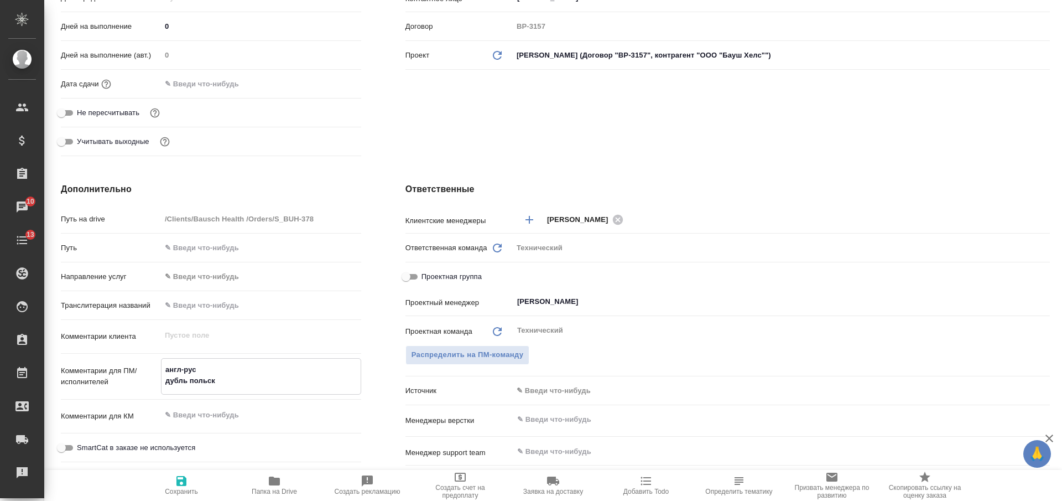
type textarea "англ-рус дубль польски"
type textarea "x"
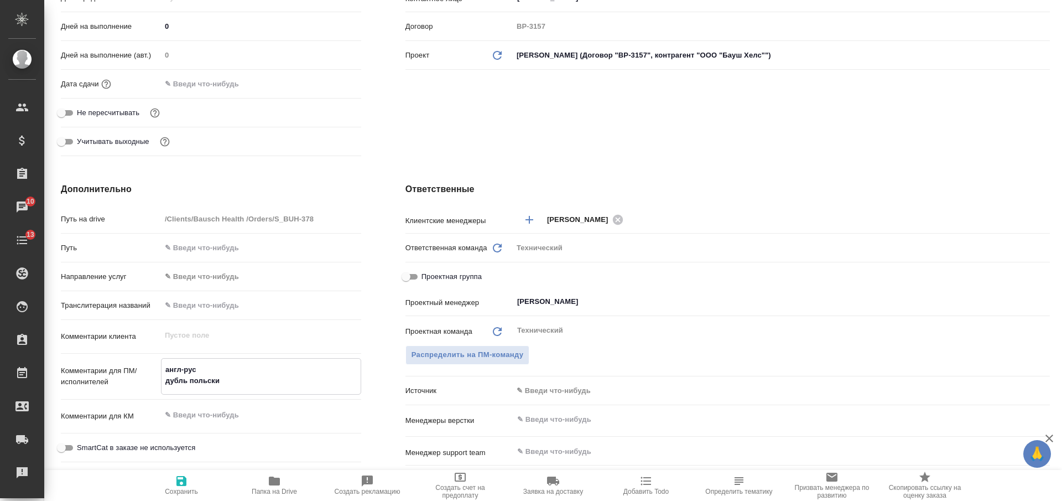
type textarea "англ-рус дубль польский"
type textarea "x"
type textarea "англ-рус дубль польский"
type textarea "x"
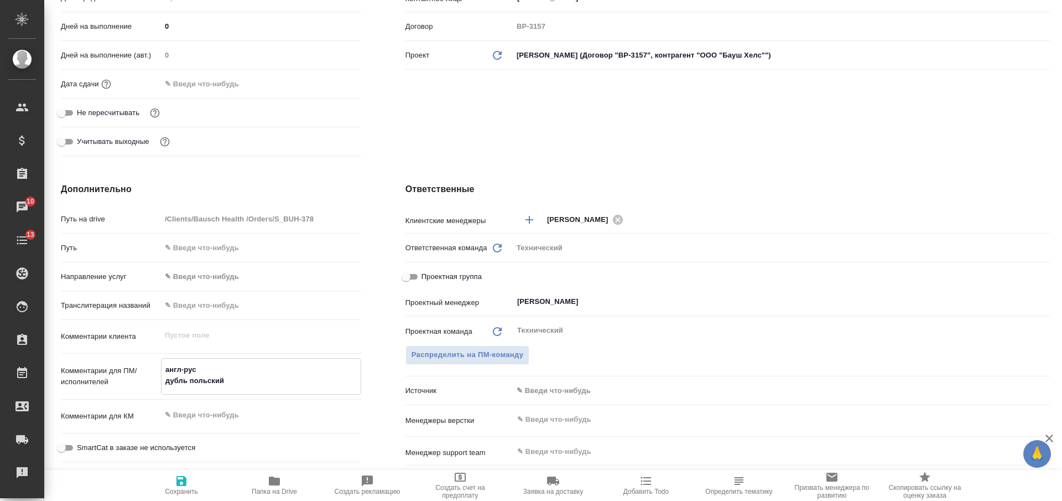
type textarea "x"
type textarea "англ-рус дубль польский у"
type textarea "x"
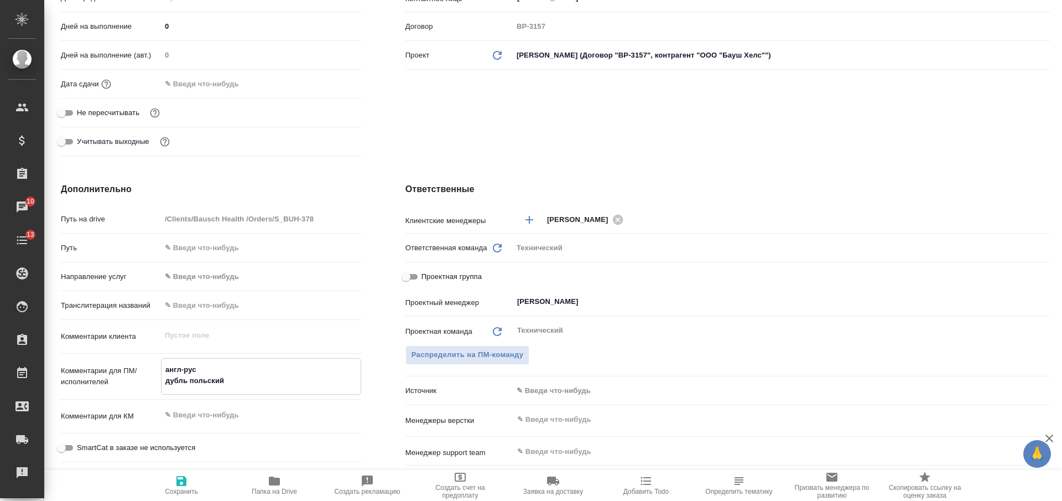
type textarea "x"
type textarea "англ-рус дубль польский уб"
type textarea "x"
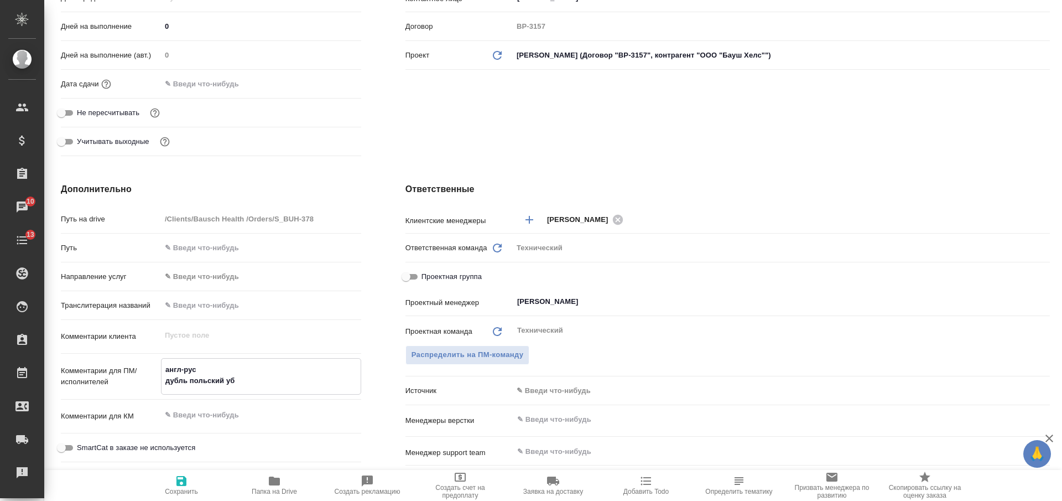
type textarea "англ-рус дубль польский уби"
type textarea "x"
type textarea "англ-рус дубль польский убир"
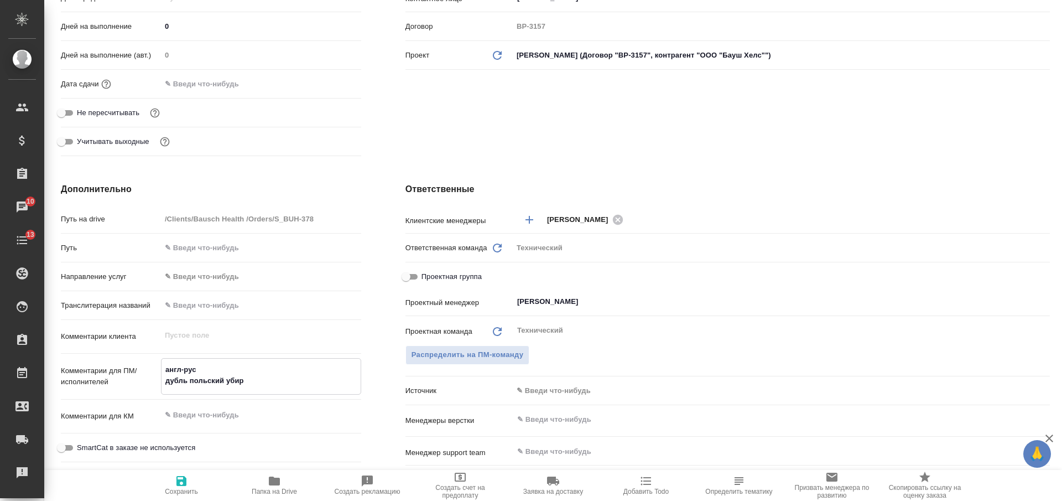
type textarea "x"
type textarea "англ-рус дубль польский убира"
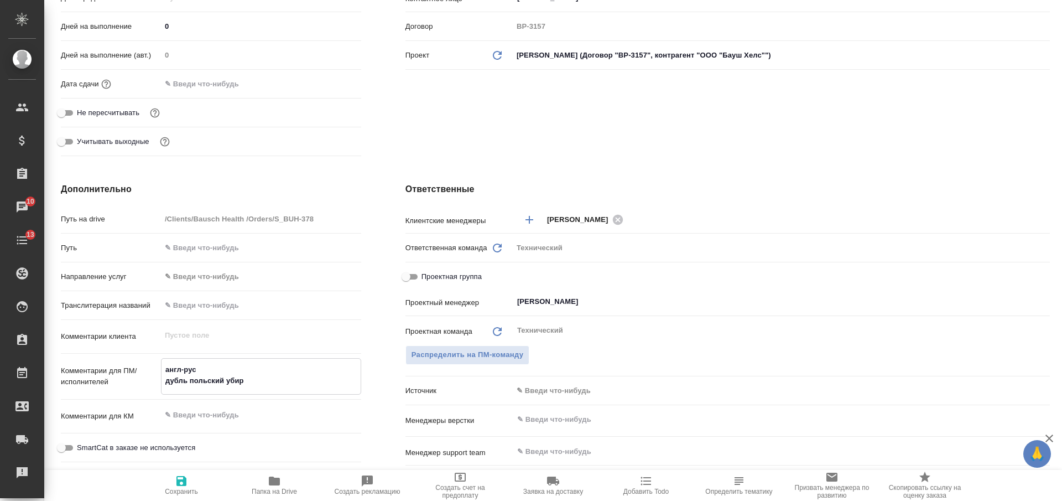
type textarea "x"
type textarea "англ-рус дубль польский убирае"
type textarea "x"
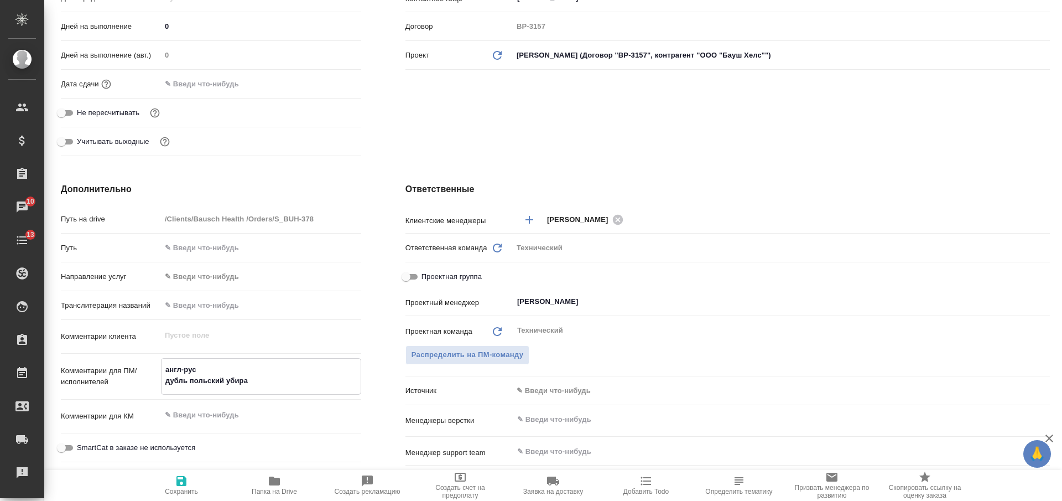
type textarea "x"
type textarea "англ-рус дубль польский убирает"
type textarea "x"
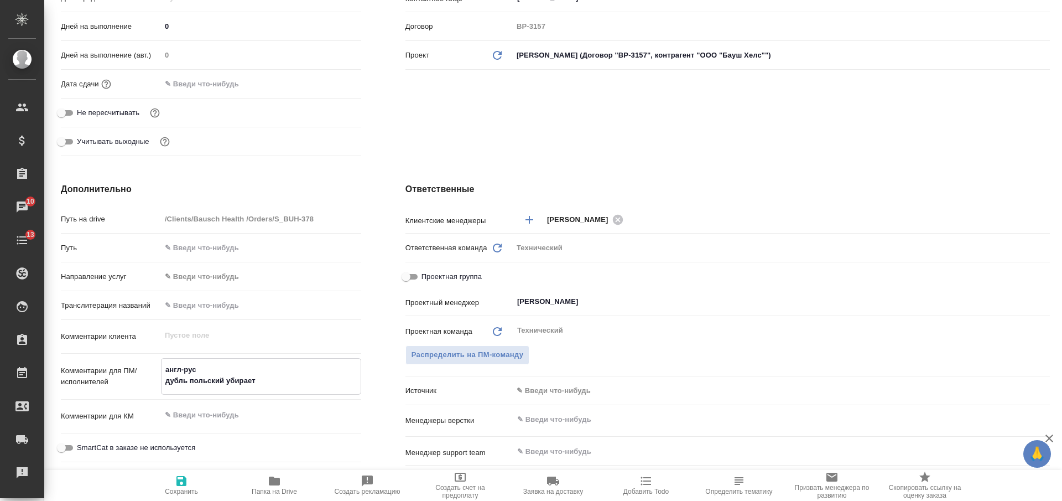
type textarea "англ-рус дубль польский убирае"
type textarea "x"
type textarea "англ-рус дубль польский убираем"
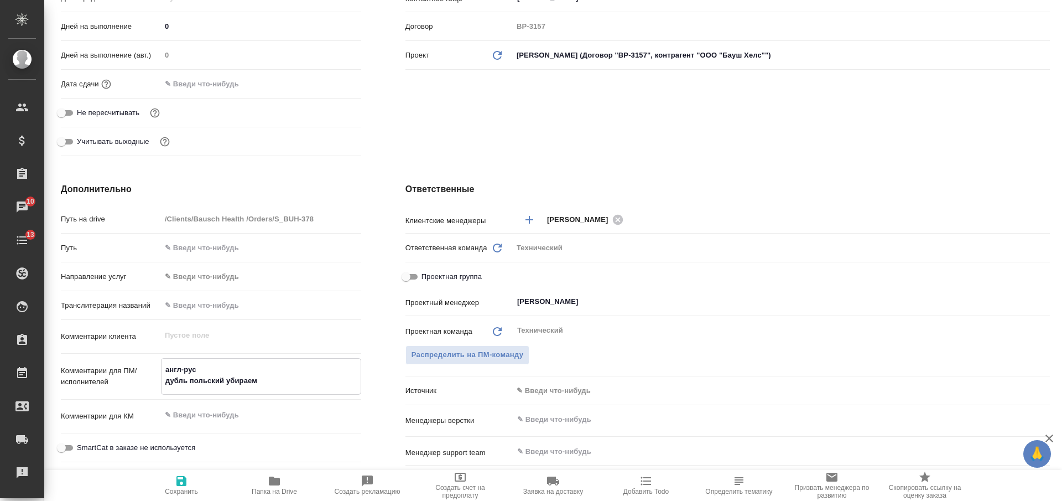
type textarea "x"
type textarea "англ-рус дубль польский убираем"
type textarea "x"
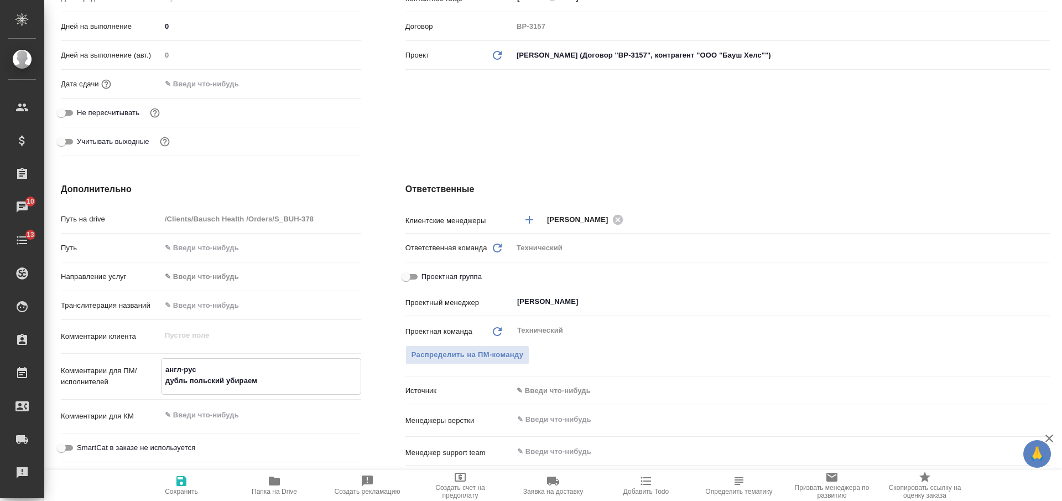
click at [566, 423] on input "text" at bounding box center [762, 419] width 493 height 13
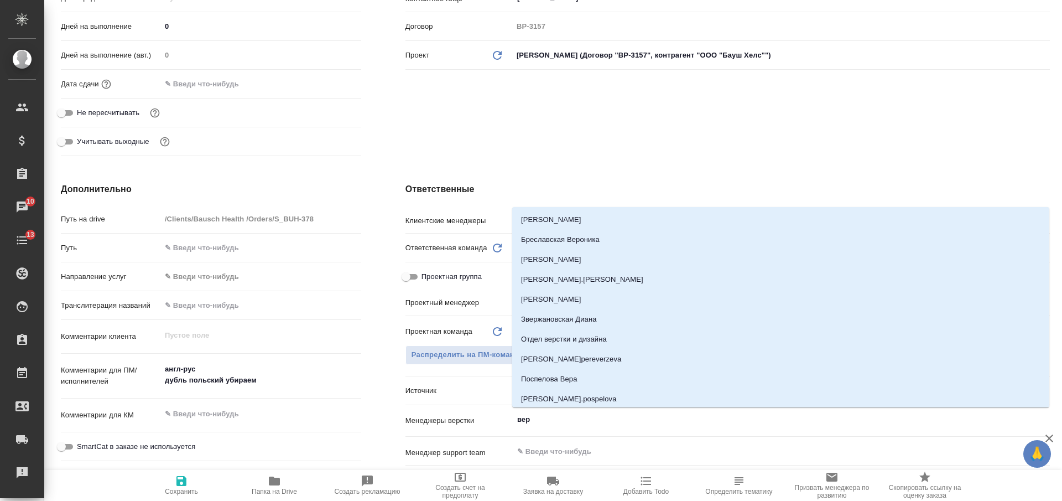
type input "верс"
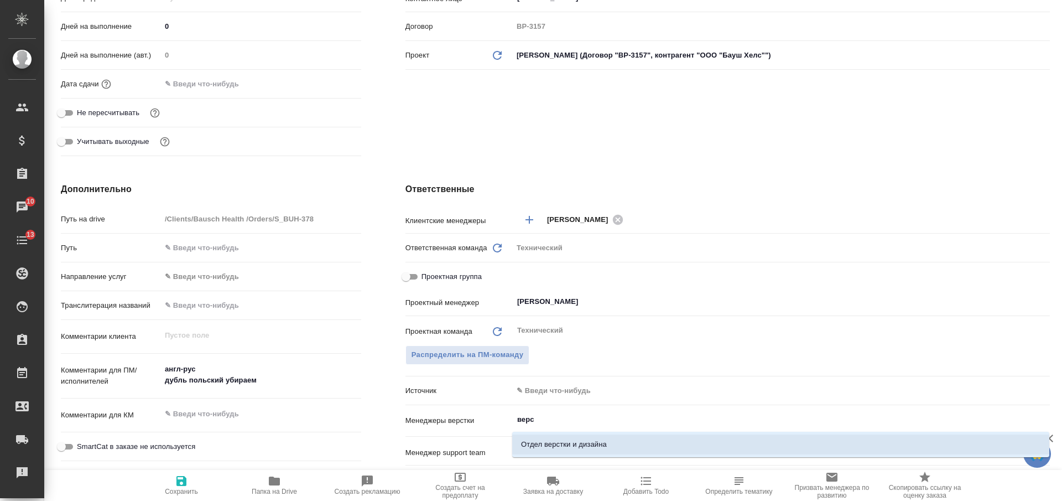
click at [559, 444] on li "Отдел верстки и дизайна" at bounding box center [780, 444] width 537 height 20
type textarea "x"
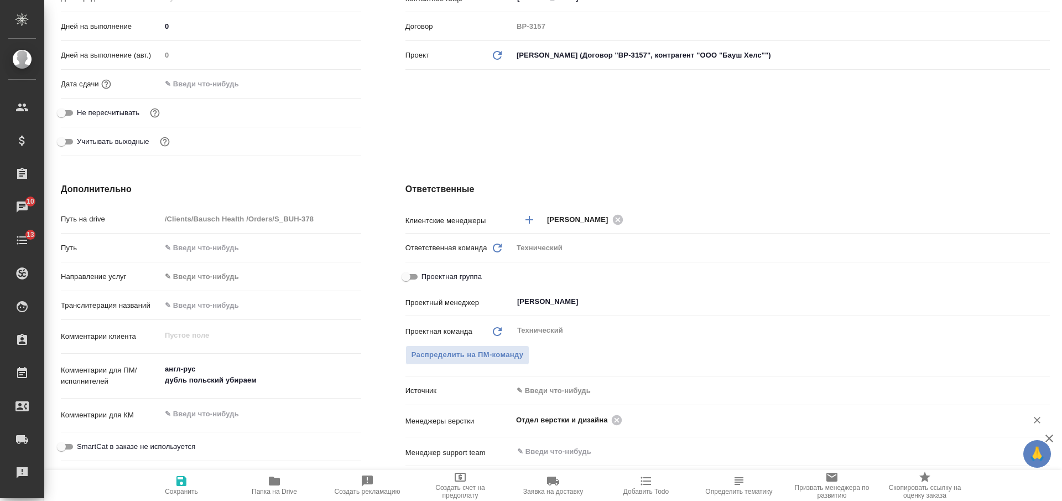
click at [184, 481] on icon "button" at bounding box center [181, 481] width 10 height 10
type textarea "x"
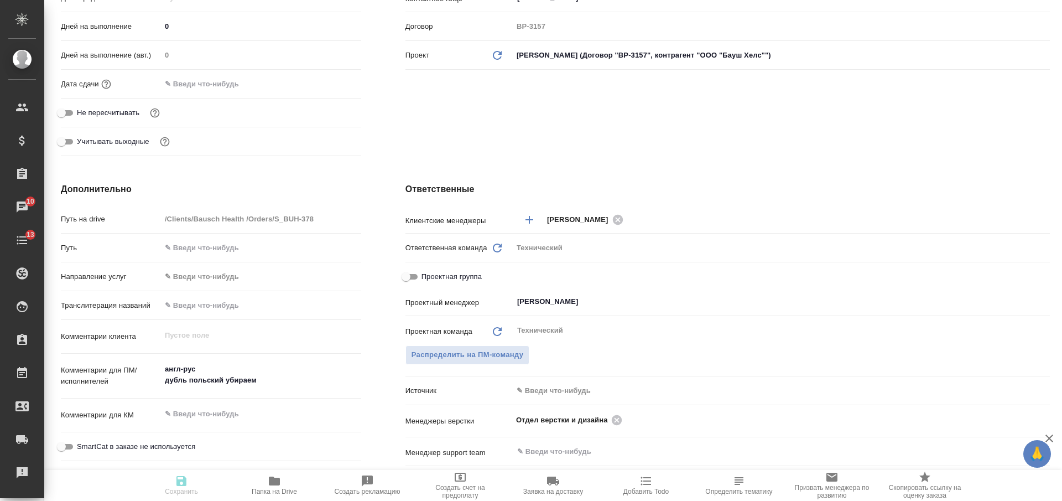
type textarea "x"
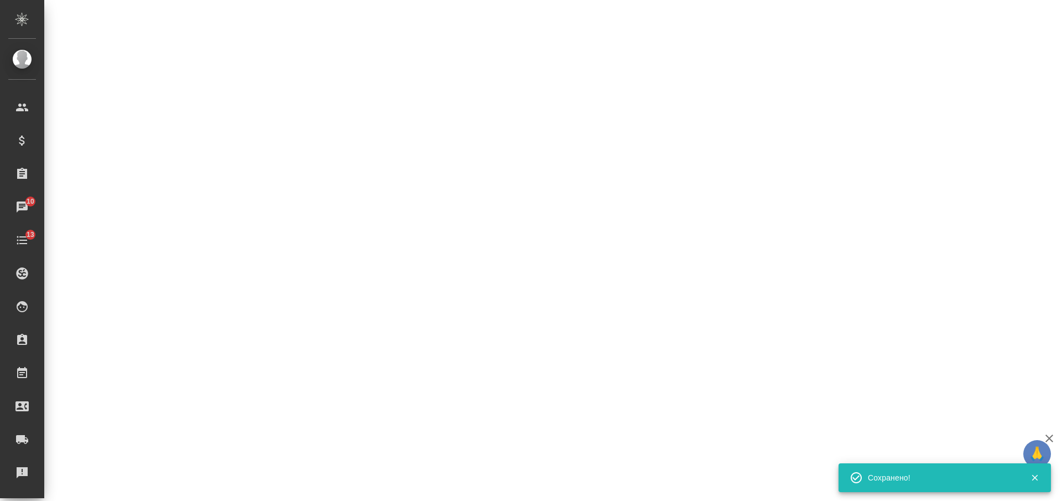
select select "RU"
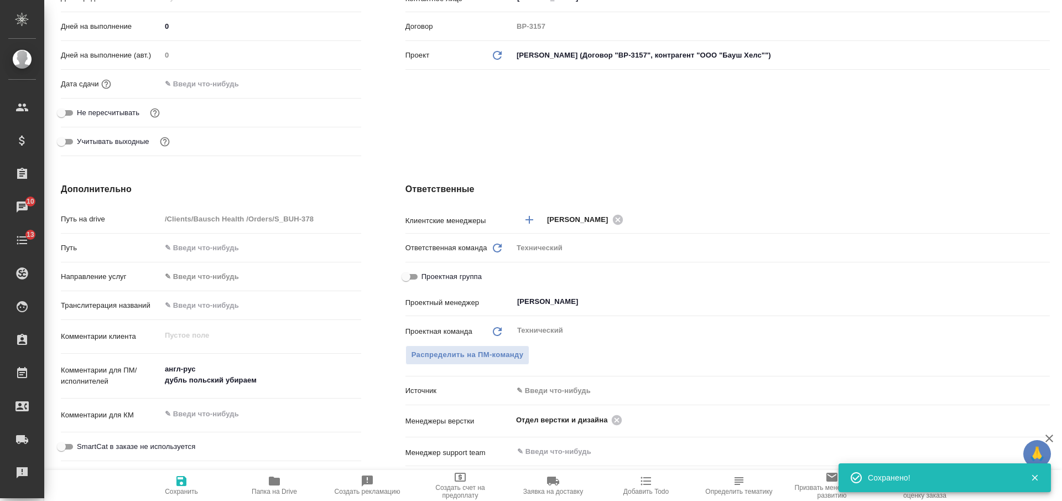
type textarea "x"
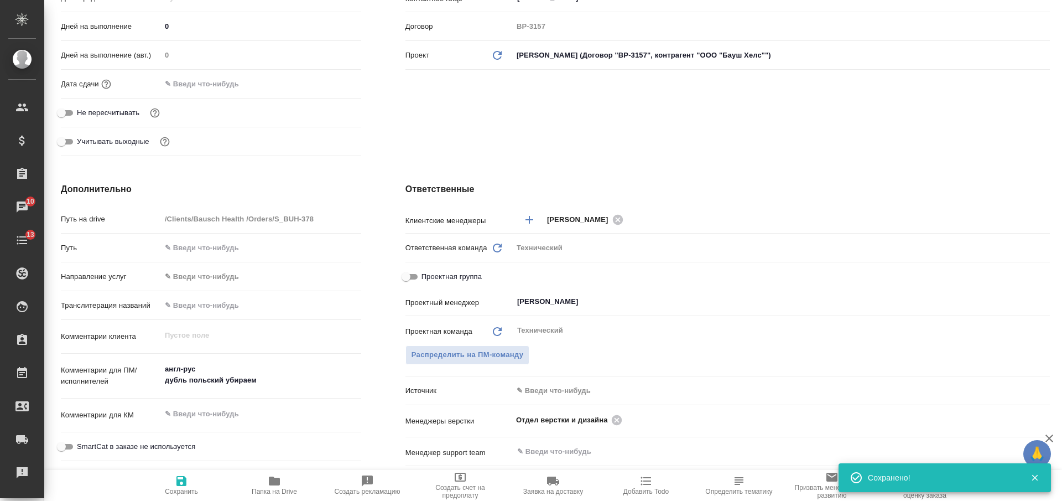
type textarea "x"
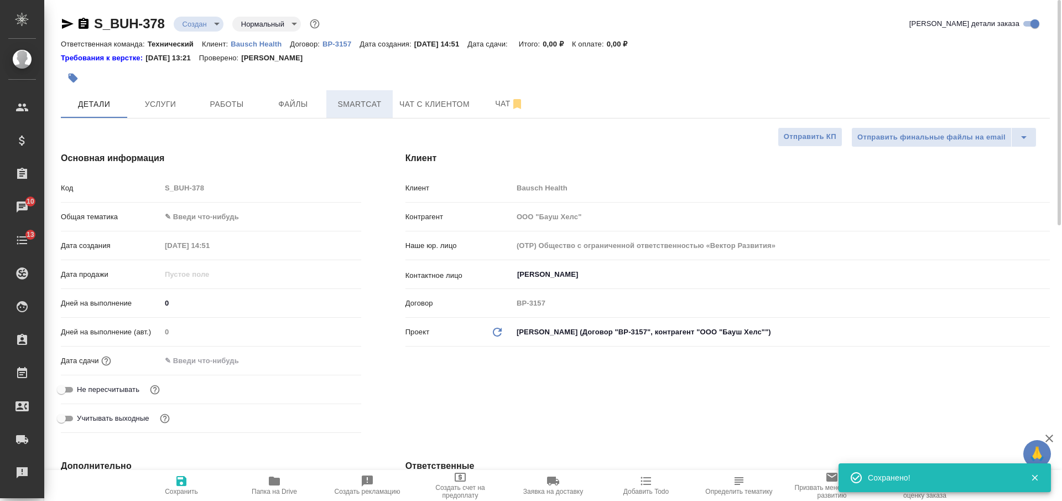
click at [351, 104] on span "Smartcat" at bounding box center [359, 104] width 53 height 14
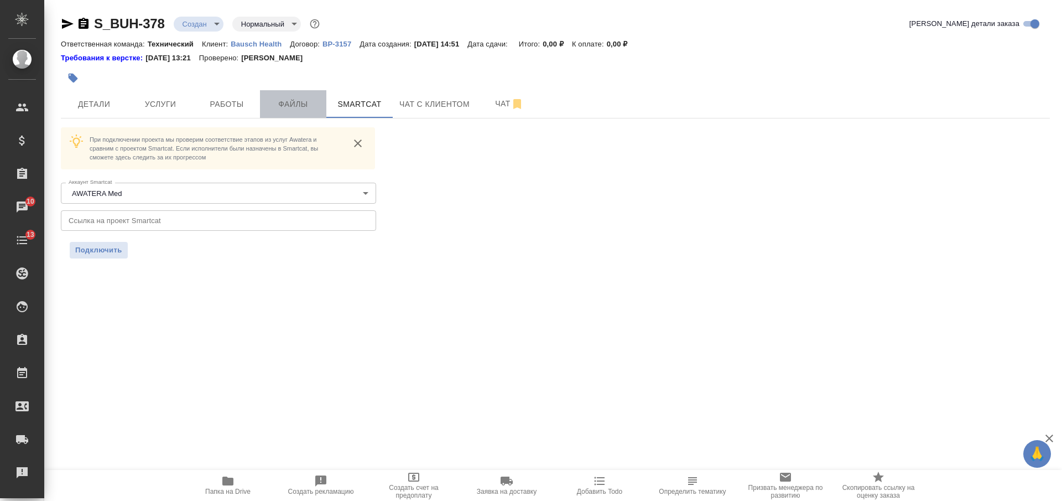
click at [294, 106] on span "Файлы" at bounding box center [293, 104] width 53 height 14
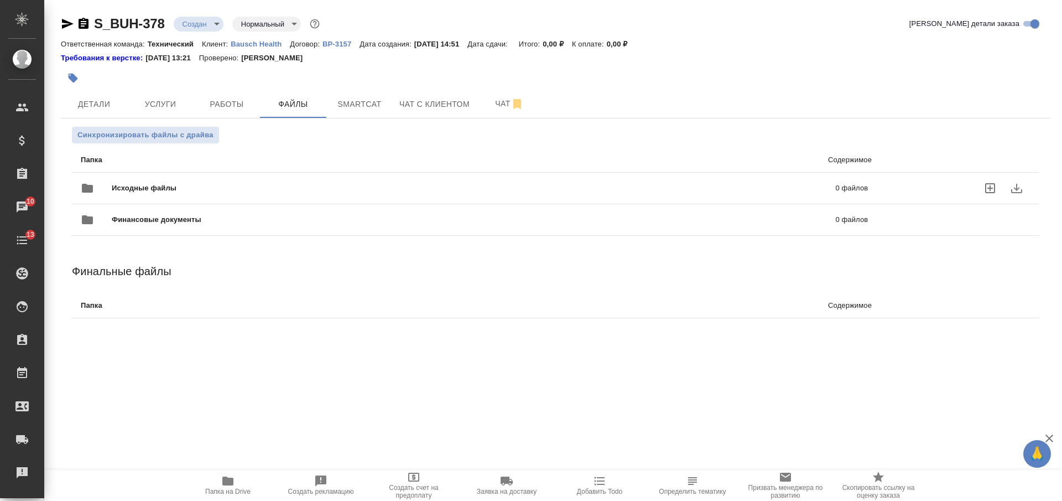
click at [291, 185] on span "Исходные файлы" at bounding box center [309, 188] width 394 height 11
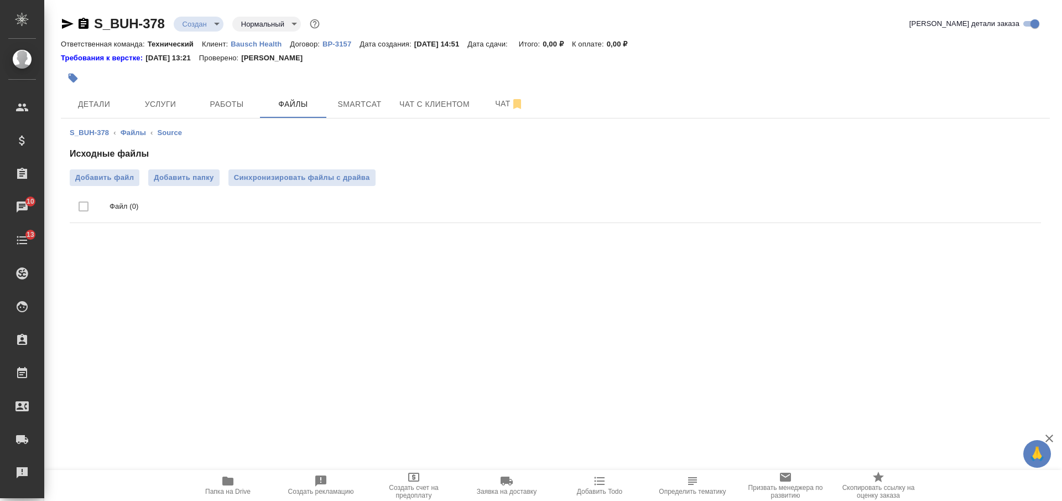
click at [279, 169] on div "Исходные файлы Добавить файл Добавить папку Синхронизировать файлы с драйва Фай…" at bounding box center [555, 187] width 971 height 80
click at [282, 175] on span "Синхронизировать файлы с драйва" at bounding box center [302, 177] width 136 height 11
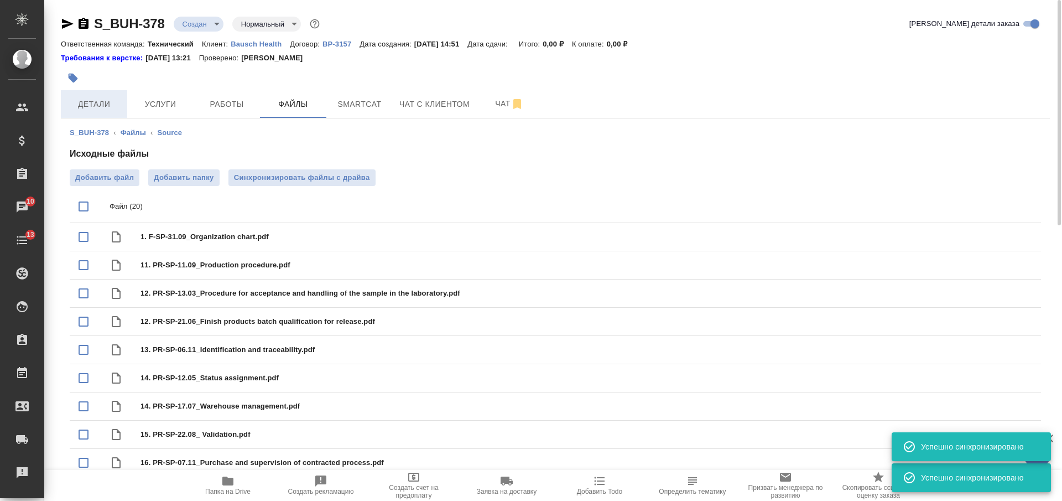
click at [112, 107] on span "Детали" at bounding box center [93, 104] width 53 height 14
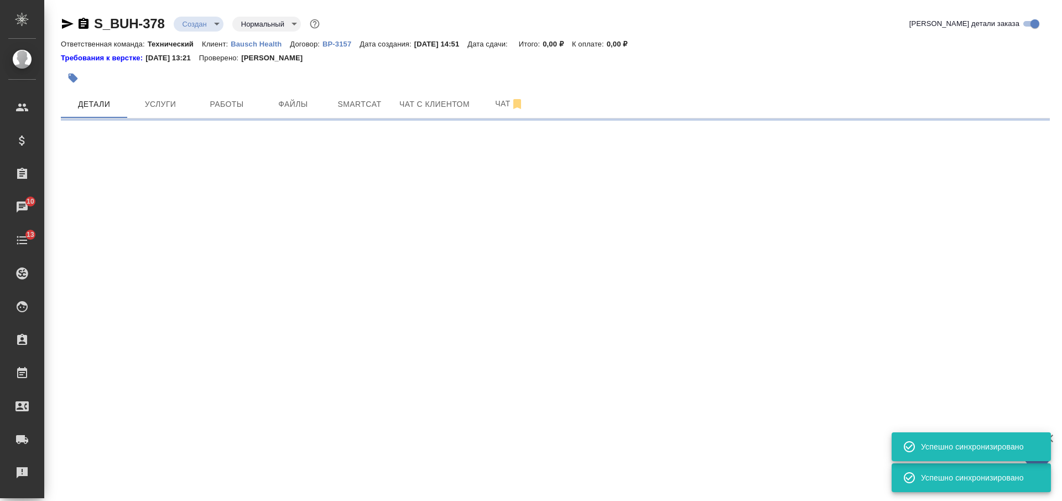
select select "RU"
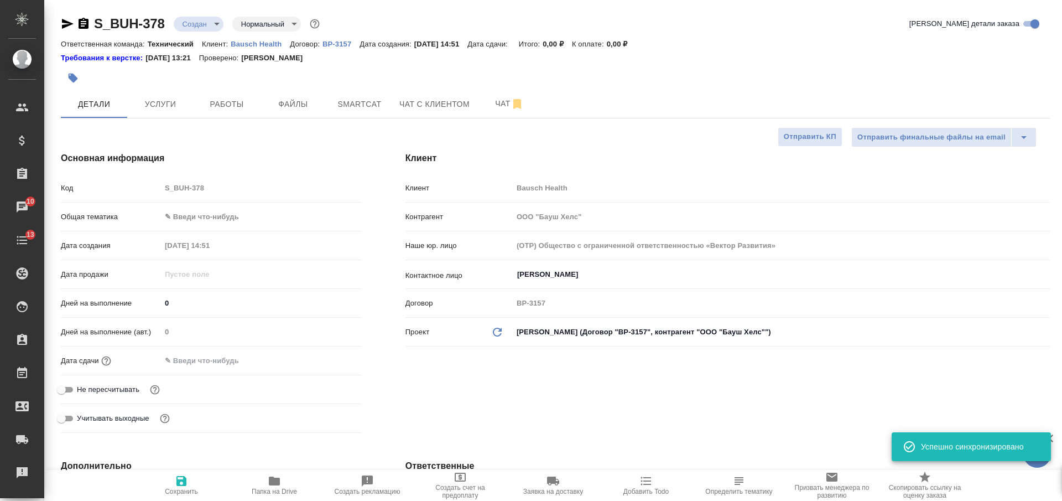
type textarea "x"
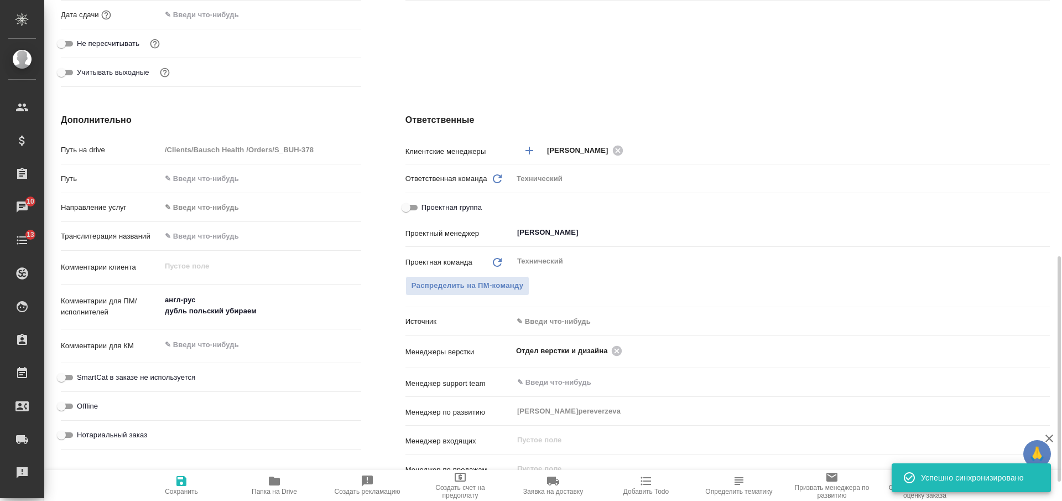
scroll to position [415, 0]
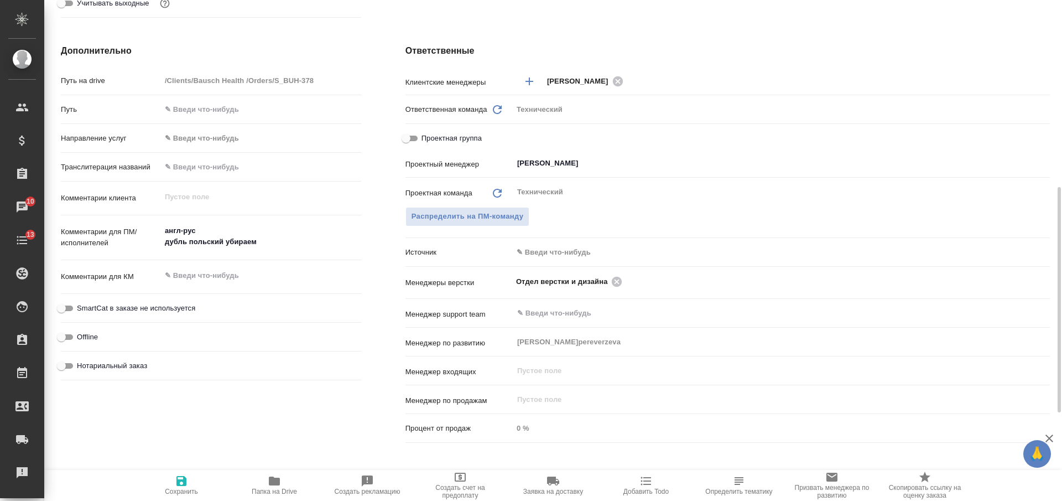
type textarea "x"
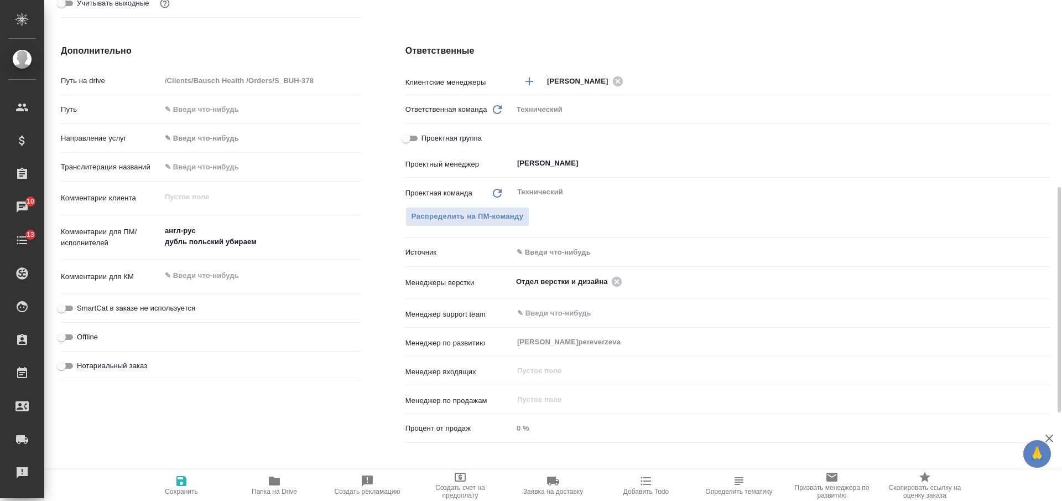
type textarea "x"
click at [225, 276] on textarea at bounding box center [261, 275] width 200 height 19
paste textarea "QMS docs_Suprobion"
type textarea "QMS docs_Suprobion"
type textarea "x"
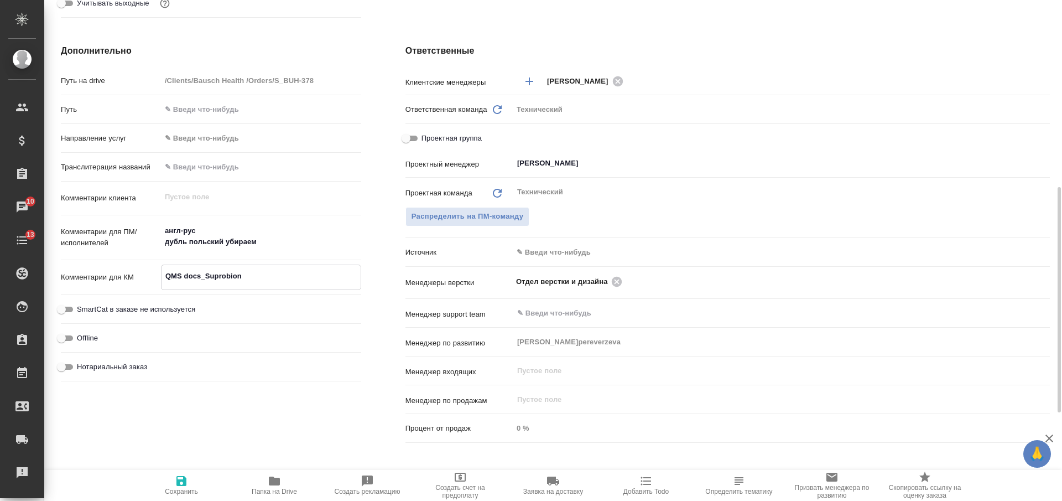
type textarea "x"
type textarea "QMS docs_Suprobion"
type textarea "x"
click at [180, 482] on icon "button" at bounding box center [181, 480] width 13 height 13
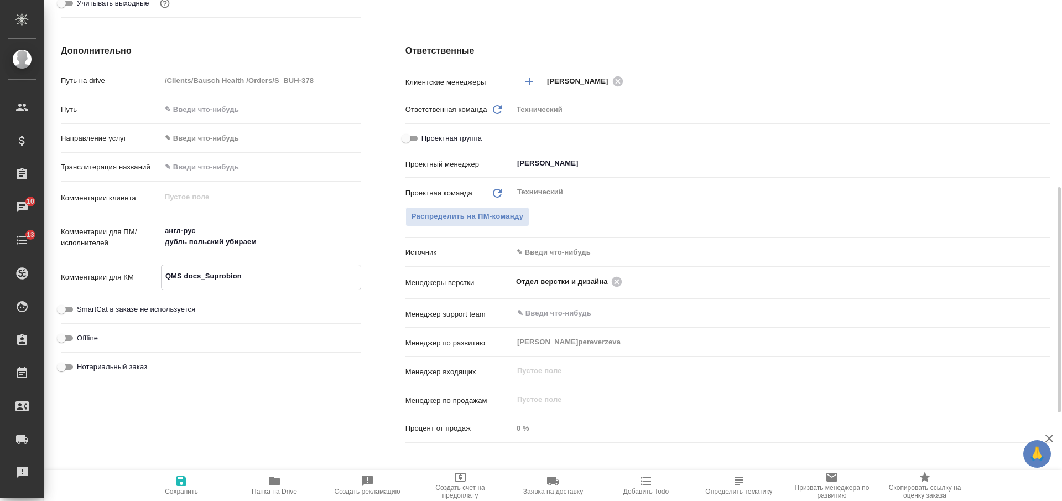
type textarea "x"
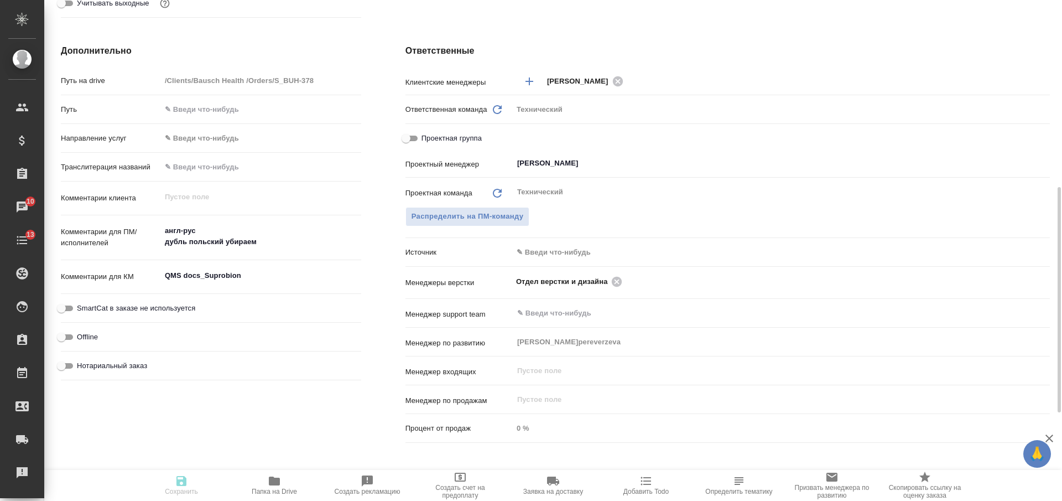
type textarea "x"
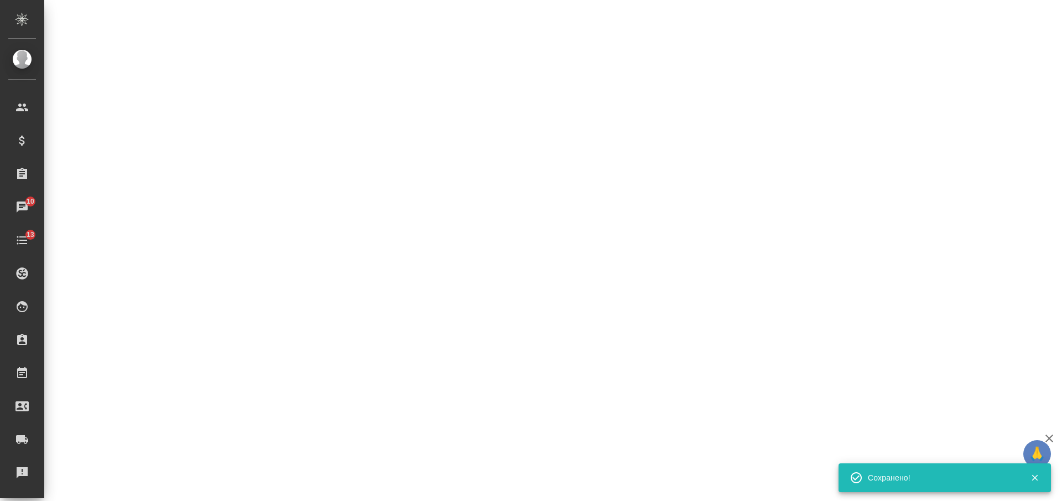
select select "RU"
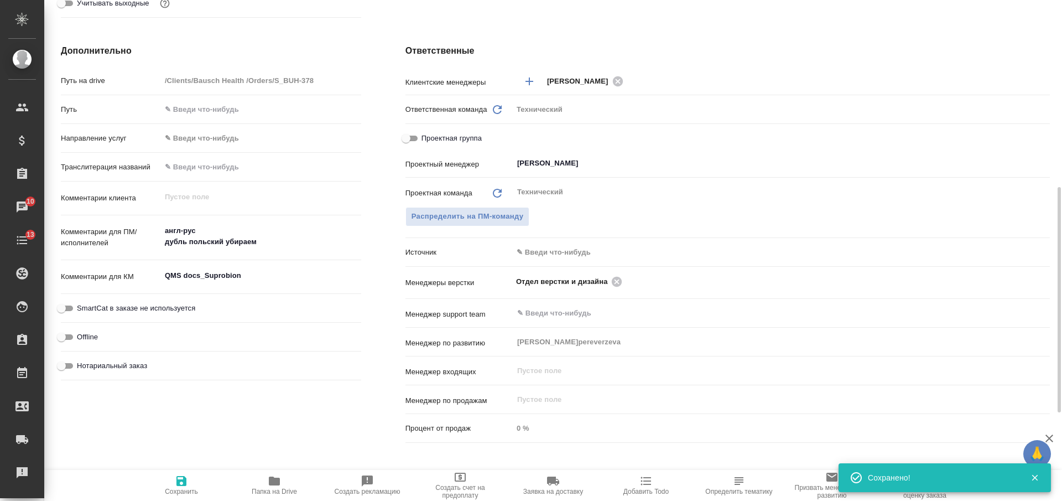
type textarea "x"
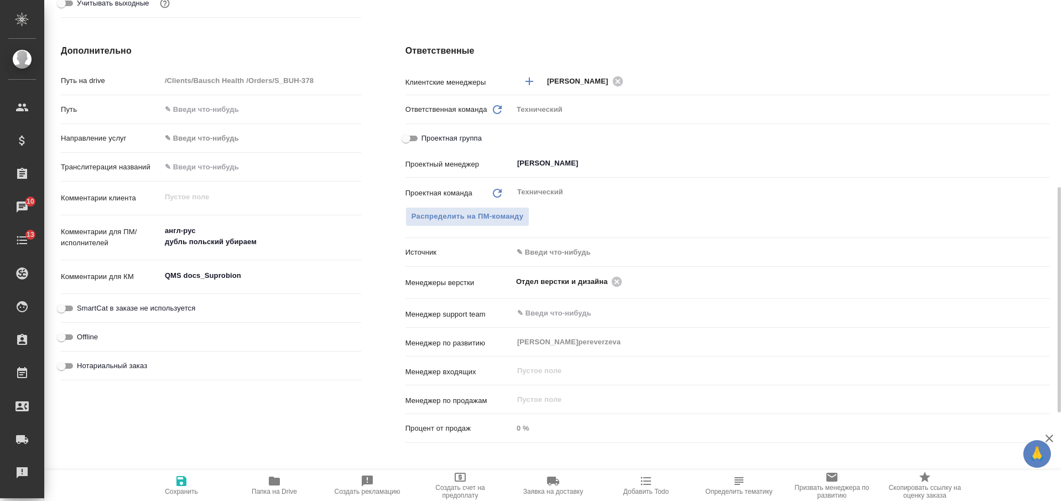
type textarea "x"
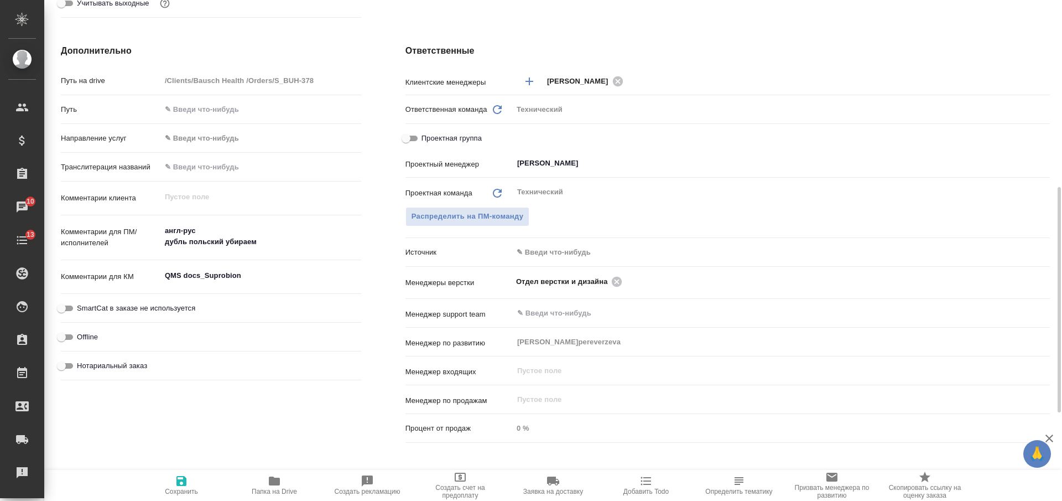
type textarea "x"
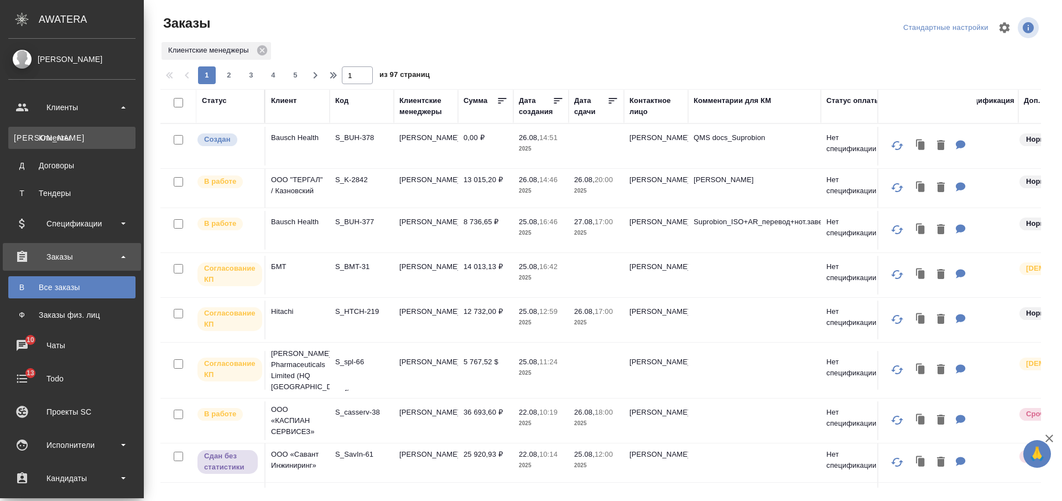
click at [56, 143] on div "Клиенты" at bounding box center [72, 137] width 116 height 11
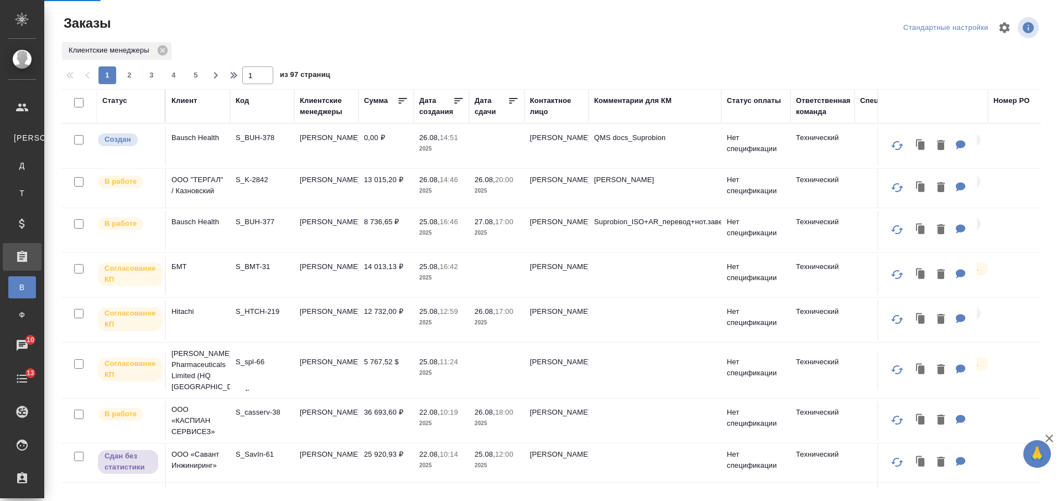
select select "RU"
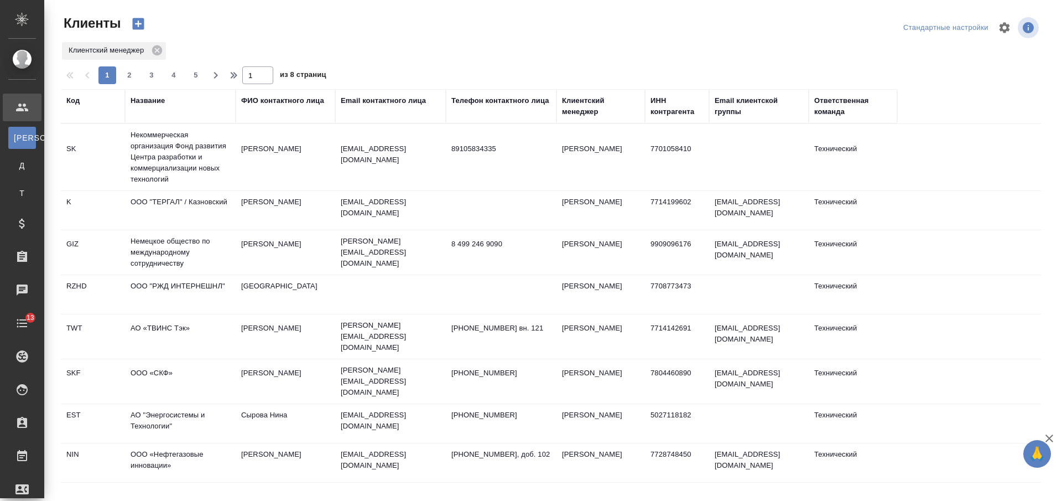
click at [147, 100] on div "Название" at bounding box center [148, 100] width 34 height 11
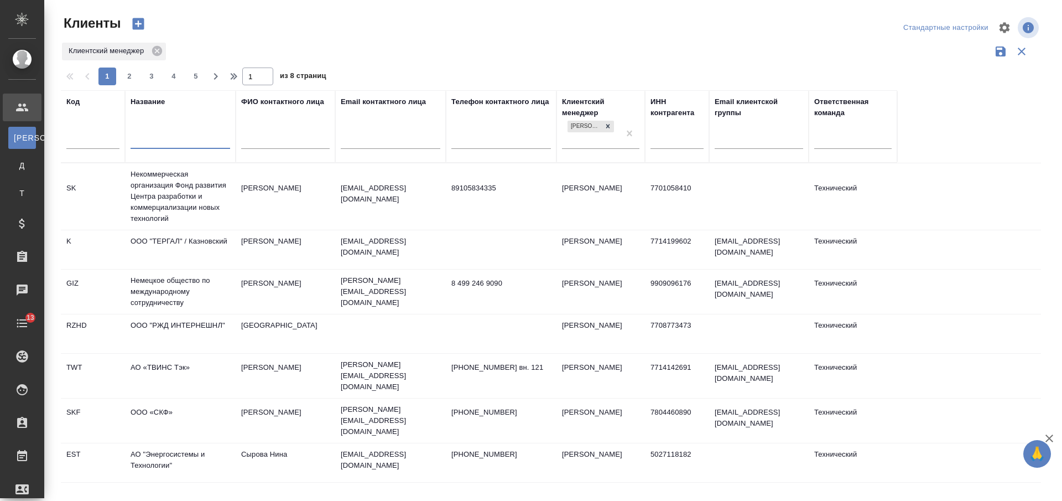
click at [152, 141] on input "text" at bounding box center [181, 141] width 100 height 14
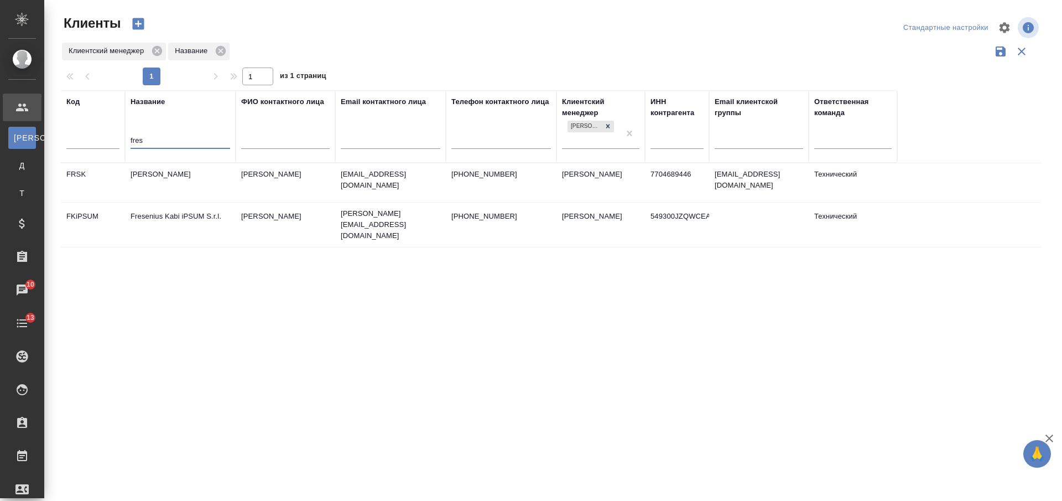
type input "fres"
click at [195, 181] on td "[PERSON_NAME]" at bounding box center [180, 182] width 111 height 39
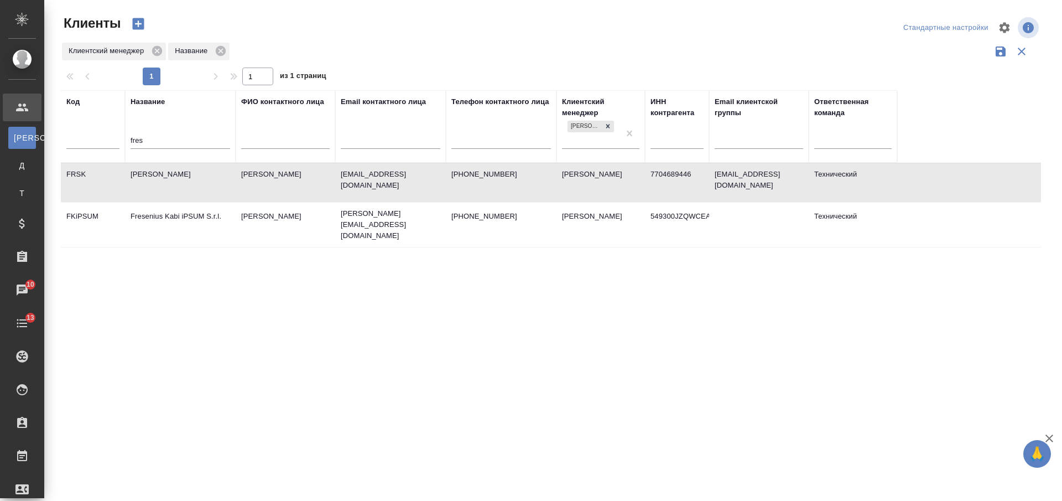
click at [195, 181] on td "[PERSON_NAME]" at bounding box center [180, 182] width 111 height 39
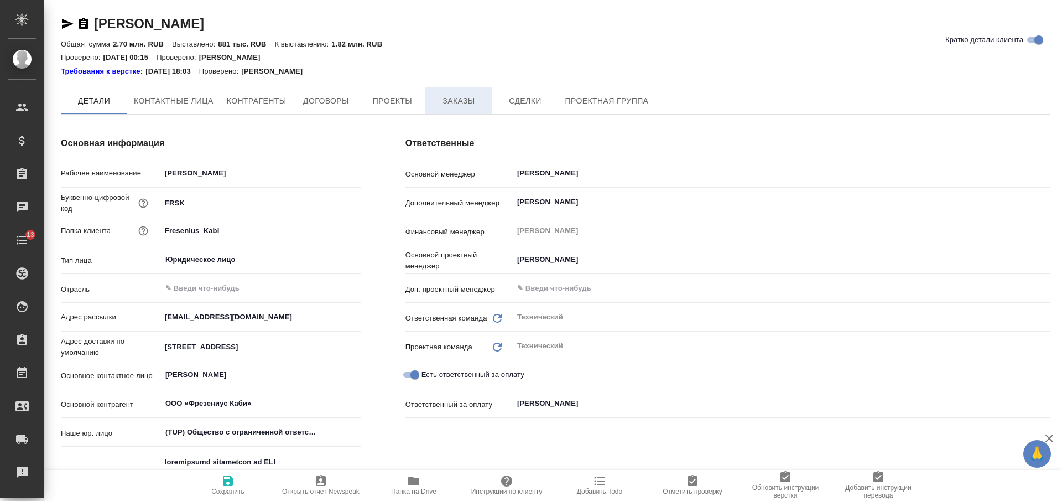
type textarea "x"
click at [439, 101] on span "Заказы" at bounding box center [458, 102] width 53 height 14
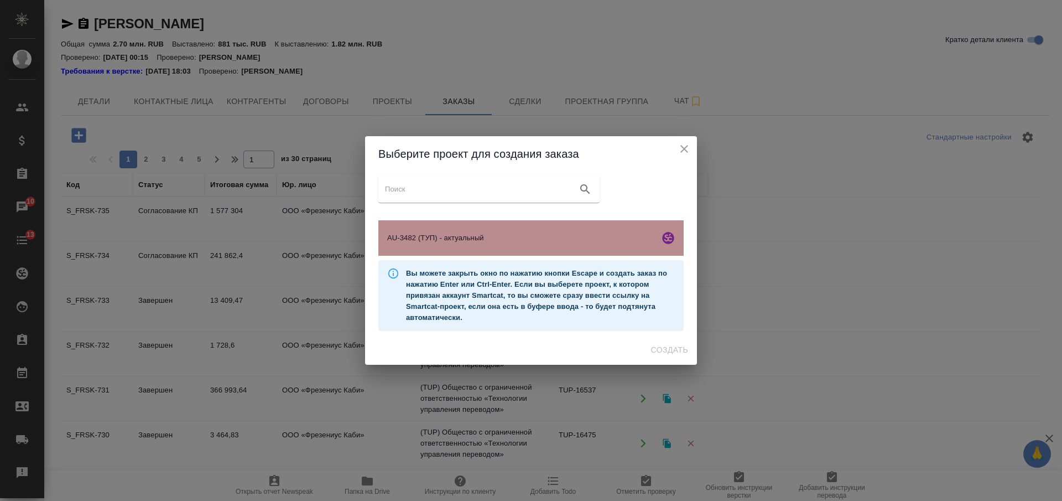
drag, startPoint x: 571, startPoint y: 237, endPoint x: 576, endPoint y: 244, distance: 9.5
click at [574, 240] on span "AU-3482 (ТУП) - актуальный" at bounding box center [521, 237] width 268 height 11
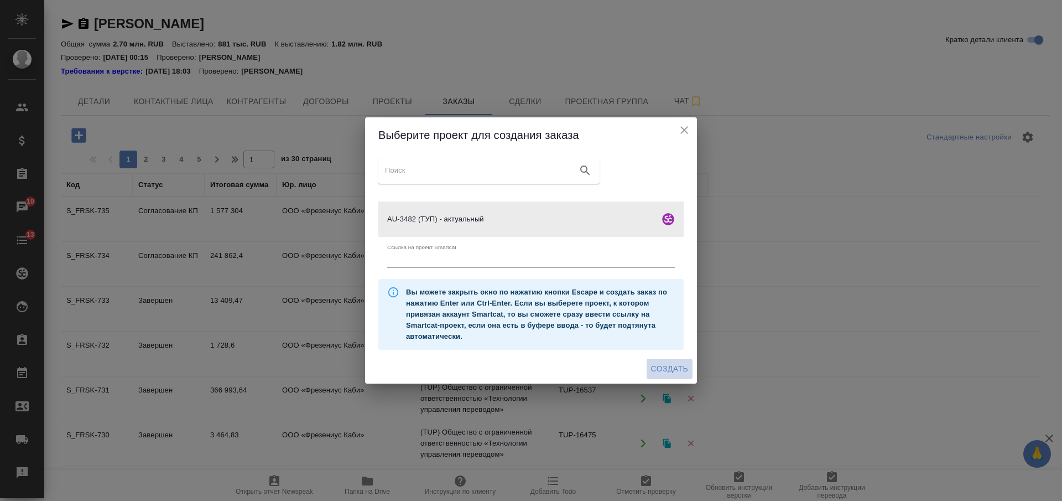
click at [669, 367] on span "Создать" at bounding box center [669, 369] width 37 height 14
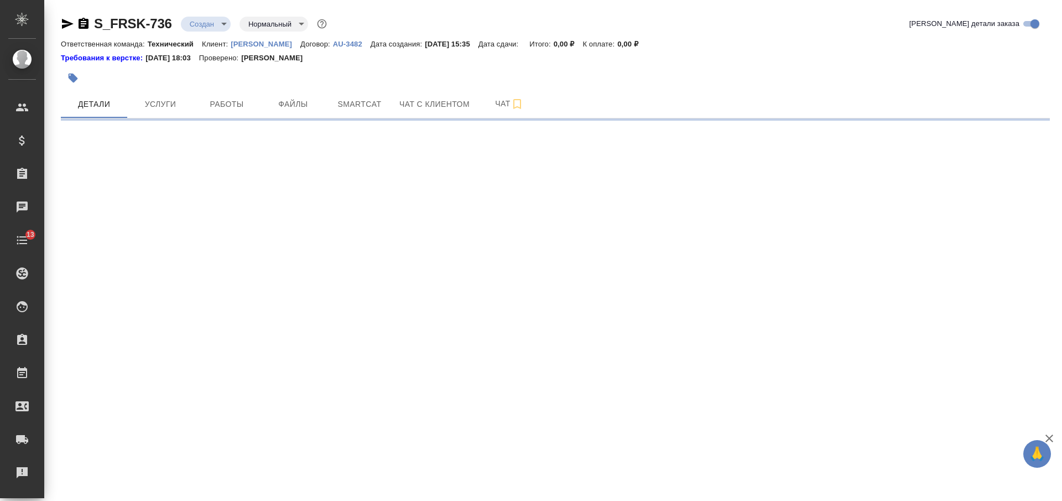
select select "RU"
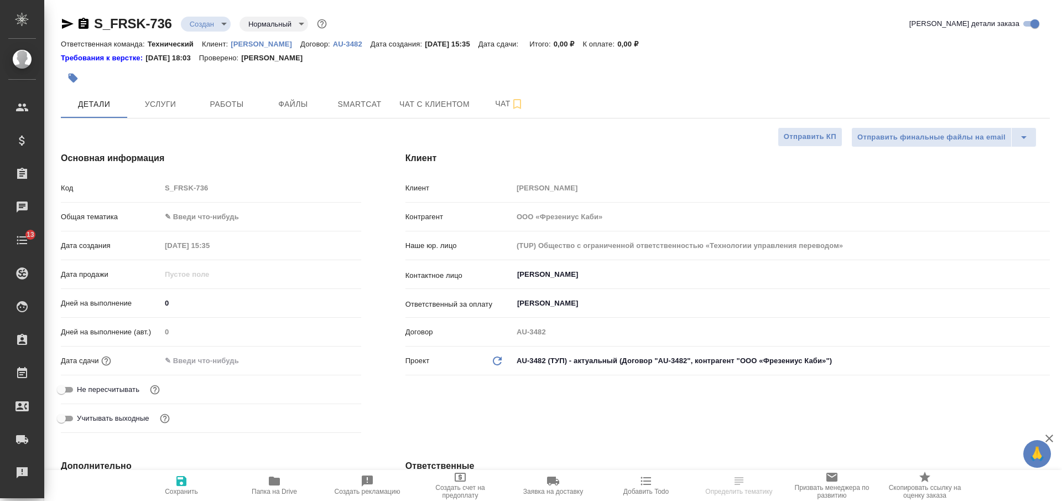
type textarea "x"
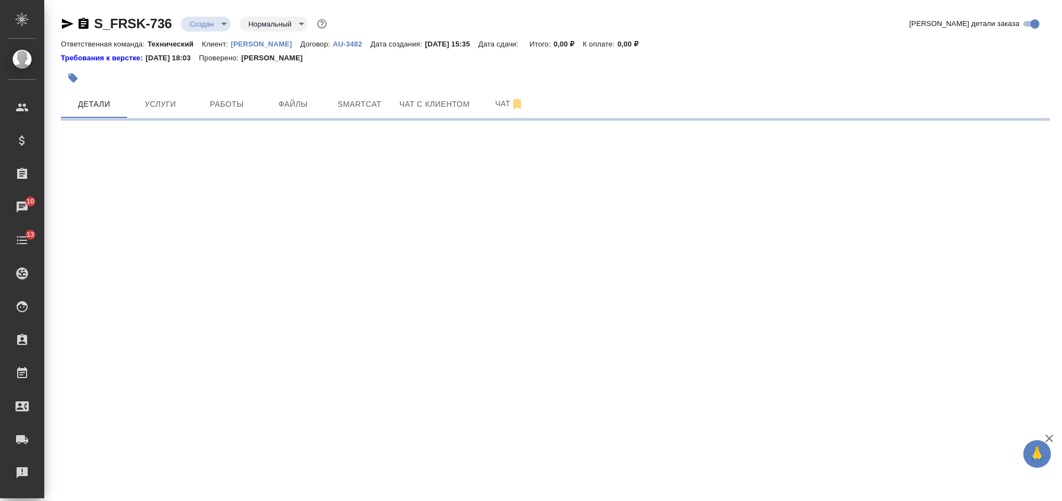
select select "RU"
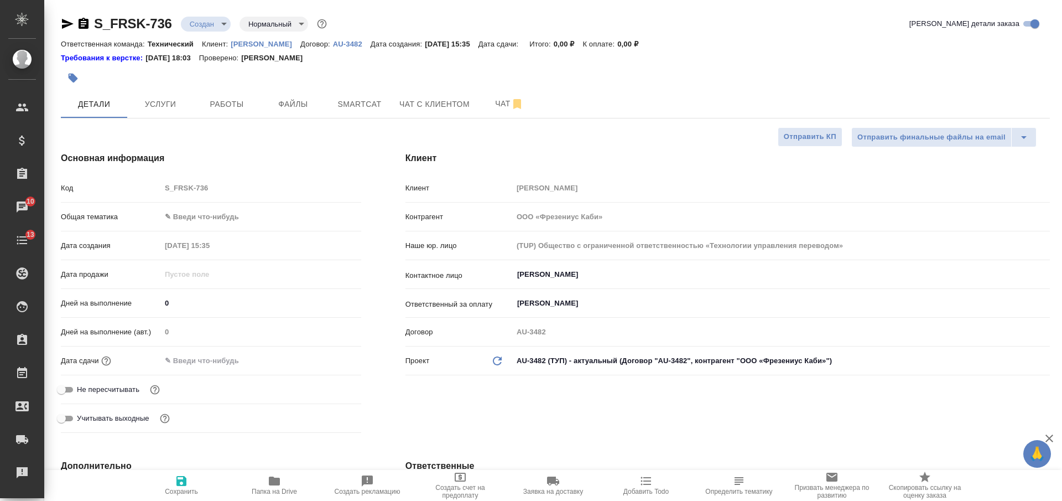
type textarea "x"
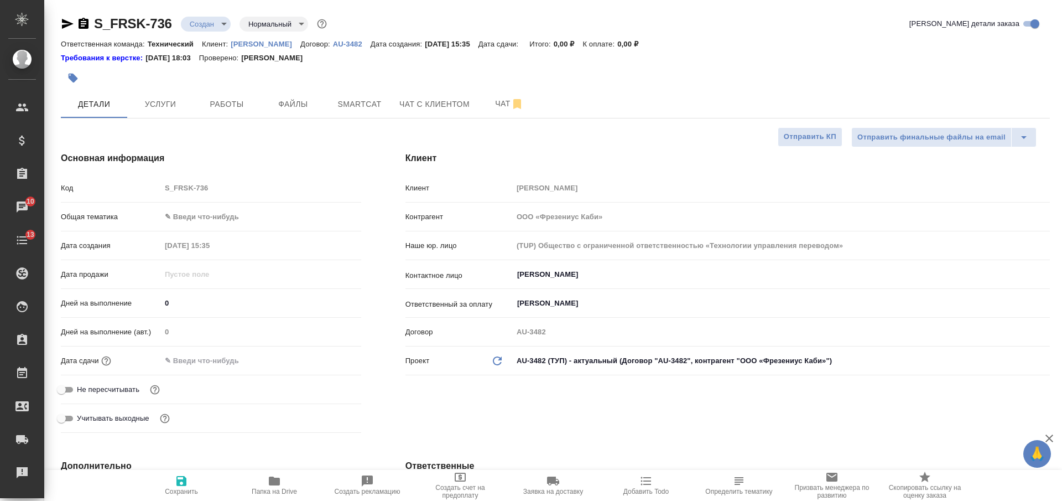
type textarea "x"
click at [267, 484] on span "Папка на Drive" at bounding box center [274, 484] width 80 height 21
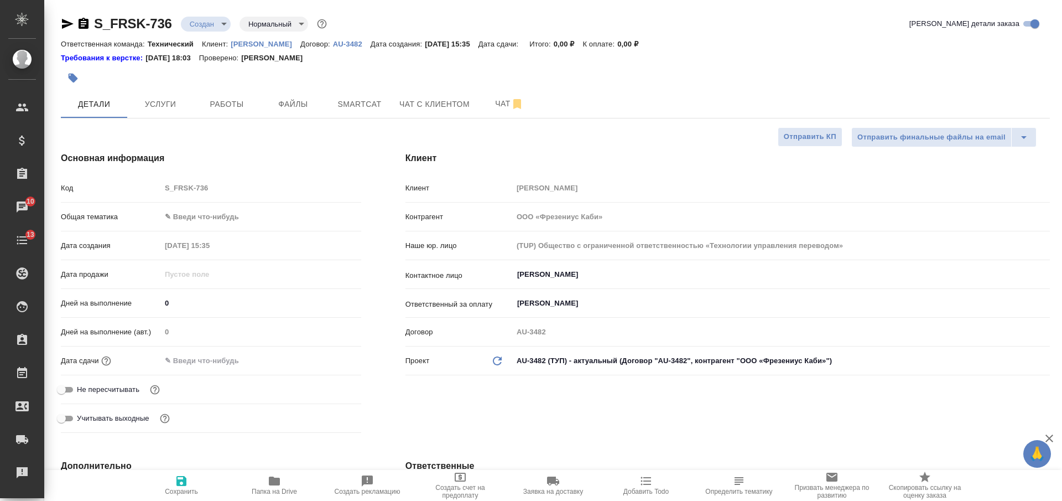
type textarea "x"
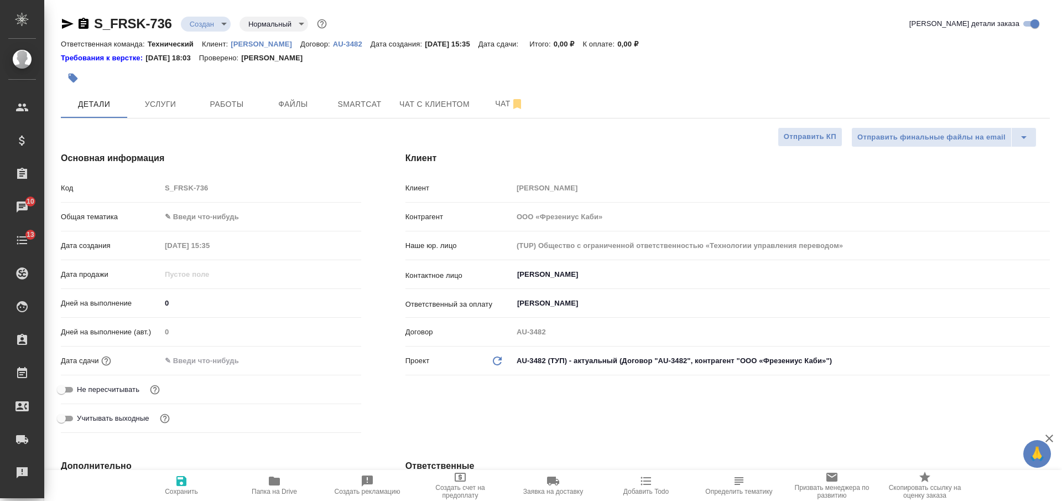
type textarea "x"
click at [307, 116] on button "Файлы" at bounding box center [293, 104] width 66 height 28
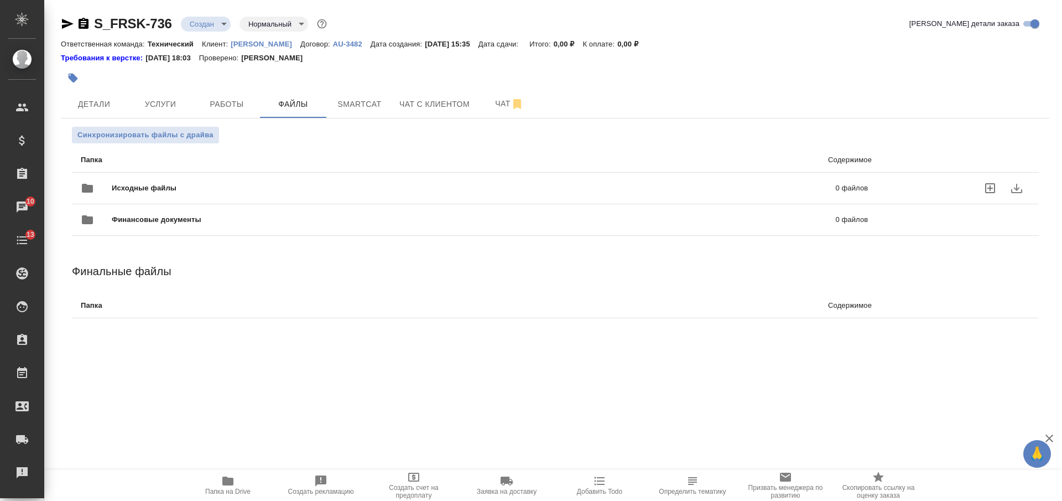
click at [320, 185] on span "Исходные файлы" at bounding box center [309, 188] width 394 height 11
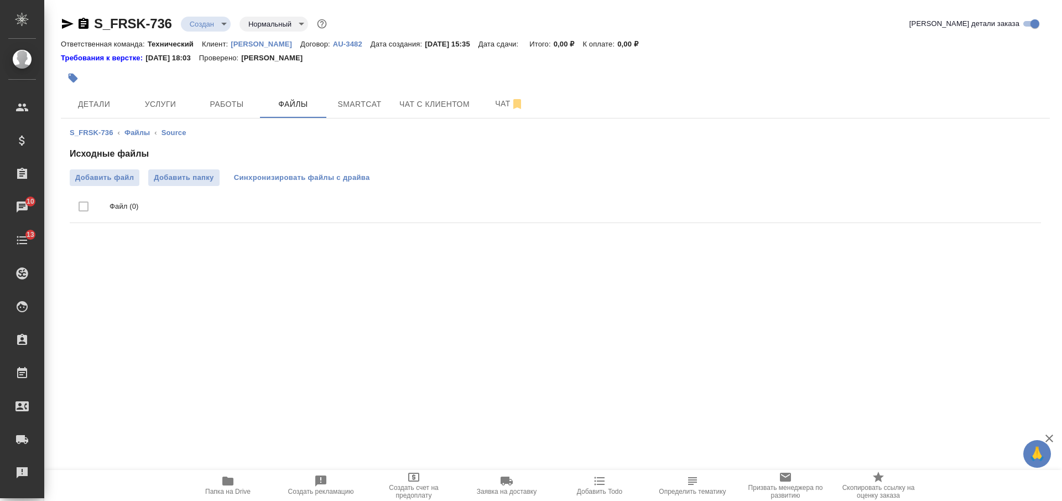
click at [305, 178] on span "Синхронизировать файлы с драйва" at bounding box center [302, 177] width 136 height 11
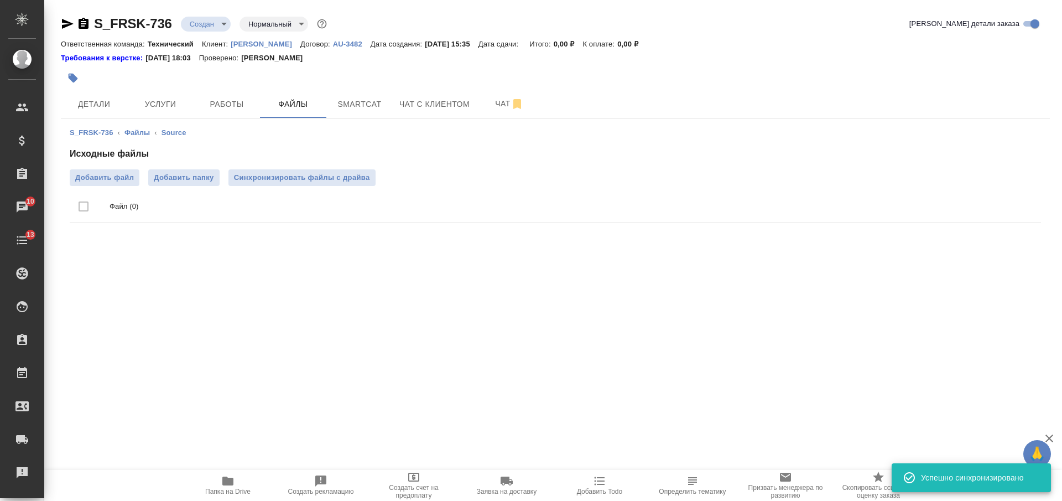
click at [305, 178] on span "Синхронизировать файлы с драйва" at bounding box center [302, 177] width 136 height 11
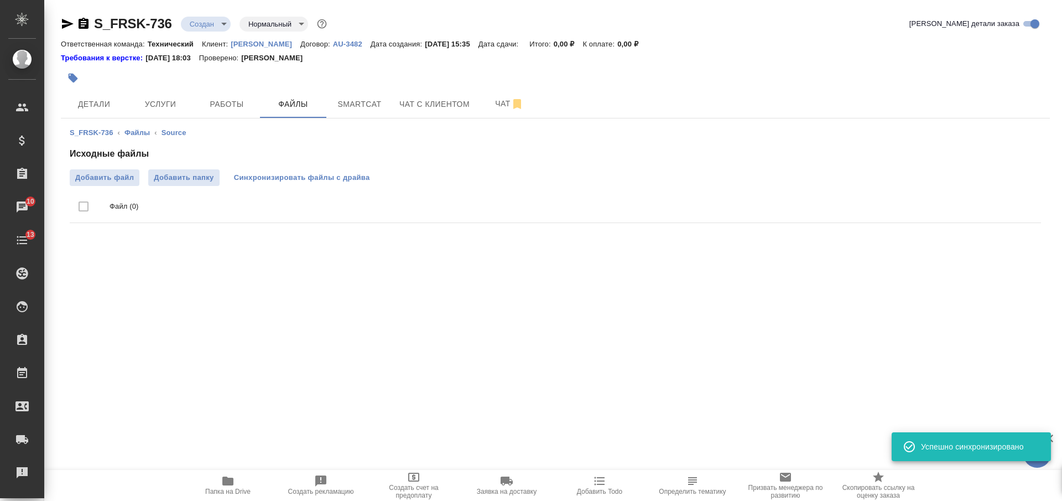
click at [252, 175] on span "Синхронизировать файлы с драйва" at bounding box center [302, 177] width 136 height 11
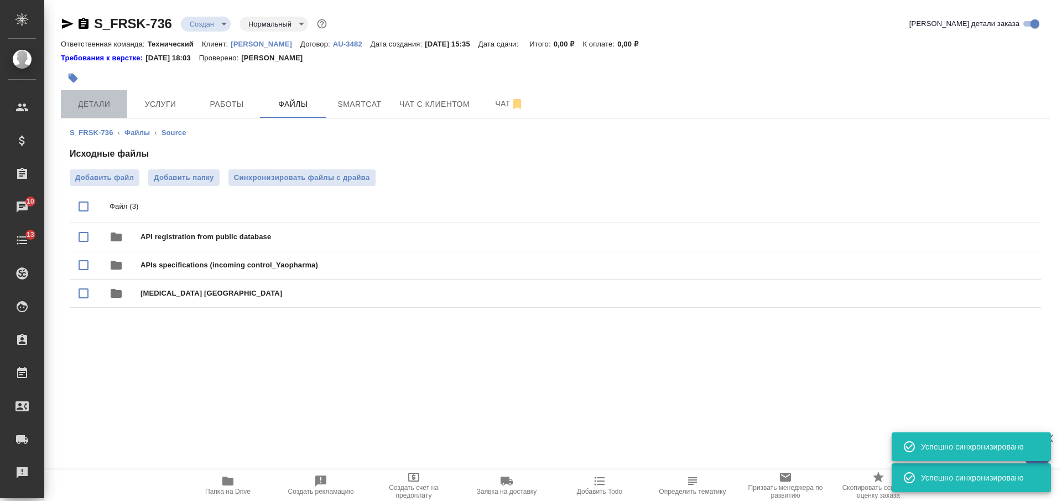
click at [105, 102] on span "Детали" at bounding box center [93, 104] width 53 height 14
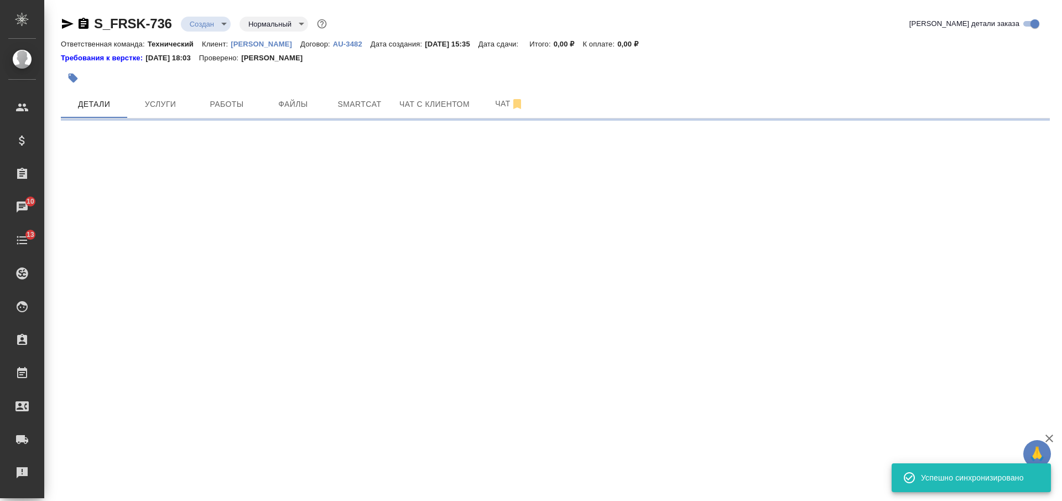
select select "RU"
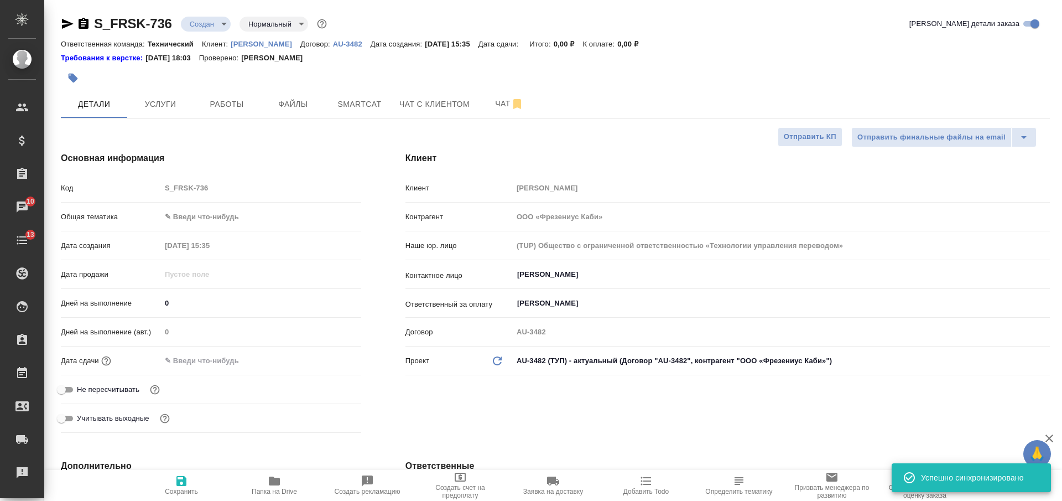
type textarea "x"
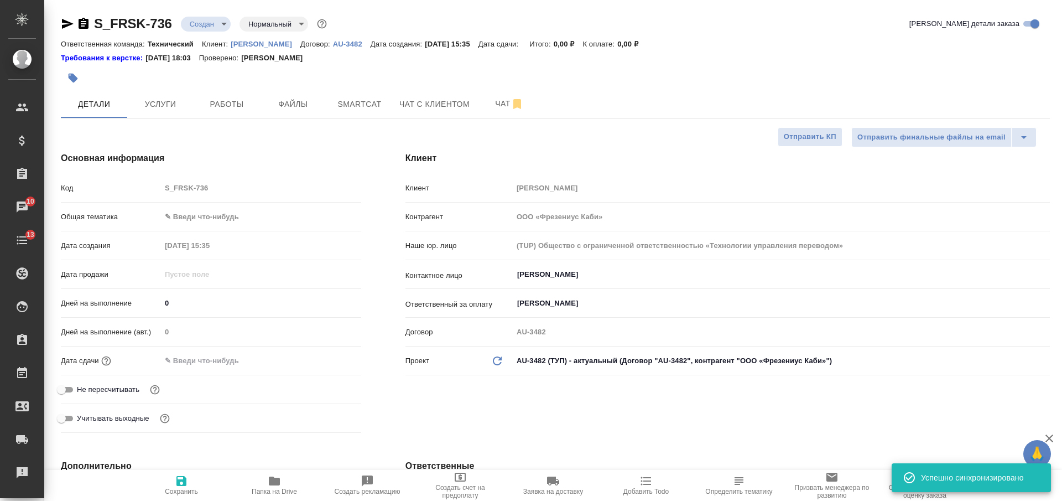
type textarea "x"
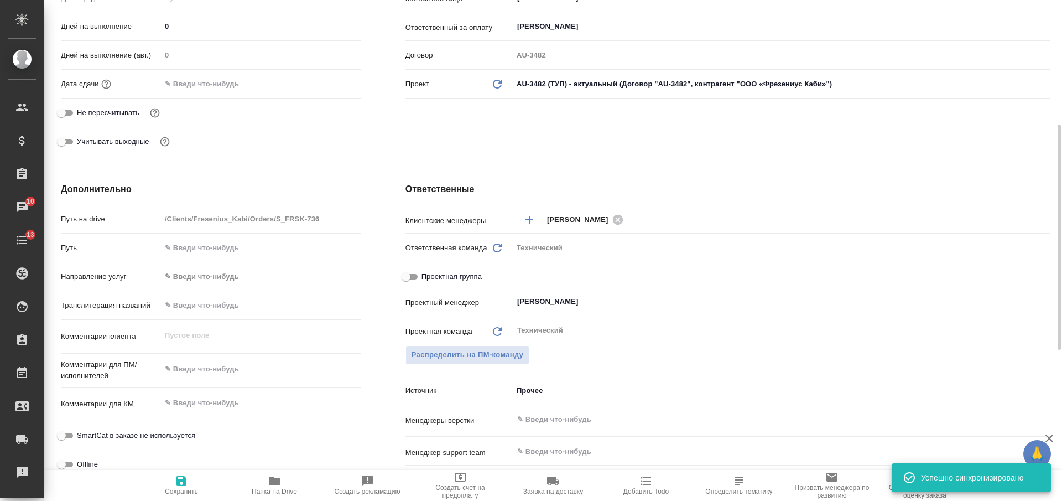
type textarea "x"
click at [221, 369] on textarea at bounding box center [261, 368] width 200 height 19
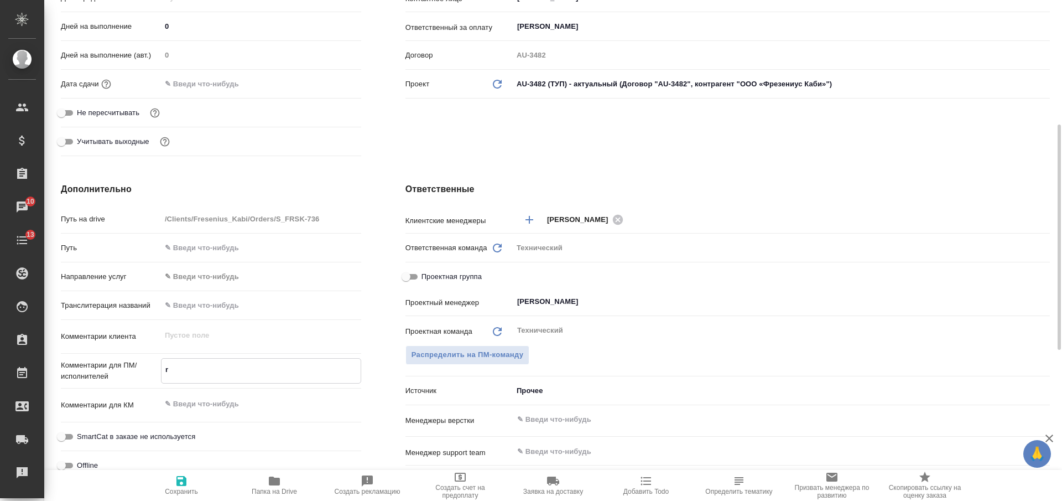
type textarea "rb"
type textarea "x"
type textarea "rbn"
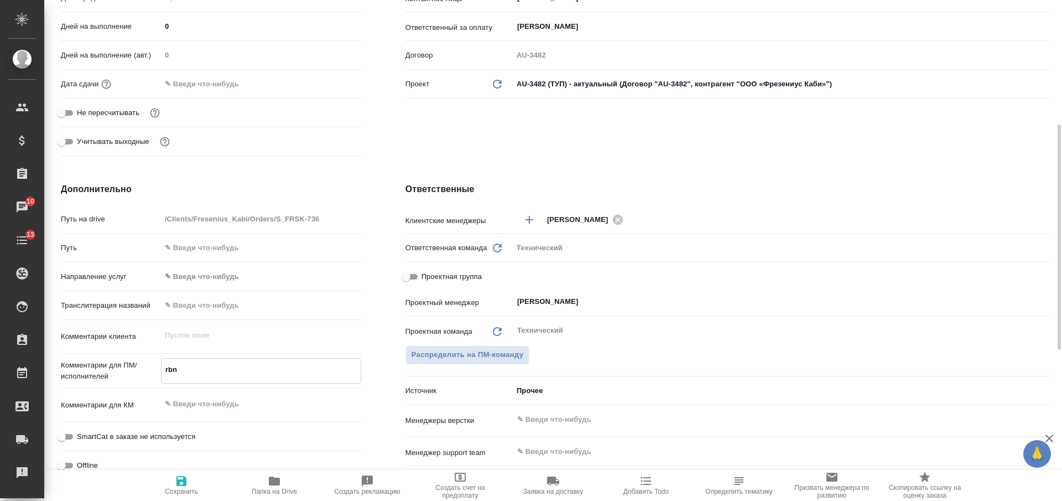
type textarea "x"
type textarea "rbn-"
type textarea "x"
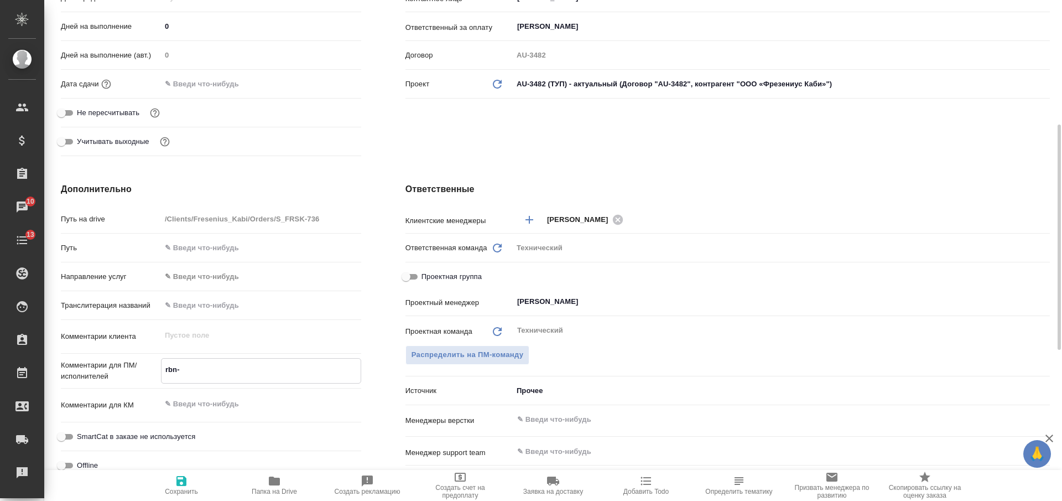
type textarea "x"
type textarea "rbn-h"
type textarea "x"
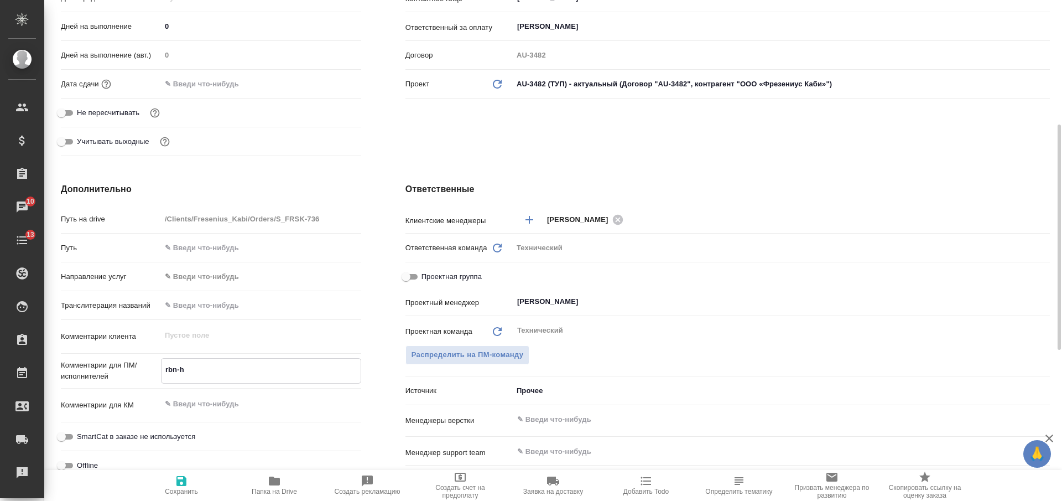
type textarea "x"
type textarea "rbn-he"
type textarea "x"
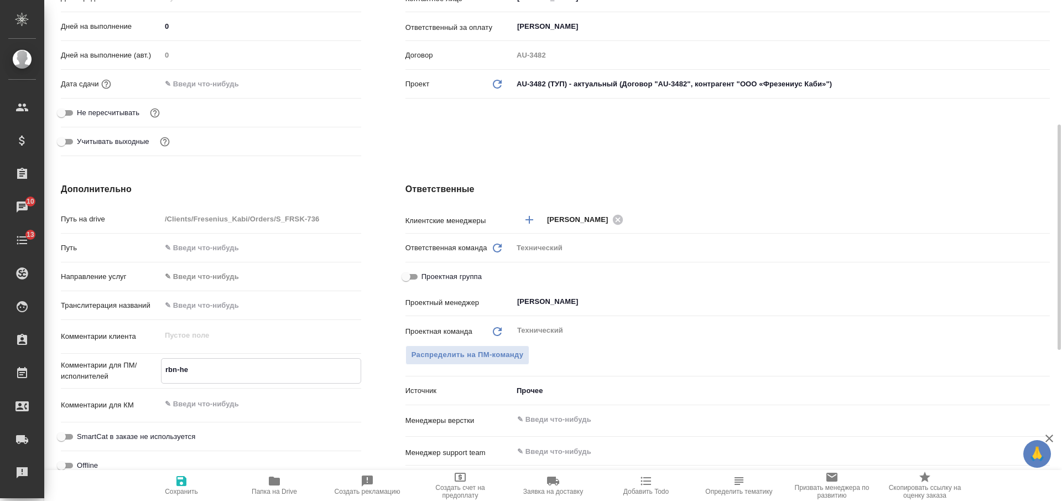
type textarea "rbn-hec"
type textarea "x"
type textarea "ки"
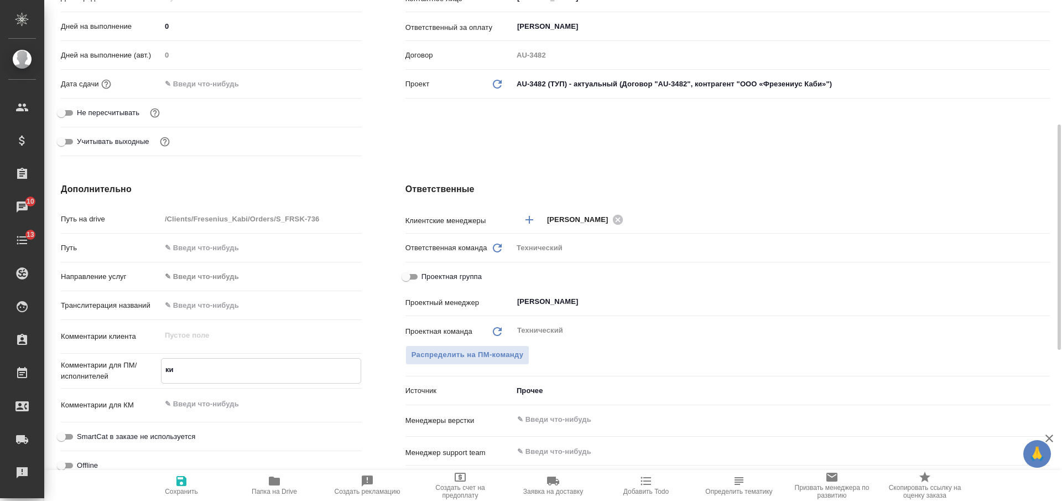
type textarea "x"
type textarea "кит"
type textarea "x"
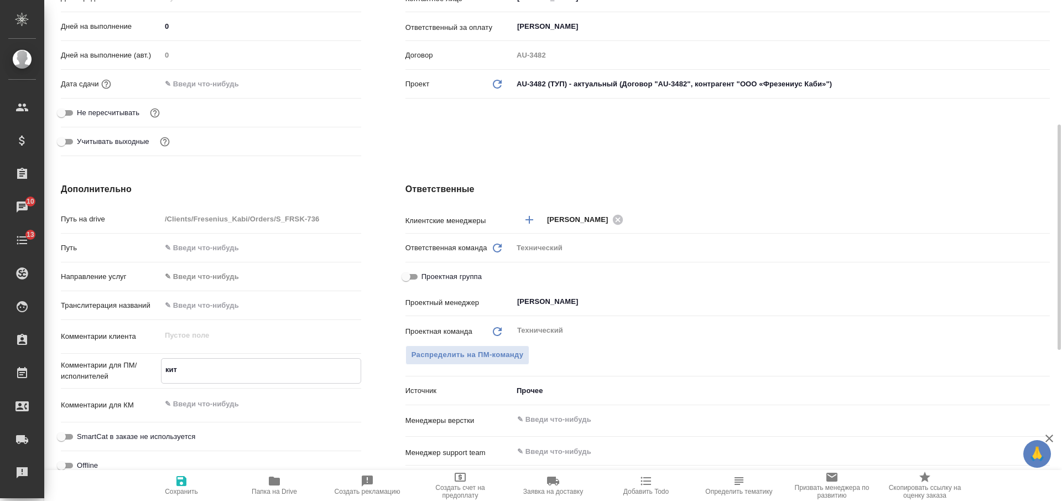
type textarea "x"
type textarea "кит-"
type textarea "x"
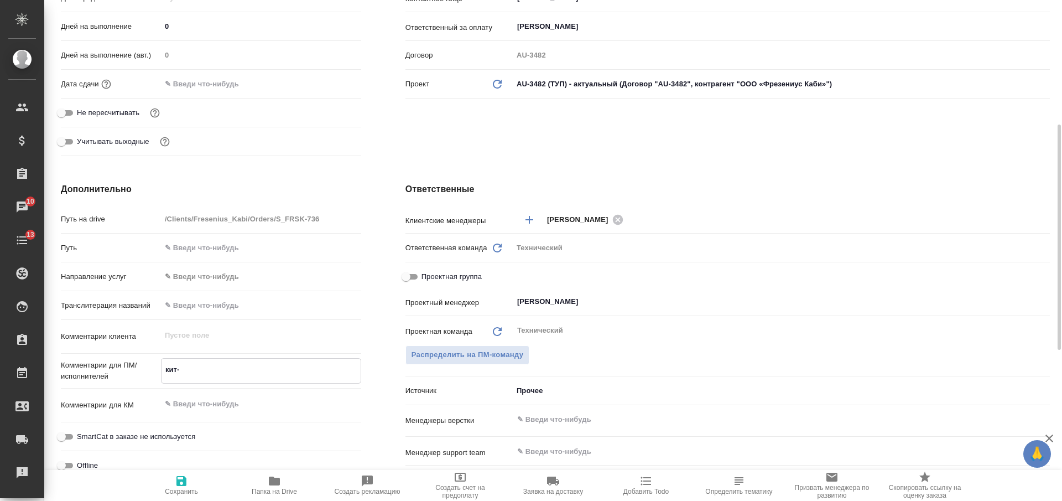
type textarea "x"
type textarea "кит-р"
type textarea "x"
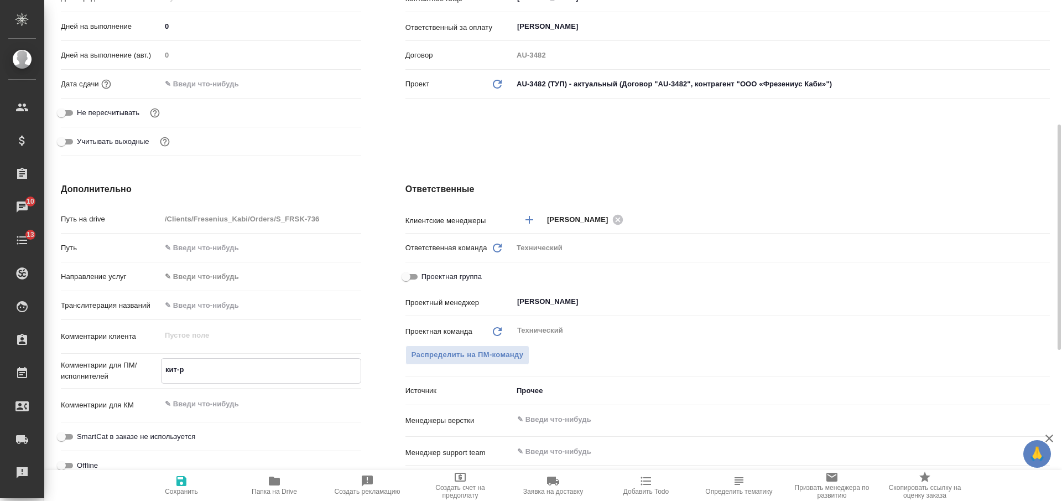
type textarea "x"
type textarea "кит-ру"
type textarea "x"
type textarea "кит-рус"
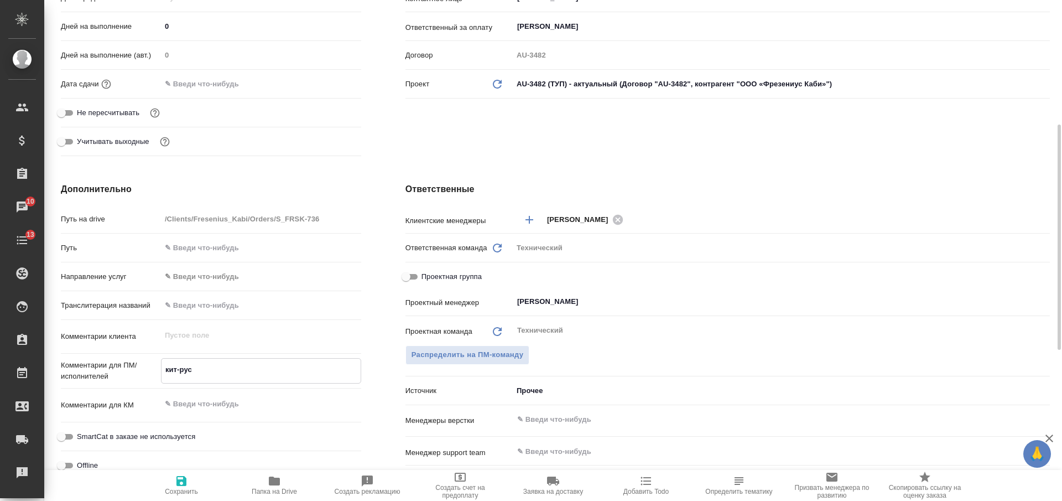
type textarea "x"
type textarea "кит-рус"
type textarea "x"
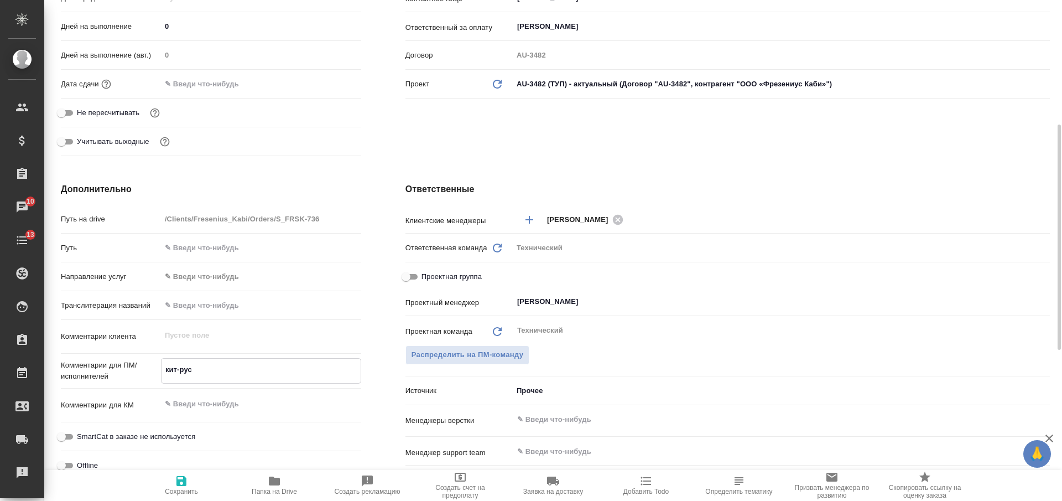
type textarea "x"
click at [237, 406] on textarea at bounding box center [261, 403] width 200 height 19
paste textarea "Фрезениус Каби_переводы 26.08.2025 "Солувит_translation AW""
type textarea "Фрезениус Каби_переводы 26.08.2025 "Солувит_translation AW""
type textarea "x"
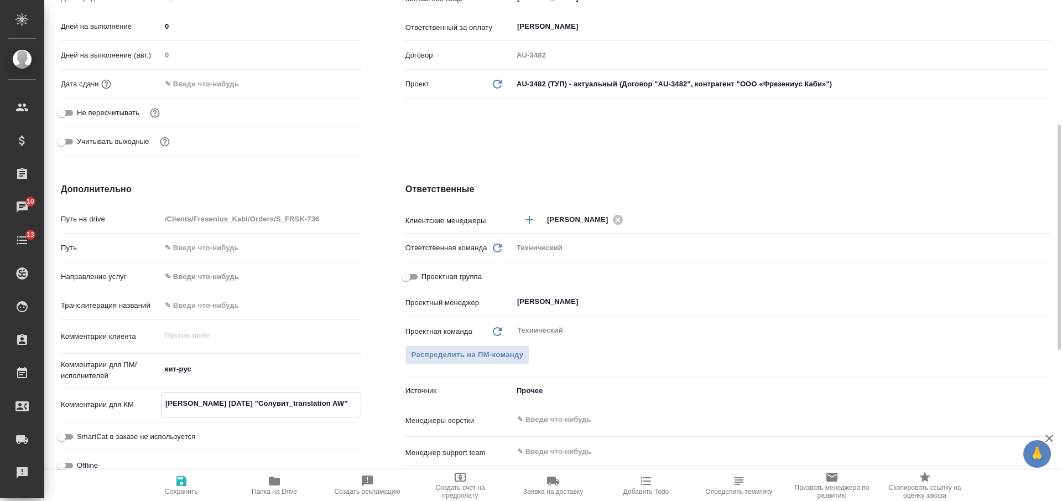
type textarea "x"
click at [546, 410] on div "​" at bounding box center [781, 419] width 537 height 20
type textarea "Фрезениус Каби_переводы 26.08.2025 "Солувит_translation AW""
type textarea "x"
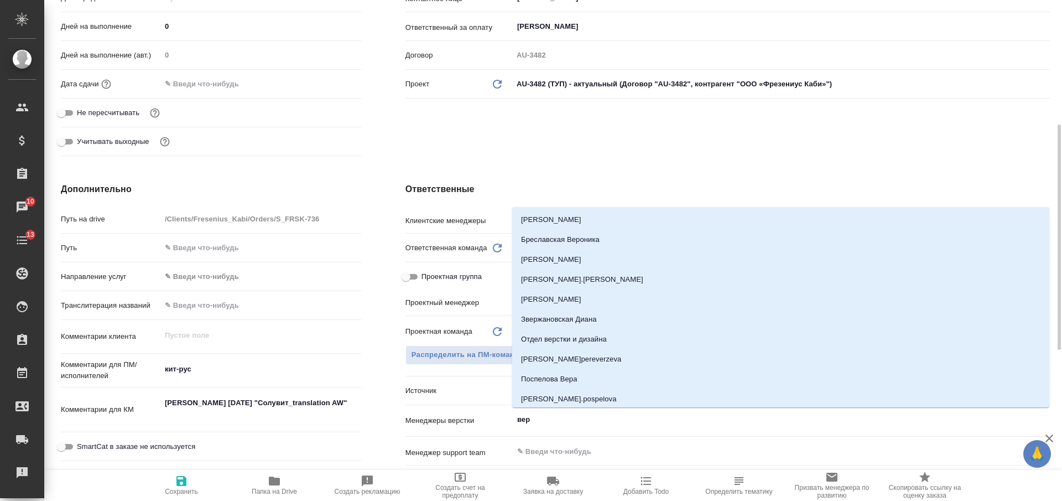
type input "верс"
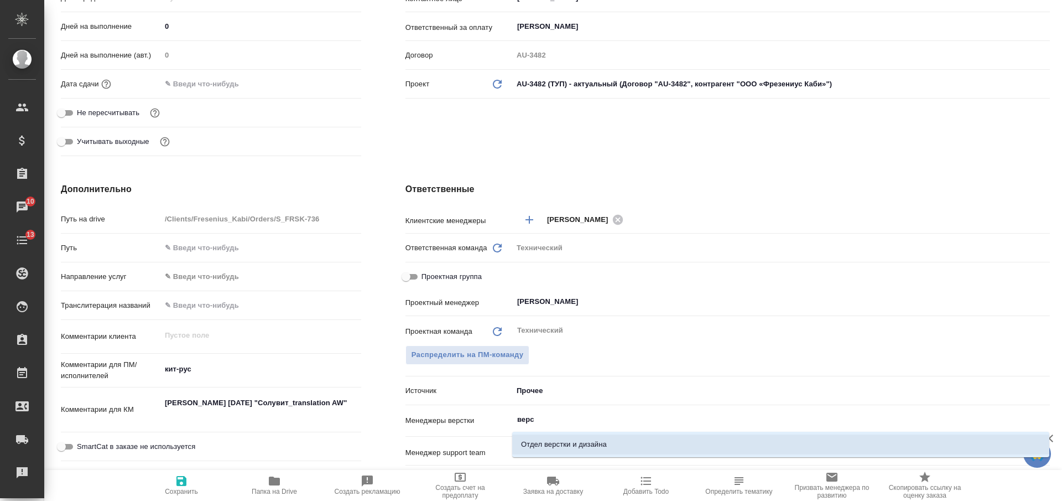
click at [546, 445] on li "Отдел верстки и дизайна" at bounding box center [780, 444] width 537 height 20
type textarea "x"
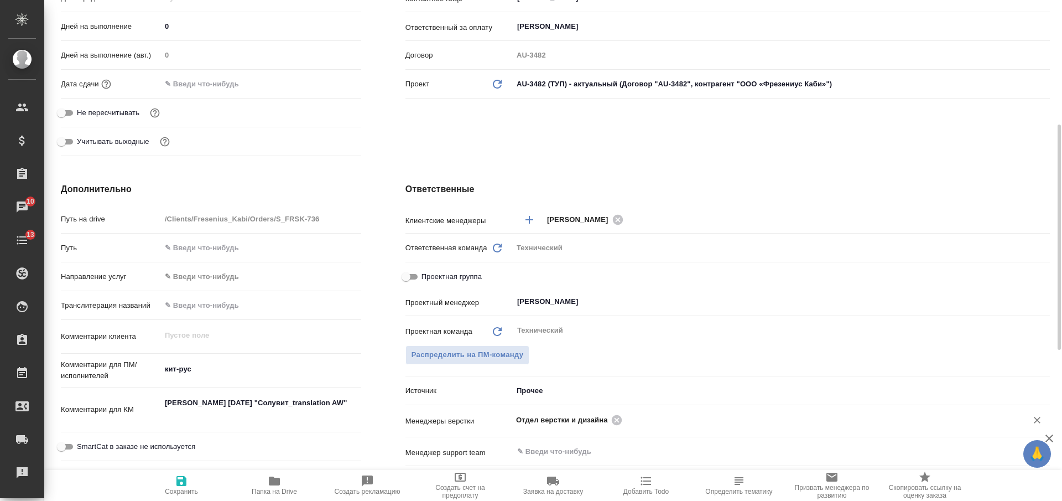
click at [189, 485] on span "Сохранить" at bounding box center [182, 484] width 80 height 21
type textarea "x"
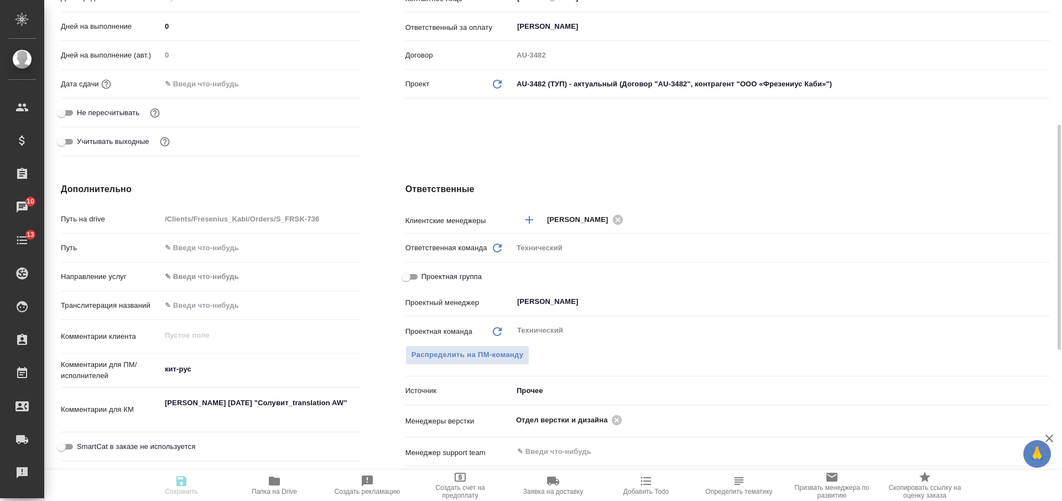
type textarea "x"
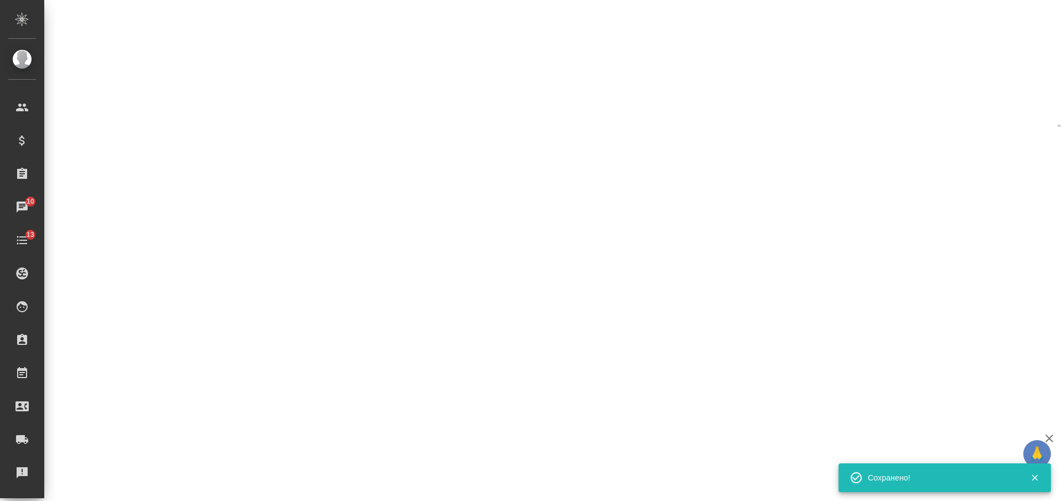
select select "RU"
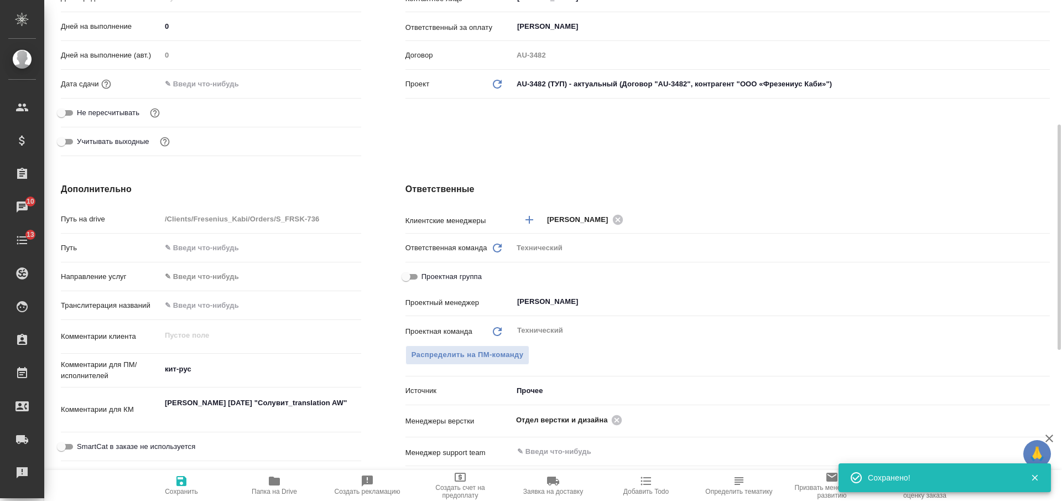
type textarea "x"
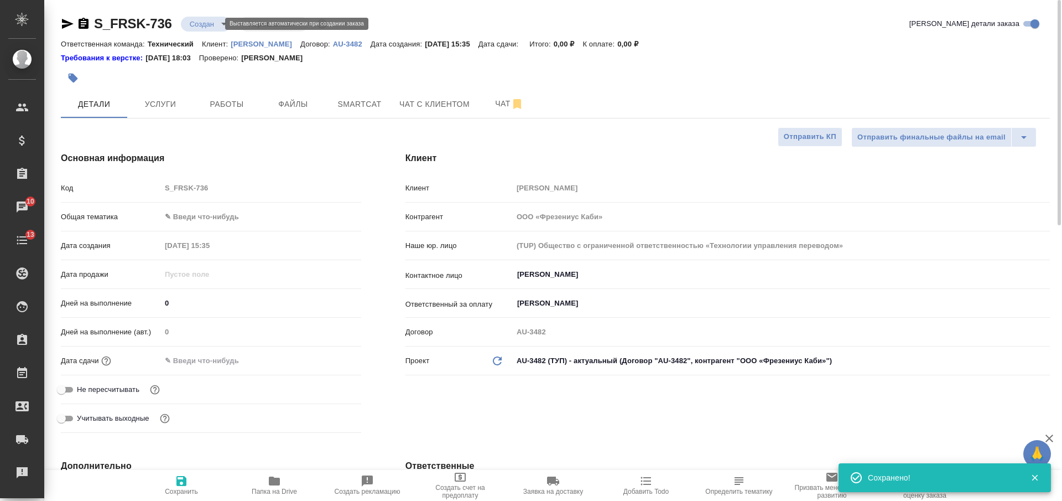
click at [208, 25] on body "🙏 .cls-1 fill:#fff; AWATERA Nikiforova Valeria Клиенты Спецификации Заказы 10 Ч…" at bounding box center [531, 250] width 1062 height 501
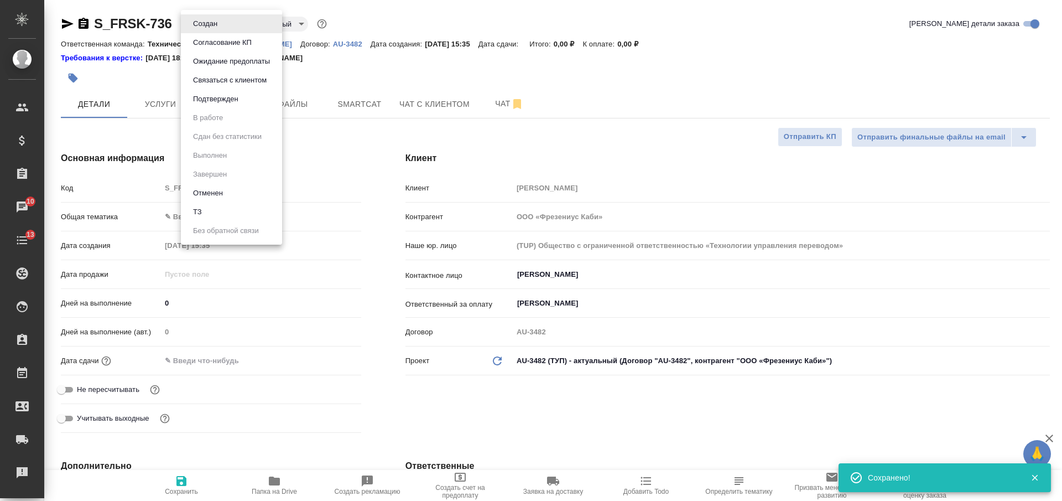
click at [231, 212] on li "ТЗ" at bounding box center [231, 211] width 101 height 19
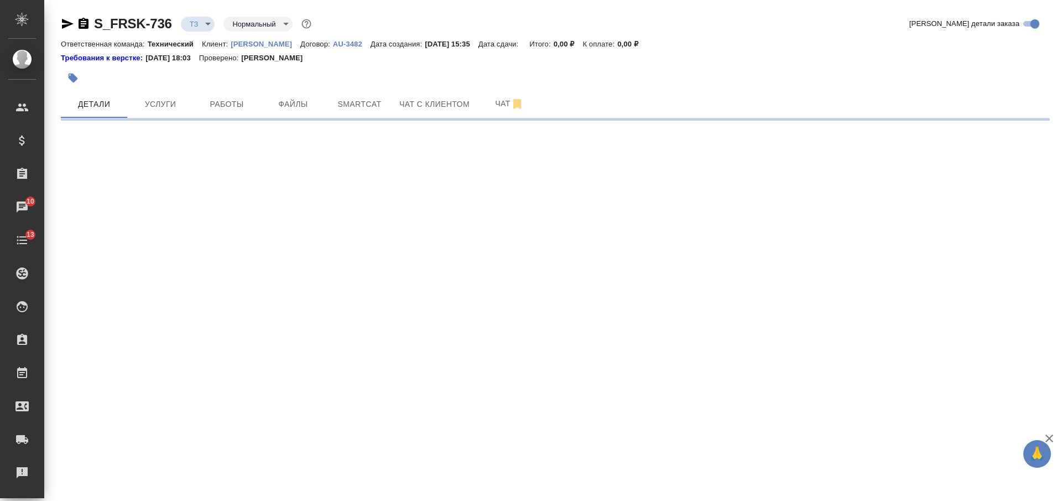
select select "RU"
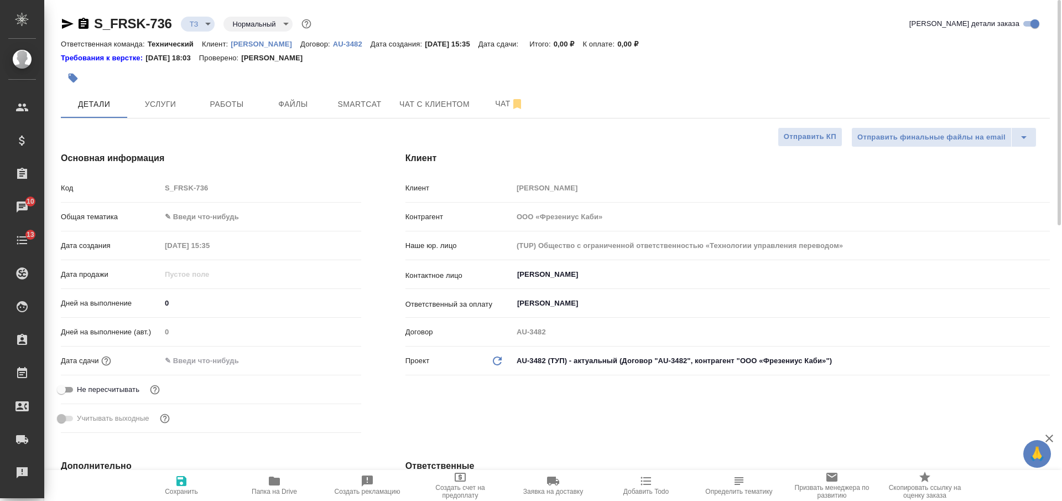
type textarea "x"
click at [201, 218] on body "🙏 .cls-1 fill:#fff; AWATERA Nikiforova Valeria Клиенты Спецификации Заказы 10 Ч…" at bounding box center [531, 250] width 1062 height 501
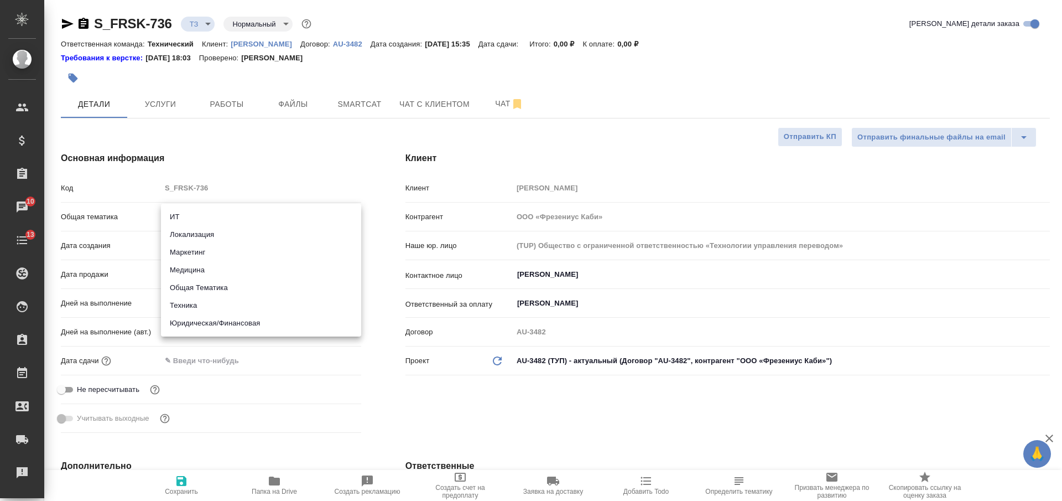
click at [204, 268] on li "Медицина" at bounding box center [261, 270] width 200 height 18
type input "med"
type textarea "x"
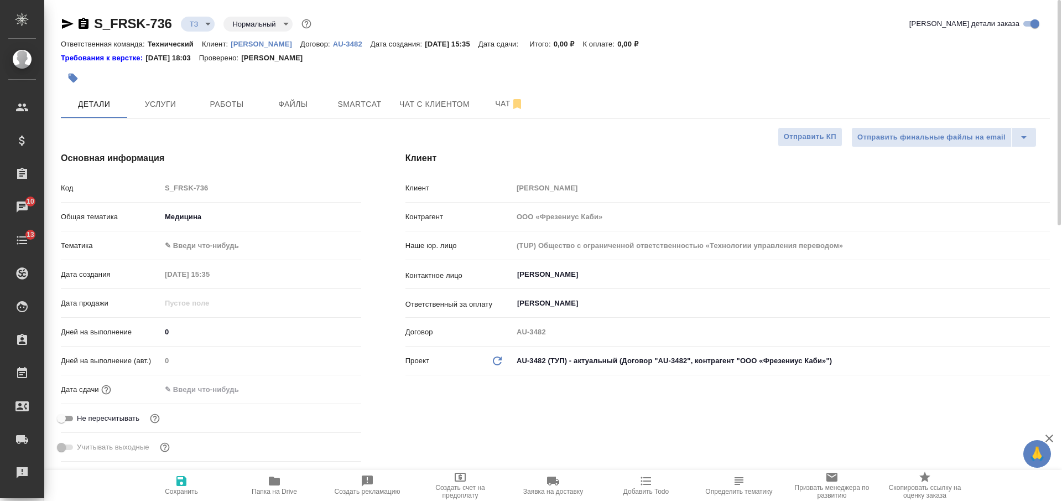
click at [231, 248] on body "🙏 .cls-1 fill:#fff; AWATERA Nikiforova Valeria Клиенты Спецификации Заказы 10 Ч…" at bounding box center [531, 250] width 1062 height 501
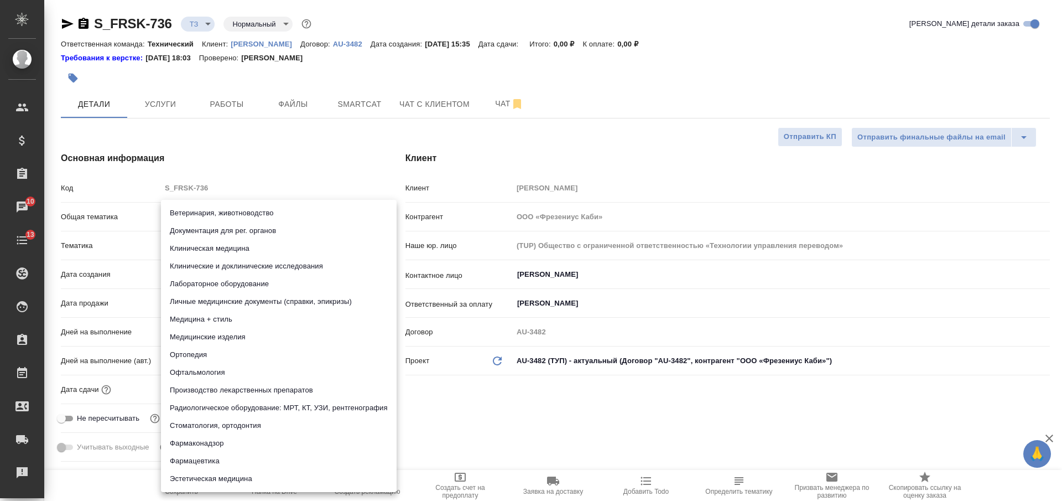
drag, startPoint x: 232, startPoint y: 230, endPoint x: 242, endPoint y: 333, distance: 104.5
click at [232, 230] on li "Документация для рег. органов" at bounding box center [279, 231] width 236 height 18
type textarea "x"
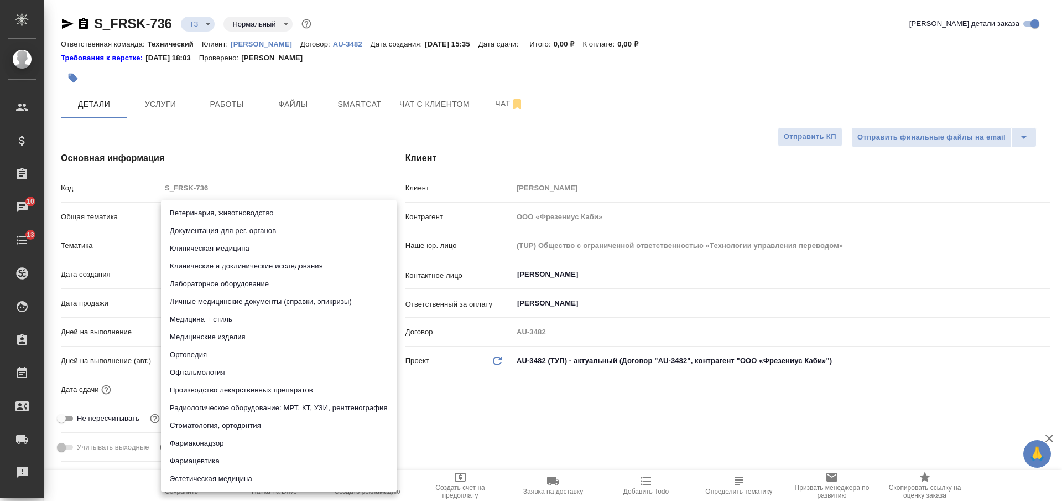
type input "5f647205b73bc97568ca66c6"
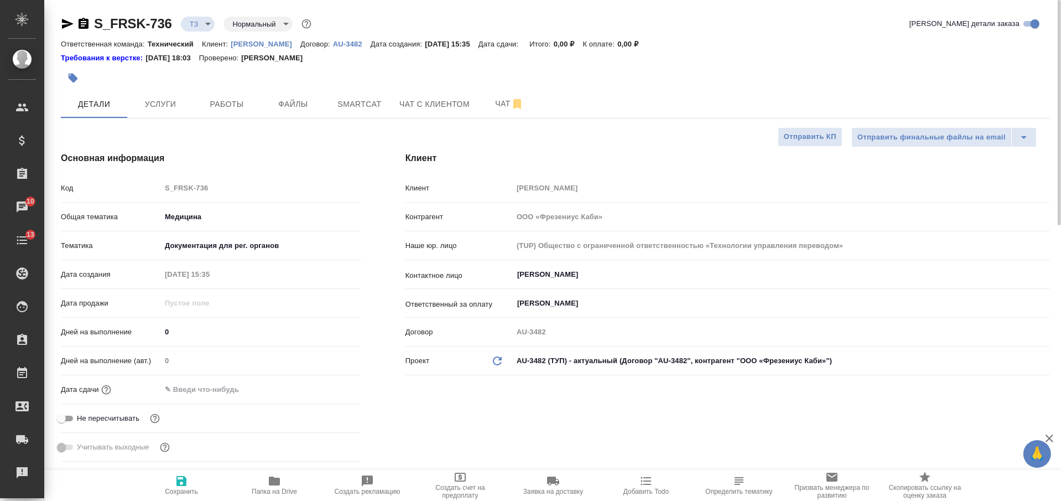
click at [191, 479] on span "Сохранить" at bounding box center [182, 484] width 80 height 21
type textarea "x"
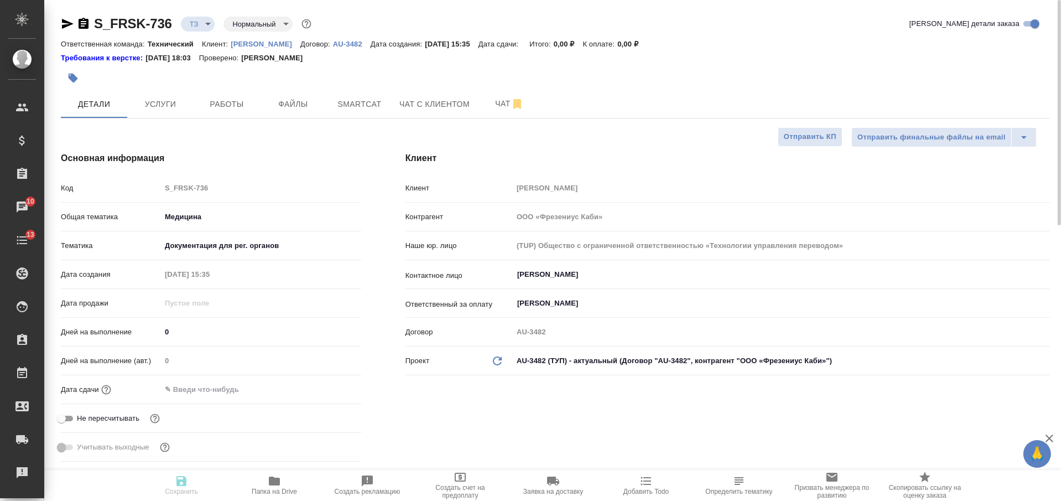
type textarea "x"
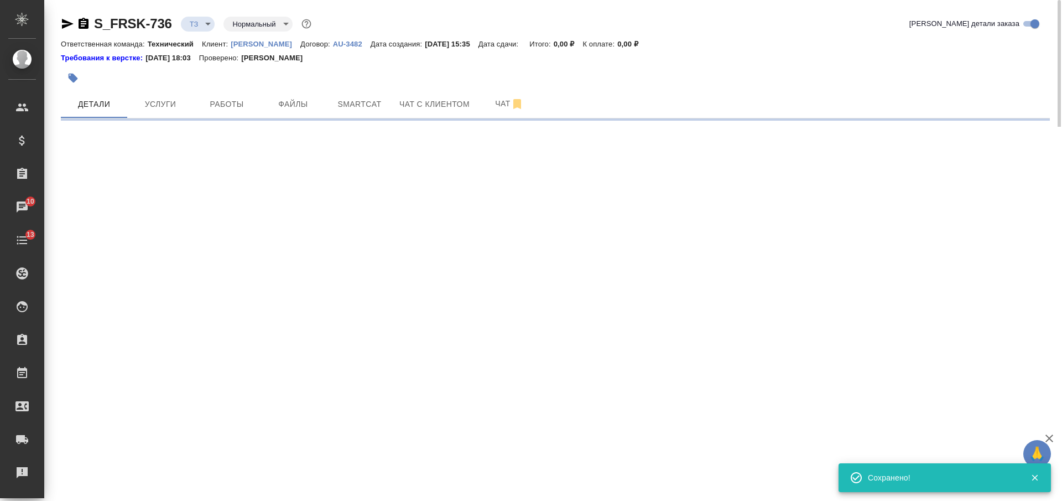
select select "RU"
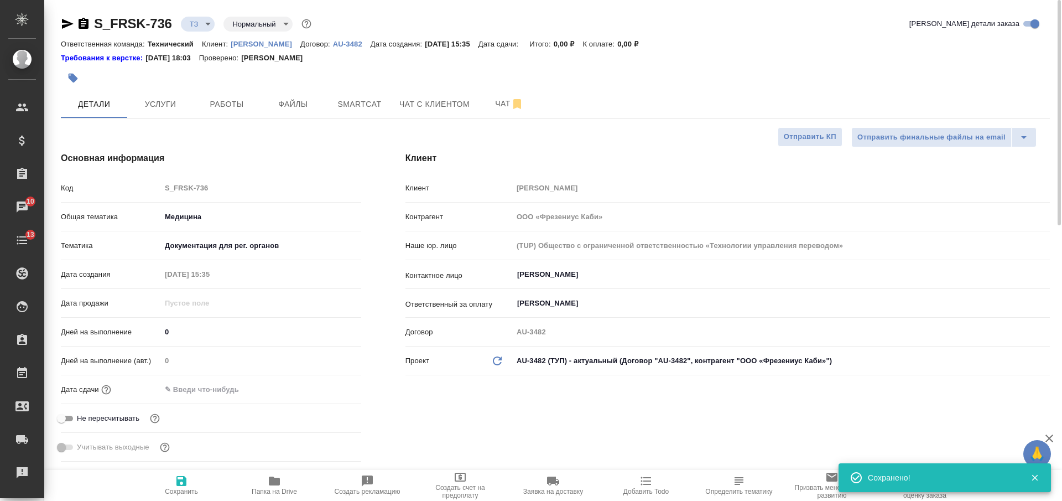
type textarea "x"
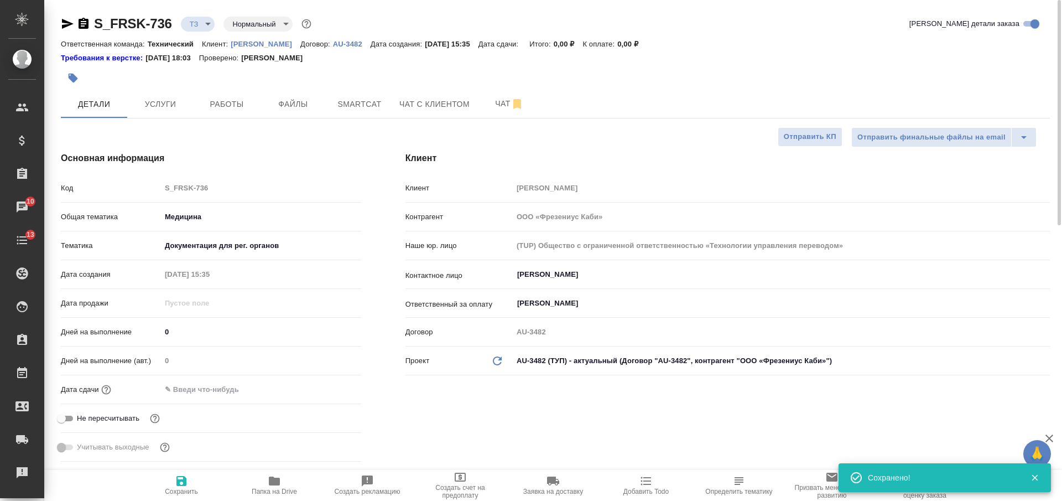
type textarea "x"
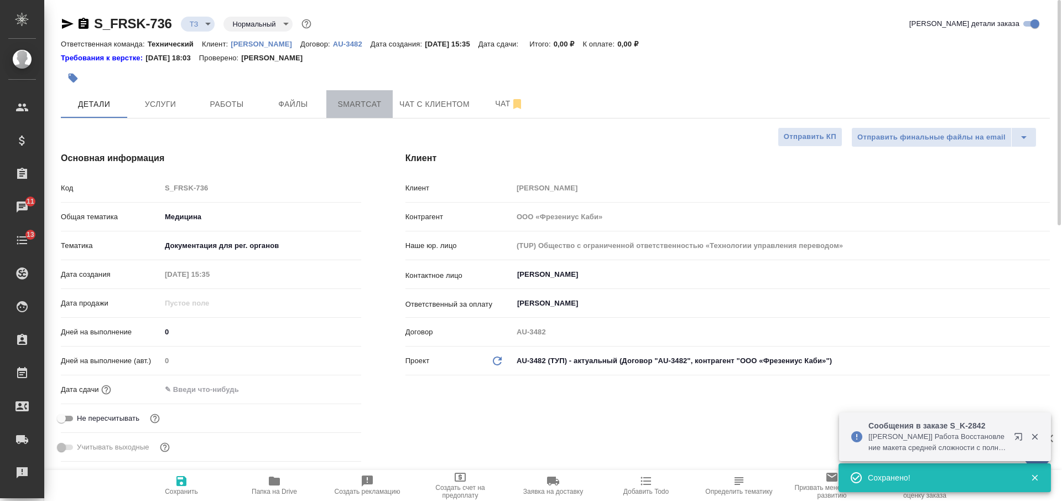
click at [347, 111] on button "Smartcat" at bounding box center [359, 104] width 66 height 28
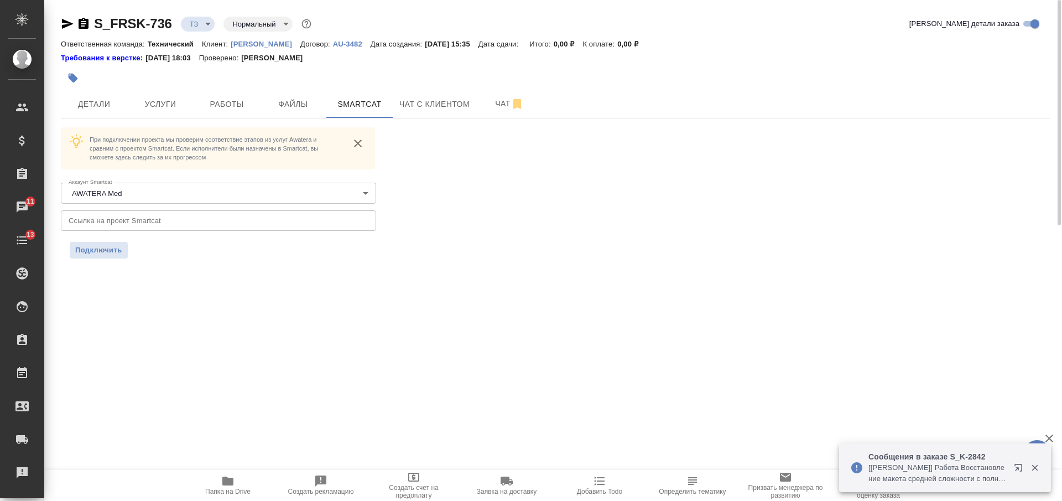
click at [82, 25] on icon "button" at bounding box center [84, 23] width 10 height 11
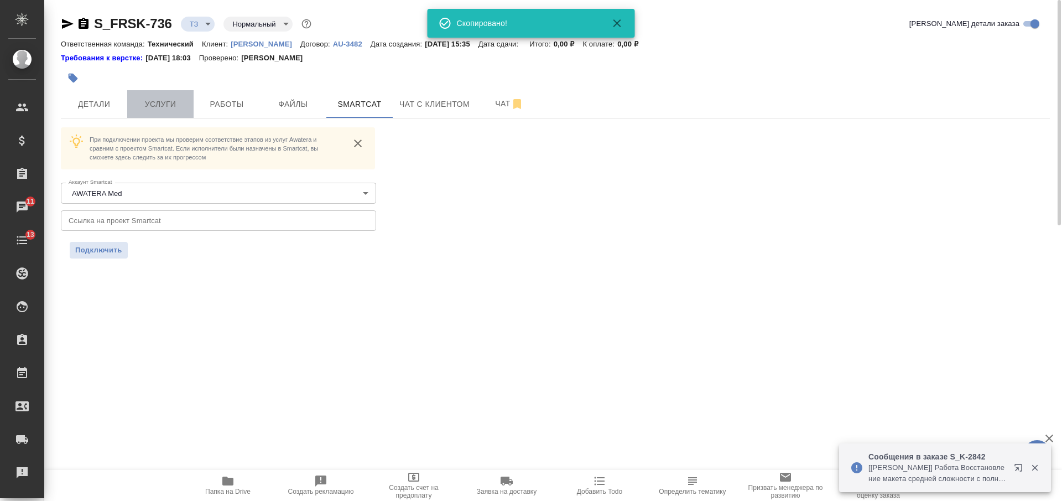
click at [169, 113] on button "Услуги" at bounding box center [160, 104] width 66 height 28
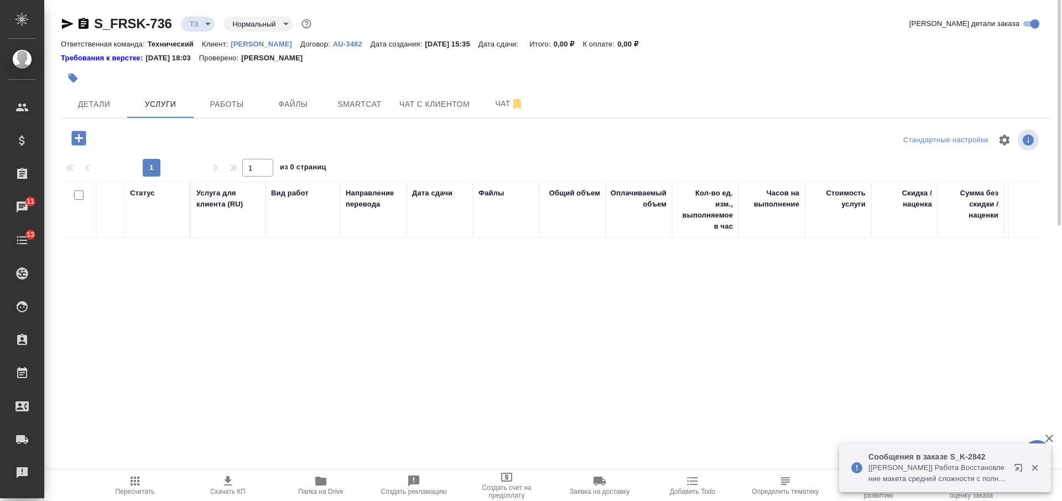
click at [79, 134] on icon "button" at bounding box center [78, 137] width 19 height 19
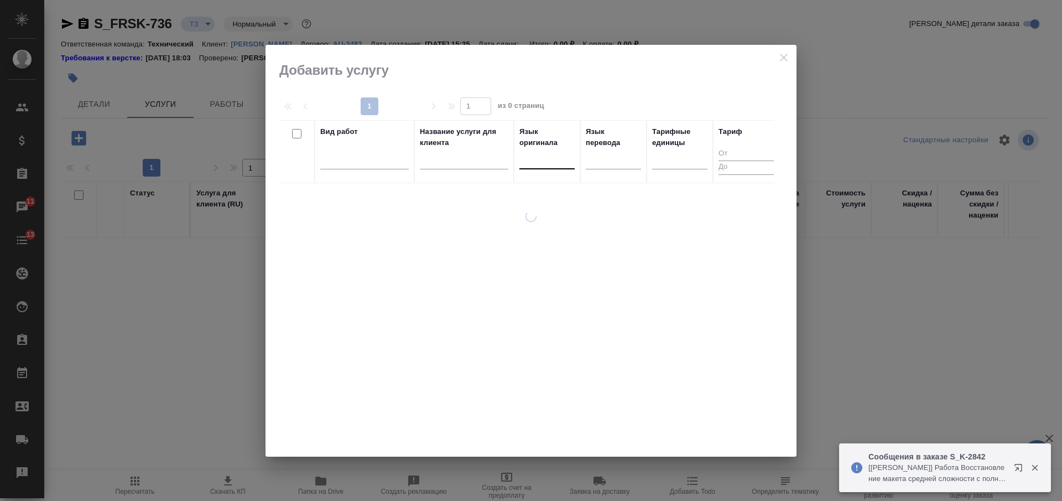
click at [522, 157] on div at bounding box center [546, 158] width 55 height 16
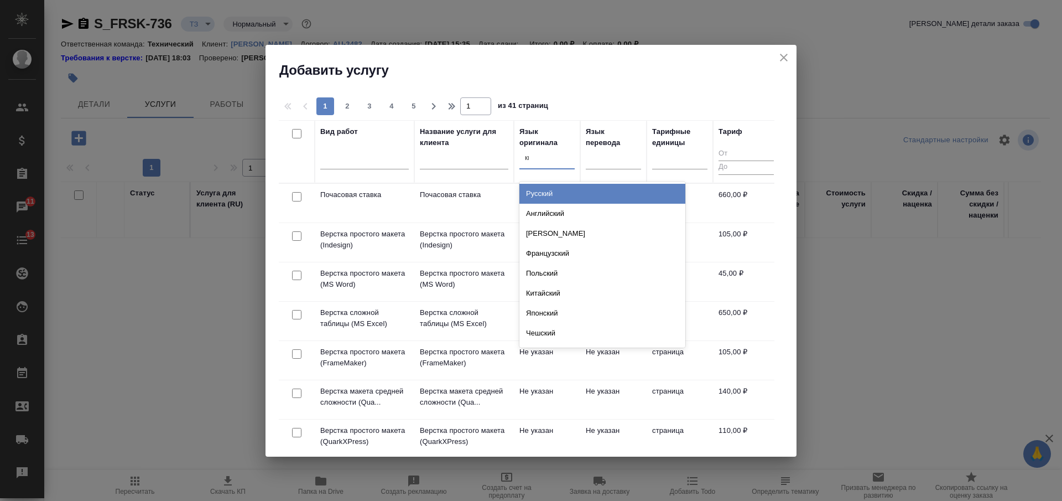
type input "кит"
click at [572, 191] on div "Китайский" at bounding box center [602, 194] width 166 height 20
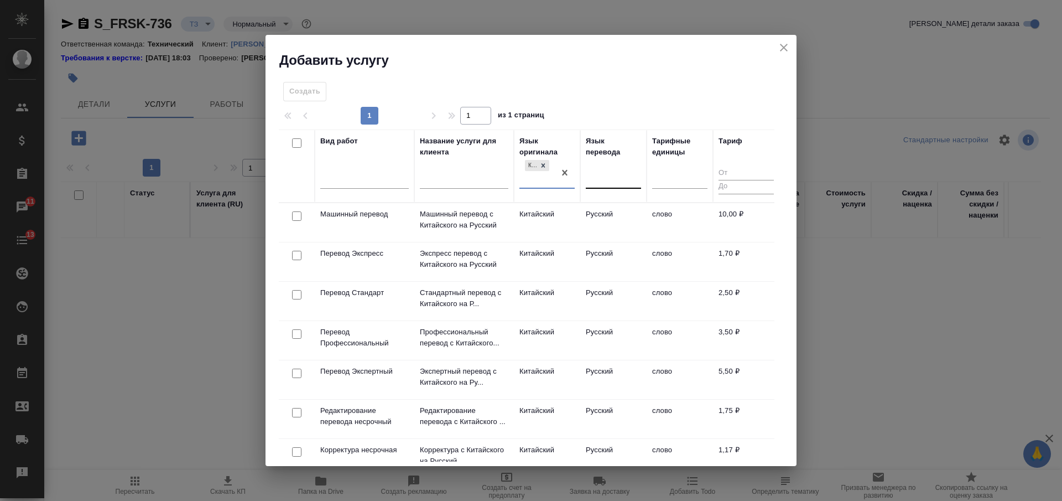
click at [602, 180] on div at bounding box center [613, 177] width 55 height 16
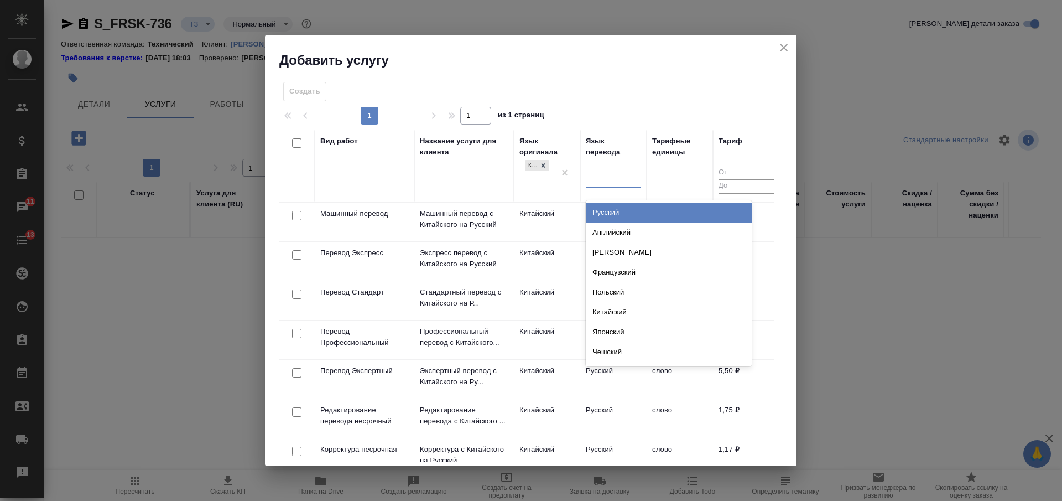
click at [615, 205] on div "Русский" at bounding box center [669, 212] width 166 height 20
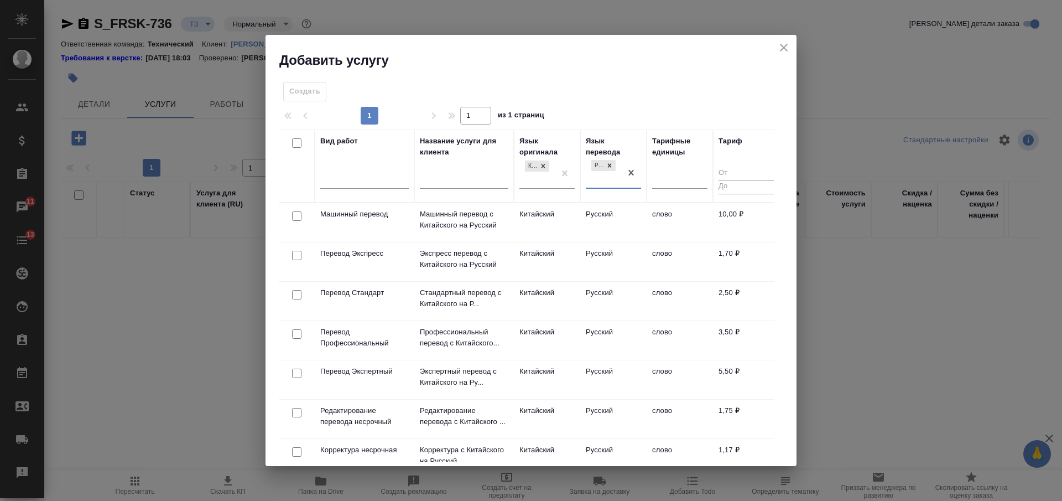
click at [298, 291] on input "checkbox" at bounding box center [296, 294] width 9 height 9
checkbox input "true"
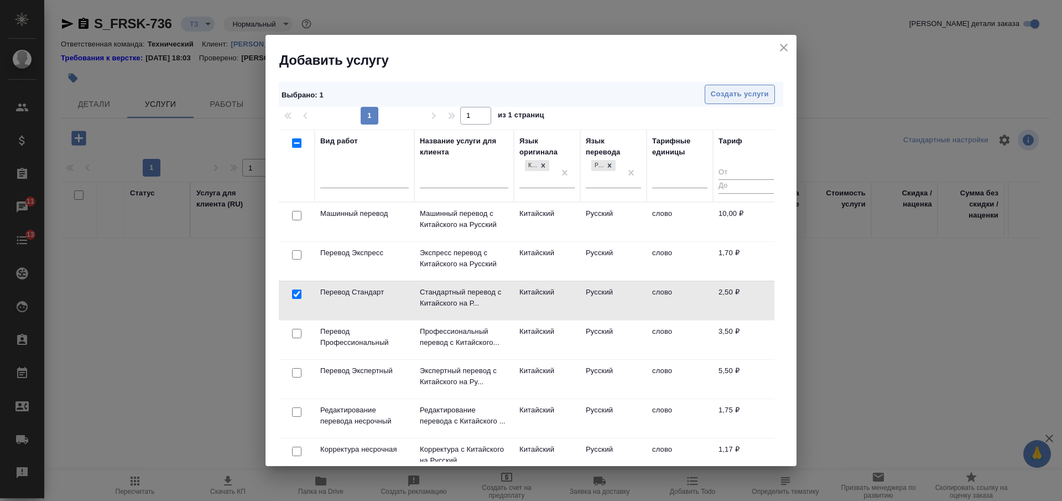
click at [726, 91] on span "Создать услуги" at bounding box center [740, 94] width 58 height 13
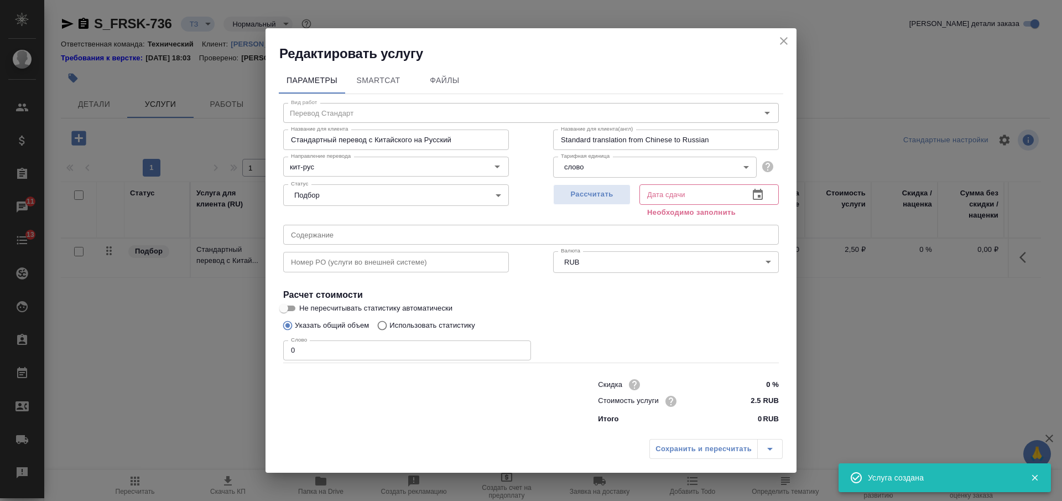
click at [280, 351] on div "Вид работ Перевод Стандарт Вид работ Название для клиента Стандартный перевод с…" at bounding box center [531, 261] width 504 height 335
type input "1"
click at [572, 195] on span "Рассчитать" at bounding box center [591, 194] width 65 height 13
type input "26.08.2025 16:02"
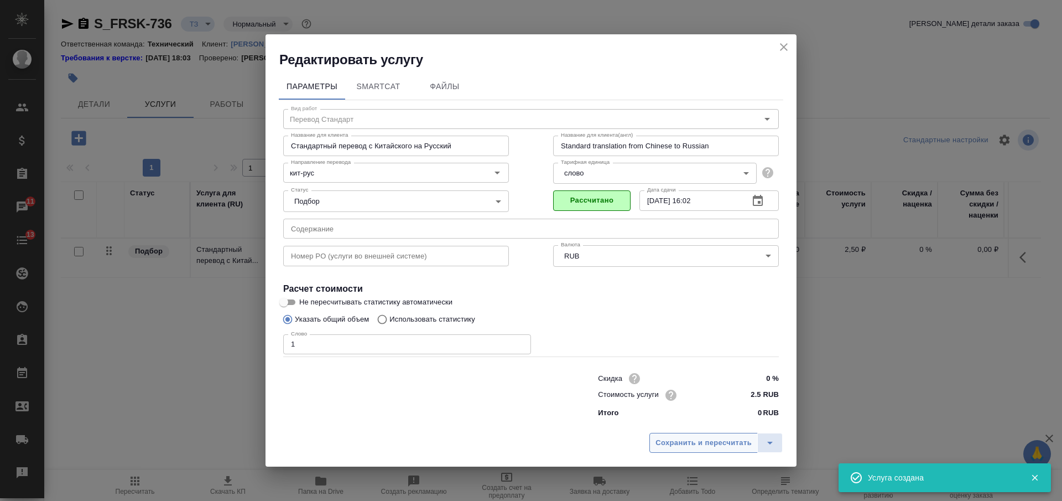
click at [694, 444] on span "Сохранить и пересчитать" at bounding box center [703, 442] width 96 height 13
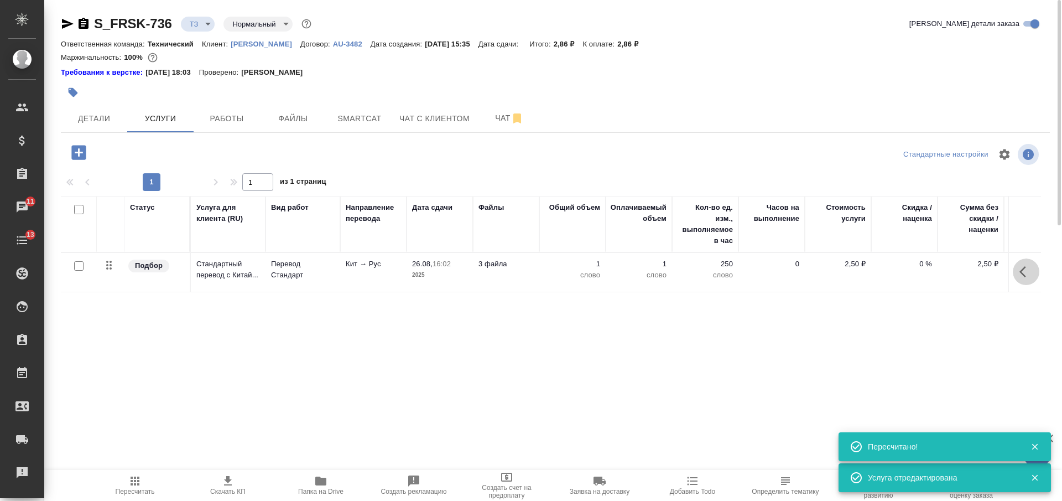
click at [1019, 266] on icon "button" at bounding box center [1025, 271] width 13 height 13
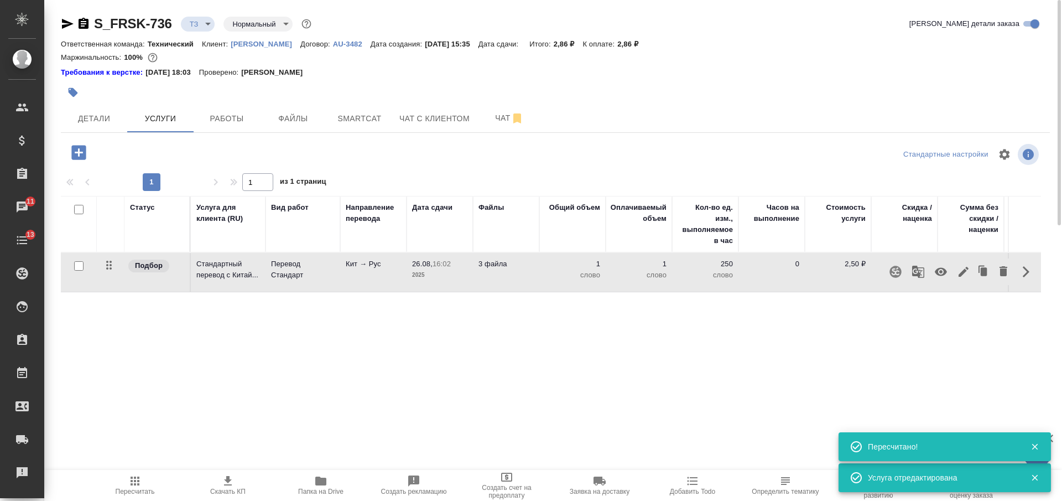
click at [895, 268] on icon "button" at bounding box center [895, 271] width 12 height 12
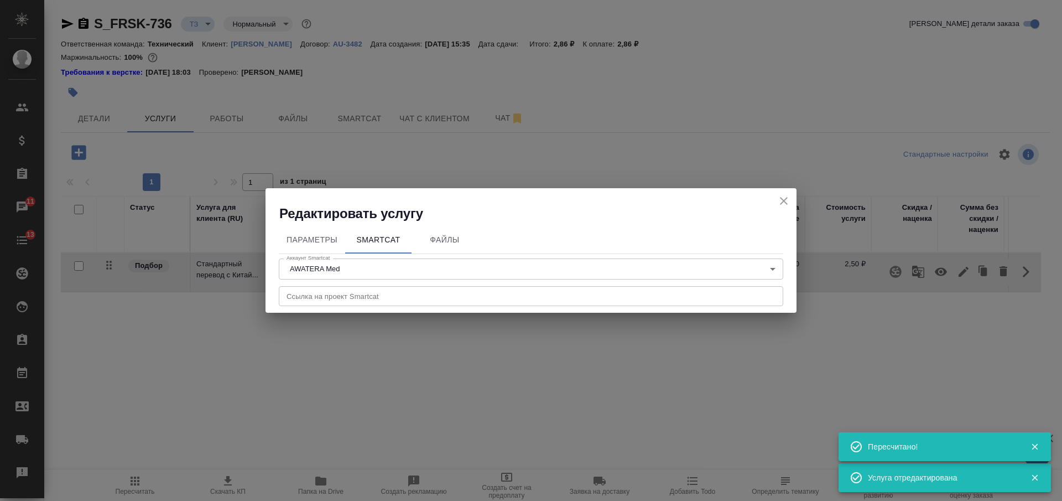
click at [562, 294] on input "text" at bounding box center [531, 296] width 504 height 20
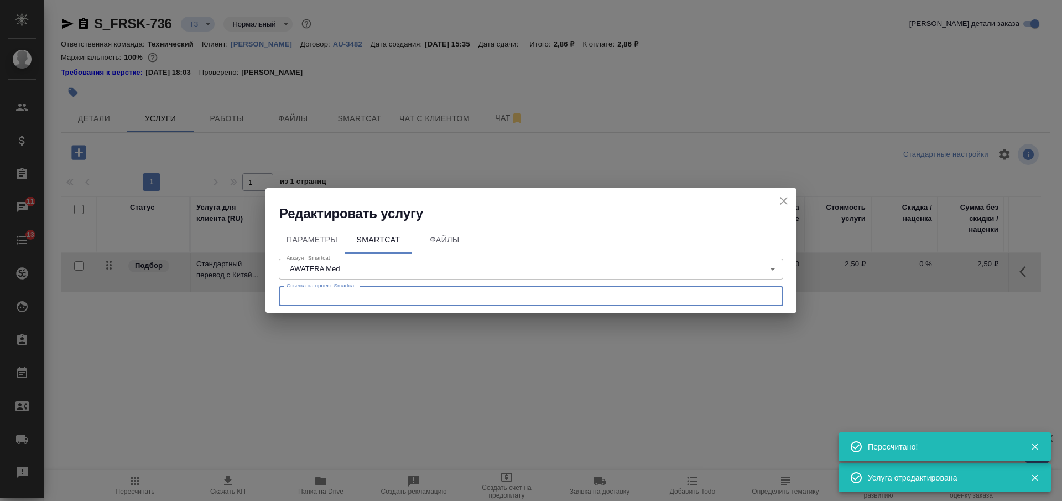
paste input "https://smartcat.com/projects/88694b23-c2bb-41e6-8c94-75aba7258968/files"
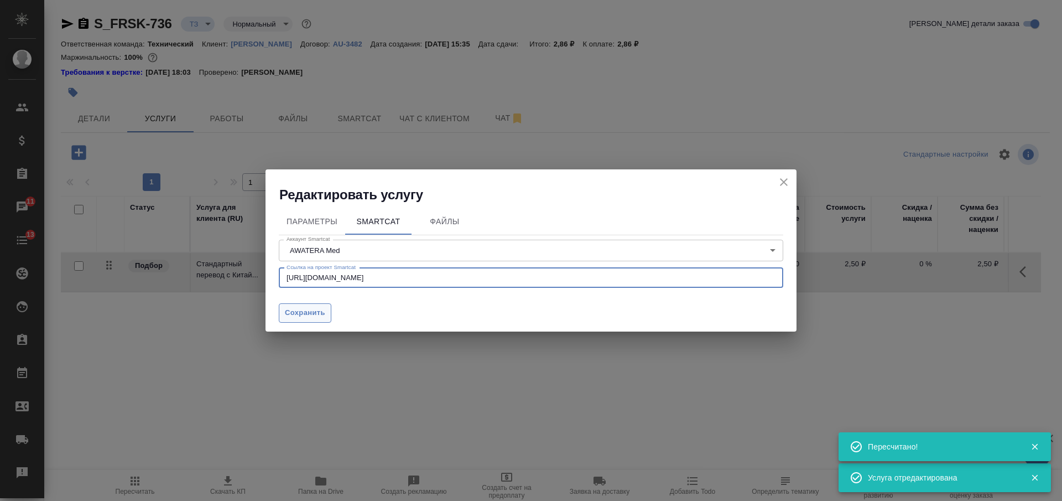
type input "https://smartcat.com/projects/88694b23-c2bb-41e6-8c94-75aba7258968/files"
click at [304, 315] on span "Сохранить" at bounding box center [305, 312] width 40 height 13
